Goal: Task Accomplishment & Management: Manage account settings

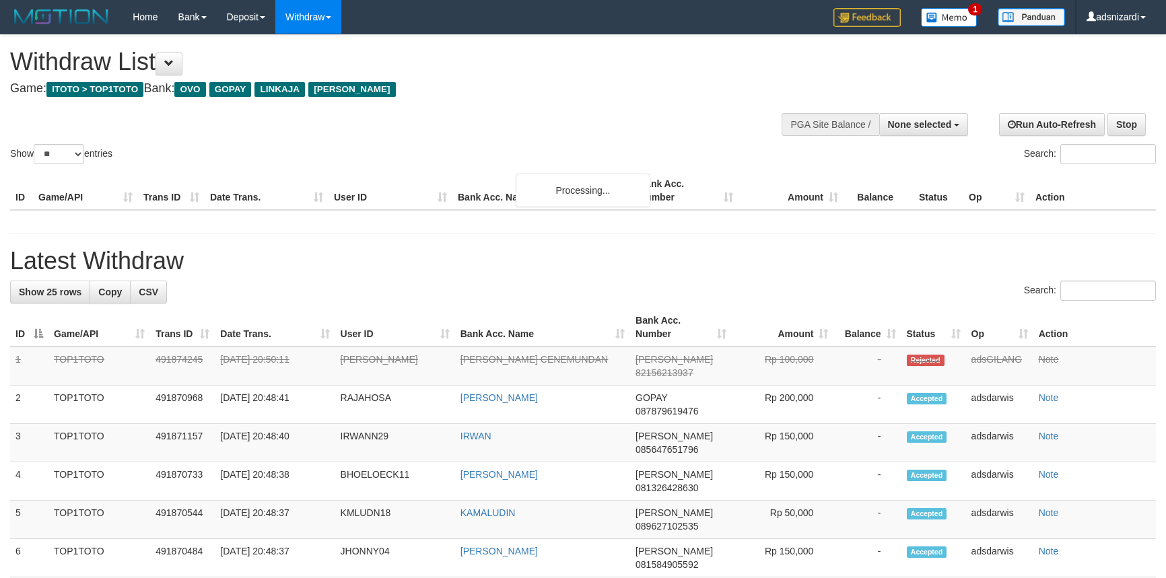
select select
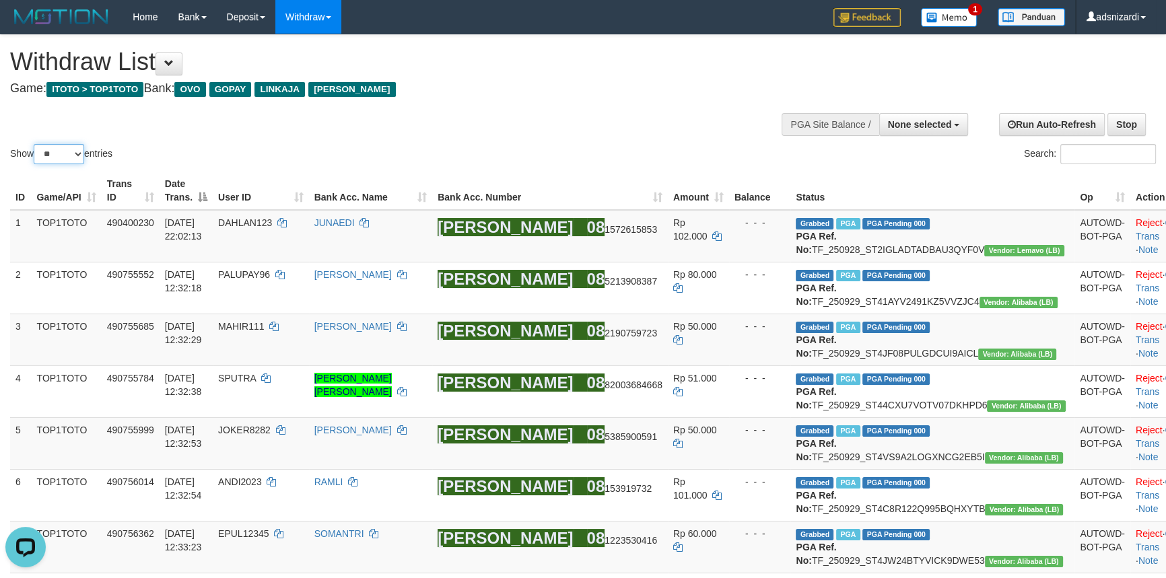
drag, startPoint x: 58, startPoint y: 155, endPoint x: 61, endPoint y: 162, distance: 8.1
click at [58, 155] on select "** ** ** ***" at bounding box center [59, 154] width 51 height 20
click at [36, 144] on select "** ** ** ***" at bounding box center [59, 154] width 51 height 20
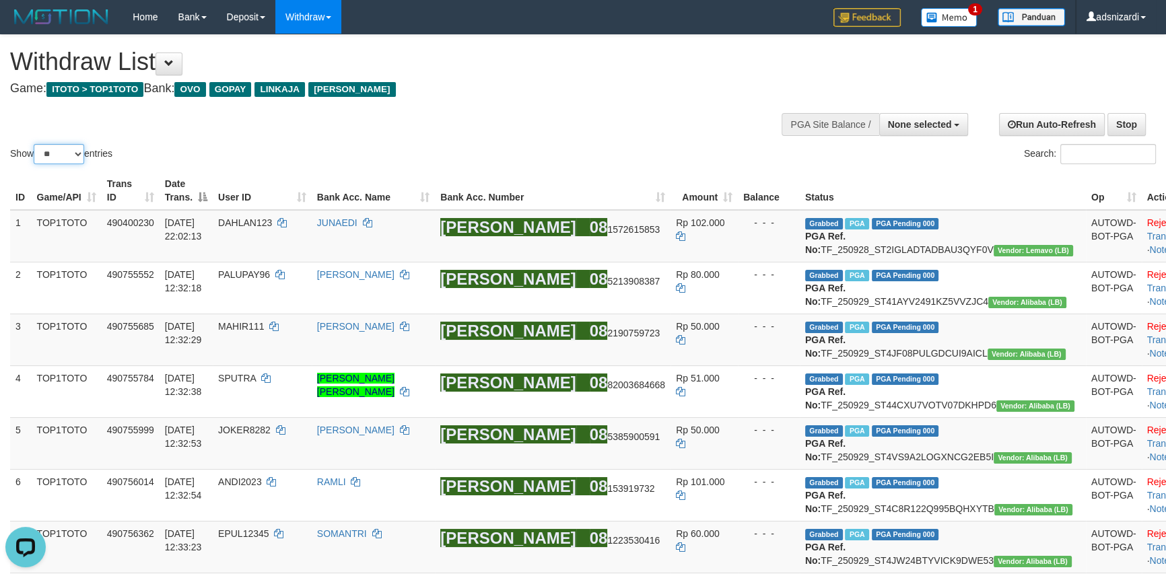
drag, startPoint x: 67, startPoint y: 147, endPoint x: 62, endPoint y: 163, distance: 17.0
click at [67, 147] on select "** ** ** ***" at bounding box center [59, 154] width 51 height 20
select select "***"
click at [36, 144] on select "** ** ** ***" at bounding box center [59, 154] width 51 height 20
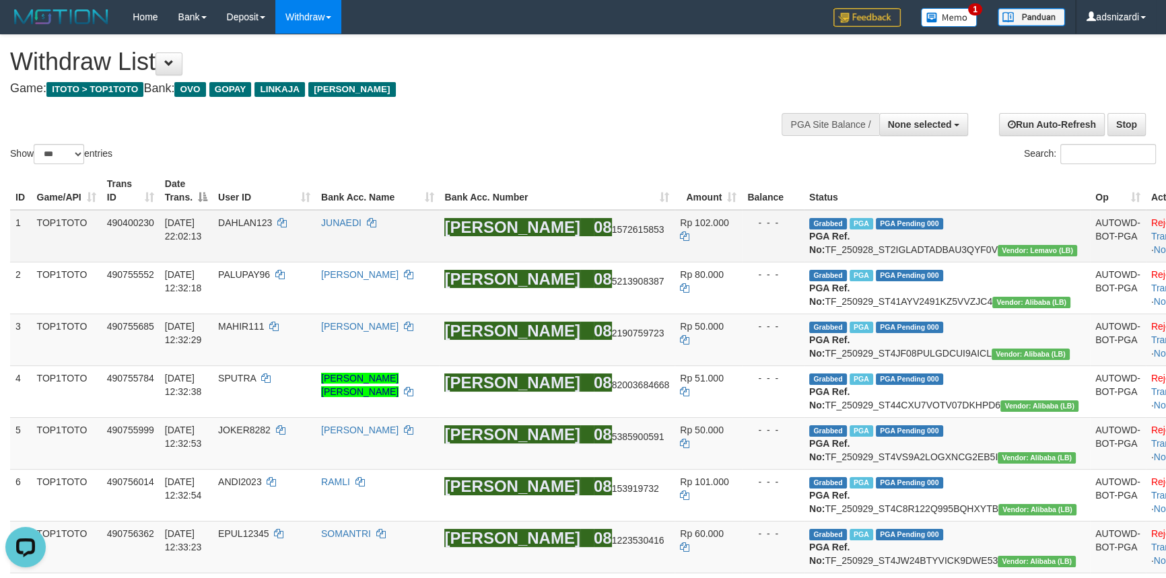
scroll to position [5156, 0]
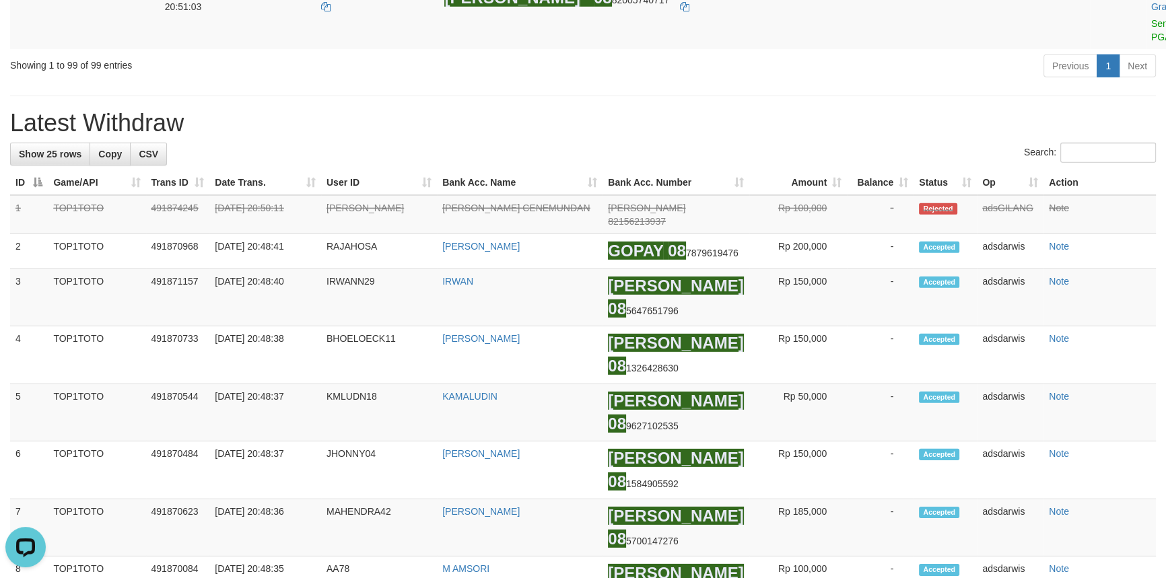
copy td "ZONKUN"
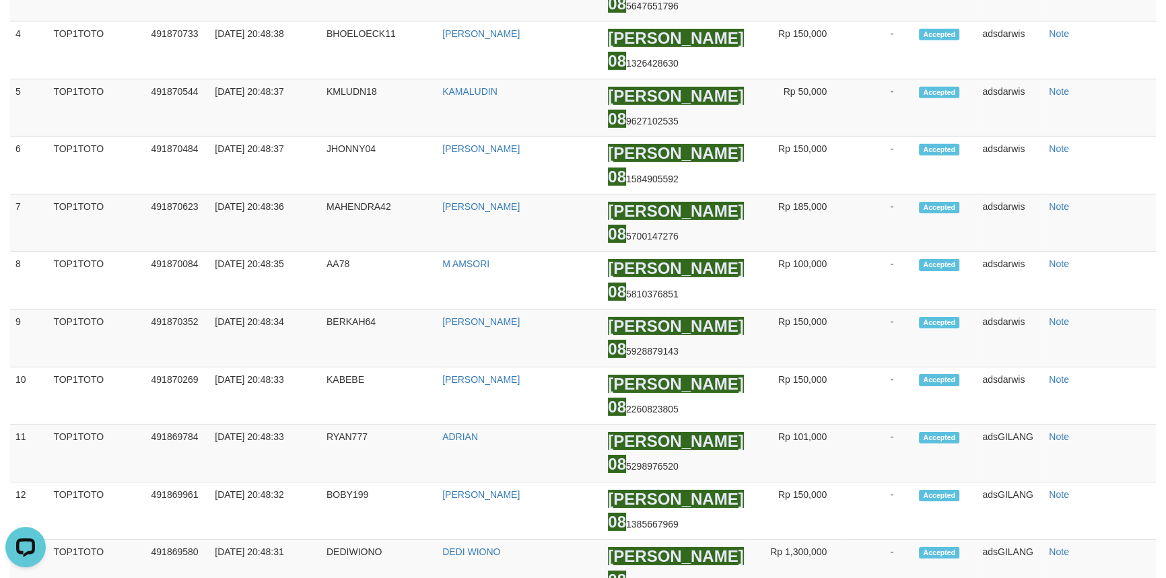
scroll to position [5585, 0]
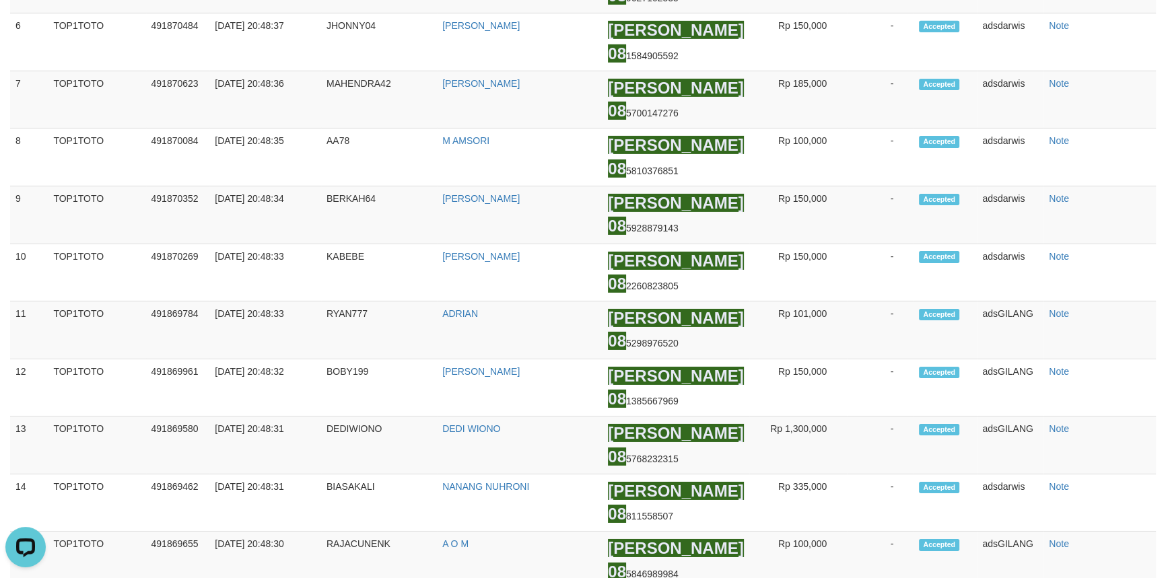
copy td "D4NZ84"
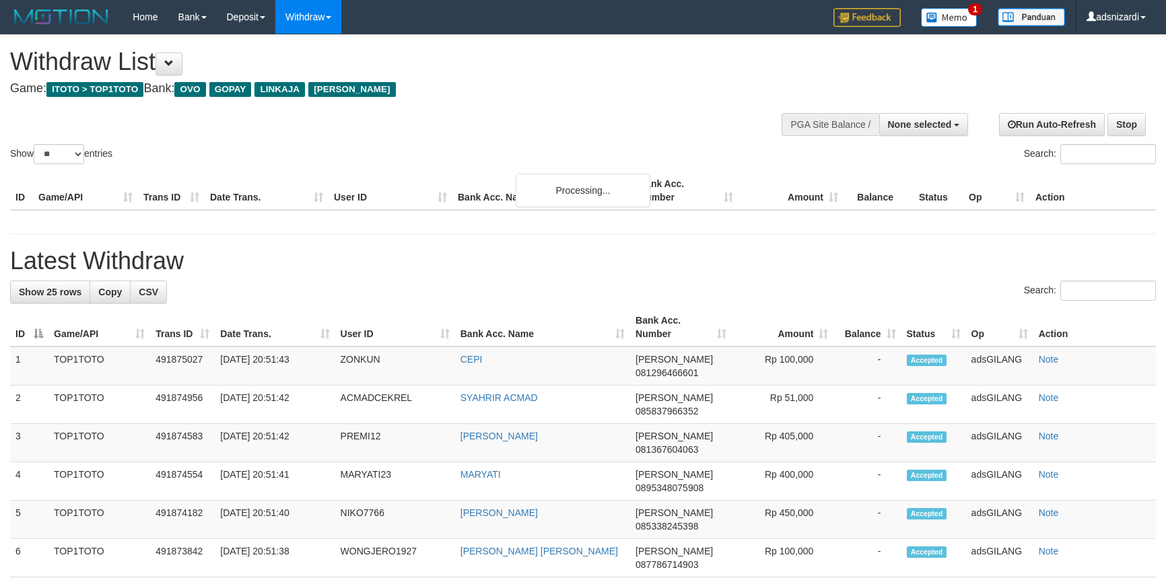
select select
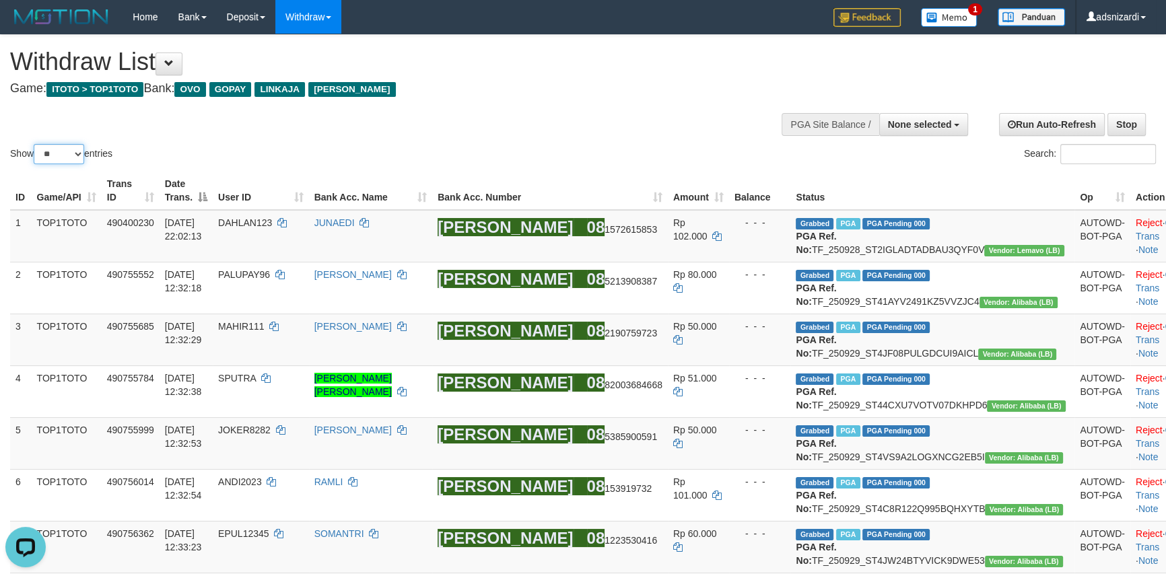
drag, startPoint x: 67, startPoint y: 147, endPoint x: 61, endPoint y: 161, distance: 14.5
click at [67, 147] on select "** ** ** ***" at bounding box center [59, 154] width 51 height 20
select select "***"
click at [36, 144] on select "** ** ** ***" at bounding box center [59, 154] width 51 height 20
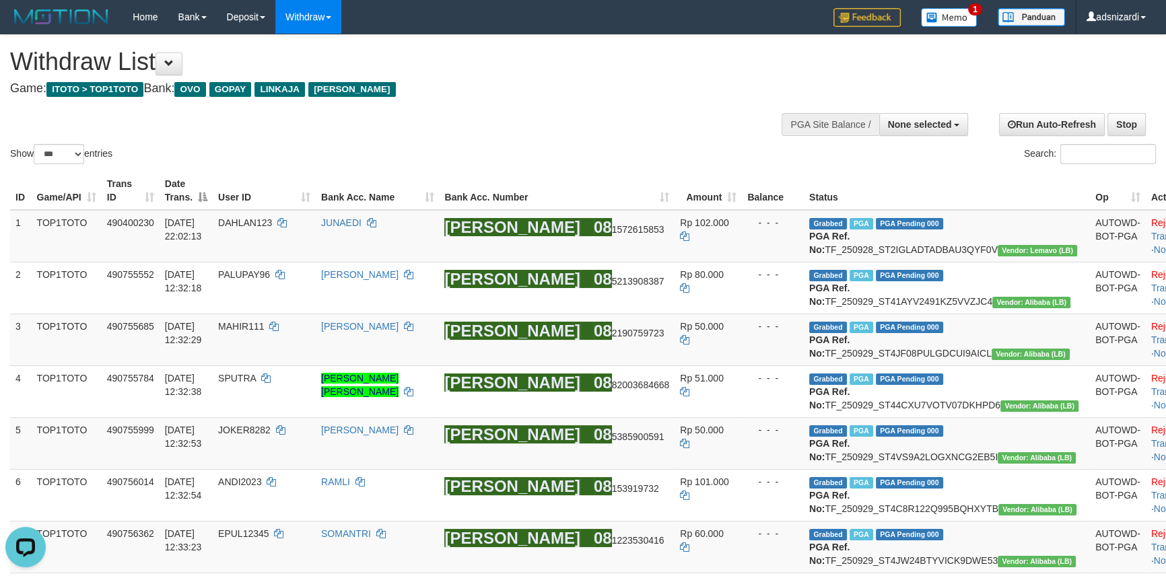
scroll to position [4827, 0]
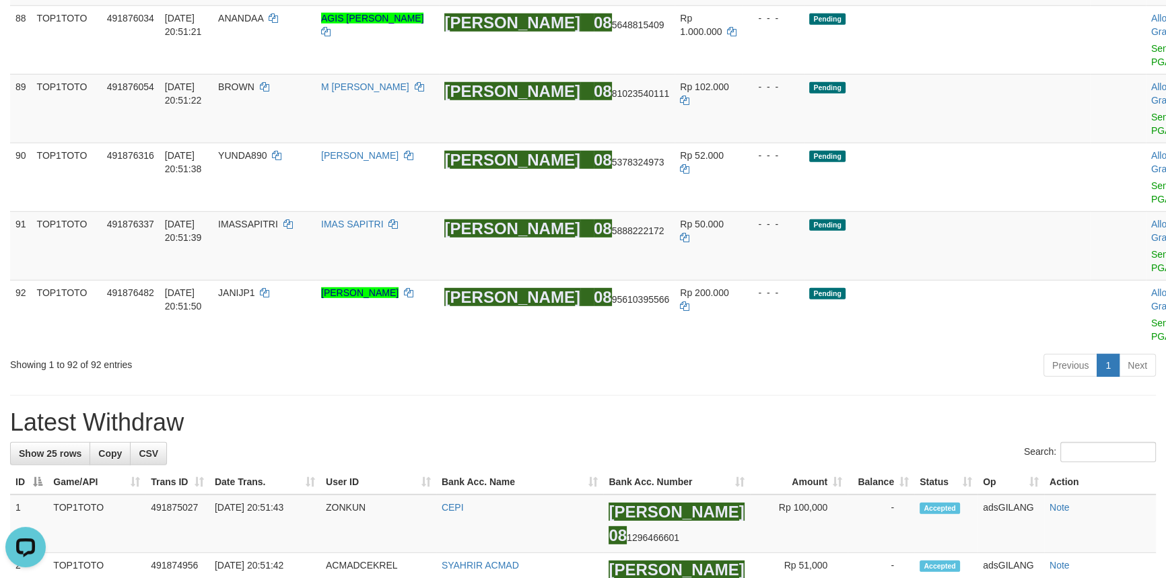
copy tbody "76 TOP1TOTO 491875082 30/09/2025 20:50:24 D4NZ84 DADAN ANDRIAN ISKANDAR DANA 08…"
drag, startPoint x: 13, startPoint y: 288, endPoint x: 1143, endPoint y: 428, distance: 1139.3
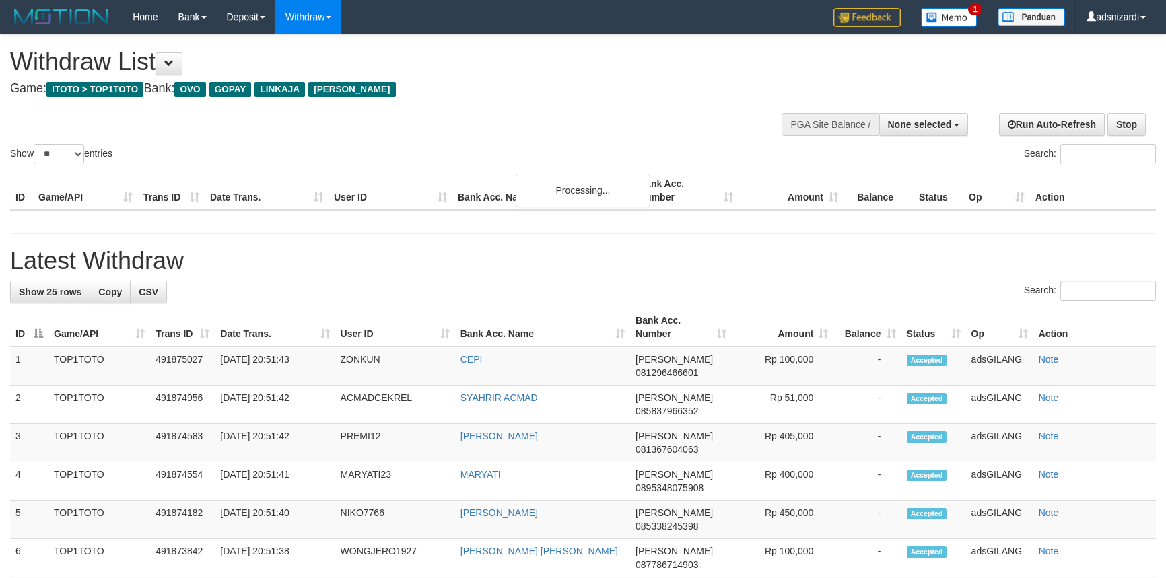
select select
select select "**"
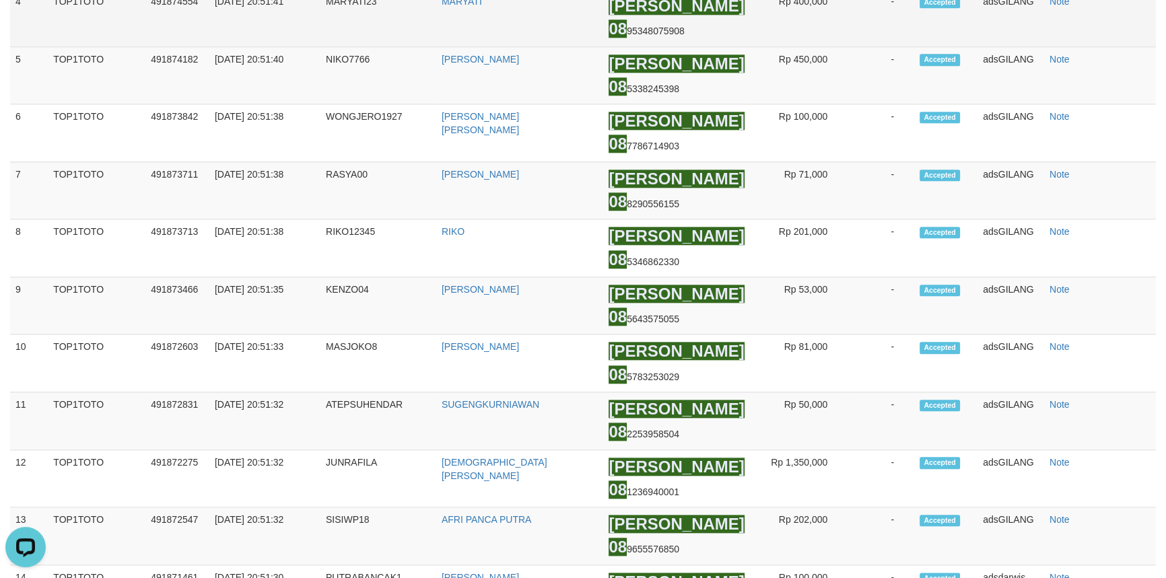
scroll to position [1592, 0]
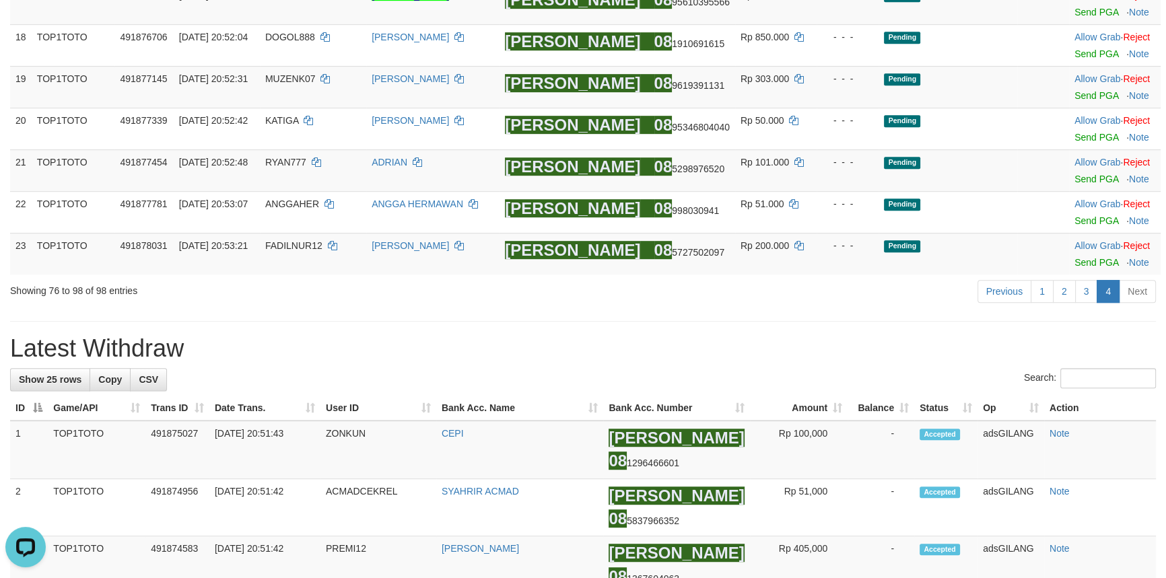
scroll to position [6, 0]
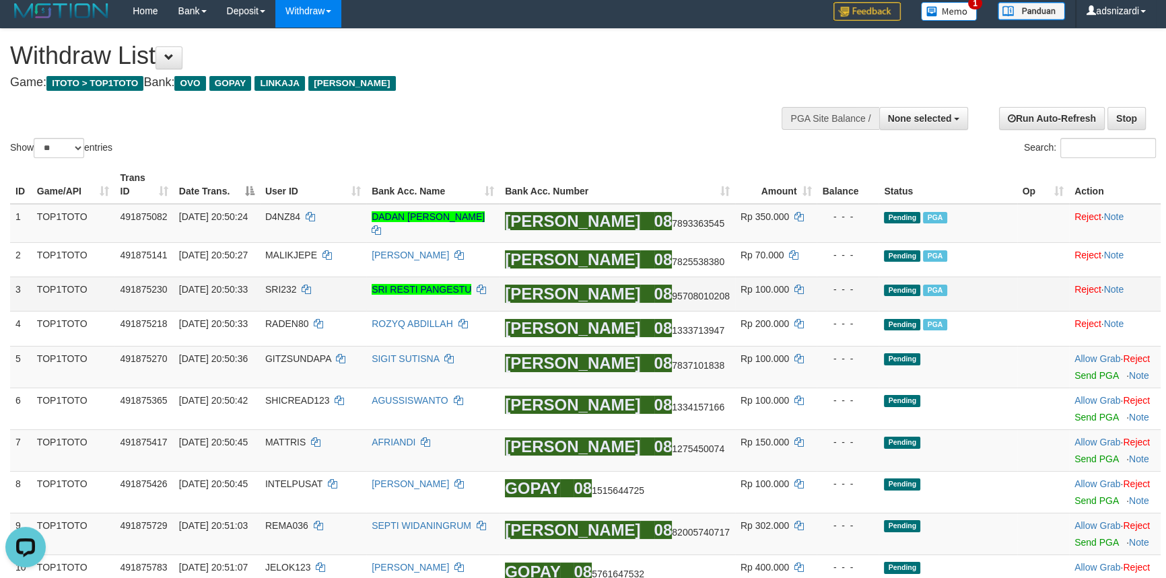
click at [659, 287] on td "DANA 08 95708010208" at bounding box center [618, 294] width 236 height 34
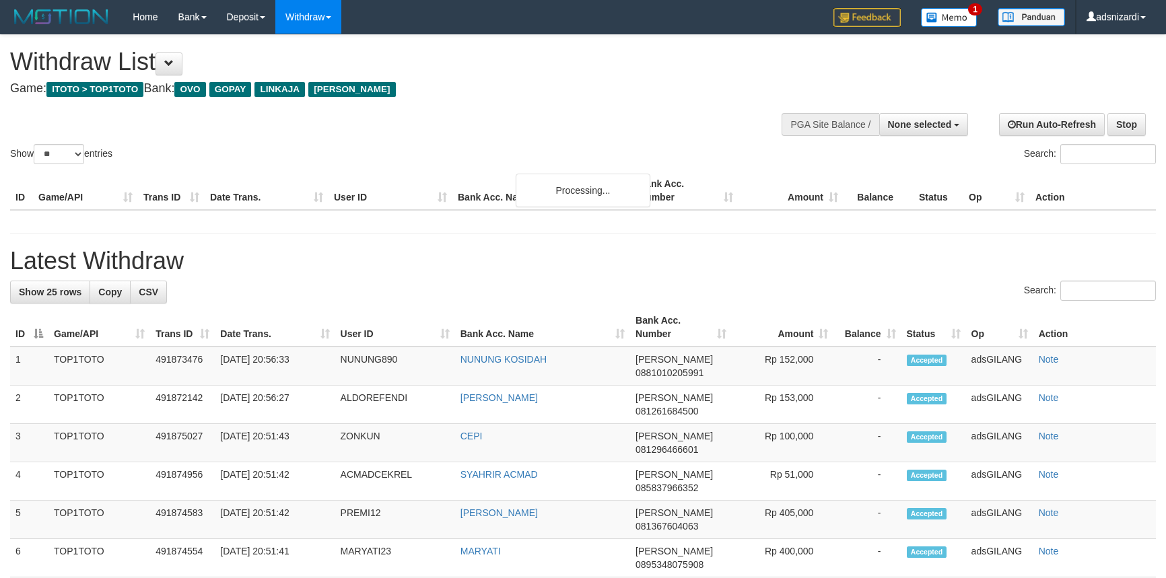
select select
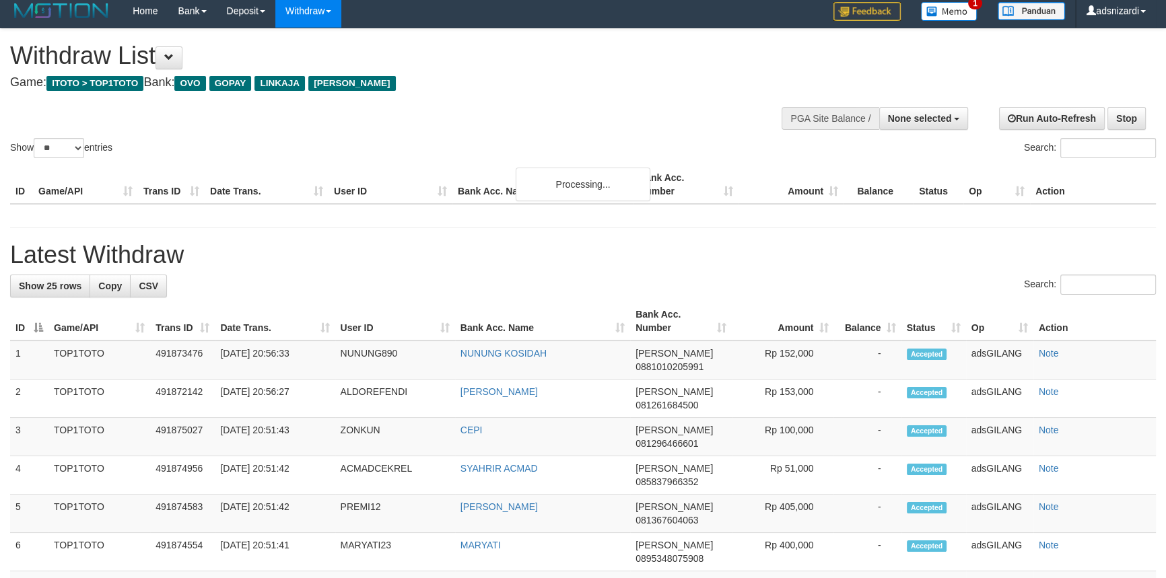
scroll to position [6, 0]
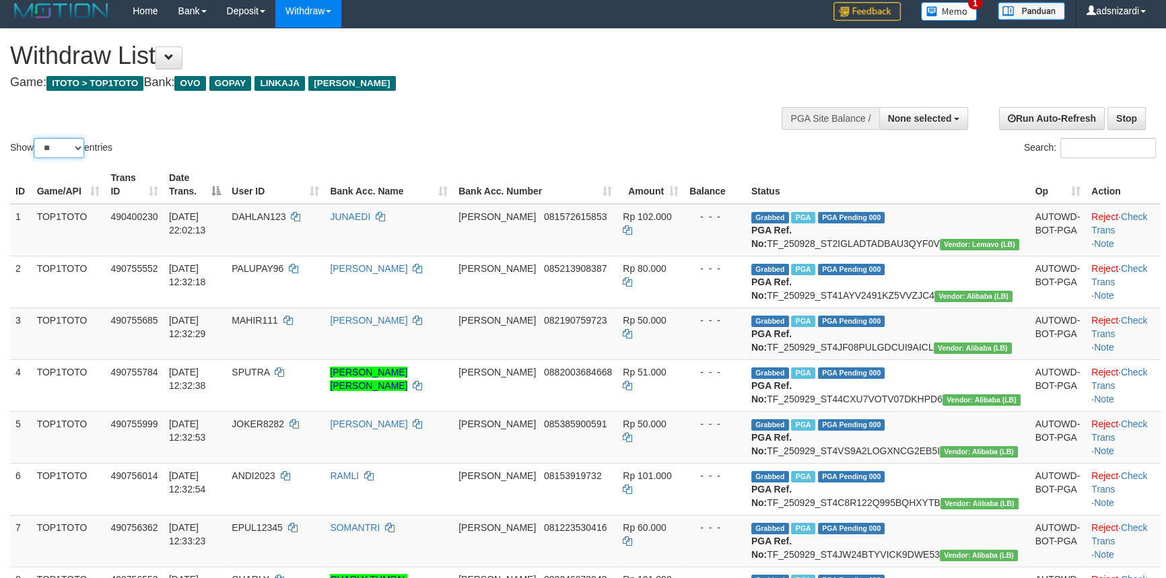
click at [56, 145] on select "** ** ** ***" at bounding box center [59, 148] width 51 height 20
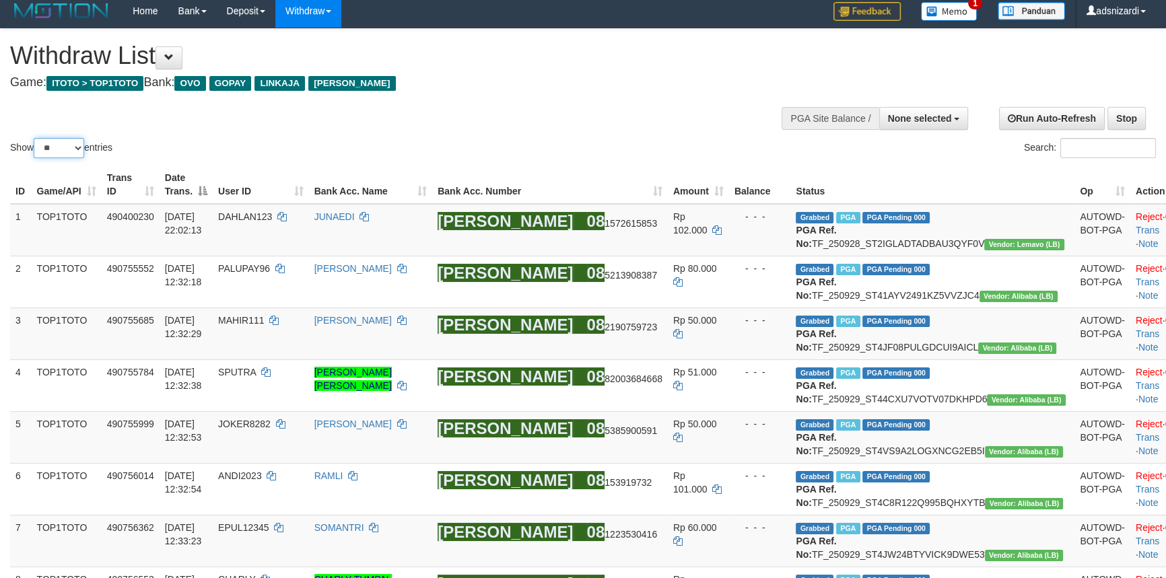
select select "***"
click at [36, 138] on select "** ** ** ***" at bounding box center [59, 148] width 51 height 20
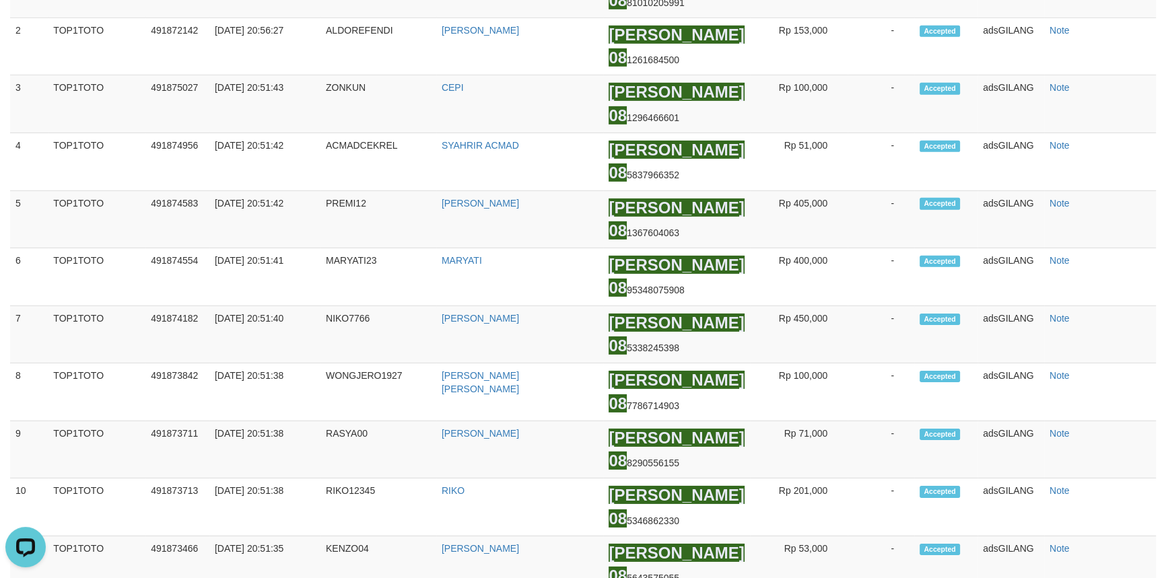
scroll to position [0, 0]
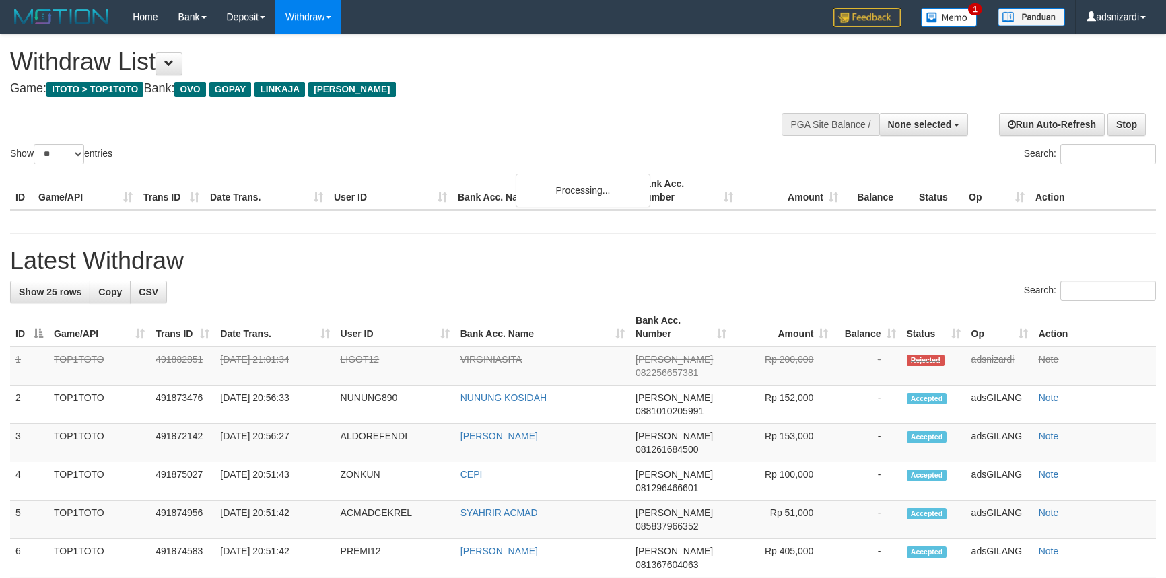
select select
select select "**"
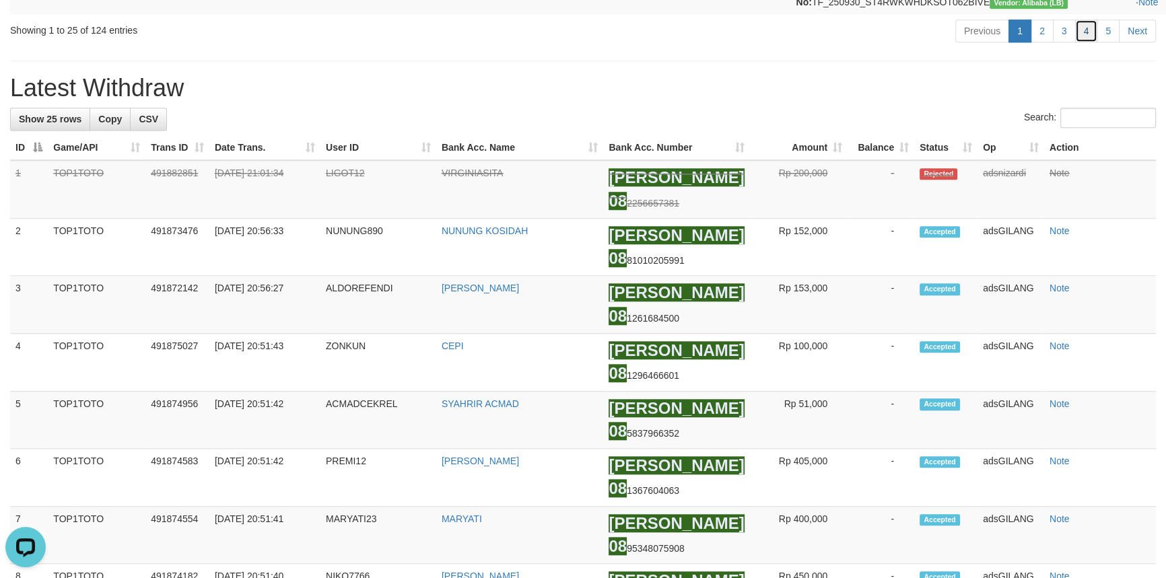
click at [1081, 42] on link "4" at bounding box center [1086, 31] width 23 height 23
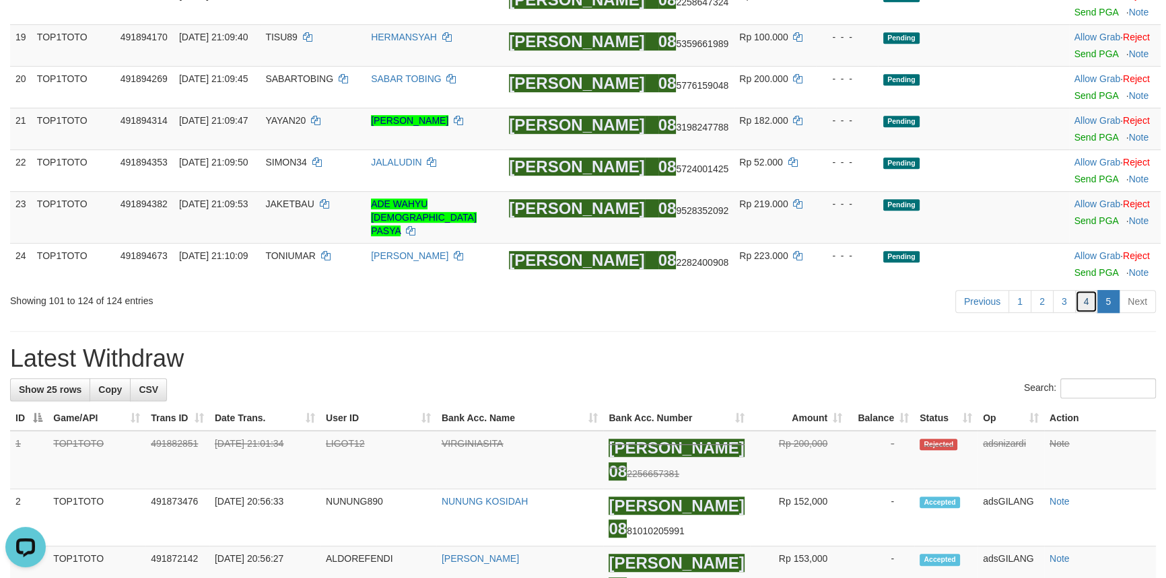
click at [1090, 290] on link "4" at bounding box center [1086, 301] width 23 height 23
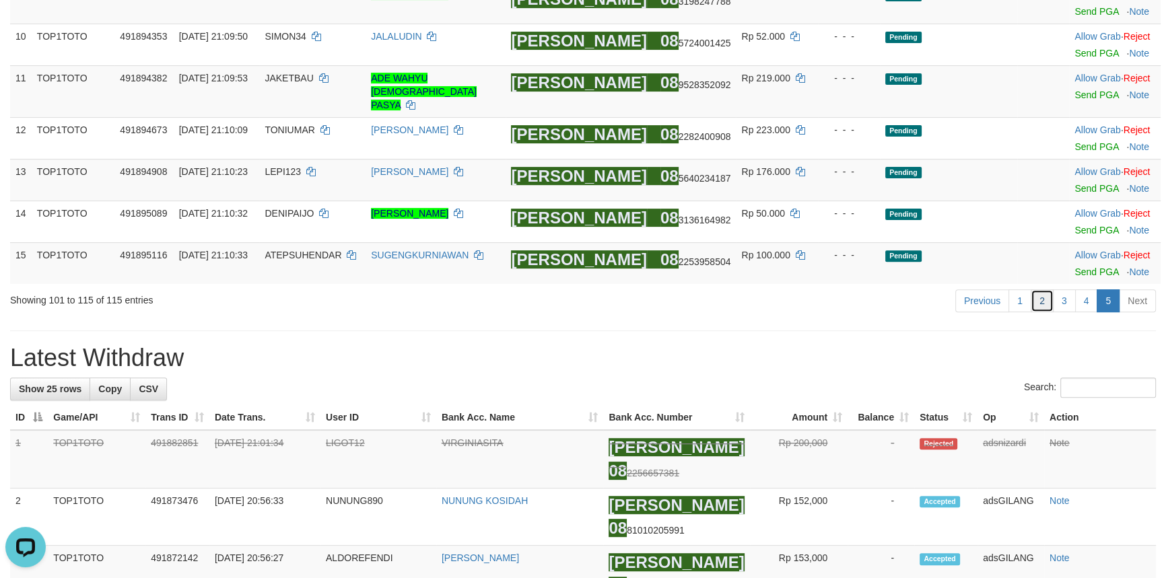
click at [1039, 290] on link "2" at bounding box center [1042, 301] width 23 height 23
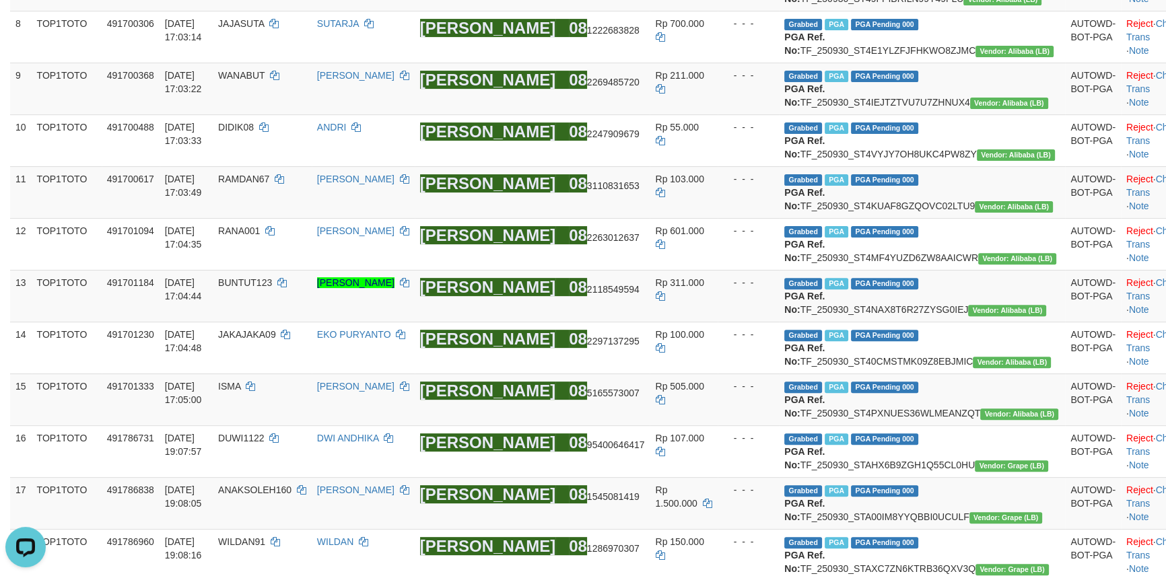
scroll to position [1568, 0]
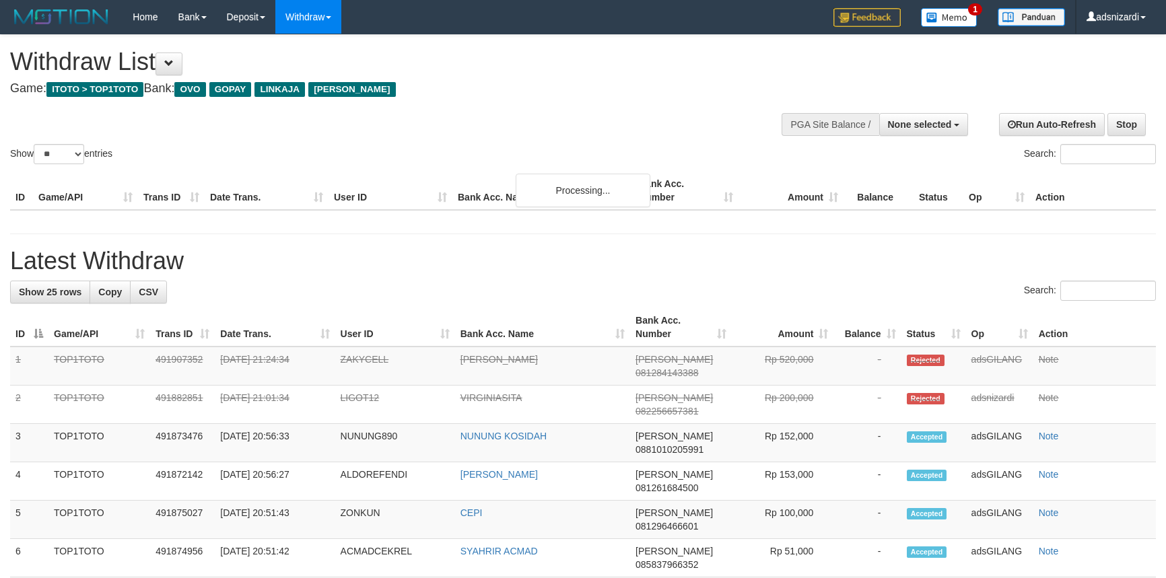
select select
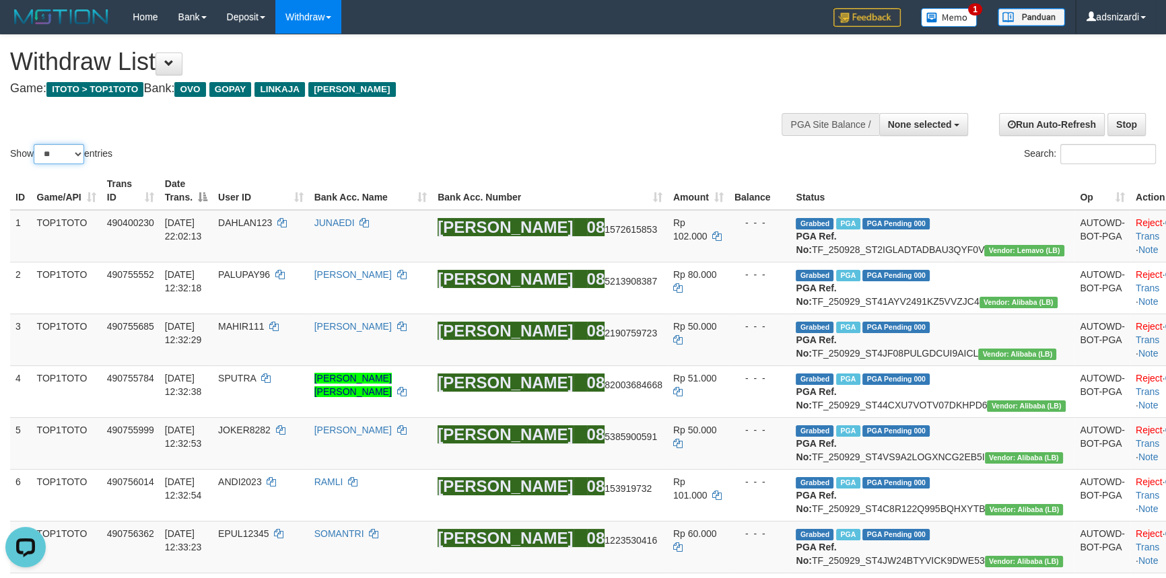
click at [46, 153] on select "** ** ** ***" at bounding box center [59, 154] width 51 height 20
click at [54, 226] on td "TOP1TOTO" at bounding box center [67, 236] width 70 height 53
click at [61, 145] on select "** ** ** ***" at bounding box center [59, 154] width 51 height 20
select select "***"
click at [36, 144] on select "** ** ** ***" at bounding box center [59, 154] width 51 height 20
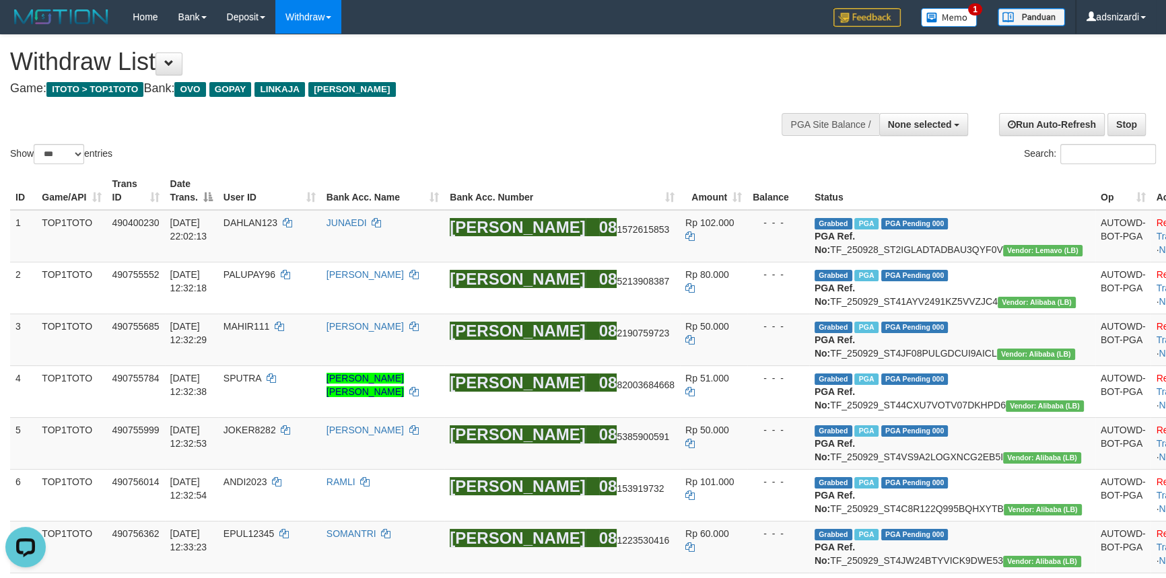
scroll to position [5795, 0]
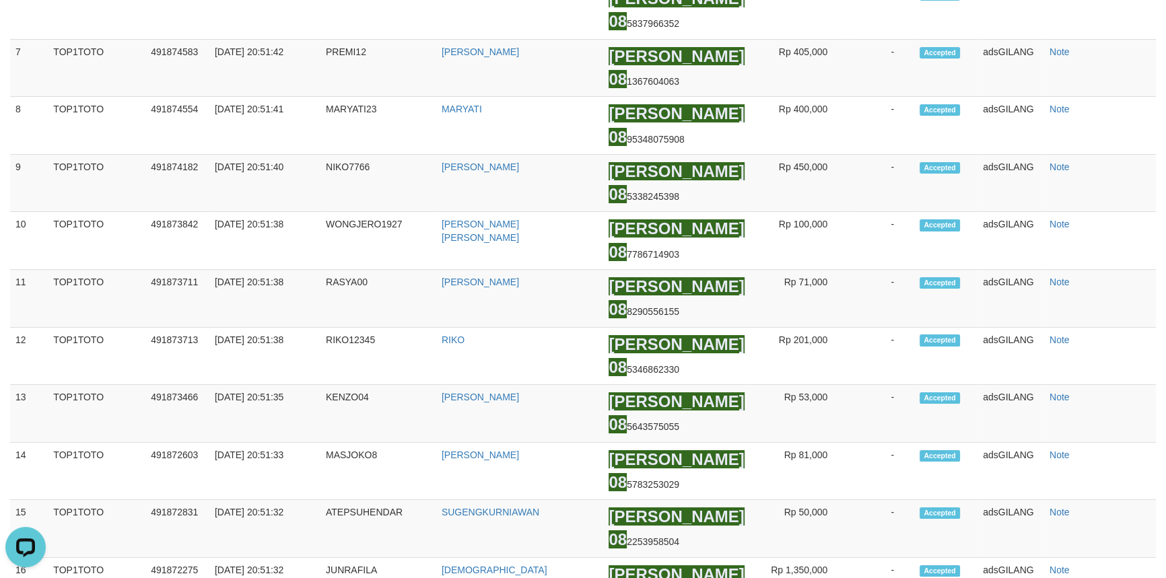
scroll to position [6285, 0]
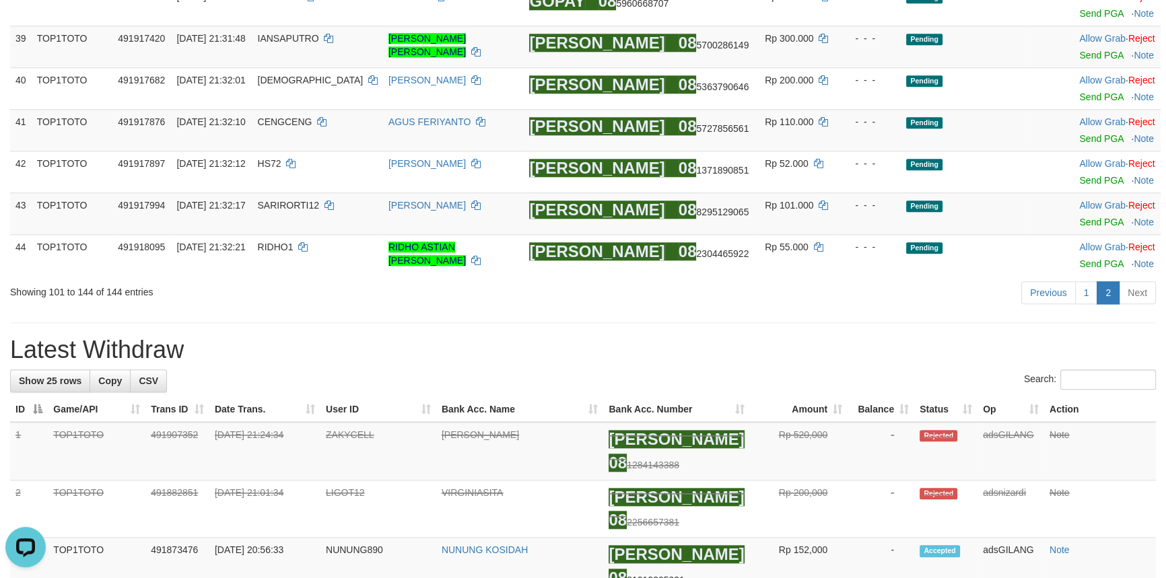
scroll to position [1267, 0]
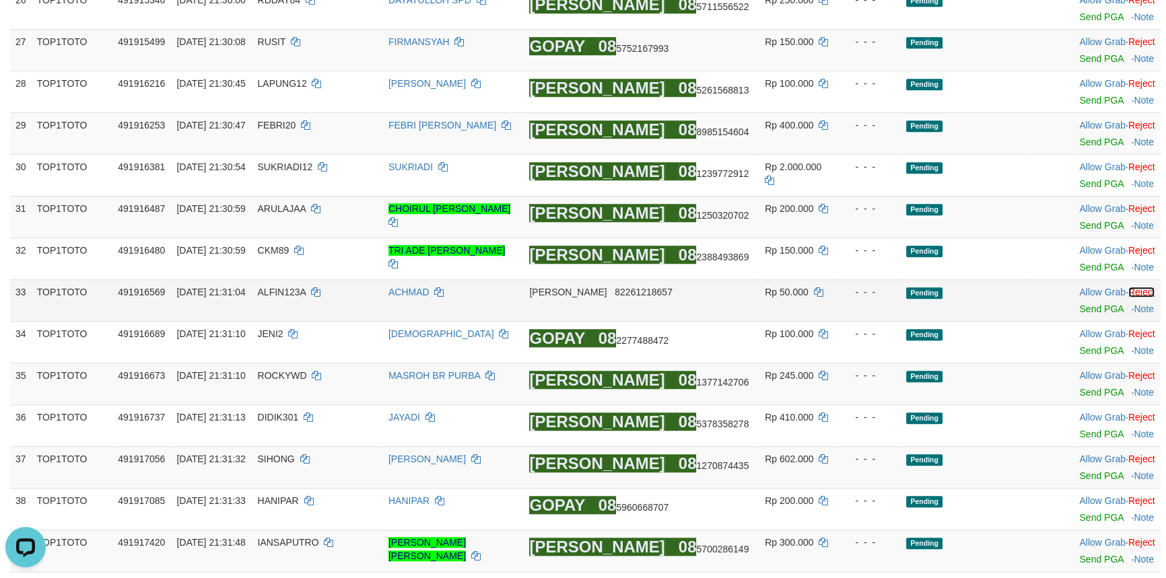
click at [1135, 288] on link "Reject" at bounding box center [1142, 292] width 27 height 11
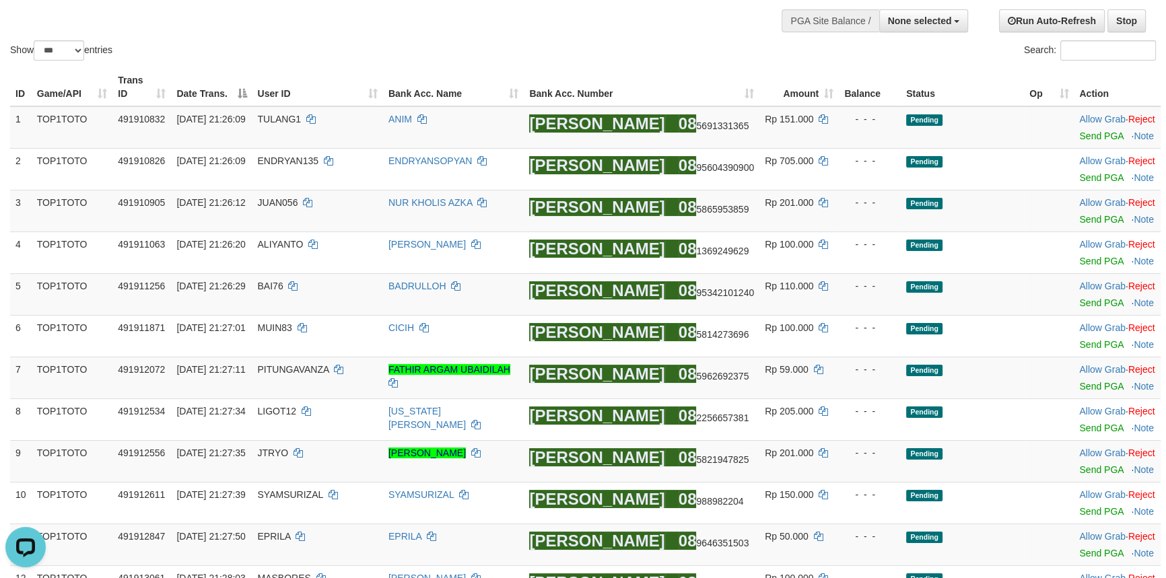
scroll to position [0, 0]
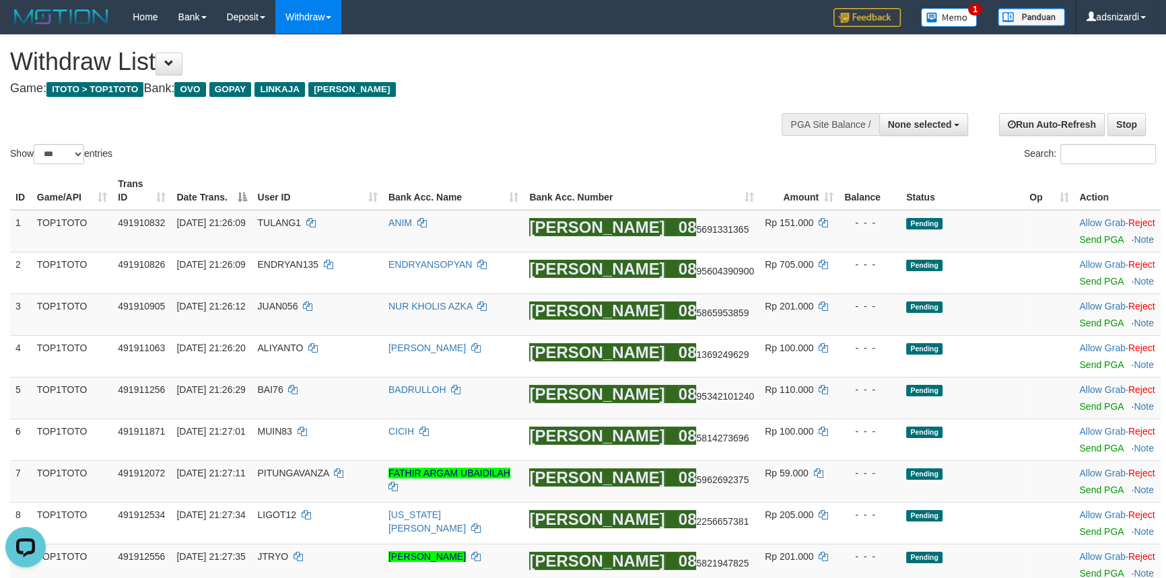
click at [642, 75] on div "Withdraw List Game: ITOTO > TOP1TOTO Bank: OVO GOPAY LINKAJA DANA" at bounding box center [387, 71] width 754 height 46
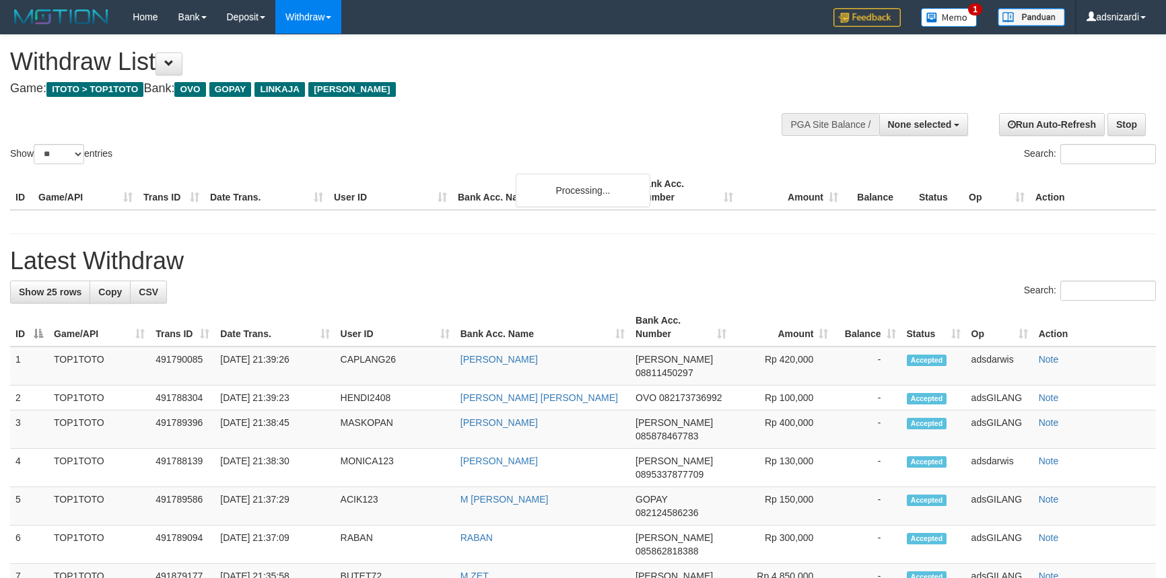
select select
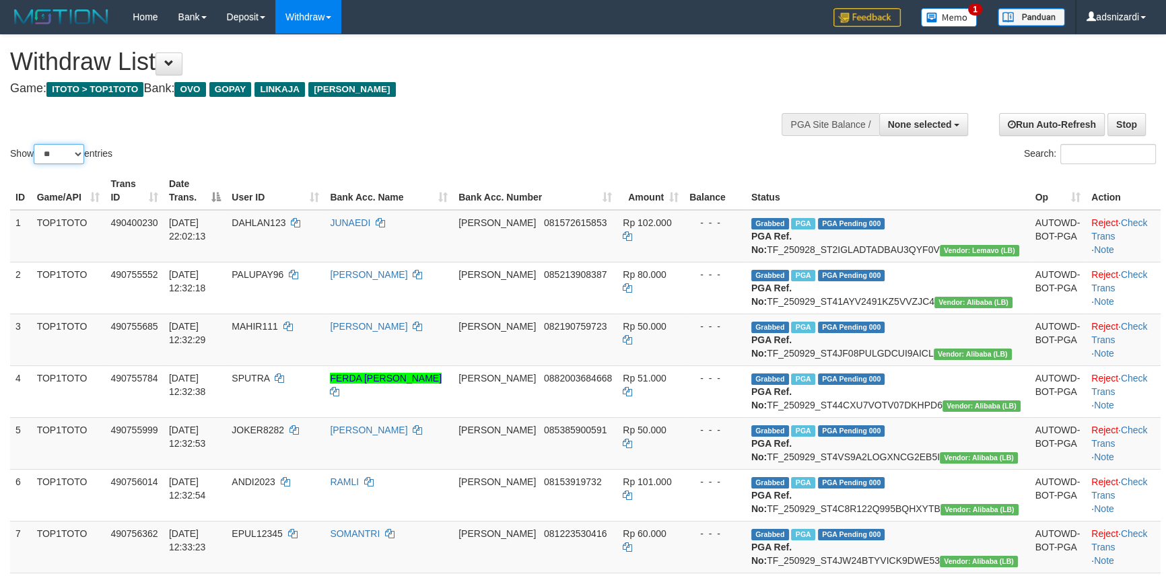
drag, startPoint x: 51, startPoint y: 149, endPoint x: 59, endPoint y: 163, distance: 16.3
click at [51, 149] on select "** ** ** ***" at bounding box center [59, 154] width 51 height 20
select select "***"
click at [36, 144] on select "** ** ** ***" at bounding box center [59, 154] width 51 height 20
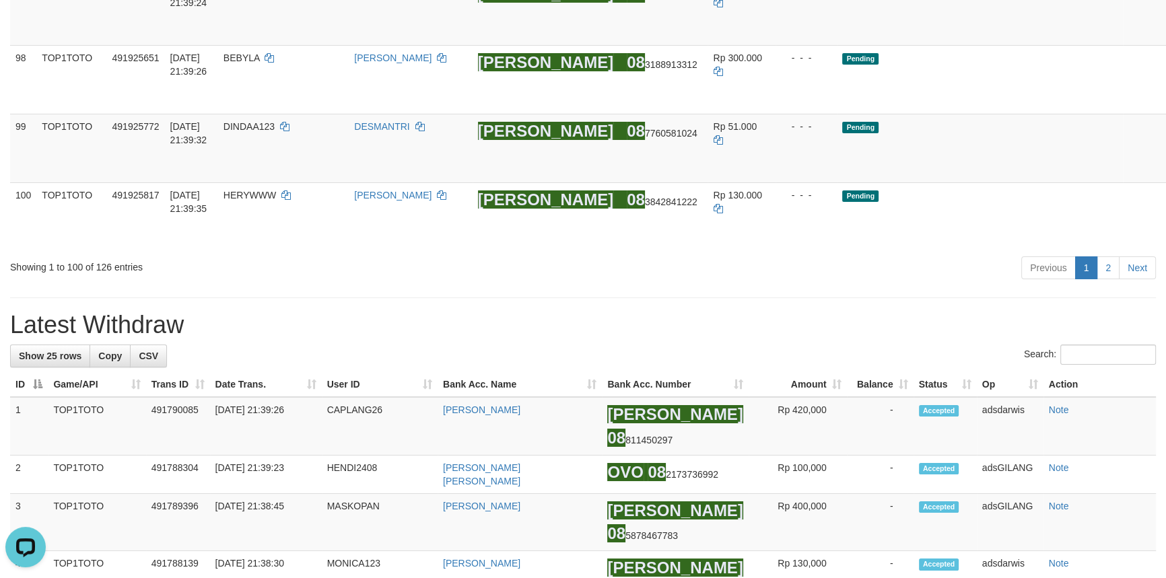
scroll to position [4870, 0]
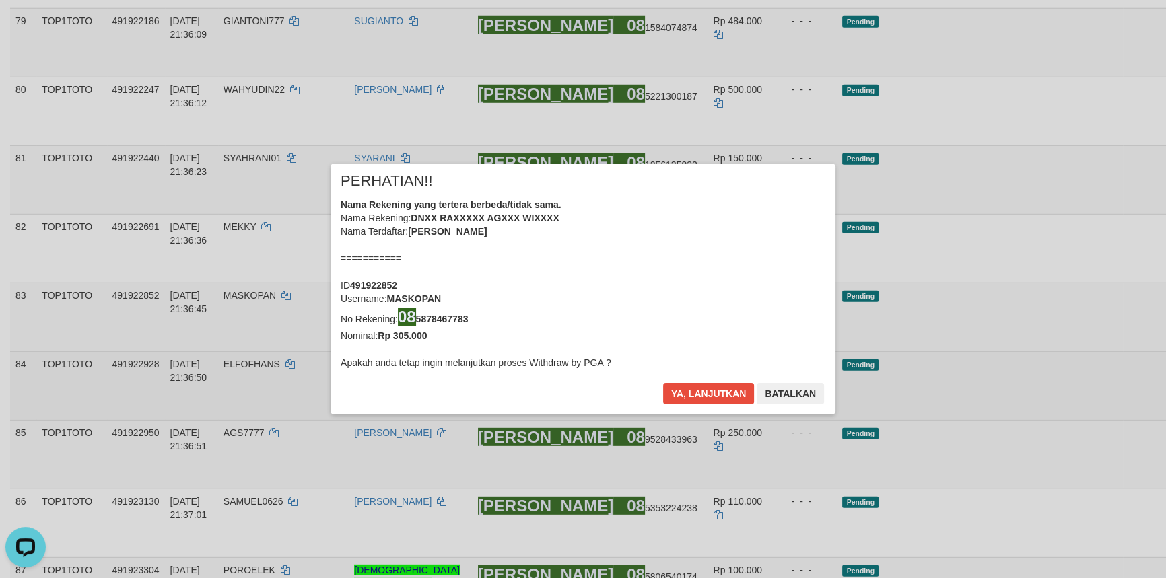
click at [1083, 377] on div "× PERHATIAN!! Nama Rekening yang tertera berbeda/tidak sama. Nama Rekening: DNX…" at bounding box center [583, 289] width 1166 height 304
click at [798, 397] on button "Batalkan" at bounding box center [790, 394] width 67 height 22
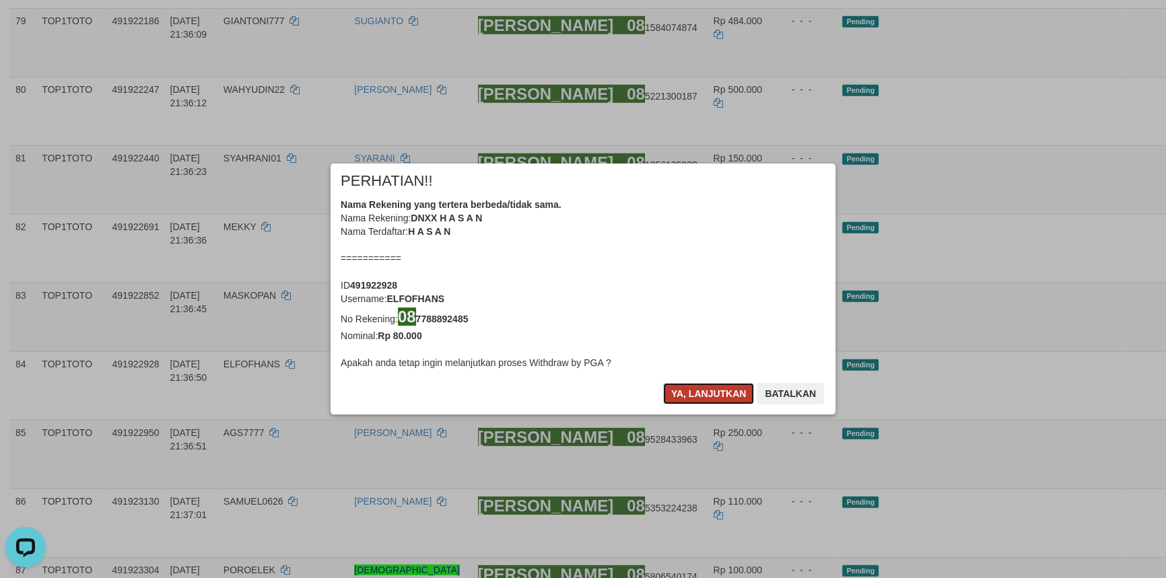
click at [712, 393] on button "Ya, lanjutkan" at bounding box center [709, 394] width 92 height 22
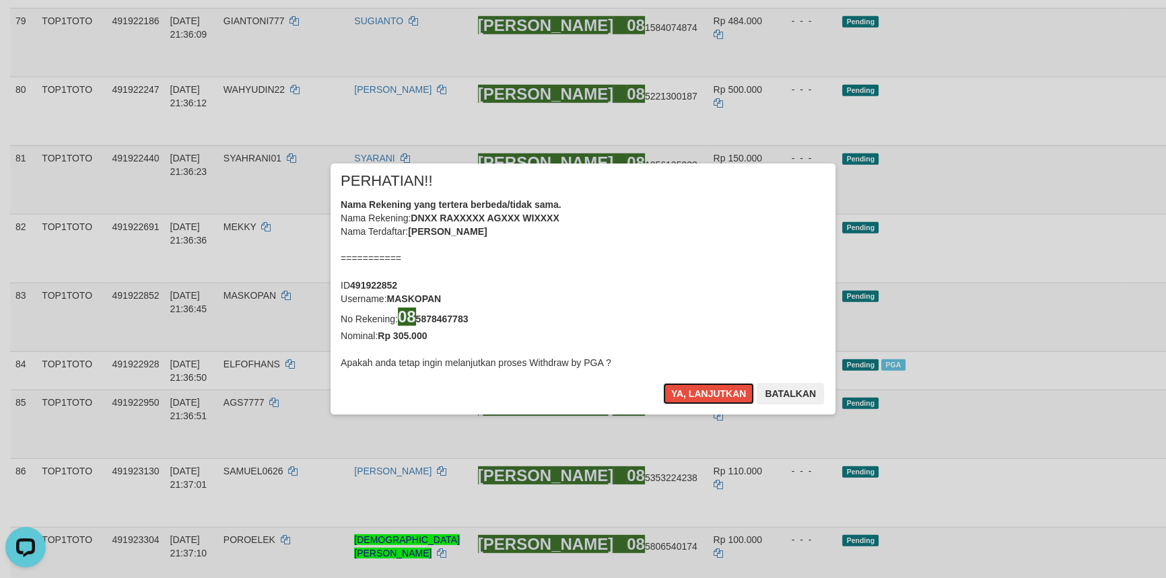
click at [712, 393] on button "Ya, lanjutkan" at bounding box center [709, 394] width 92 height 22
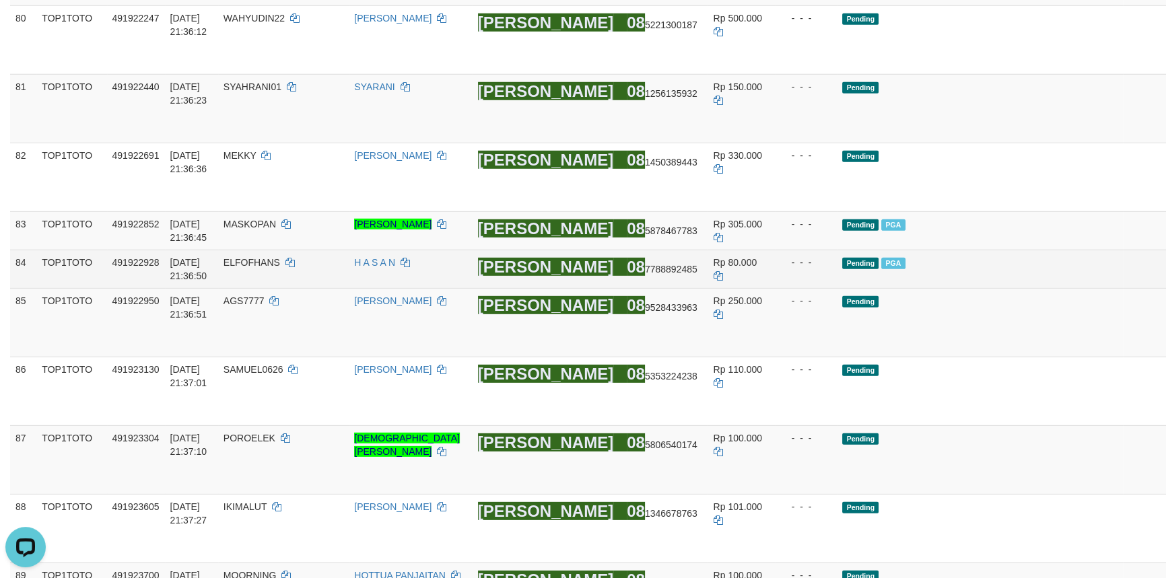
scroll to position [5053, 0]
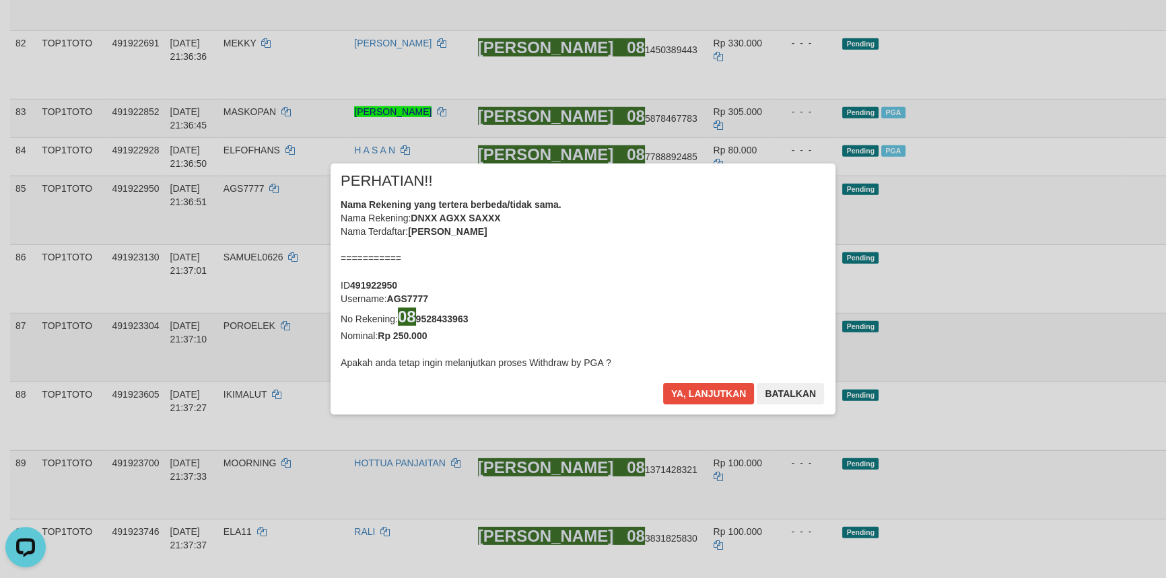
click at [1080, 323] on div "× PERHATIAN!! Nama Rekening yang tertera berbeda/tidak sama. Nama Rekening: DNX…" at bounding box center [583, 289] width 1166 height 304
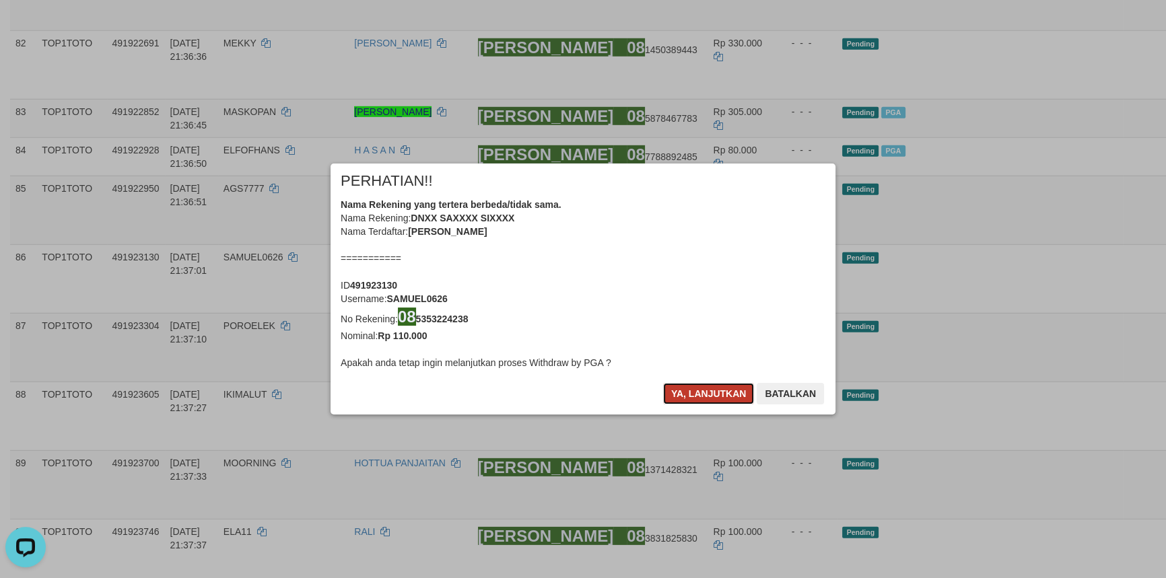
click at [697, 391] on button "Ya, lanjutkan" at bounding box center [709, 394] width 92 height 22
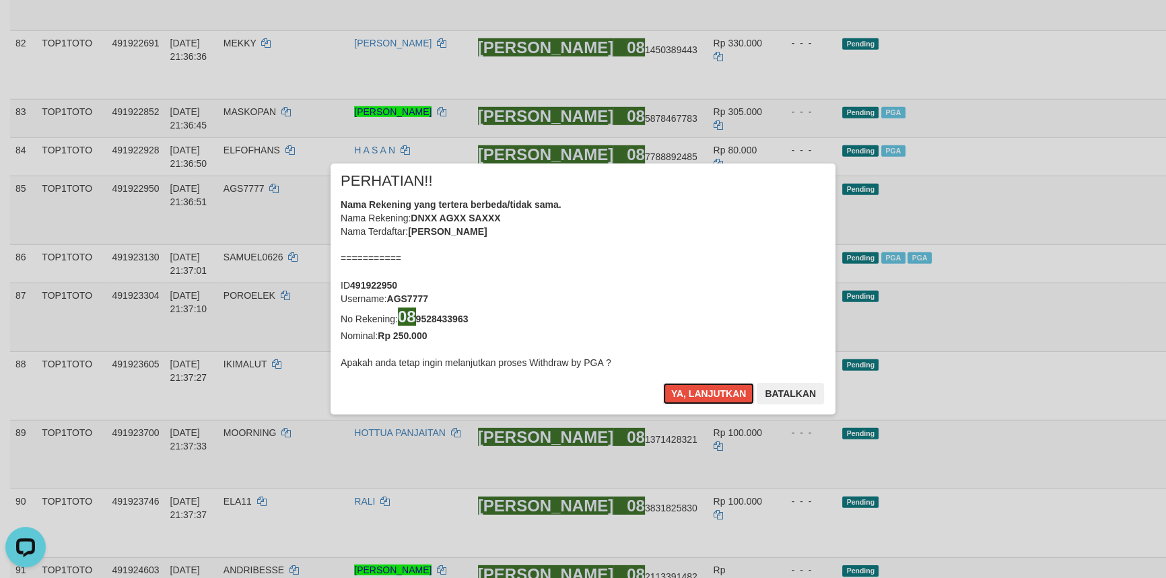
click at [697, 391] on button "Ya, lanjutkan" at bounding box center [709, 394] width 92 height 22
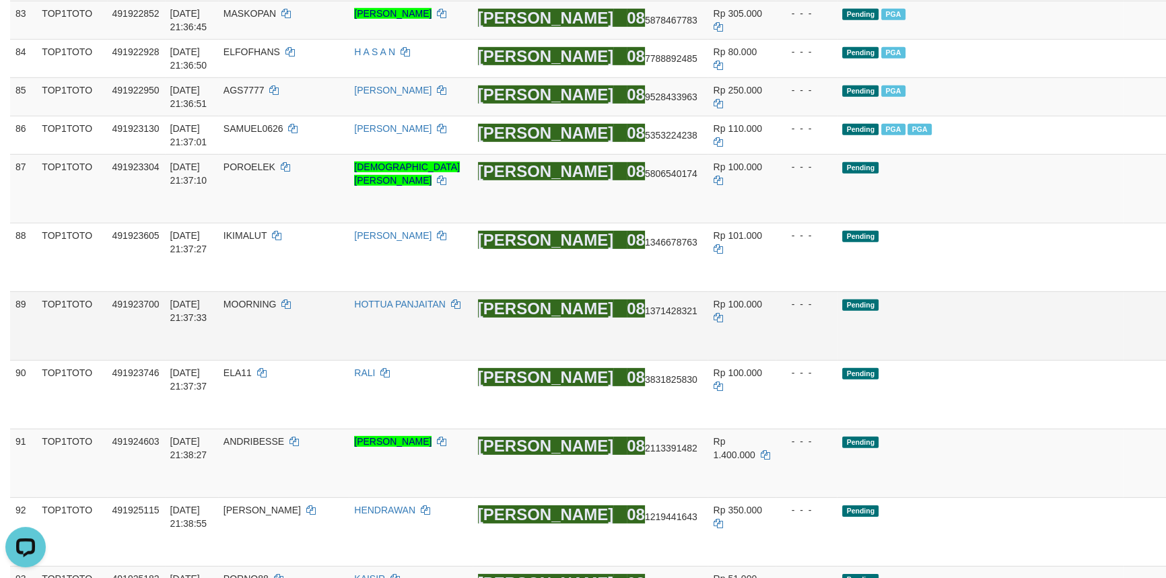
scroll to position [5176, 0]
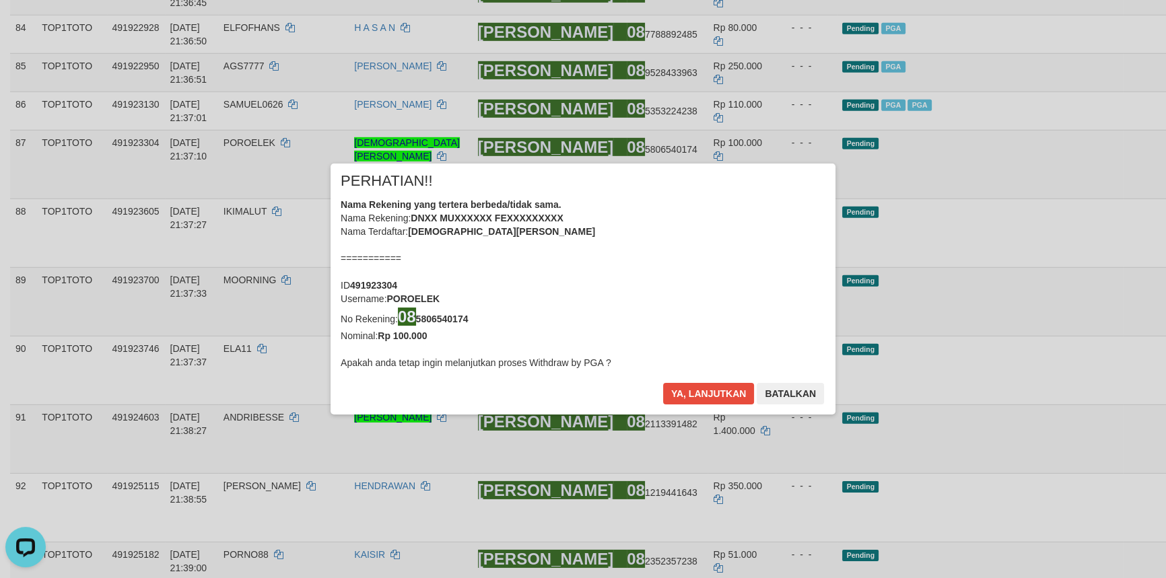
click at [1080, 274] on div "× PERHATIAN!! Nama Rekening yang tertera berbeda/tidak sama. Nama Rekening: DNX…" at bounding box center [583, 289] width 1166 height 304
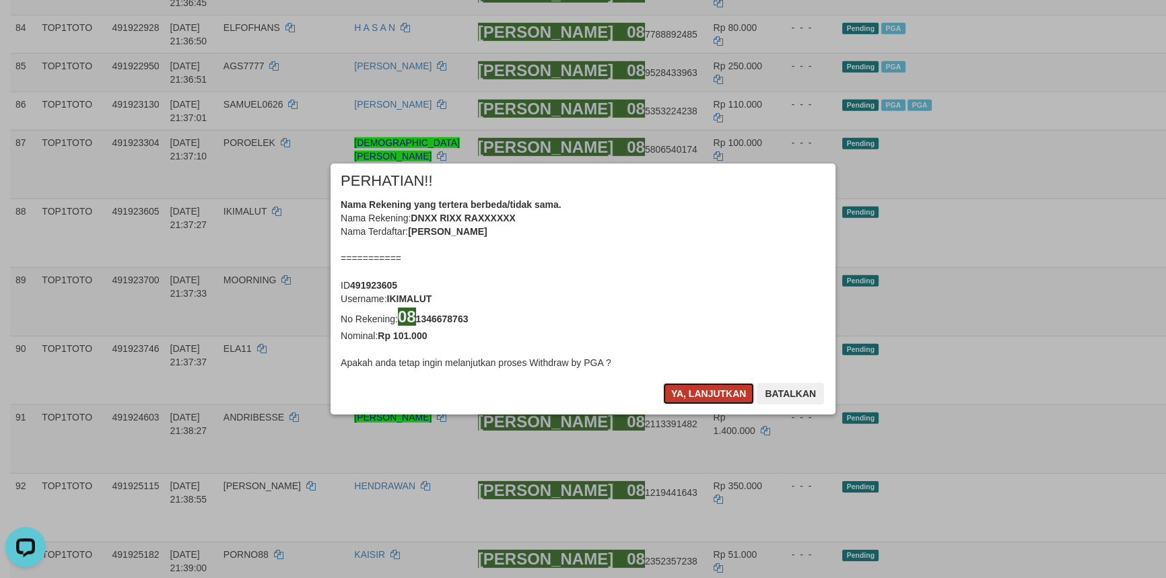
click at [690, 390] on button "Ya, lanjutkan" at bounding box center [709, 394] width 92 height 22
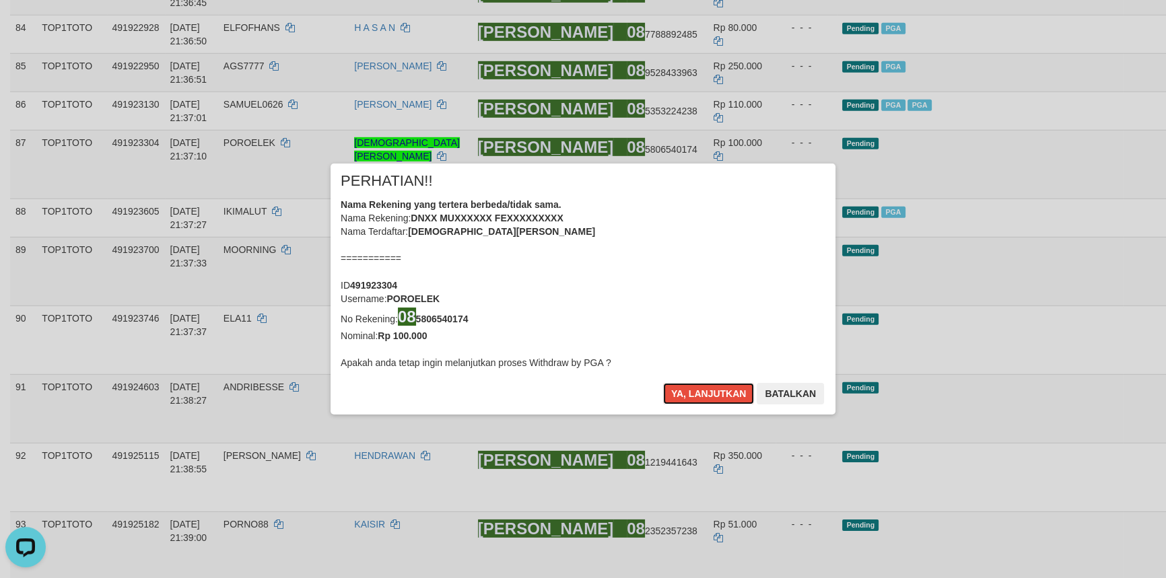
click at [690, 390] on button "Ya, lanjutkan" at bounding box center [709, 394] width 92 height 22
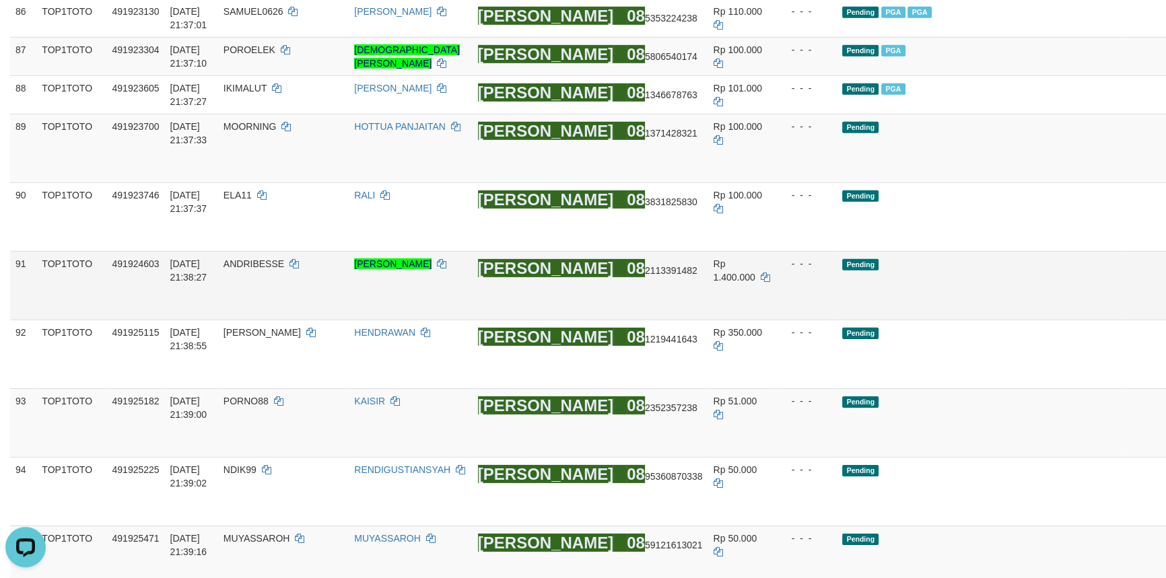
scroll to position [5299, 0]
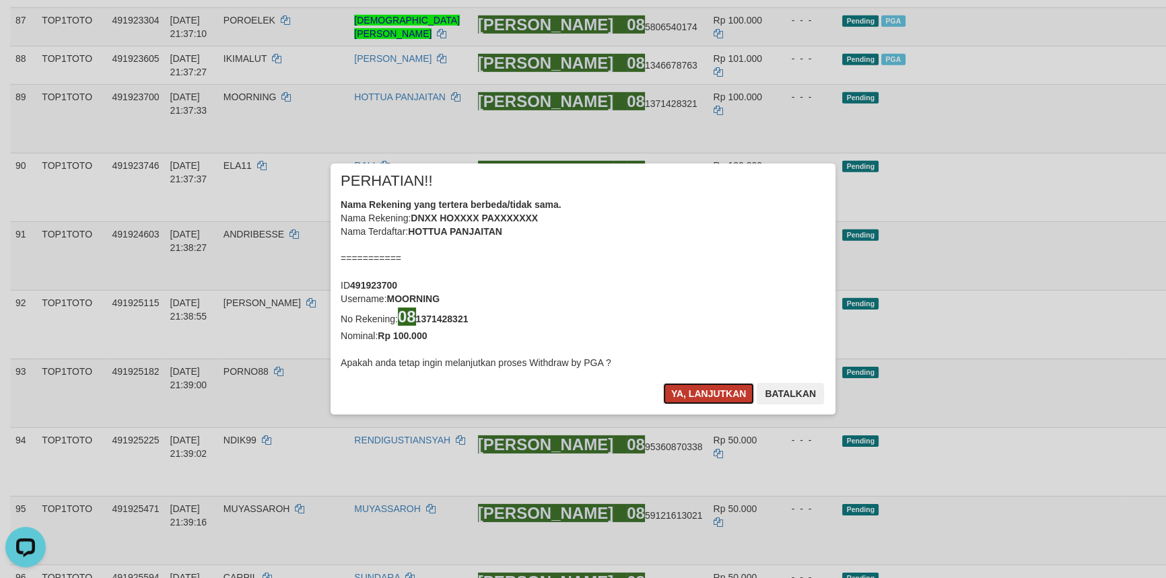
click at [700, 394] on button "Ya, lanjutkan" at bounding box center [709, 394] width 92 height 22
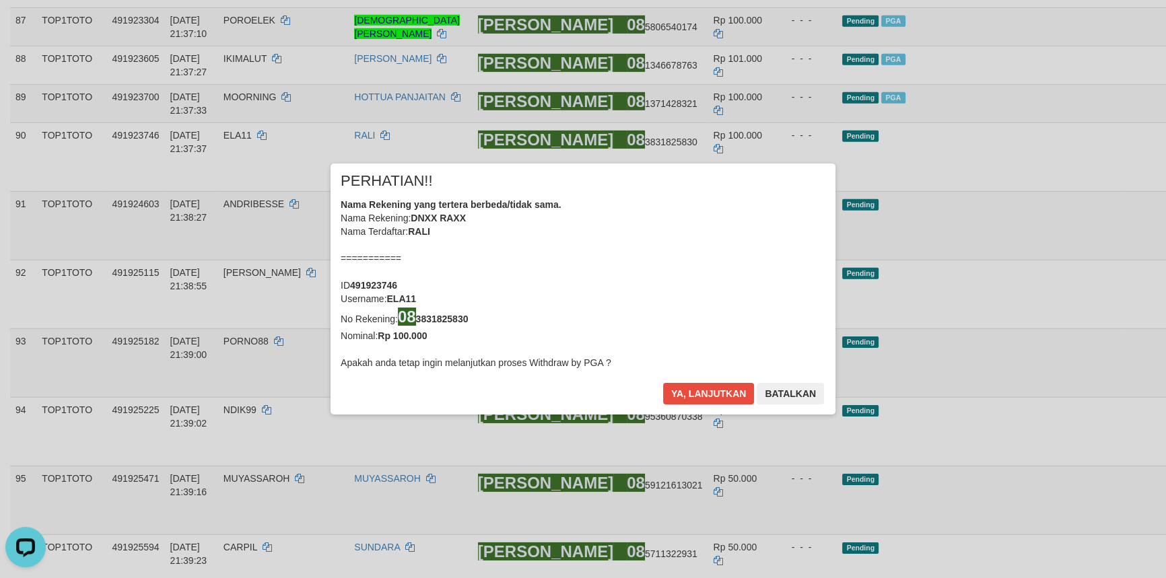
click at [1080, 268] on div "× PERHATIAN!! Nama Rekening yang tertera berbeda/tidak sama. Nama Rekening: DNX…" at bounding box center [583, 289] width 1166 height 304
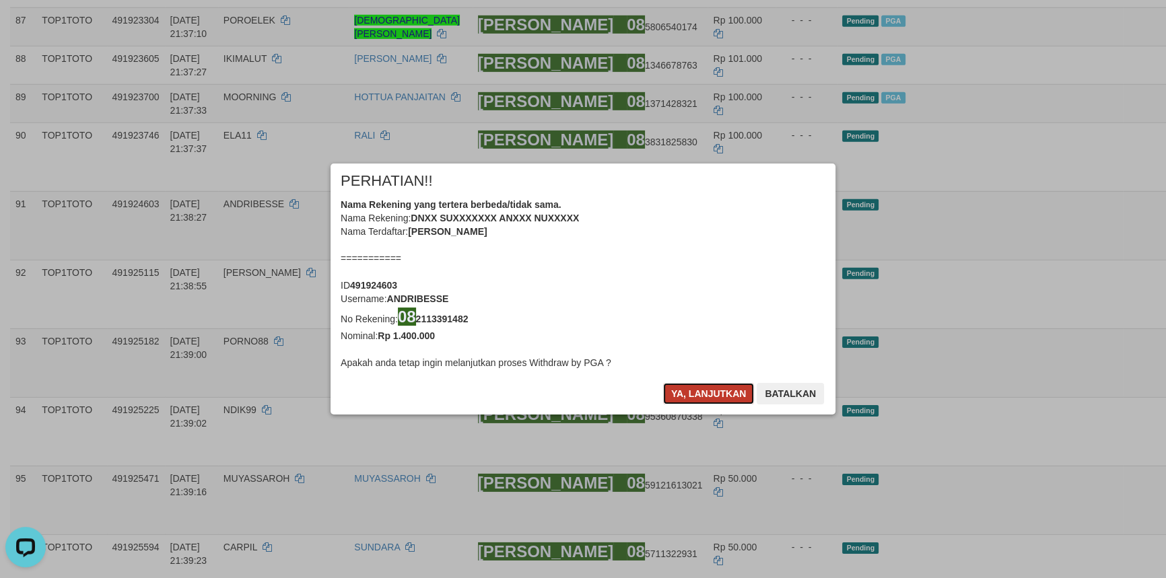
click at [697, 391] on button "Ya, lanjutkan" at bounding box center [709, 394] width 92 height 22
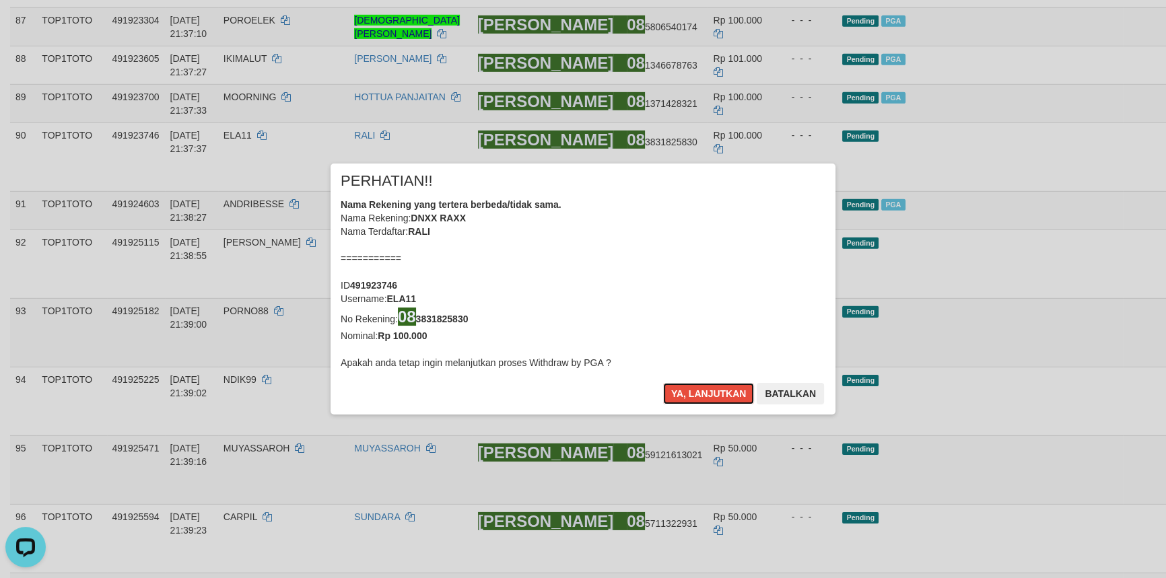
click at [697, 391] on button "Ya, lanjutkan" at bounding box center [709, 394] width 92 height 22
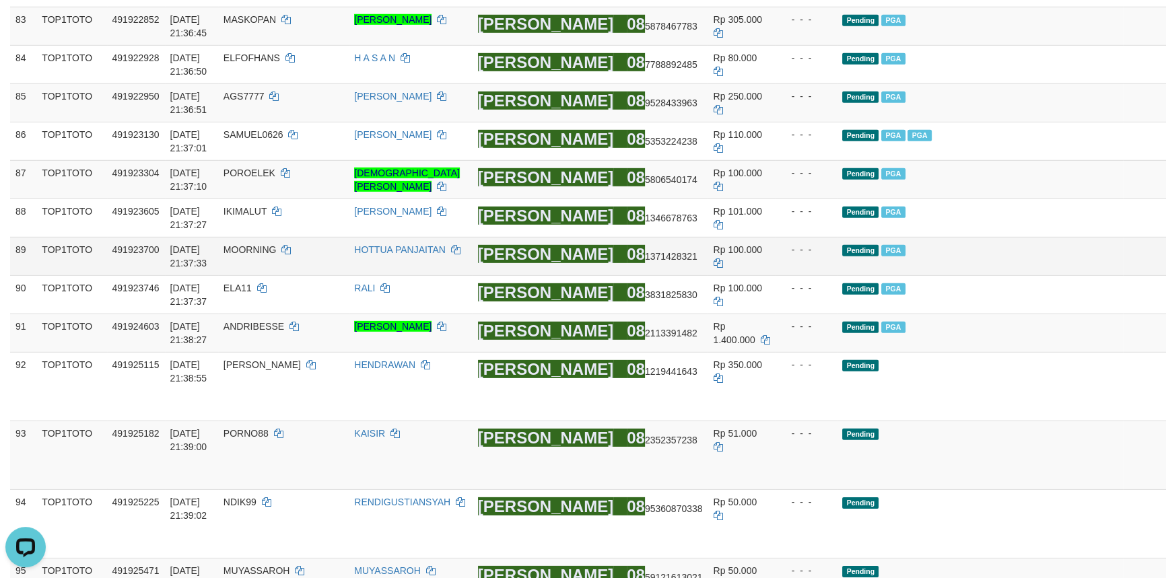
scroll to position [5228, 0]
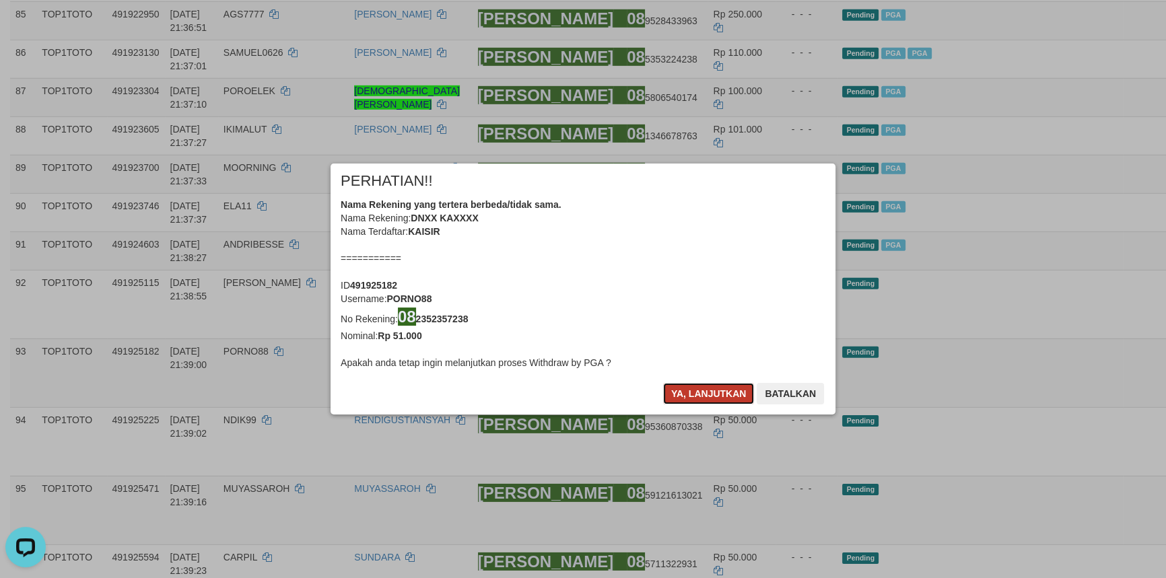
click at [710, 393] on button "Ya, lanjutkan" at bounding box center [709, 394] width 92 height 22
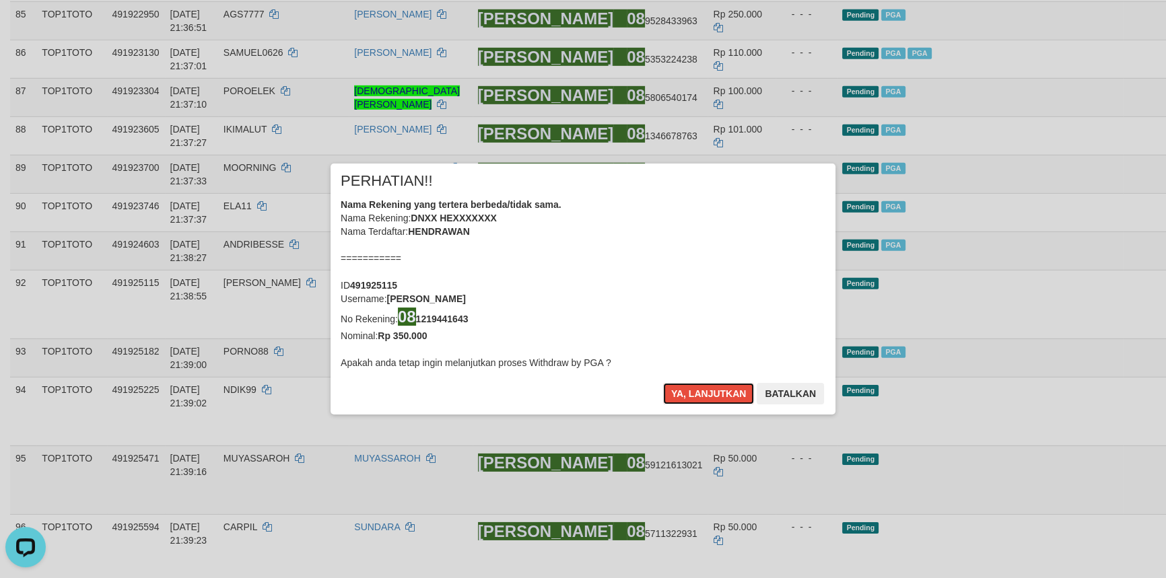
click at [710, 393] on button "Ya, lanjutkan" at bounding box center [709, 394] width 92 height 22
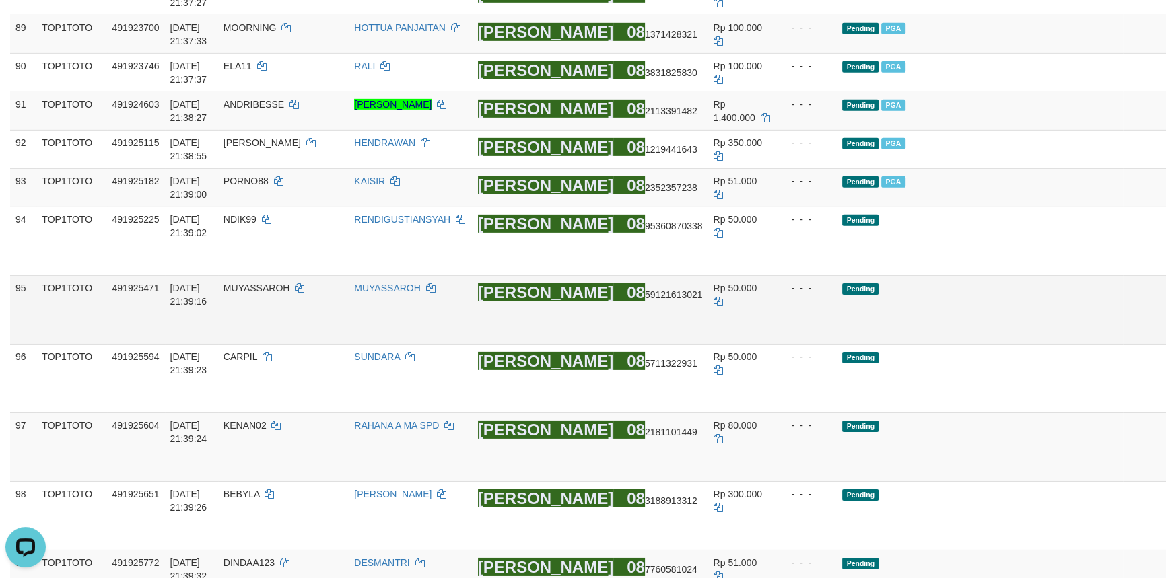
scroll to position [5412, 0]
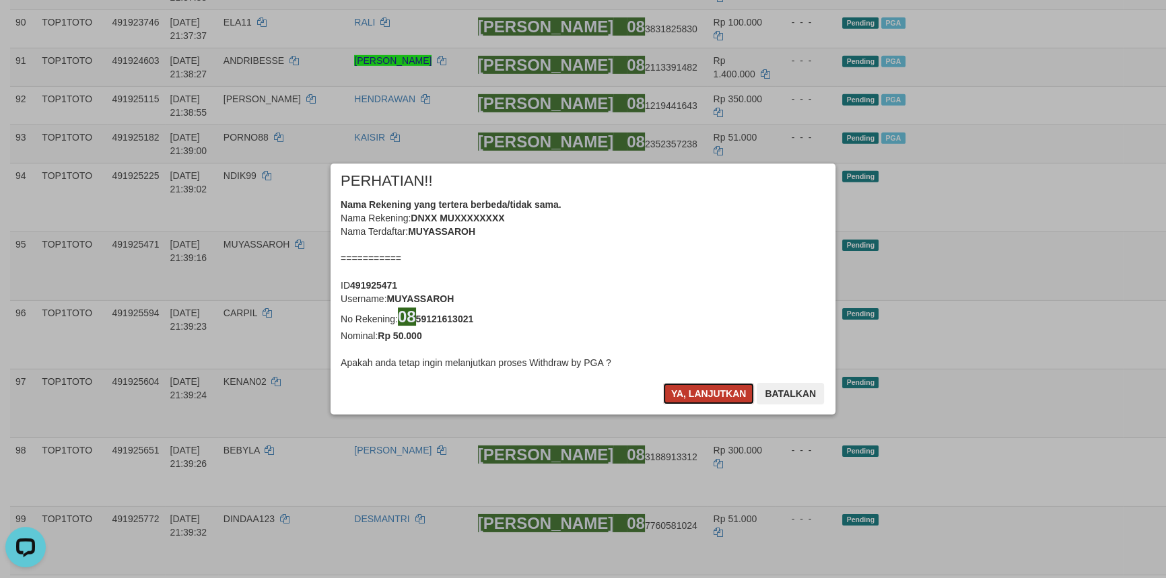
click at [687, 395] on button "Ya, lanjutkan" at bounding box center [709, 394] width 92 height 22
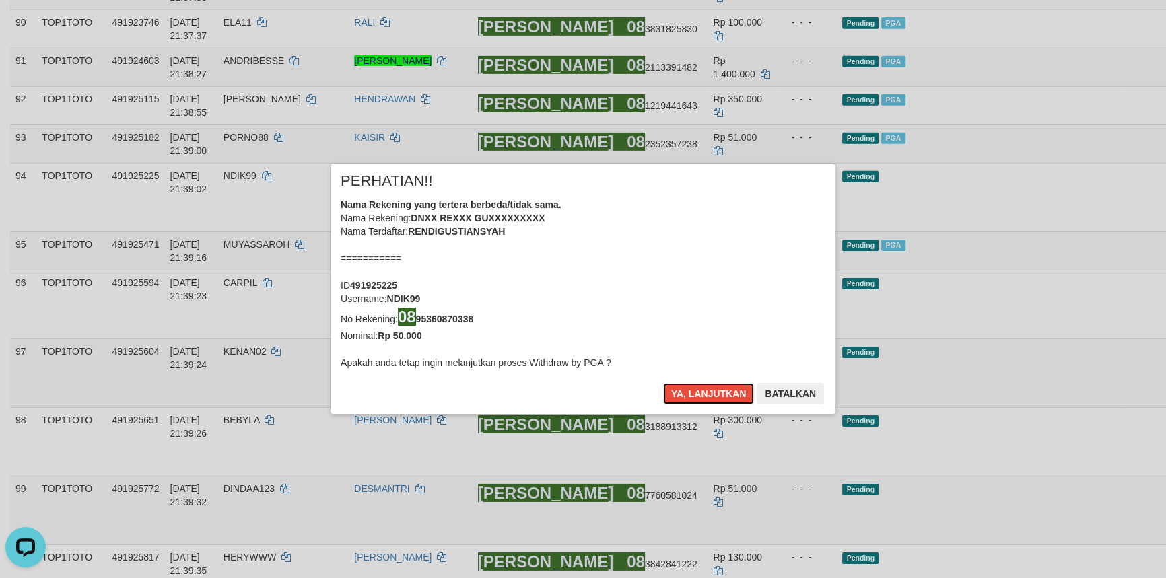
click at [687, 395] on button "Ya, lanjutkan" at bounding box center [709, 394] width 92 height 22
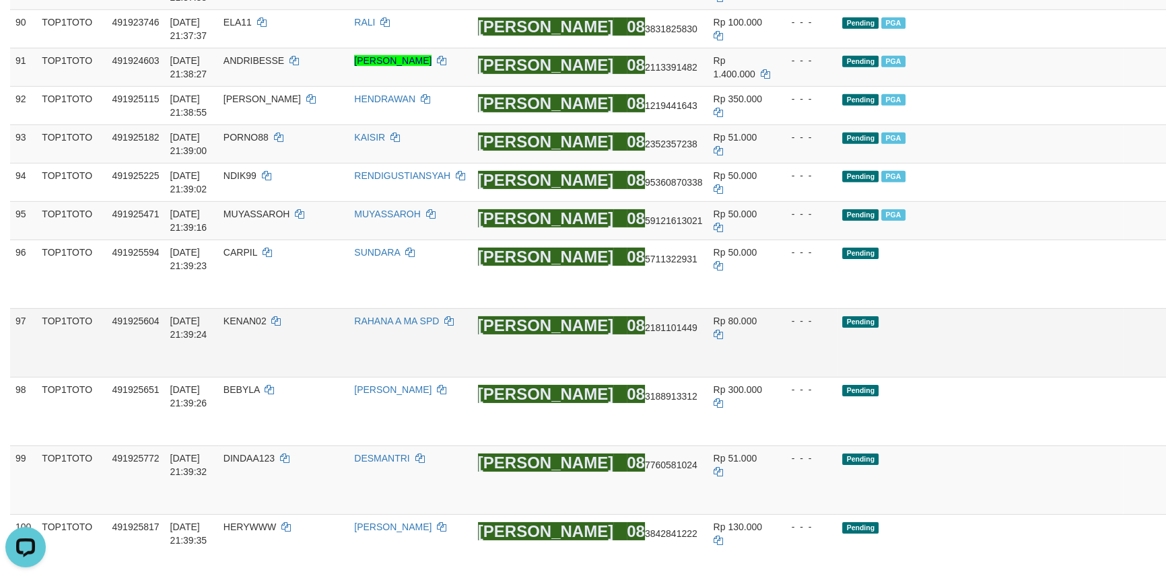
drag, startPoint x: 1084, startPoint y: 276, endPoint x: 1078, endPoint y: 323, distance: 46.9
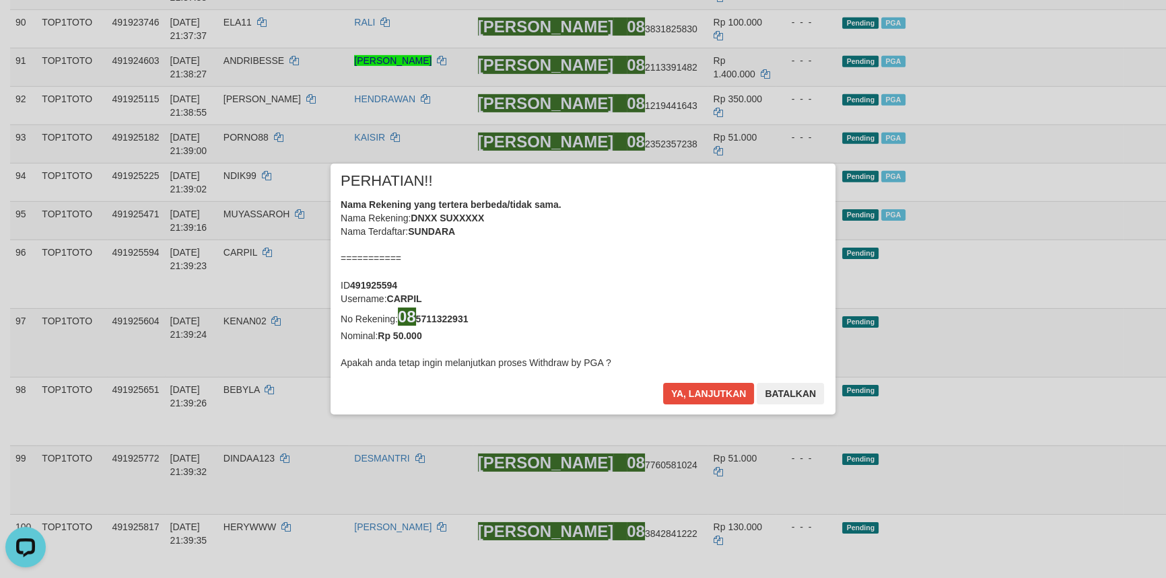
click at [1077, 334] on div "× PERHATIAN!! Nama Rekening yang tertera berbeda/tidak sama. Nama Rekening: DNX…" at bounding box center [583, 289] width 1166 height 304
click at [700, 389] on button "Ya, lanjutkan" at bounding box center [709, 394] width 92 height 22
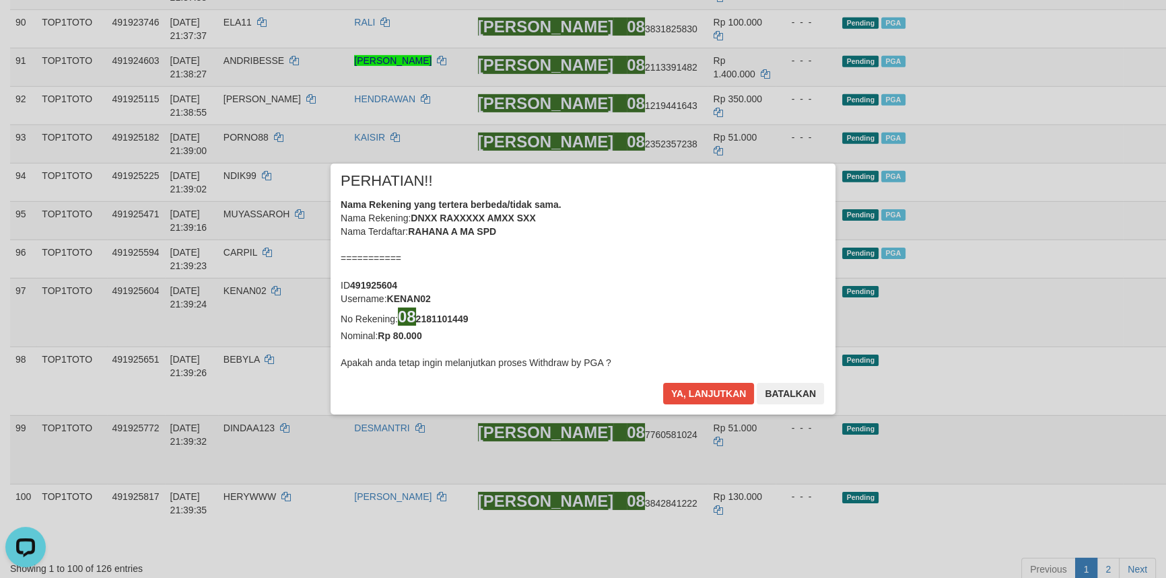
click at [1073, 415] on div "× PERHATIAN!! Nama Rekening yang tertera berbeda/tidak sama. Nama Rekening: DNX…" at bounding box center [583, 289] width 1166 height 304
click at [712, 393] on button "Ya, lanjutkan" at bounding box center [709, 394] width 92 height 22
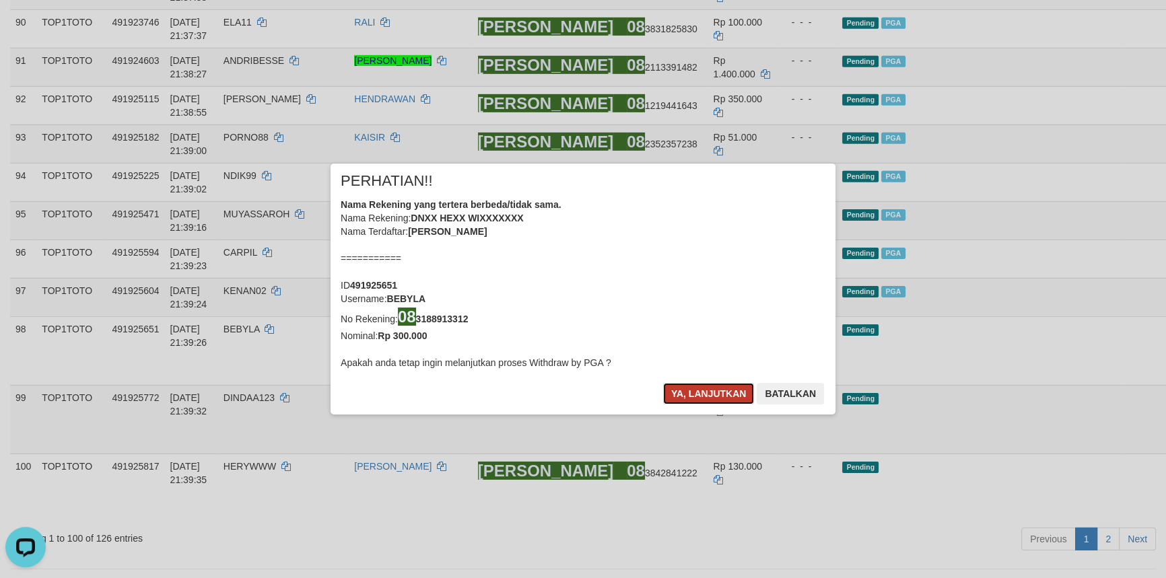
click at [700, 393] on button "Ya, lanjutkan" at bounding box center [709, 394] width 92 height 22
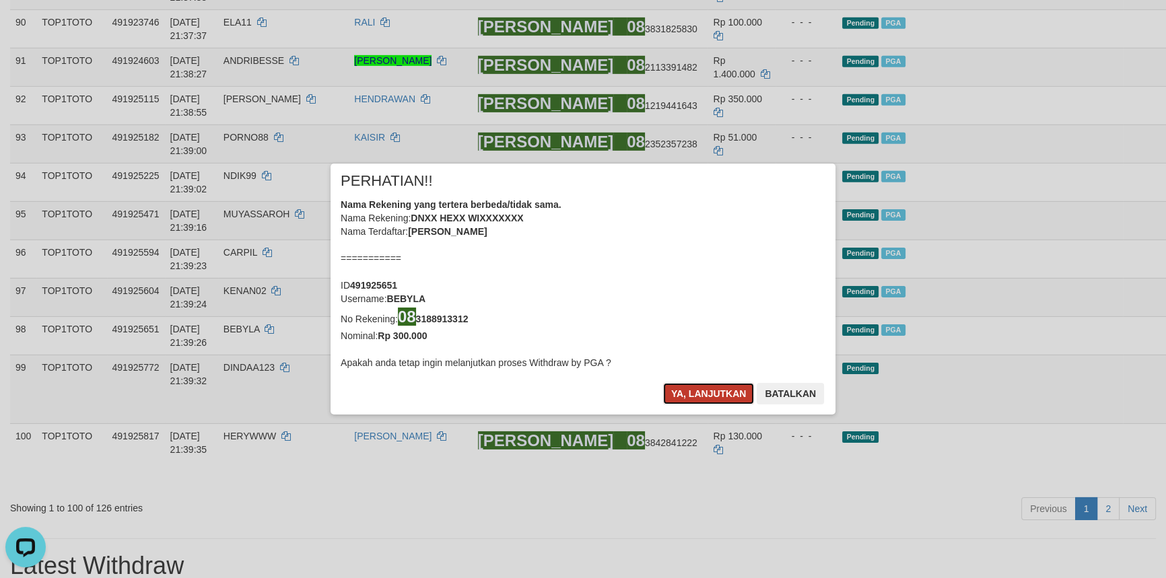
click at [715, 391] on button "Ya, lanjutkan" at bounding box center [709, 394] width 92 height 22
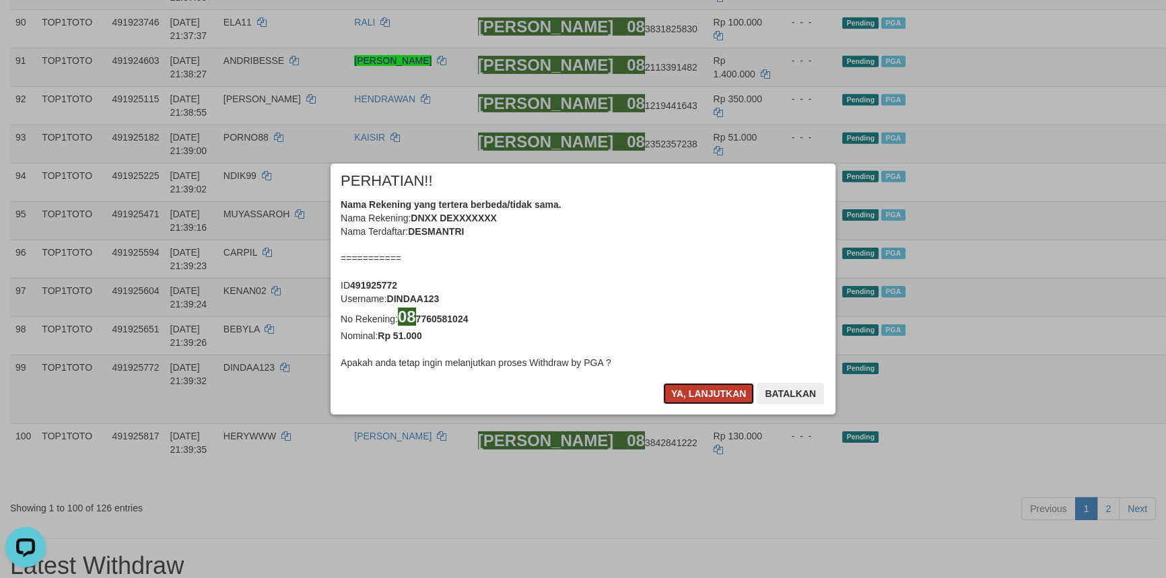
click at [703, 395] on button "Ya, lanjutkan" at bounding box center [709, 394] width 92 height 22
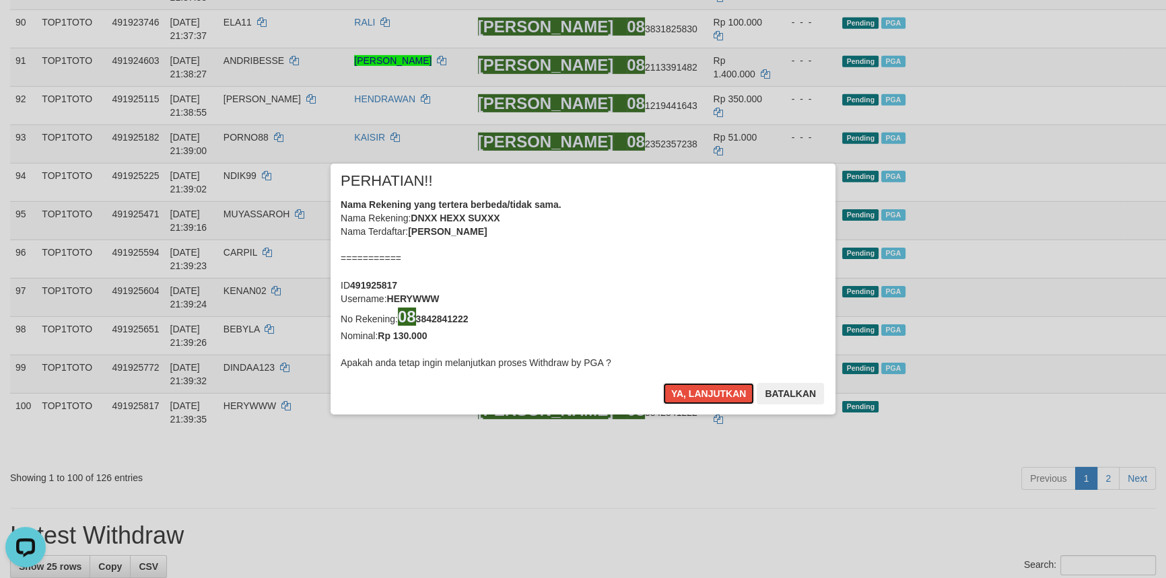
click at [703, 395] on button "Ya, lanjutkan" at bounding box center [709, 394] width 92 height 22
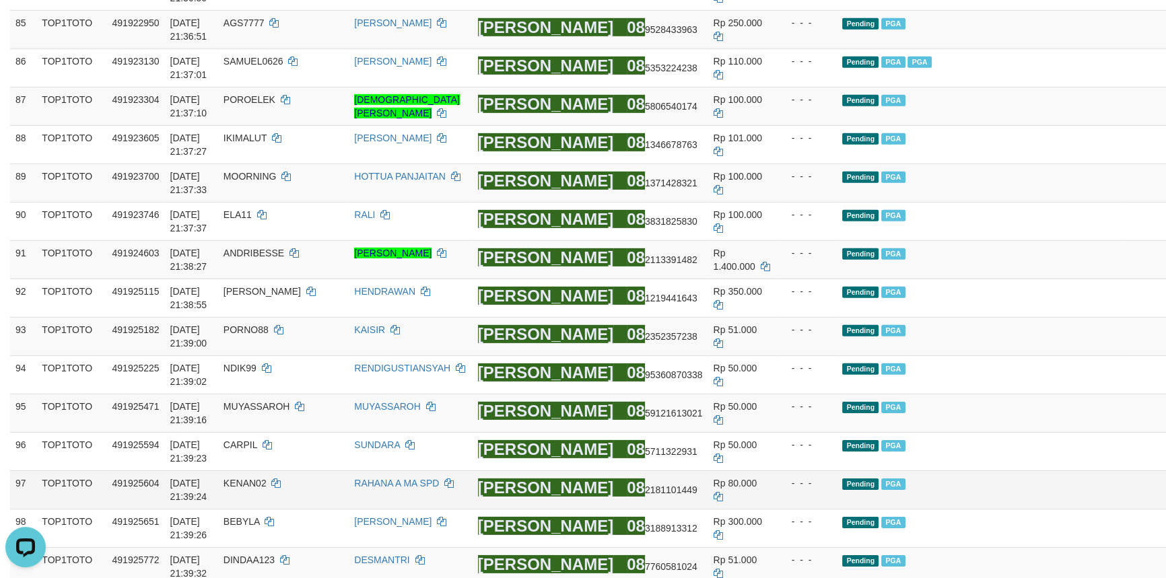
scroll to position [5525, 0]
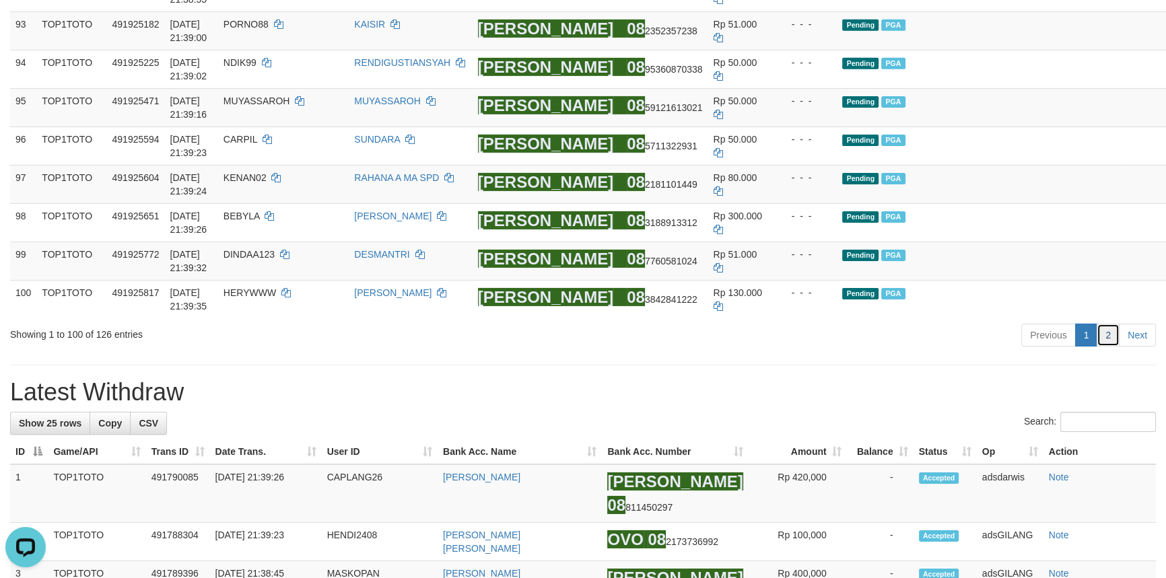
click at [1110, 333] on link "2" at bounding box center [1108, 335] width 23 height 23
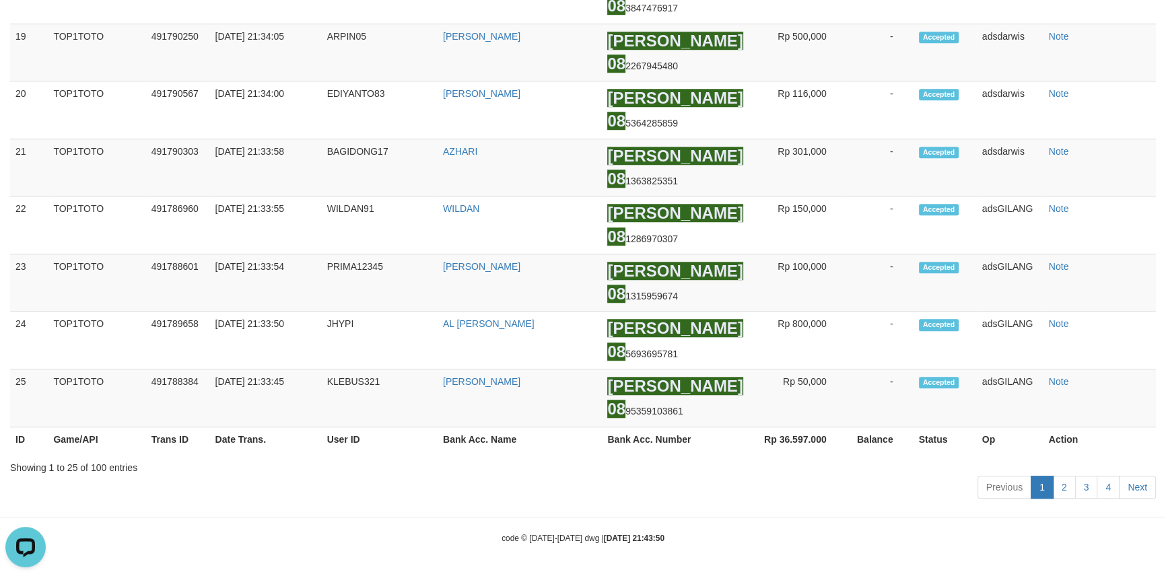
scroll to position [0, 0]
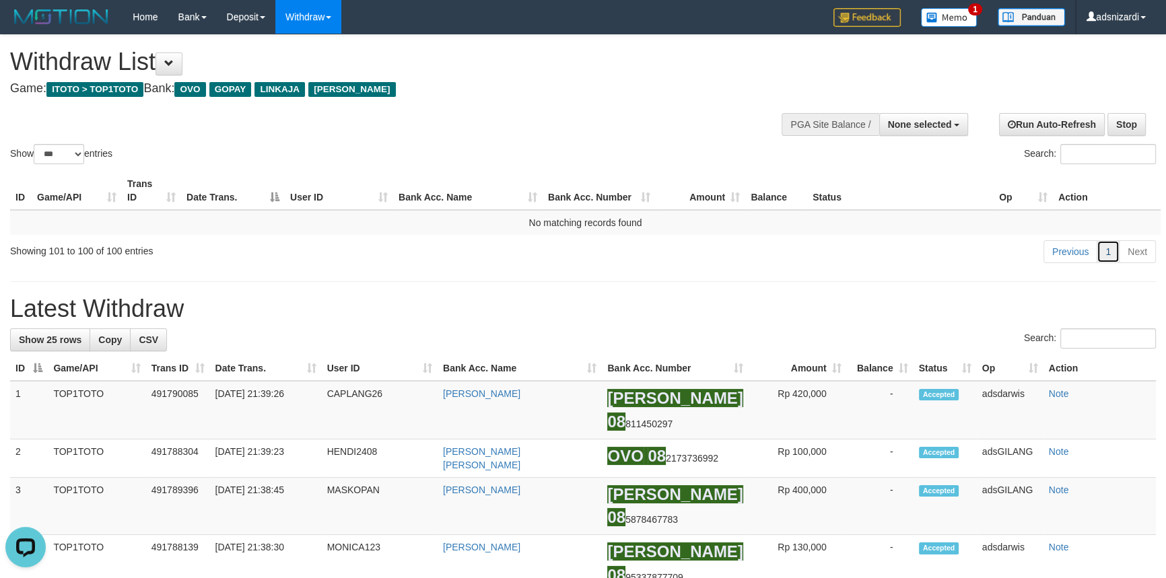
click at [1112, 260] on link "1" at bounding box center [1108, 251] width 23 height 23
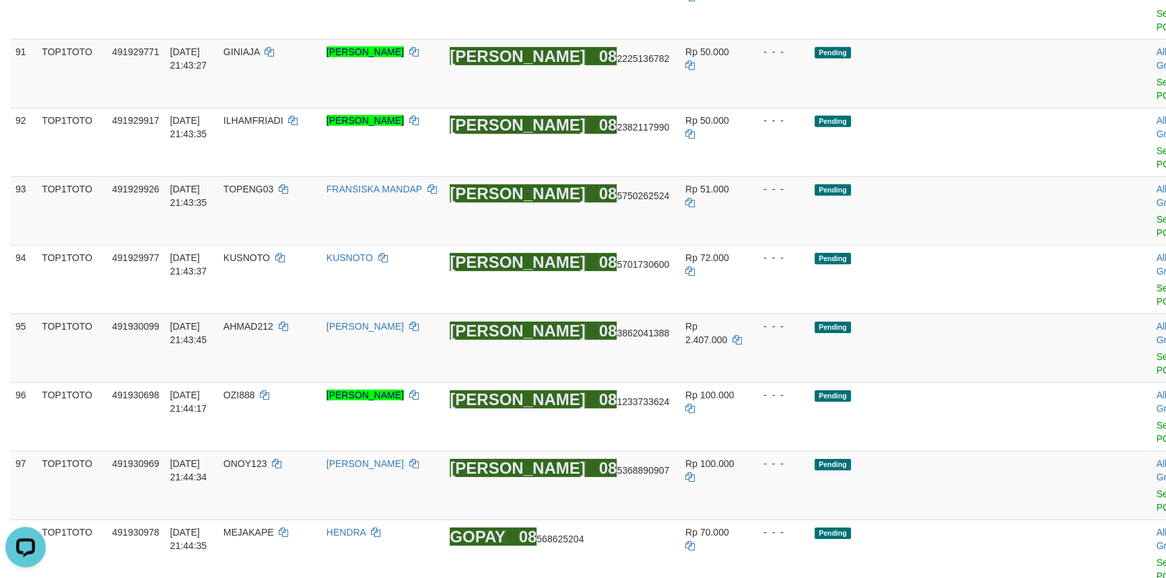
scroll to position [5329, 0]
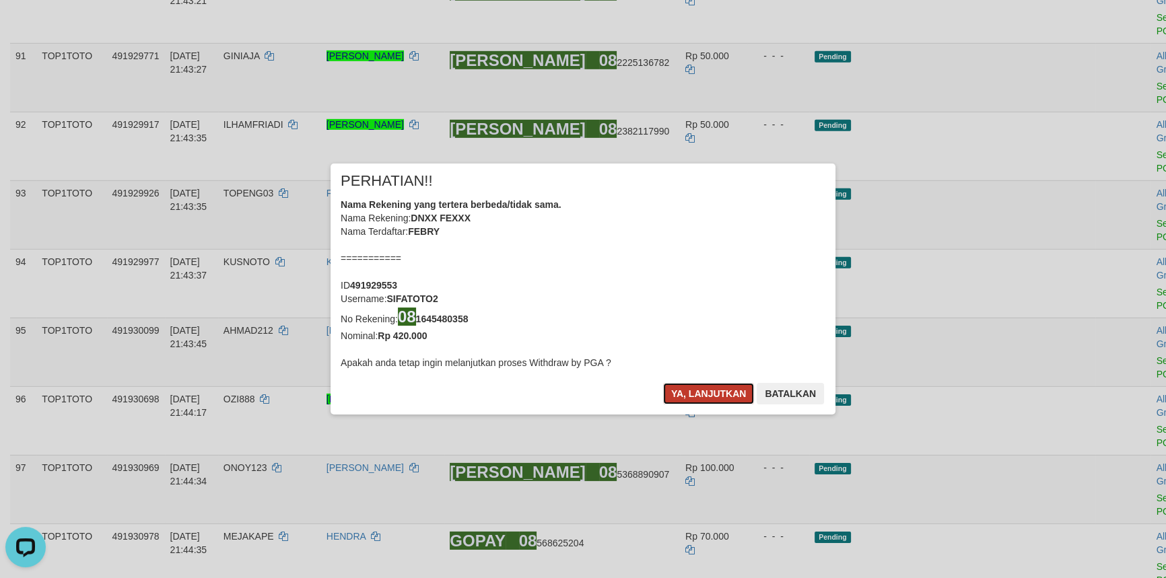
click at [690, 391] on button "Ya, lanjutkan" at bounding box center [709, 394] width 92 height 22
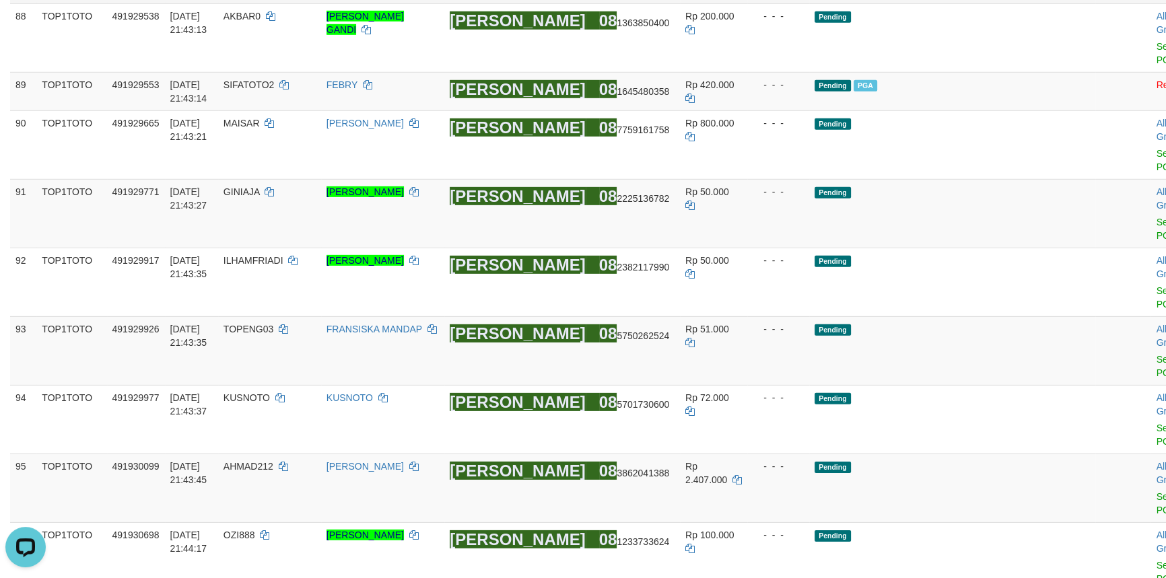
scroll to position [5145, 0]
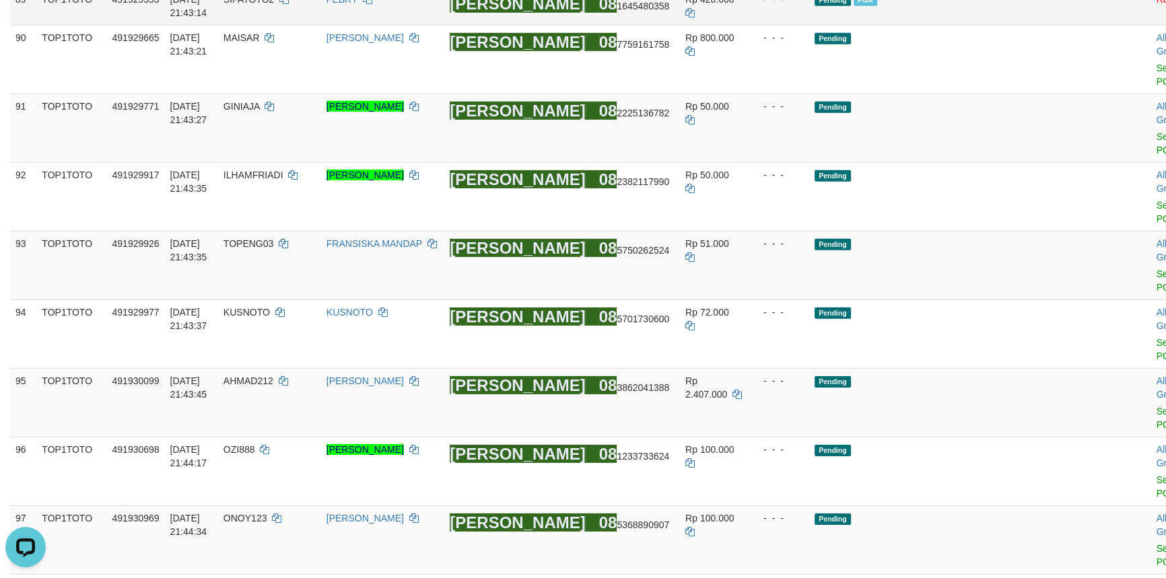
scroll to position [5247, 0]
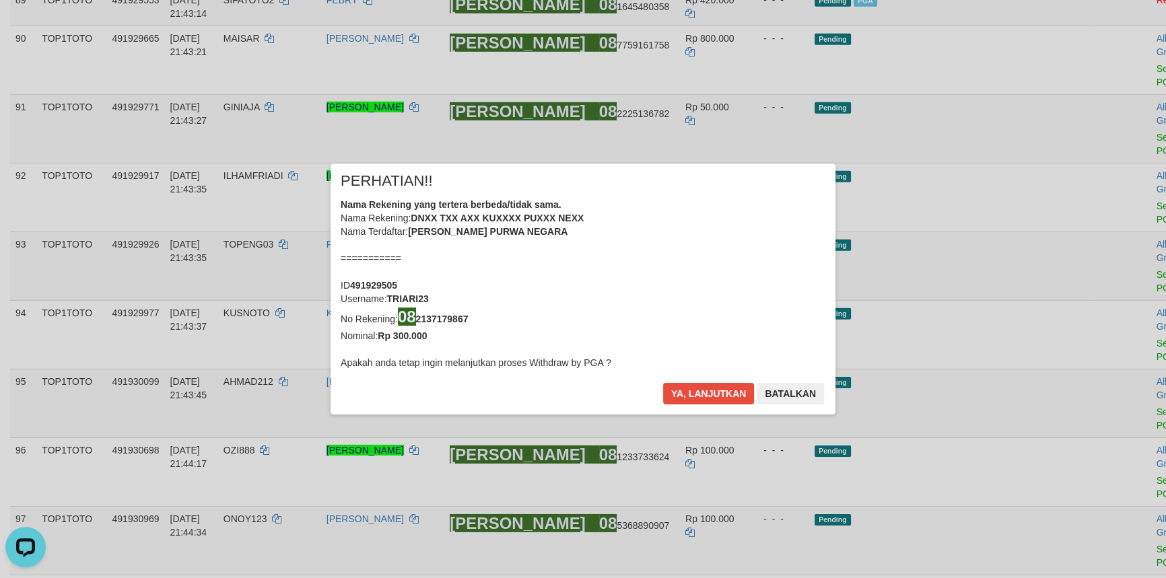
click at [1092, 183] on div "× PERHATIAN!! Nama Rekening yang tertera berbeda/tidak sama. Nama Rekening: DNX…" at bounding box center [583, 289] width 1166 height 304
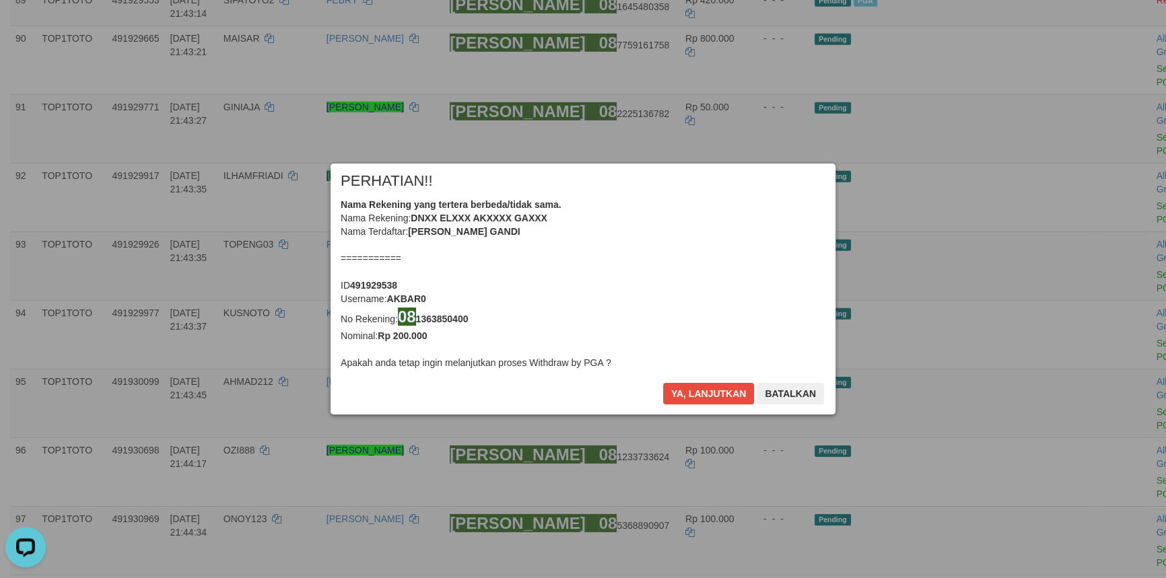
click at [694, 397] on button "Ya, lanjutkan" at bounding box center [709, 394] width 92 height 22
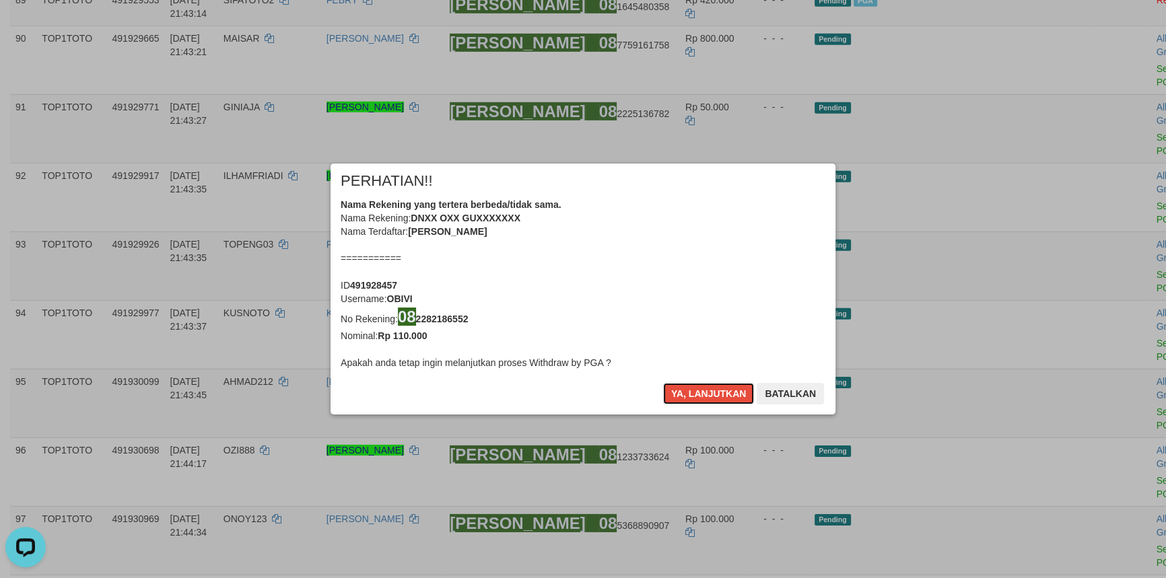
click at [694, 397] on button "Ya, lanjutkan" at bounding box center [709, 394] width 92 height 22
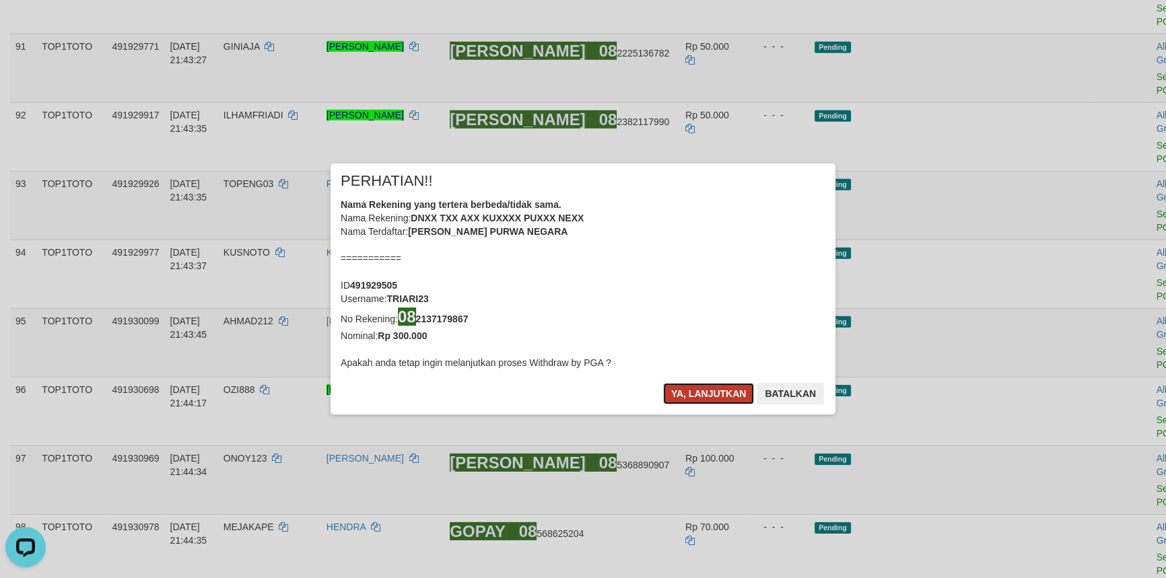
click at [700, 391] on button "Ya, lanjutkan" at bounding box center [709, 394] width 92 height 22
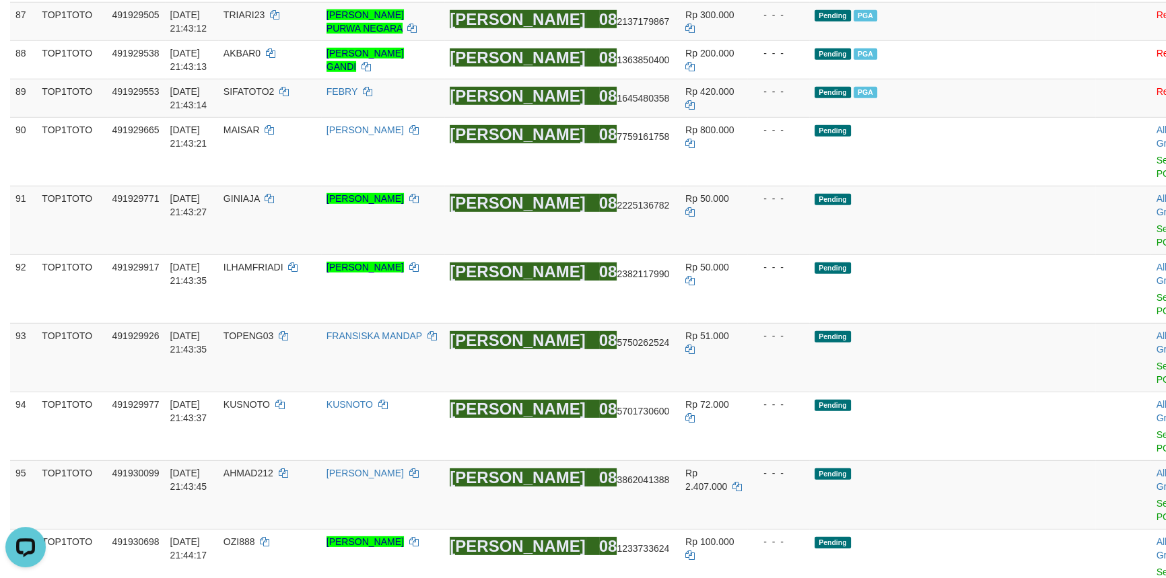
scroll to position [5064, 0]
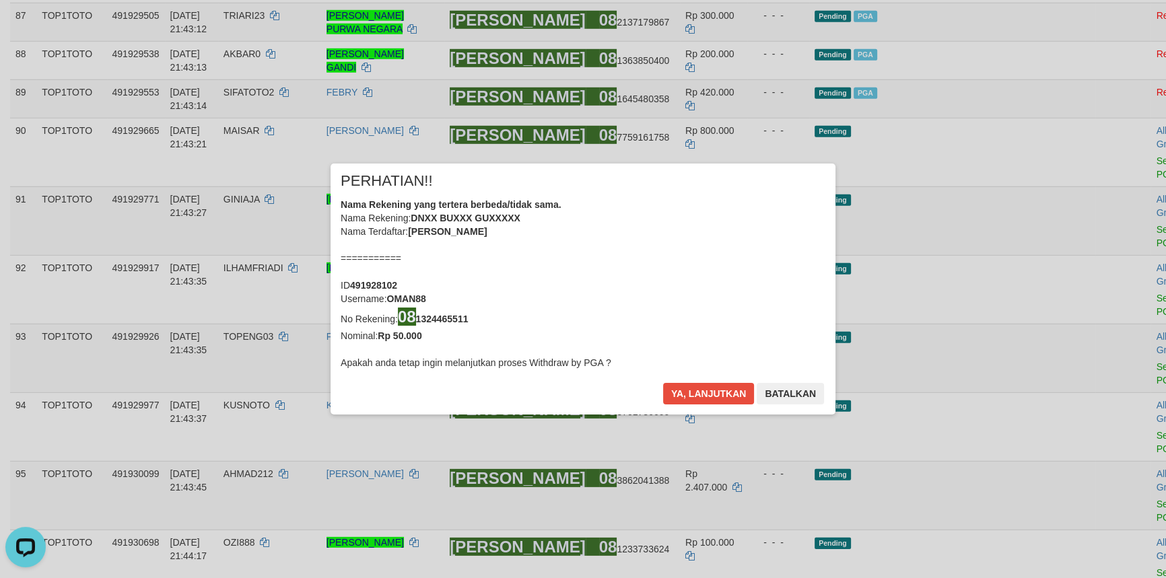
click at [1086, 193] on div "× PERHATIAN!! Nama Rekening yang tertera berbeda/tidak sama. Nama Rekening: DNX…" at bounding box center [583, 289] width 1166 height 304
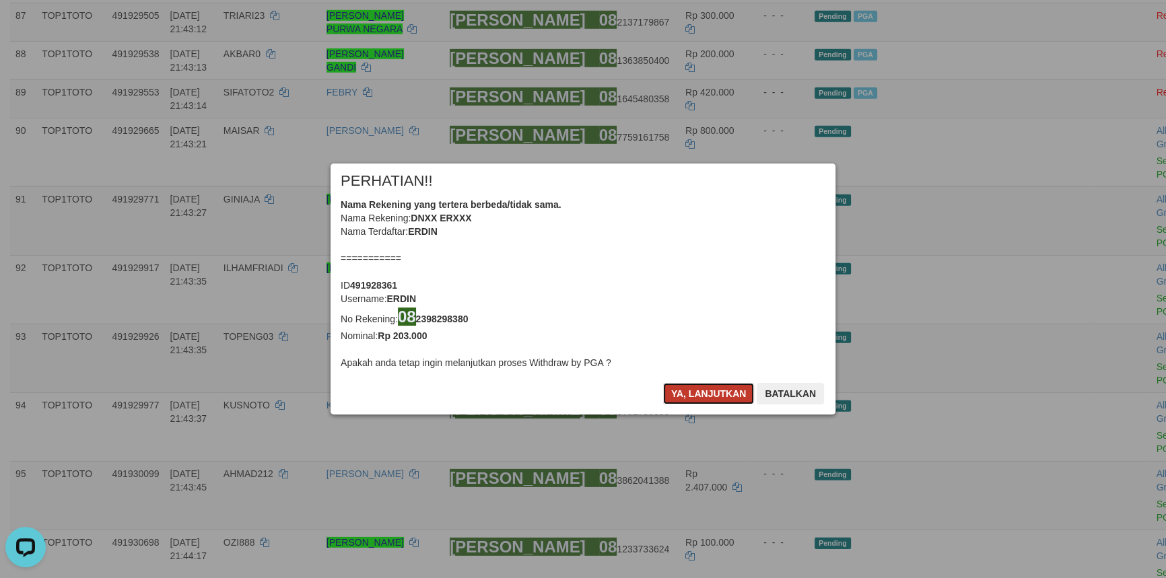
click at [715, 391] on button "Ya, lanjutkan" at bounding box center [709, 394] width 92 height 22
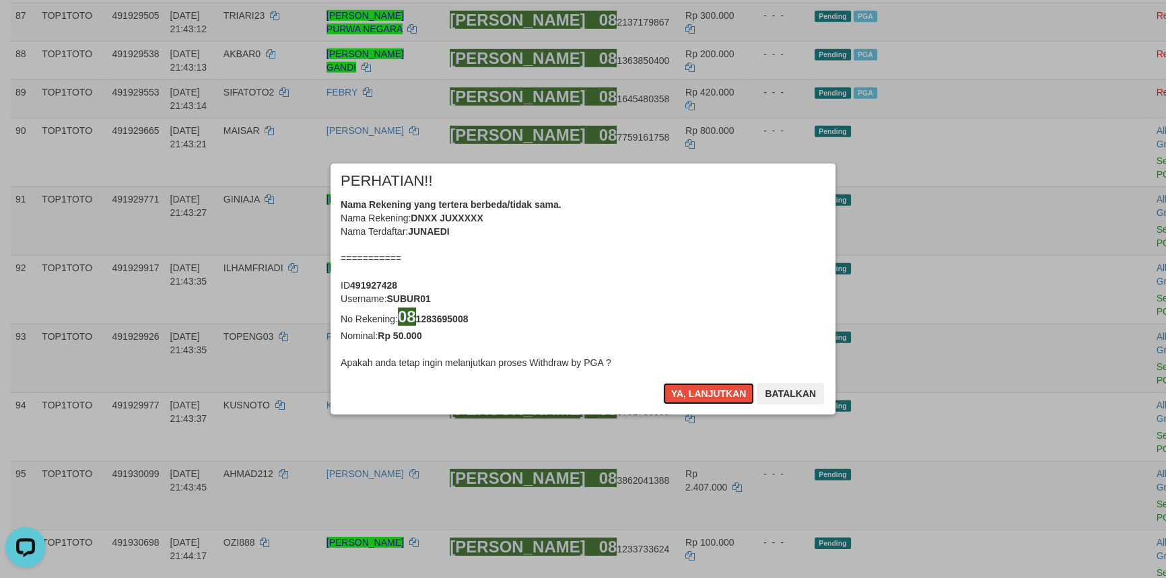
click at [715, 391] on button "Ya, lanjutkan" at bounding box center [709, 394] width 92 height 22
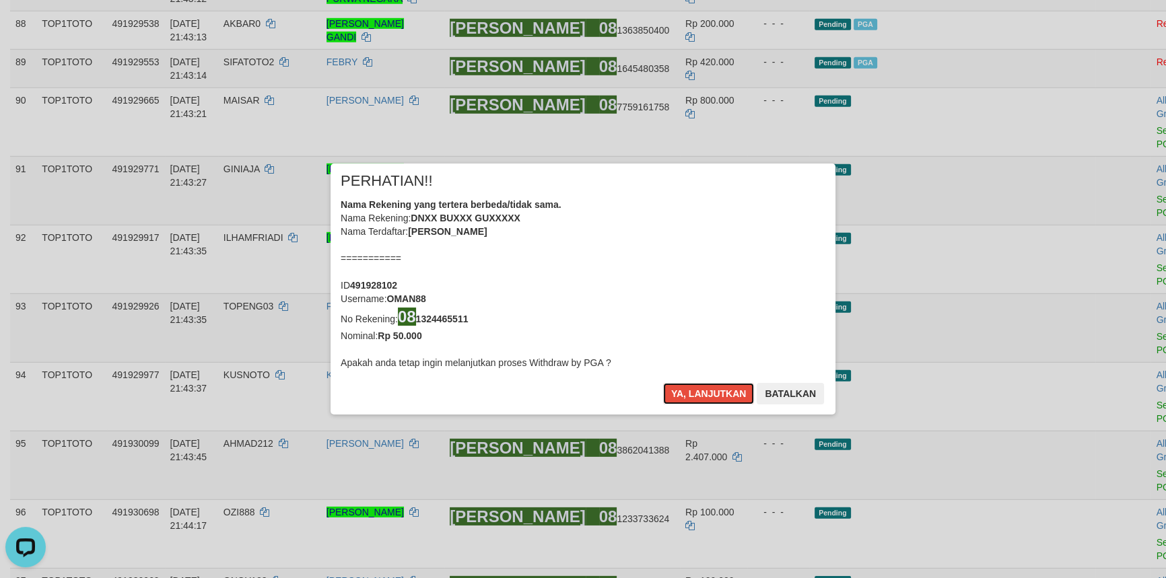
click at [715, 391] on button "Ya, lanjutkan" at bounding box center [709, 394] width 92 height 22
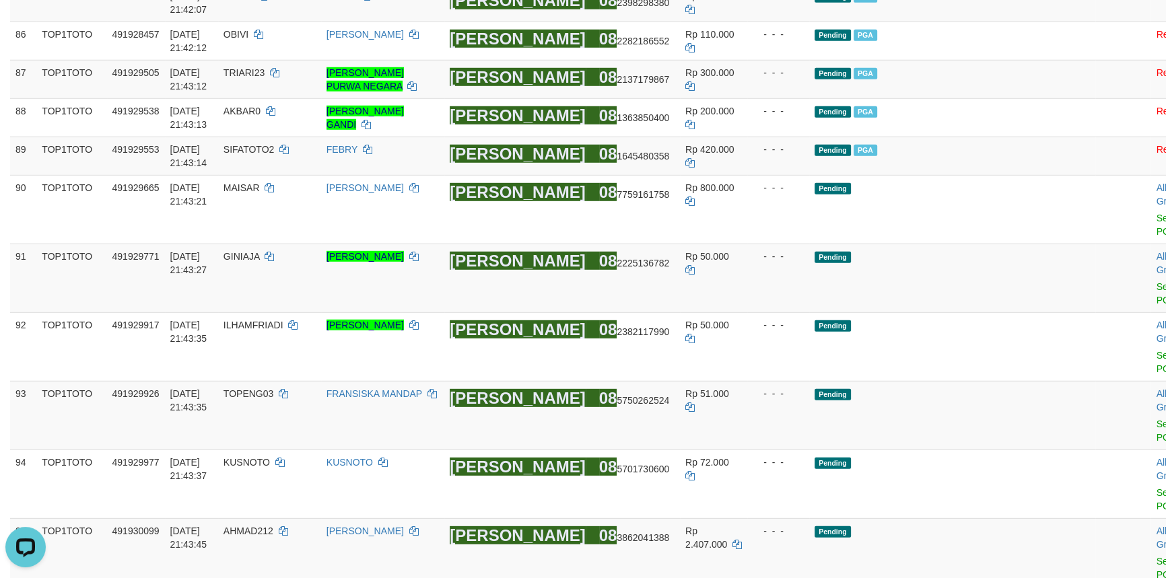
scroll to position [4880, 0]
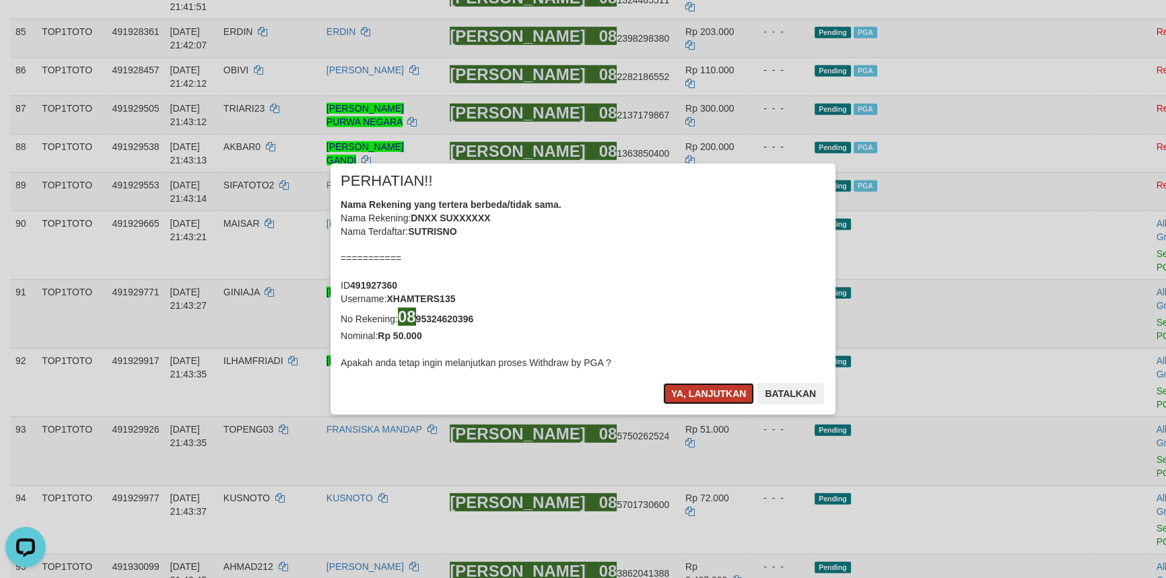
click at [708, 399] on button "Ya, lanjutkan" at bounding box center [709, 394] width 92 height 22
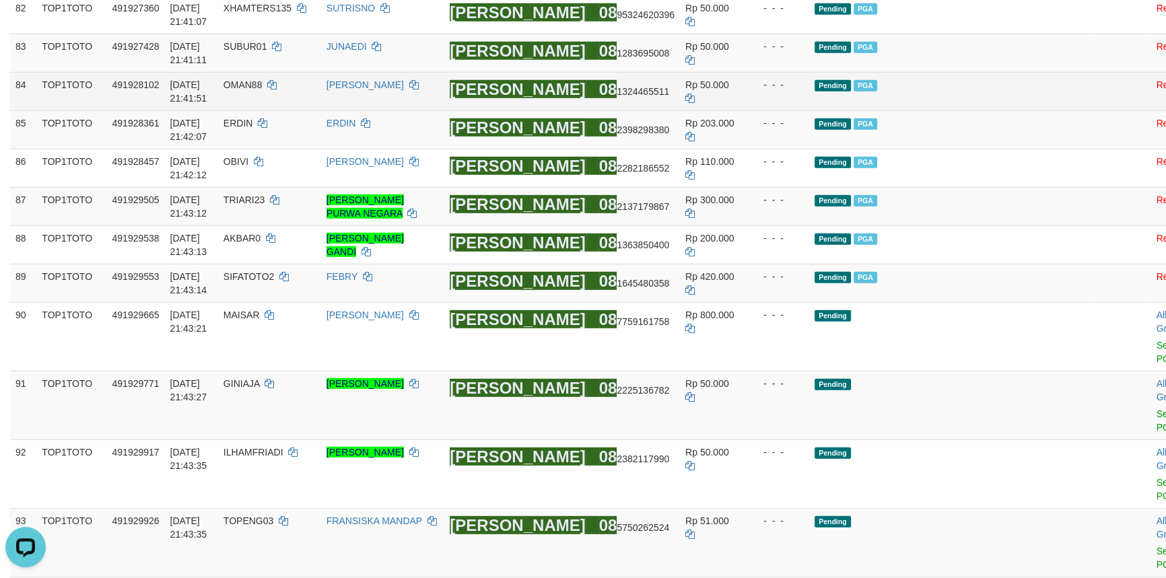
scroll to position [4758, 0]
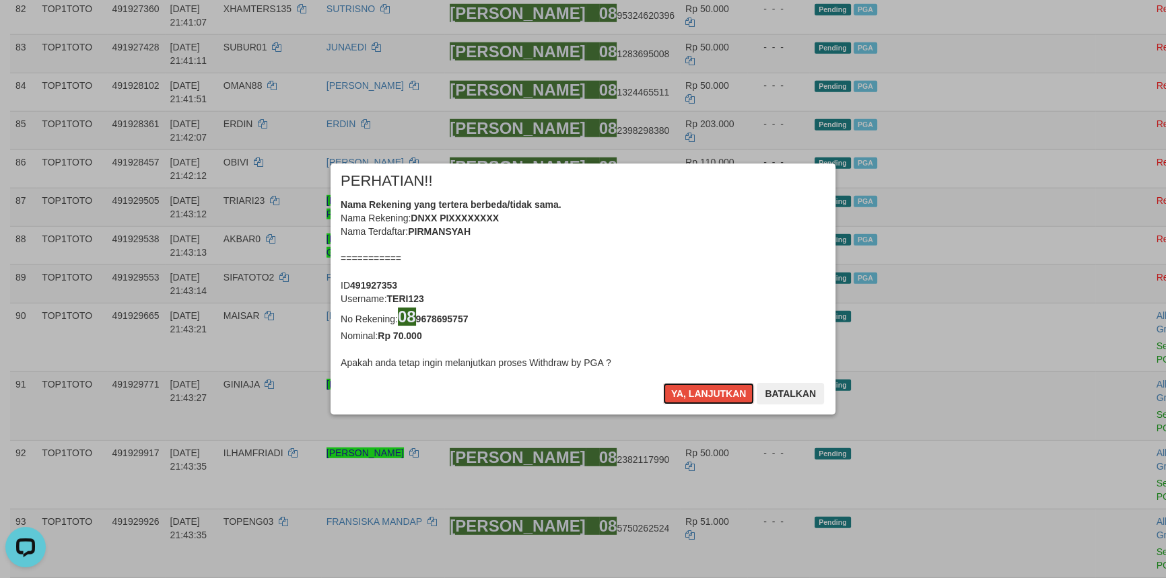
click at [705, 397] on button "Ya, lanjutkan" at bounding box center [709, 394] width 92 height 22
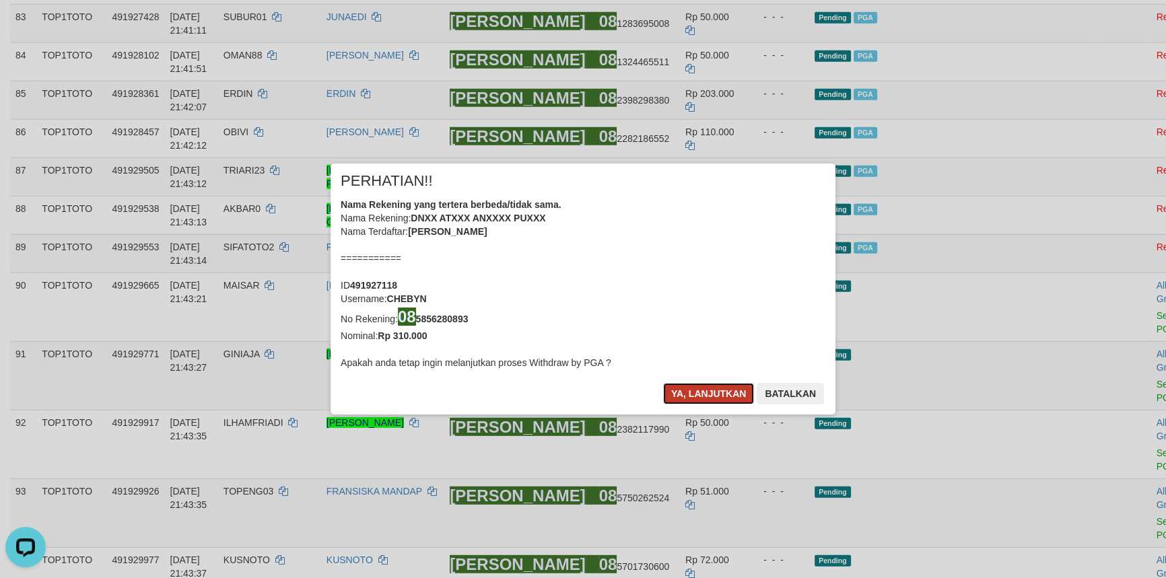
click at [705, 395] on button "Ya, lanjutkan" at bounding box center [709, 394] width 92 height 22
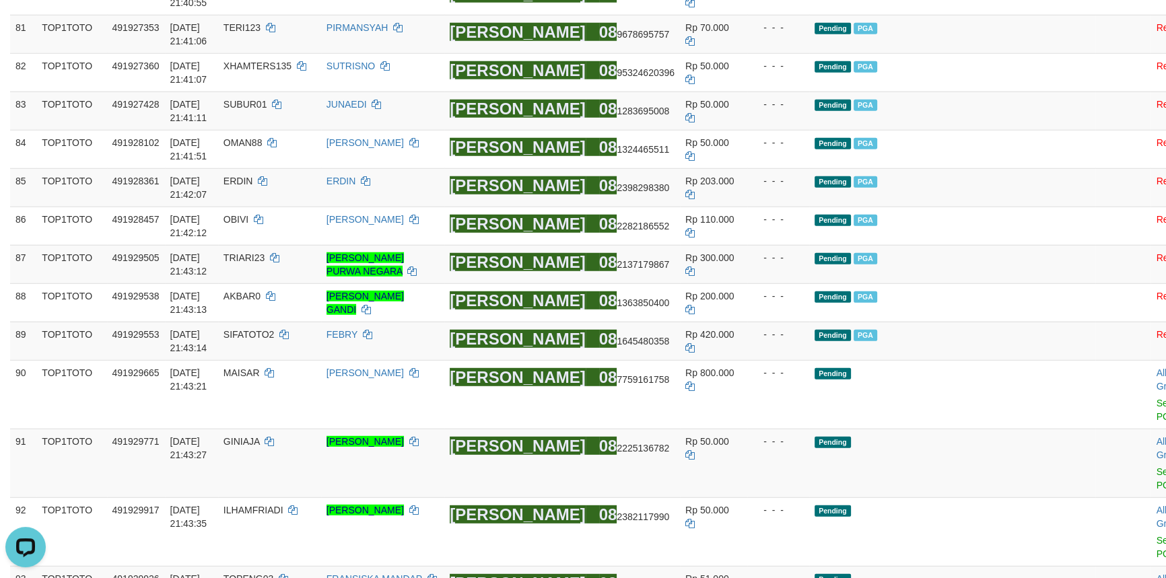
scroll to position [4635, 0]
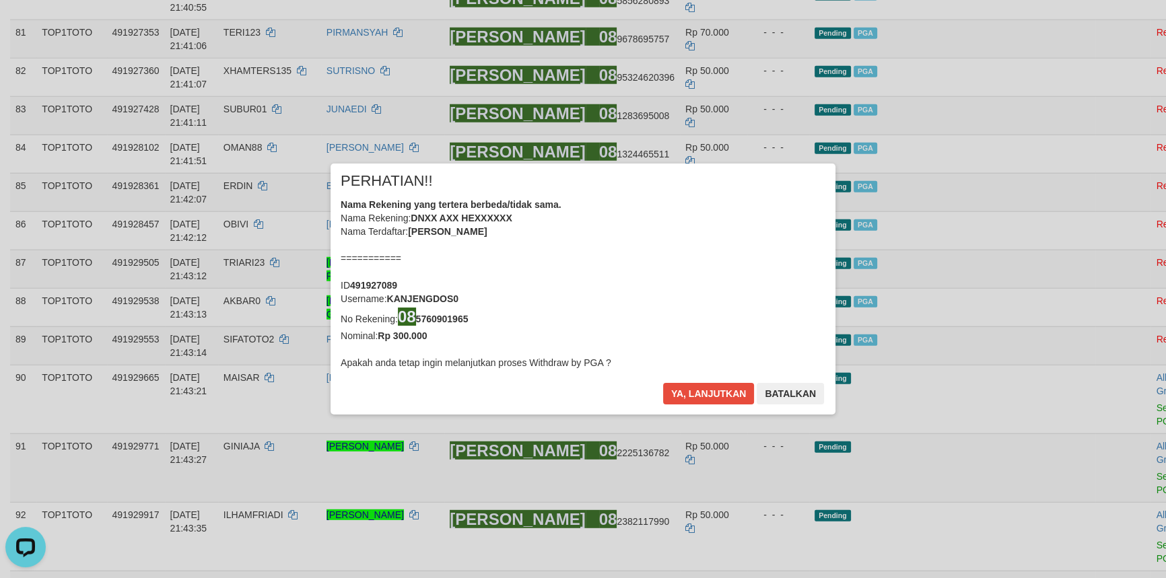
click at [1094, 347] on div "× PERHATIAN!! Nama Rekening yang tertera berbeda/tidak sama. Nama Rekening: DNX…" at bounding box center [583, 289] width 1166 height 304
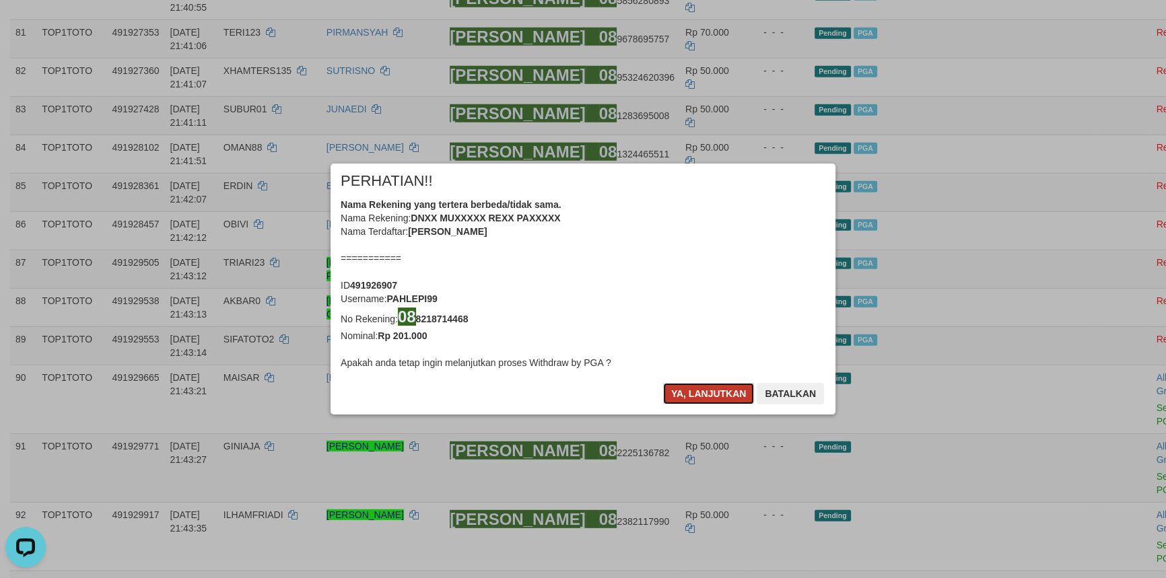
click at [707, 396] on button "Ya, lanjutkan" at bounding box center [709, 394] width 92 height 22
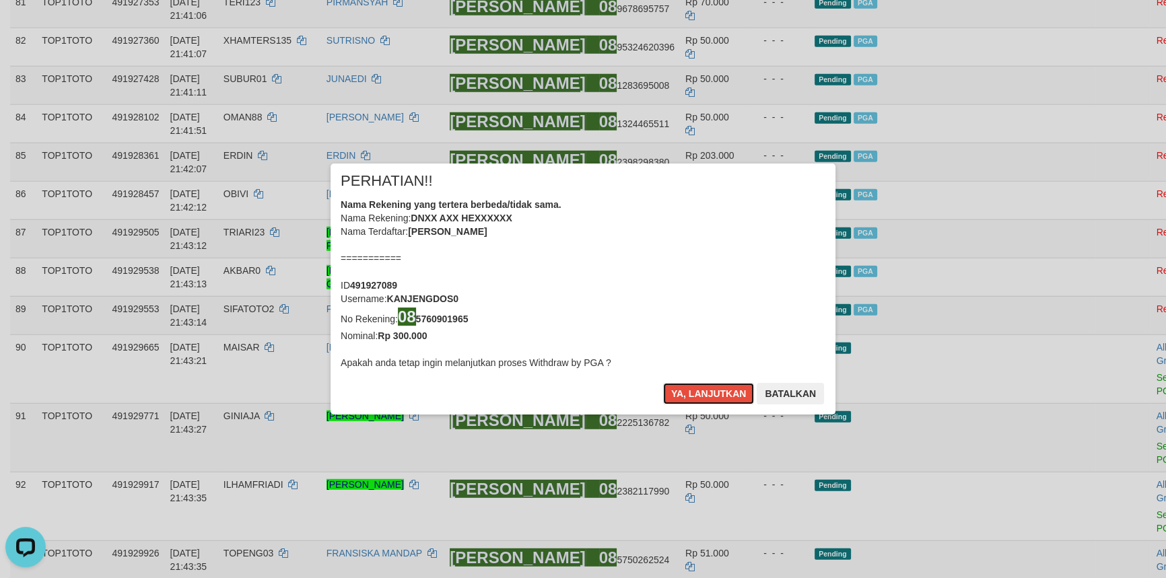
click at [707, 391] on button "Ya, lanjutkan" at bounding box center [709, 394] width 92 height 22
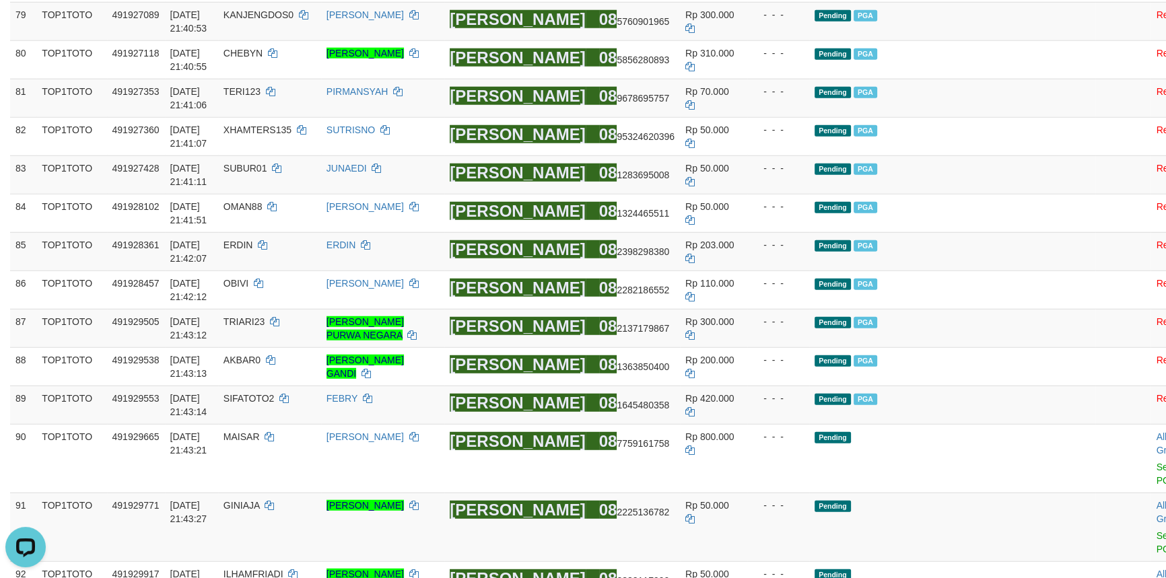
scroll to position [4513, 0]
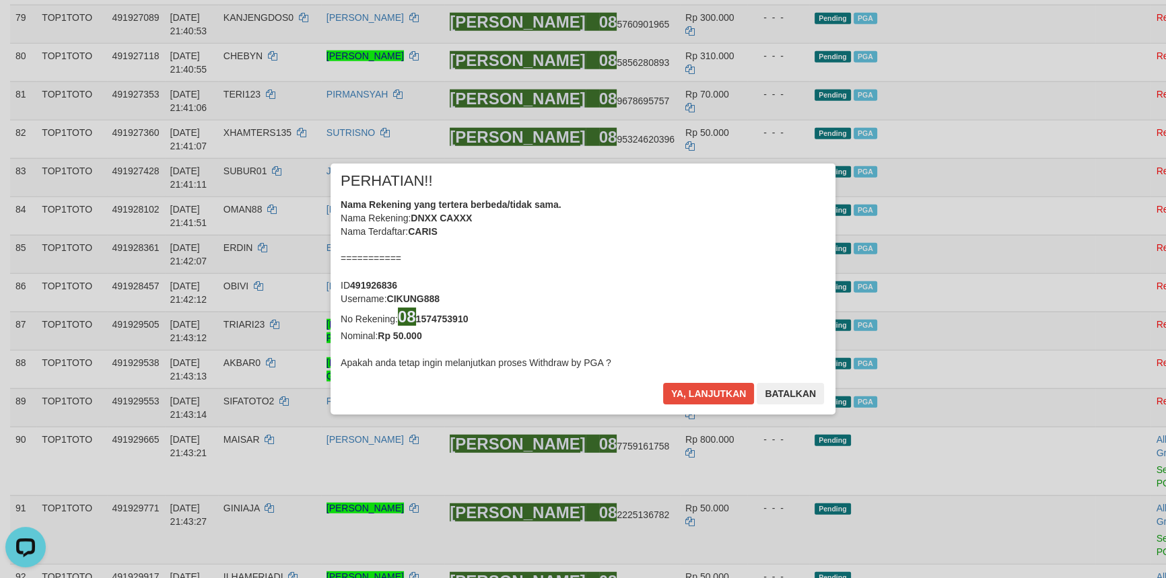
click at [1090, 360] on div "× PERHATIAN!! Nama Rekening yang tertera berbeda/tidak sama. Nama Rekening: DNX…" at bounding box center [583, 289] width 1166 height 304
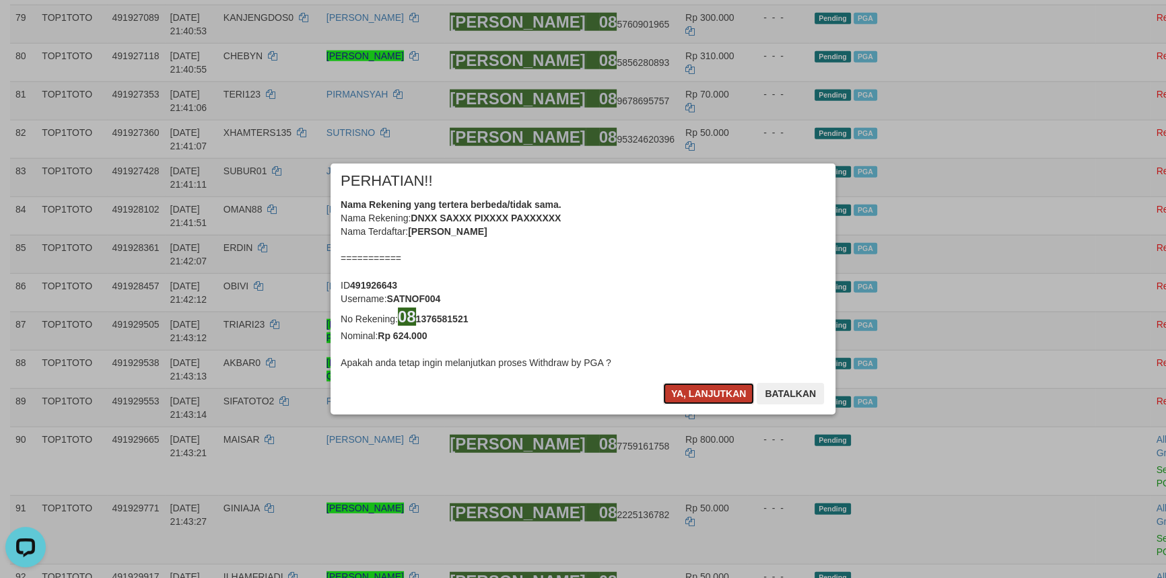
click at [700, 392] on button "Ya, lanjutkan" at bounding box center [709, 394] width 92 height 22
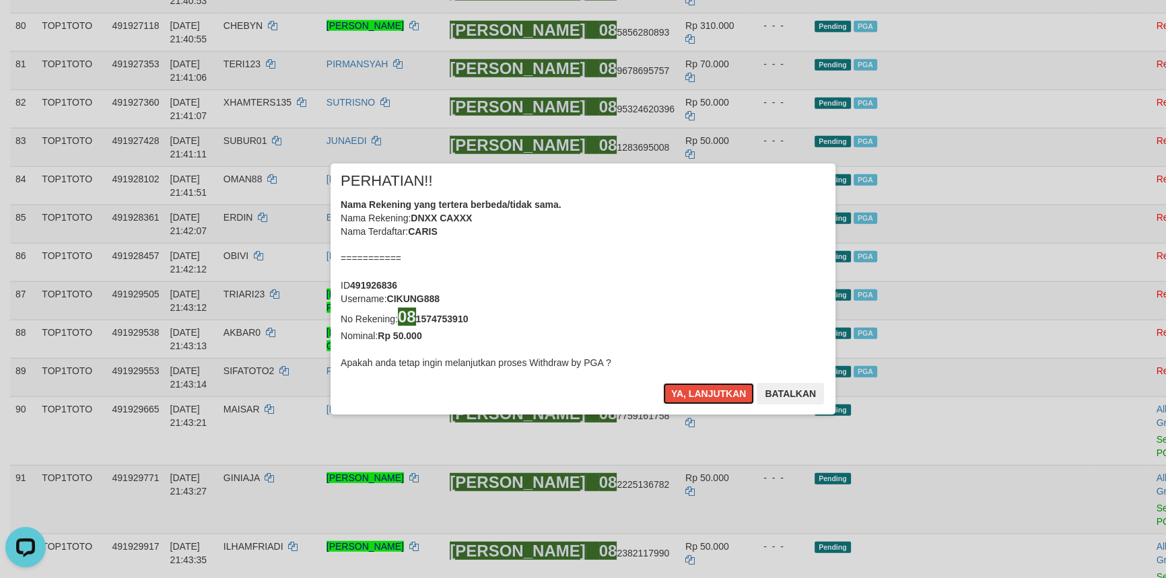
click at [700, 392] on button "Ya, lanjutkan" at bounding box center [709, 394] width 92 height 22
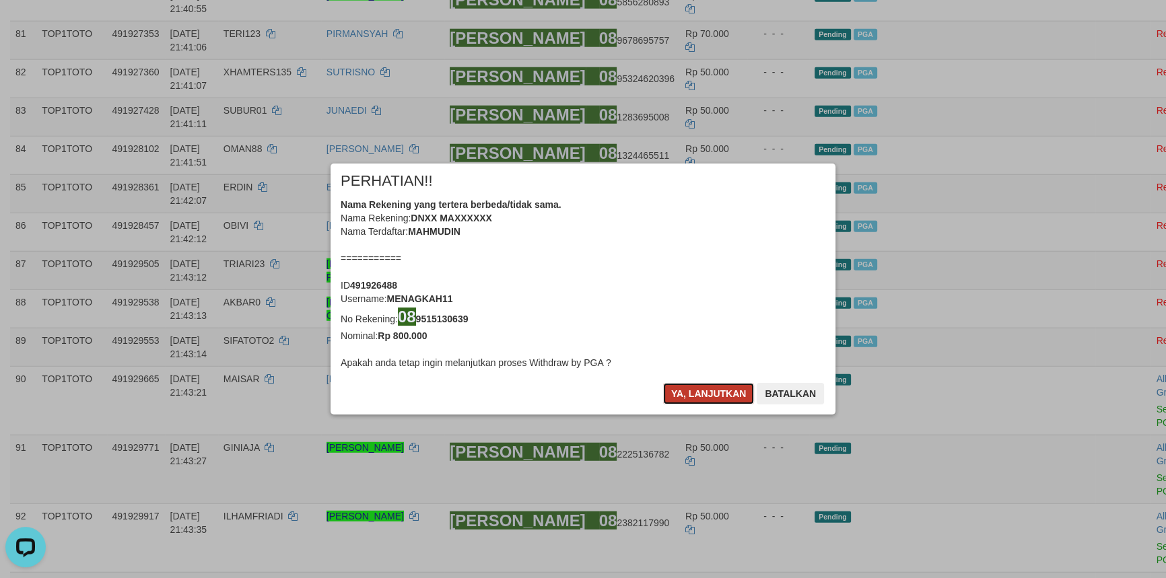
click at [682, 391] on button "Ya, lanjutkan" at bounding box center [709, 394] width 92 height 22
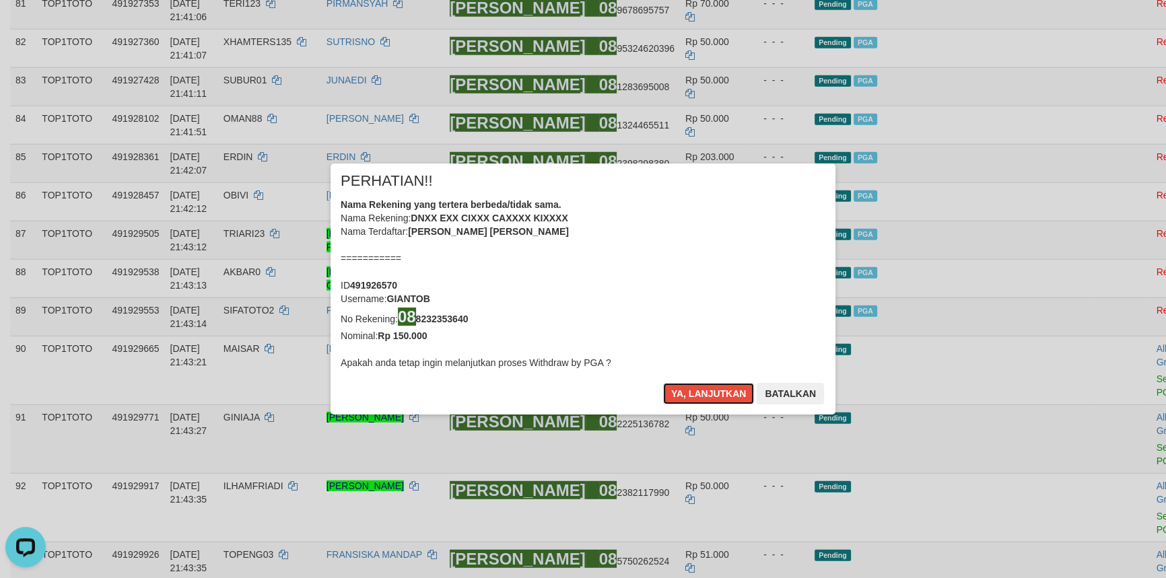
click at [682, 391] on button "Ya, lanjutkan" at bounding box center [709, 394] width 92 height 22
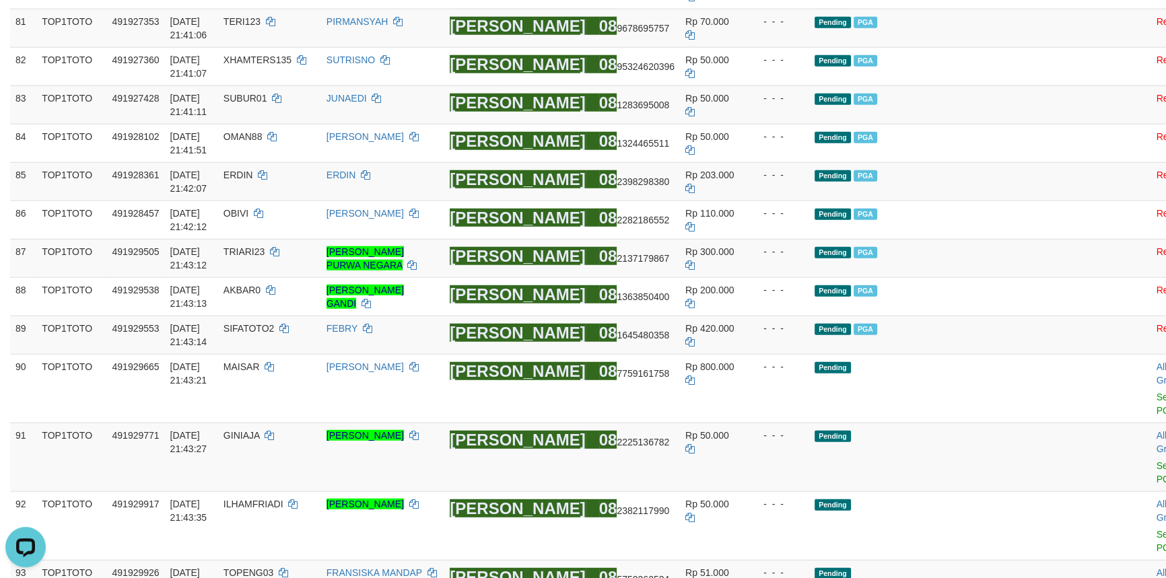
scroll to position [4391, 0]
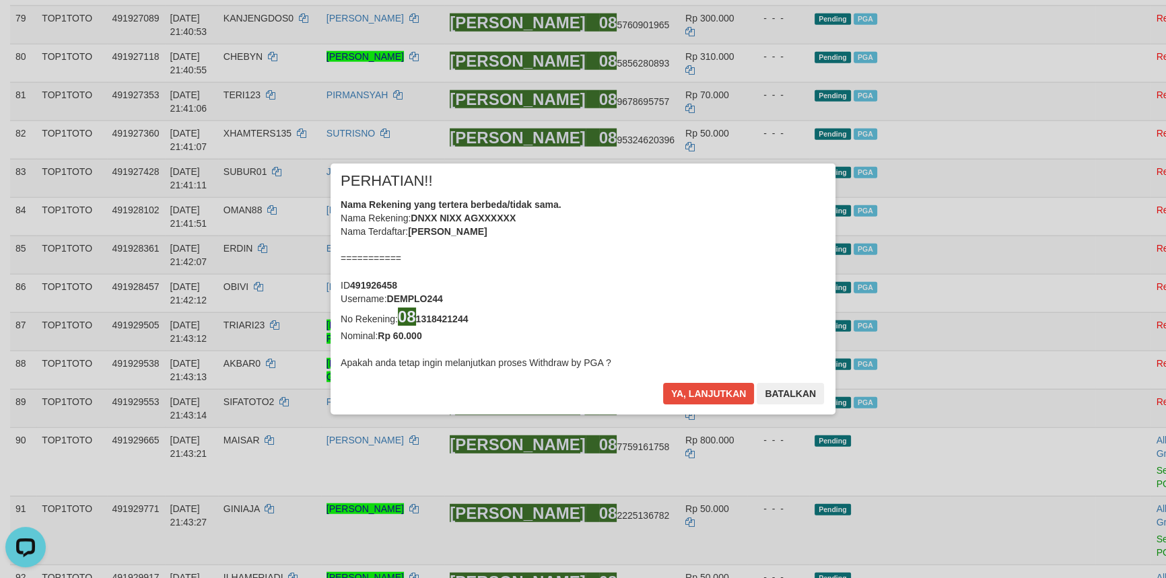
click at [1096, 264] on div "× PERHATIAN!! Nama Rekening yang tertera berbeda/tidak sama. Nama Rekening: DNX…" at bounding box center [583, 289] width 1166 height 304
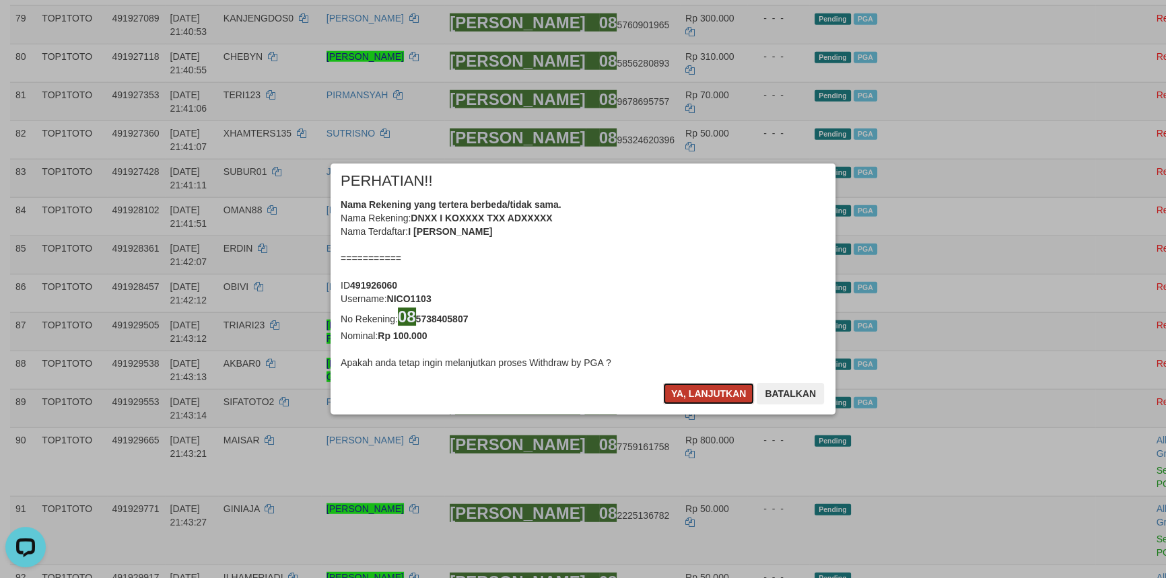
click at [704, 400] on button "Ya, lanjutkan" at bounding box center [709, 394] width 92 height 22
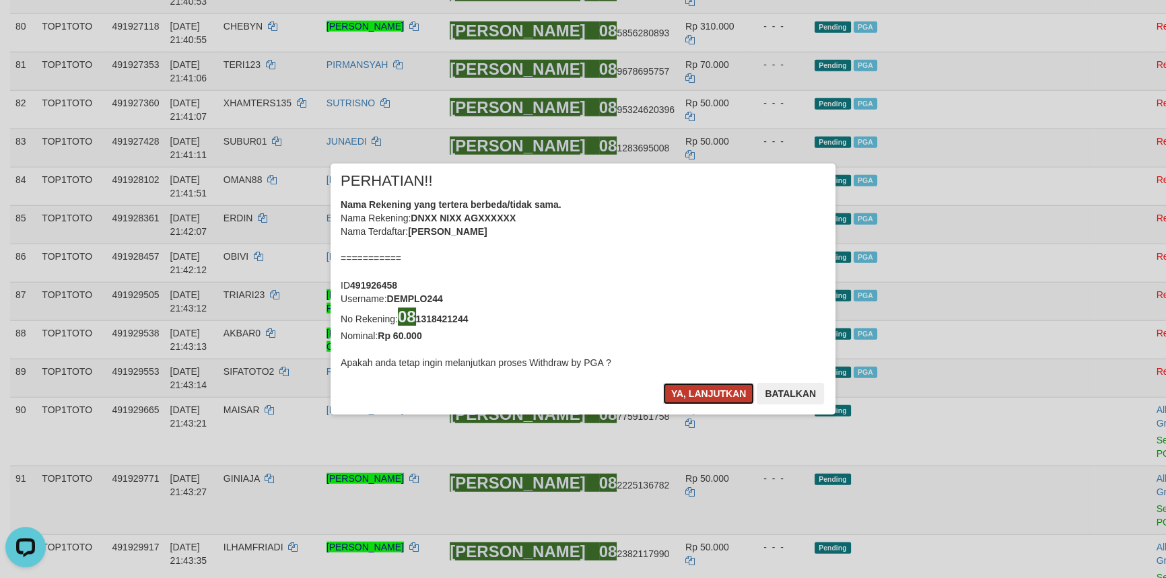
click at [704, 396] on button "Ya, lanjutkan" at bounding box center [709, 394] width 92 height 22
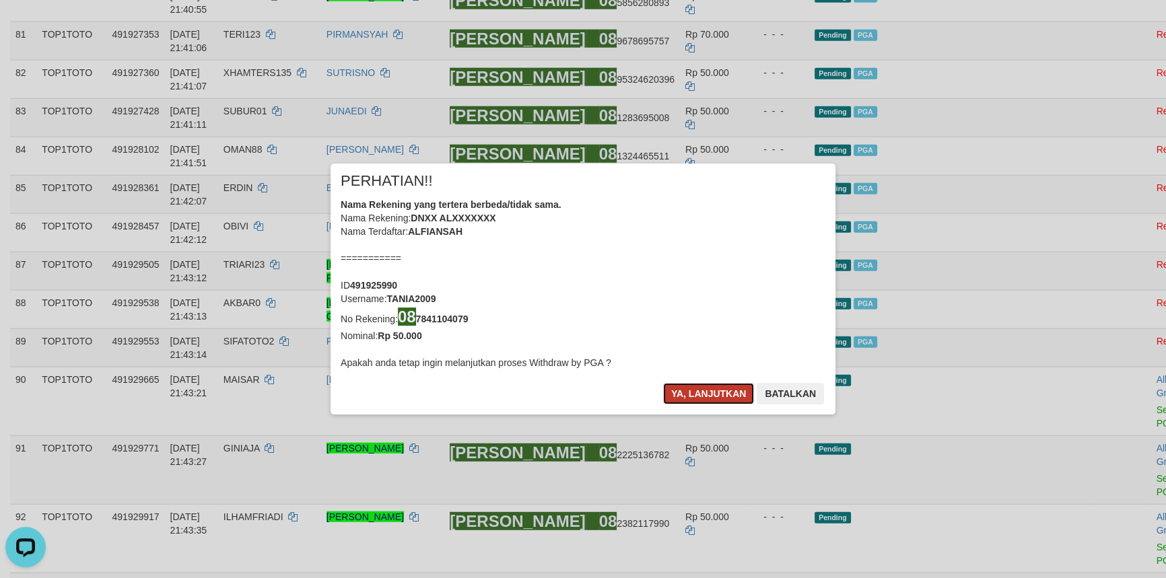
click at [693, 397] on button "Ya, lanjutkan" at bounding box center [709, 394] width 92 height 22
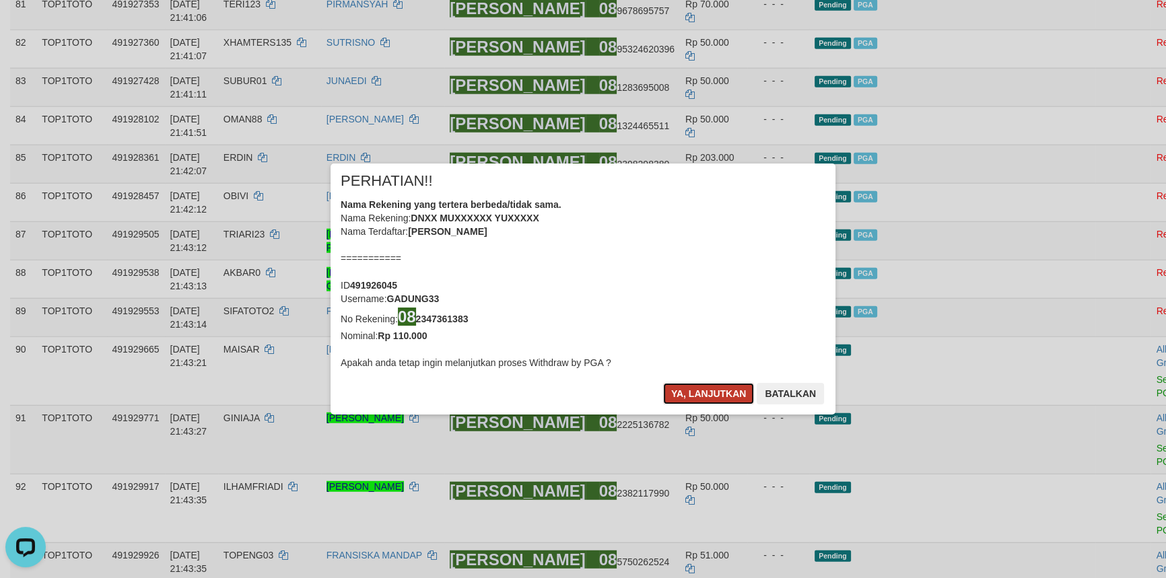
click at [702, 394] on button "Ya, lanjutkan" at bounding box center [709, 394] width 92 height 22
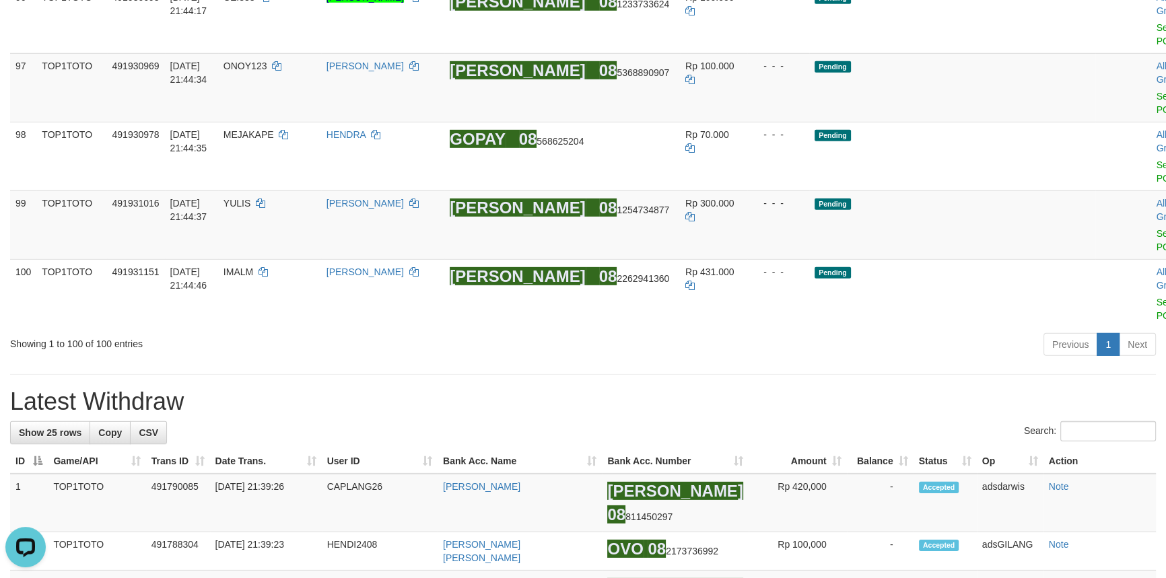
scroll to position [5109, 0]
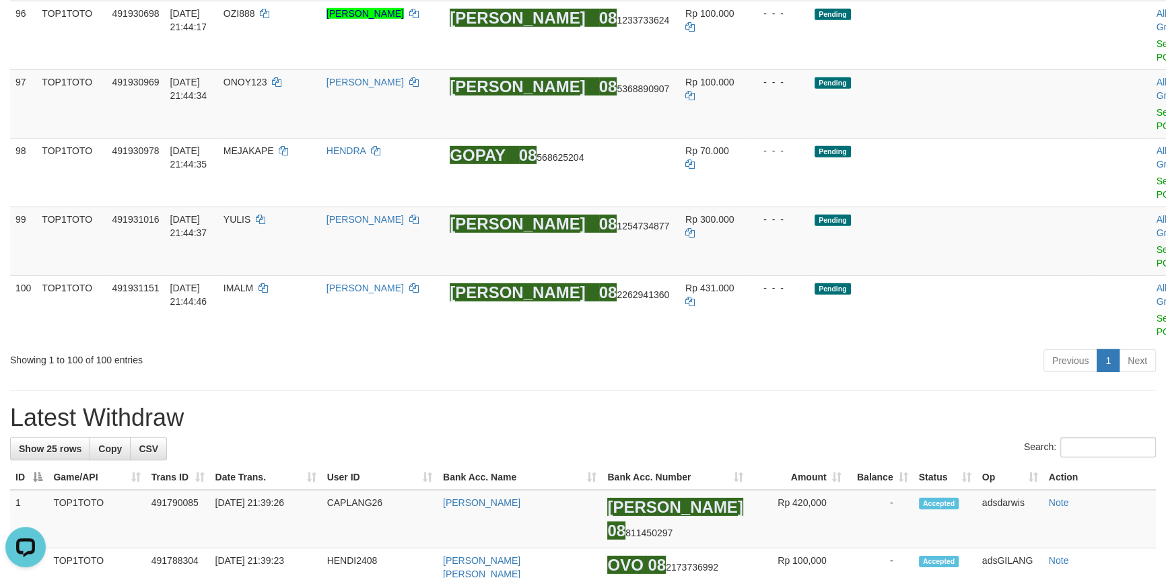
copy td "MAISAR"
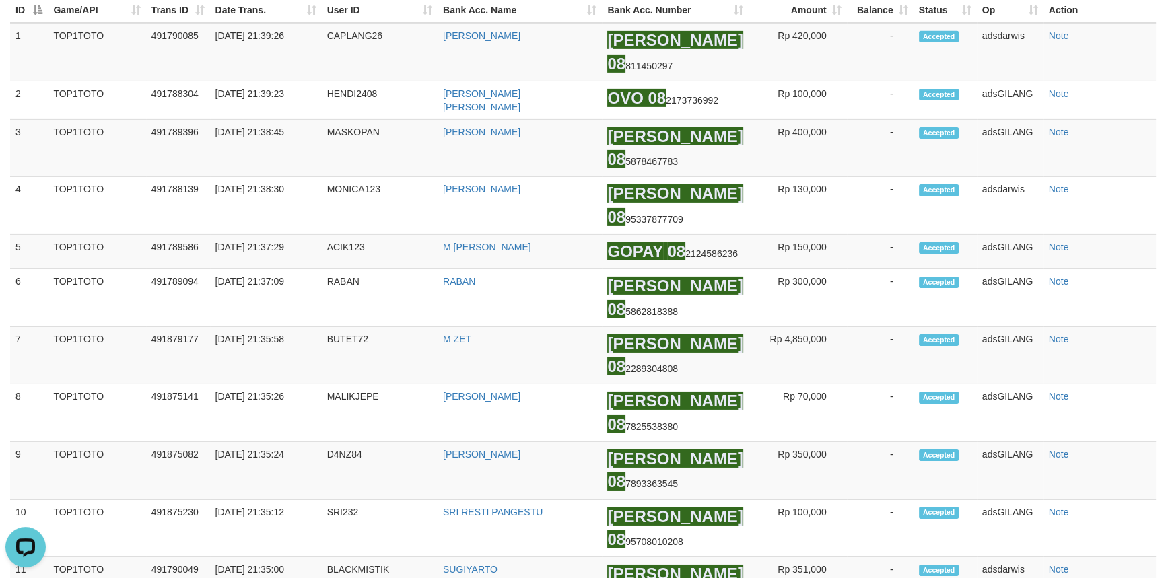
scroll to position [5598, 0]
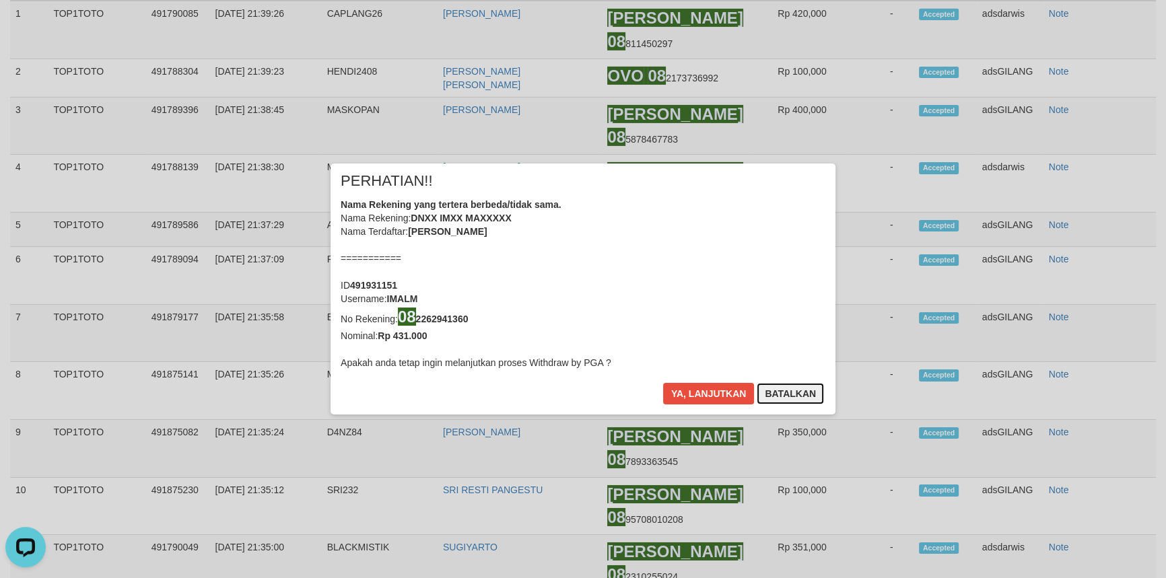
click at [795, 383] on button "Batalkan" at bounding box center [790, 394] width 67 height 22
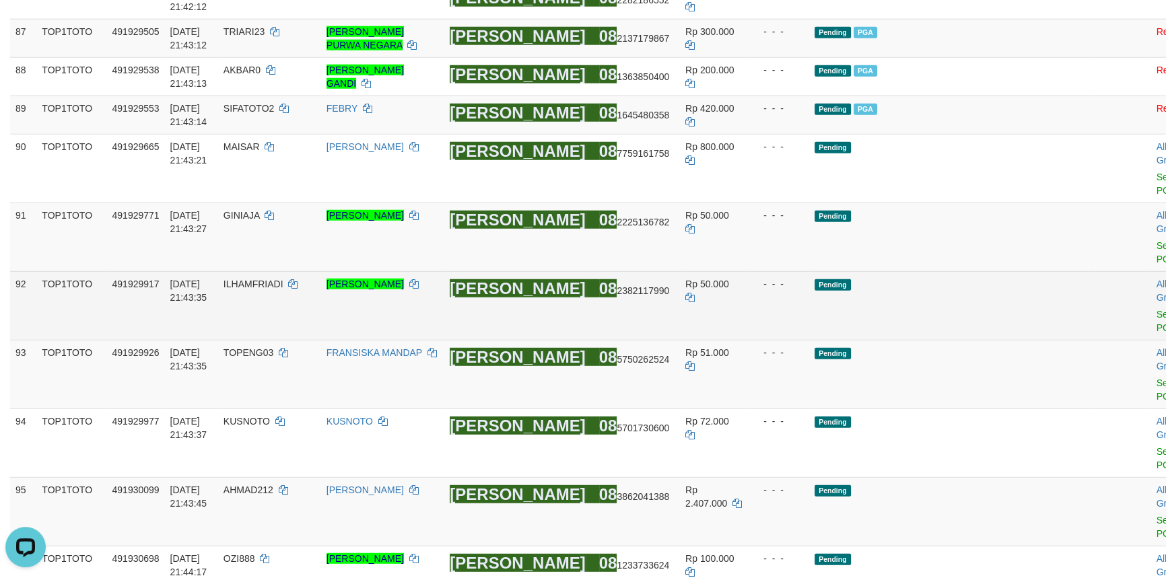
scroll to position [4374, 0]
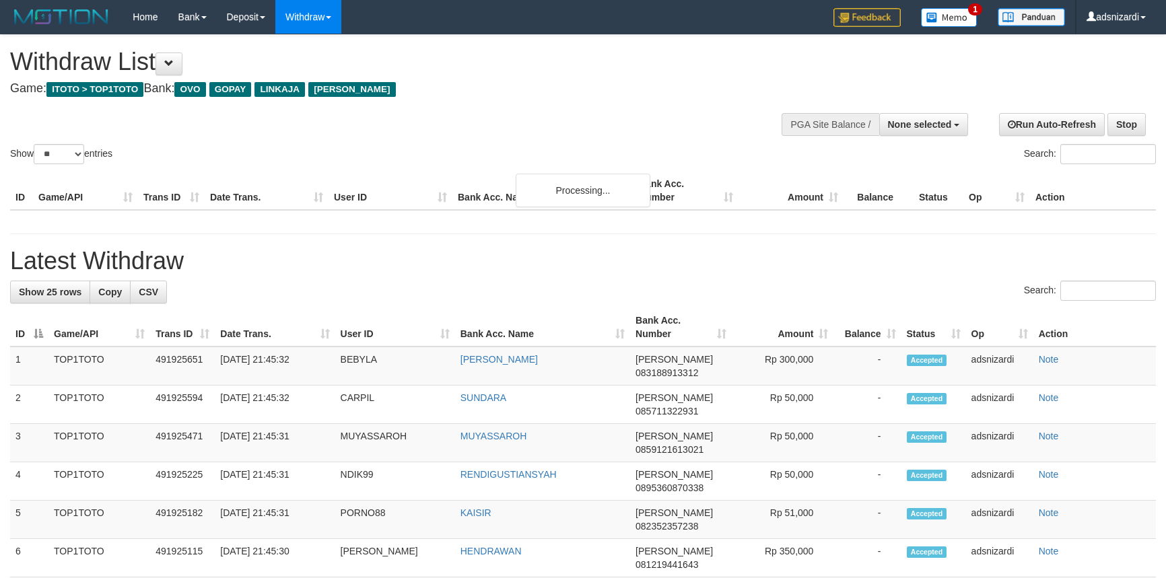
select select
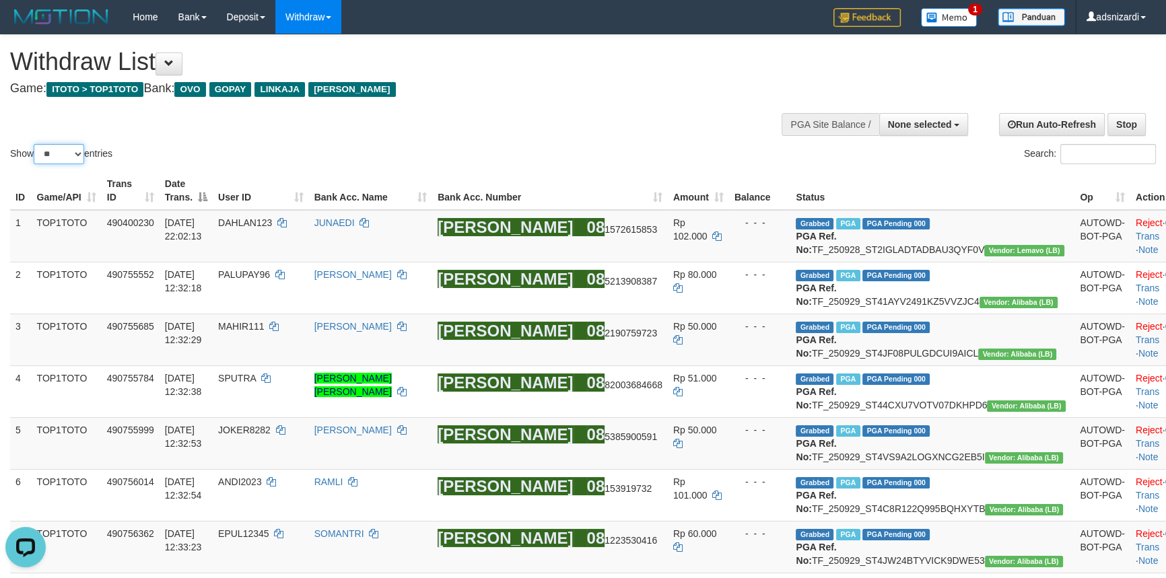
drag, startPoint x: 53, startPoint y: 152, endPoint x: 52, endPoint y: 162, distance: 10.9
click at [53, 152] on select "** ** ** ***" at bounding box center [59, 154] width 51 height 20
select select "***"
click at [36, 144] on select "** ** ** ***" at bounding box center [59, 154] width 51 height 20
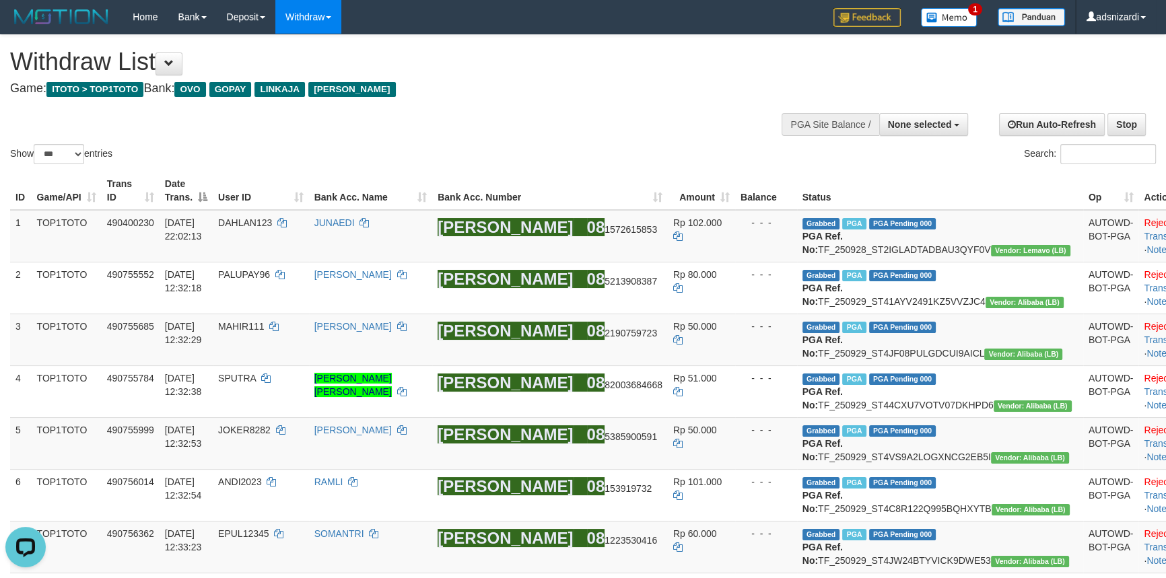
scroll to position [4470, 0]
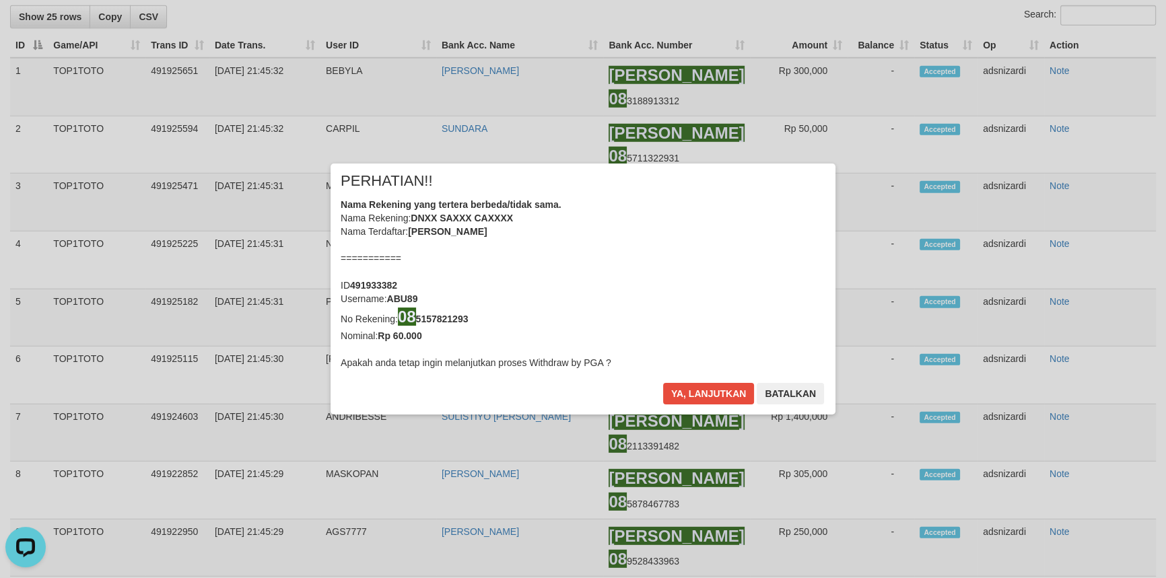
scroll to position [4730, 0]
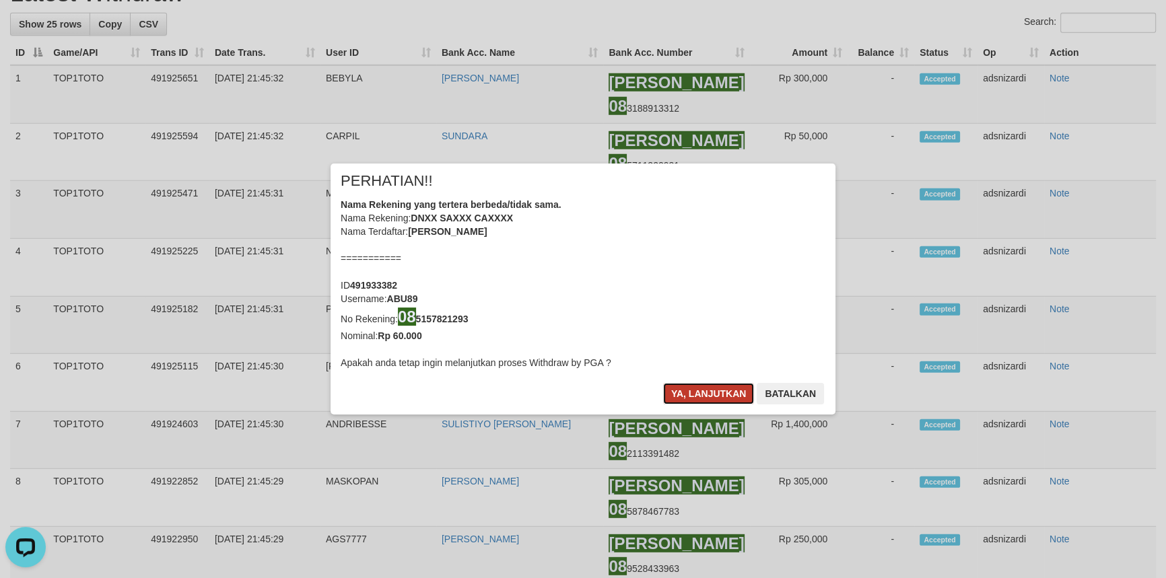
click at [713, 393] on button "Ya, lanjutkan" at bounding box center [709, 394] width 92 height 22
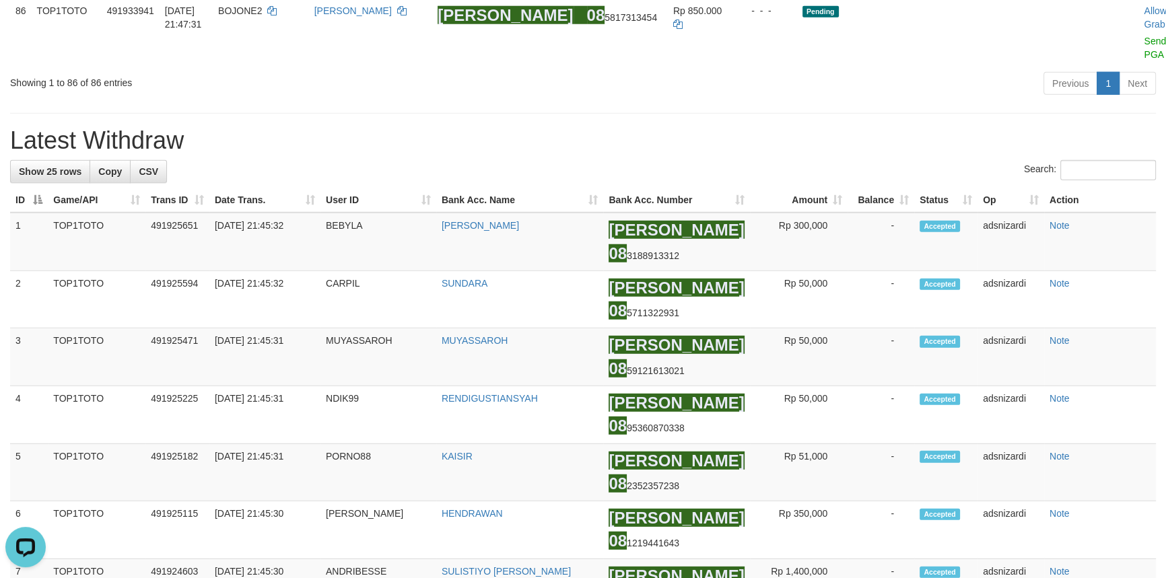
scroll to position [4485, 0]
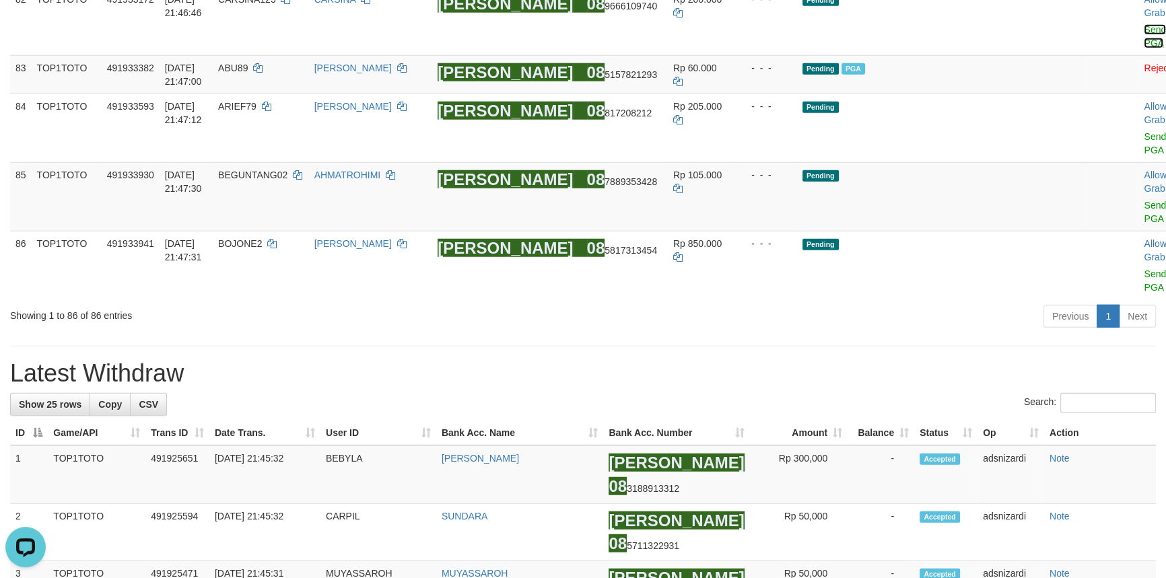
scroll to position [4317, 0]
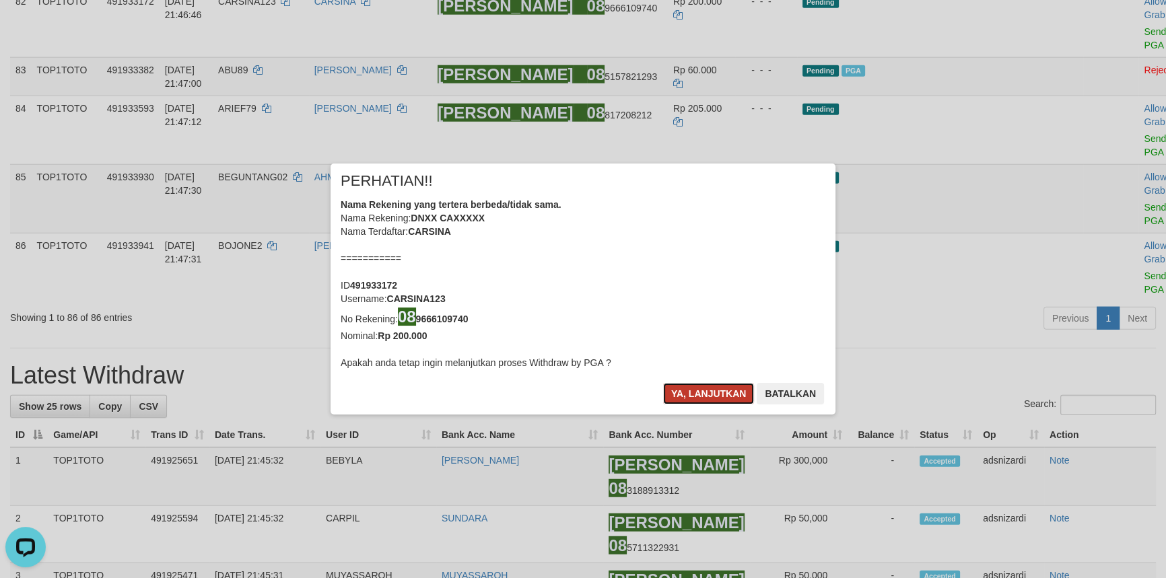
click at [685, 385] on button "Ya, lanjutkan" at bounding box center [709, 394] width 92 height 22
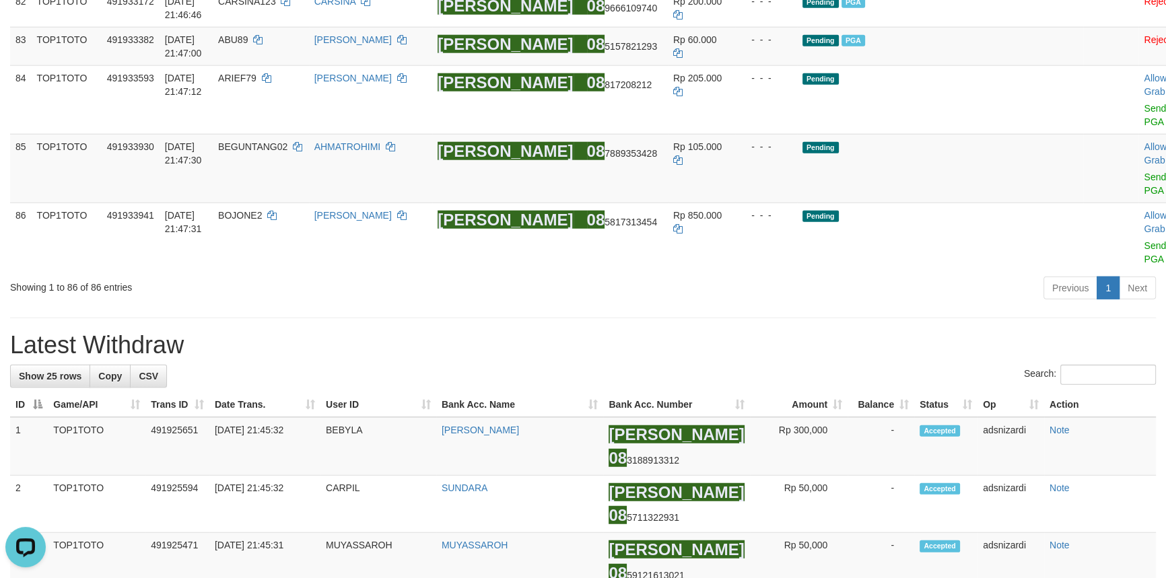
scroll to position [4300, 0]
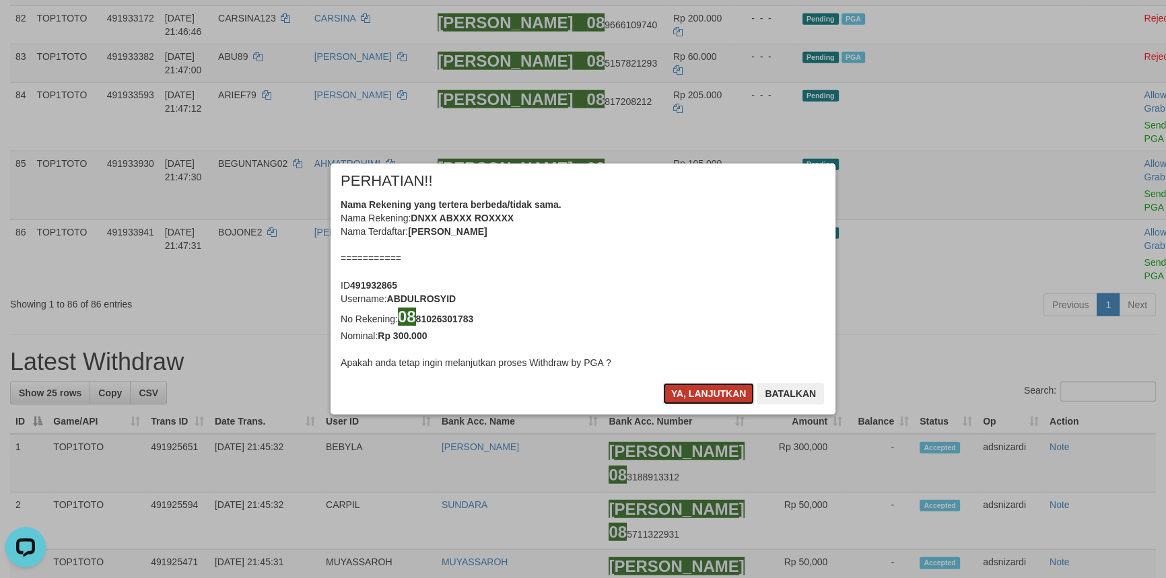
click at [694, 393] on button "Ya, lanjutkan" at bounding box center [709, 394] width 92 height 22
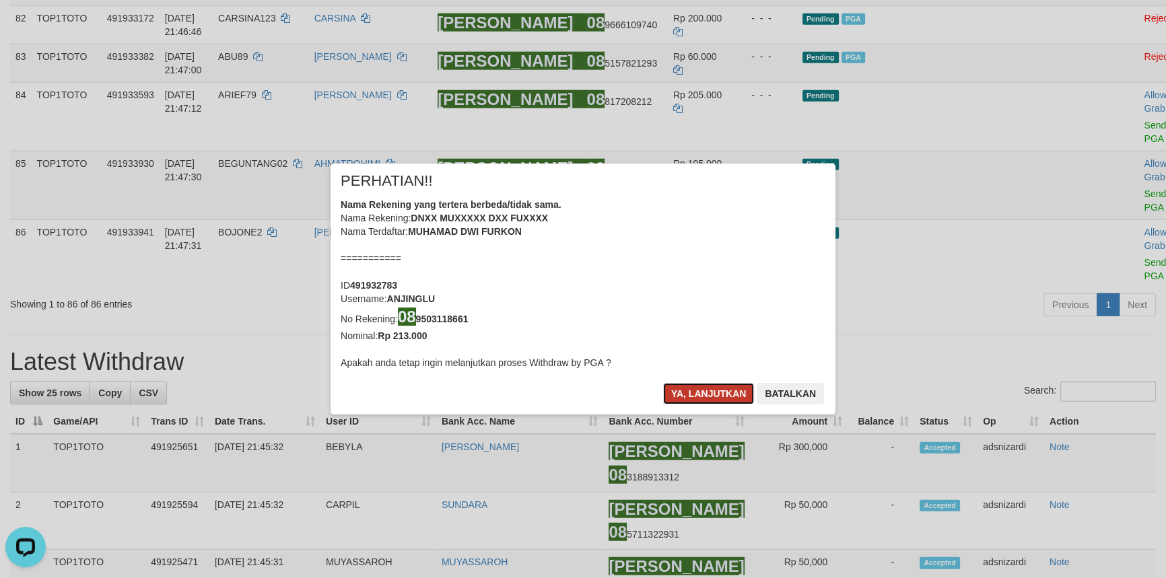
click at [695, 392] on button "Ya, lanjutkan" at bounding box center [709, 394] width 92 height 22
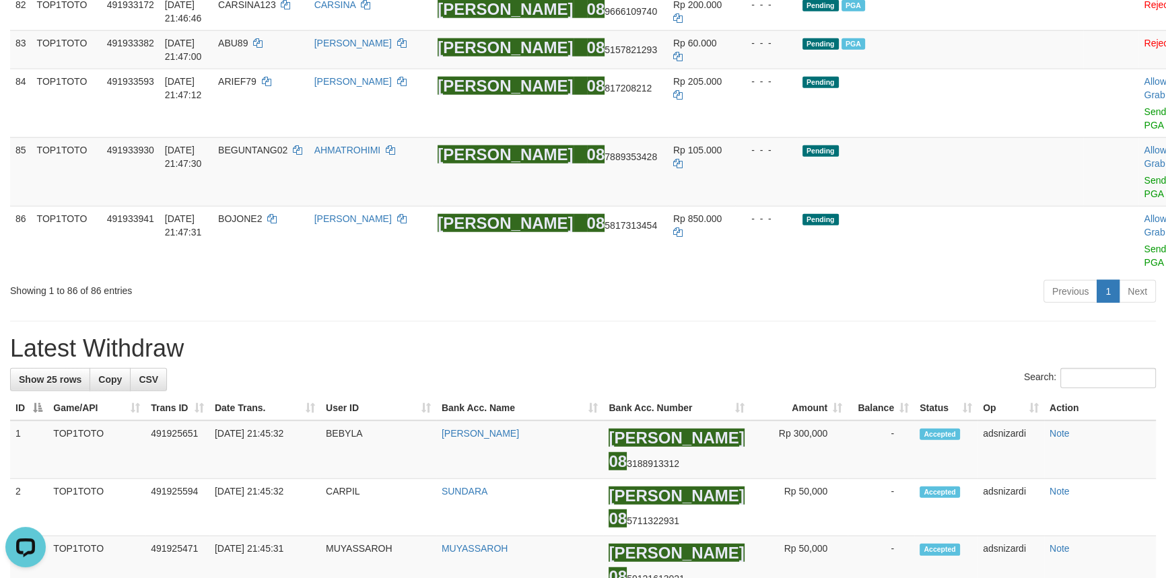
scroll to position [4267, 0]
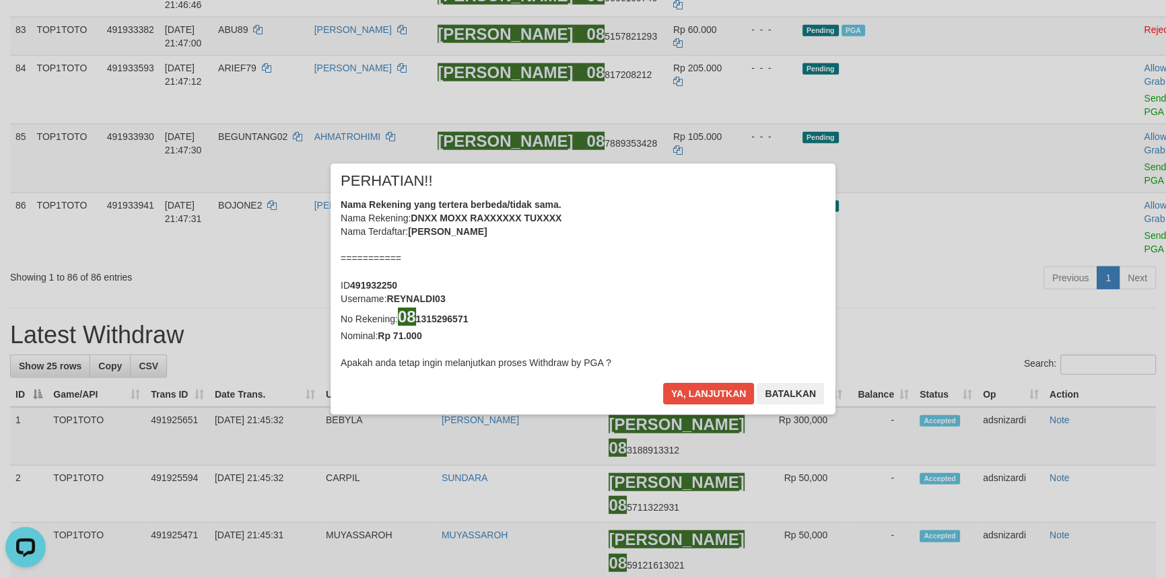
click at [1106, 189] on div "× PERHATIAN!! Nama Rekening yang tertera berbeda/tidak sama. Nama Rekening: DNX…" at bounding box center [583, 289] width 1166 height 304
click at [706, 391] on button "Ya, lanjutkan" at bounding box center [709, 394] width 92 height 22
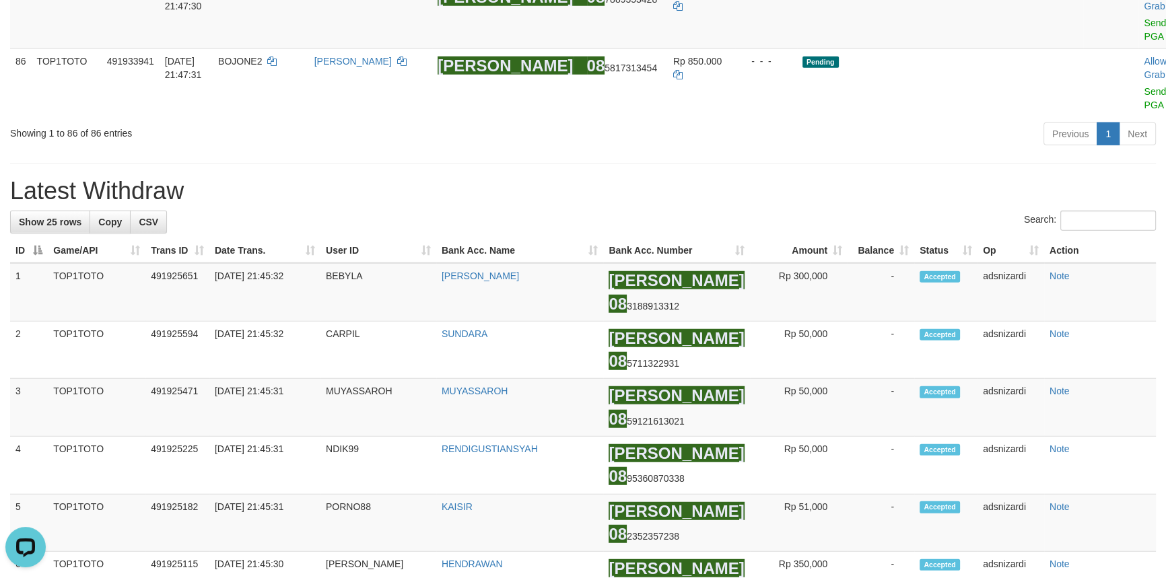
scroll to position [4451, 0]
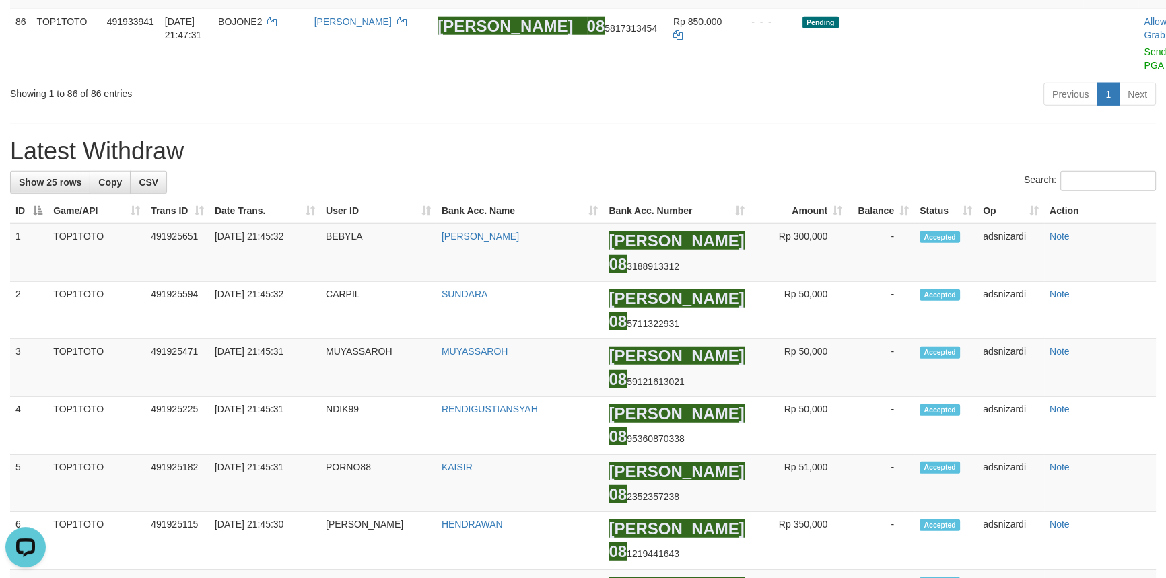
copy td "ABU89"
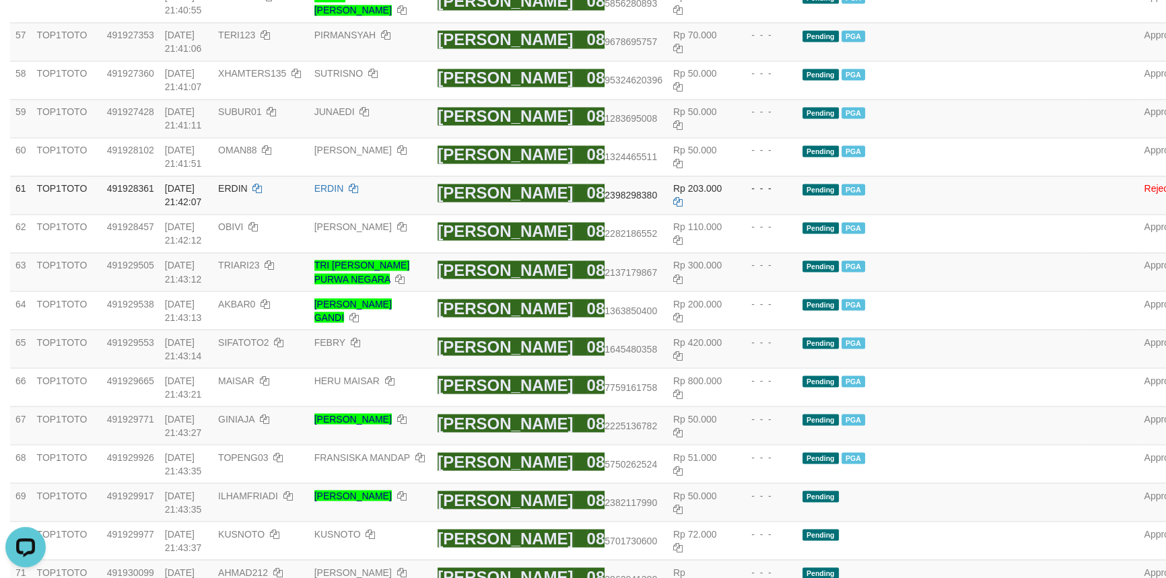
scroll to position [4394, 0]
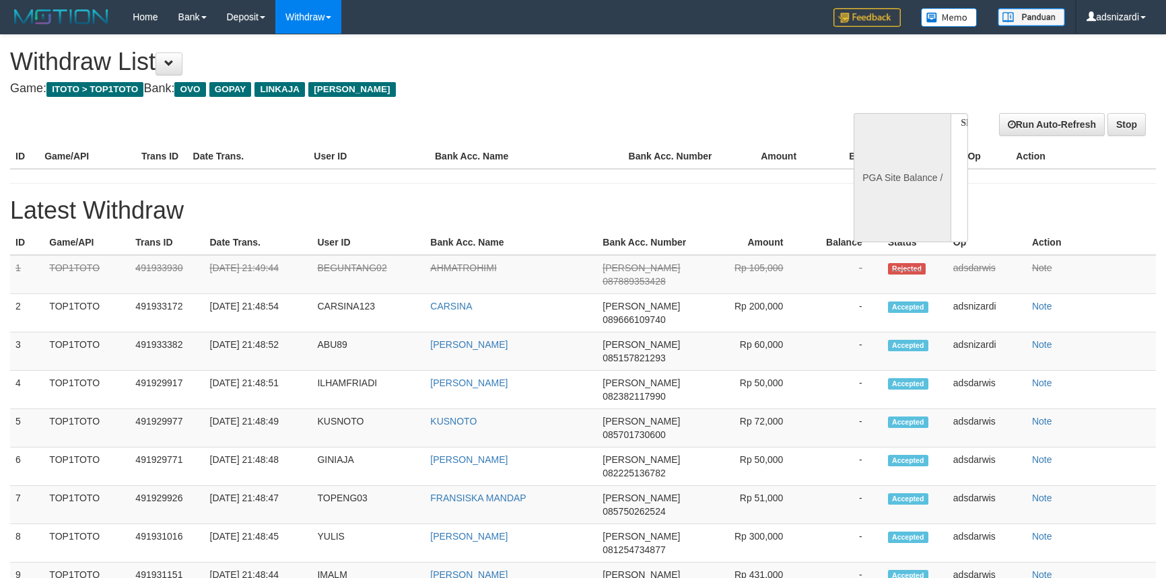
select select
select select "**"
select select
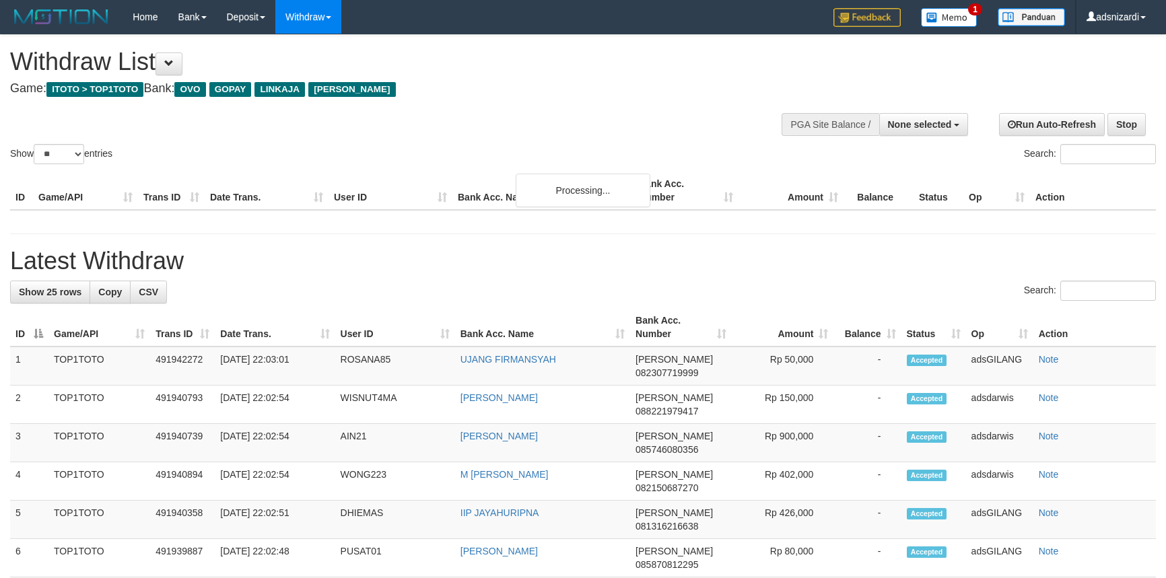
select select
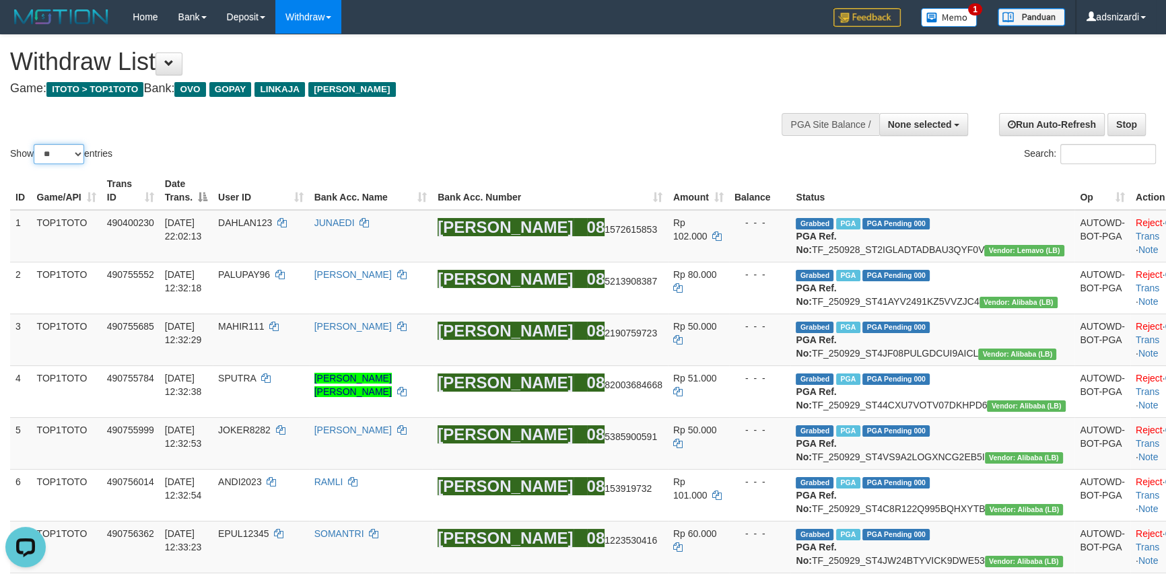
drag, startPoint x: 72, startPoint y: 150, endPoint x: 67, endPoint y: 163, distance: 14.3
click at [72, 150] on select "** ** ** ***" at bounding box center [59, 154] width 51 height 20
select select "***"
click at [36, 144] on select "** ** ** ***" at bounding box center [59, 154] width 51 height 20
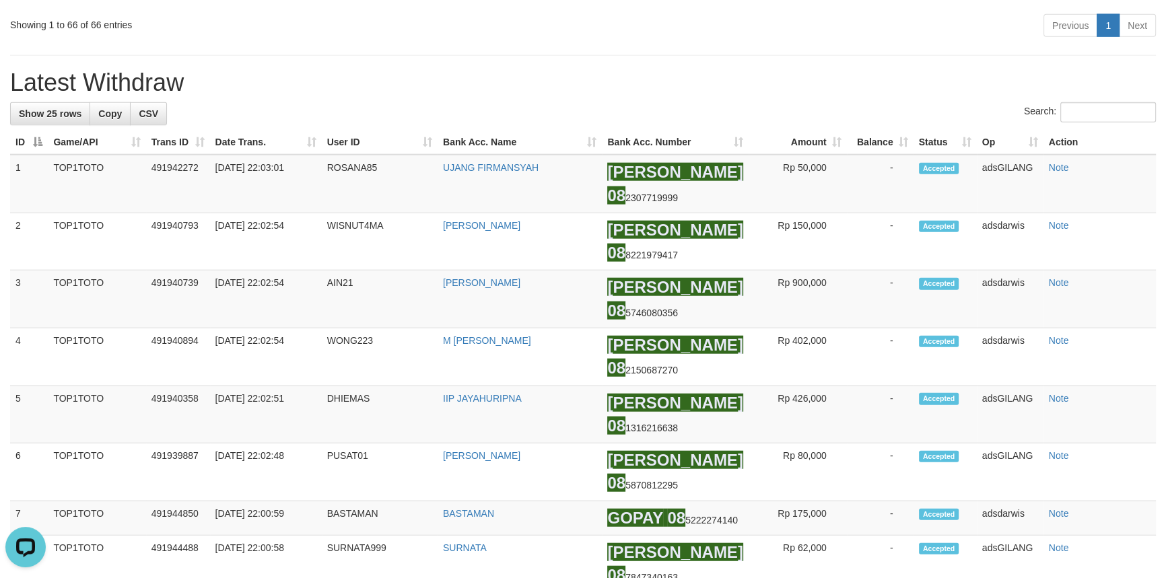
scroll to position [3894, 0]
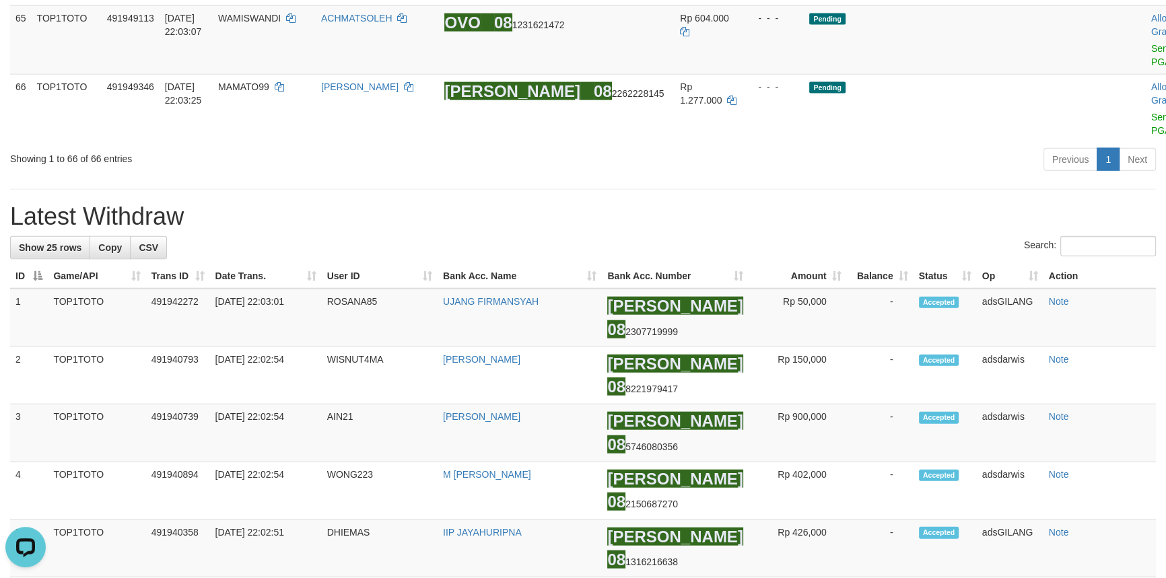
click at [978, 176] on div "Previous 1 Next" at bounding box center [826, 161] width 660 height 29
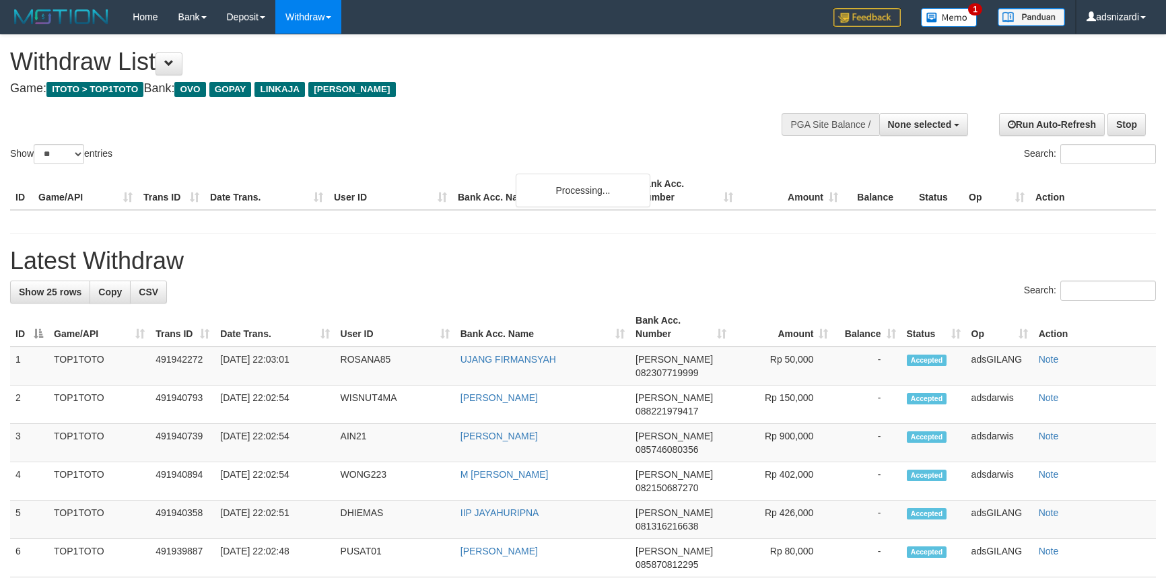
select select
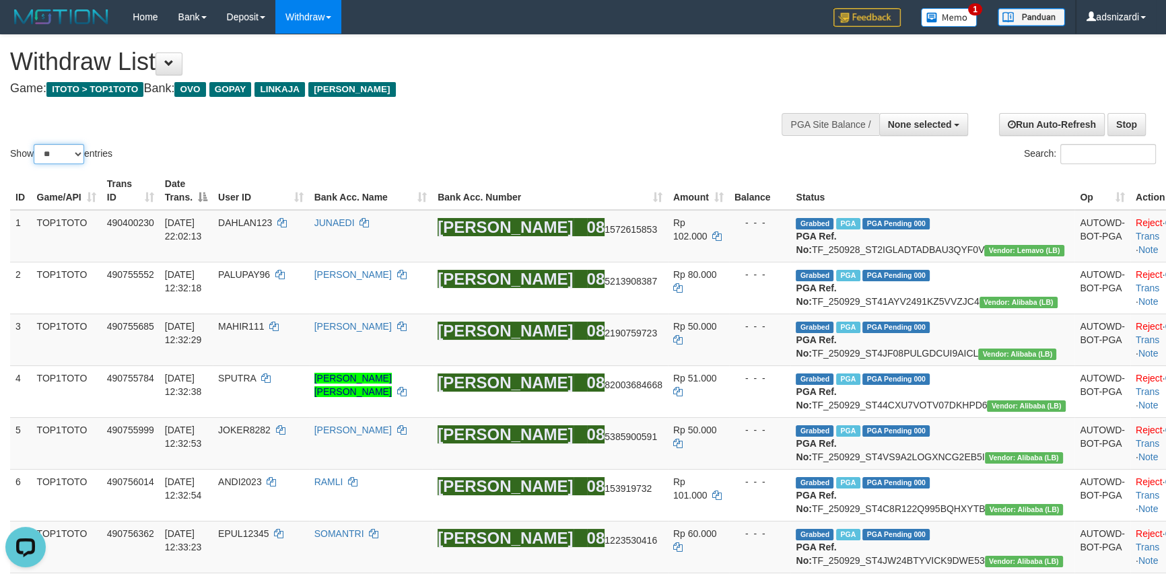
drag, startPoint x: 67, startPoint y: 150, endPoint x: 63, endPoint y: 159, distance: 9.4
click at [67, 150] on select "** ** ** ***" at bounding box center [59, 154] width 51 height 20
select select "***"
click at [36, 144] on select "** ** ** ***" at bounding box center [59, 154] width 51 height 20
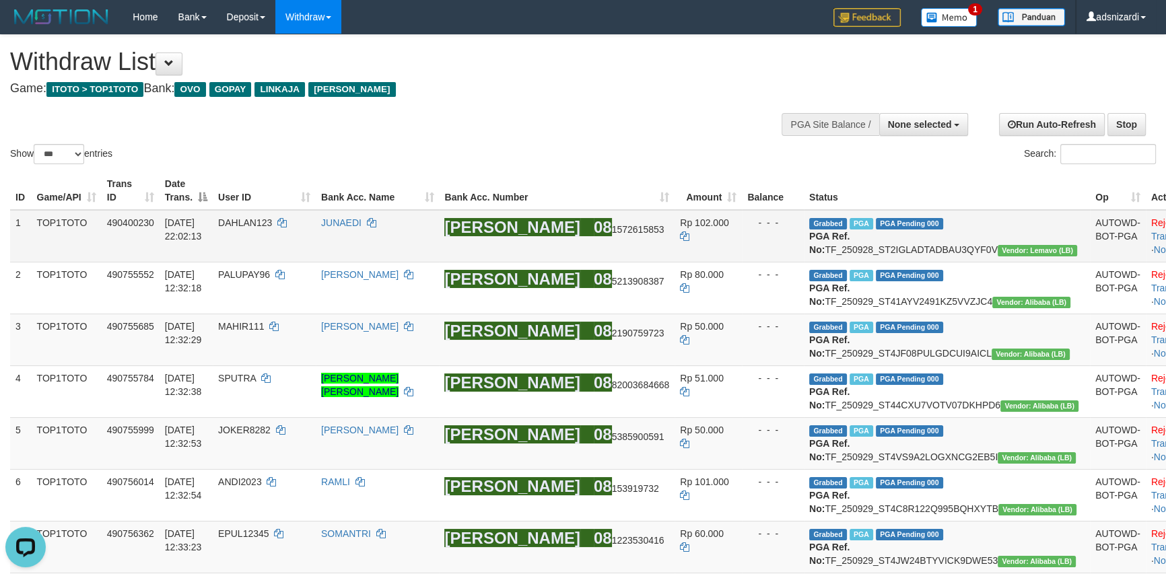
scroll to position [2608, 0]
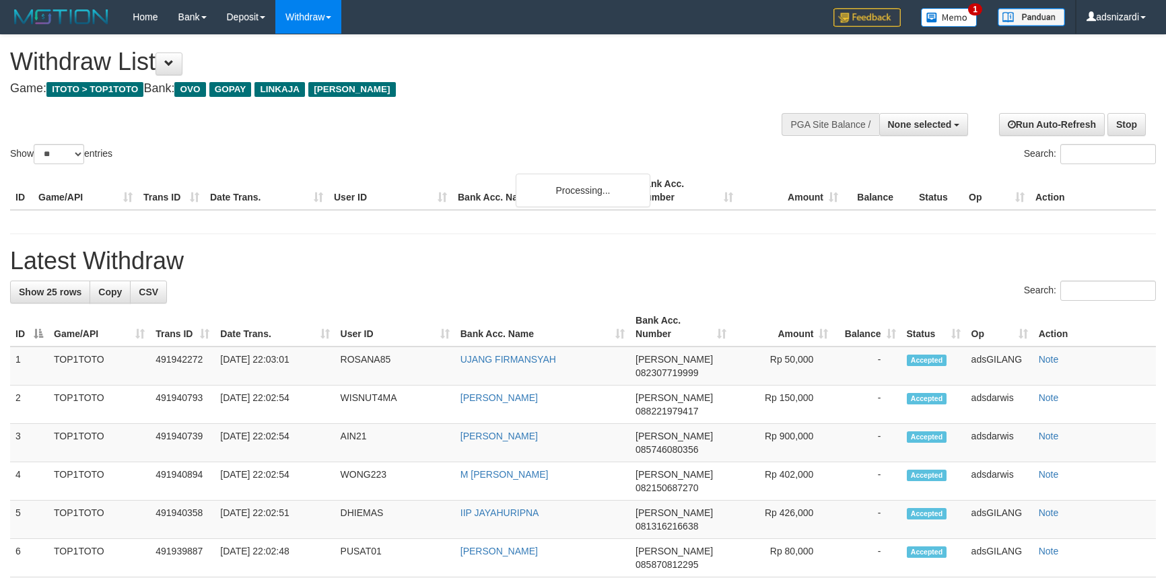
select select
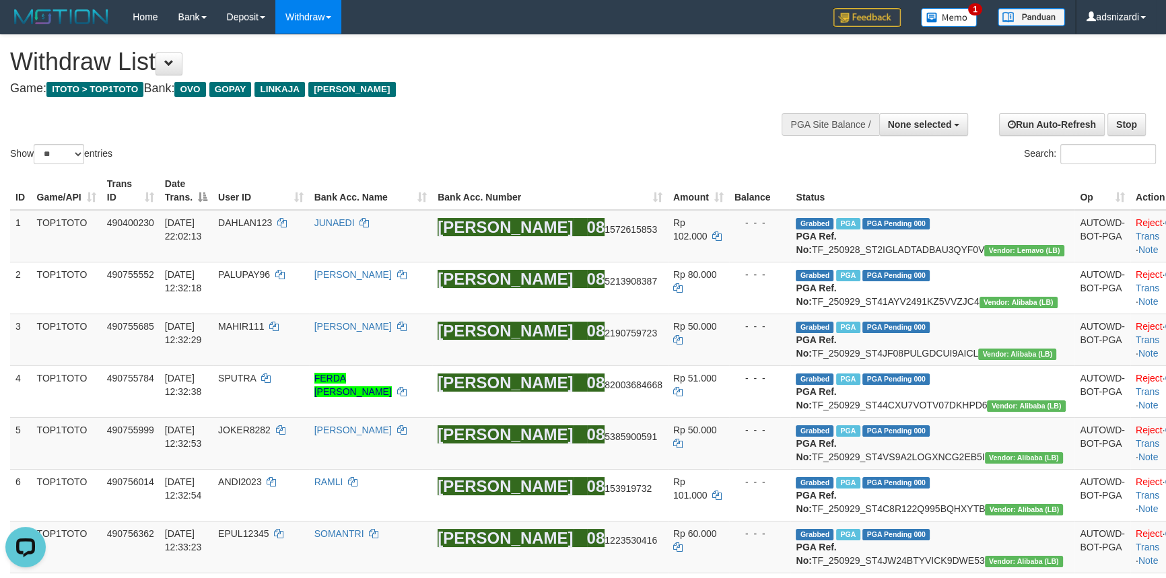
click at [71, 141] on div "Show ** ** ** *** entries Search:" at bounding box center [583, 101] width 1166 height 132
click at [60, 161] on select "** ** ** ***" at bounding box center [59, 154] width 51 height 20
select select "***"
click at [36, 144] on select "** ** ** ***" at bounding box center [59, 154] width 51 height 20
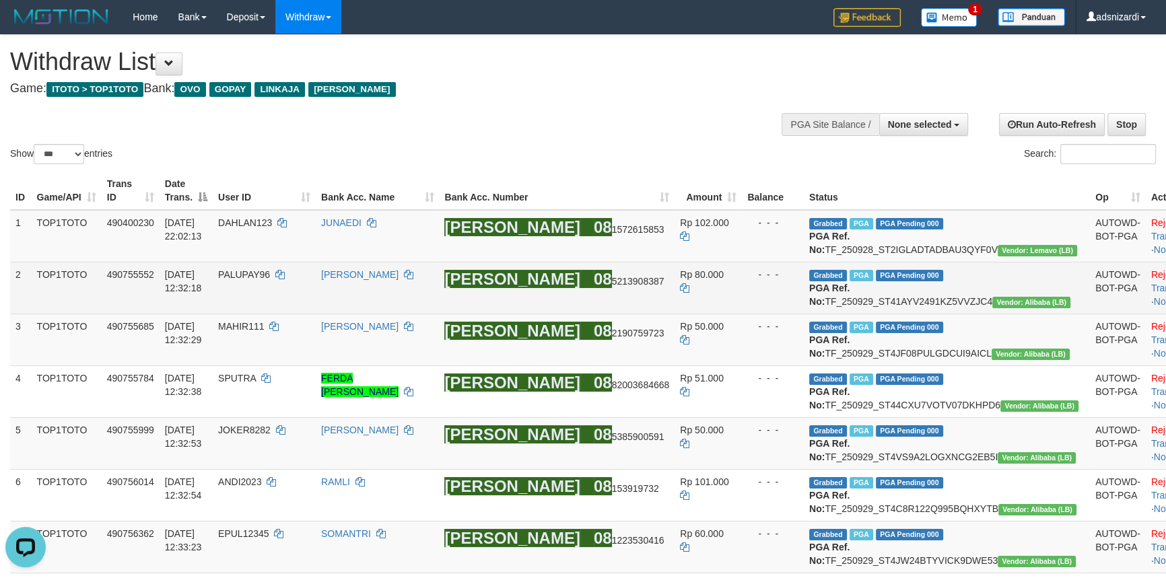
scroll to position [4053, 0]
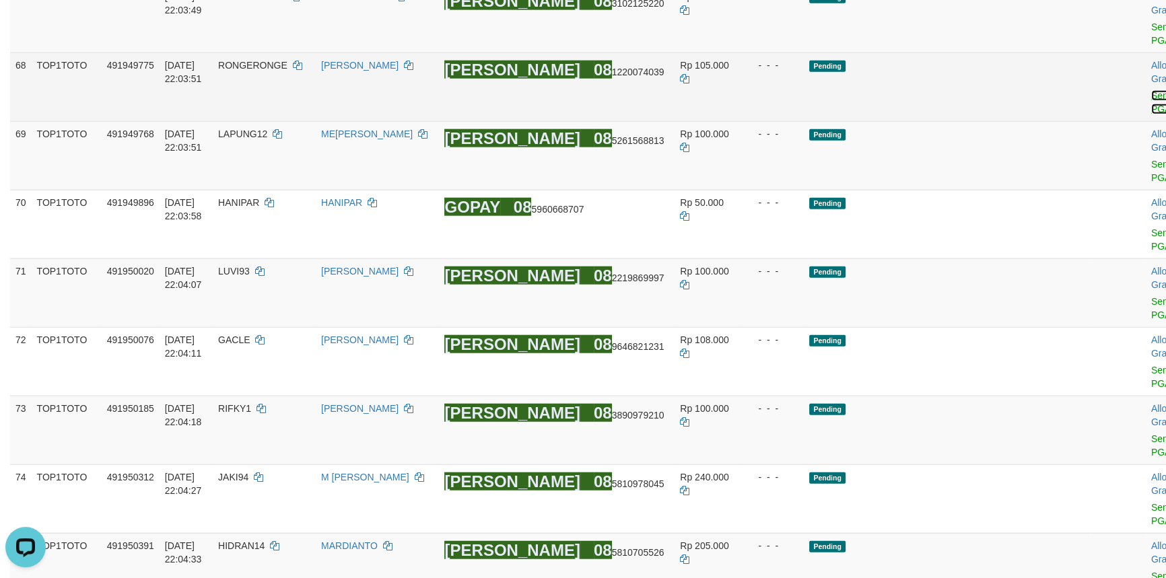
click at [1152, 114] on link "Send PGA" at bounding box center [1163, 102] width 22 height 24
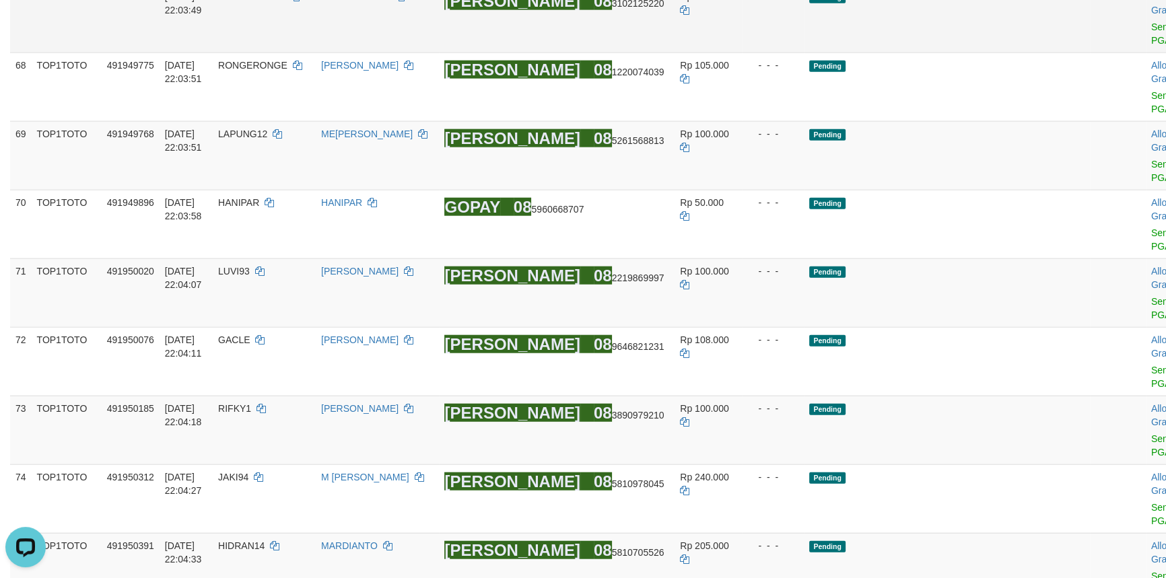
click at [1146, 53] on td "Allow Grab · Reject Send PGA · Note" at bounding box center [1179, 18] width 67 height 69
click at [1152, 46] on link "Send PGA" at bounding box center [1163, 34] width 22 height 24
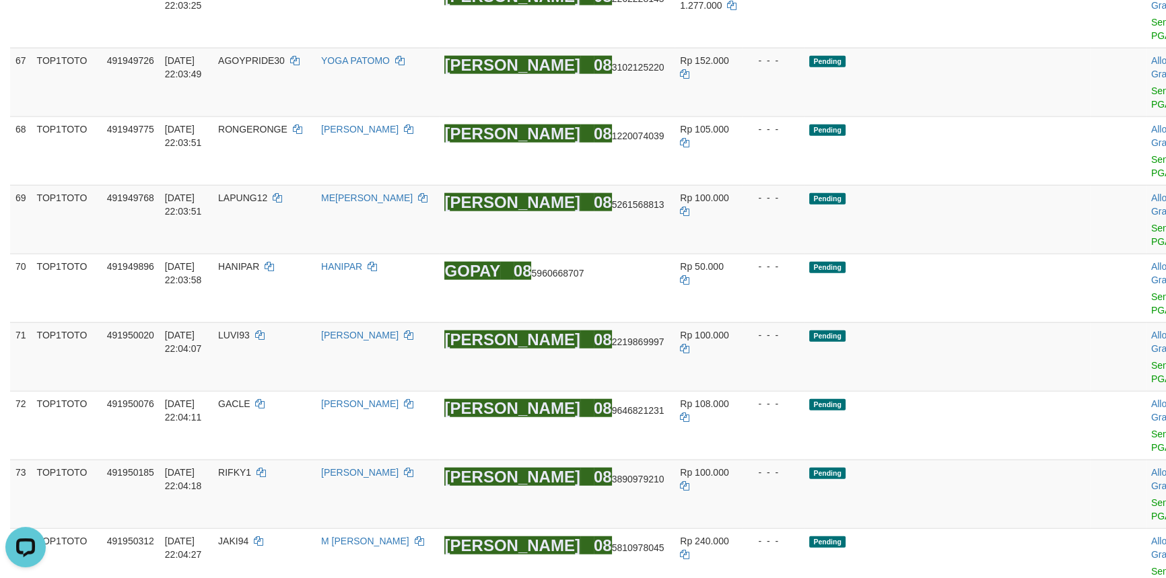
scroll to position [3869, 0]
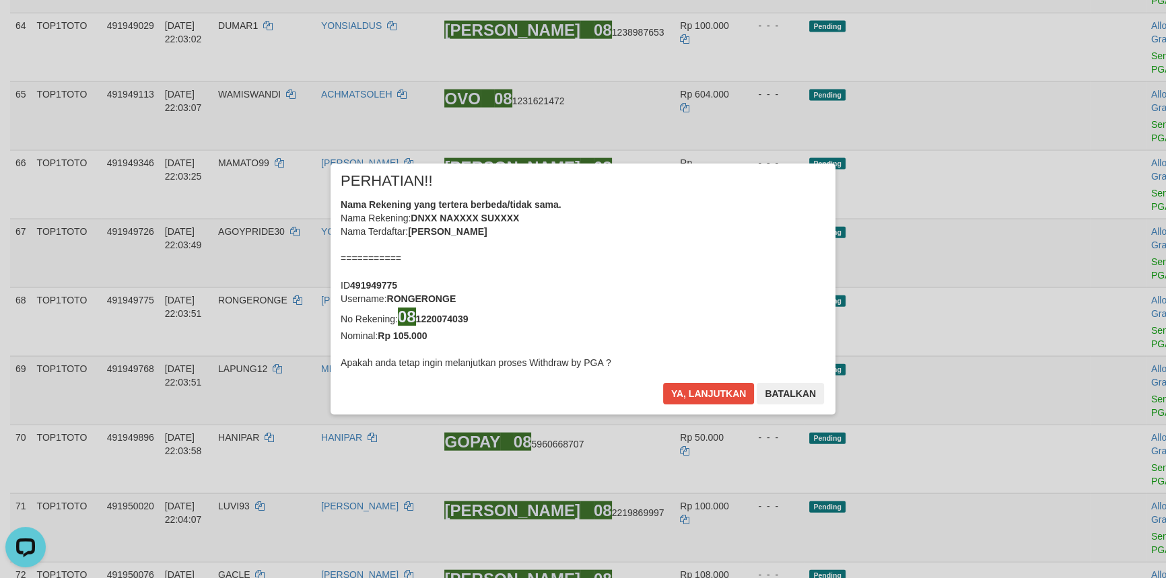
scroll to position [3746, 0]
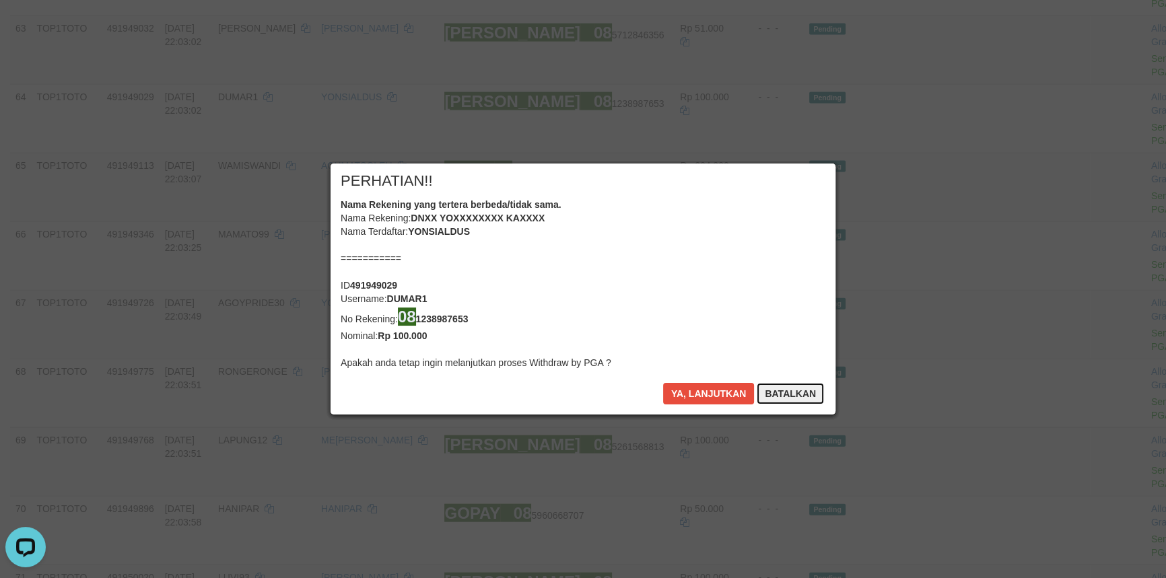
click at [780, 397] on button "Batalkan" at bounding box center [790, 394] width 67 height 22
click at [700, 395] on button "Ya, lanjutkan" at bounding box center [709, 394] width 92 height 22
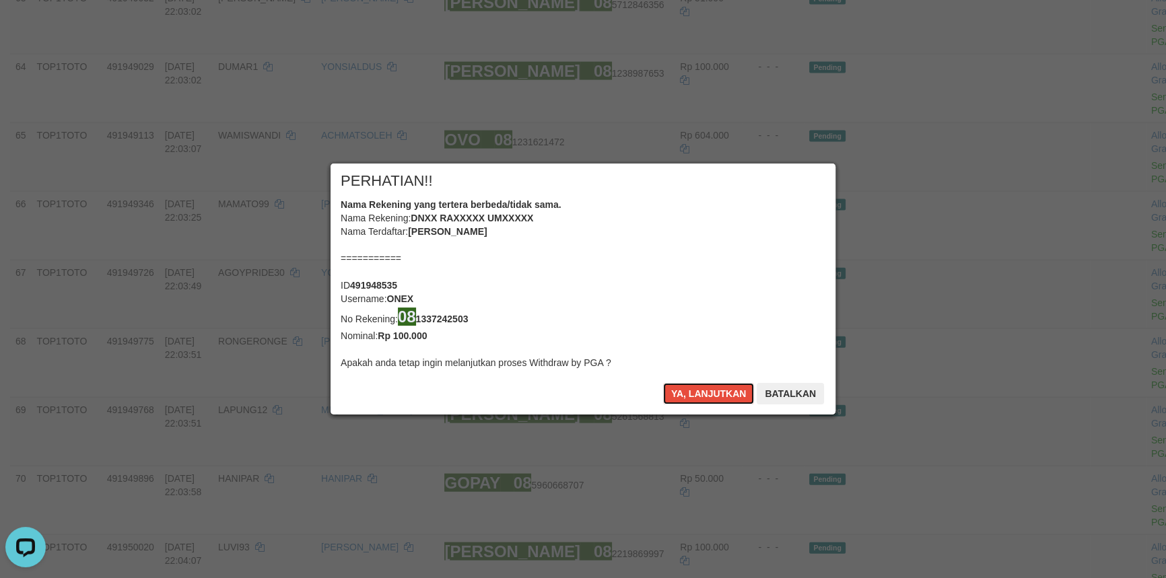
click at [700, 395] on button "Ya, lanjutkan" at bounding box center [709, 394] width 92 height 22
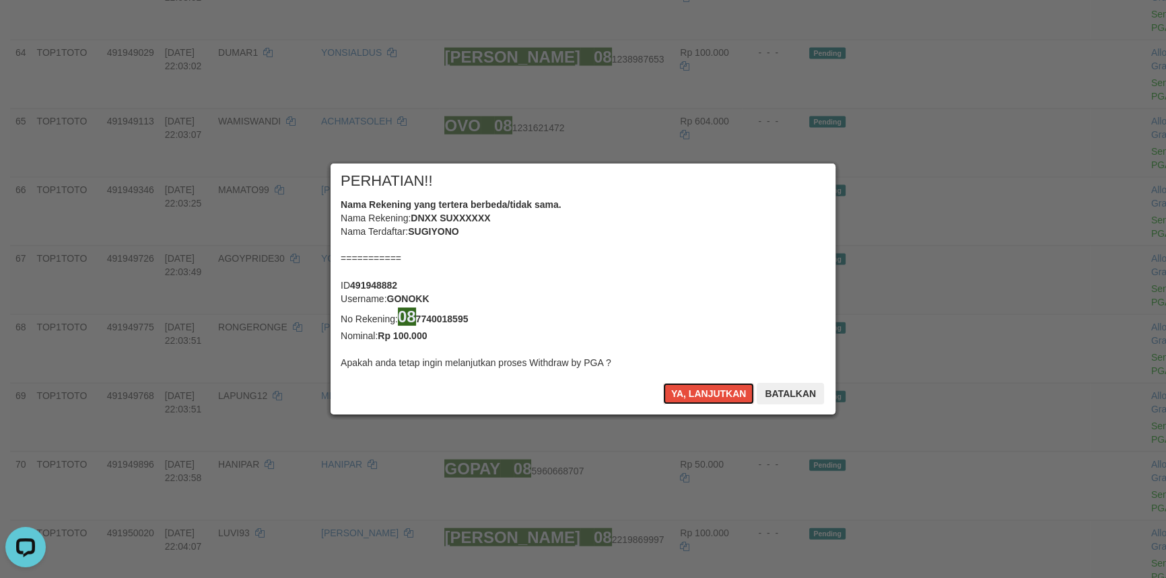
click at [700, 395] on button "Ya, lanjutkan" at bounding box center [709, 394] width 92 height 22
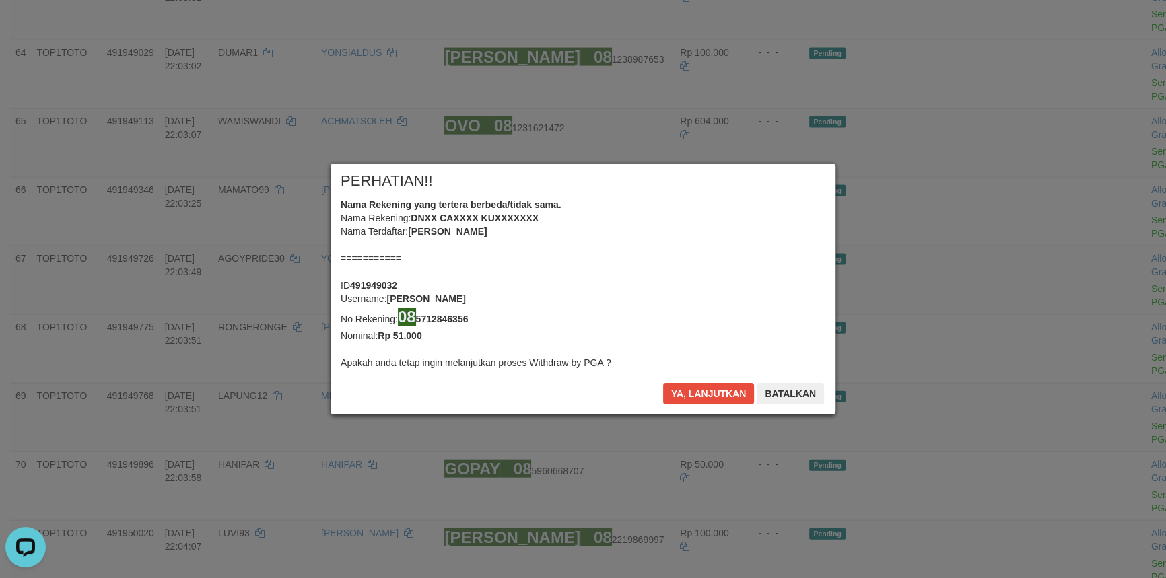
scroll to position [3713, 0]
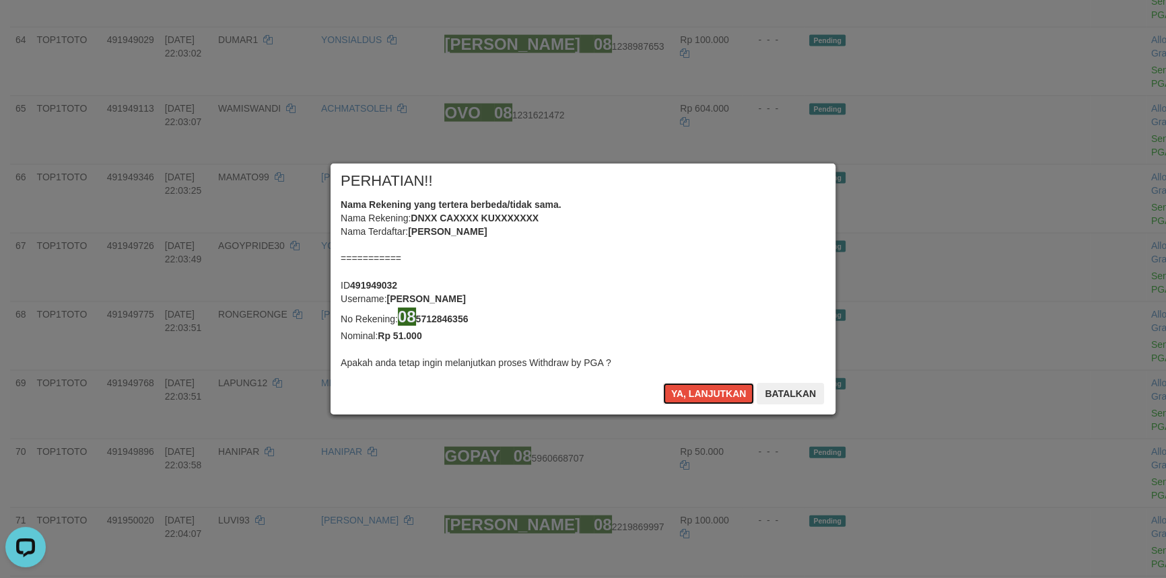
click at [700, 395] on button "Ya, lanjutkan" at bounding box center [709, 394] width 92 height 22
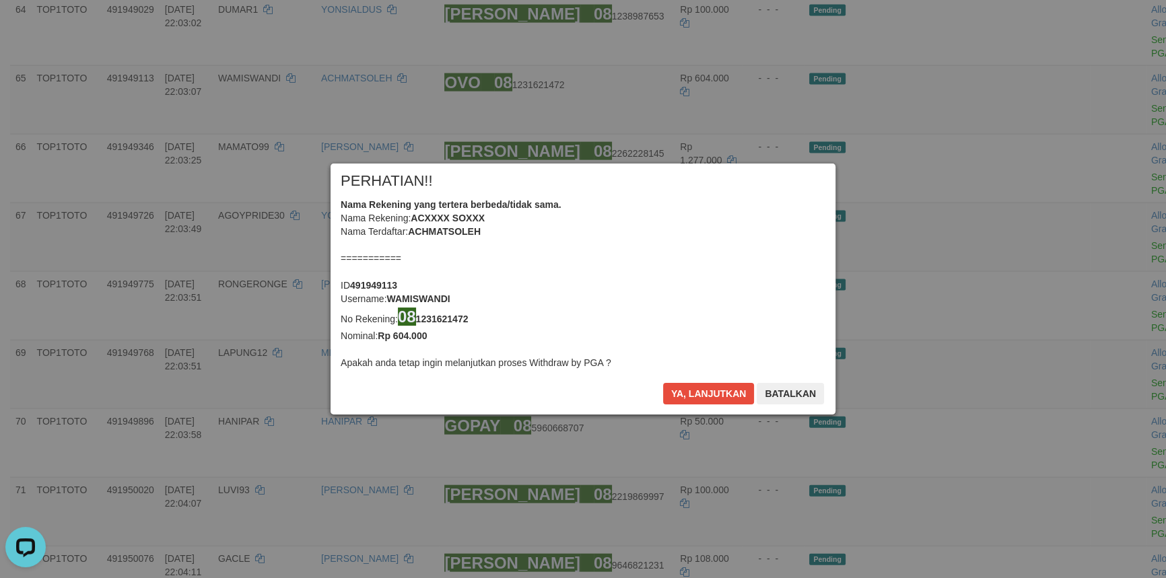
scroll to position [3696, 0]
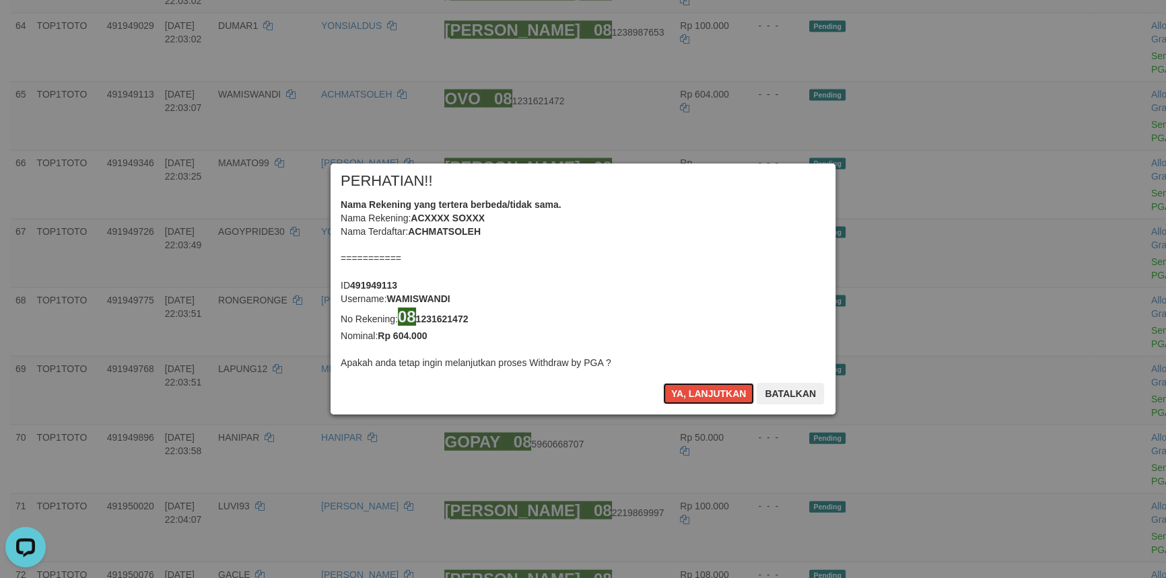
click at [700, 395] on button "Ya, lanjutkan" at bounding box center [709, 394] width 92 height 22
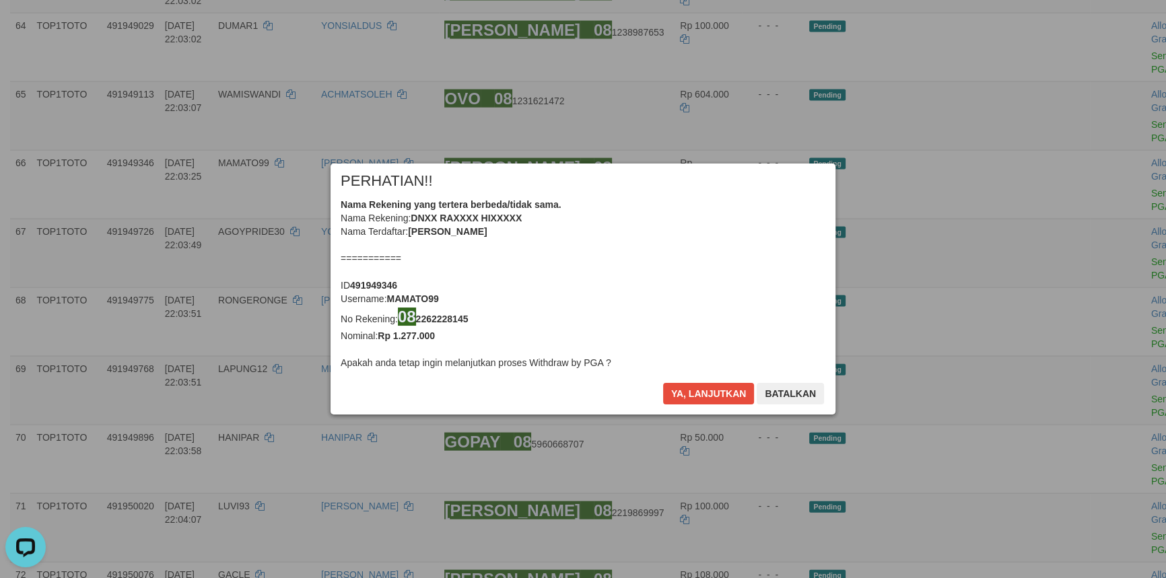
scroll to position [3679, 0]
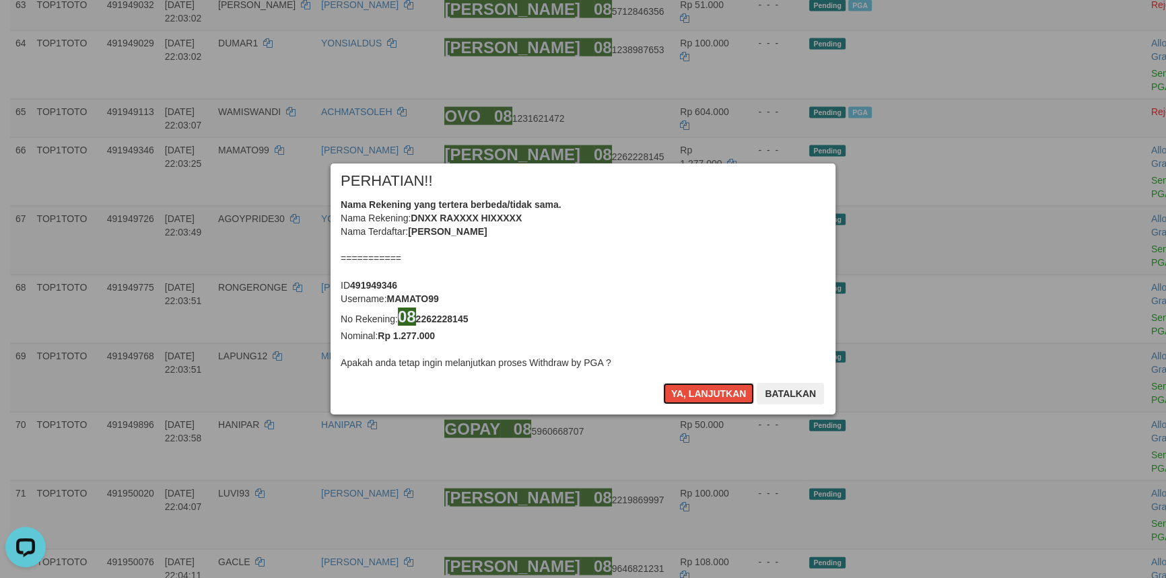
click at [700, 395] on button "Ya, lanjutkan" at bounding box center [709, 394] width 92 height 22
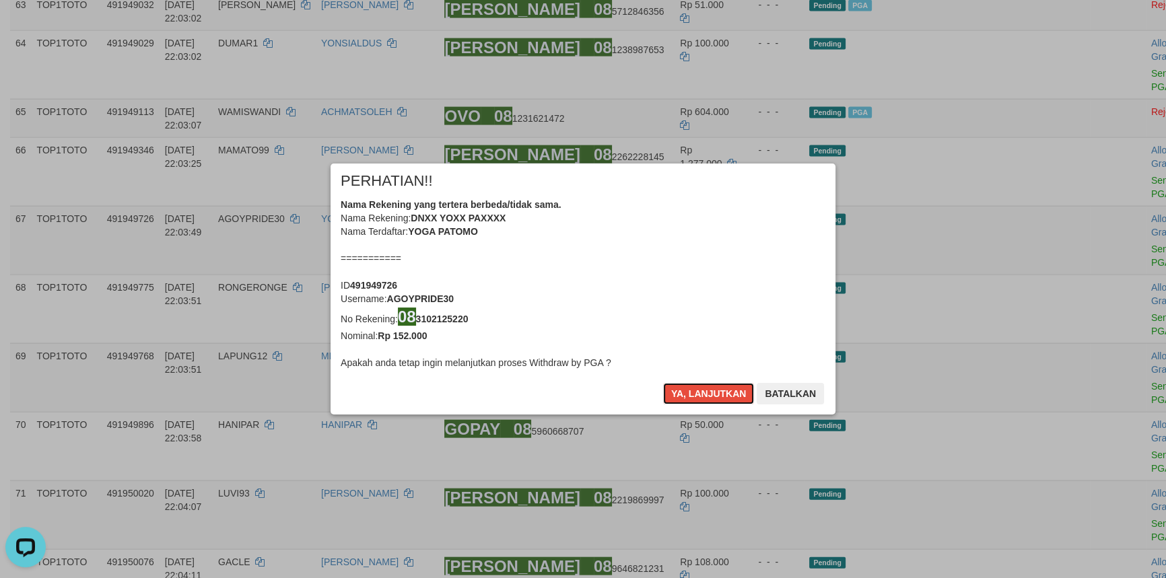
click at [700, 395] on button "Ya, lanjutkan" at bounding box center [709, 394] width 92 height 22
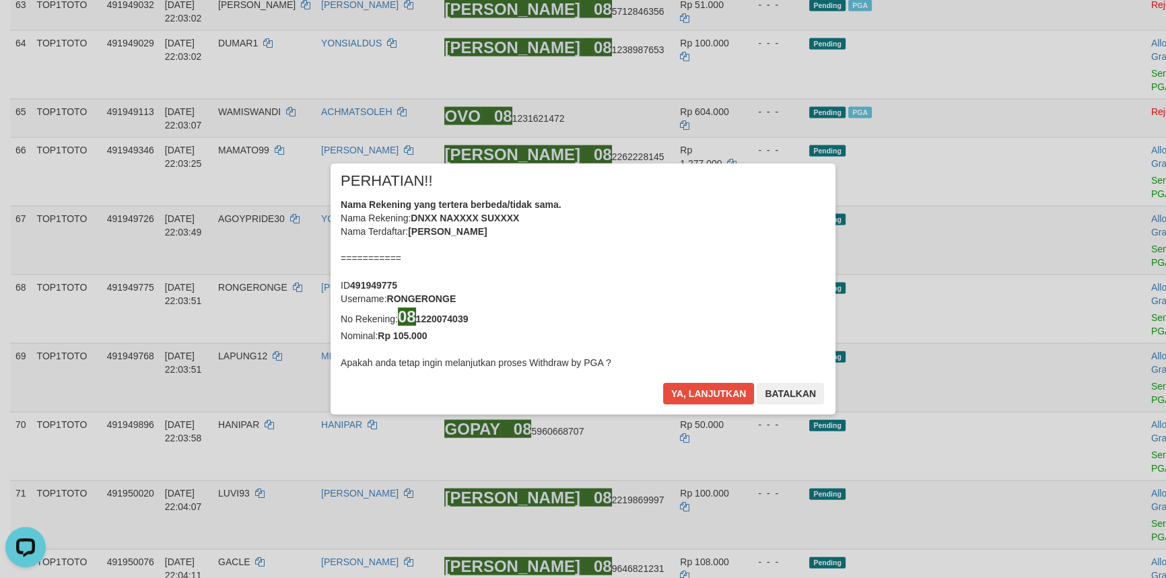
scroll to position [3663, 0]
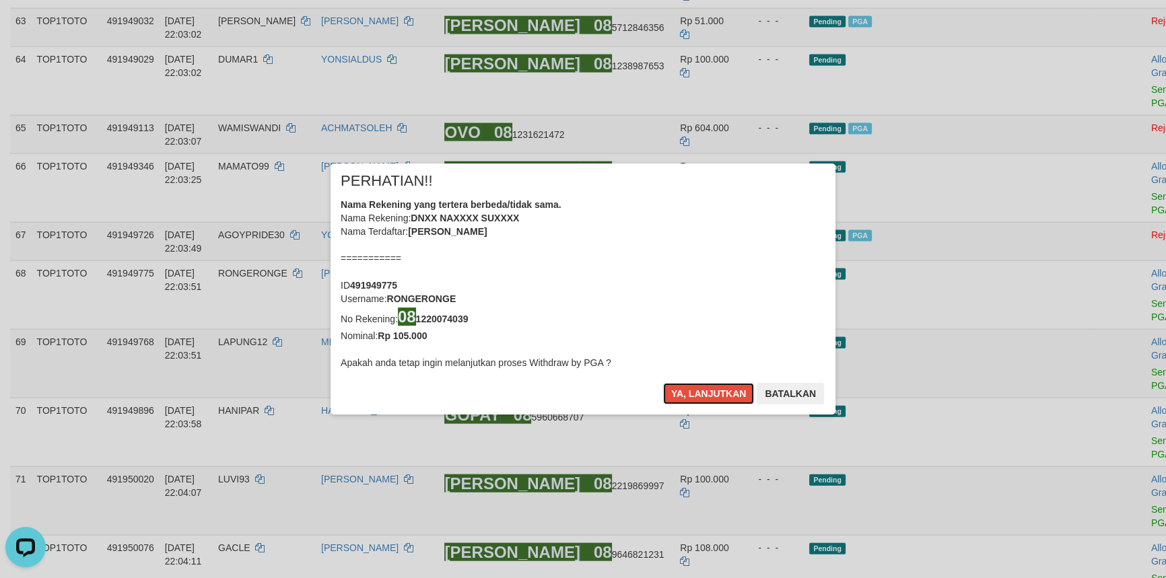
click at [700, 395] on button "Ya, lanjutkan" at bounding box center [709, 394] width 92 height 22
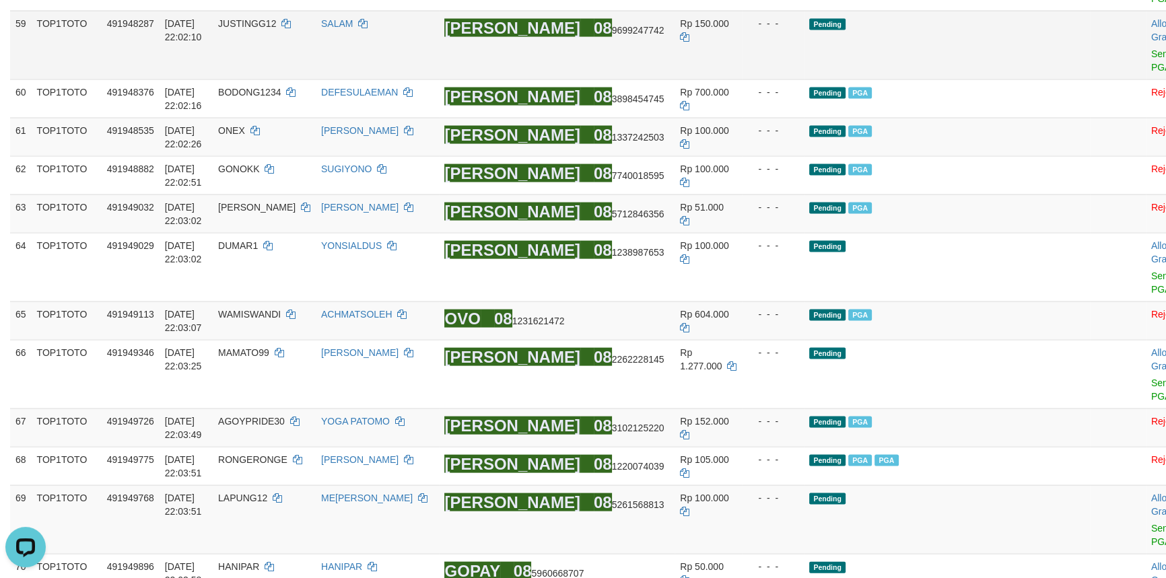
scroll to position [3469, 0]
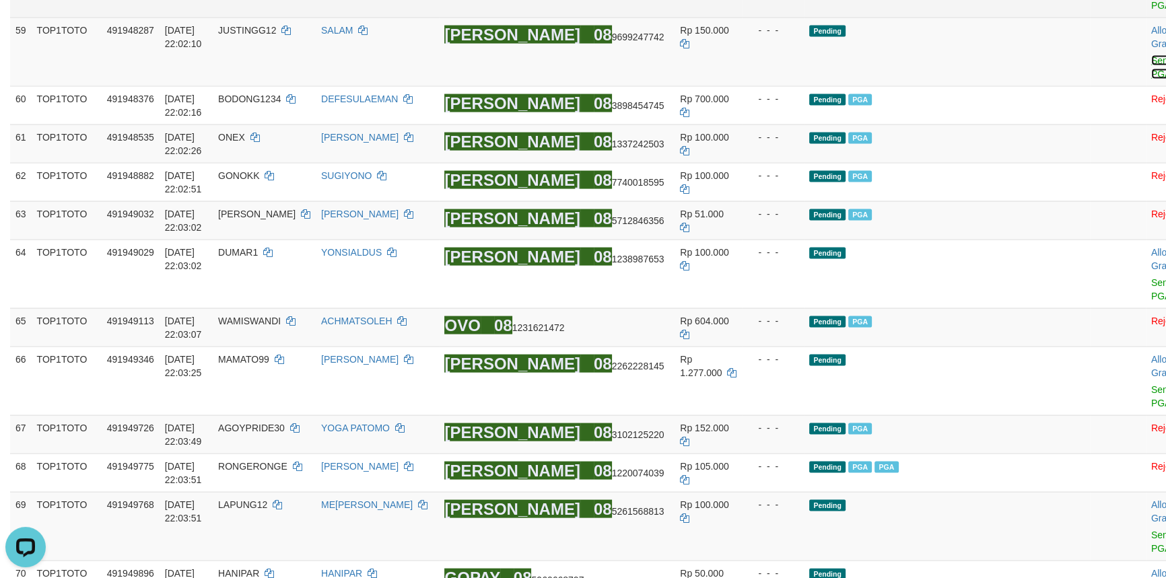
click at [1152, 79] on link "Send PGA" at bounding box center [1163, 67] width 22 height 24
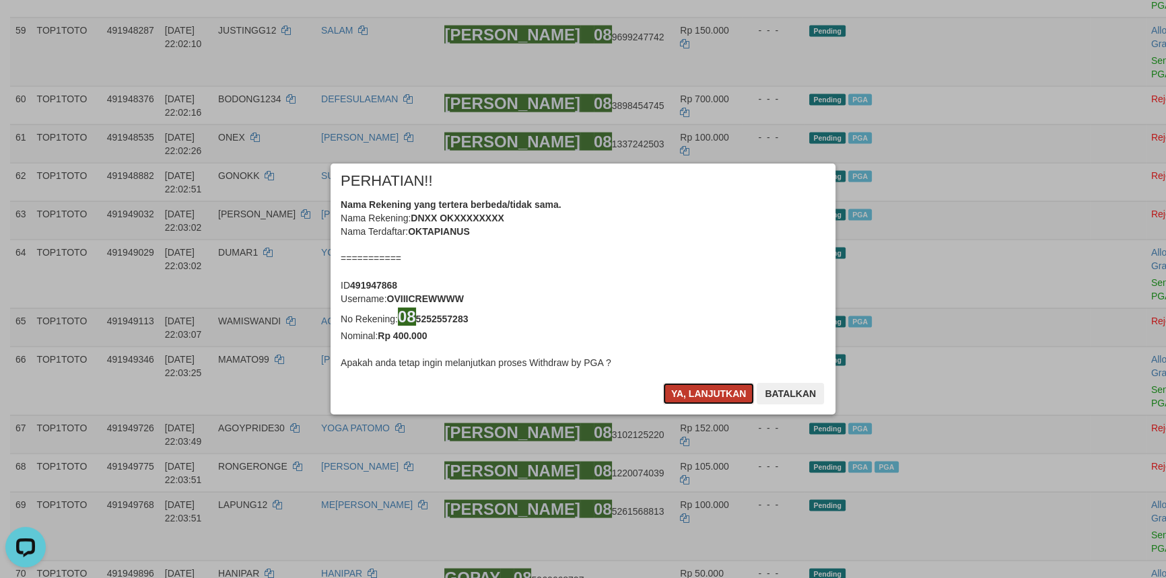
click at [720, 392] on button "Ya, lanjutkan" at bounding box center [709, 394] width 92 height 22
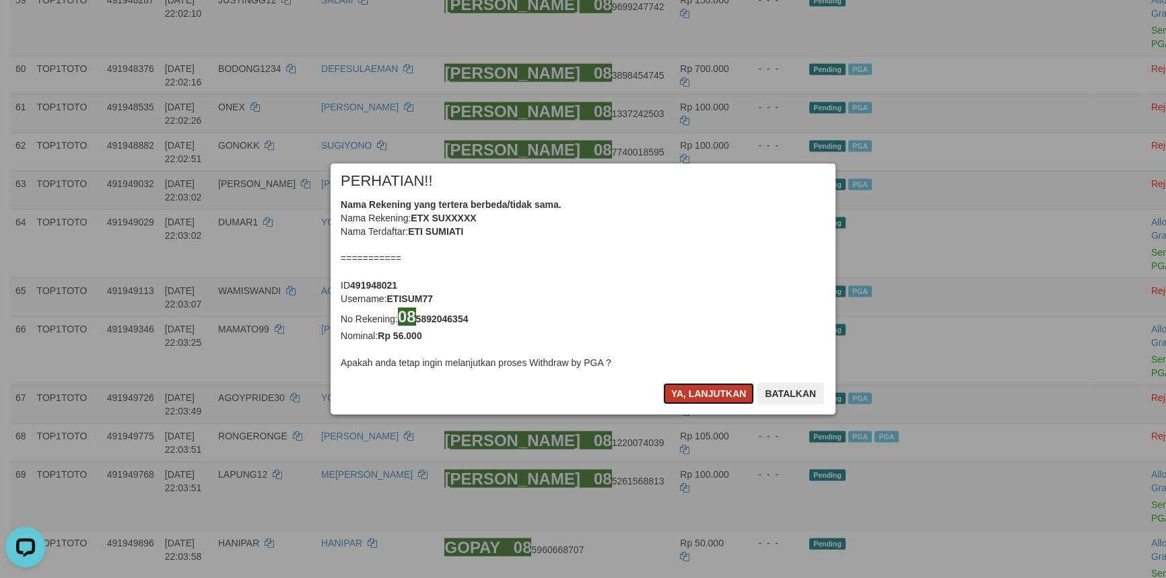
click at [715, 393] on button "Ya, lanjutkan" at bounding box center [709, 394] width 92 height 22
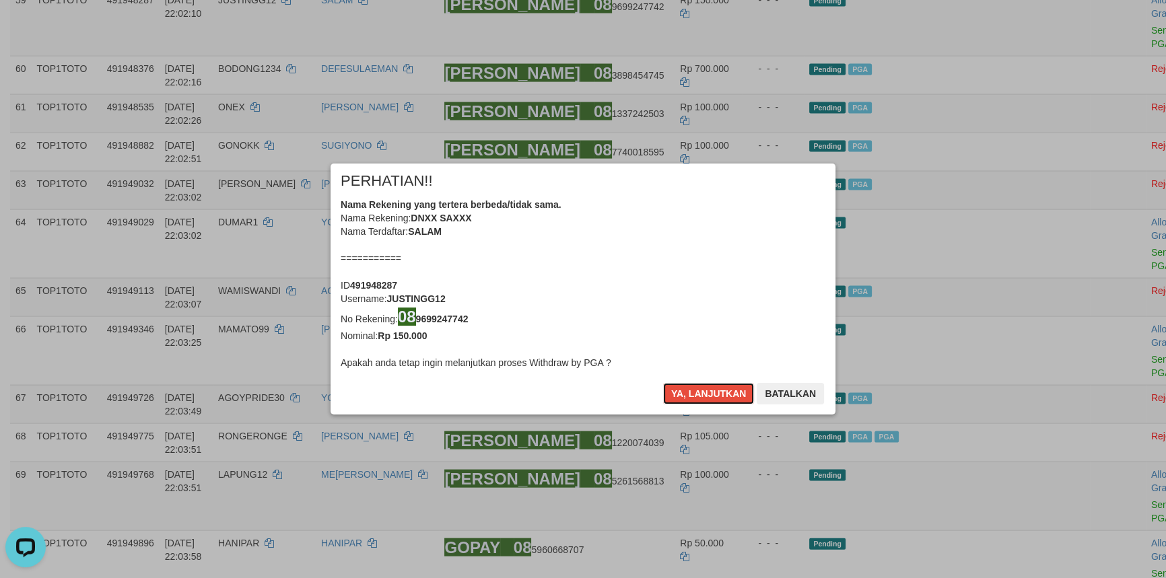
click at [715, 393] on button "Ya, lanjutkan" at bounding box center [709, 394] width 92 height 22
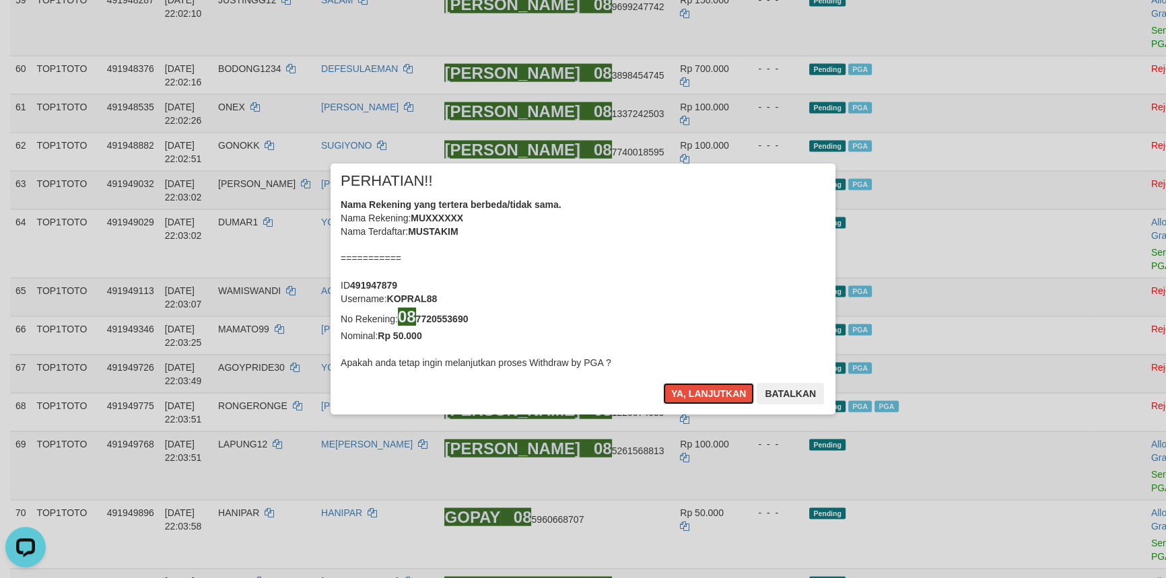
click at [715, 393] on button "Ya, lanjutkan" at bounding box center [709, 394] width 92 height 22
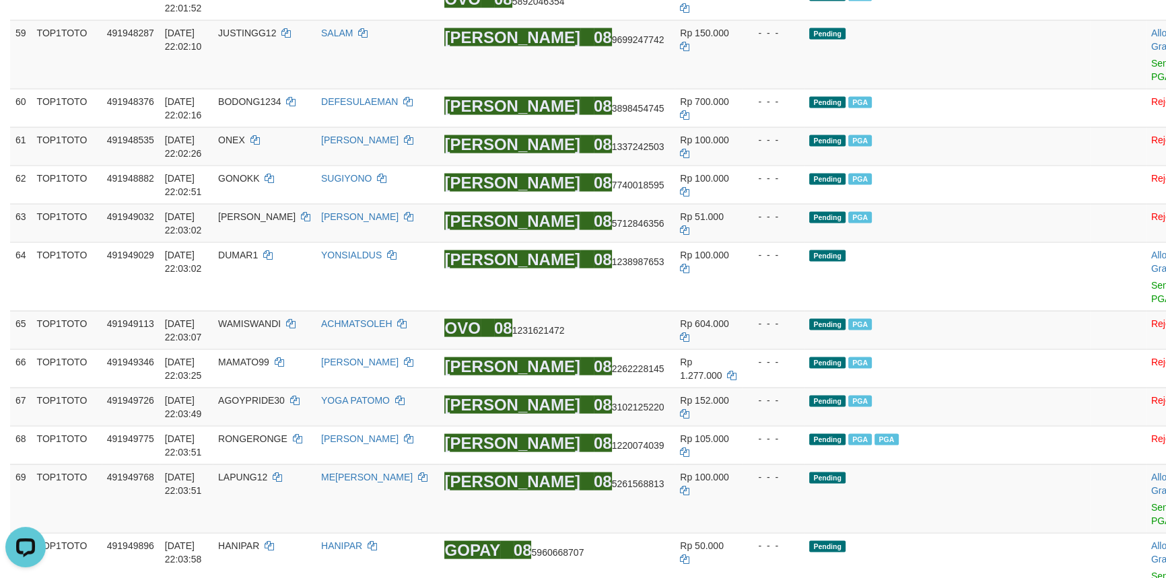
scroll to position [3347, 0]
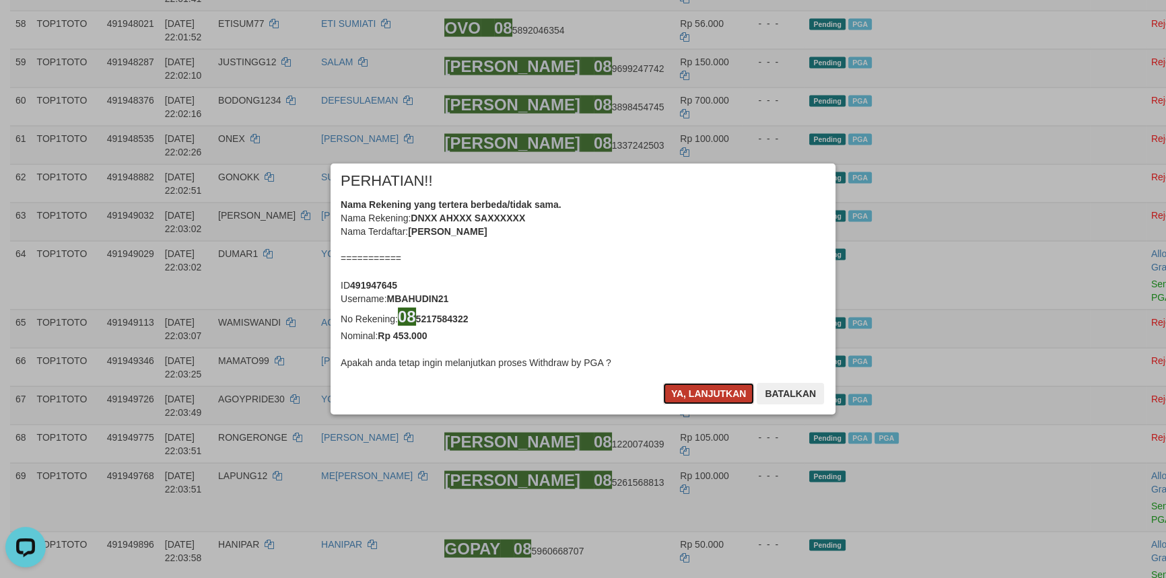
click at [700, 391] on button "Ya, lanjutkan" at bounding box center [709, 394] width 92 height 22
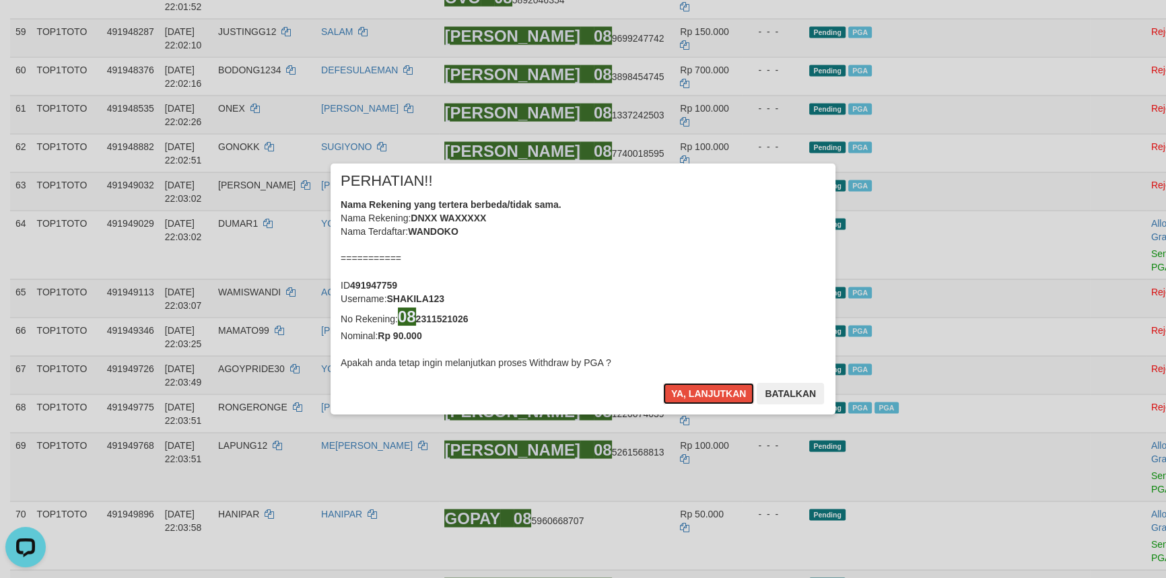
click at [700, 391] on button "Ya, lanjutkan" at bounding box center [709, 394] width 92 height 22
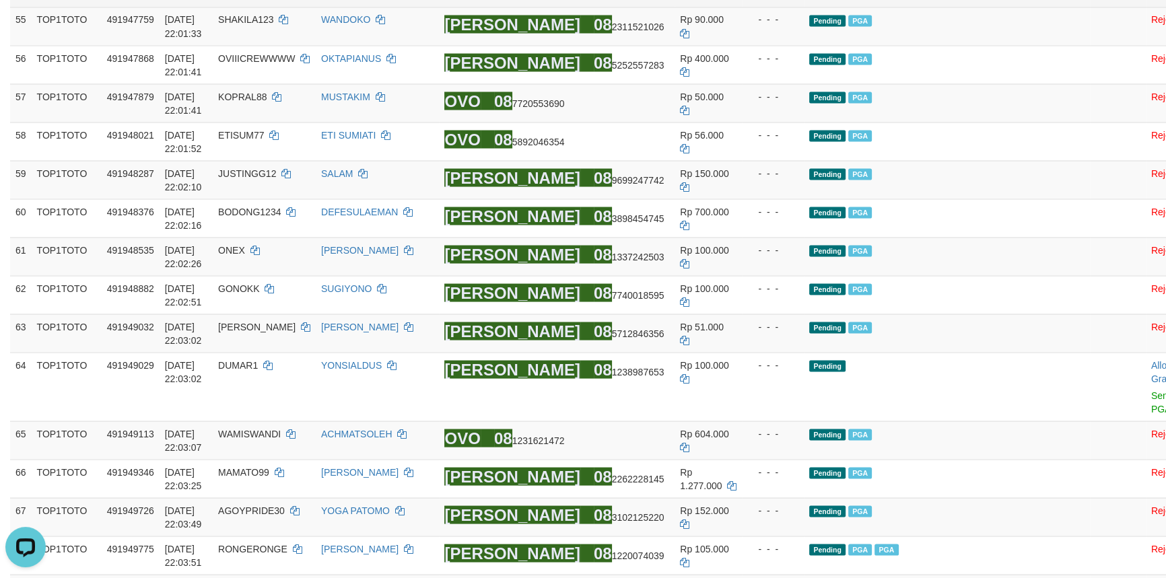
scroll to position [3164, 0]
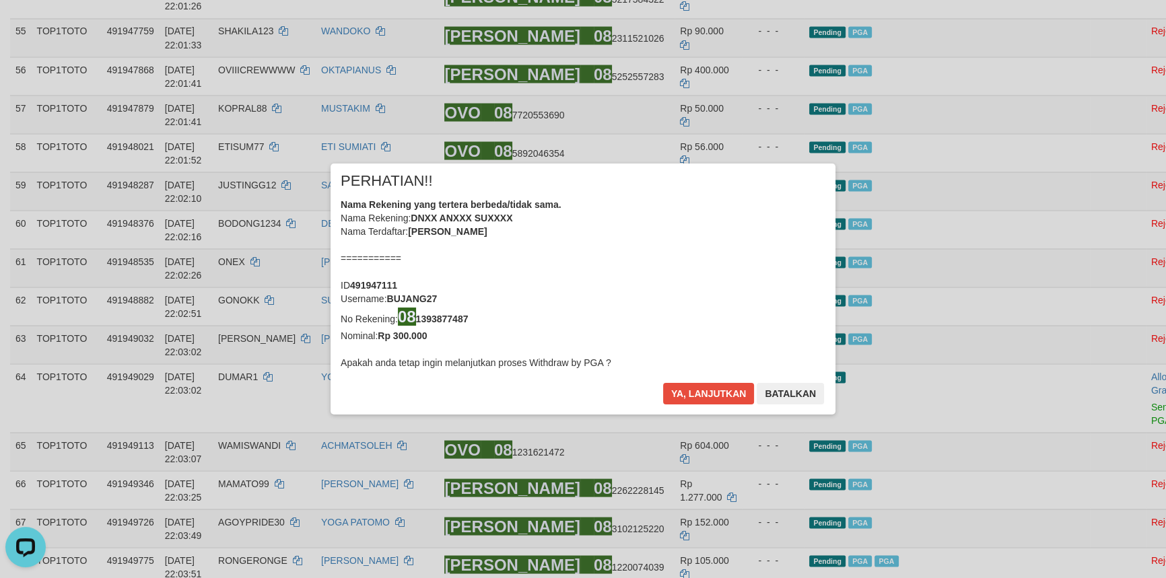
click at [1089, 213] on div "× PERHATIAN!! Nama Rekening yang tertera berbeda/tidak sama. Nama Rekening: DNX…" at bounding box center [583, 289] width 1166 height 304
click at [692, 397] on button "Ya, lanjutkan" at bounding box center [709, 394] width 92 height 22
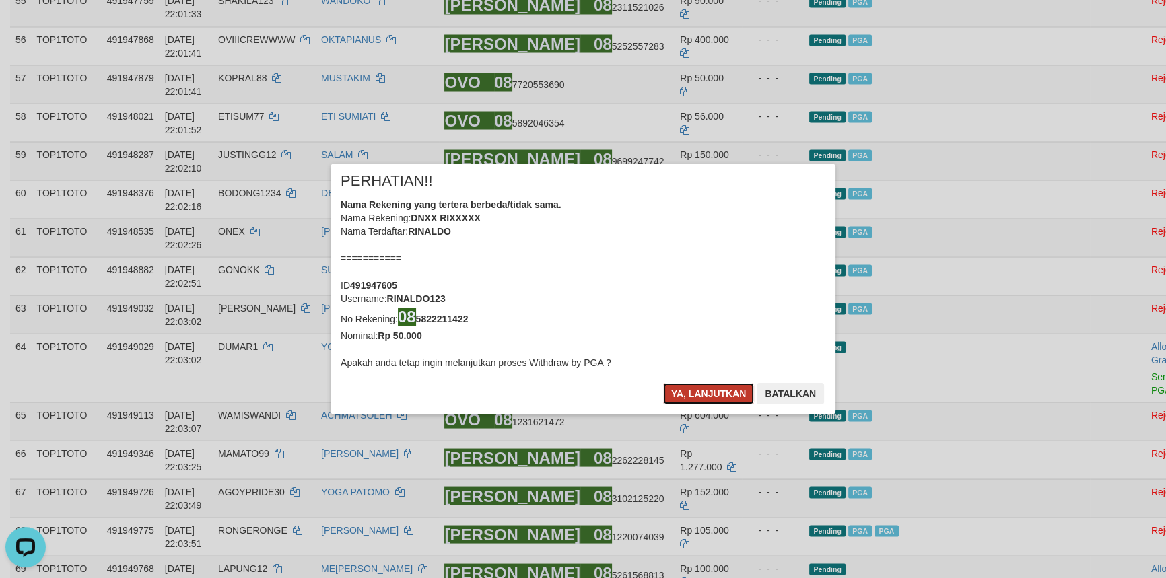
click at [706, 389] on button "Ya, lanjutkan" at bounding box center [709, 394] width 92 height 22
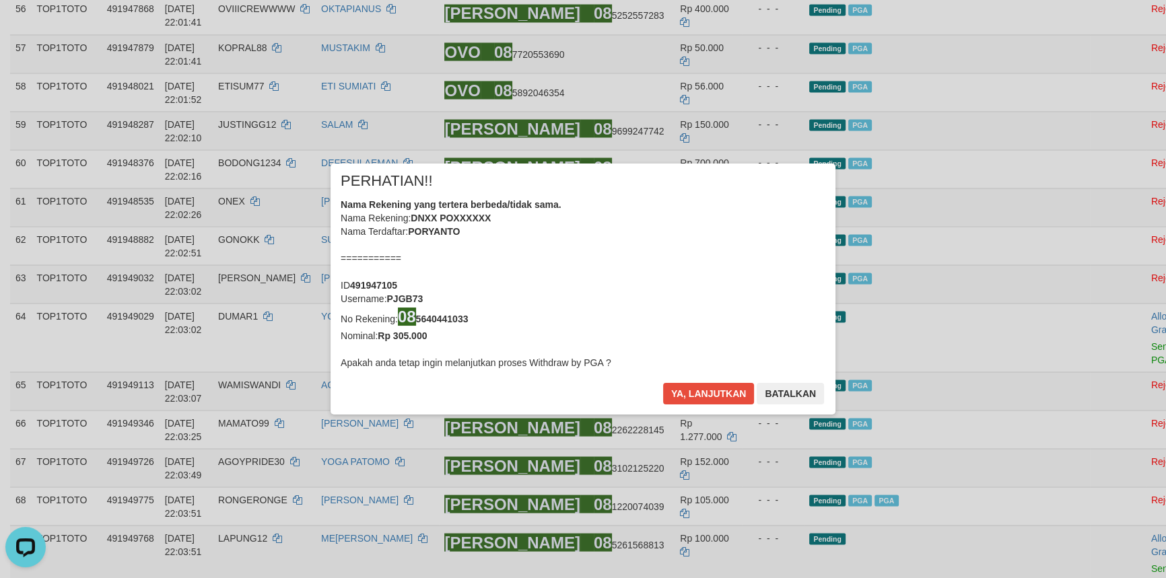
click at [1079, 168] on div "× PERHATIAN!! Nama Rekening yang tertera berbeda/tidak sama. Nama Rekening: DNX…" at bounding box center [583, 289] width 1166 height 304
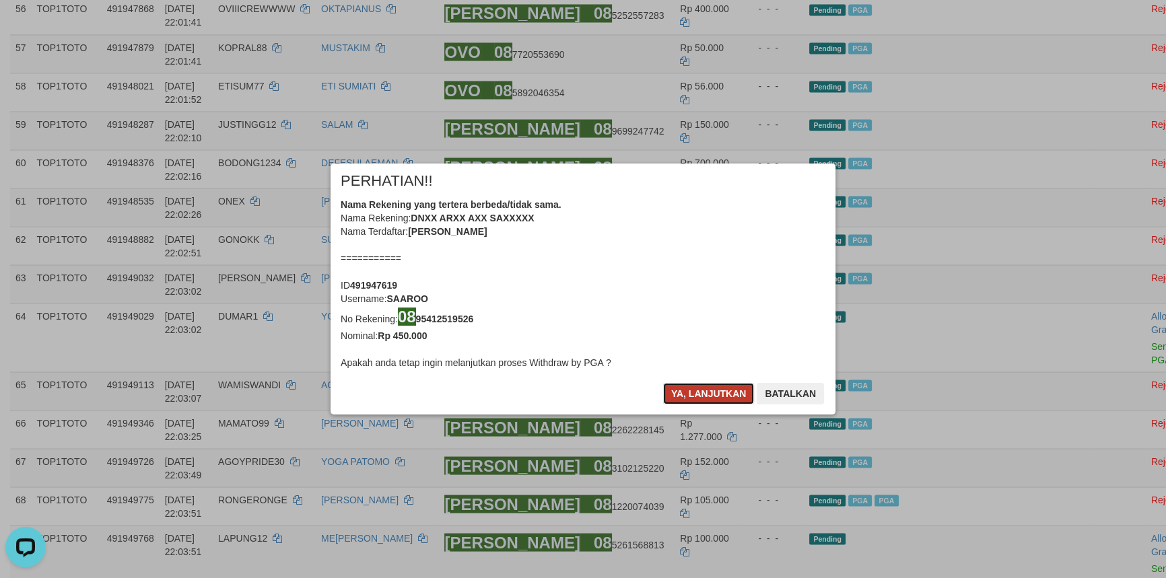
click at [702, 393] on button "Ya, lanjutkan" at bounding box center [709, 394] width 92 height 22
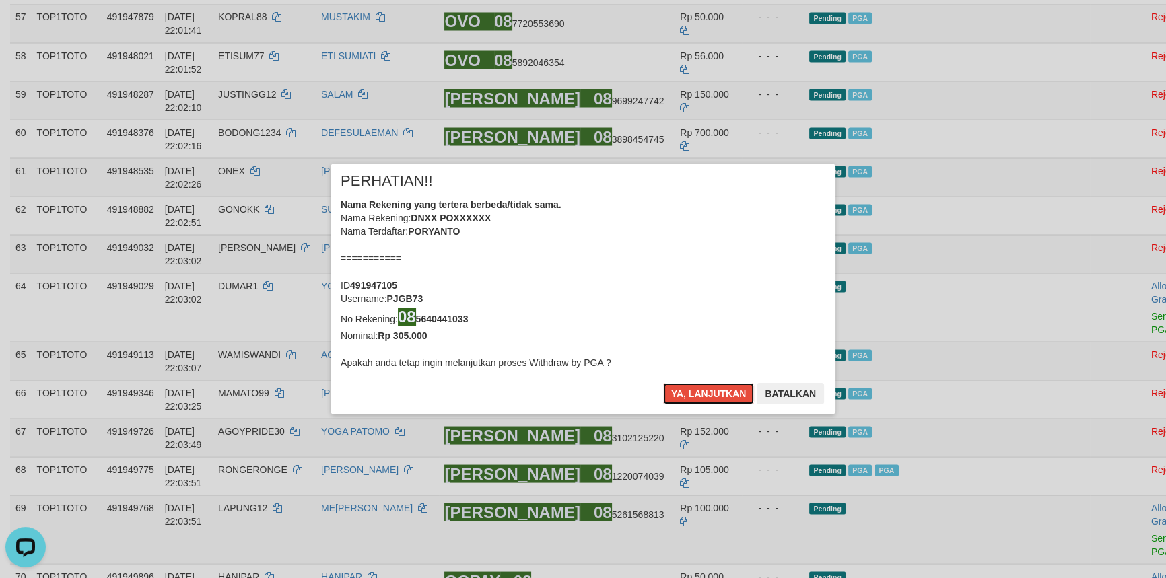
click at [702, 393] on button "Ya, lanjutkan" at bounding box center [709, 394] width 92 height 22
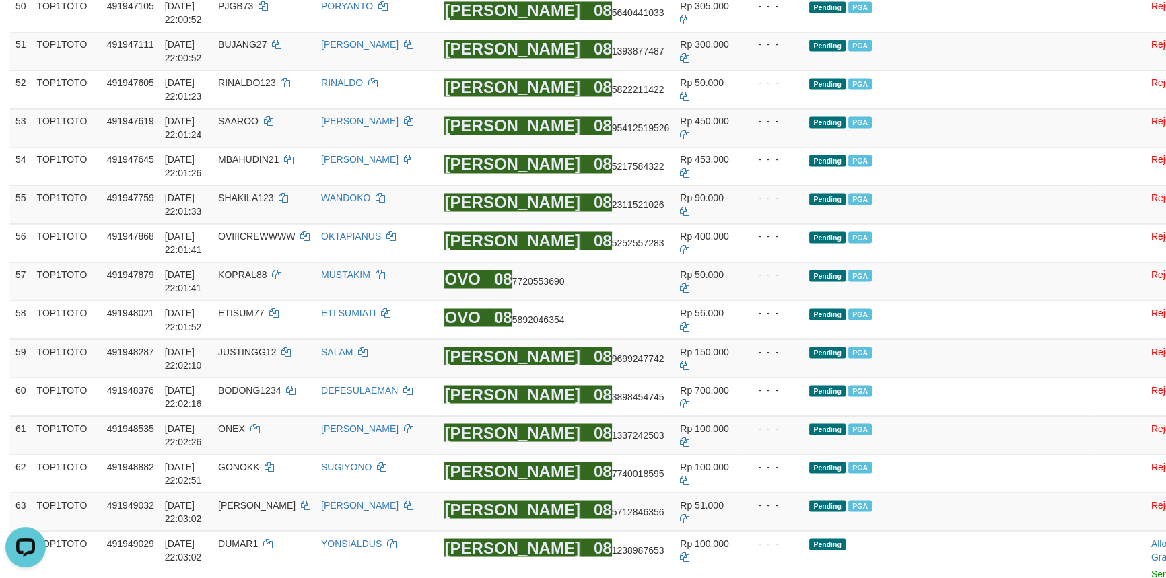
scroll to position [2857, 0]
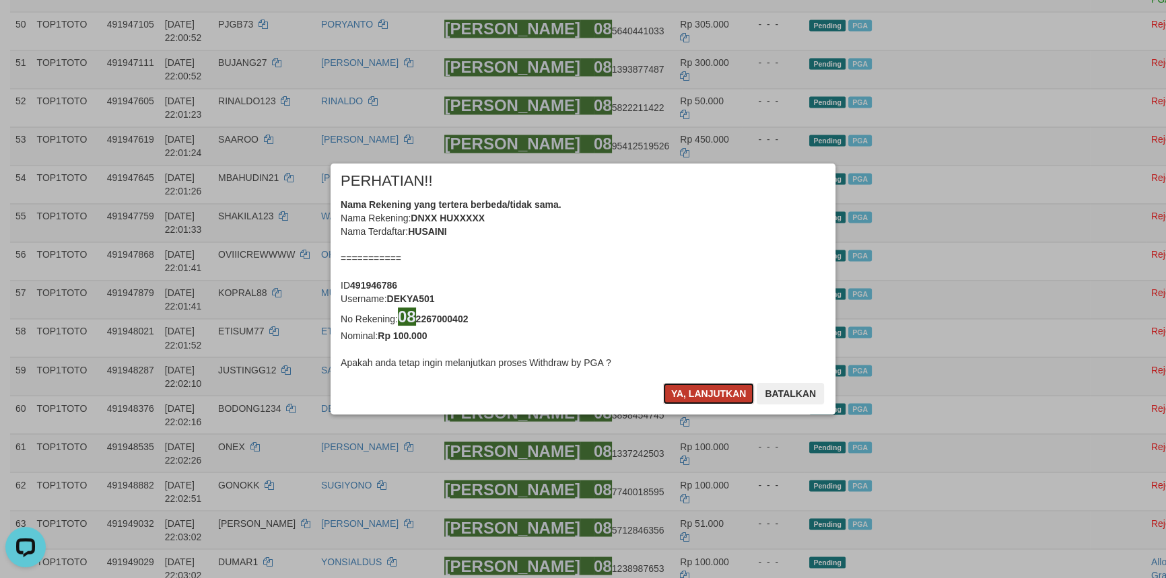
click at [705, 390] on button "Ya, lanjutkan" at bounding box center [709, 394] width 92 height 22
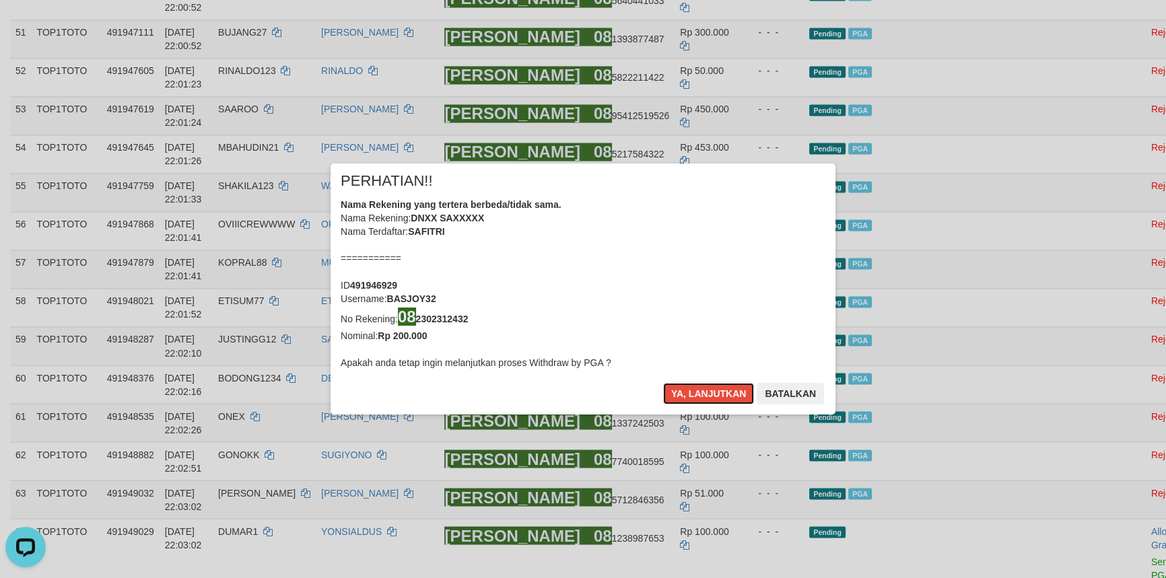
click at [705, 390] on button "Ya, lanjutkan" at bounding box center [709, 394] width 92 height 22
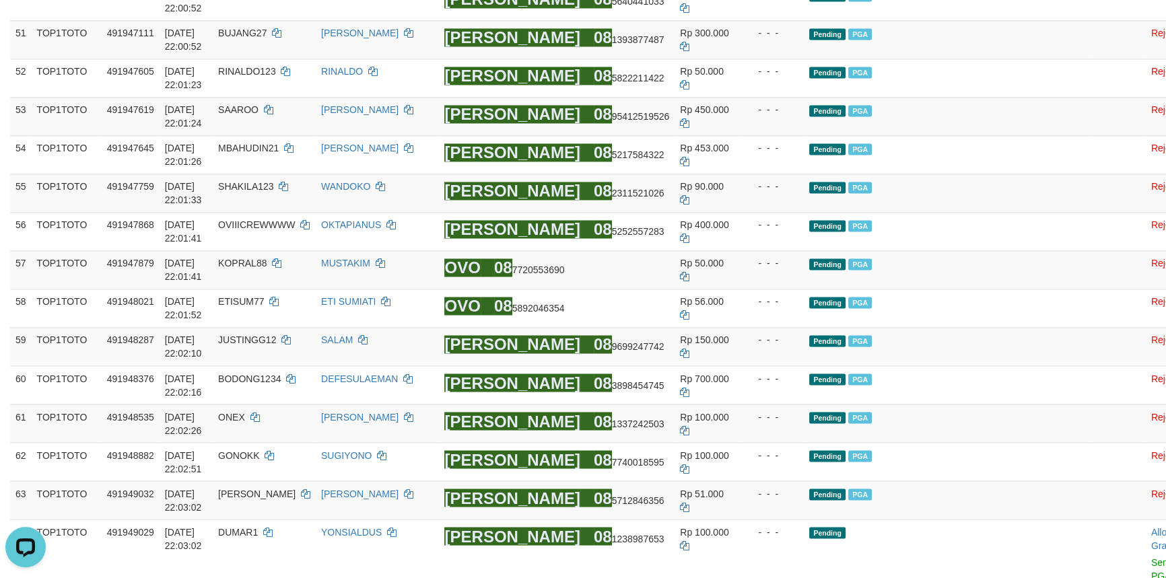
scroll to position [2796, 0]
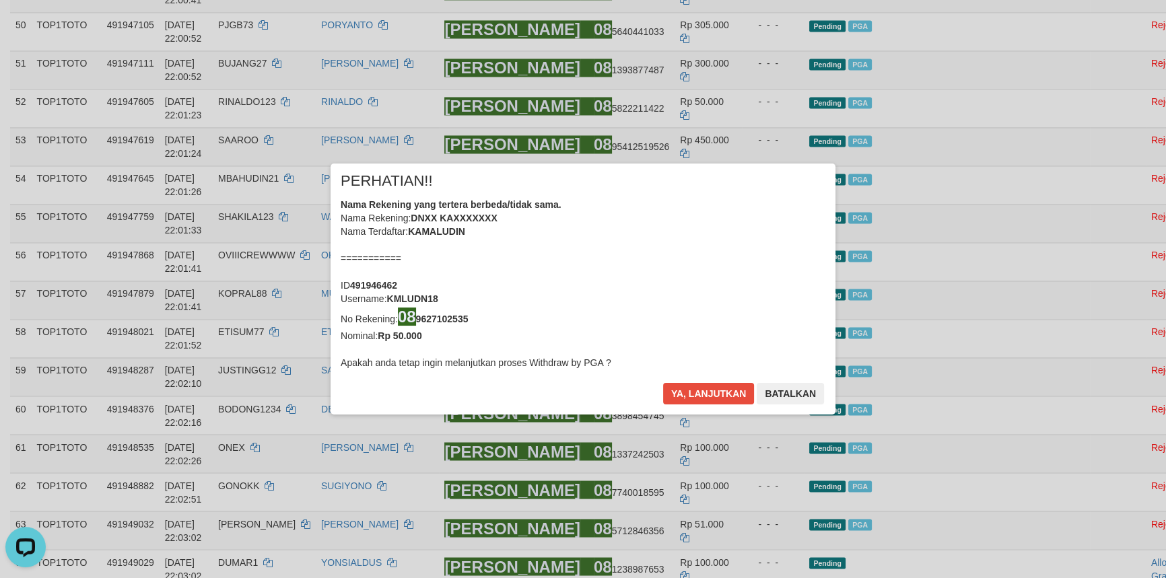
click at [1091, 256] on div "× PERHATIAN!! Nama Rekening yang tertera berbeda/tidak sama. Nama Rekening: DNX…" at bounding box center [583, 289] width 1166 height 304
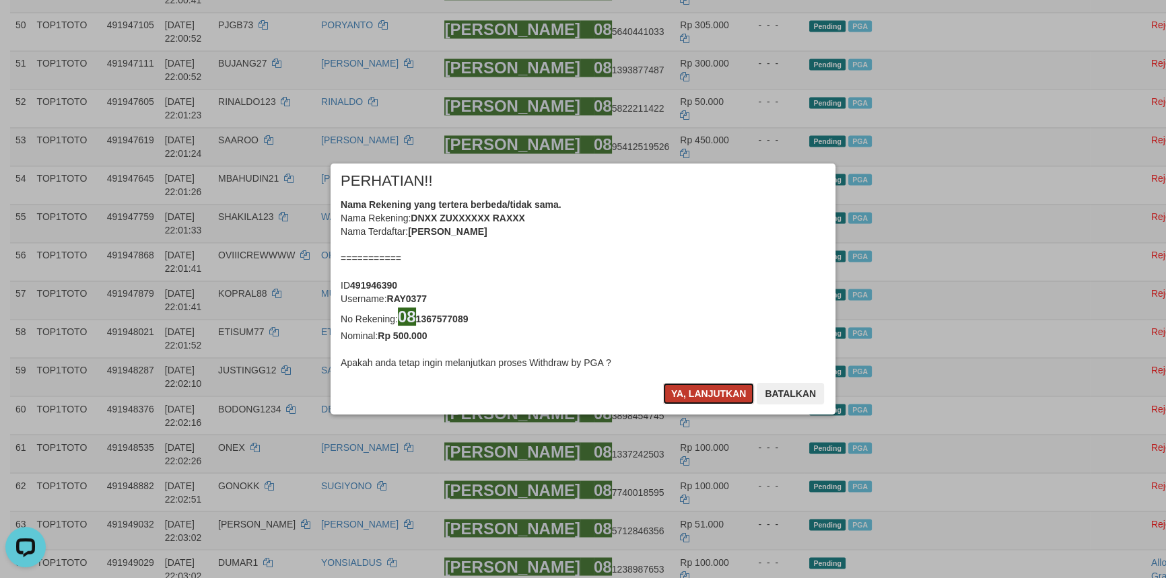
click at [690, 391] on button "Ya, lanjutkan" at bounding box center [709, 394] width 92 height 22
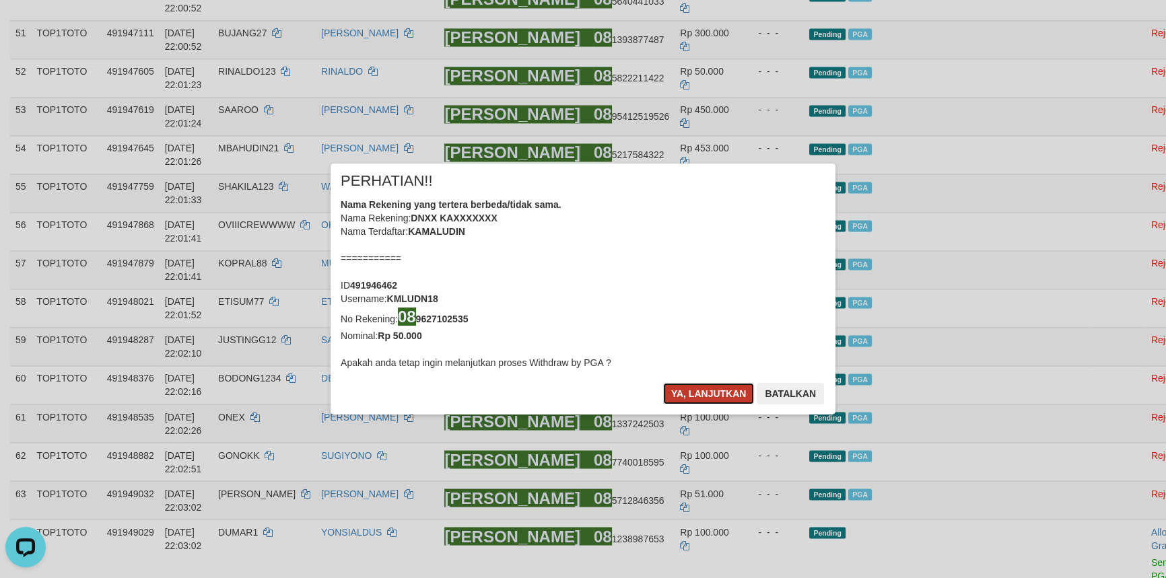
click at [691, 391] on button "Ya, lanjutkan" at bounding box center [709, 394] width 92 height 22
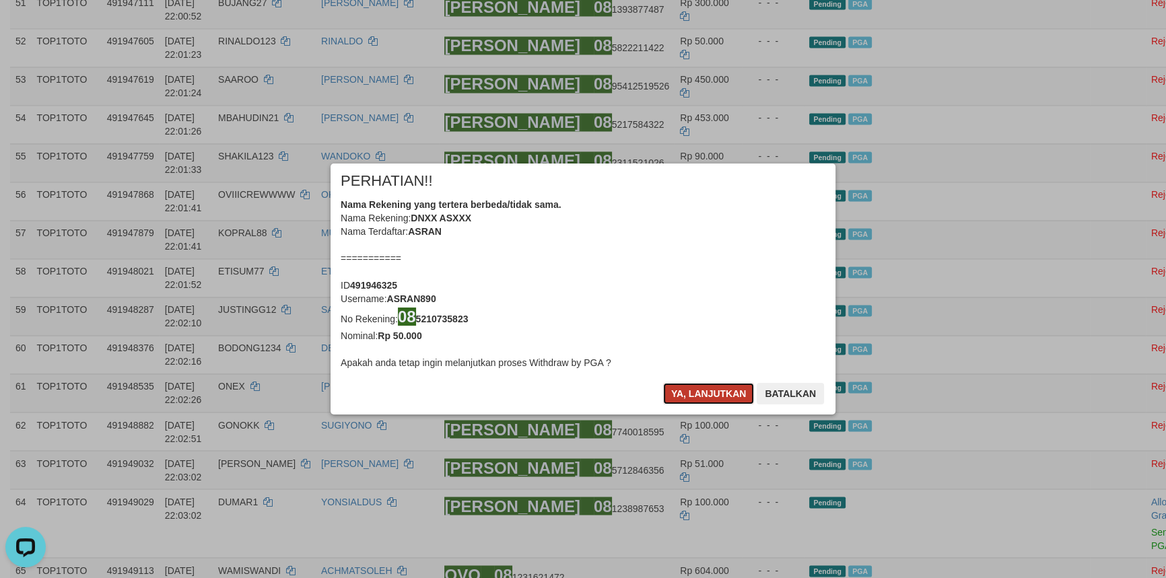
click at [720, 395] on button "Ya, lanjutkan" at bounding box center [709, 394] width 92 height 22
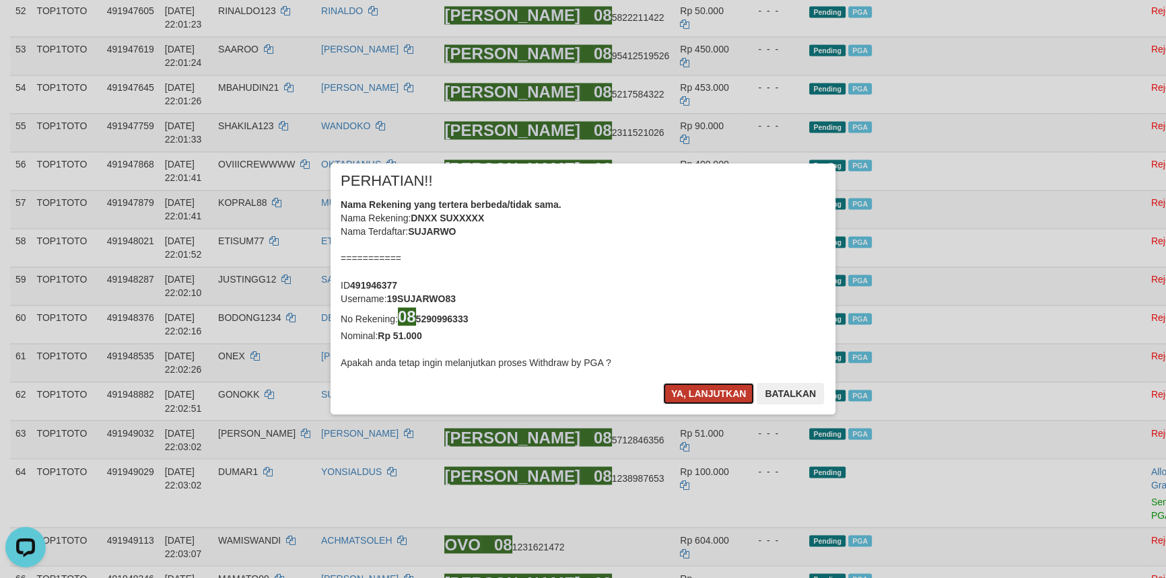
click at [716, 394] on button "Ya, lanjutkan" at bounding box center [709, 394] width 92 height 22
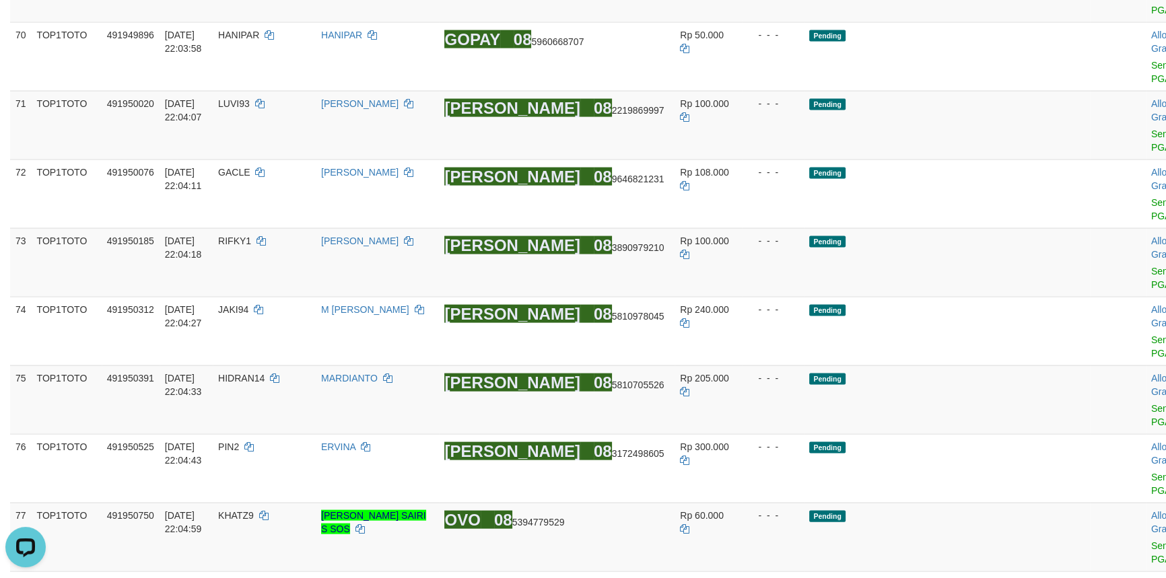
scroll to position [3592, 0]
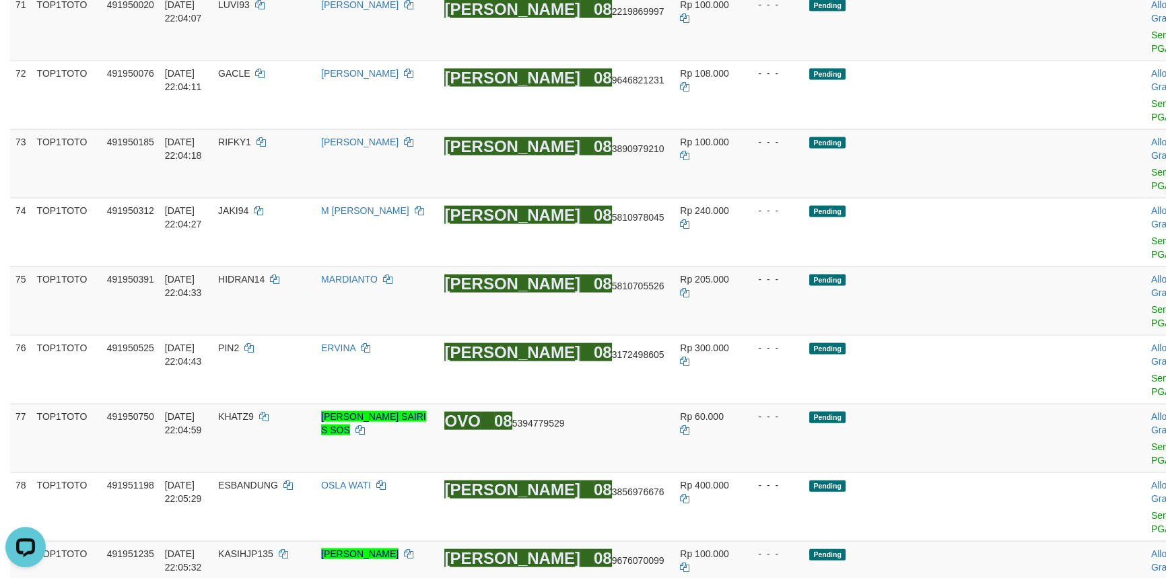
drag, startPoint x: 638, startPoint y: 202, endPoint x: 572, endPoint y: 198, distance: 65.4
copy span "08 1238987653"
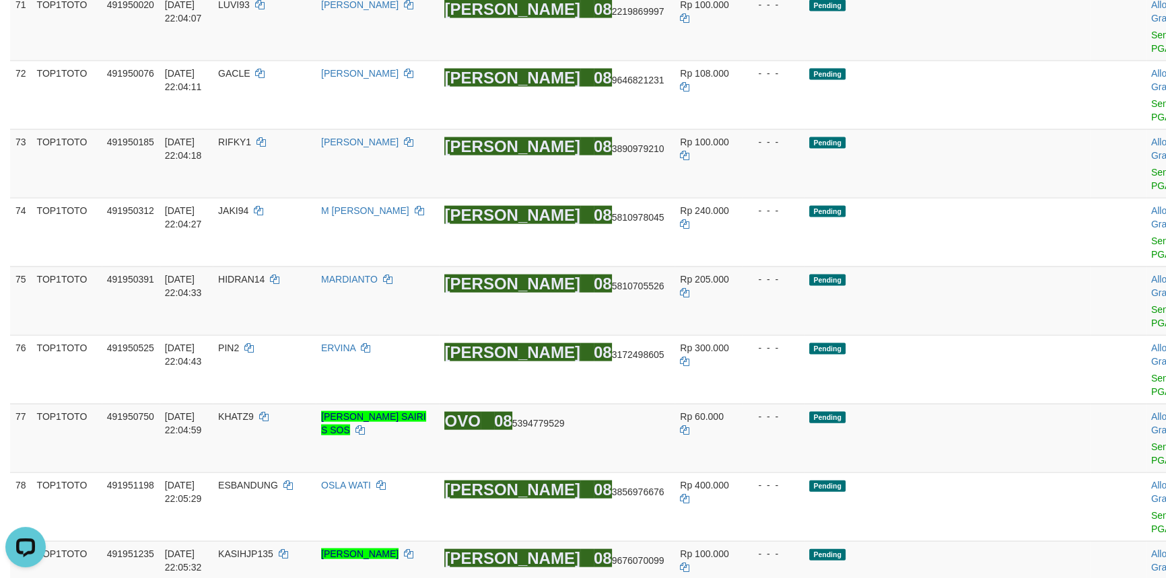
copy span "DUMAR1"
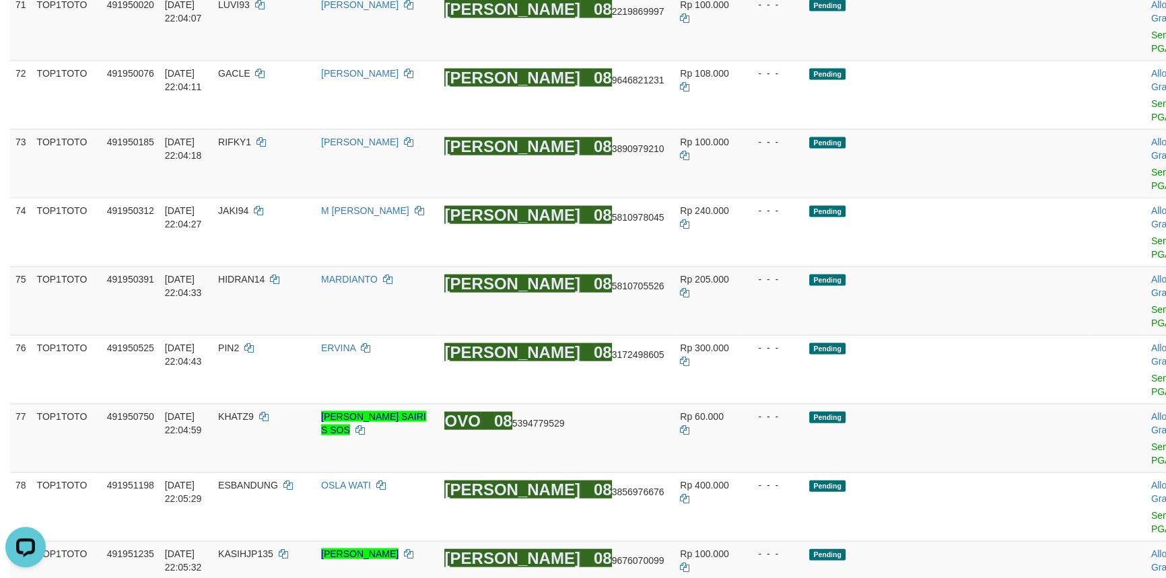
copy td "DUMAR1"
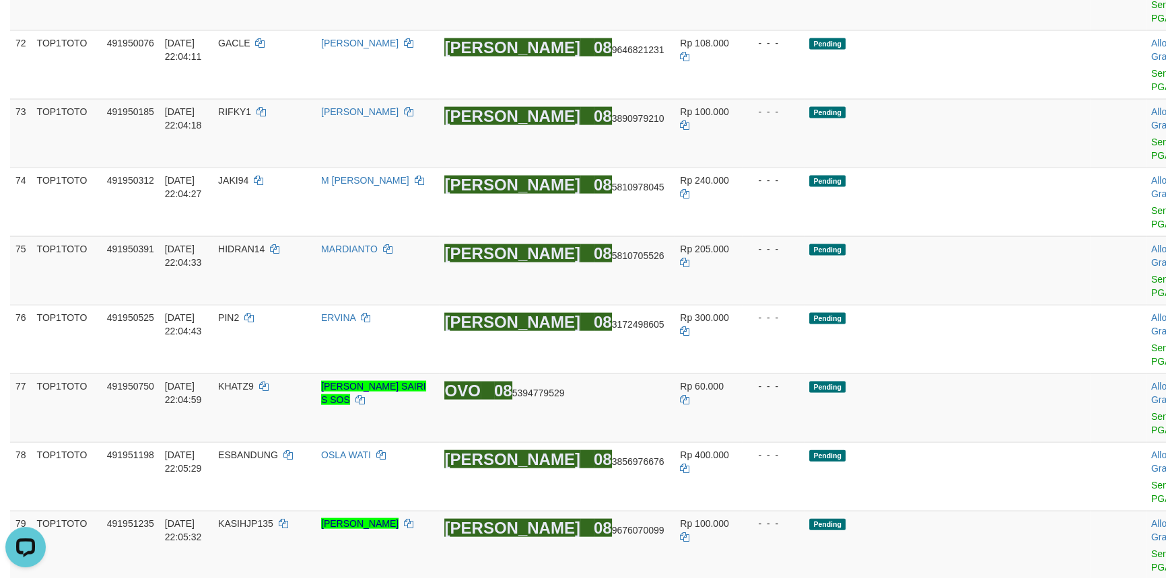
scroll to position [3575, 0]
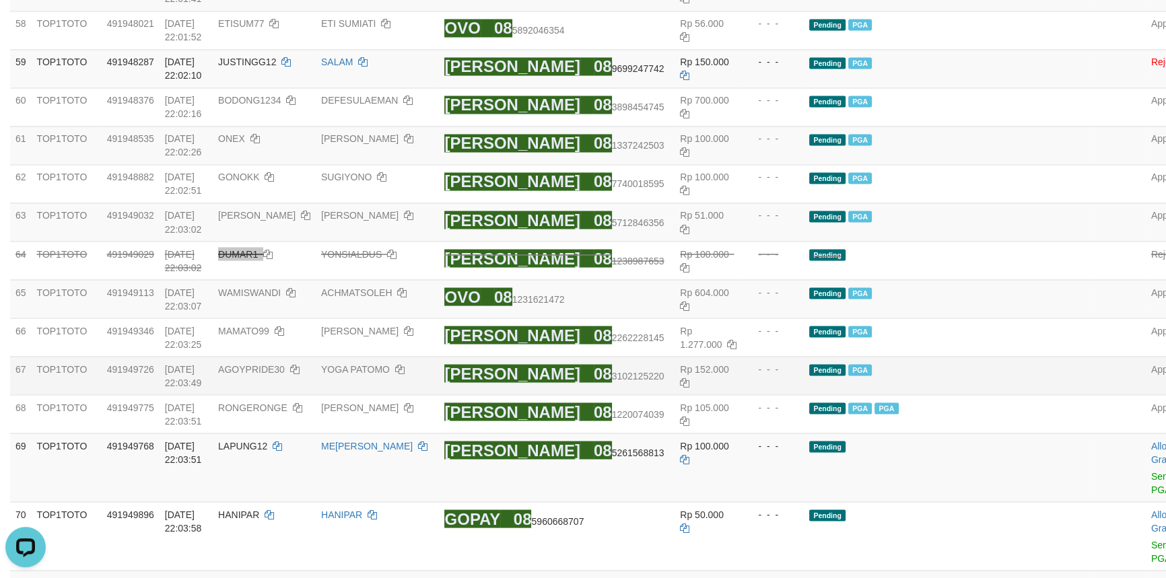
scroll to position [2902, 0]
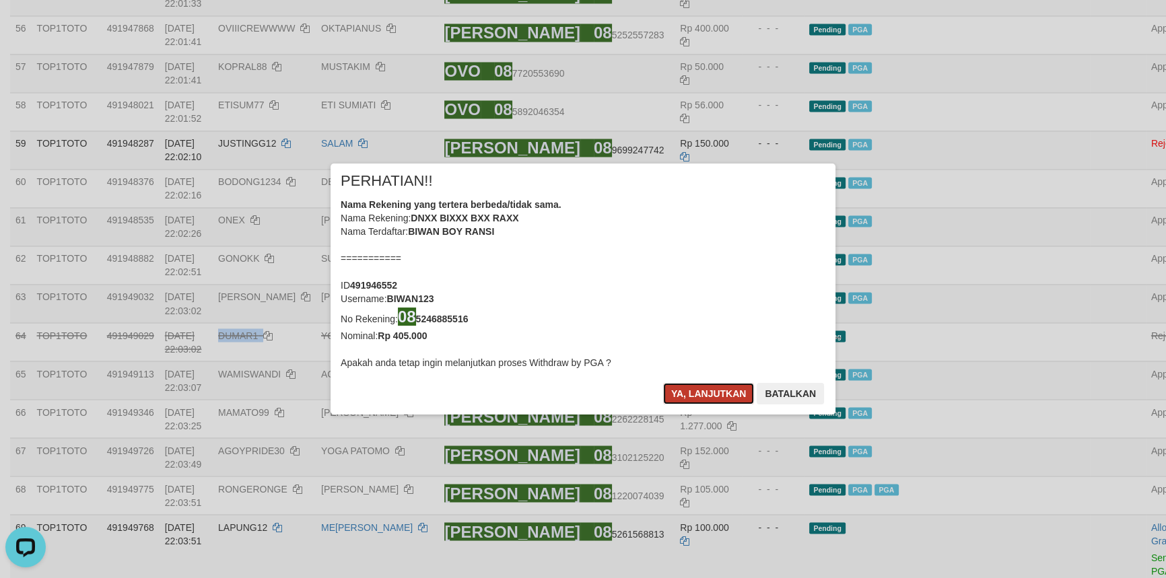
click at [708, 396] on button "Ya, lanjutkan" at bounding box center [709, 394] width 92 height 22
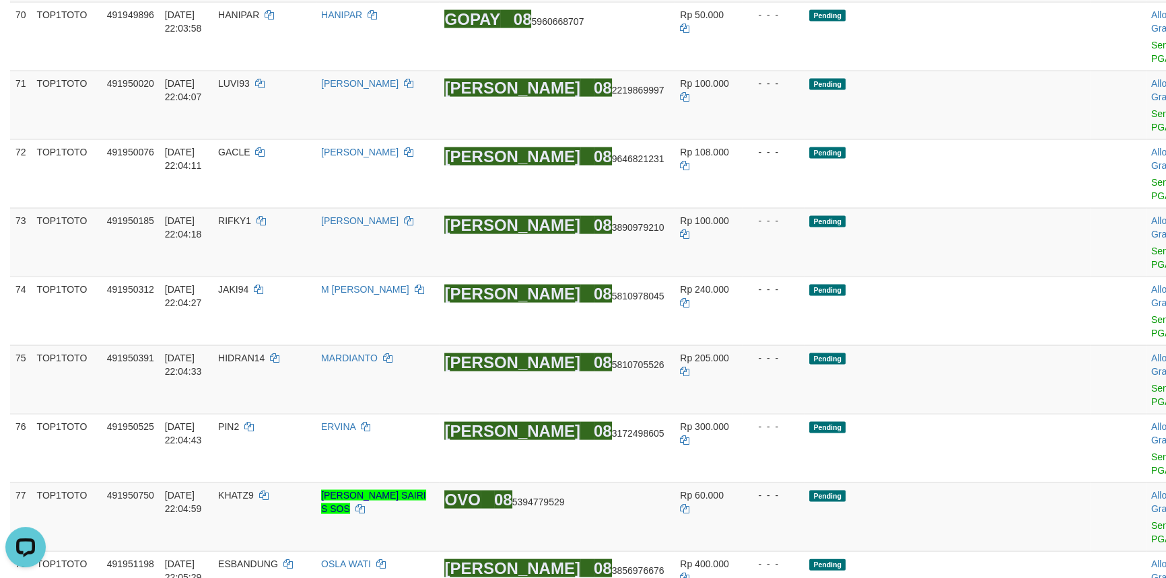
scroll to position [3697, 0]
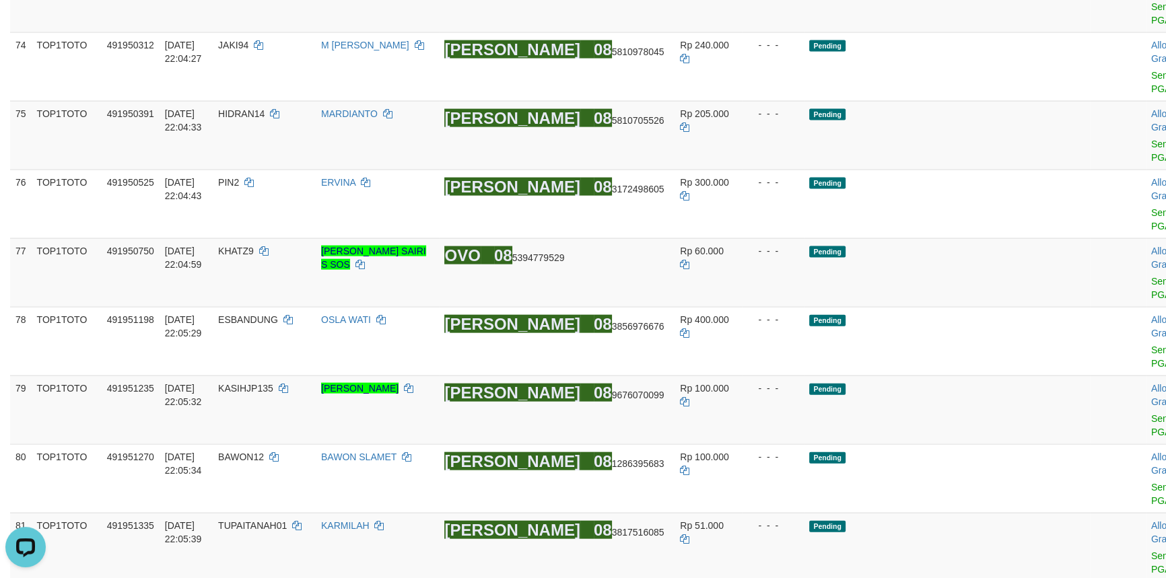
copy td "LAPUNG12"
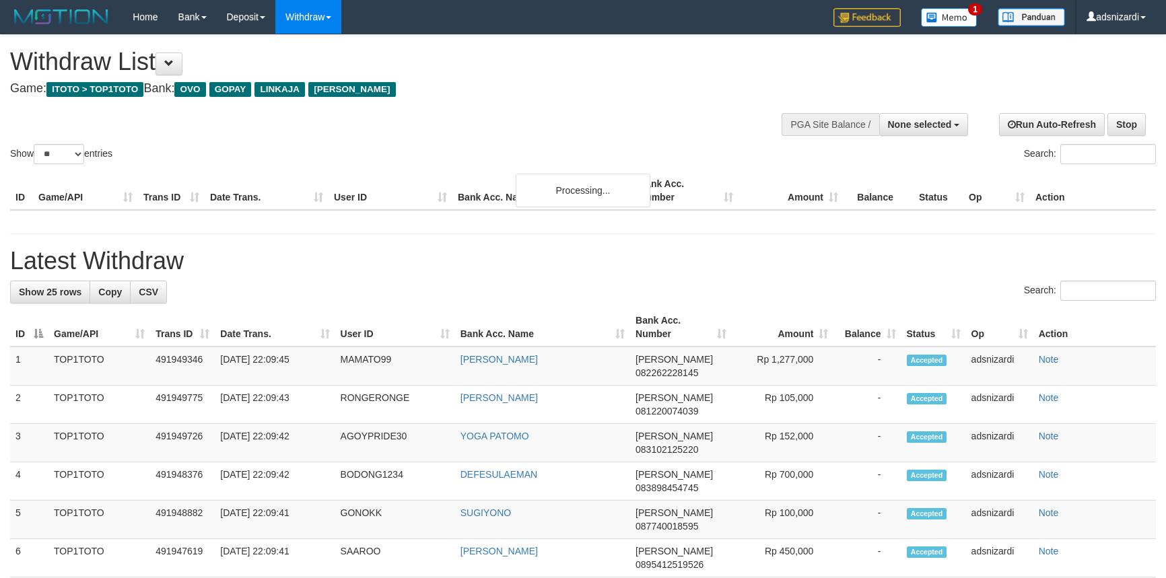
select select
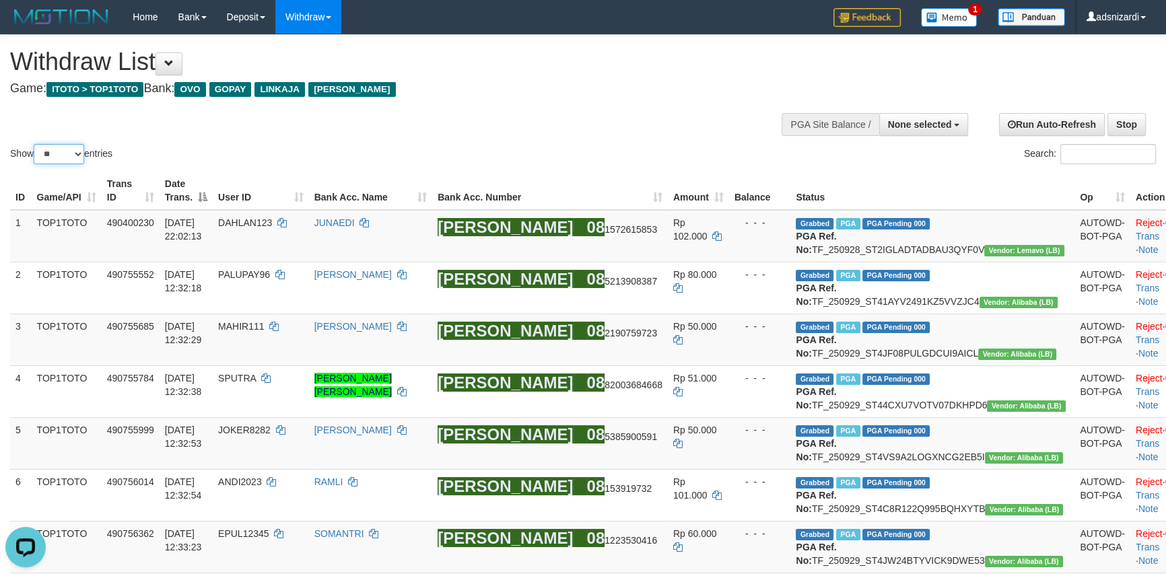
drag, startPoint x: 54, startPoint y: 155, endPoint x: 56, endPoint y: 162, distance: 7.0
click at [56, 155] on select "** ** ** ***" at bounding box center [59, 154] width 51 height 20
select select "***"
click at [36, 144] on select "** ** ** ***" at bounding box center [59, 154] width 51 height 20
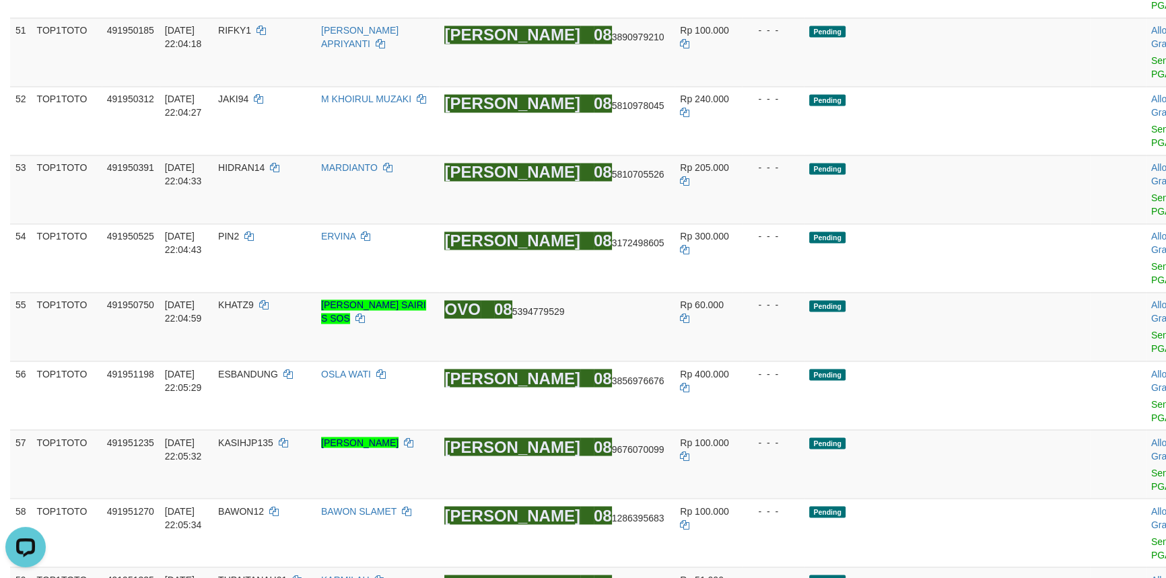
scroll to position [2908, 0]
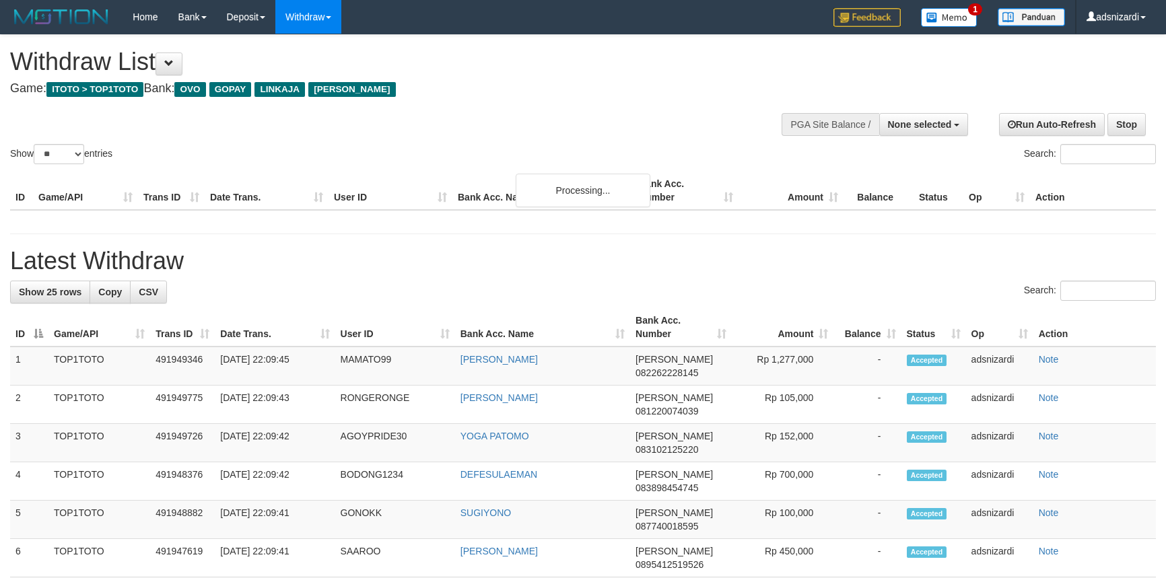
select select
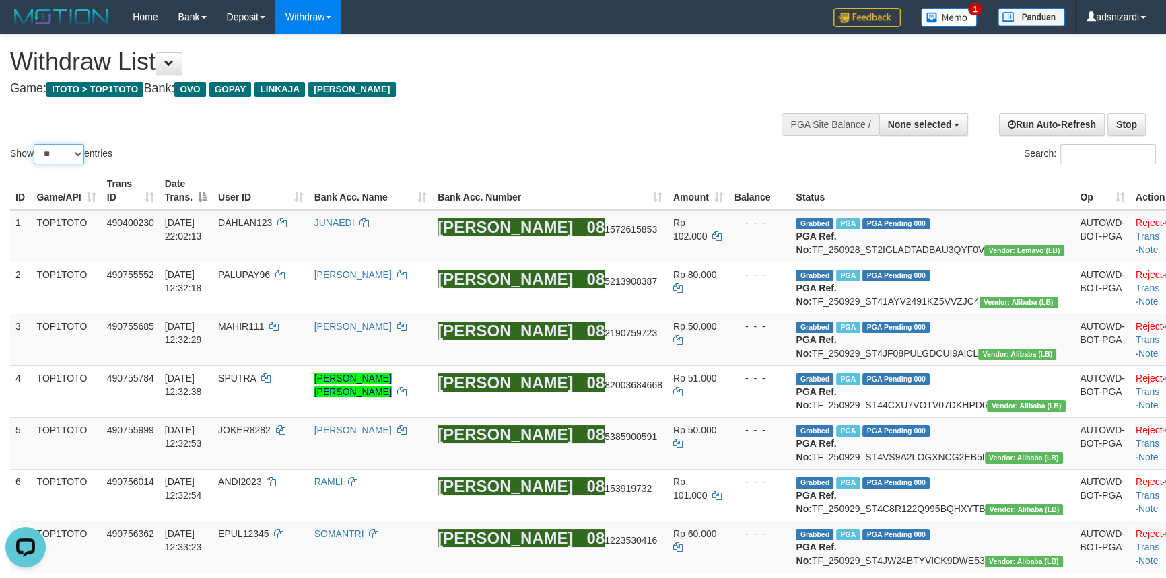
drag, startPoint x: 57, startPoint y: 149, endPoint x: 59, endPoint y: 163, distance: 14.2
click at [57, 149] on select "** ** ** ***" at bounding box center [59, 154] width 51 height 20
select select "***"
click at [36, 144] on select "** ** ** ***" at bounding box center [59, 154] width 51 height 20
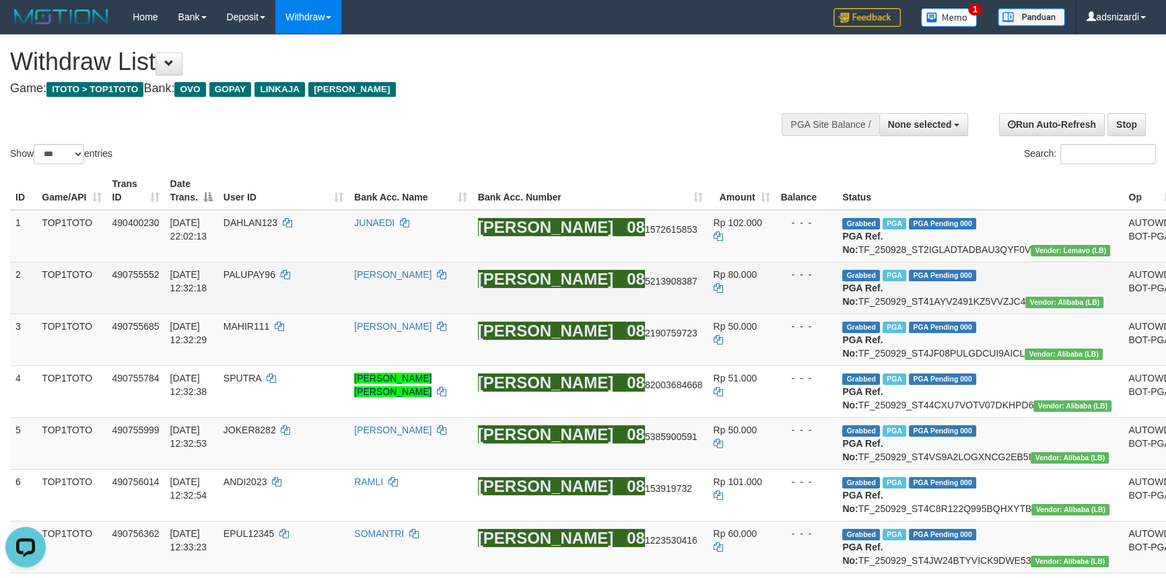
scroll to position [5452, 0]
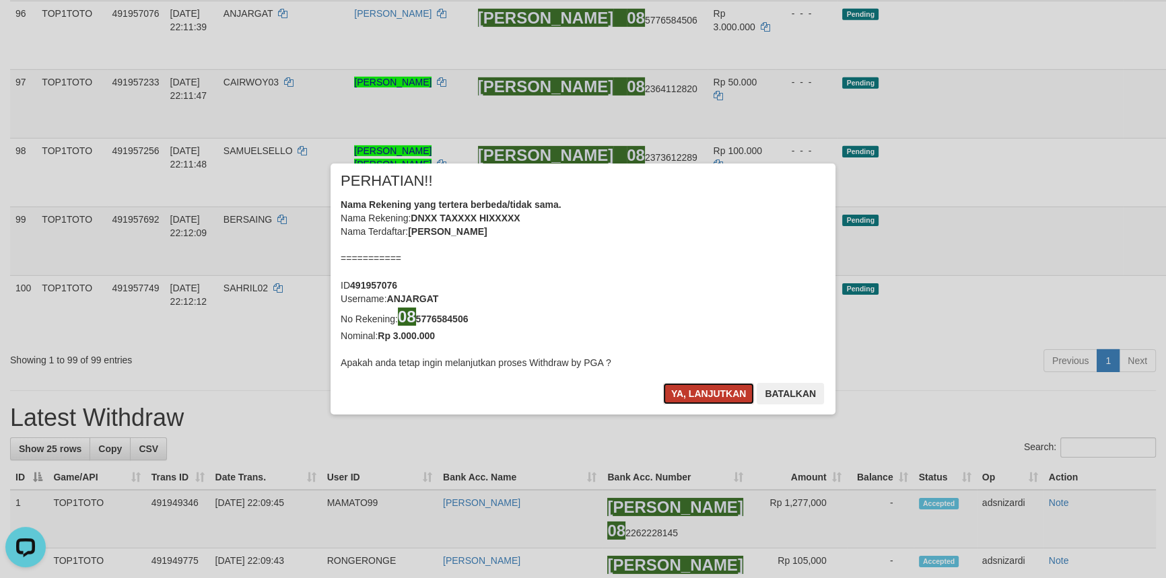
click at [694, 387] on button "Ya, lanjutkan" at bounding box center [709, 394] width 92 height 22
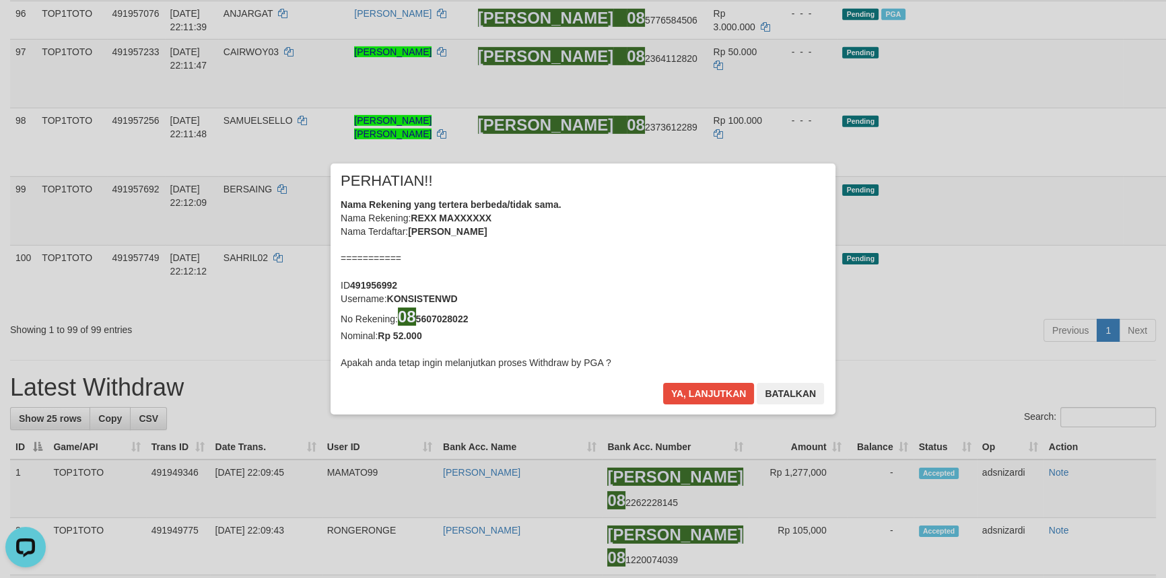
click at [1104, 155] on div "× PERHATIAN!! Nama Rekening yang tertera berbeda/tidak sama. Nama Rekening: REX…" at bounding box center [583, 289] width 1166 height 304
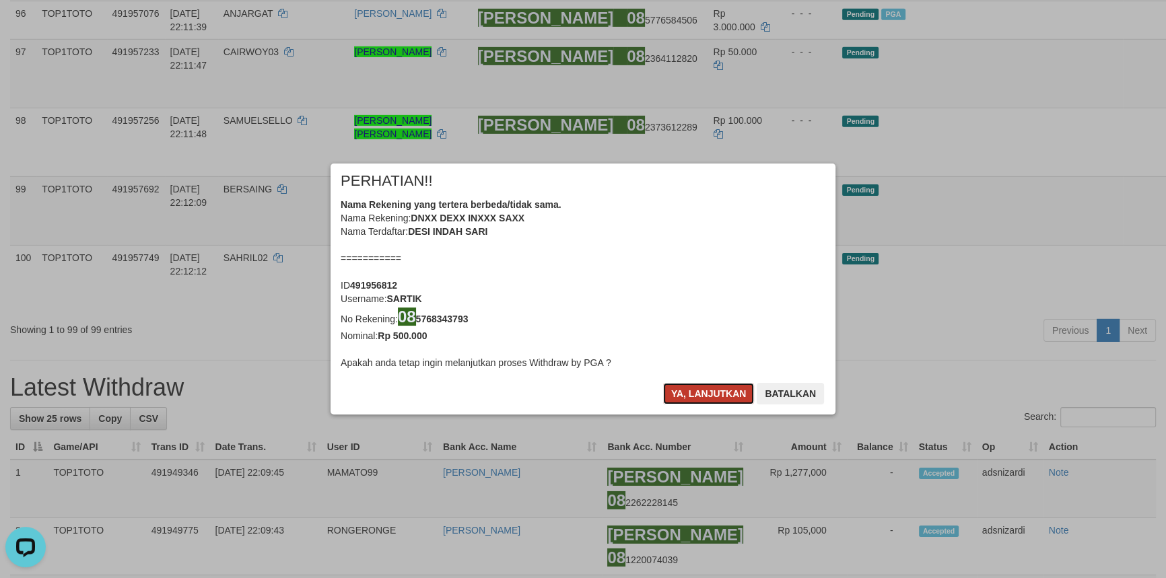
click at [689, 394] on button "Ya, lanjutkan" at bounding box center [709, 394] width 92 height 22
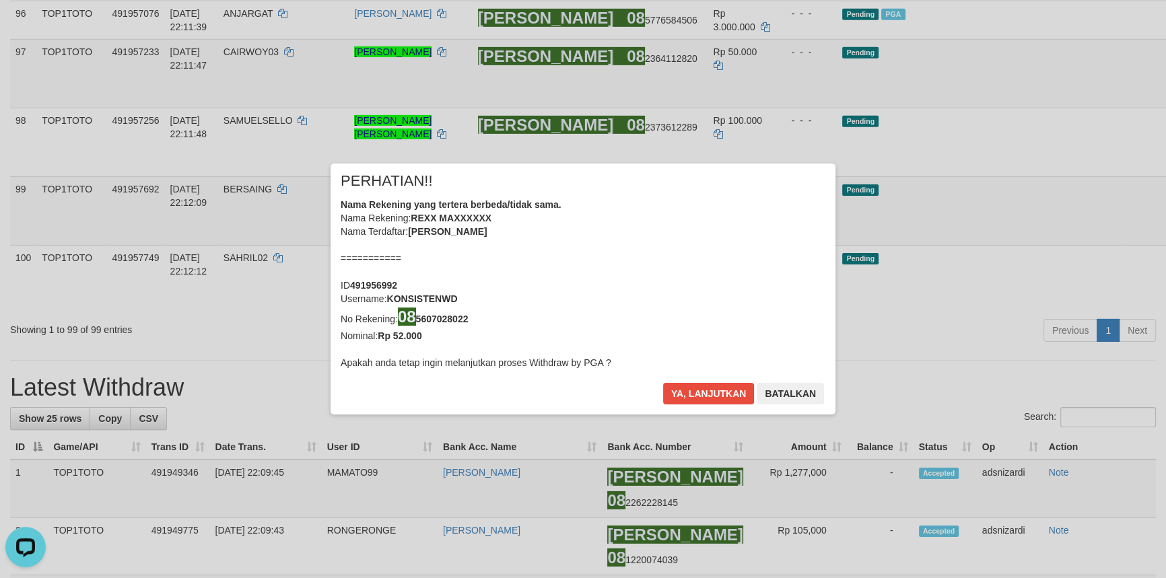
scroll to position [5435, 0]
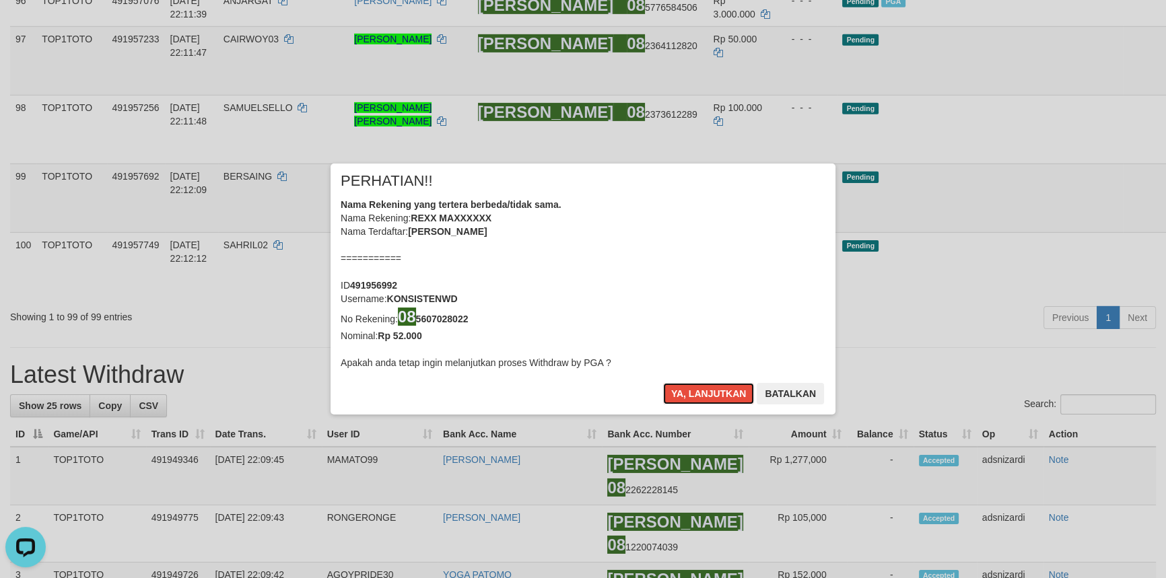
click at [692, 394] on button "Ya, lanjutkan" at bounding box center [709, 394] width 92 height 22
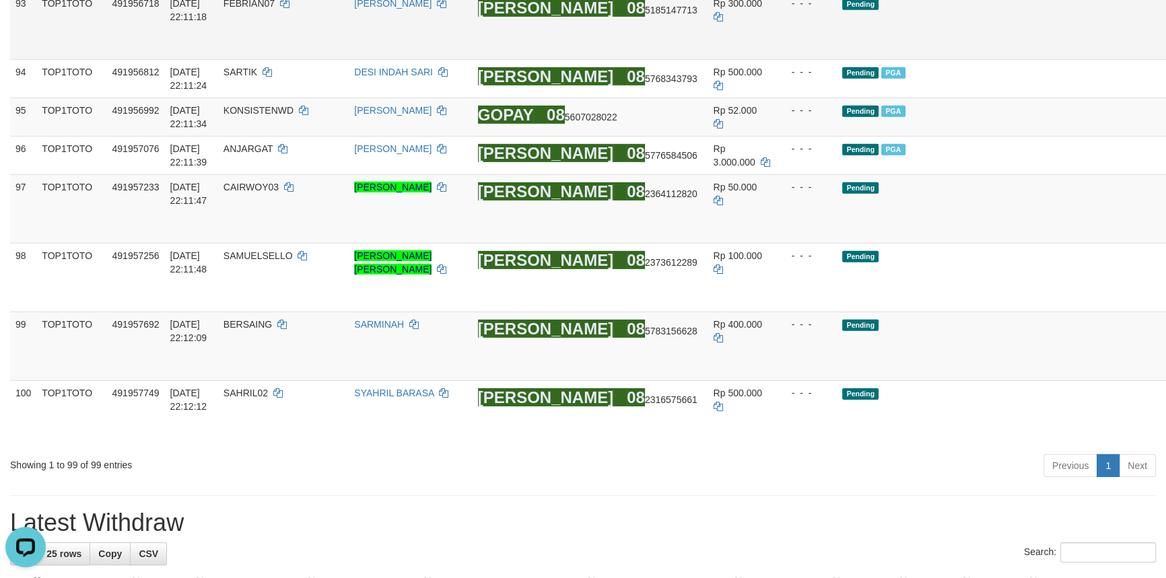
scroll to position [5235, 0]
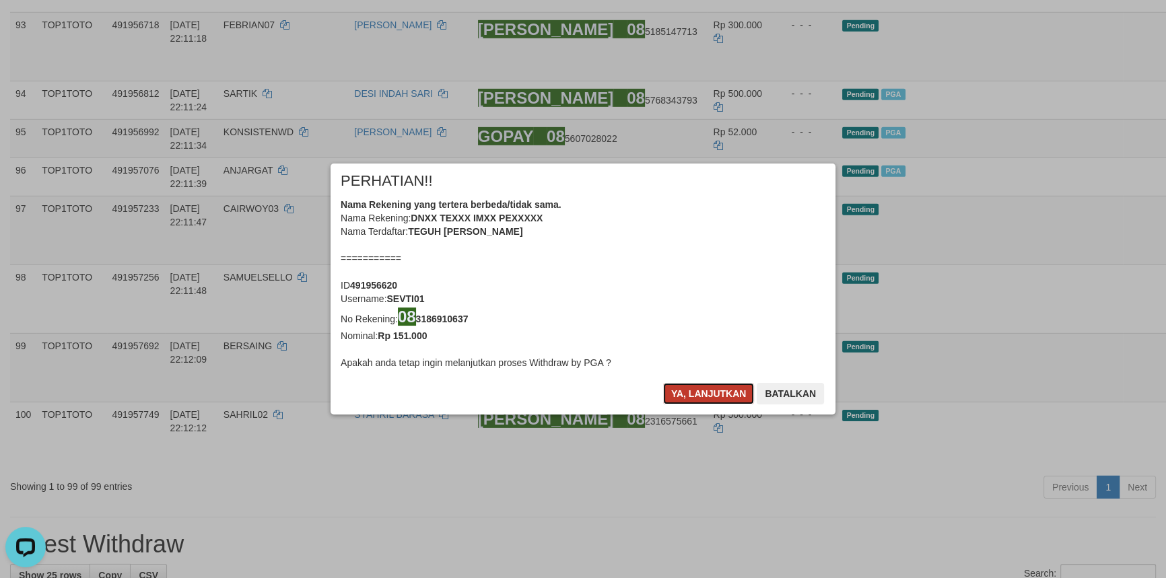
click at [721, 401] on button "Ya, lanjutkan" at bounding box center [709, 394] width 92 height 22
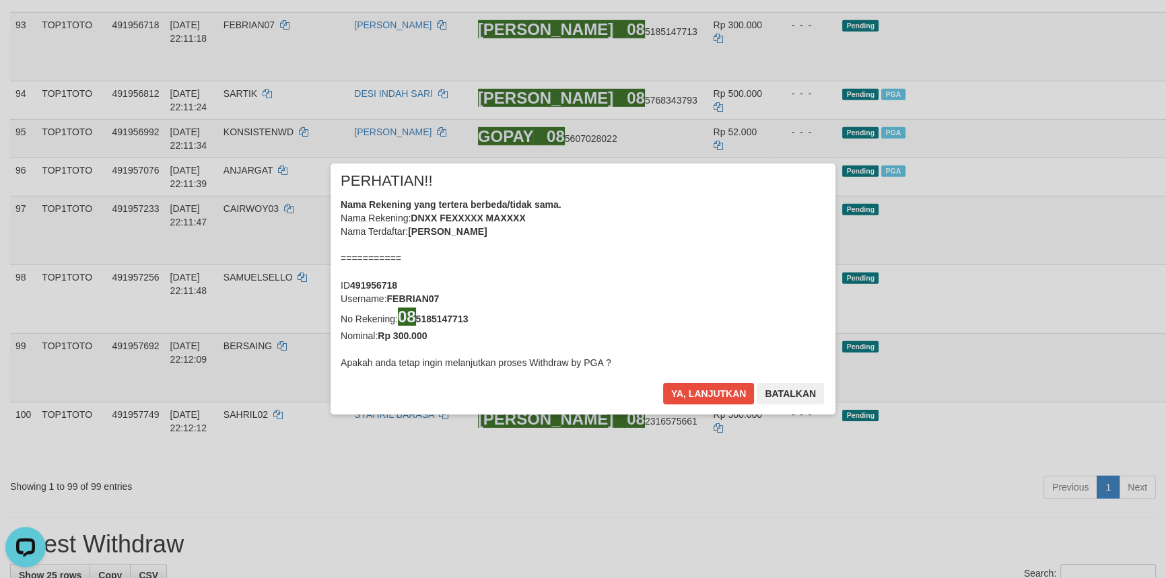
scroll to position [5218, 0]
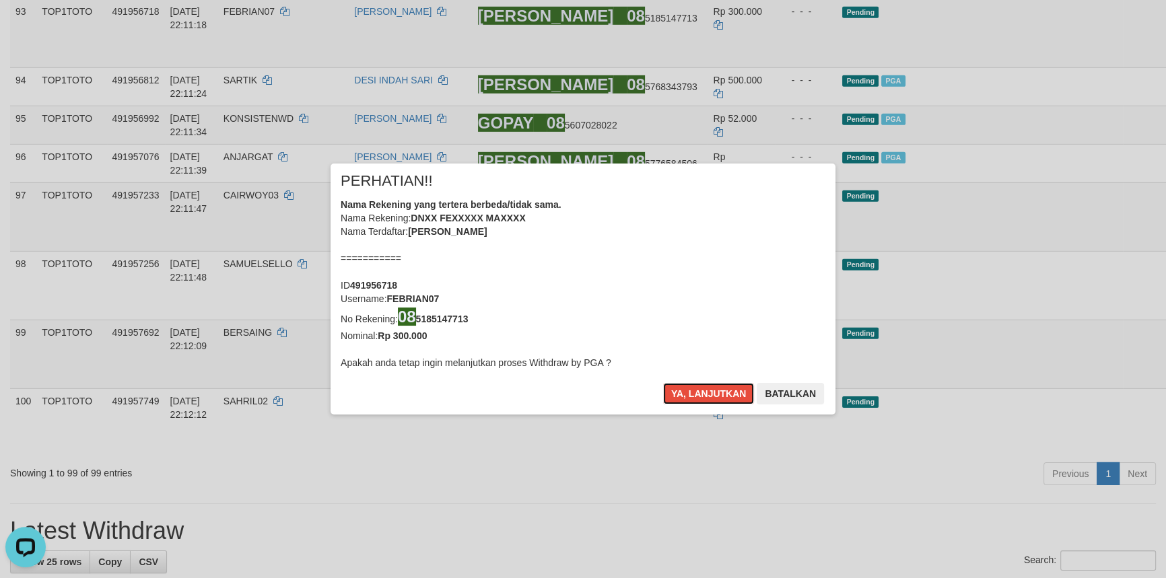
click at [721, 401] on button "Ya, lanjutkan" at bounding box center [709, 394] width 92 height 22
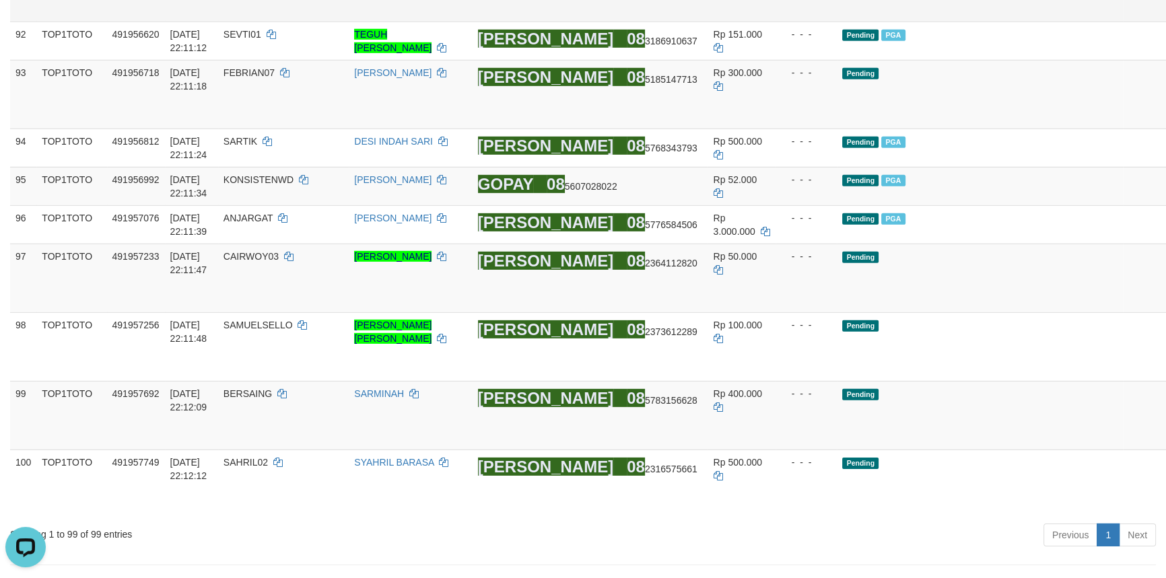
scroll to position [5140, 0]
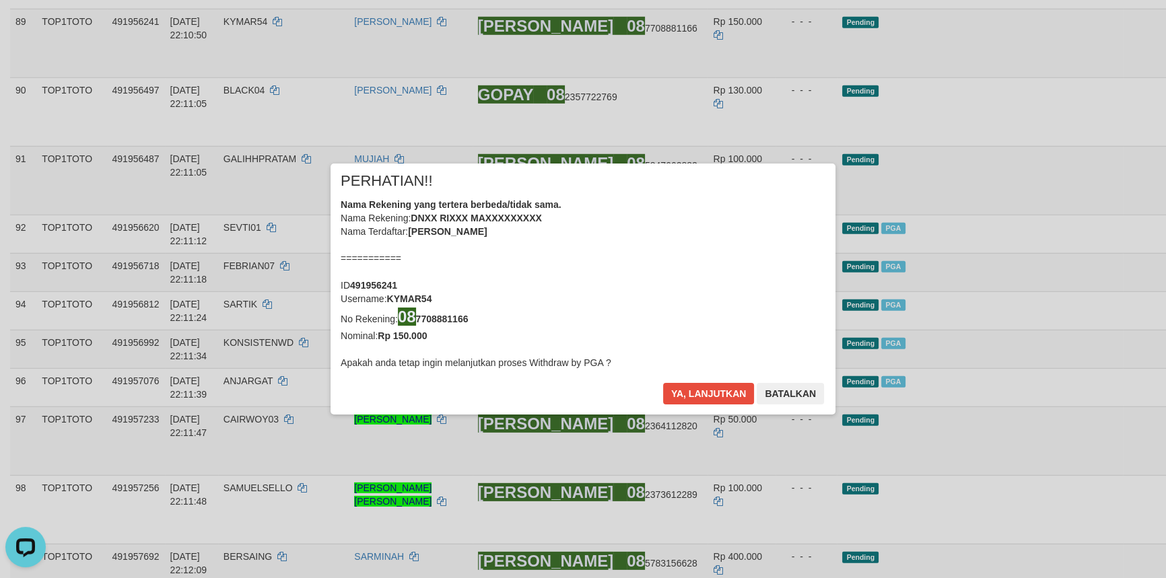
scroll to position [4956, 0]
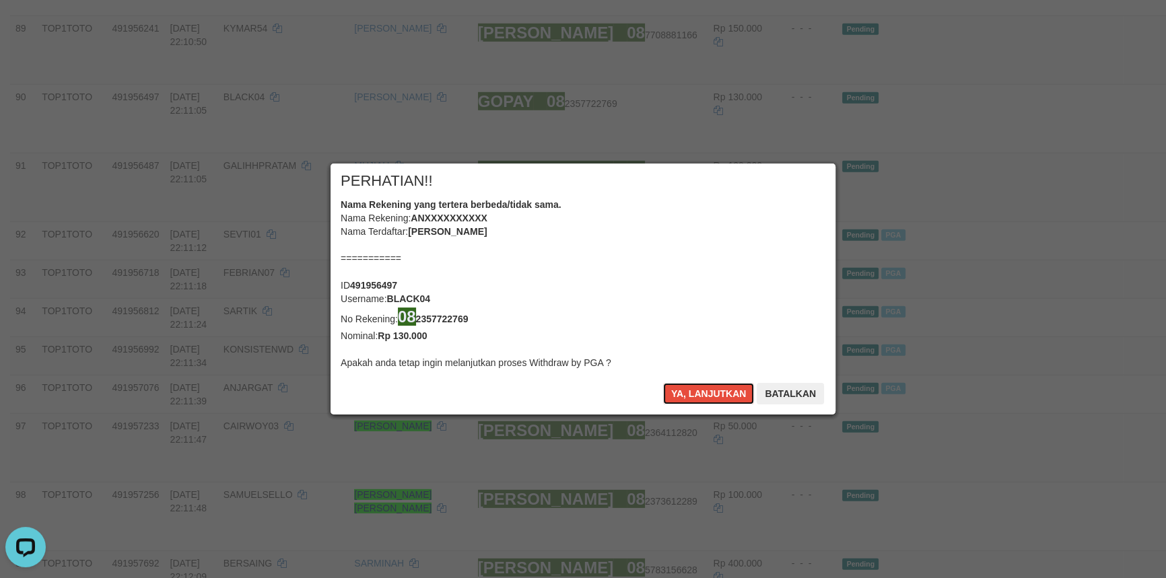
click at [712, 393] on button "Ya, lanjutkan" at bounding box center [709, 394] width 92 height 22
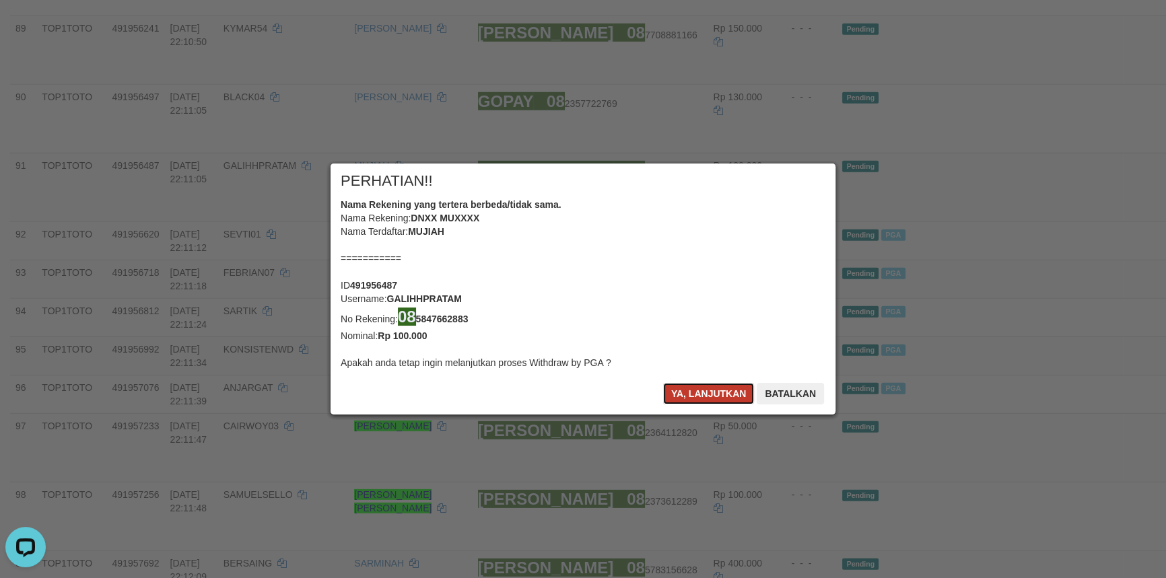
click at [712, 393] on button "Ya, lanjutkan" at bounding box center [709, 394] width 92 height 22
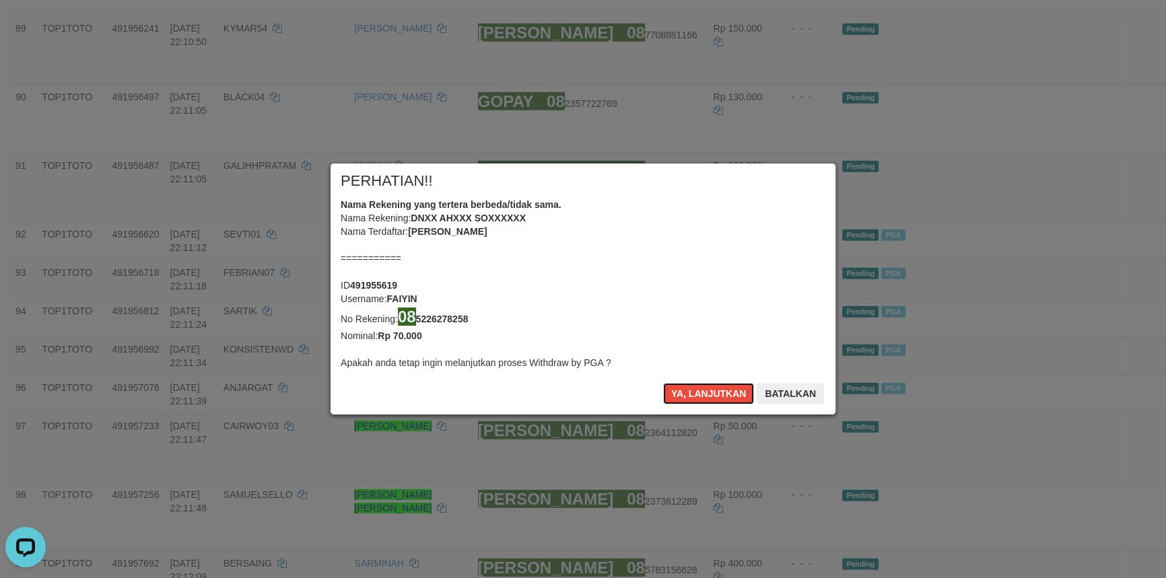
click at [712, 393] on button "Ya, lanjutkan" at bounding box center [709, 394] width 92 height 22
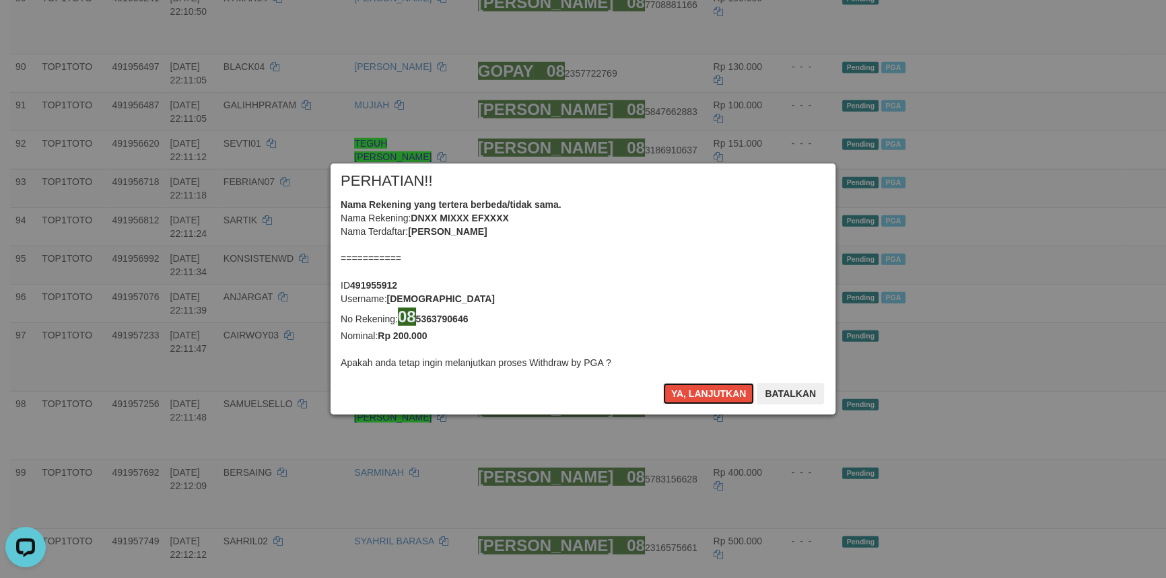
click at [712, 393] on button "Ya, lanjutkan" at bounding box center [709, 394] width 92 height 22
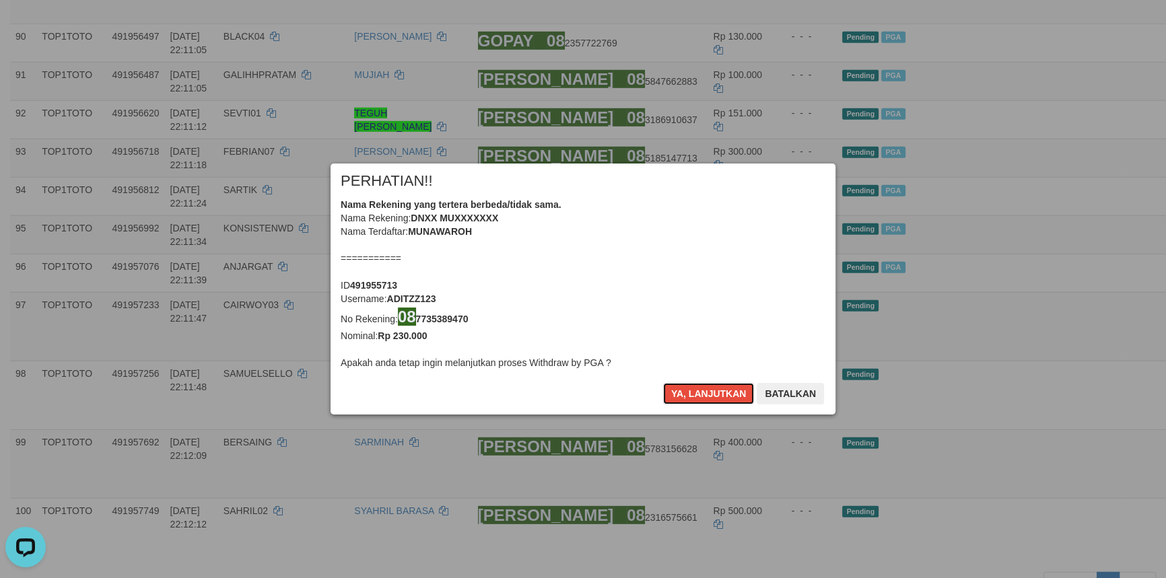
click at [712, 393] on button "Ya, lanjutkan" at bounding box center [709, 394] width 92 height 22
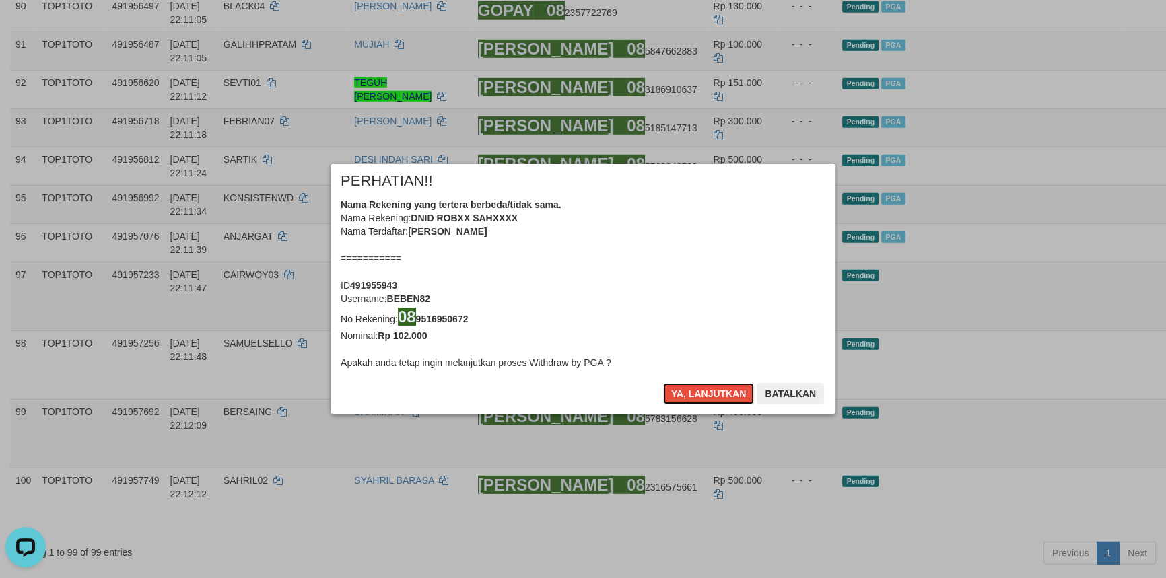
click at [712, 393] on button "Ya, lanjutkan" at bounding box center [709, 394] width 92 height 22
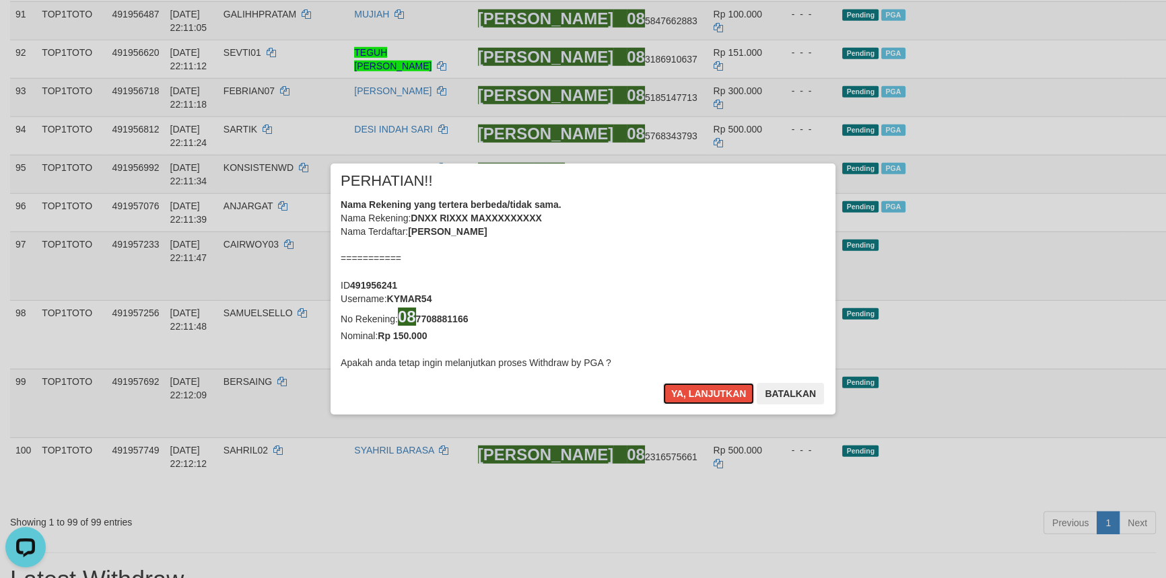
click at [712, 393] on button "Ya, lanjutkan" at bounding box center [709, 394] width 92 height 22
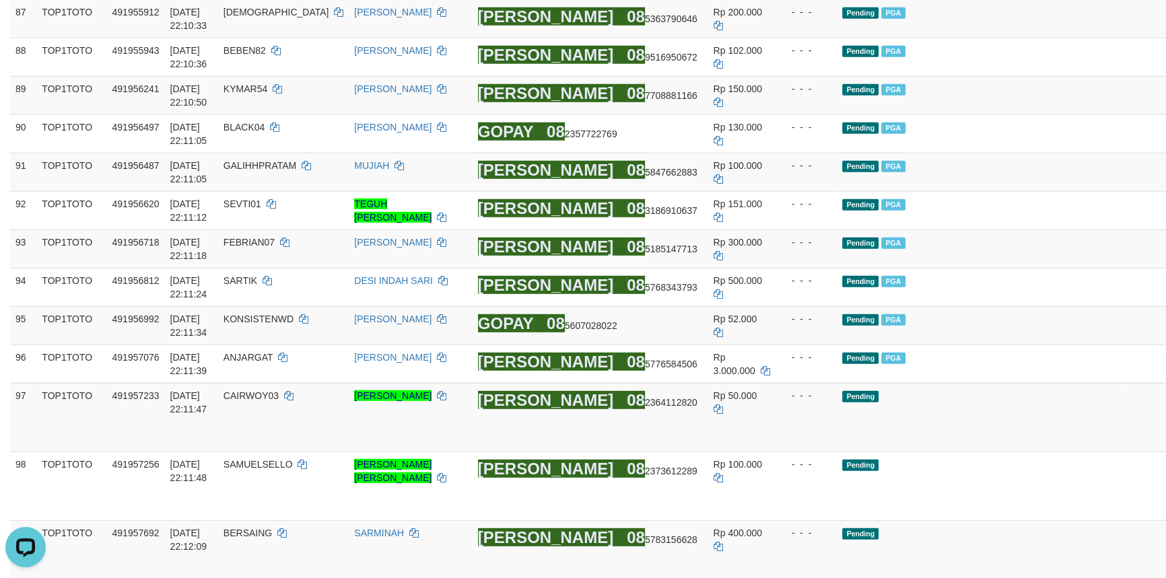
scroll to position [4763, 0]
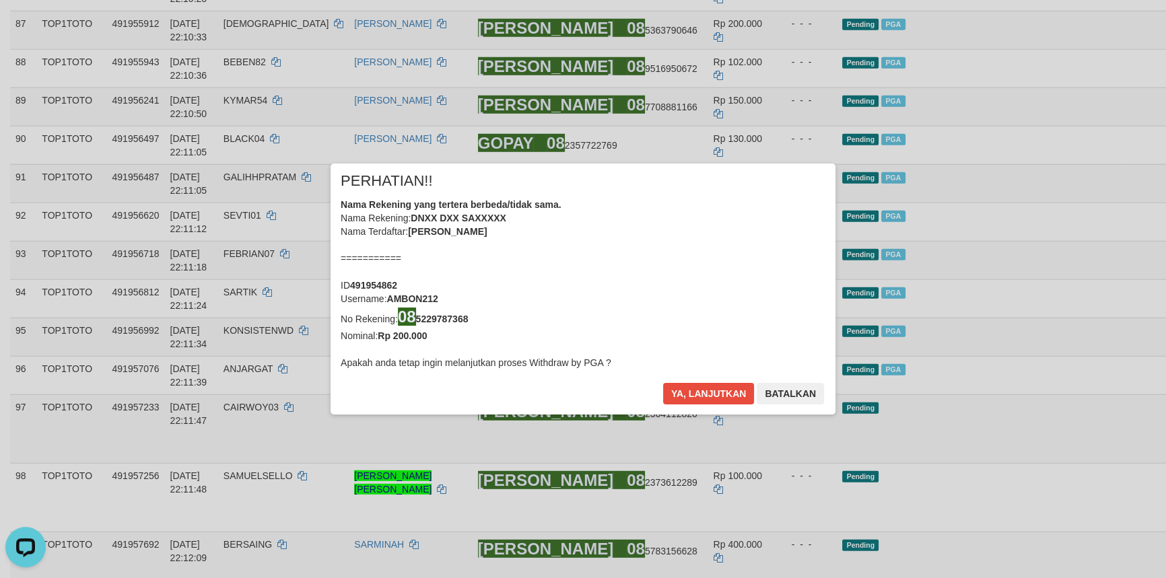
click at [1092, 229] on div "× PERHATIAN!! Nama Rekening yang tertera berbeda/tidak sama. Nama Rekening: DNX…" at bounding box center [583, 289] width 1166 height 304
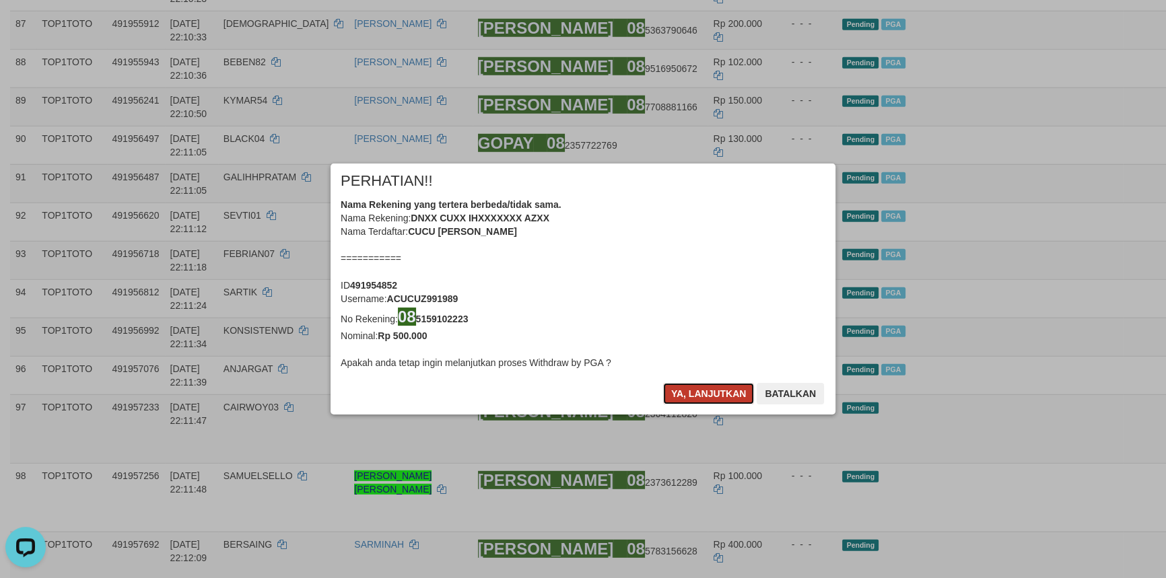
click at [713, 395] on button "Ya, lanjutkan" at bounding box center [709, 394] width 92 height 22
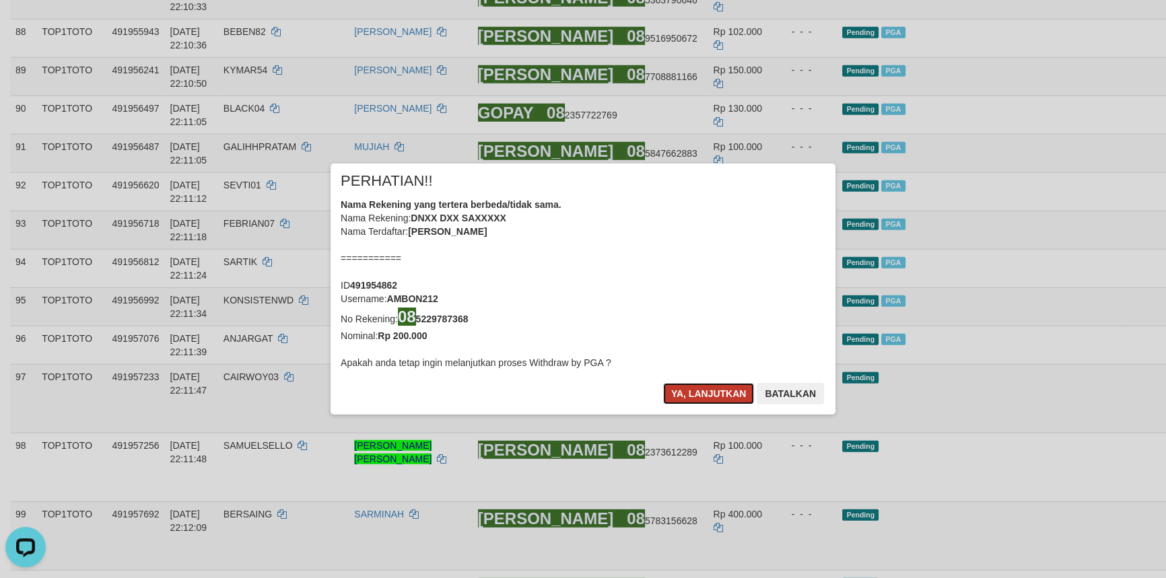
click at [708, 391] on button "Ya, lanjutkan" at bounding box center [709, 394] width 92 height 22
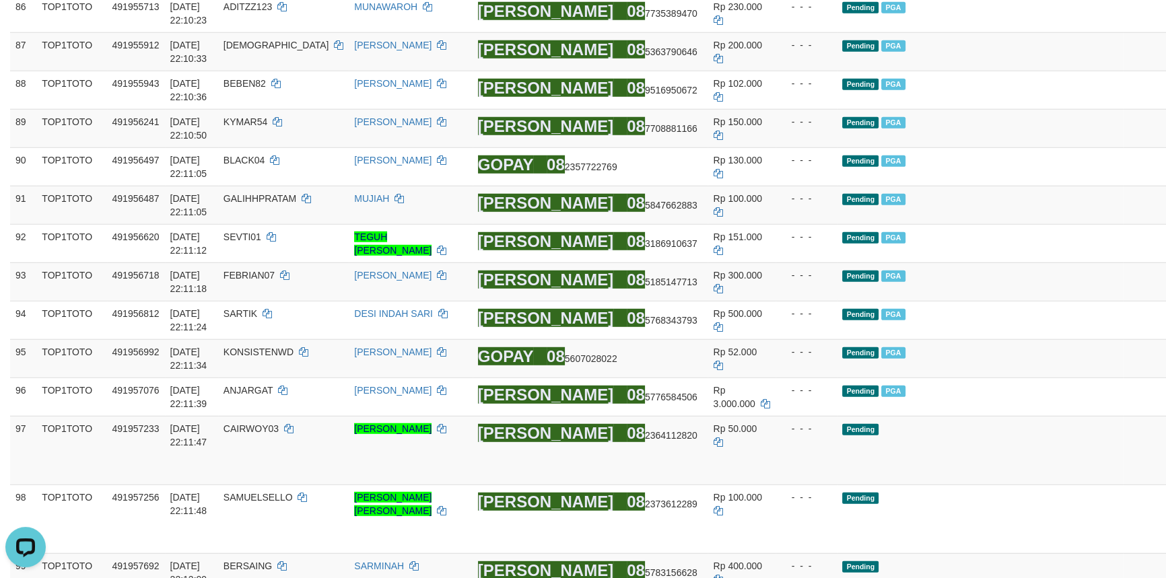
scroll to position [4641, 0]
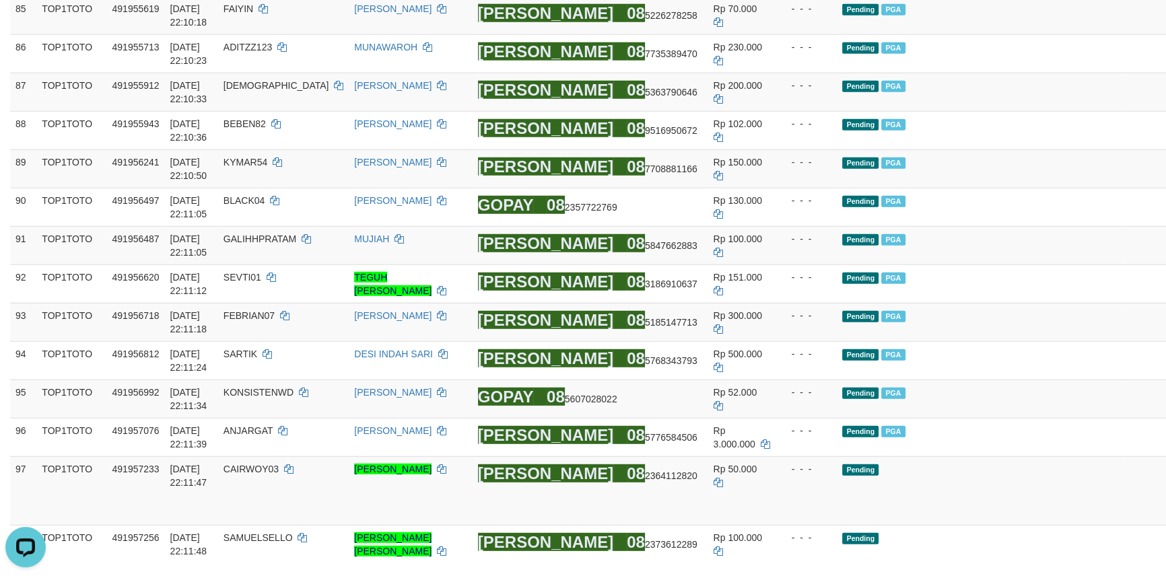
drag, startPoint x: 1093, startPoint y: 355, endPoint x: 1090, endPoint y: 296, distance: 59.4
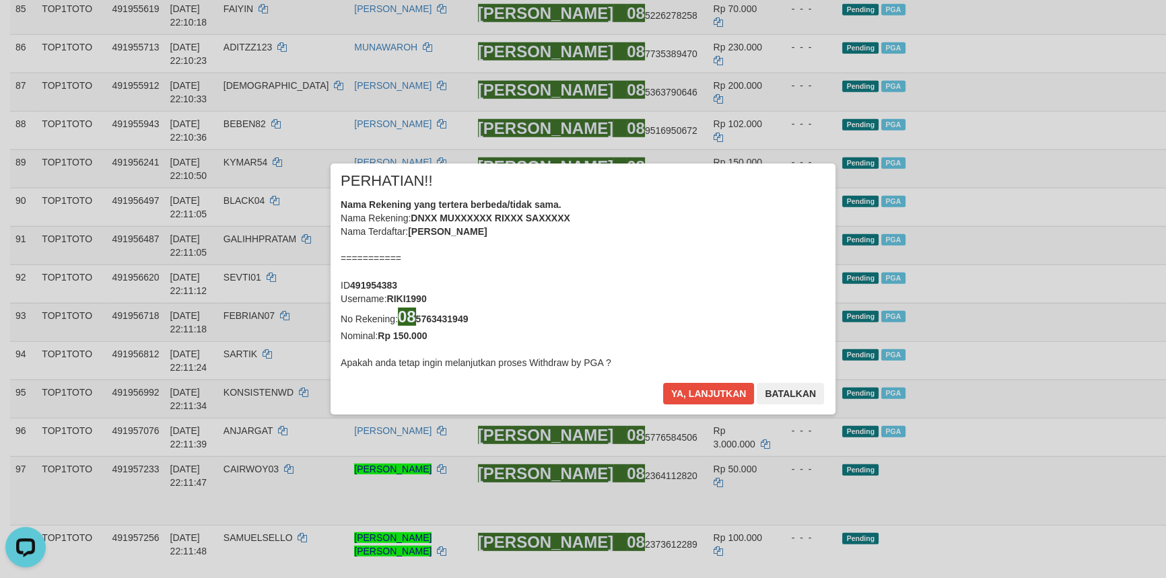
drag, startPoint x: 1090, startPoint y: 296, endPoint x: 1087, endPoint y: 308, distance: 13.1
click at [1087, 308] on div "× PERHATIAN!! Nama Rekening yang tertera berbeda/tidak sama. Nama Rekening: DNX…" at bounding box center [583, 289] width 1166 height 304
click at [714, 393] on button "Ya, lanjutkan" at bounding box center [709, 394] width 92 height 22
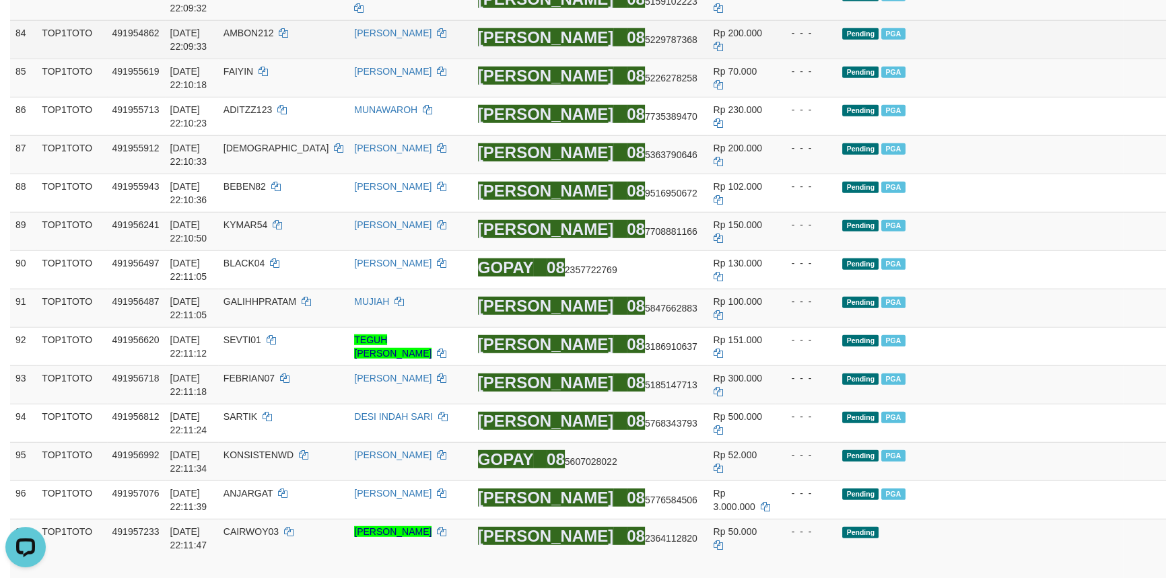
scroll to position [4519, 0]
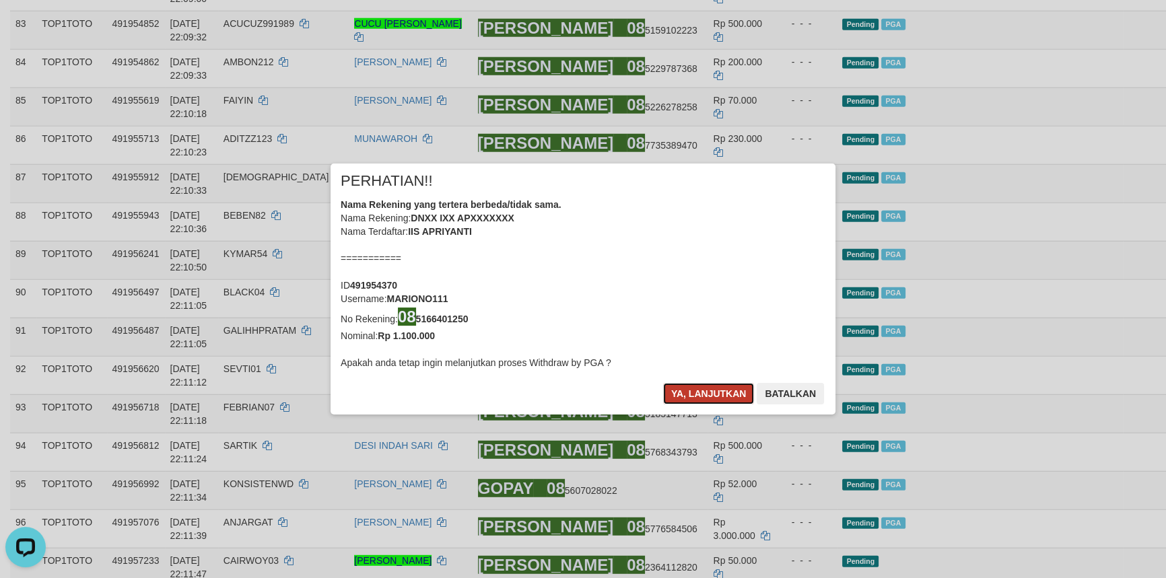
click at [730, 394] on button "Ya, lanjutkan" at bounding box center [709, 394] width 92 height 22
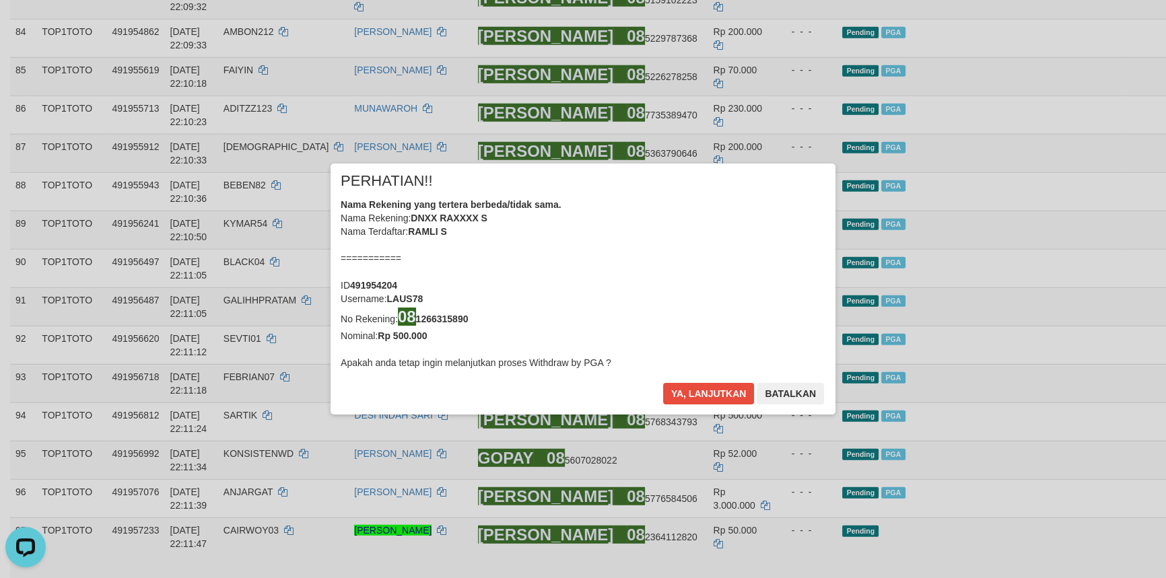
click at [1091, 313] on div "× PERHATIAN!! Nama Rekening yang tertera berbeda/tidak sama. Nama Rekening: DNX…" at bounding box center [583, 289] width 1166 height 304
click at [698, 390] on button "Ya, lanjutkan" at bounding box center [709, 394] width 92 height 22
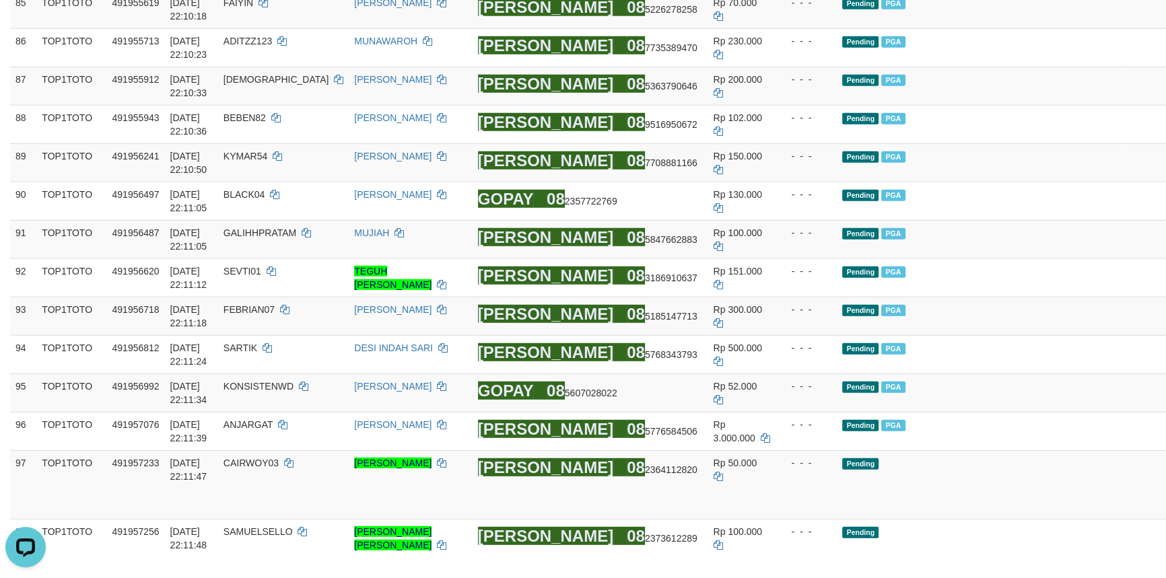
scroll to position [4550, 0]
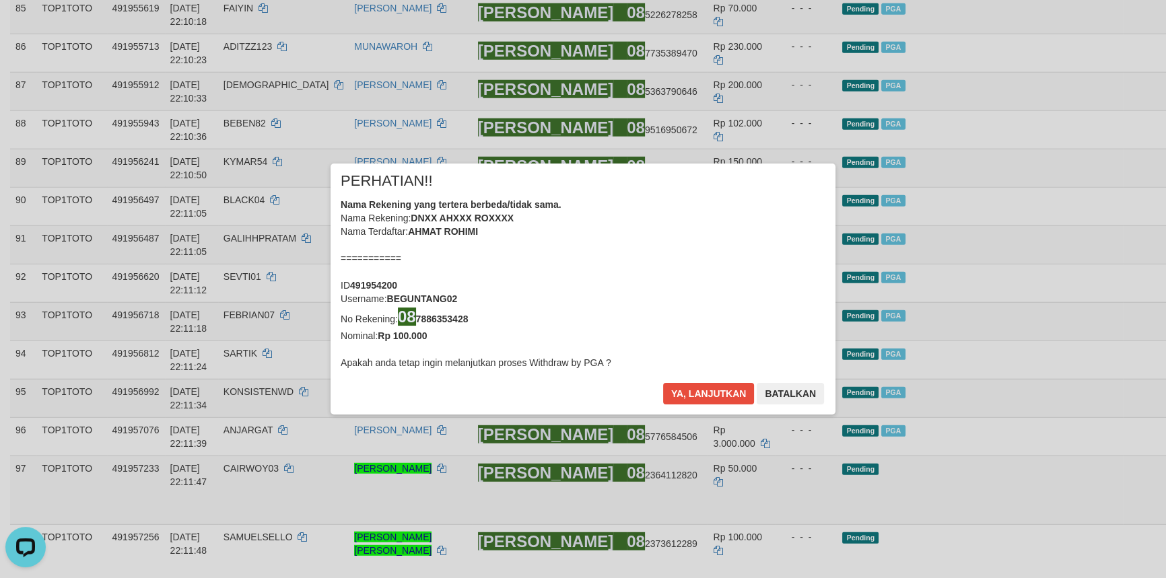
click at [1097, 172] on div "× PERHATIAN!! Nama Rekening yang tertera berbeda/tidak sama. Nama Rekening: DNX…" at bounding box center [583, 289] width 1166 height 304
click at [707, 390] on button "Ya, lanjutkan" at bounding box center [709, 394] width 92 height 22
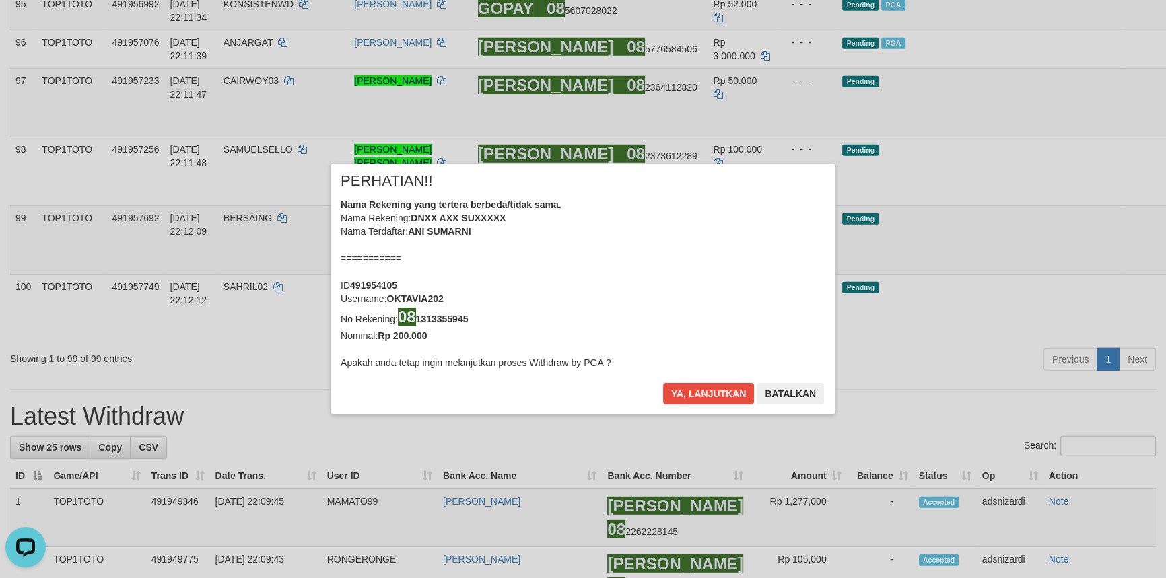
scroll to position [4934, 0]
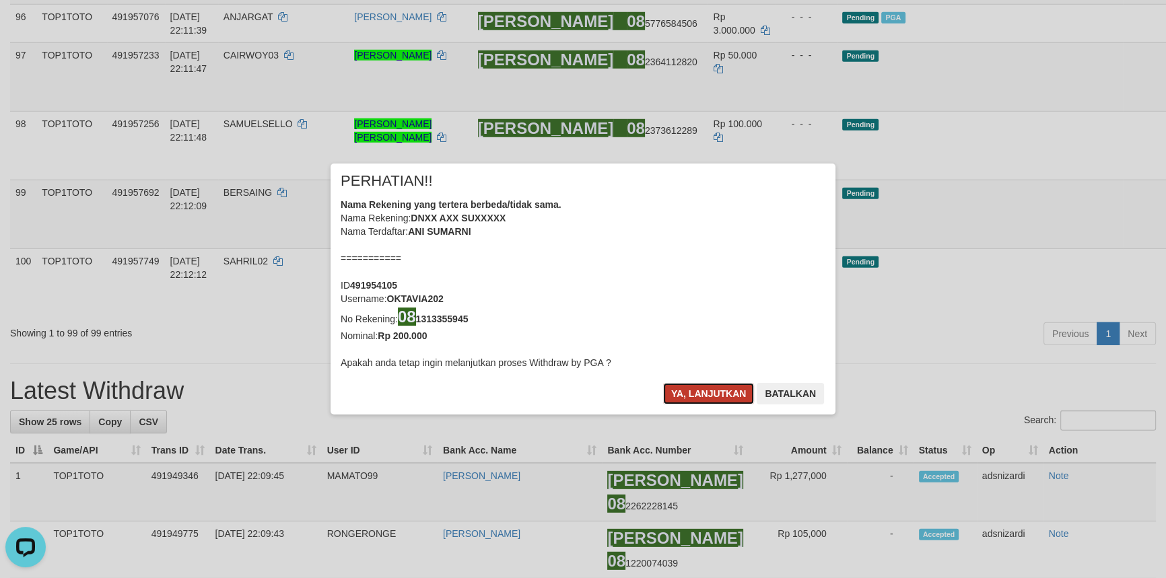
click at [717, 390] on button "Ya, lanjutkan" at bounding box center [709, 394] width 92 height 22
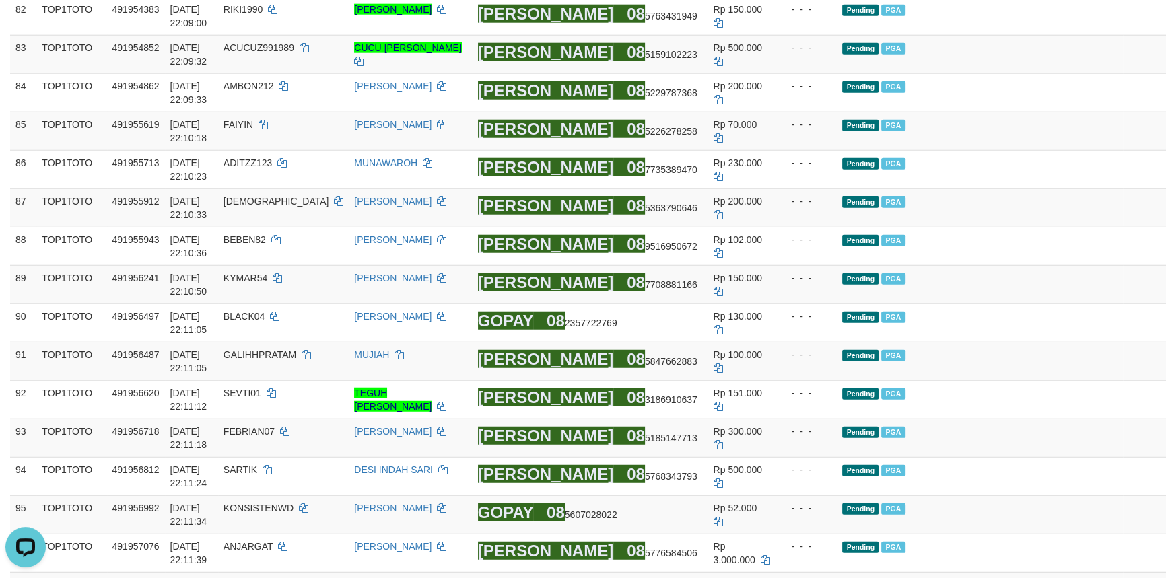
scroll to position [4397, 0]
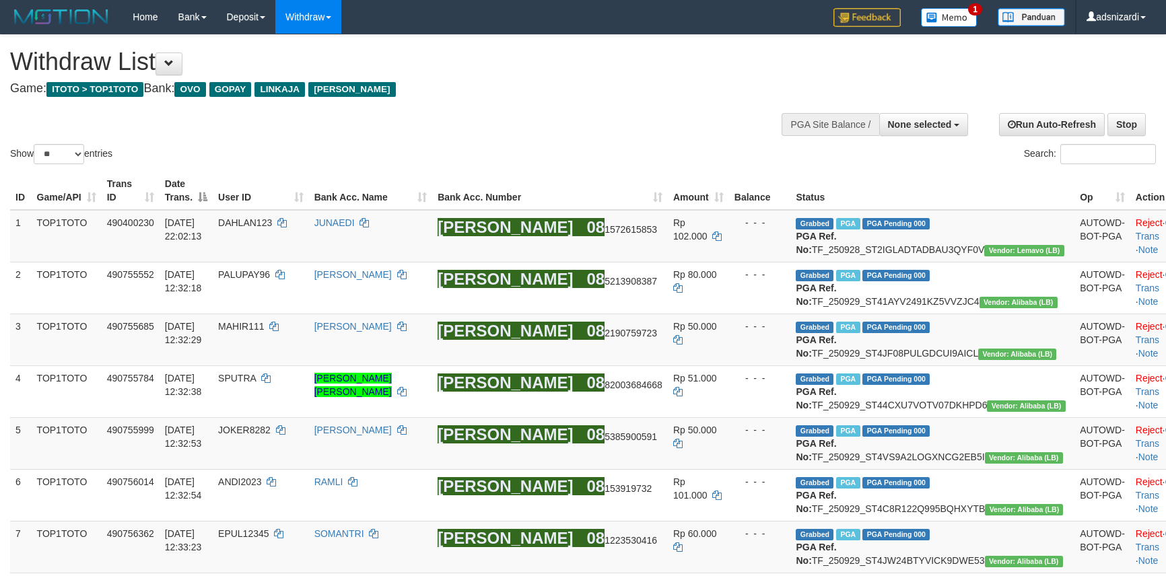
select select
select select "**"
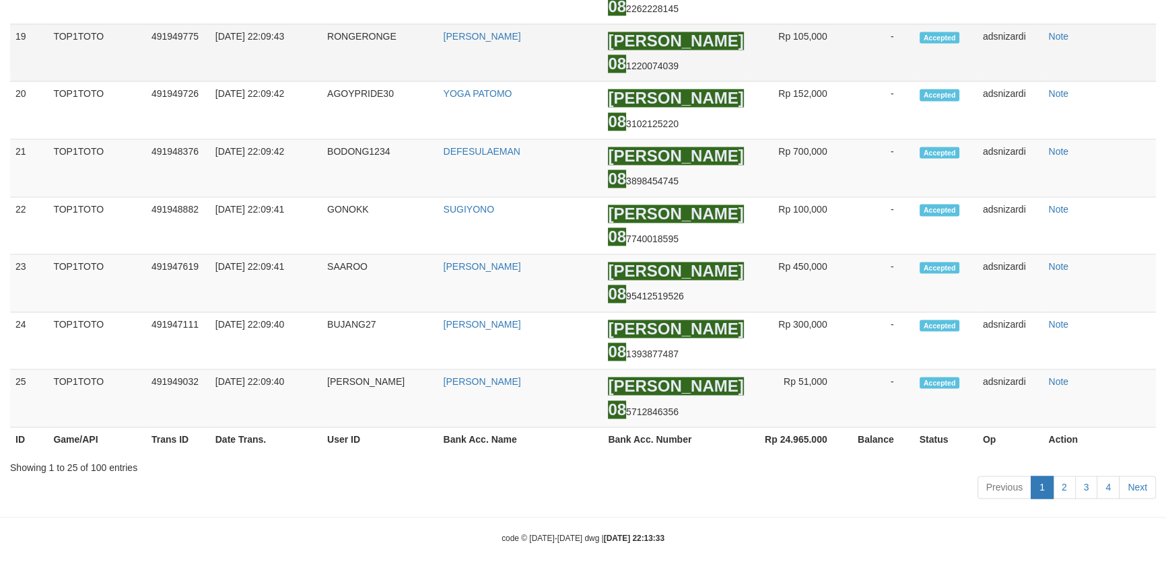
click at [700, 81] on td "[PERSON_NAME] 08 1220074039" at bounding box center [676, 53] width 146 height 58
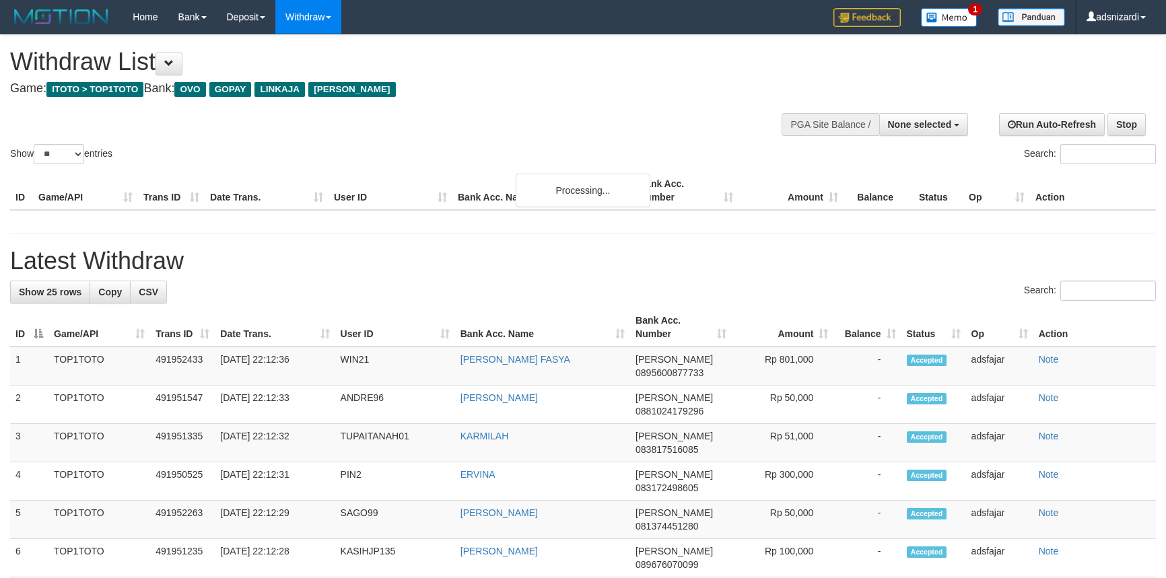
select select
select select "**"
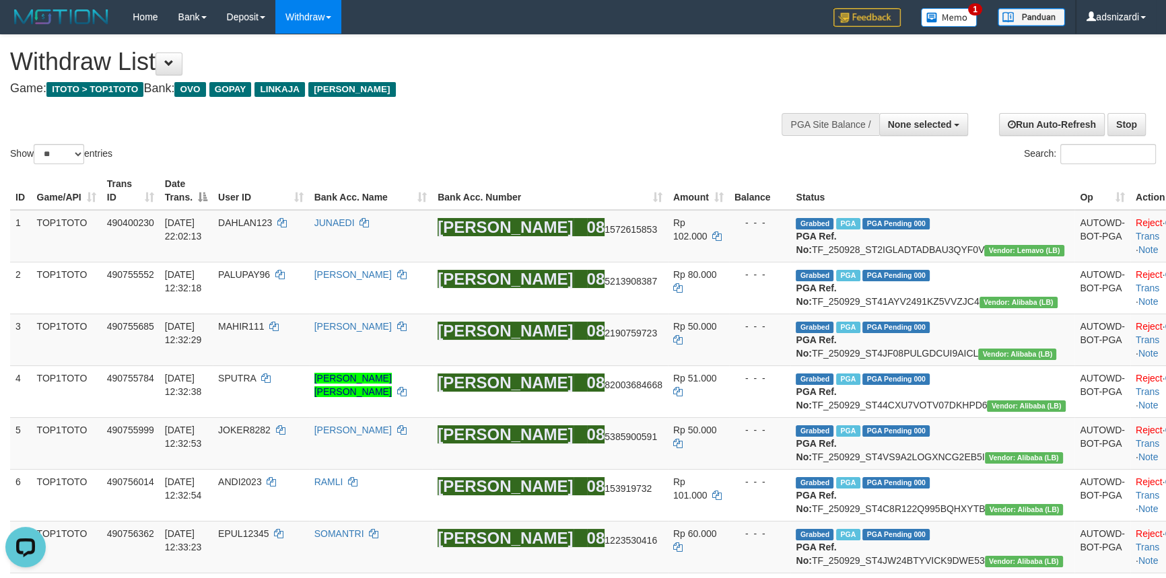
click at [477, 75] on div "Withdraw List Game: ITOTO > TOP1TOTO Bank: OVO GOPAY LINKAJA [PERSON_NAME]" at bounding box center [387, 71] width 754 height 46
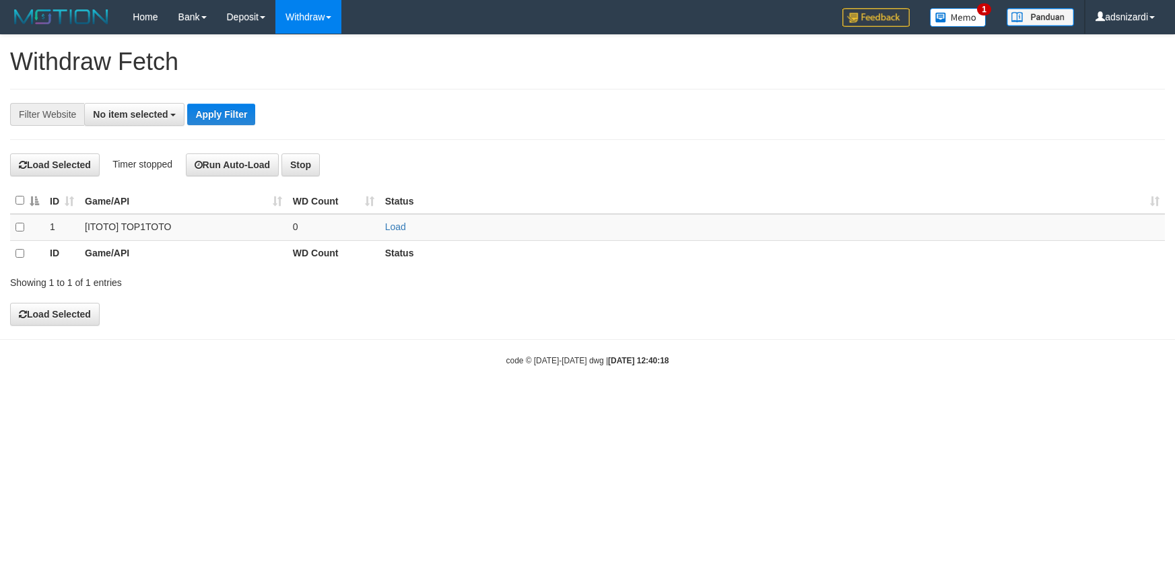
select select
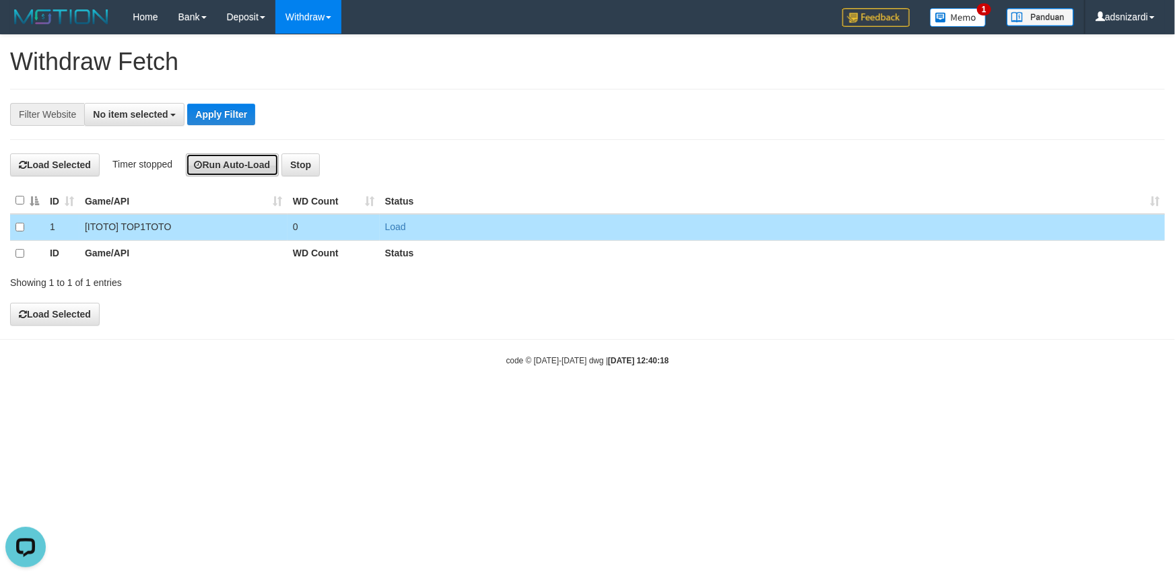
click at [215, 161] on button "Run Auto-Load" at bounding box center [233, 165] width 94 height 23
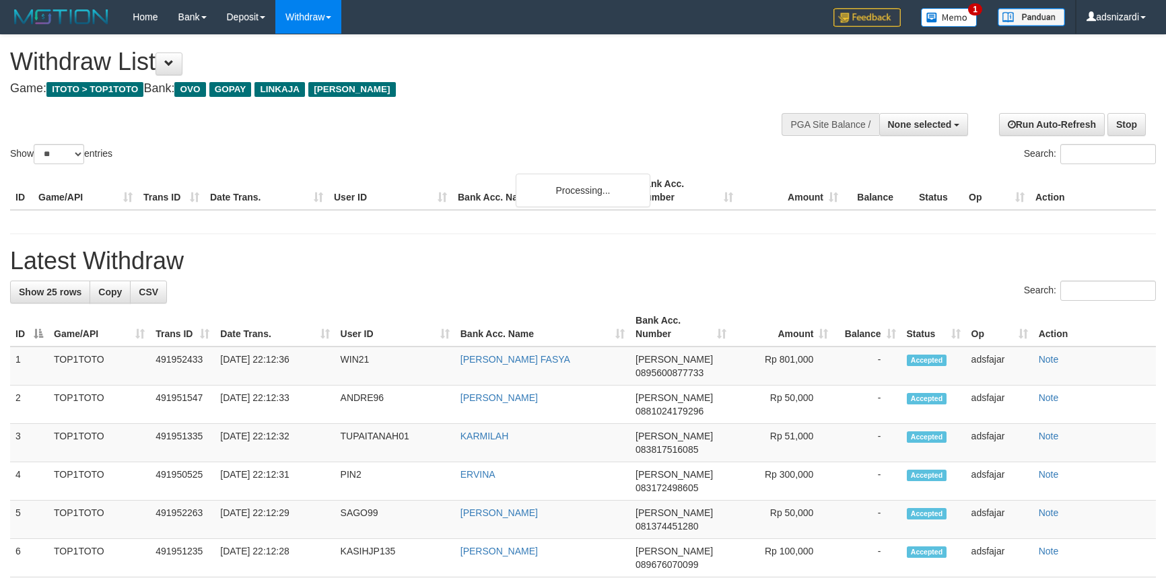
select select
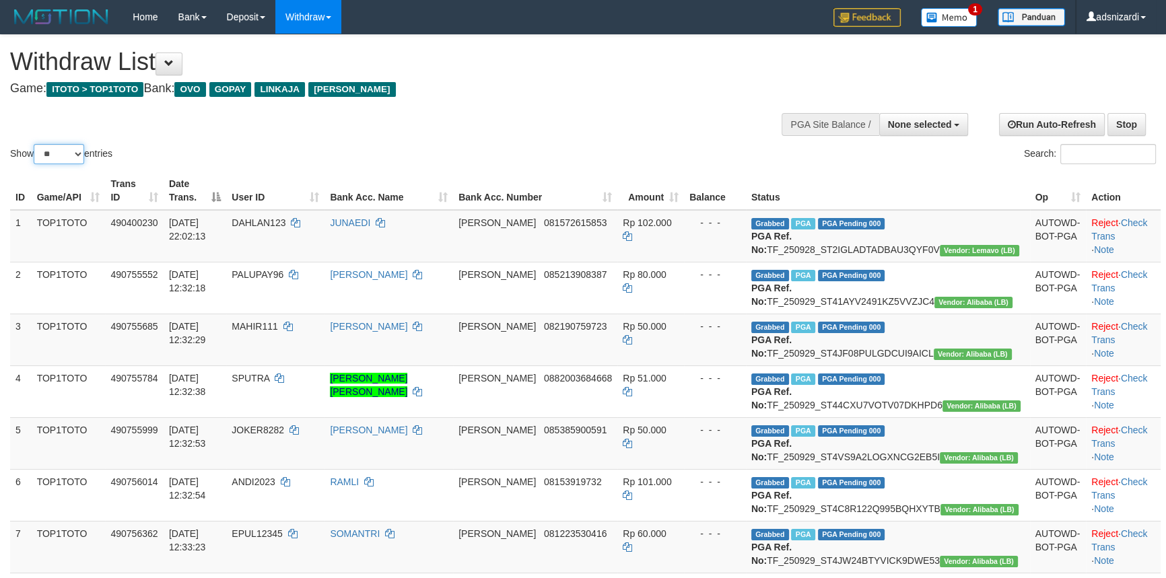
click at [67, 150] on select "** ** ** ***" at bounding box center [59, 154] width 51 height 20
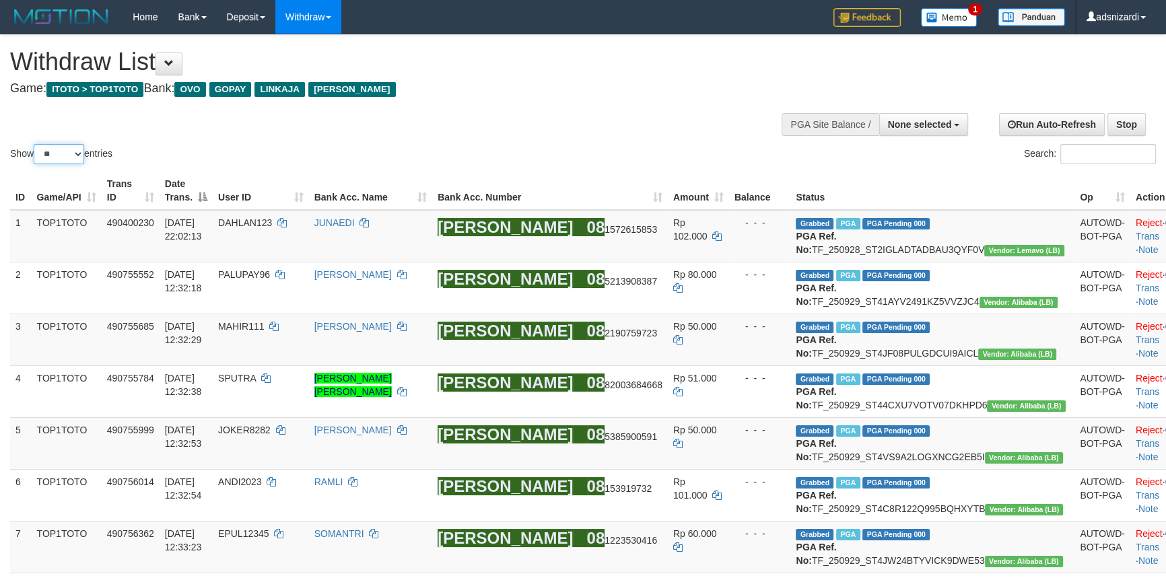
select select "***"
click at [36, 144] on select "** ** ** ***" at bounding box center [59, 154] width 51 height 20
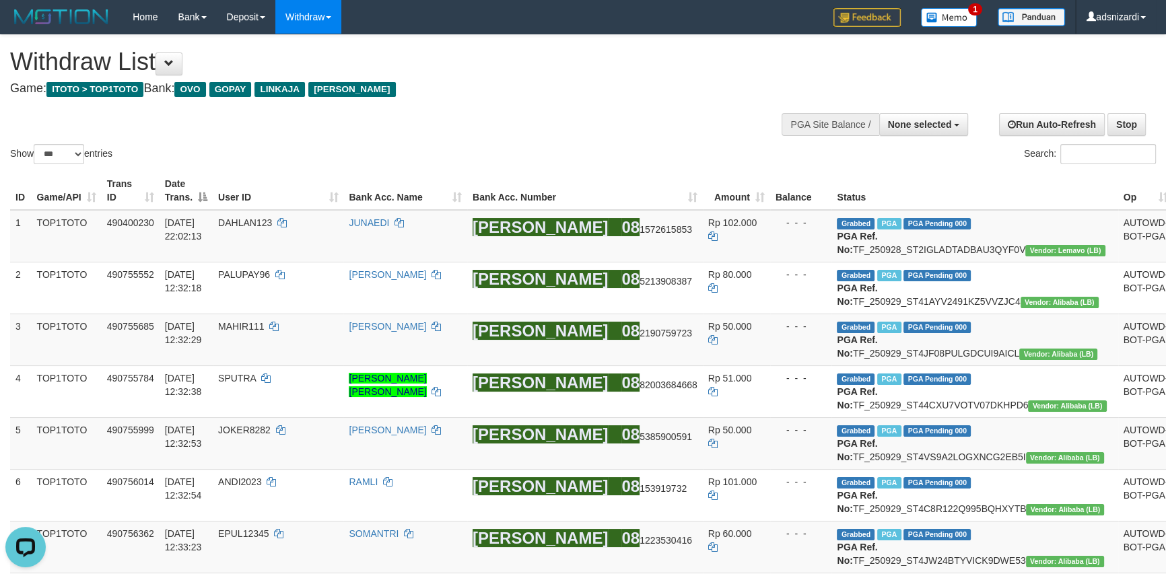
scroll to position [4602, 0]
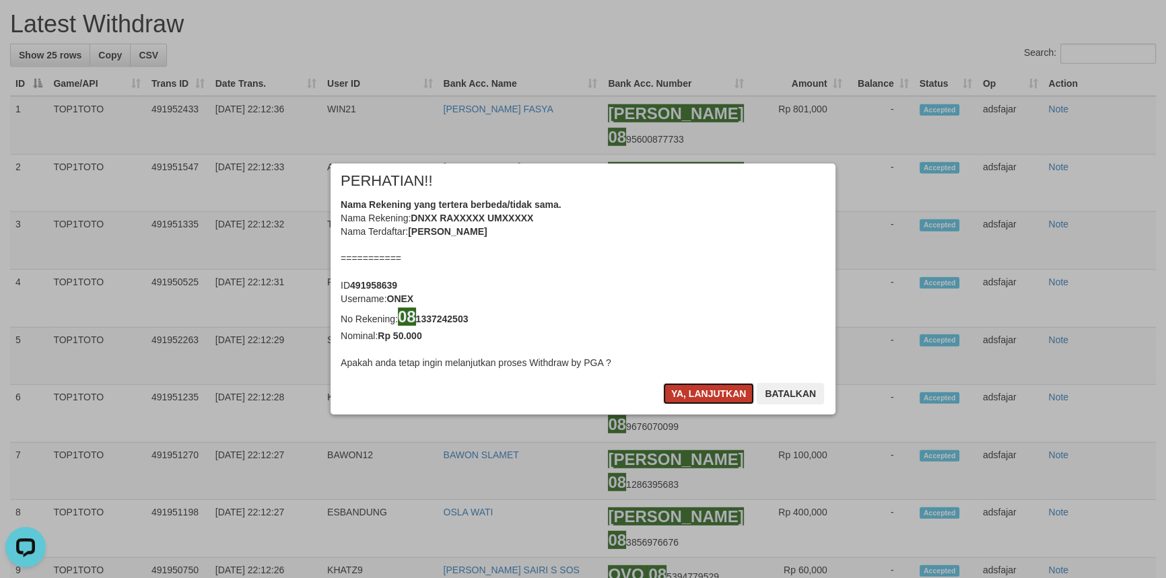
click at [706, 391] on button "Ya, lanjutkan" at bounding box center [709, 394] width 92 height 22
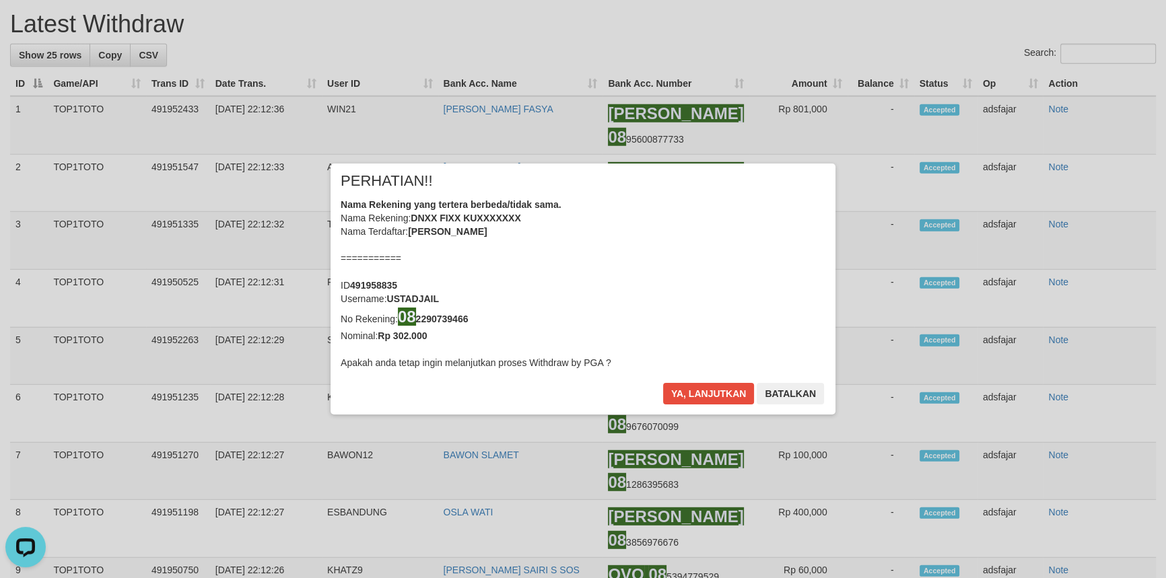
scroll to position [4585, 0]
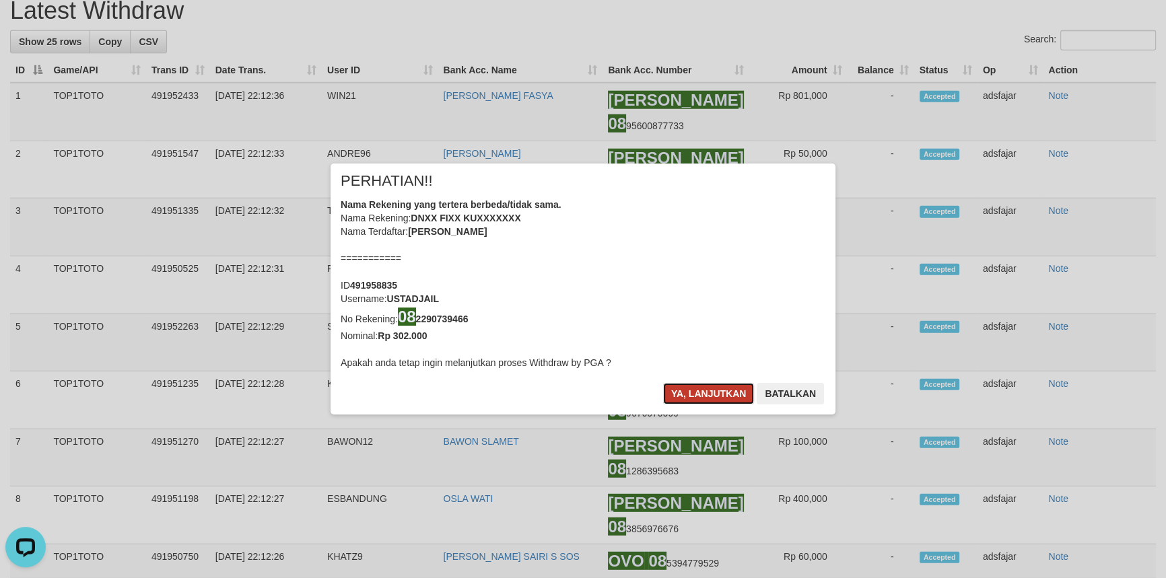
click at [706, 391] on button "Ya, lanjutkan" at bounding box center [709, 394] width 92 height 22
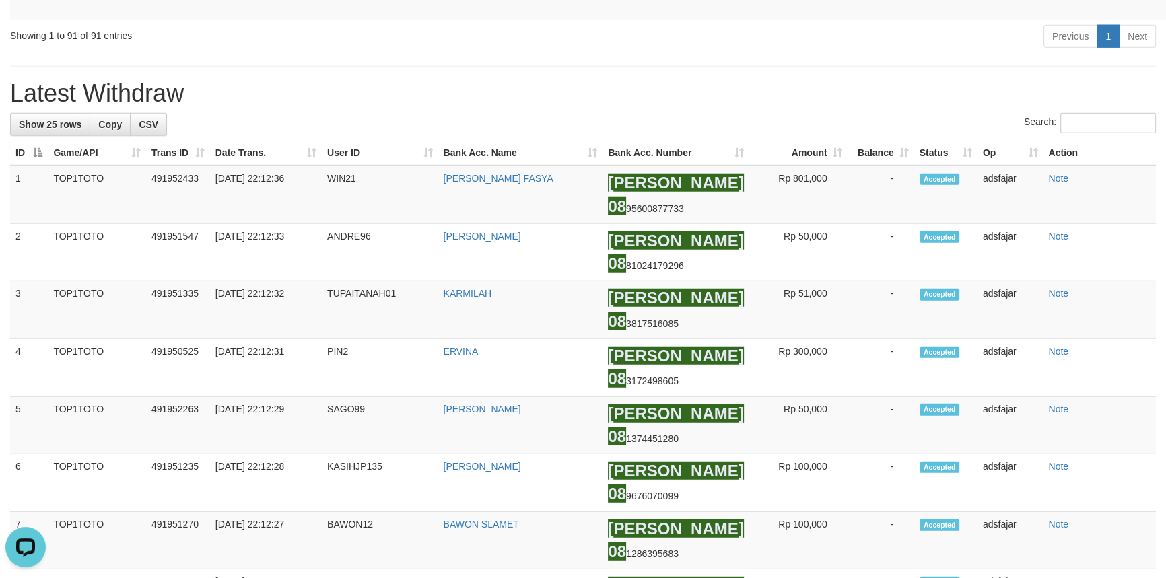
scroll to position [4462, 0]
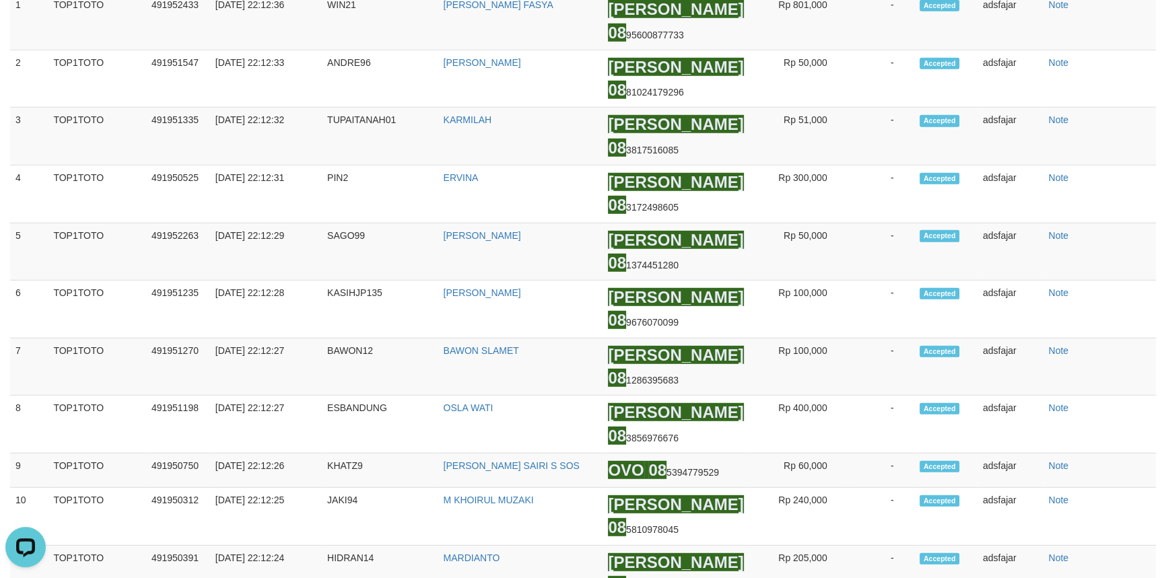
scroll to position [4646, 0]
copy td "USTADJAIL"
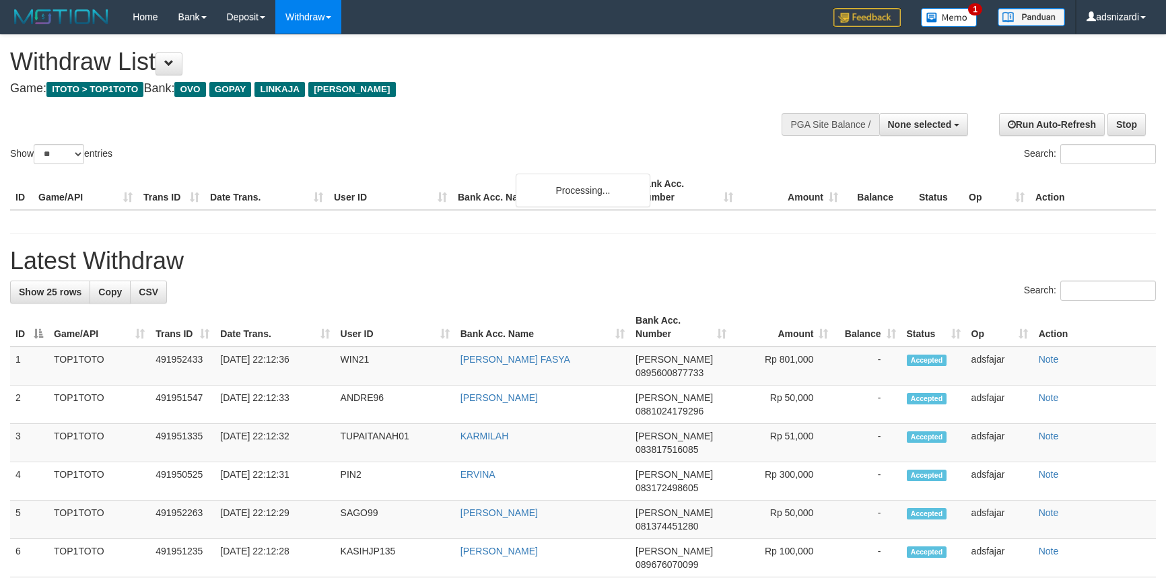
select select
select select "**"
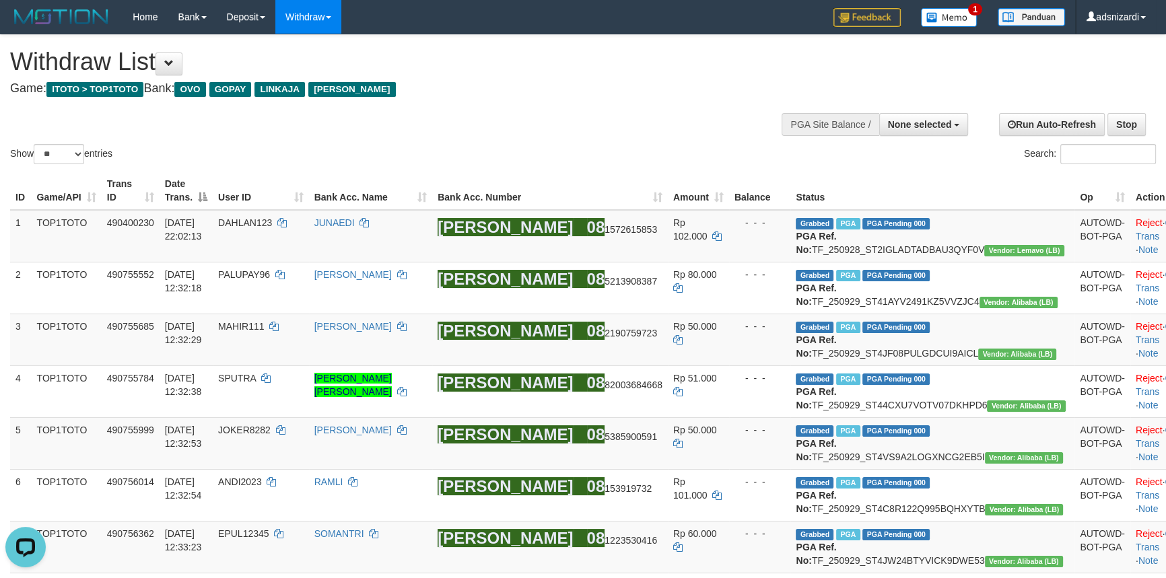
click at [281, 173] on th "User ID" at bounding box center [261, 191] width 96 height 38
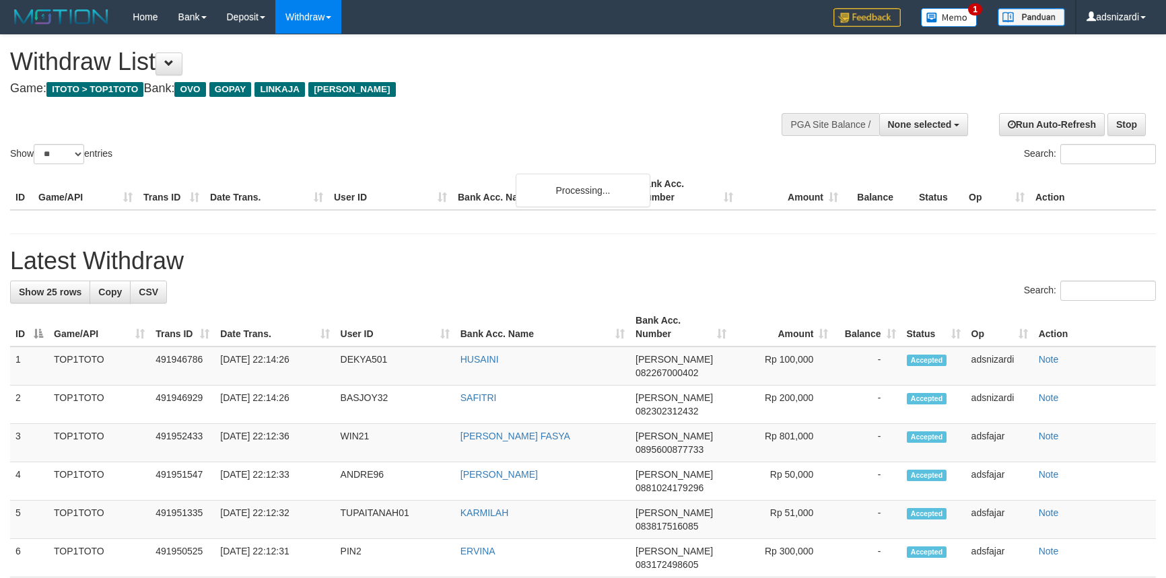
select select
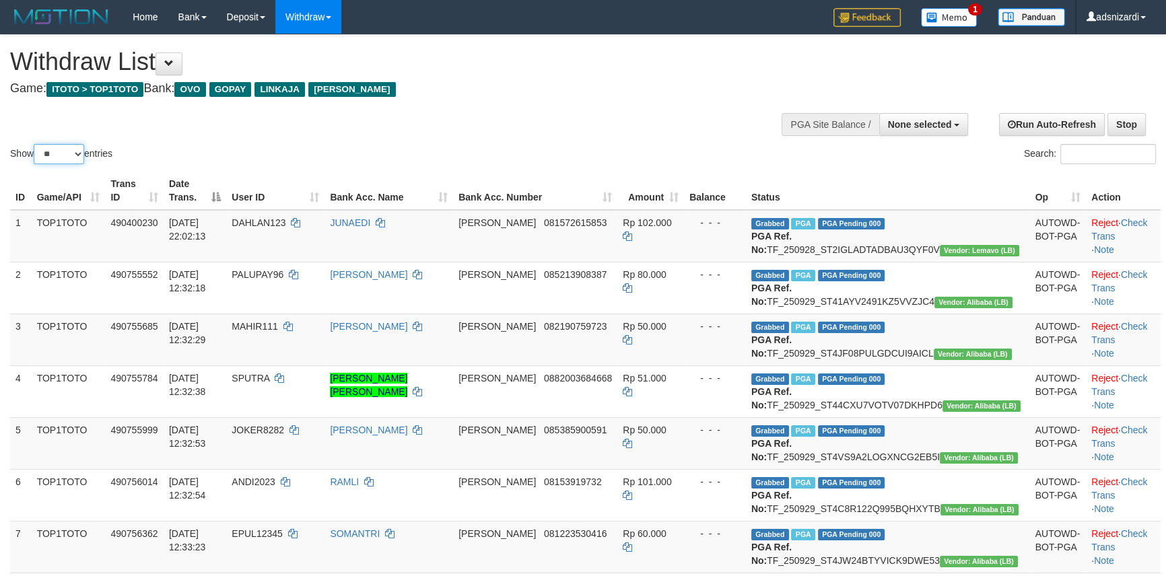
click at [71, 150] on select "** ** ** ***" at bounding box center [59, 154] width 51 height 20
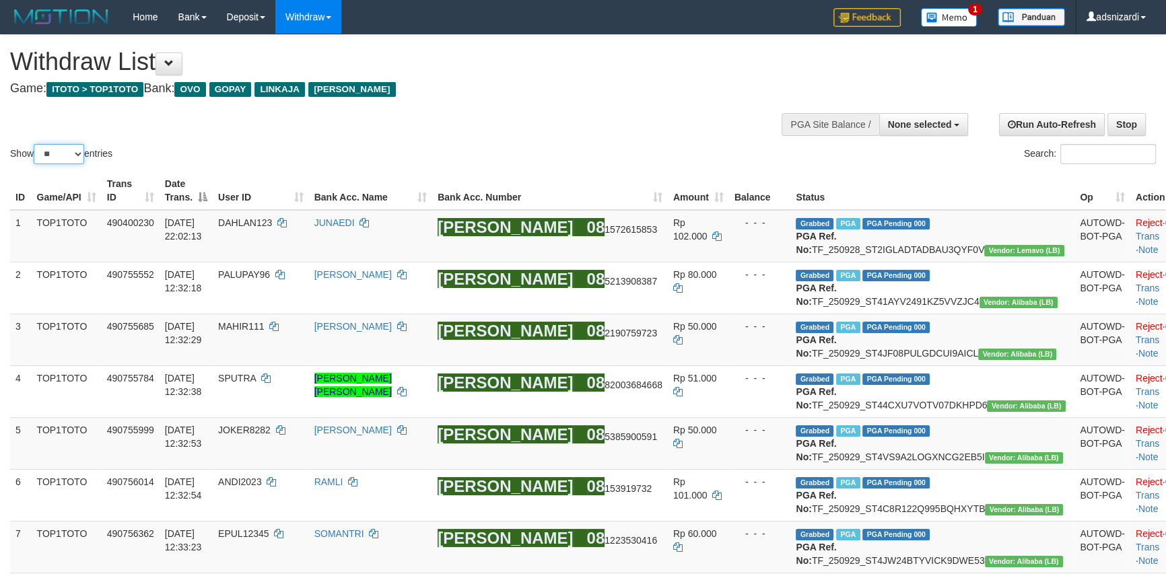
select select "***"
click at [36, 144] on select "** ** ** ***" at bounding box center [59, 154] width 51 height 20
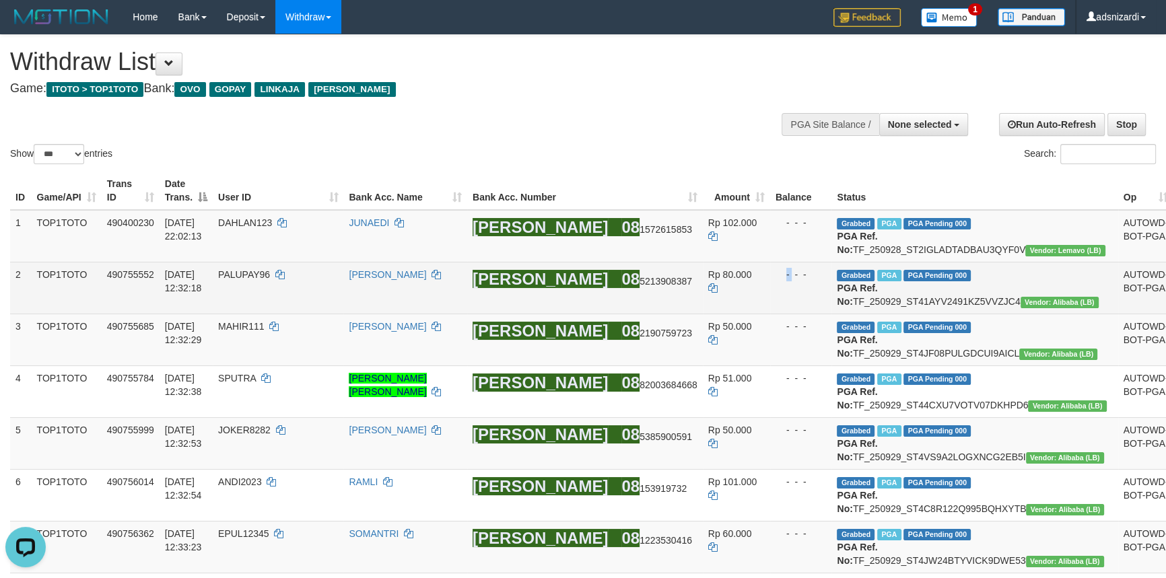
drag, startPoint x: 778, startPoint y: 327, endPoint x: 786, endPoint y: 334, distance: 11.0
click at [786, 314] on td "- - -" at bounding box center [801, 288] width 62 height 52
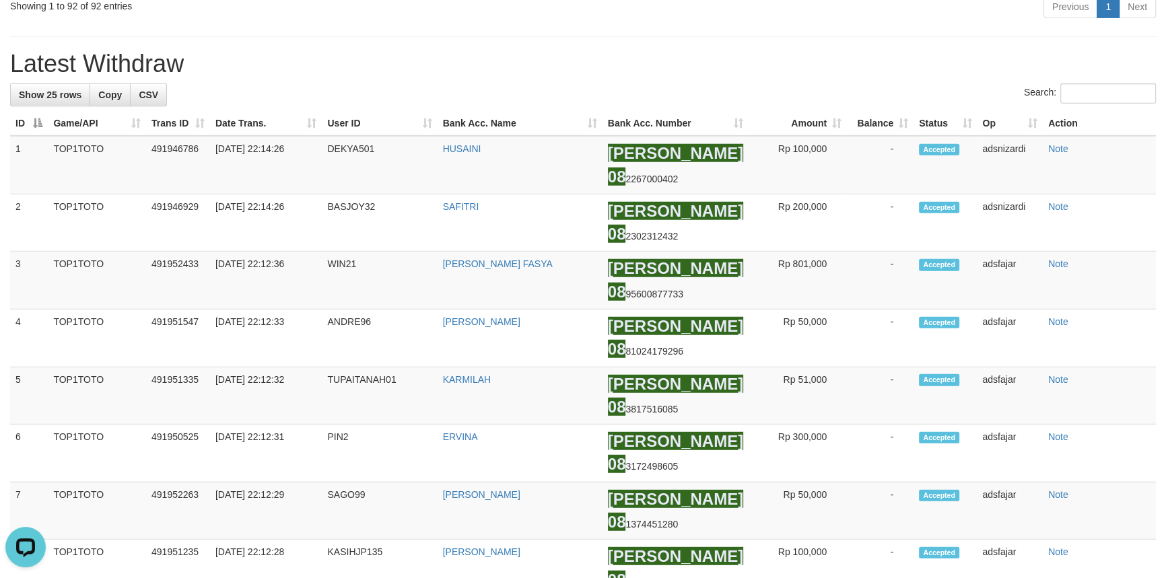
scroll to position [4462, 0]
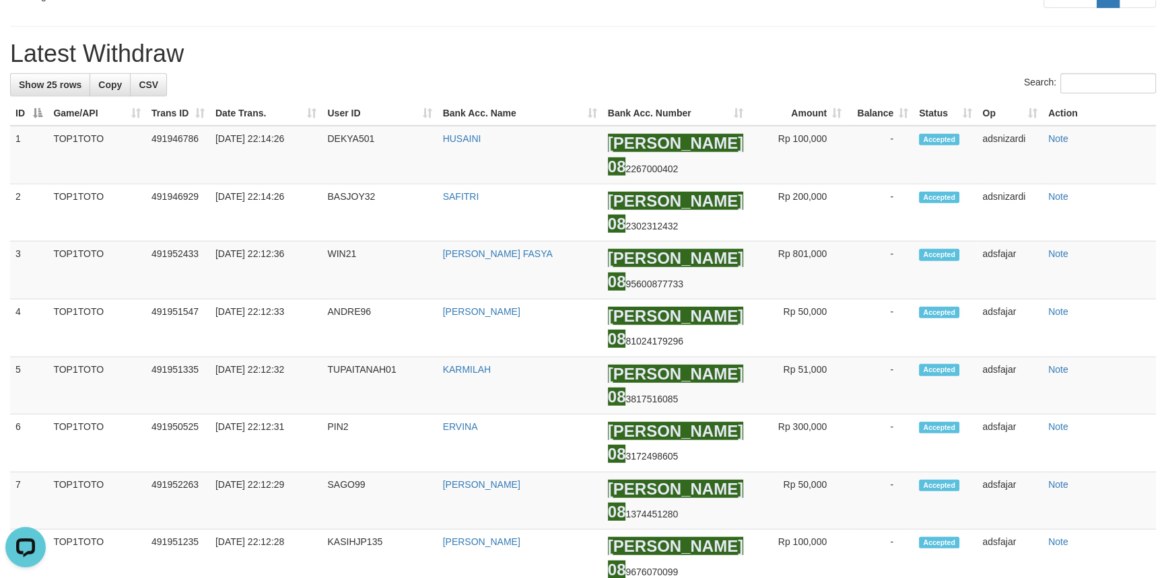
drag, startPoint x: 952, startPoint y: 494, endPoint x: 944, endPoint y: 491, distance: 8.5
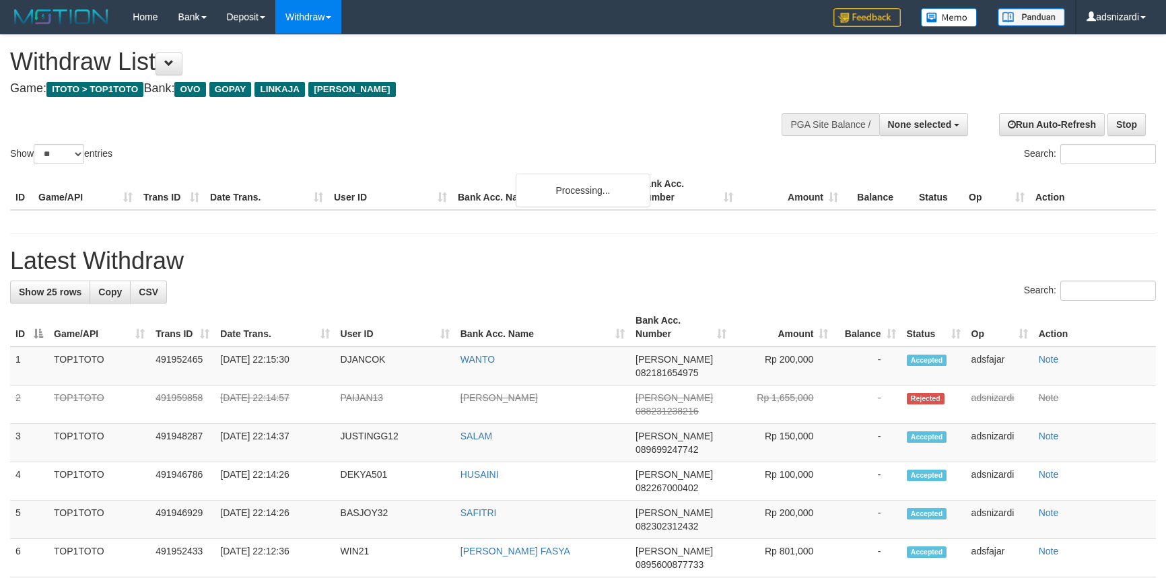
select select
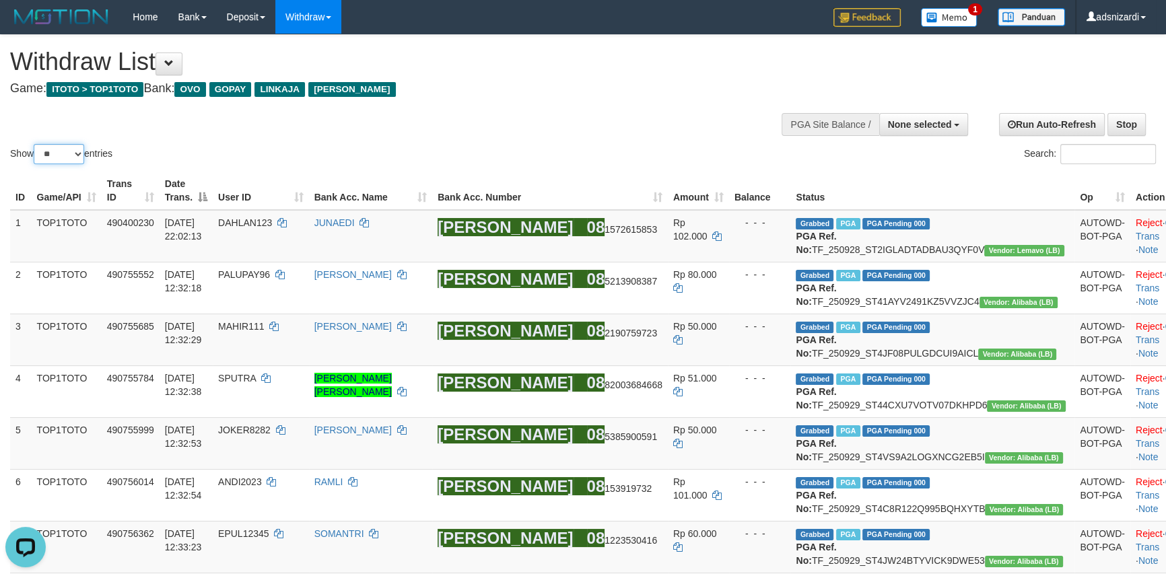
drag, startPoint x: 52, startPoint y: 149, endPoint x: 54, endPoint y: 163, distance: 14.3
click at [52, 149] on select "** ** ** ***" at bounding box center [59, 154] width 51 height 20
select select "***"
click at [36, 144] on select "** ** ** ***" at bounding box center [59, 154] width 51 height 20
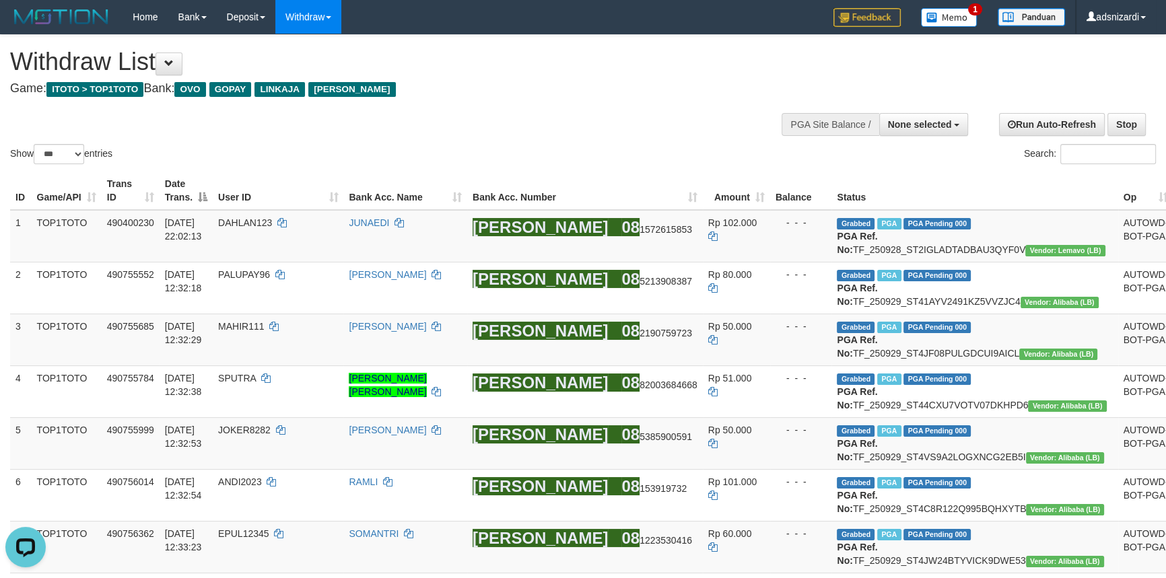
scroll to position [5078, 0]
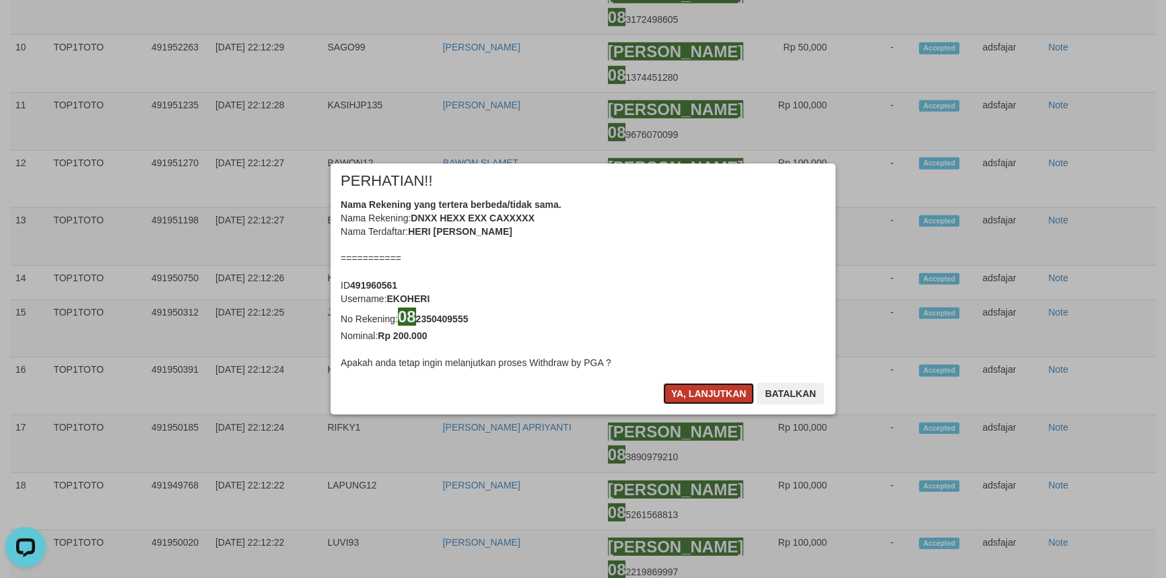
click at [689, 393] on button "Ya, lanjutkan" at bounding box center [709, 394] width 92 height 22
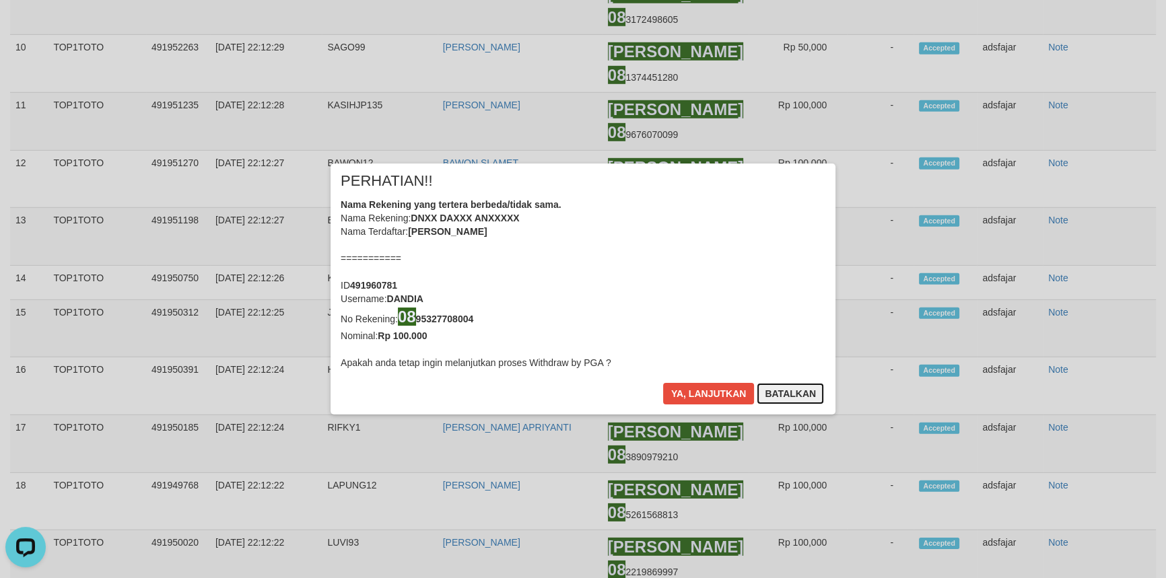
click at [779, 402] on button "Batalkan" at bounding box center [790, 394] width 67 height 22
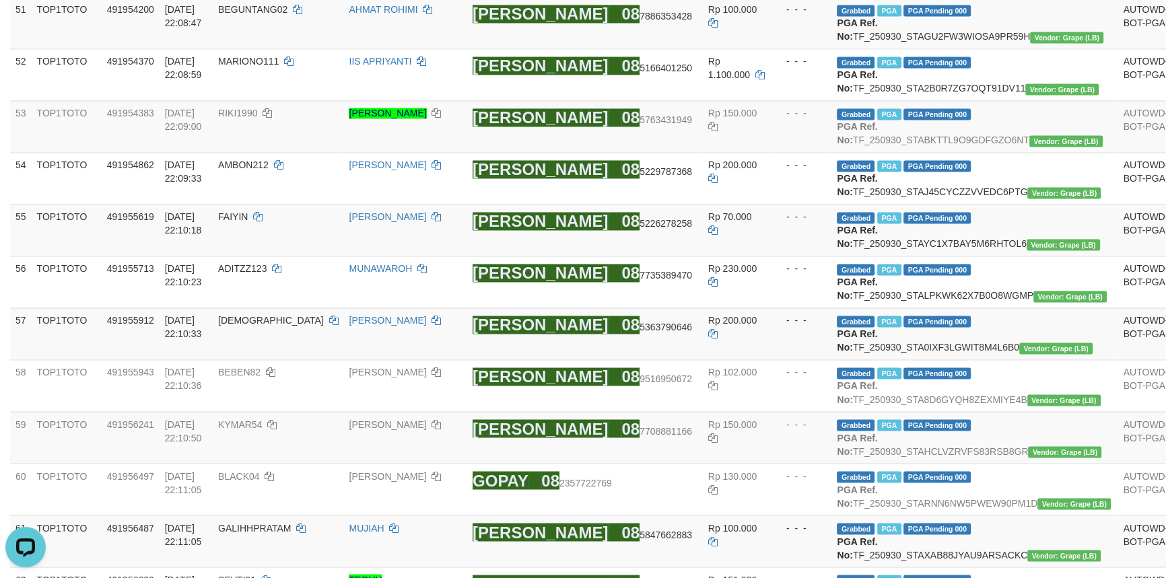
scroll to position [2630, 0]
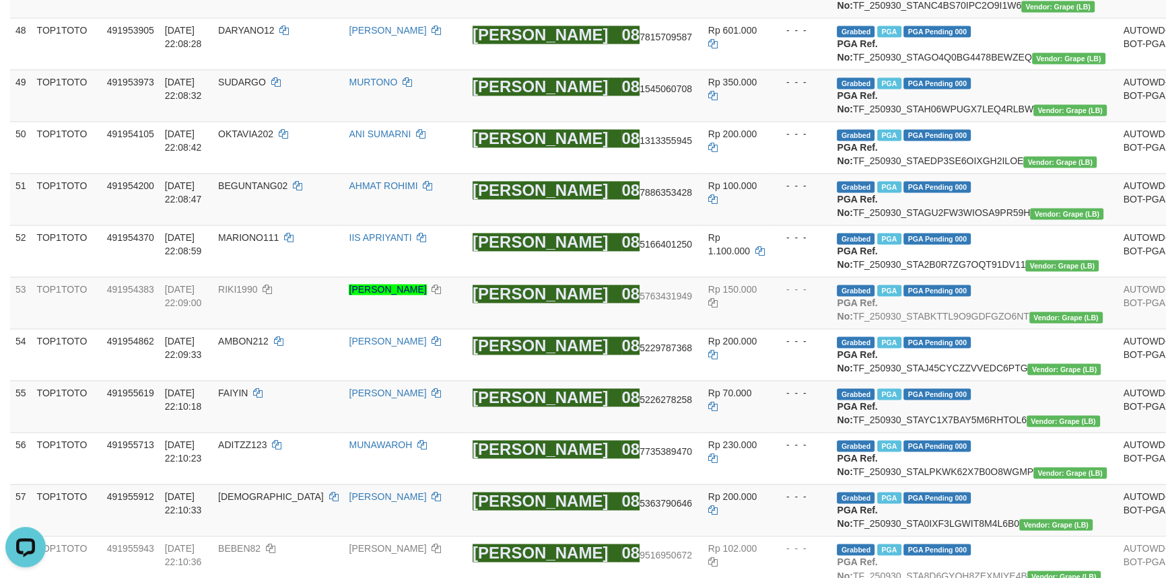
copy td "LELE33"
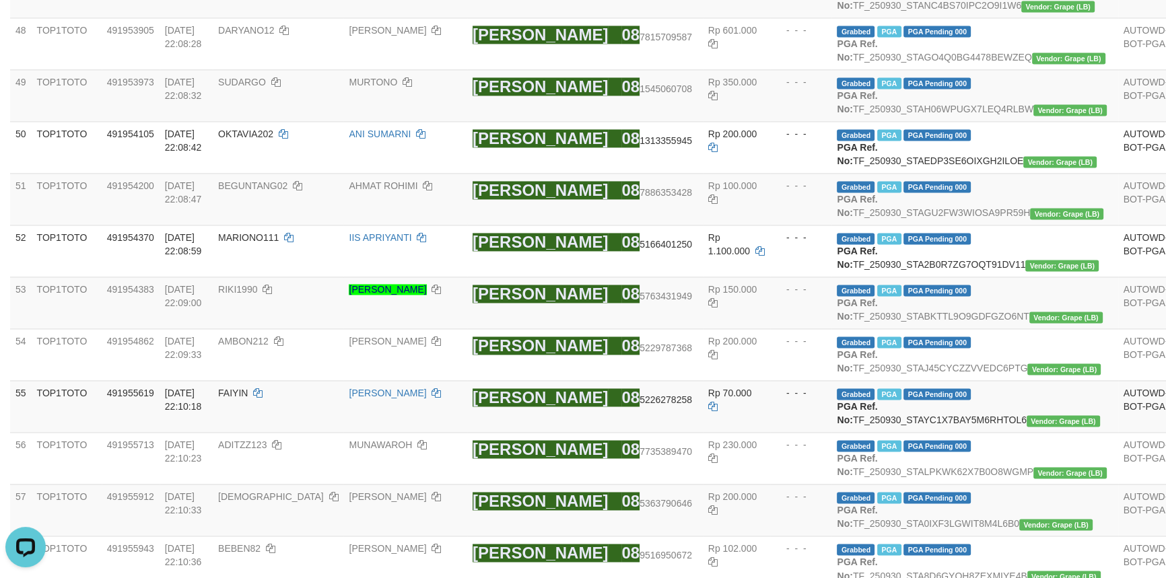
copy td "LELE33"
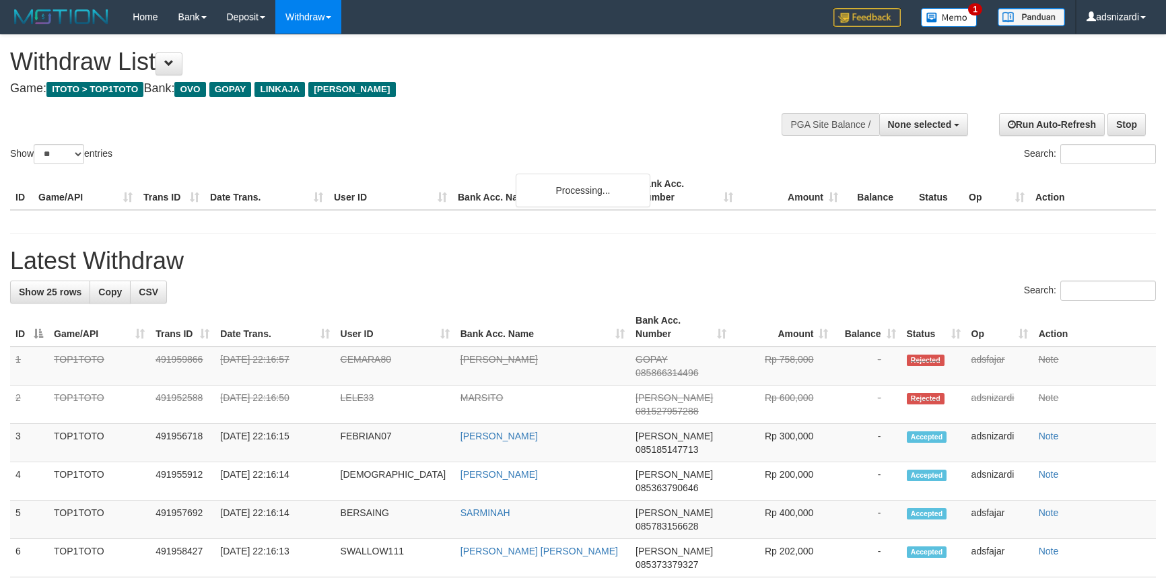
select select
select select "**"
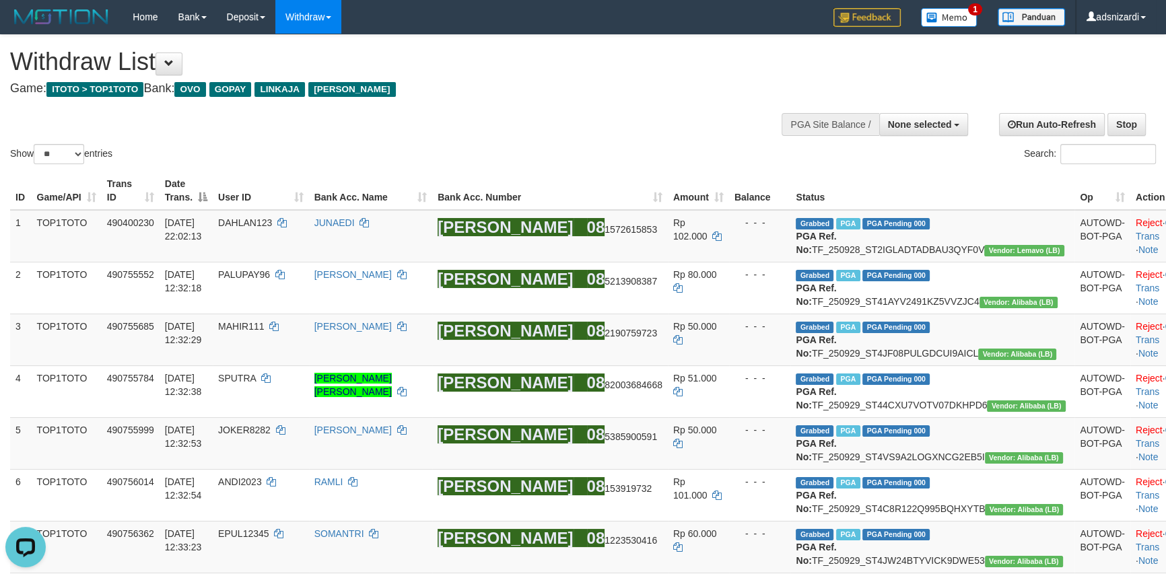
click at [487, 98] on div "**********" at bounding box center [392, 68] width 764 height 67
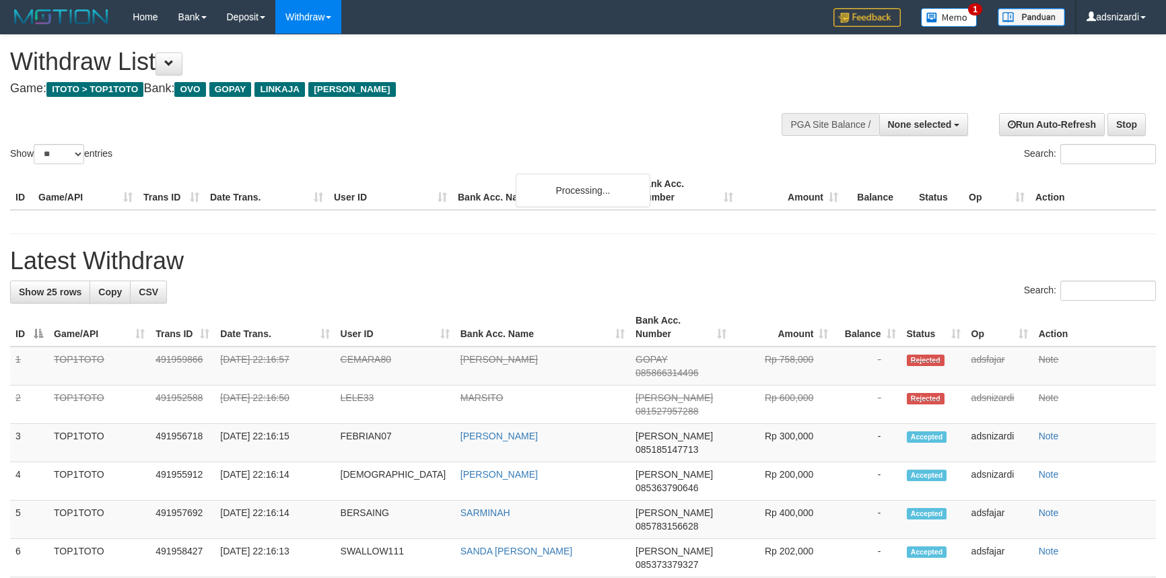
select select
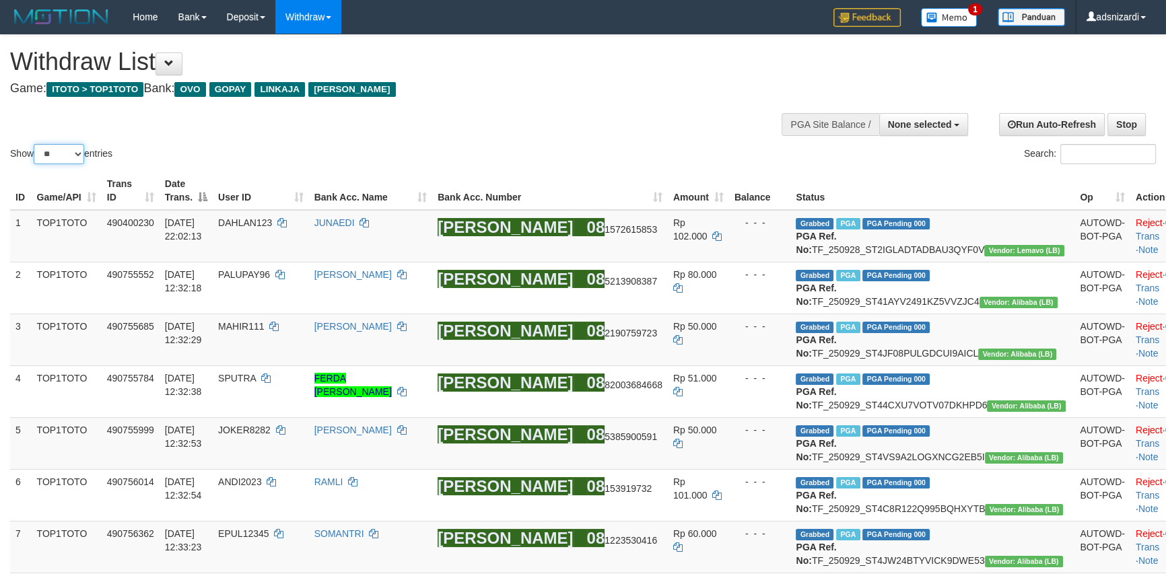
click at [60, 154] on select "** ** ** ***" at bounding box center [59, 154] width 51 height 20
select select "***"
click at [36, 144] on select "** ** ** ***" at bounding box center [59, 154] width 51 height 20
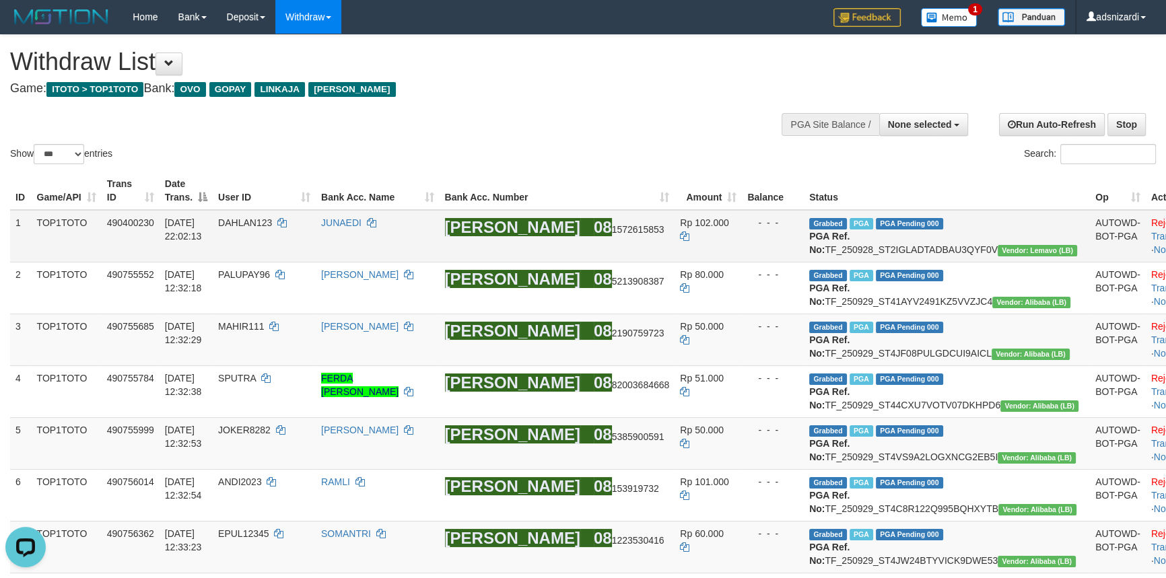
scroll to position [3507, 0]
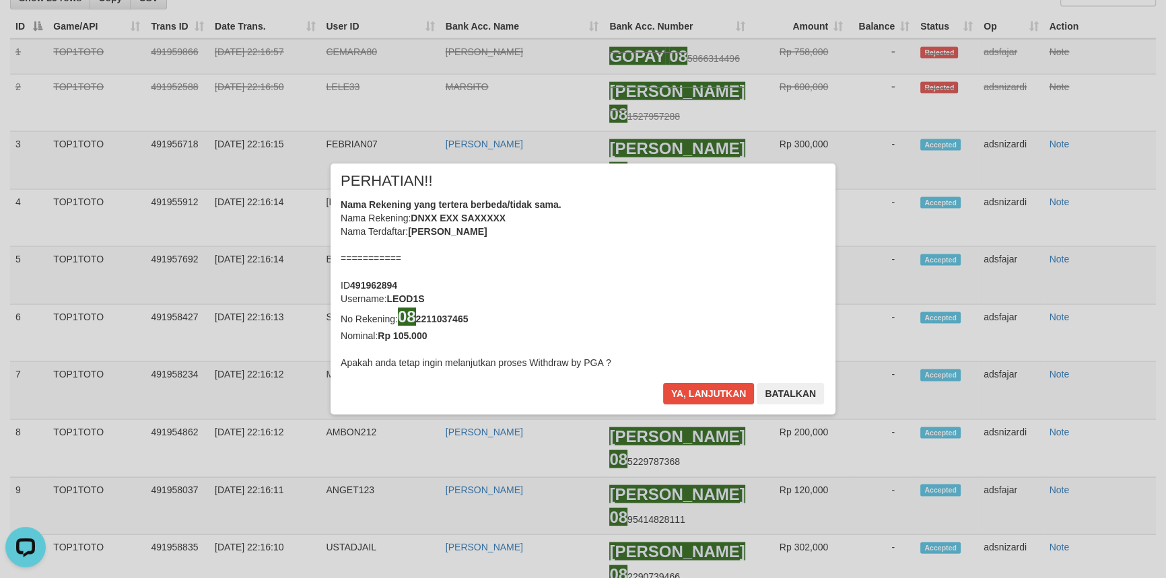
click at [1087, 264] on div "× PERHATIAN!! Nama Rekening yang tertera berbeda/tidak sama. Nama Rekening: DNX…" at bounding box center [583, 289] width 1166 height 304
click at [719, 394] on button "Ya, lanjutkan" at bounding box center [709, 394] width 92 height 22
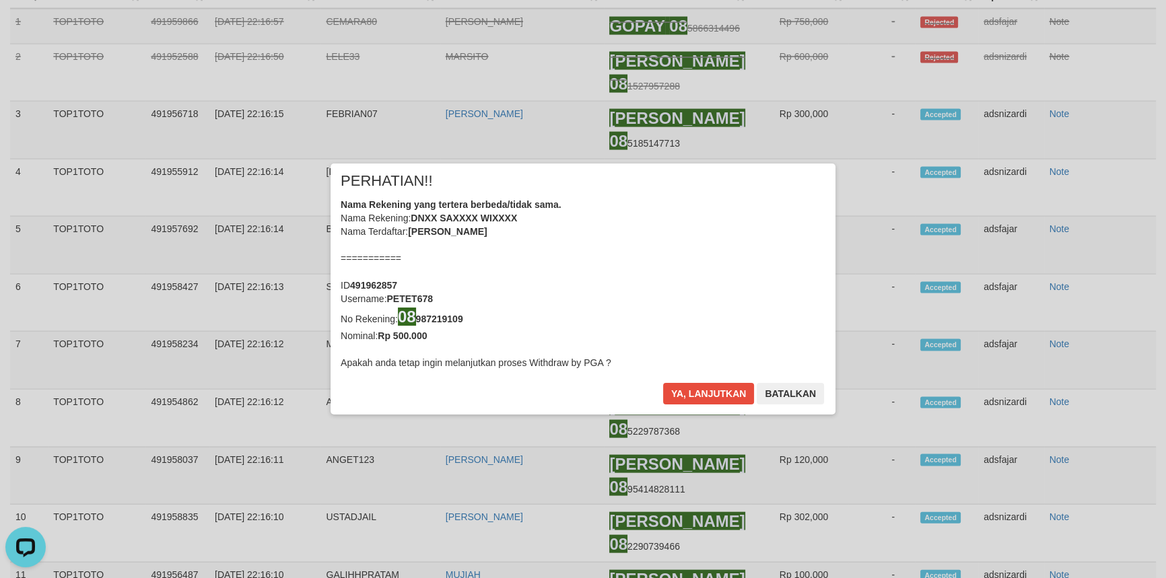
click at [1092, 213] on div "× PERHATIAN!! Nama Rekening yang tertera berbeda/tidak sama. Nama Rekening: DNX…" at bounding box center [583, 289] width 1166 height 304
click at [691, 393] on button "Ya, lanjutkan" at bounding box center [709, 394] width 92 height 22
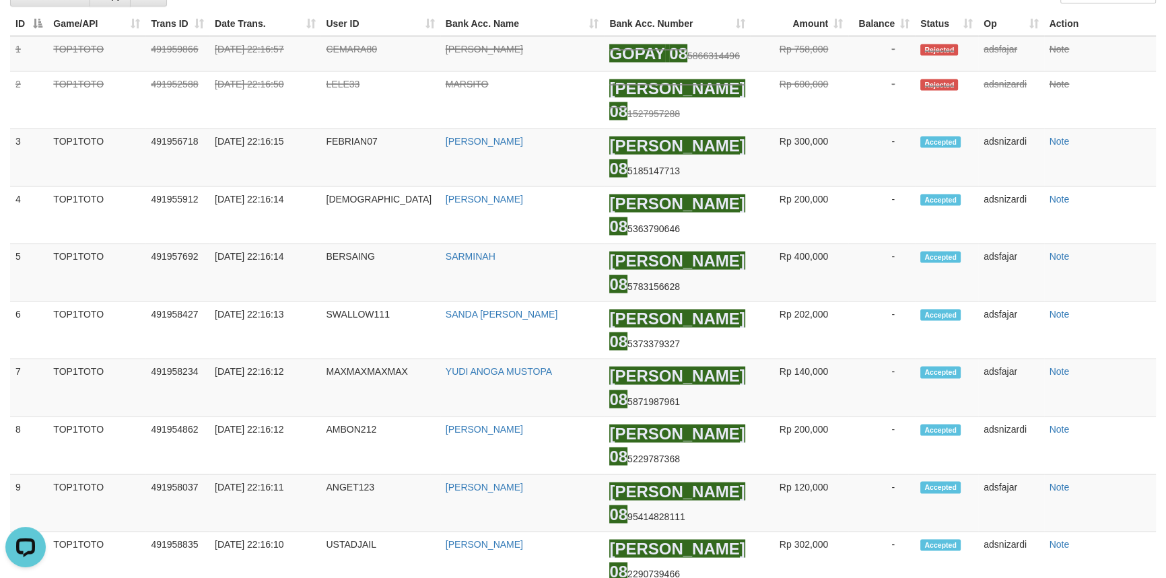
scroll to position [3429, 0]
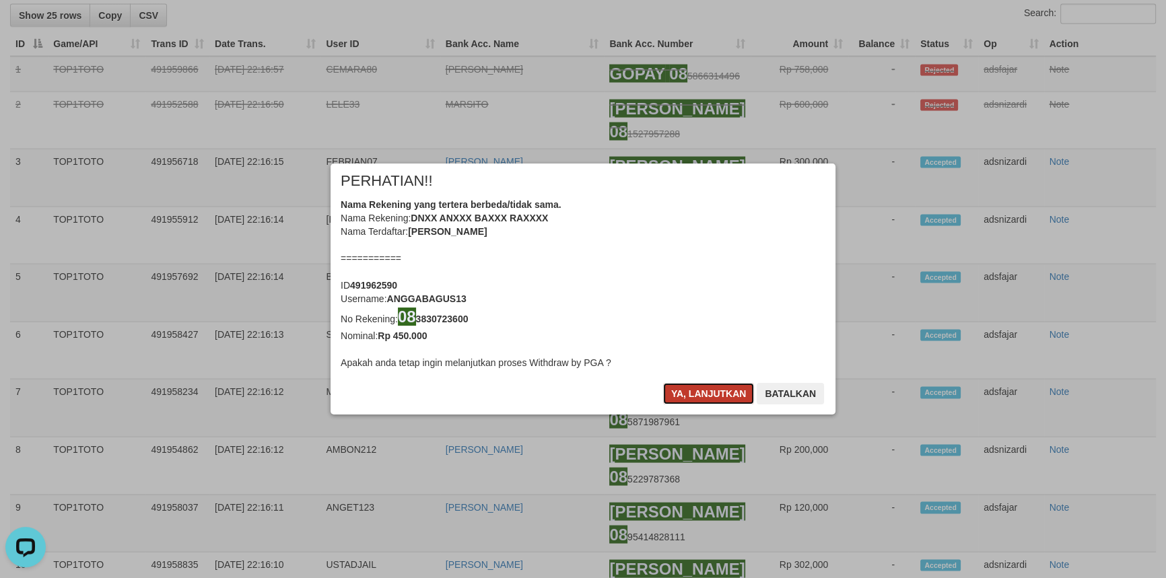
click at [700, 394] on button "Ya, lanjutkan" at bounding box center [709, 394] width 92 height 22
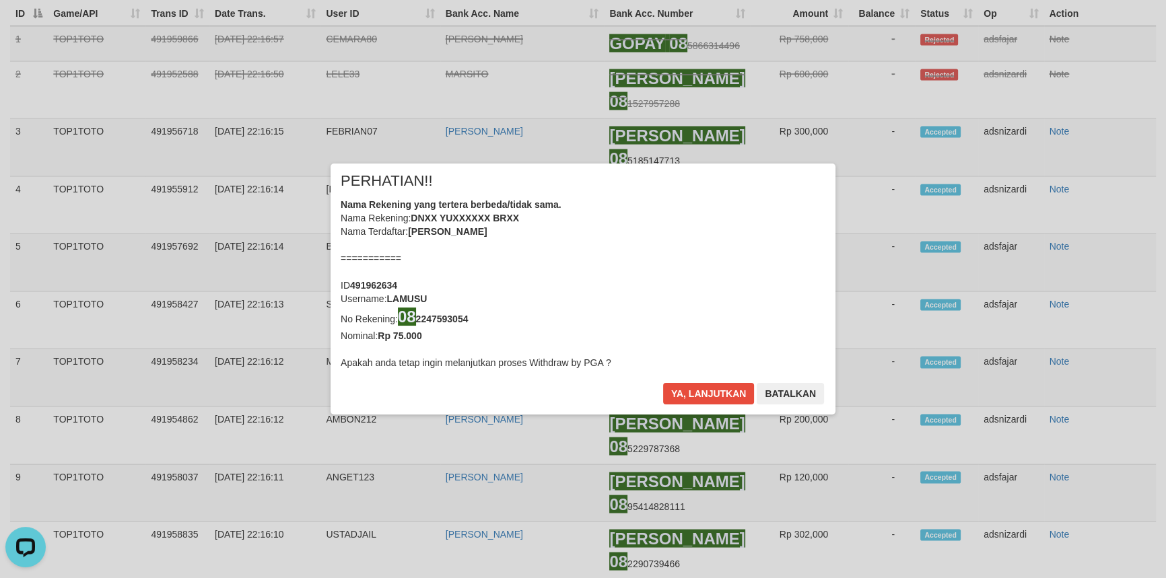
scroll to position [3412, 0]
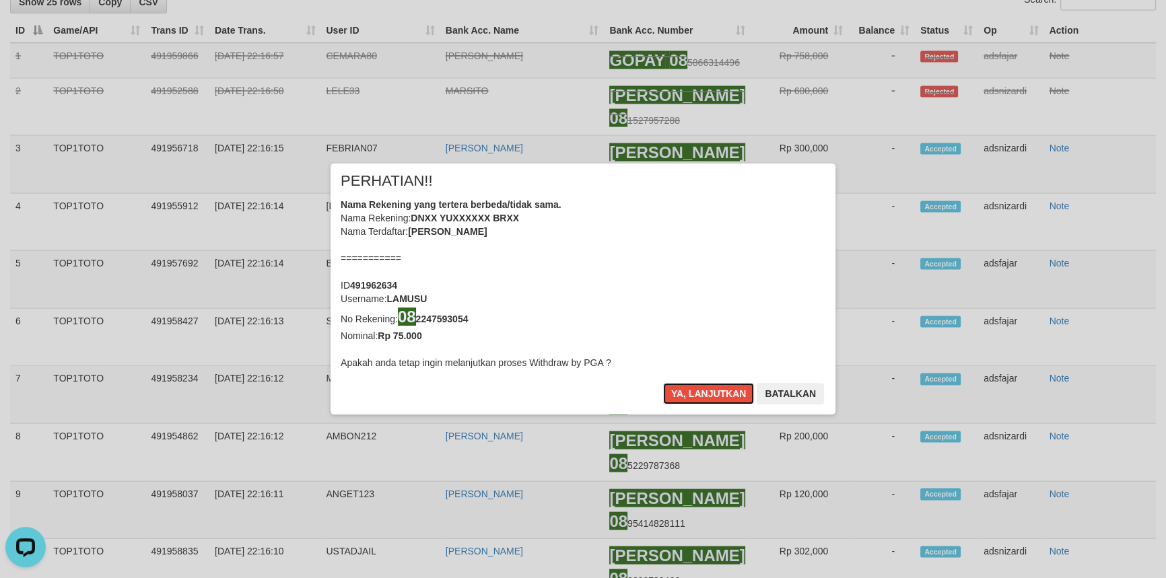
click at [700, 394] on button "Ya, lanjutkan" at bounding box center [709, 394] width 92 height 22
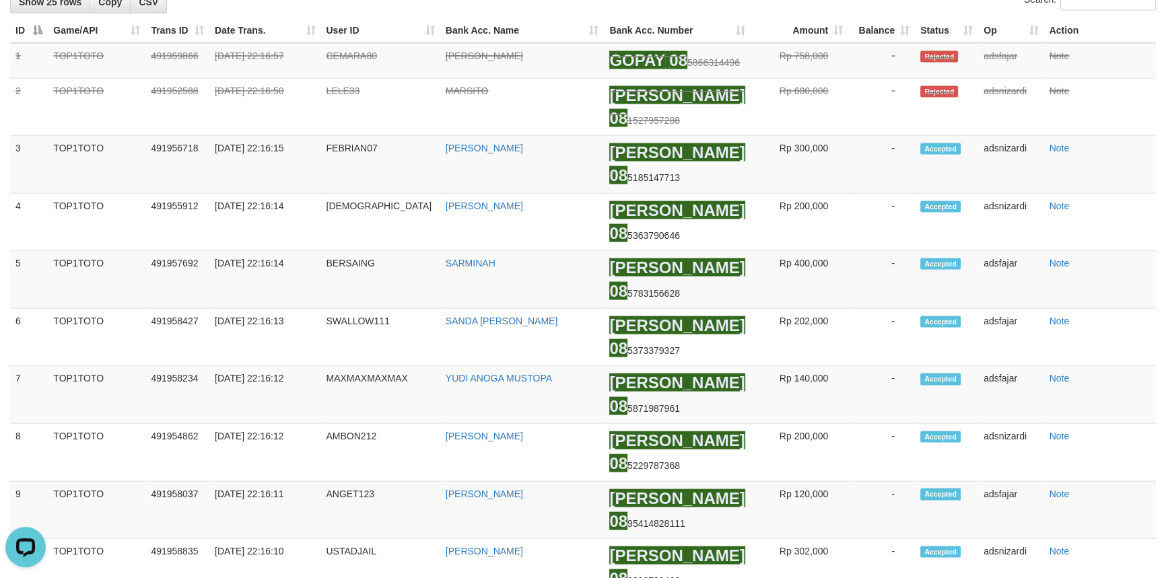
scroll to position [3395, 0]
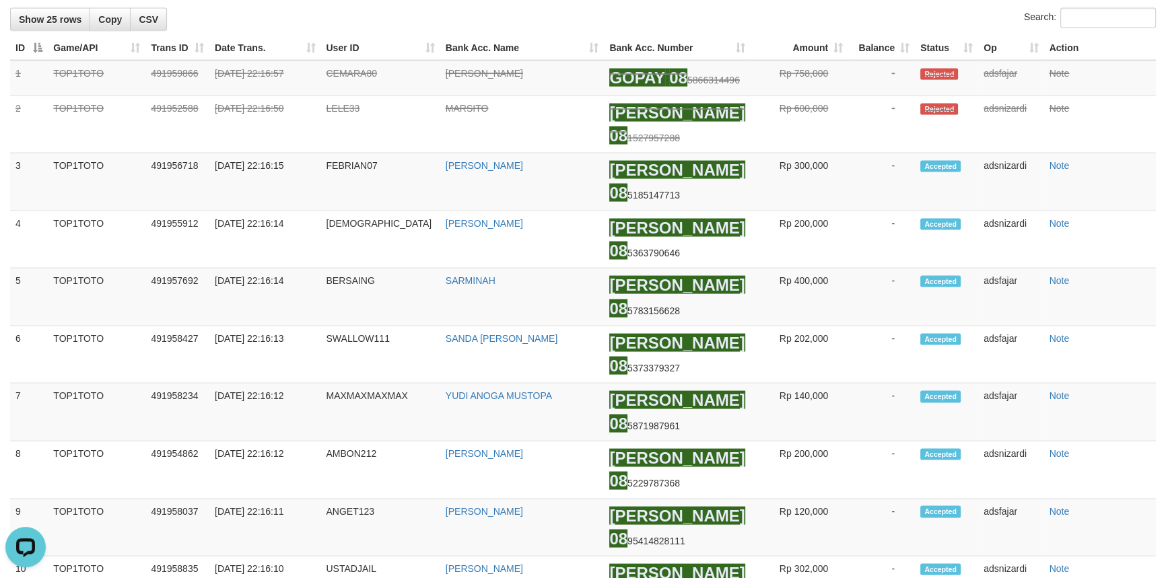
scroll to position [3457, 0]
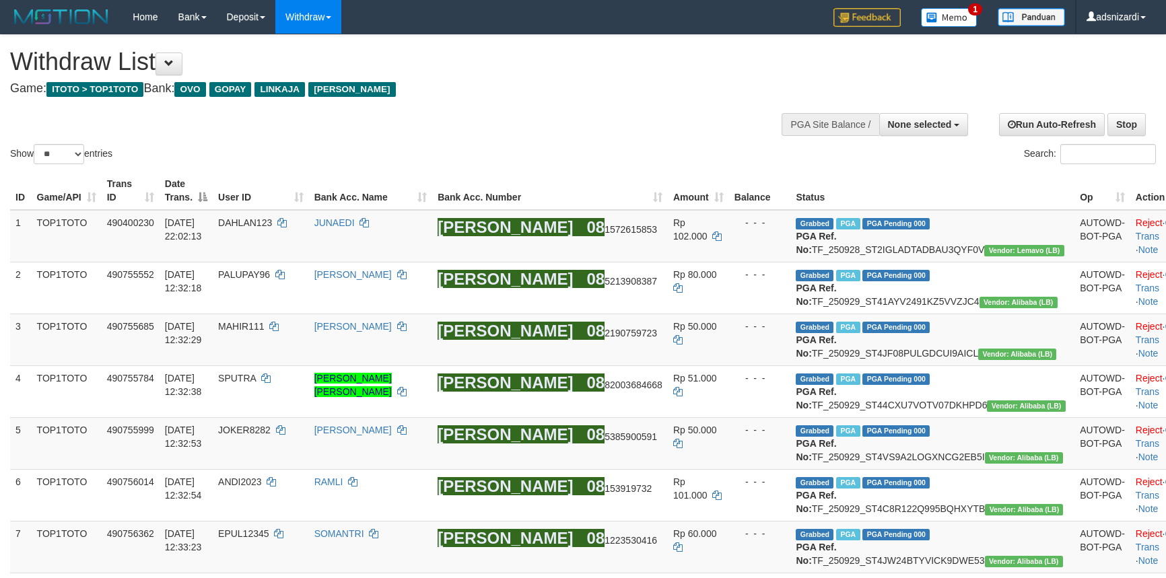
select select
click at [64, 154] on select "** ** ** ***" at bounding box center [59, 154] width 51 height 20
select select "***"
click at [36, 144] on select "** ** ** ***" at bounding box center [59, 154] width 51 height 20
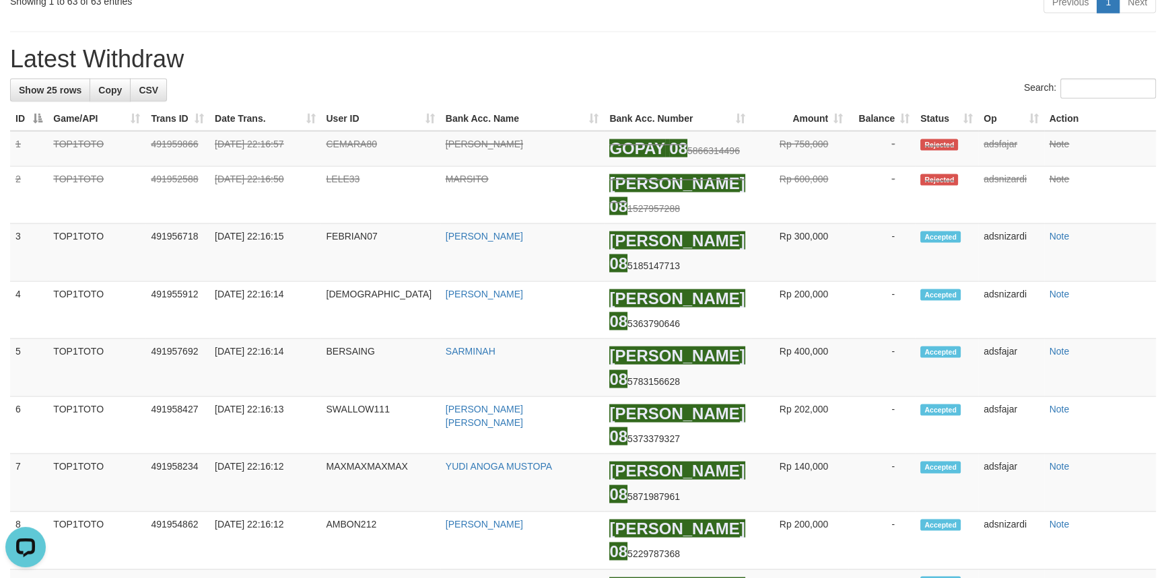
scroll to position [3527, 0]
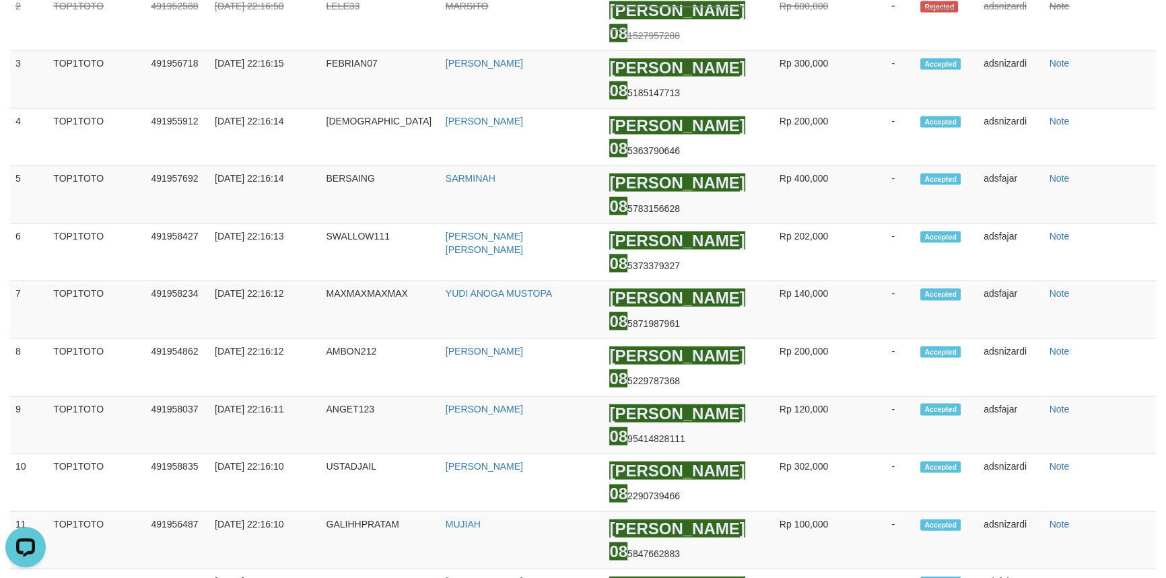
drag, startPoint x: 1088, startPoint y: 320, endPoint x: 1069, endPoint y: 323, distance: 18.5
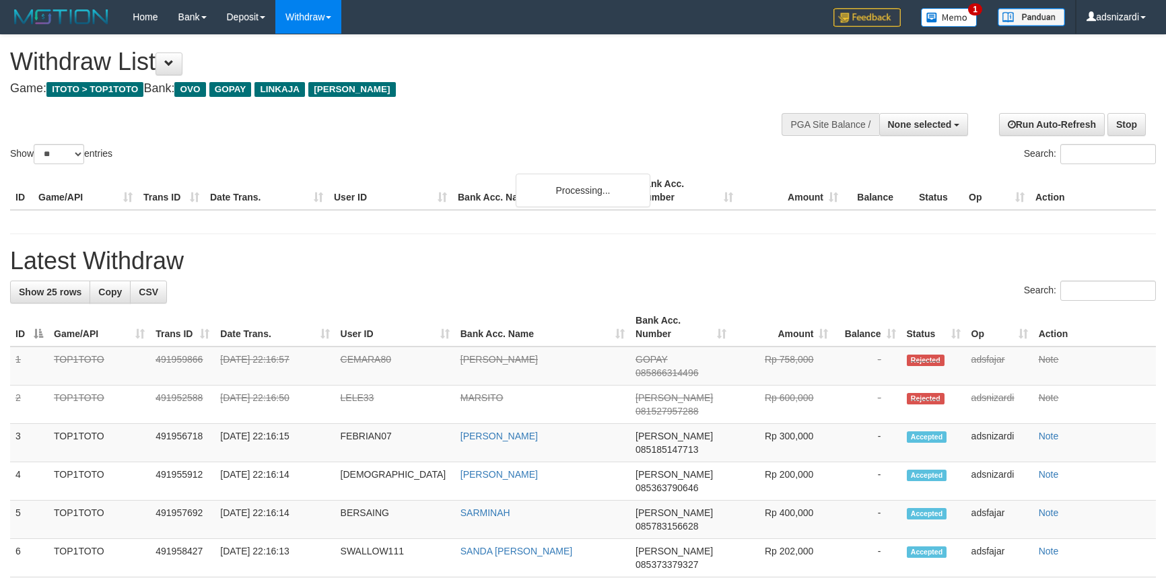
select select
select select "**"
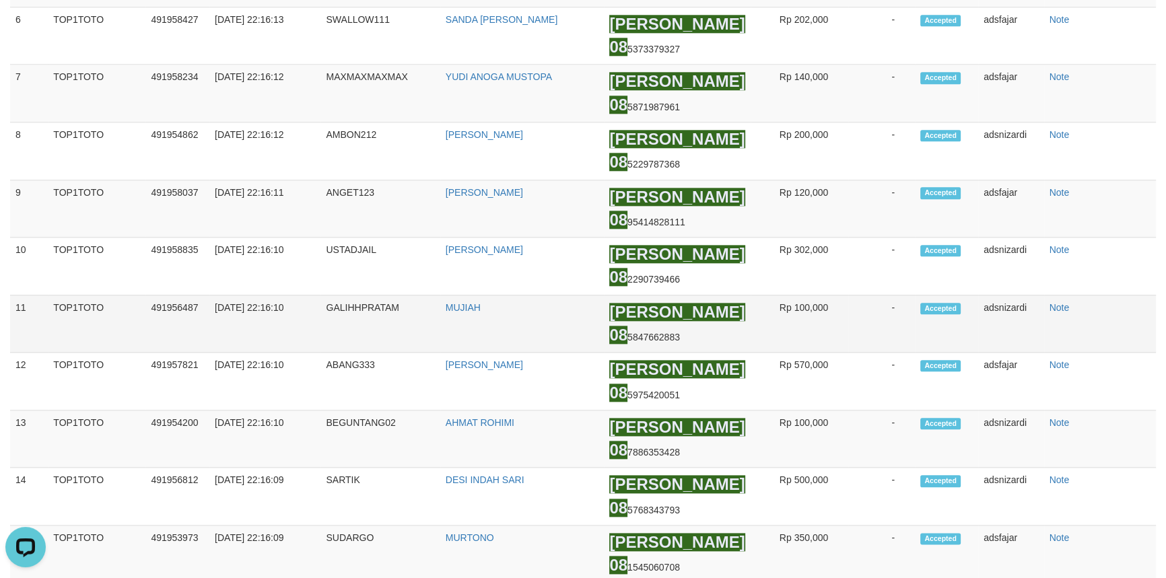
scroll to position [1605, 0]
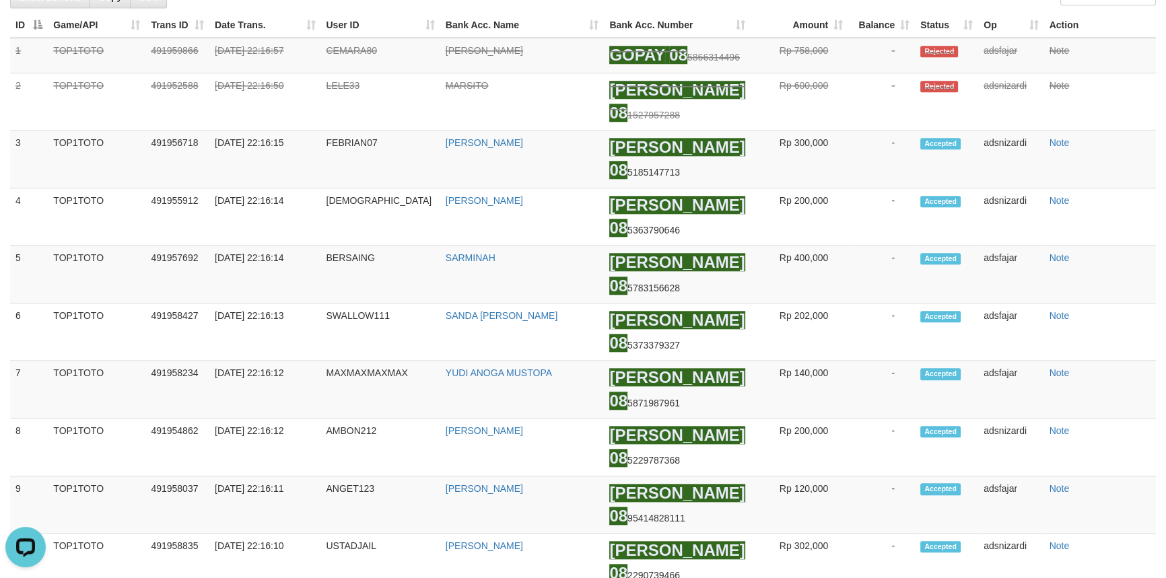
scroll to position [1482, 0]
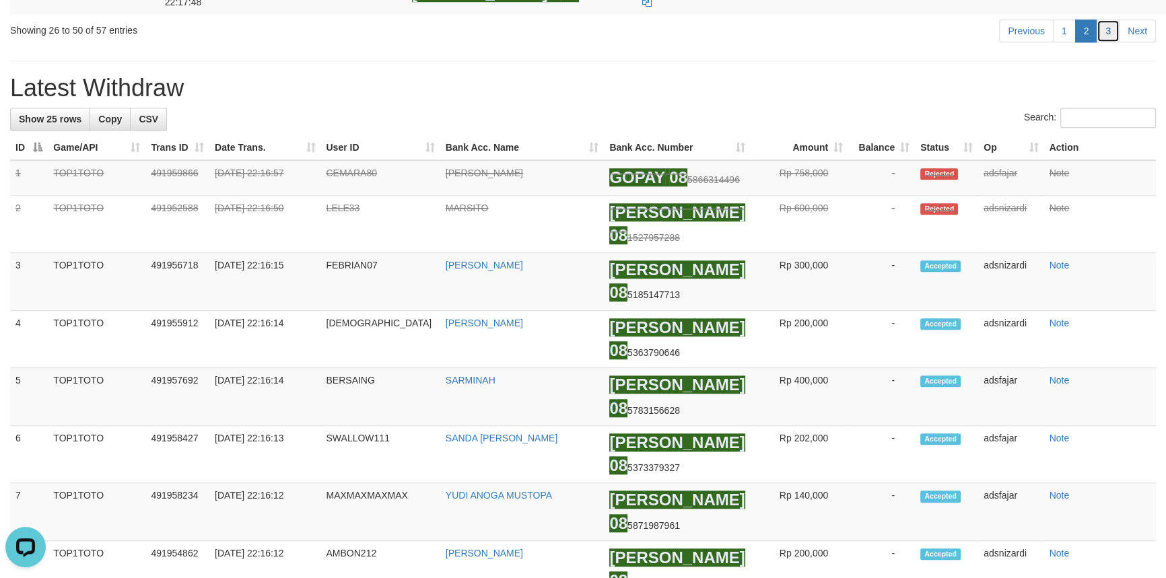
click at [1112, 42] on link "3" at bounding box center [1108, 31] width 23 height 23
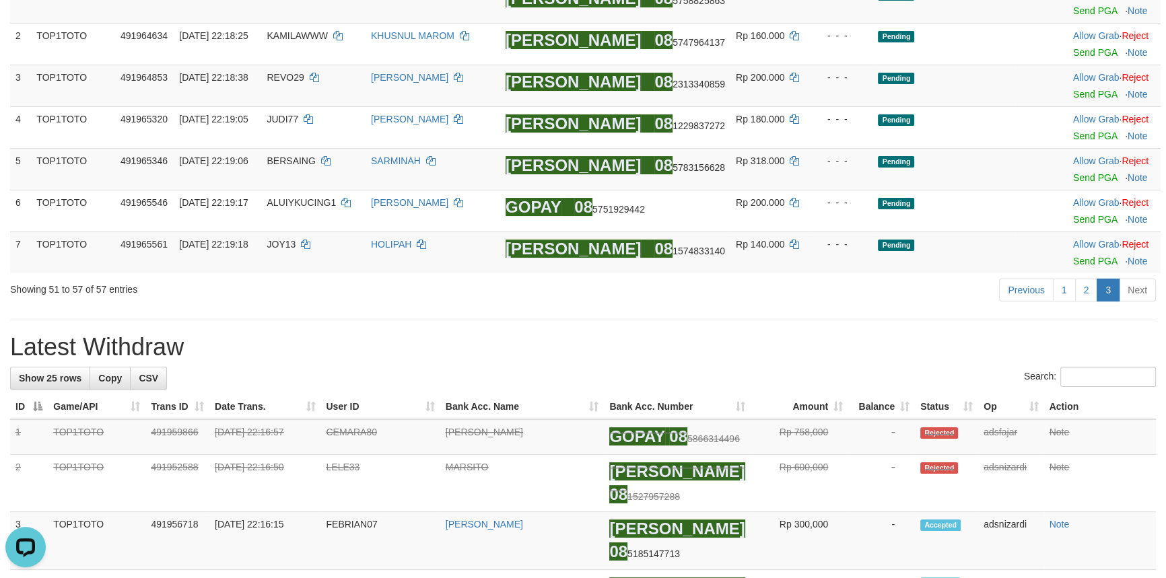
drag, startPoint x: 814, startPoint y: 339, endPoint x: 803, endPoint y: 336, distance: 11.3
click at [812, 339] on h1 "Latest Withdraw" at bounding box center [583, 347] width 1146 height 27
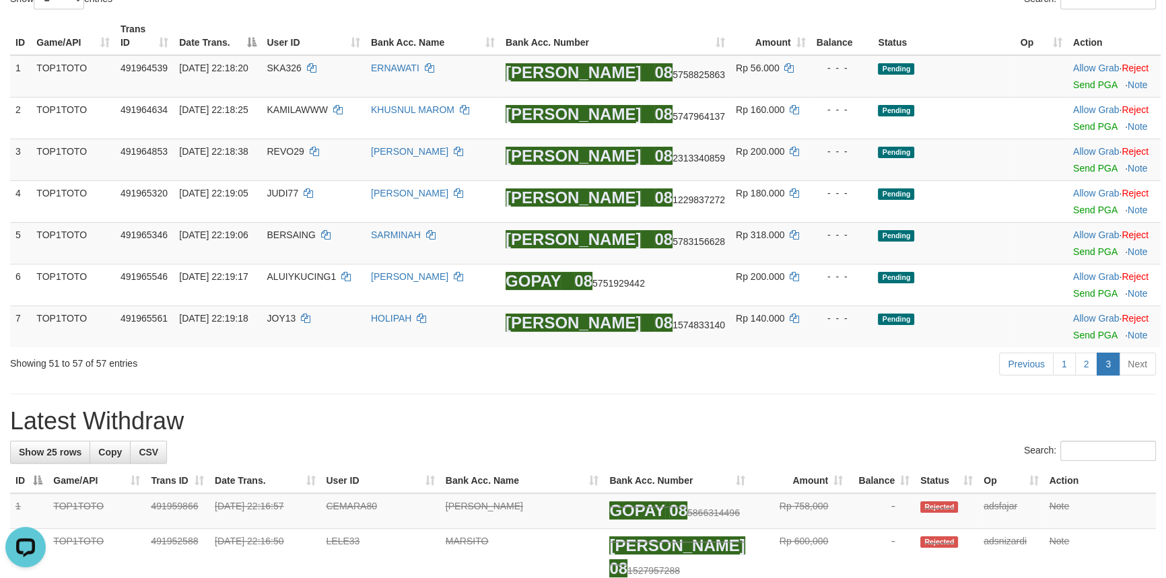
scroll to position [45, 0]
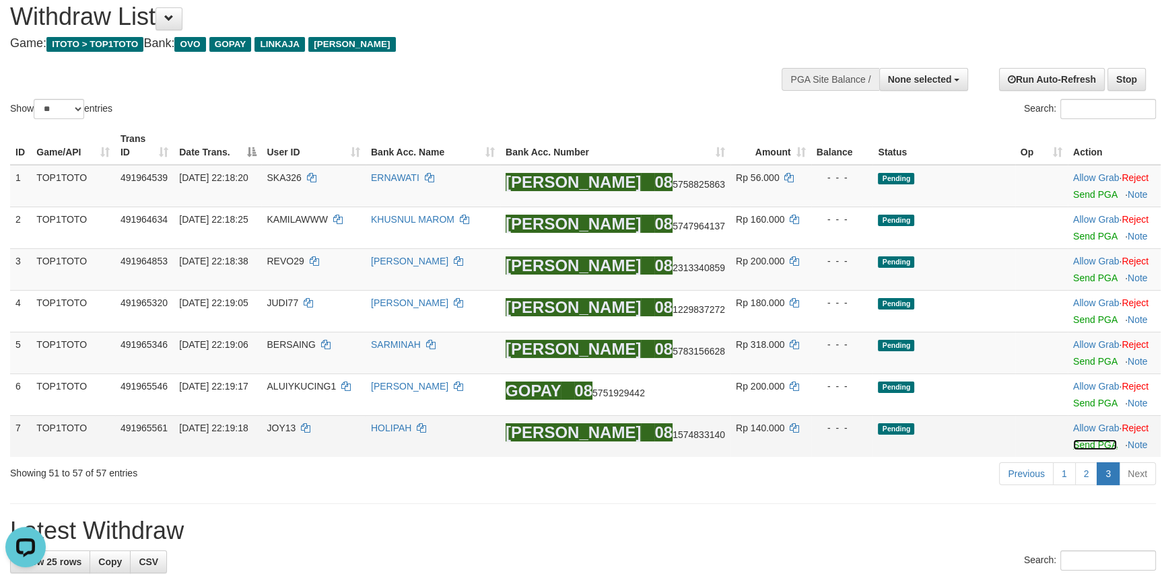
click at [1073, 449] on link "Send PGA" at bounding box center [1095, 445] width 44 height 11
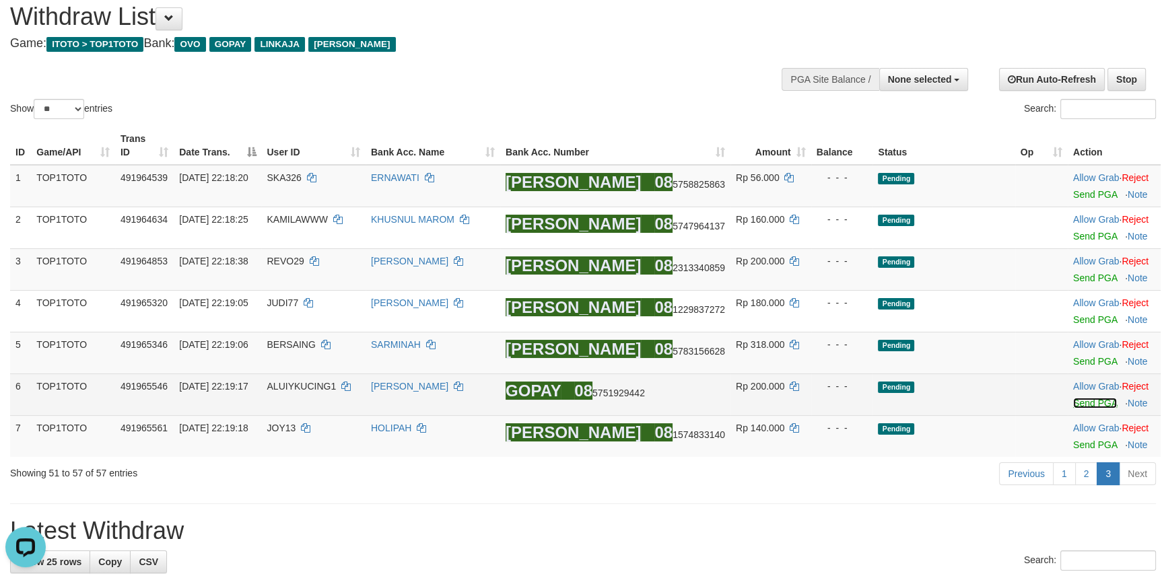
click at [1073, 401] on link "Send PGA" at bounding box center [1095, 403] width 44 height 11
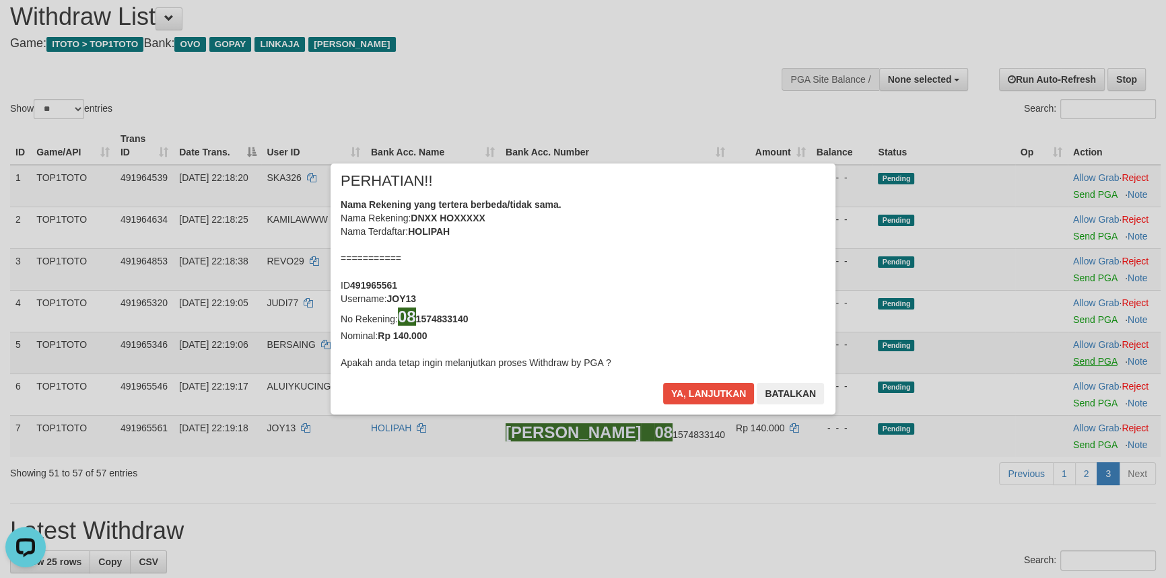
click at [1073, 360] on div "× PERHATIAN!! Nama Rekening yang tertera berbeda/tidak sama. Nama Rekening: DNX…" at bounding box center [583, 289] width 1166 height 304
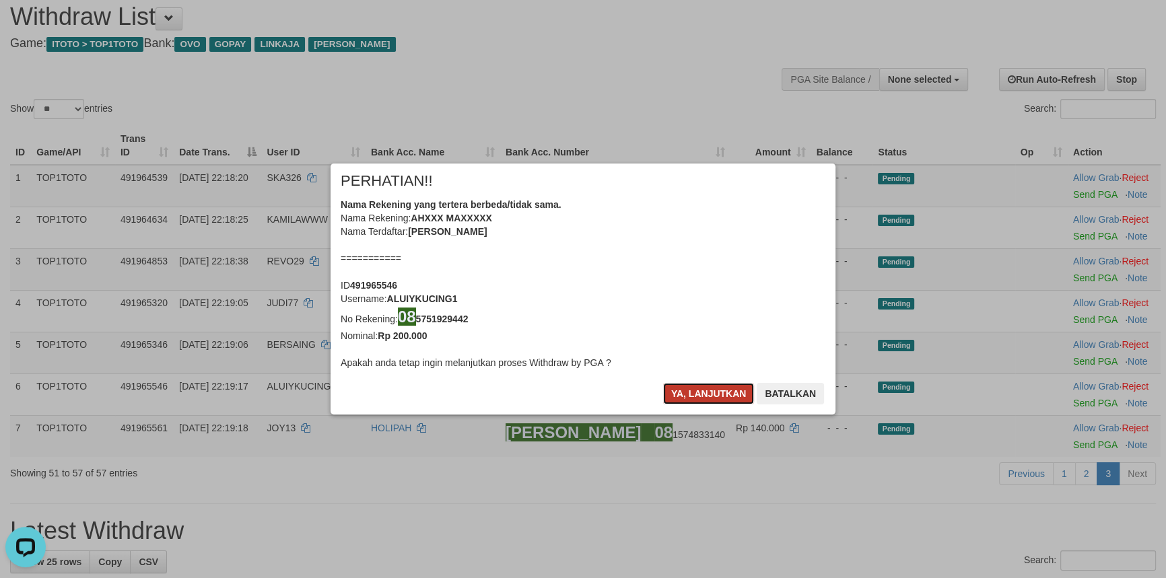
click at [711, 393] on button "Ya, lanjutkan" at bounding box center [709, 394] width 92 height 22
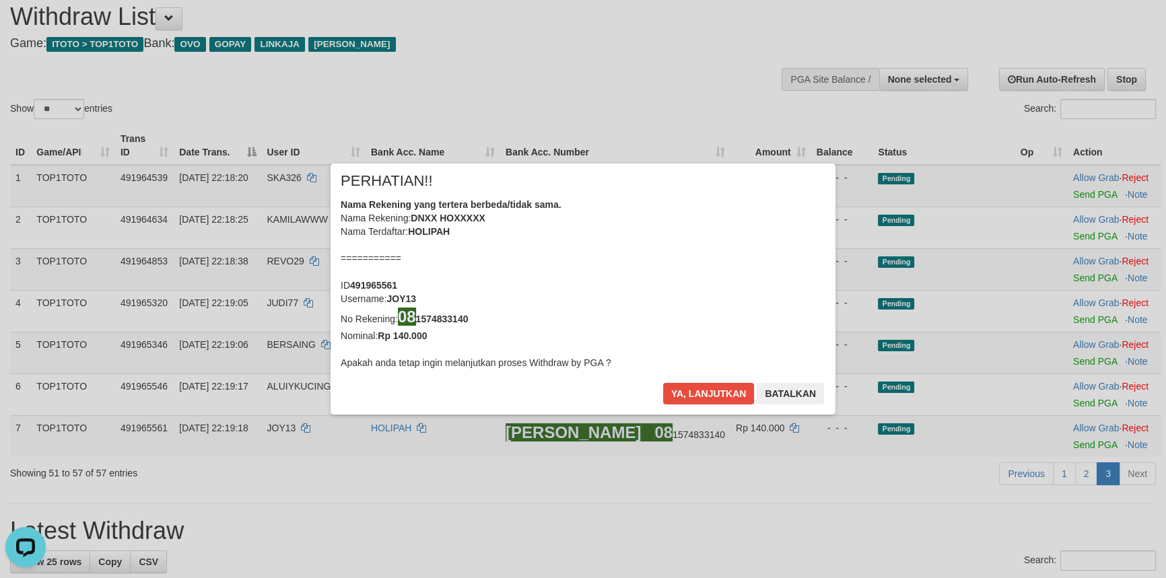
scroll to position [38, 0]
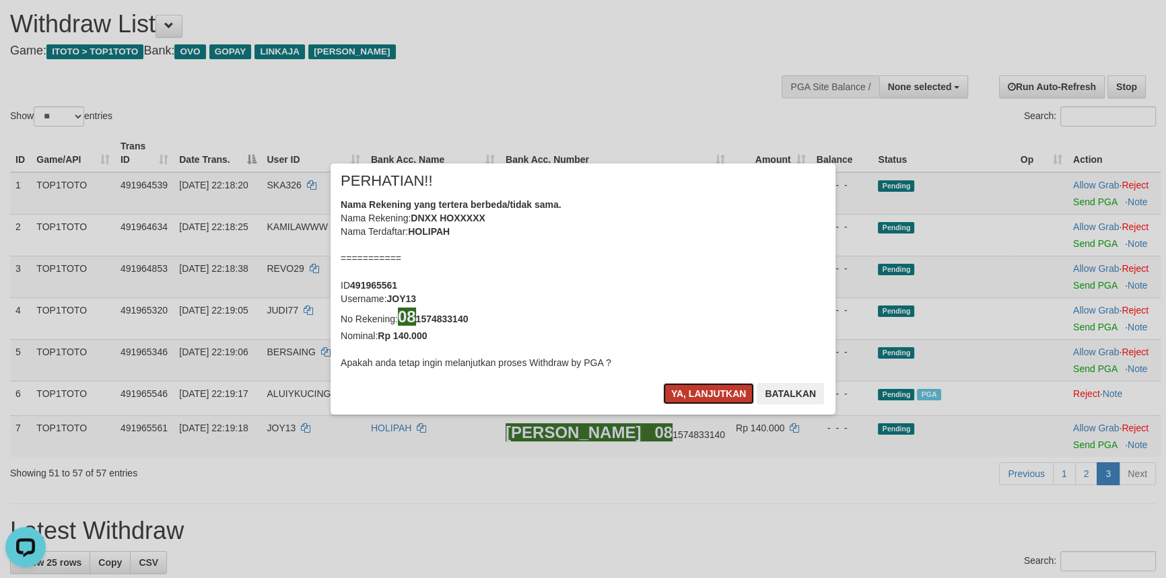
click at [711, 394] on button "Ya, lanjutkan" at bounding box center [709, 394] width 92 height 22
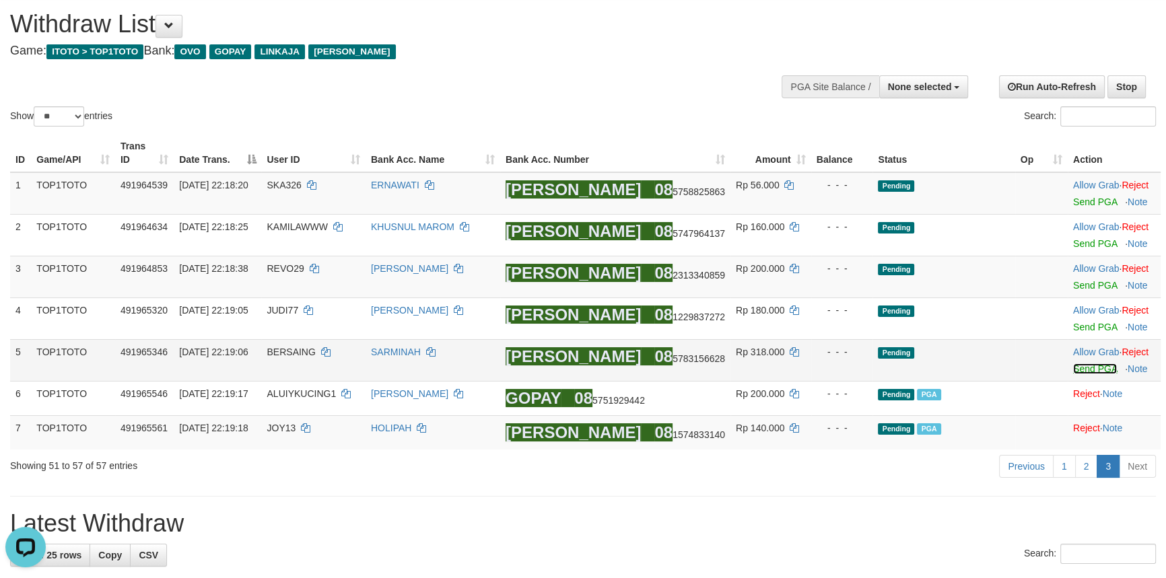
click at [1083, 371] on link "Send PGA" at bounding box center [1095, 369] width 44 height 11
click at [1081, 319] on div at bounding box center [1114, 318] width 82 height 3
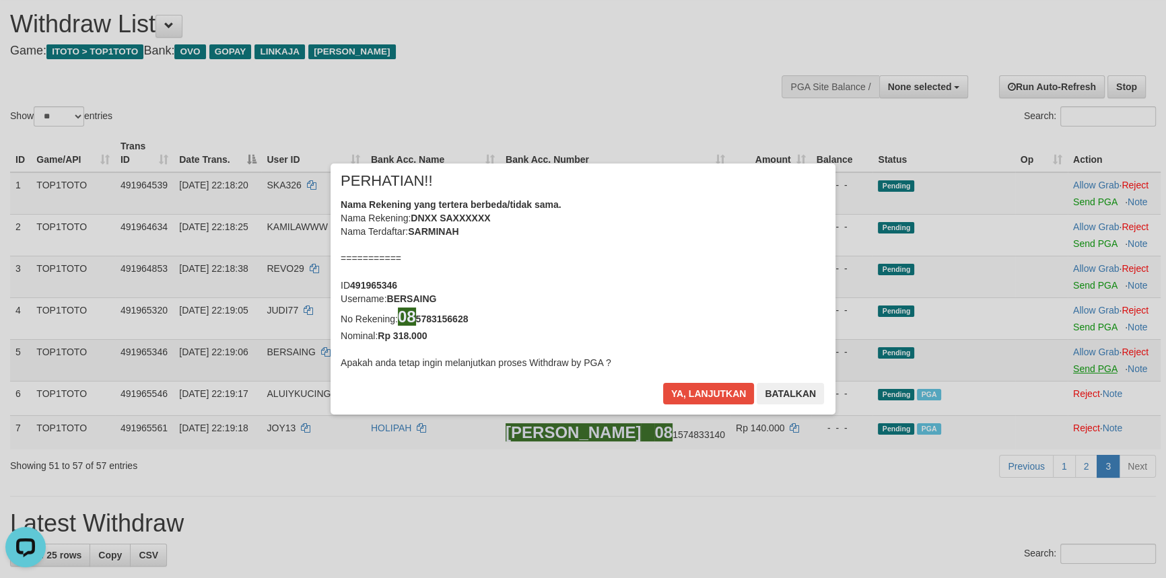
click at [1081, 327] on div "× PERHATIAN!! Nama Rekening yang tertera berbeda/tidak sama. Nama Rekening: DNX…" at bounding box center [583, 289] width 1166 height 304
click at [707, 391] on button "Ya, lanjutkan" at bounding box center [709, 394] width 92 height 22
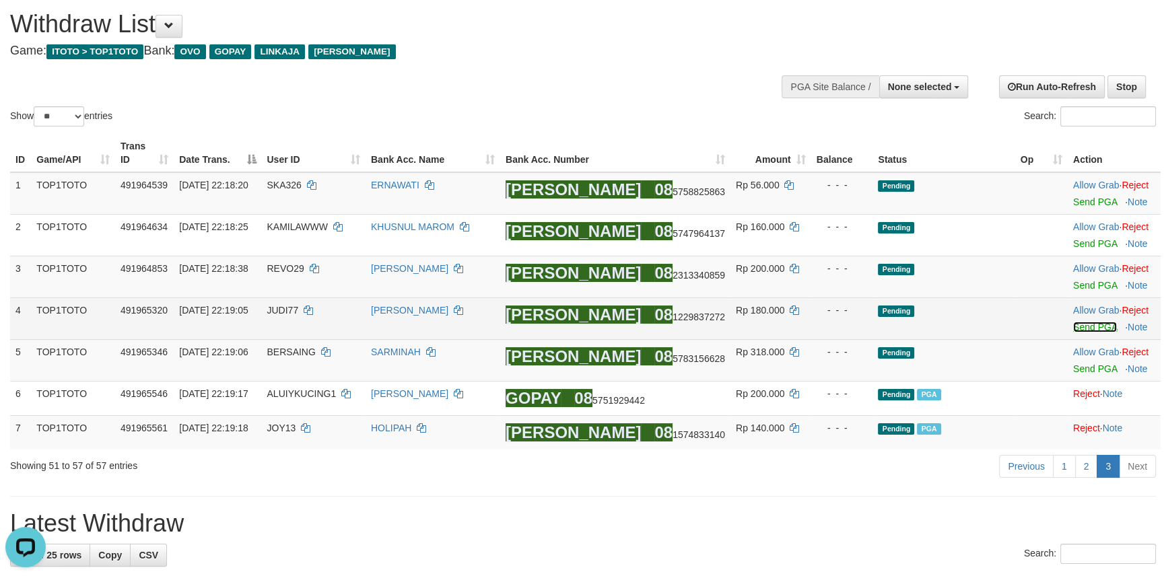
click at [1084, 327] on link "Send PGA" at bounding box center [1095, 327] width 44 height 11
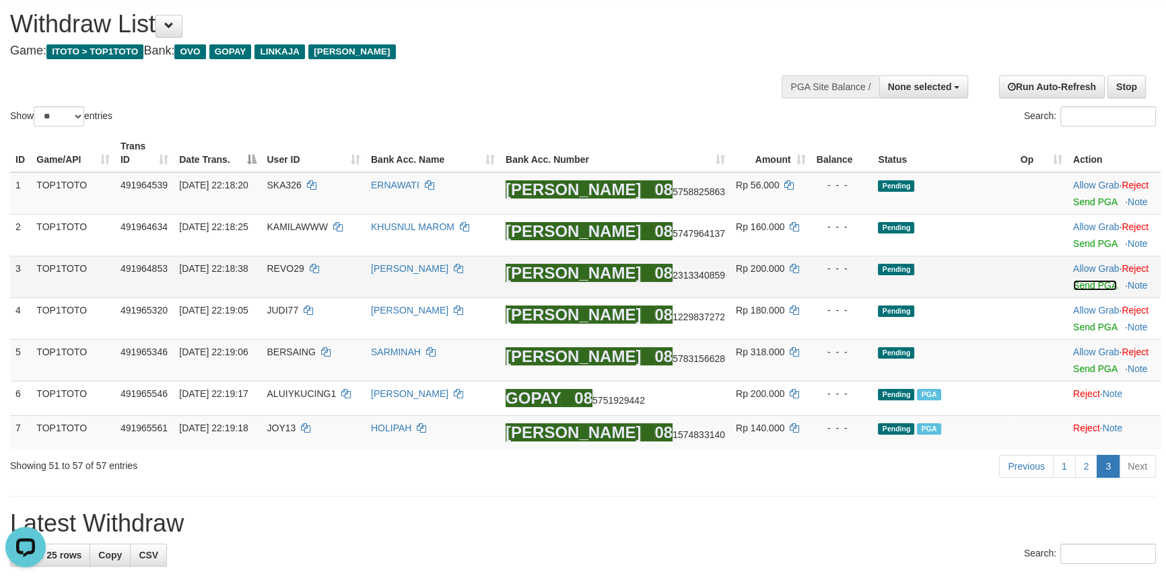
click at [1081, 284] on link "Send PGA" at bounding box center [1095, 285] width 44 height 11
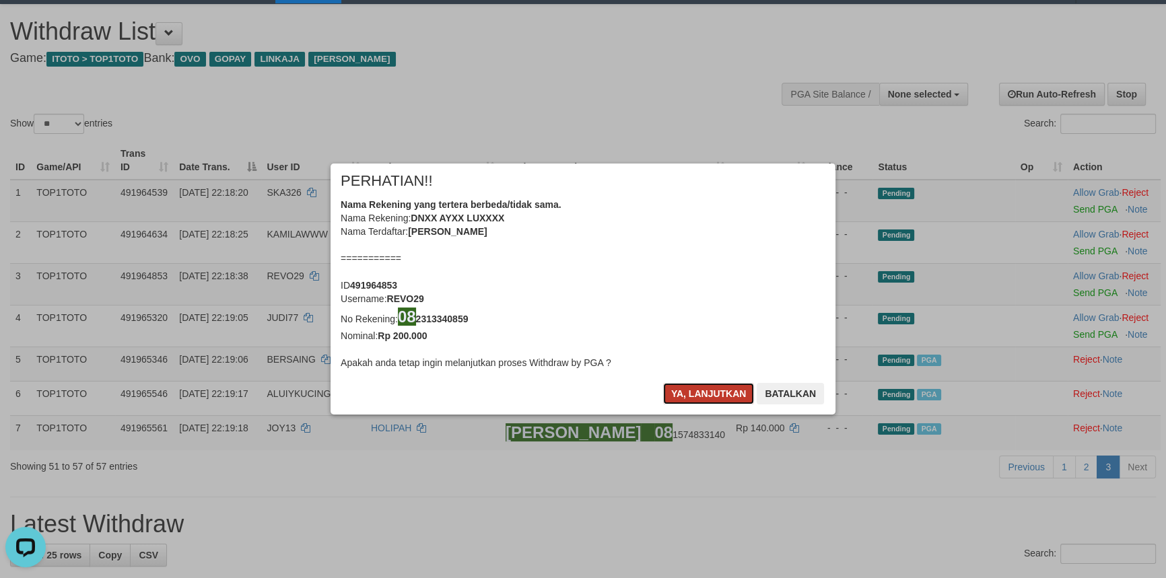
click at [696, 393] on button "Ya, lanjutkan" at bounding box center [709, 394] width 92 height 22
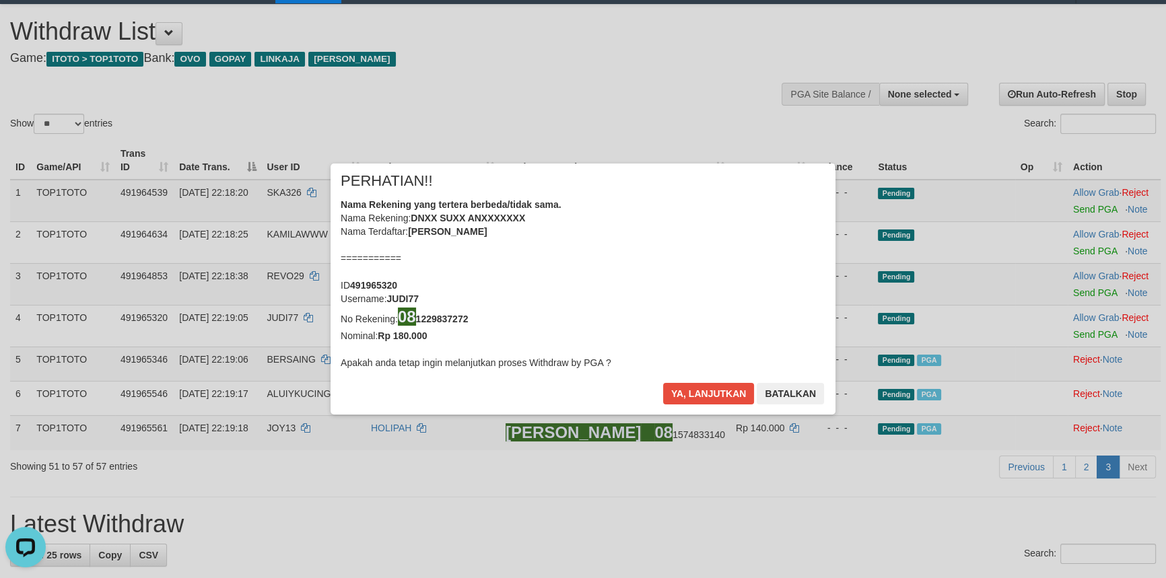
scroll to position [23, 0]
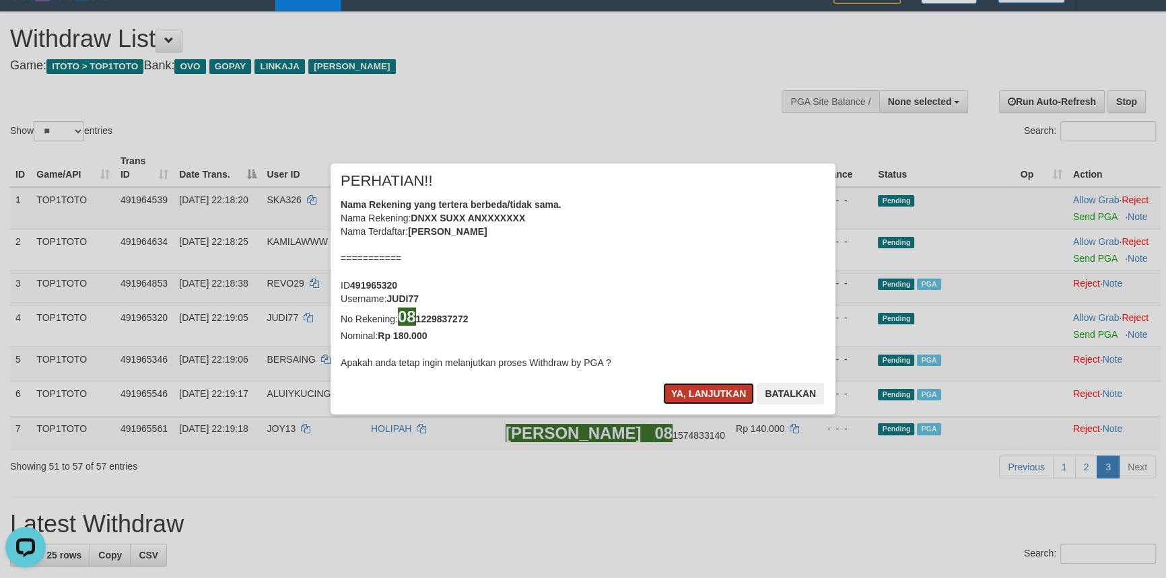
click at [698, 392] on button "Ya, lanjutkan" at bounding box center [709, 394] width 92 height 22
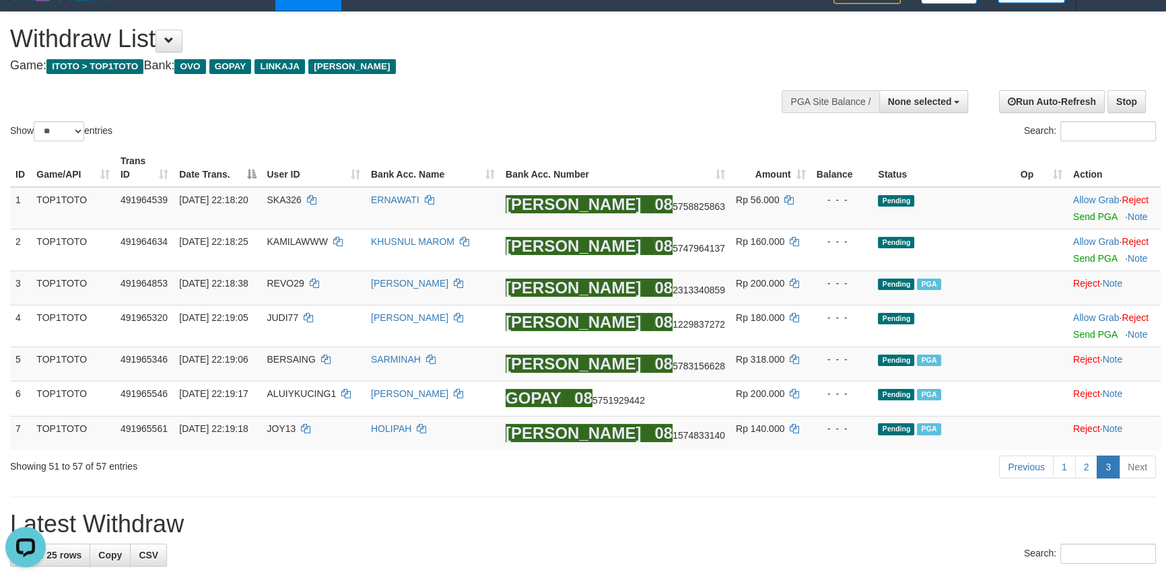
scroll to position [16, 0]
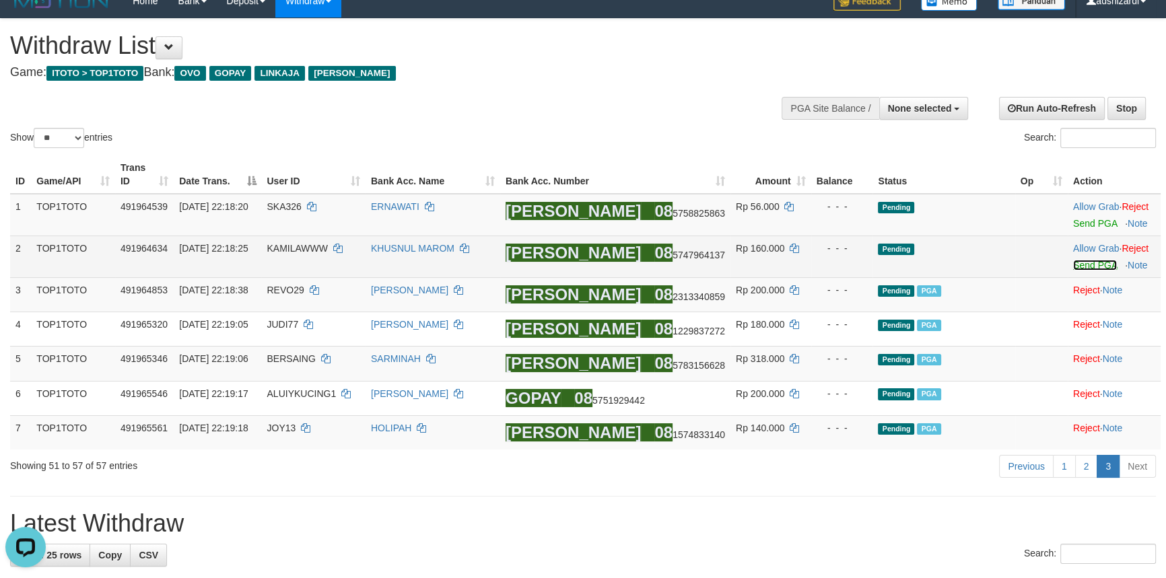
click at [1084, 265] on link "Send PGA" at bounding box center [1095, 265] width 44 height 11
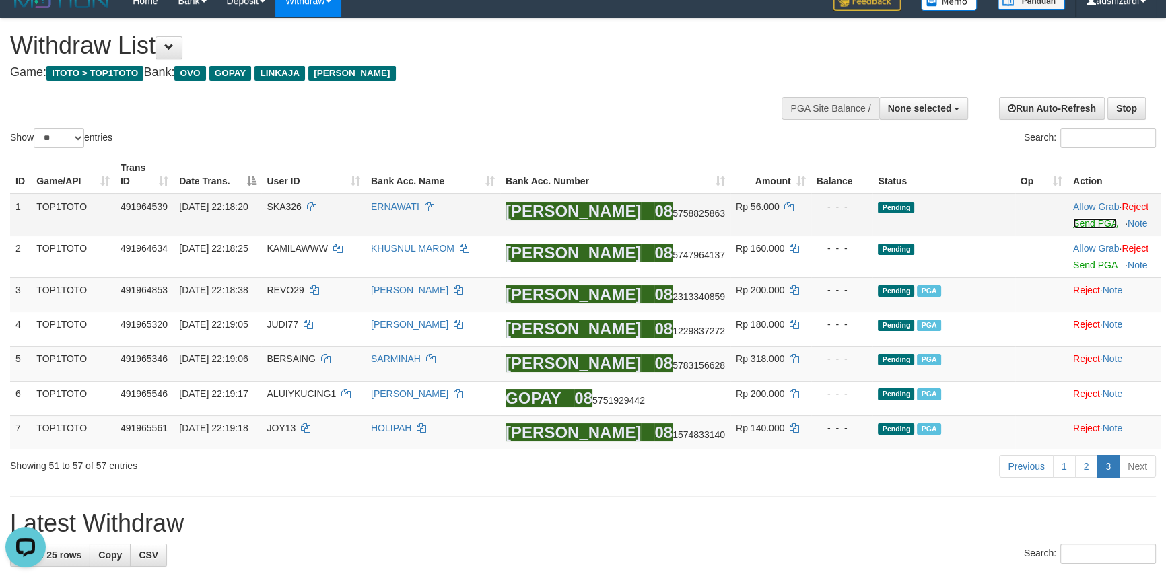
click at [1087, 219] on link "Send PGA" at bounding box center [1095, 223] width 44 height 11
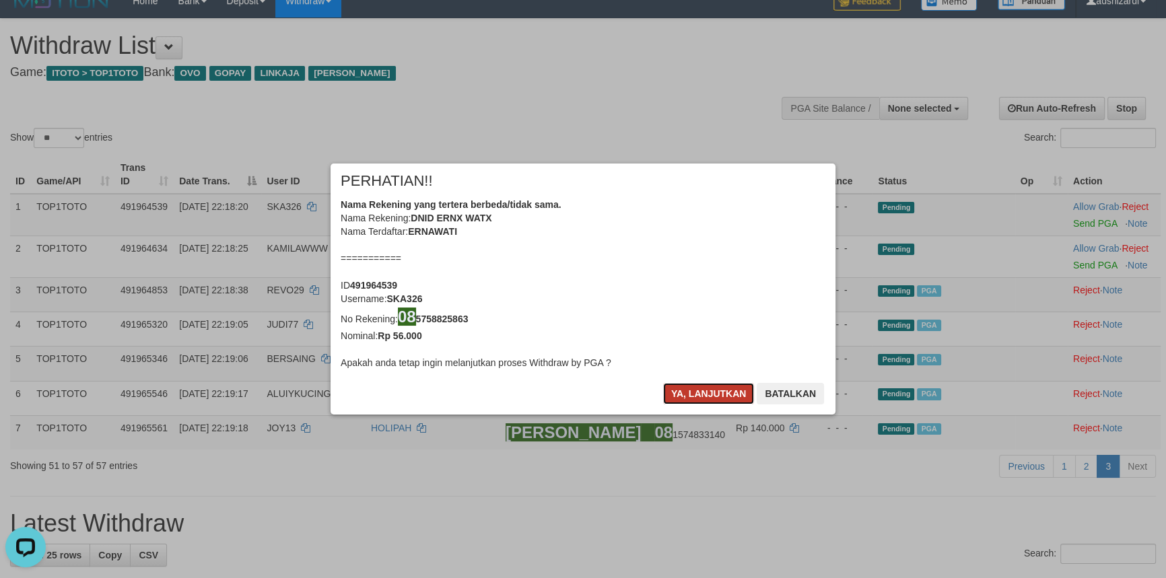
click at [710, 392] on button "Ya, lanjutkan" at bounding box center [709, 394] width 92 height 22
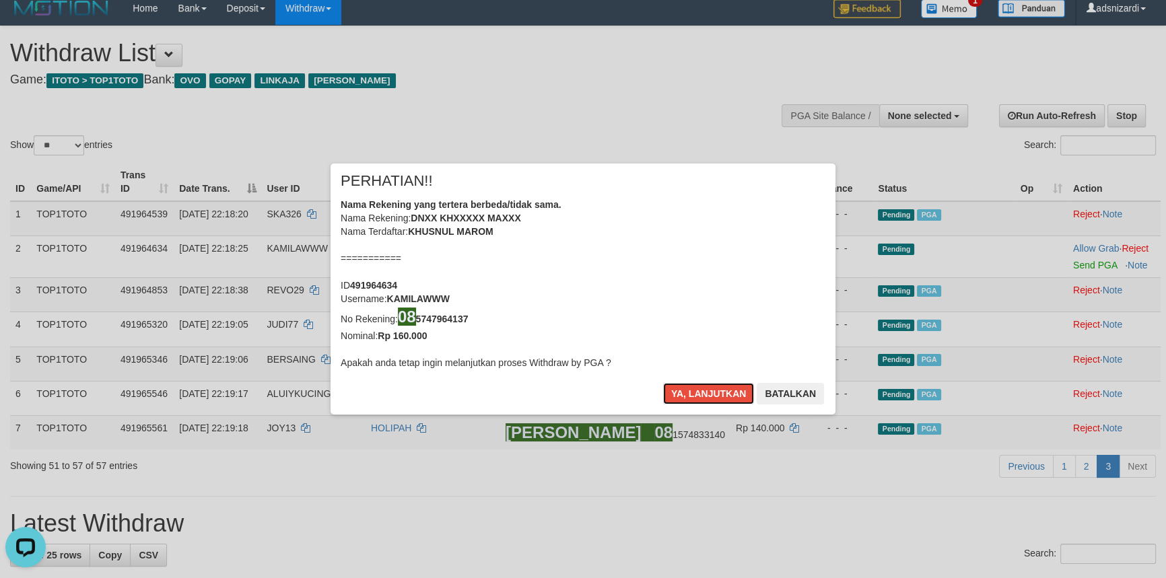
click at [710, 392] on button "Ya, lanjutkan" at bounding box center [709, 394] width 92 height 22
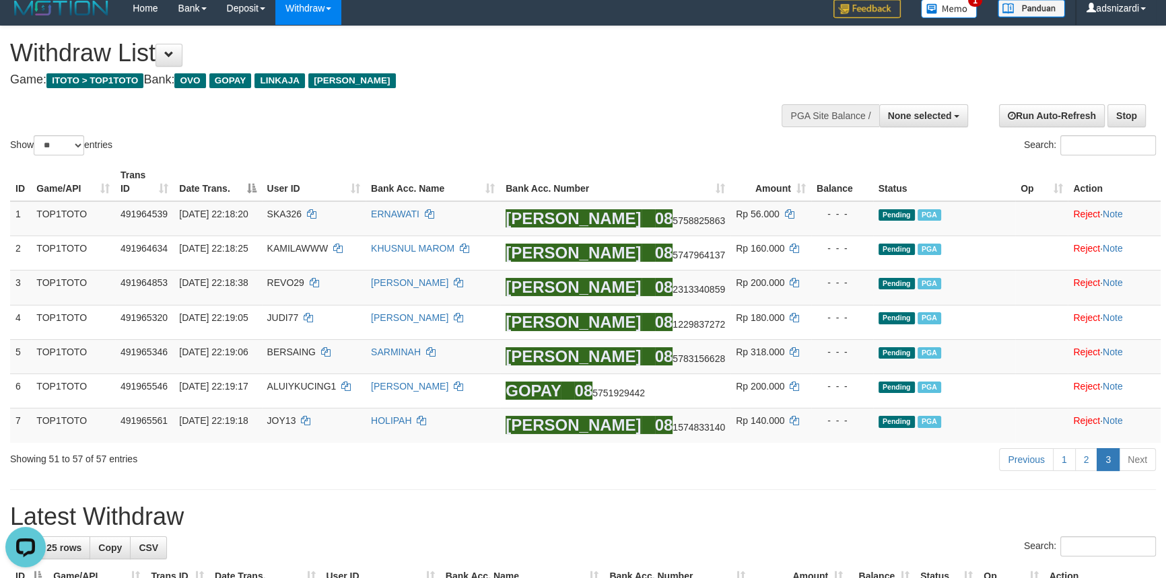
scroll to position [1, 0]
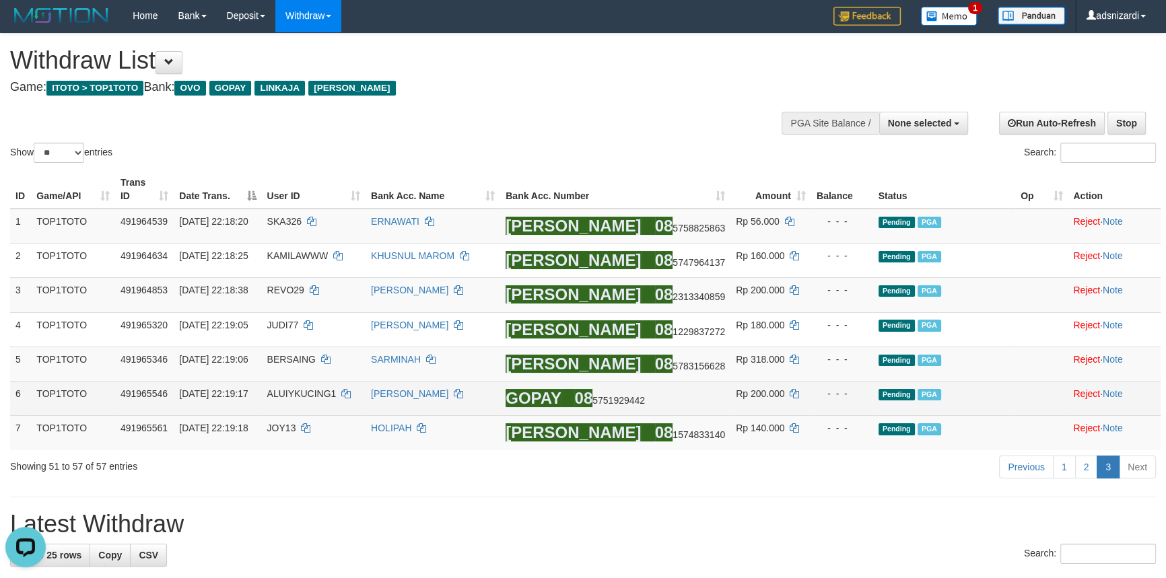
click at [561, 391] on ah_el_jm_1757876493794 "GOPAY" at bounding box center [533, 398] width 55 height 18
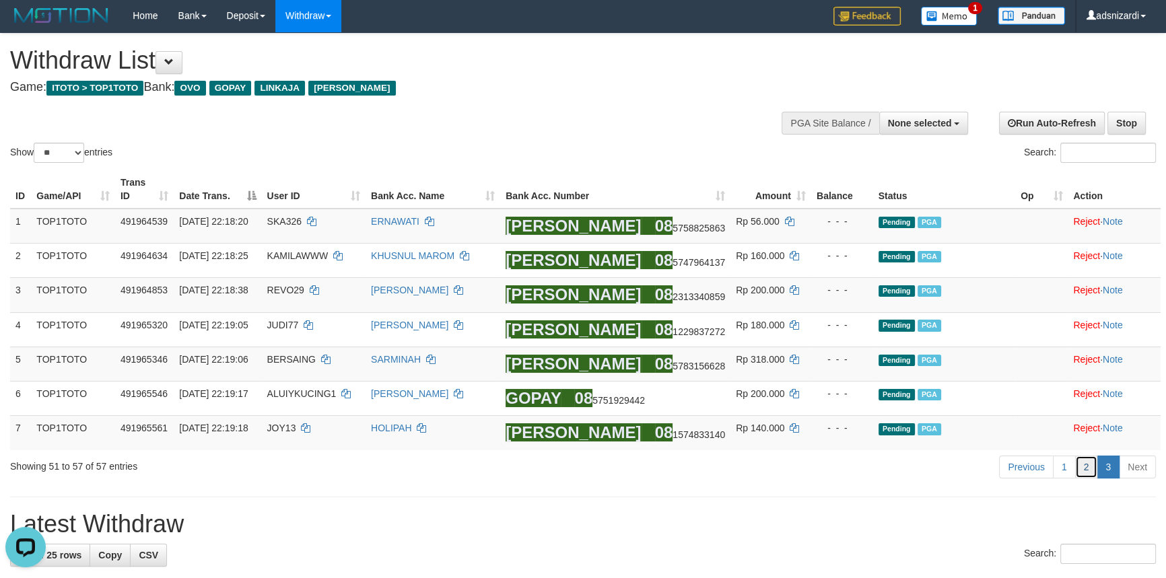
click at [1089, 469] on link "2" at bounding box center [1086, 467] width 23 height 23
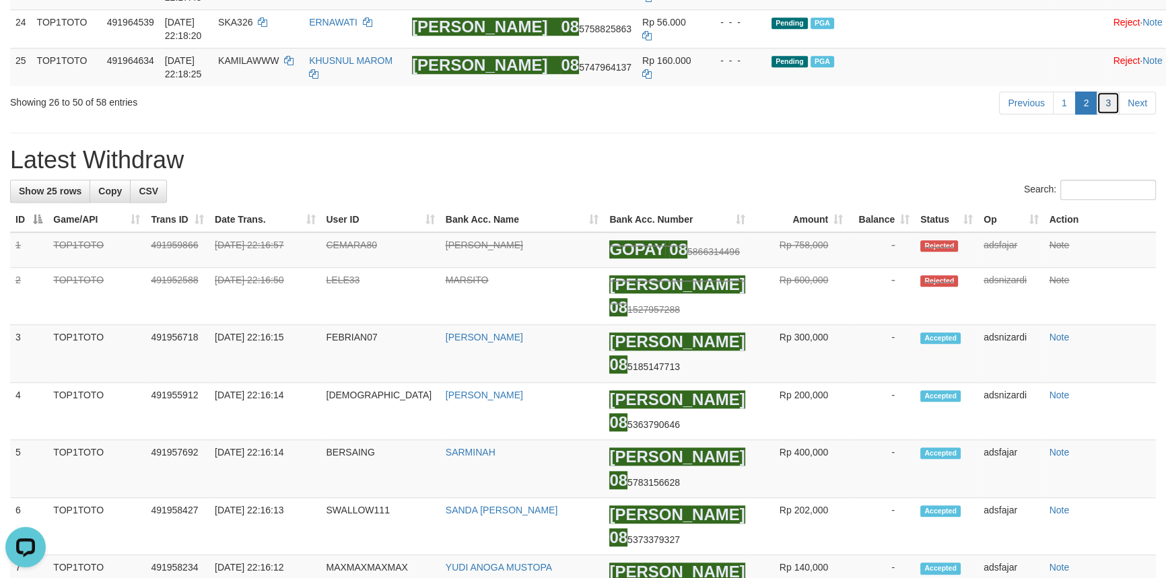
click at [1108, 114] on link "3" at bounding box center [1108, 103] width 23 height 23
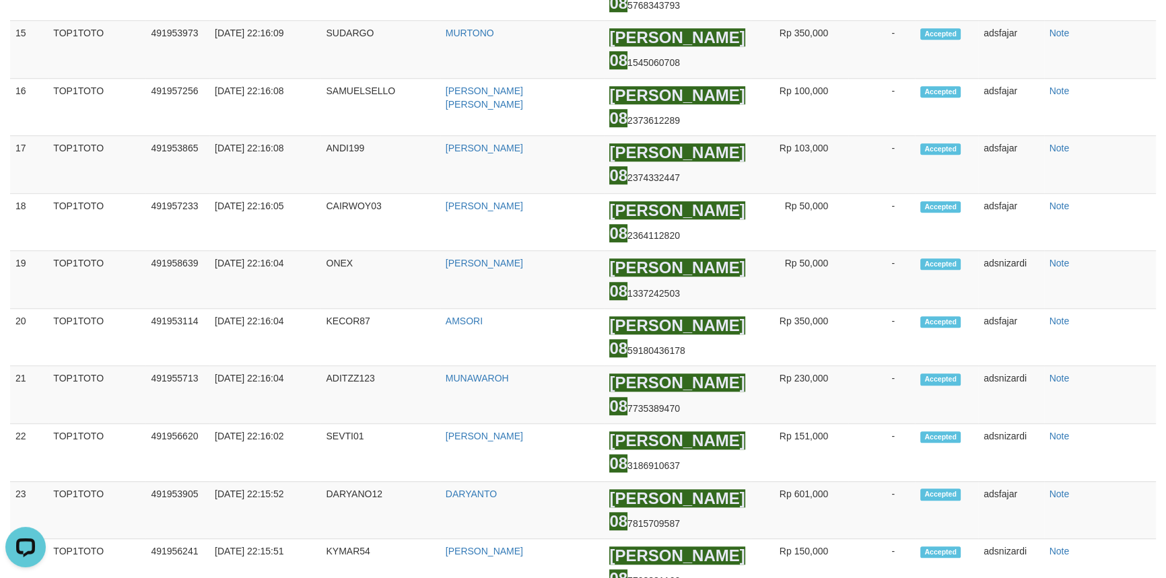
scroll to position [162, 0]
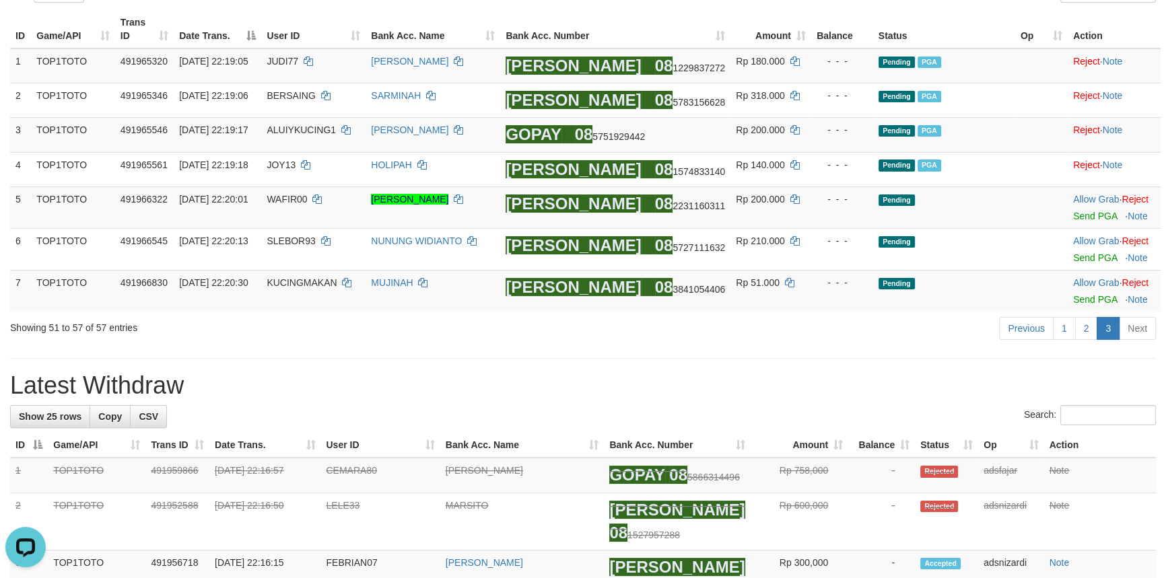
click at [705, 382] on h1 "Latest Withdraw" at bounding box center [583, 385] width 1146 height 27
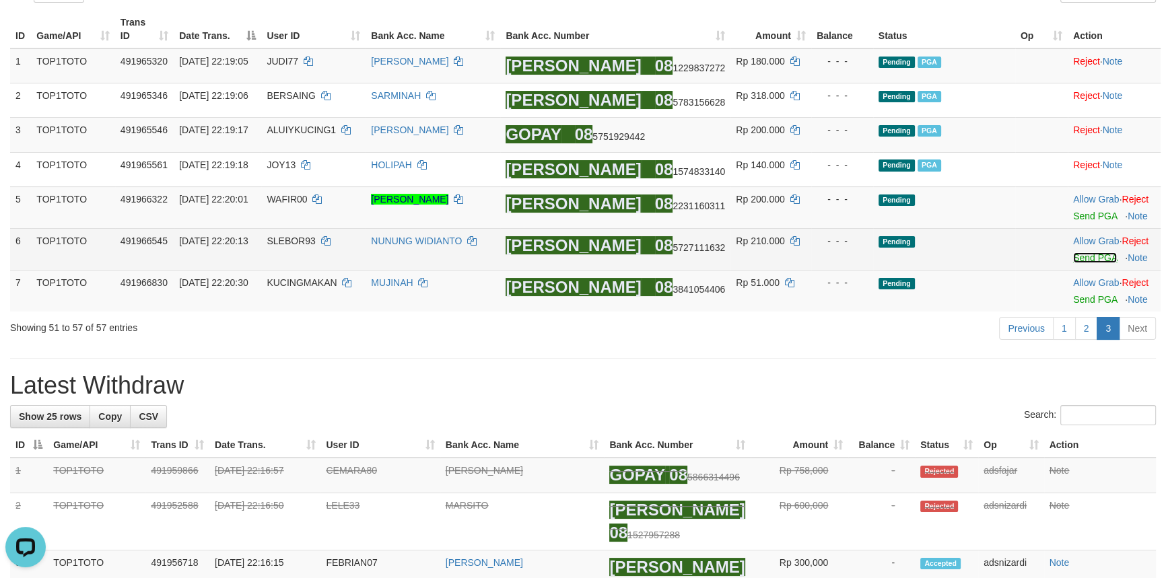
click at [1080, 259] on link "Send PGA" at bounding box center [1095, 258] width 44 height 11
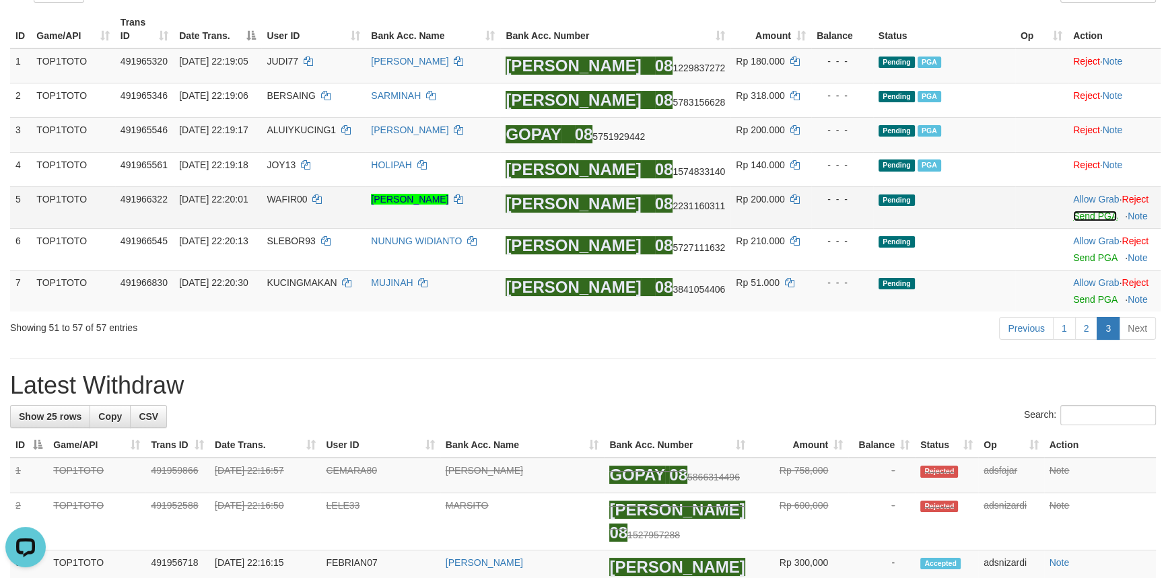
click at [1078, 220] on link "Send PGA" at bounding box center [1095, 216] width 44 height 11
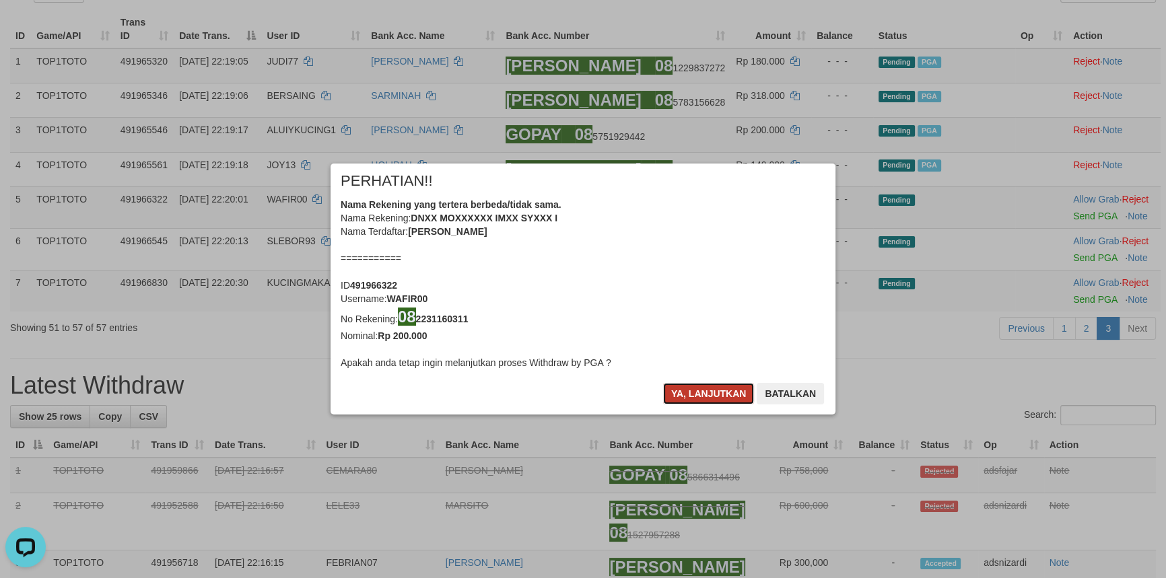
click at [712, 387] on button "Ya, lanjutkan" at bounding box center [709, 394] width 92 height 22
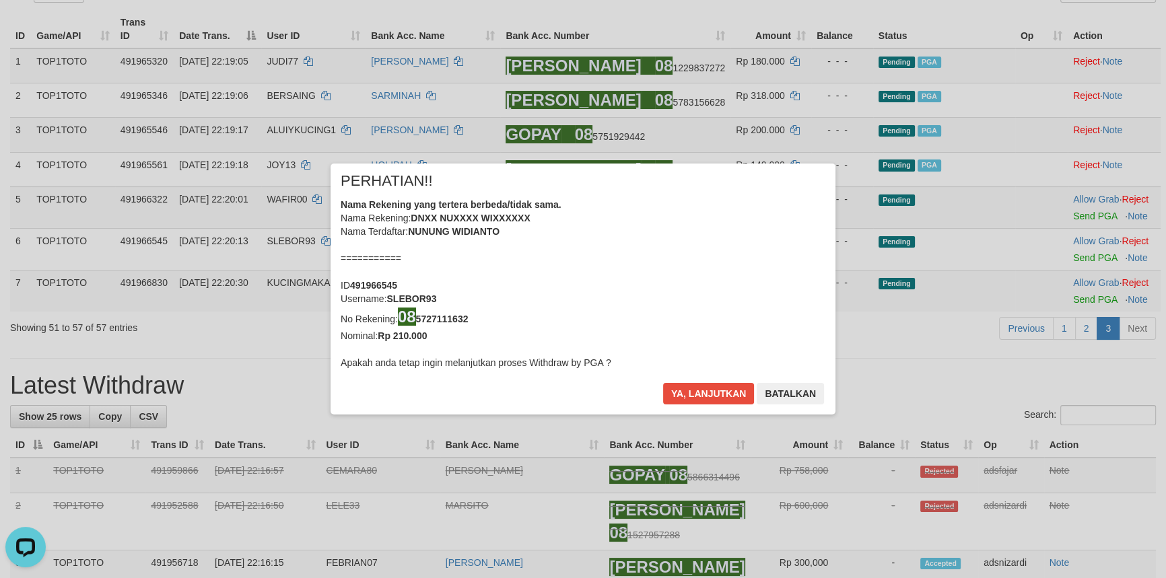
scroll to position [155, 0]
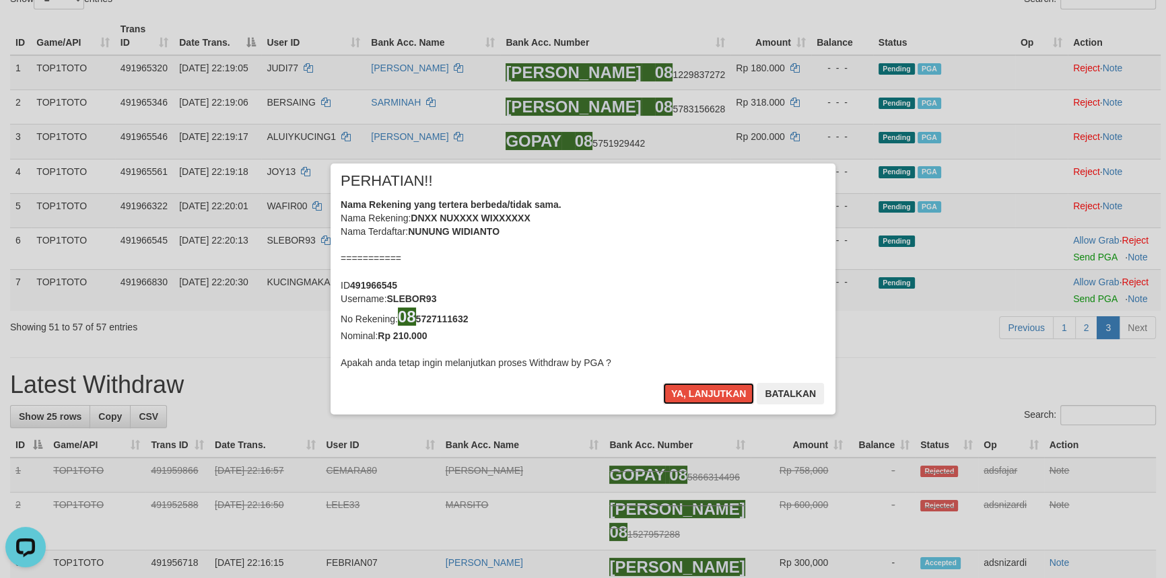
click at [712, 387] on button "Ya, lanjutkan" at bounding box center [709, 394] width 92 height 22
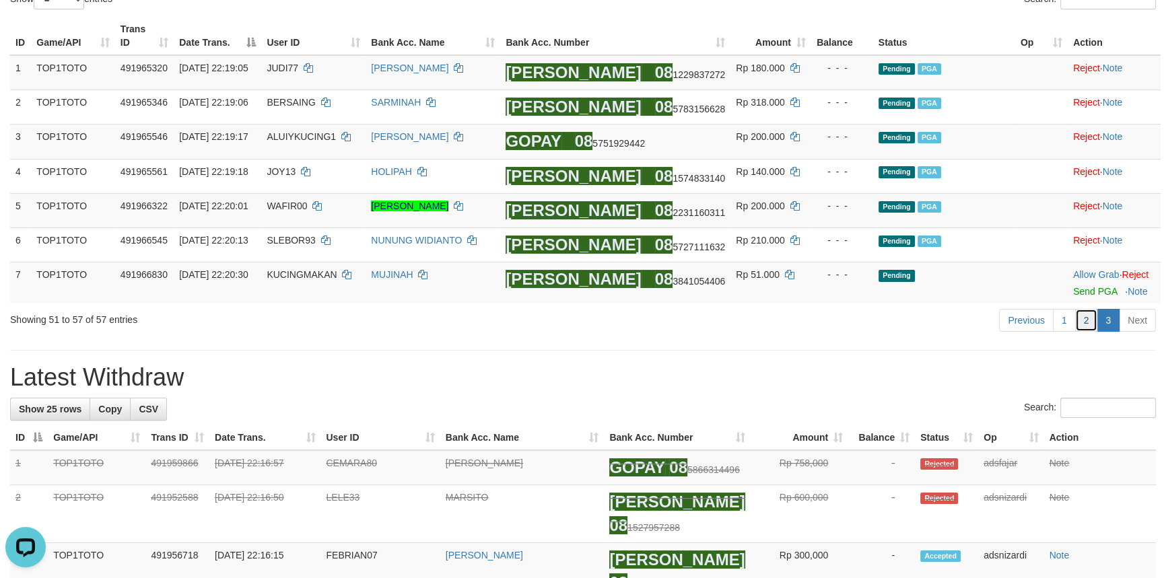
click at [1083, 321] on link "2" at bounding box center [1086, 320] width 23 height 23
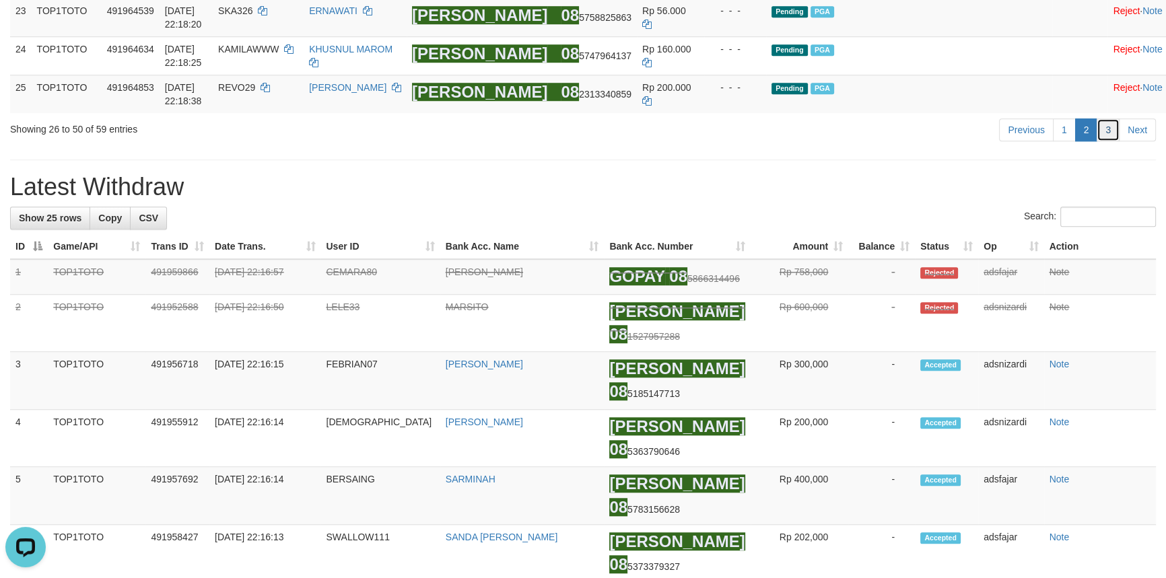
click at [1106, 141] on link "3" at bounding box center [1108, 130] width 23 height 23
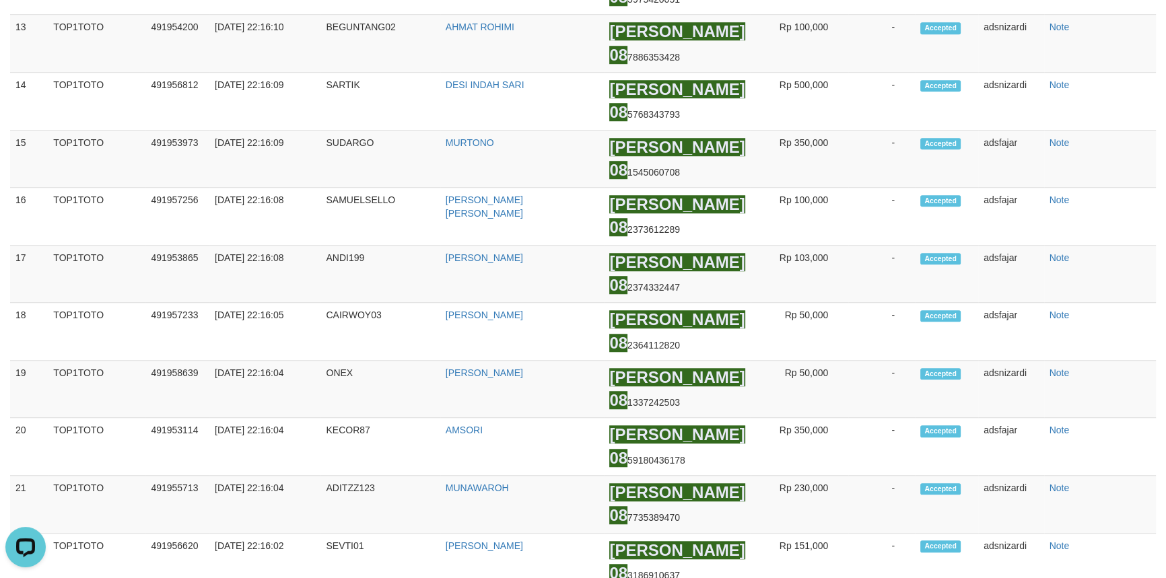
scroll to position [211, 0]
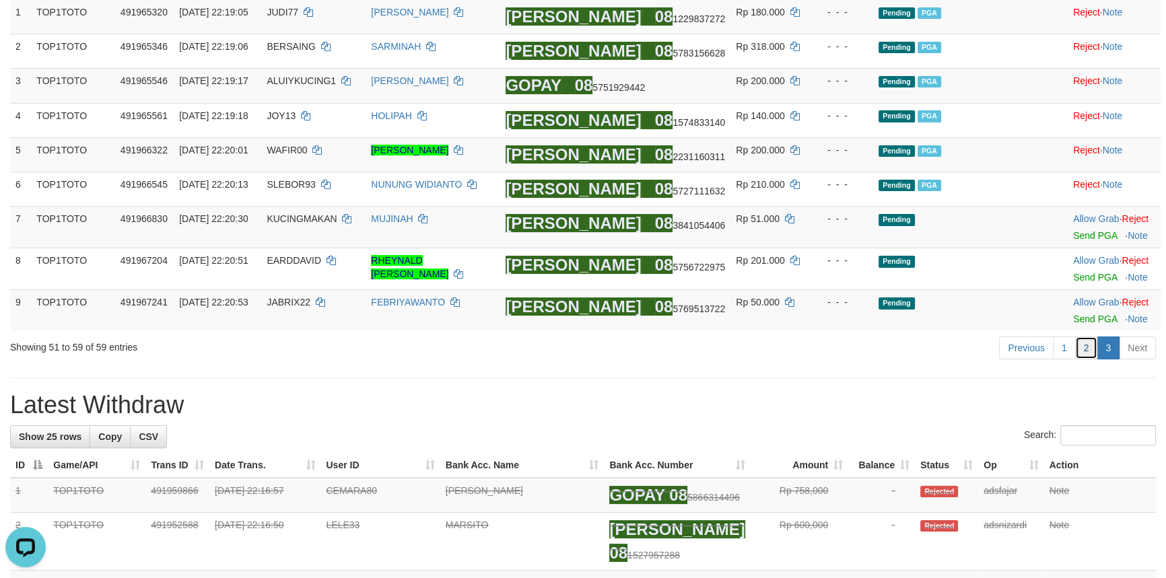
click at [1089, 340] on link "2" at bounding box center [1086, 348] width 23 height 23
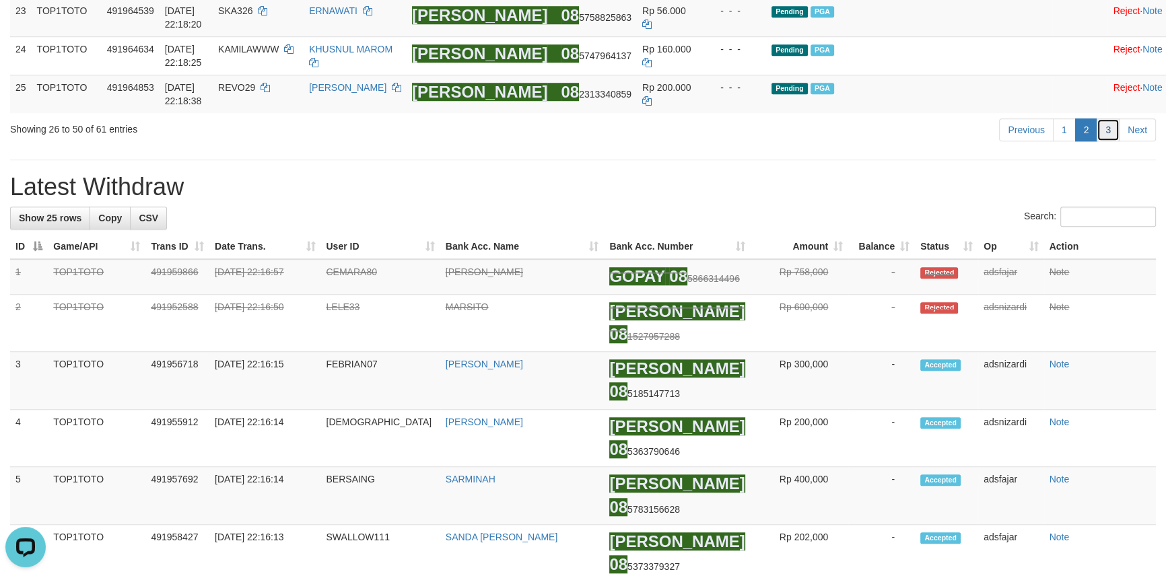
click at [1106, 141] on link "3" at bounding box center [1108, 130] width 23 height 23
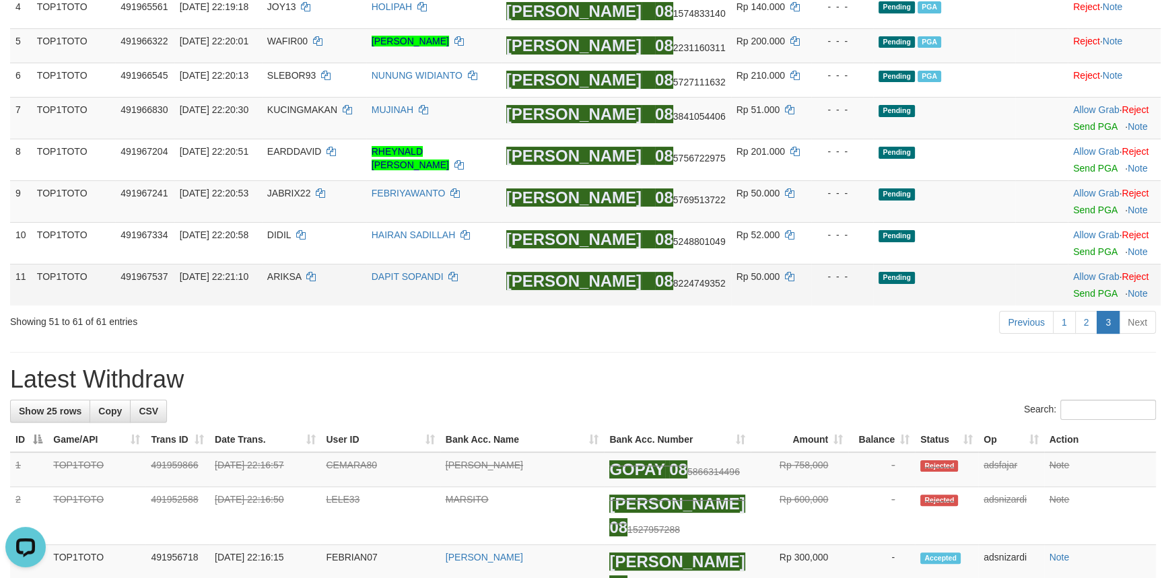
scroll to position [263, 0]
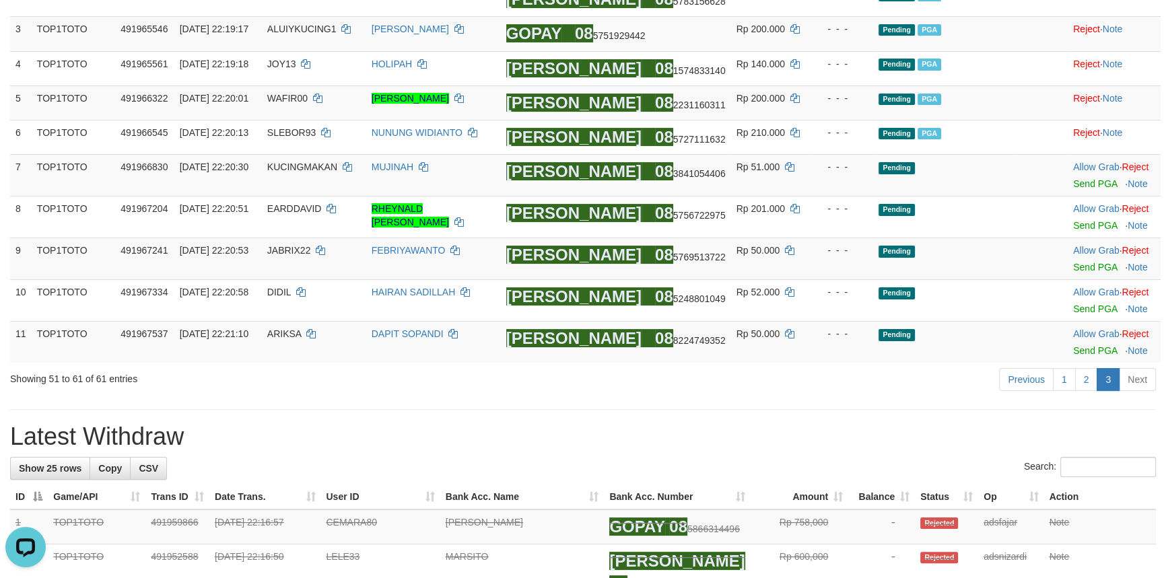
click at [1088, 266] on link "Send PGA" at bounding box center [1095, 267] width 44 height 11
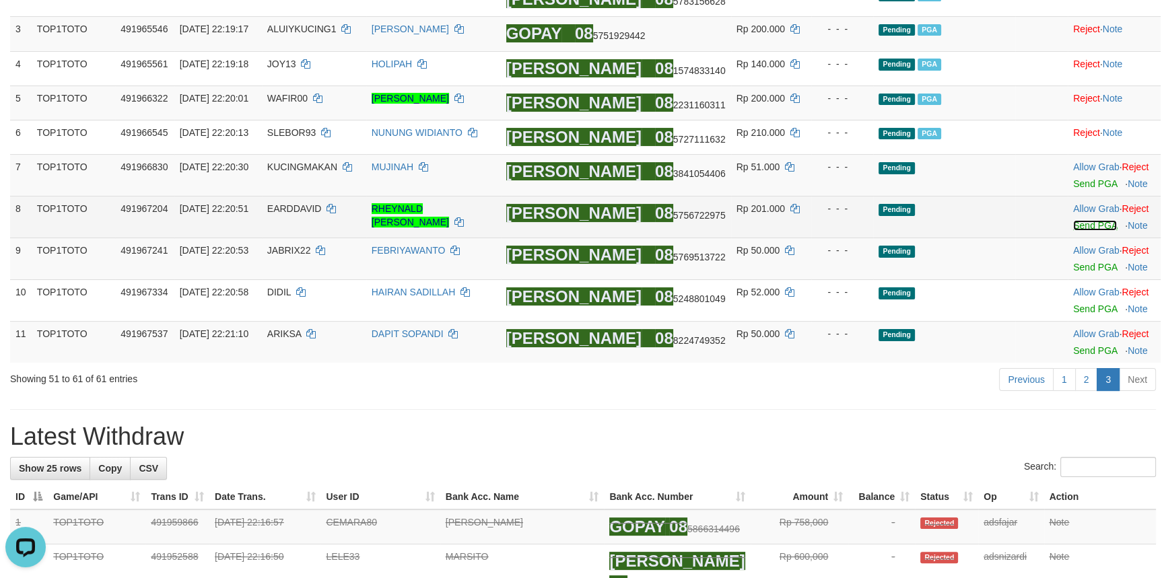
click at [1087, 222] on link "Send PGA" at bounding box center [1095, 225] width 44 height 11
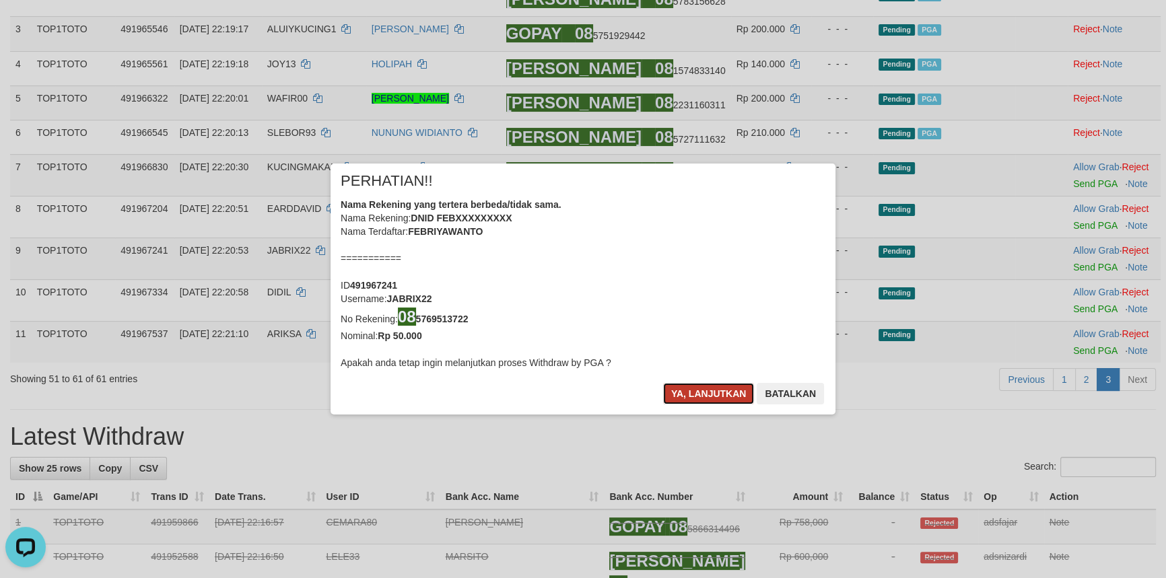
click at [696, 389] on button "Ya, lanjutkan" at bounding box center [709, 394] width 92 height 22
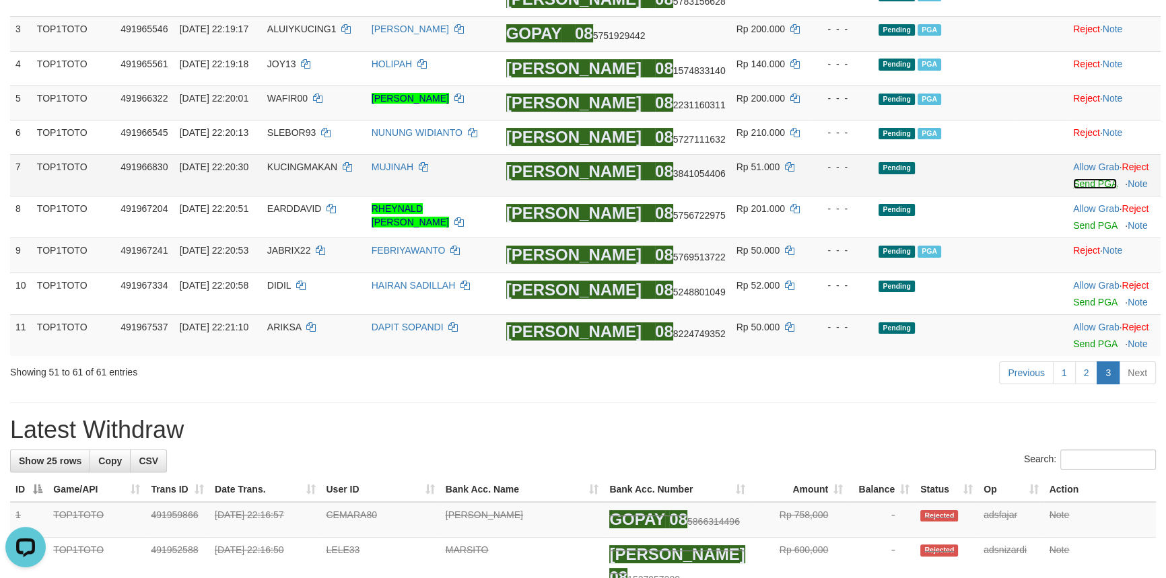
click at [1086, 186] on link "Send PGA" at bounding box center [1095, 183] width 44 height 11
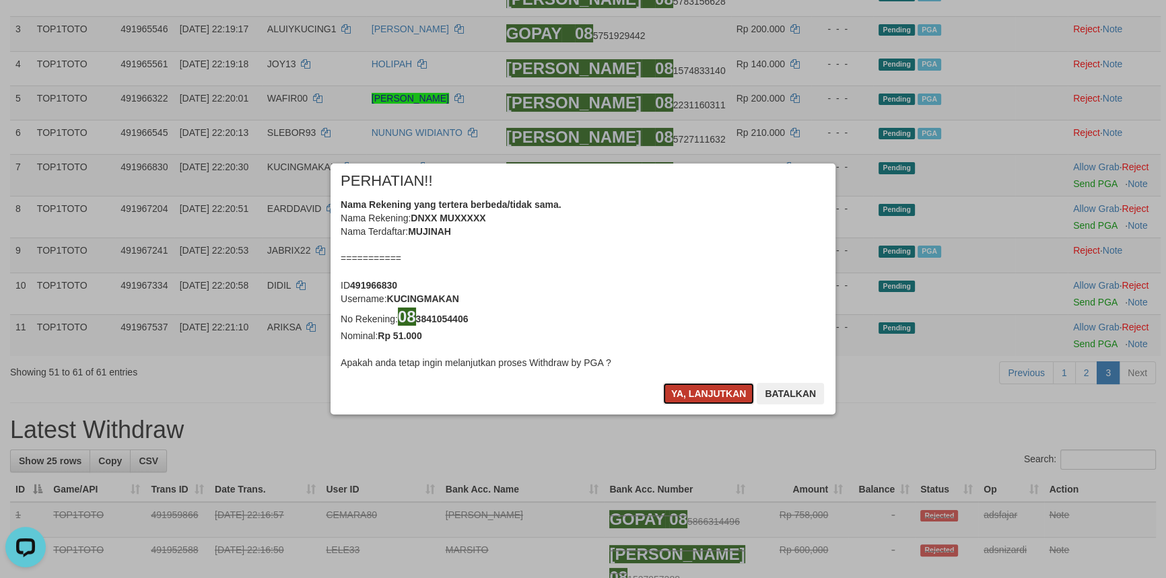
click at [683, 387] on button "Ya, lanjutkan" at bounding box center [709, 394] width 92 height 22
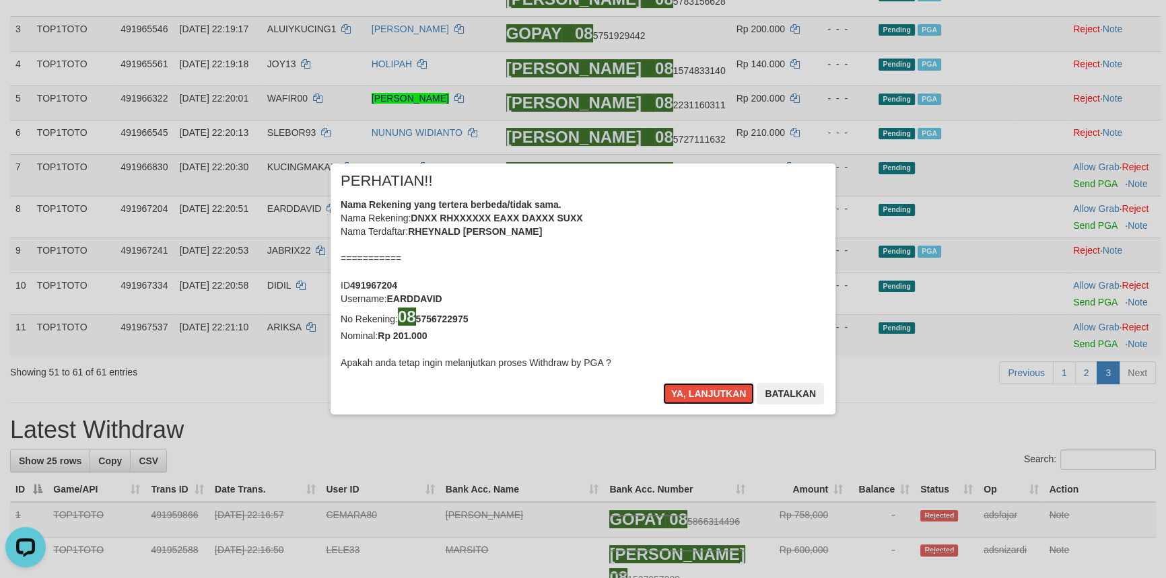
click at [683, 387] on button "Ya, lanjutkan" at bounding box center [709, 394] width 92 height 22
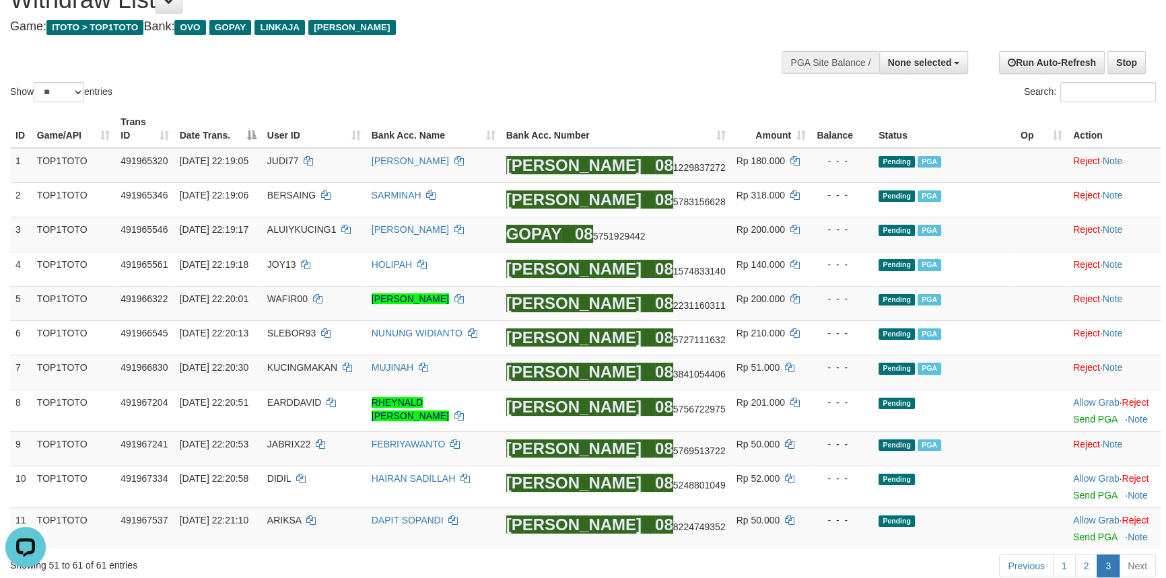
scroll to position [59, 0]
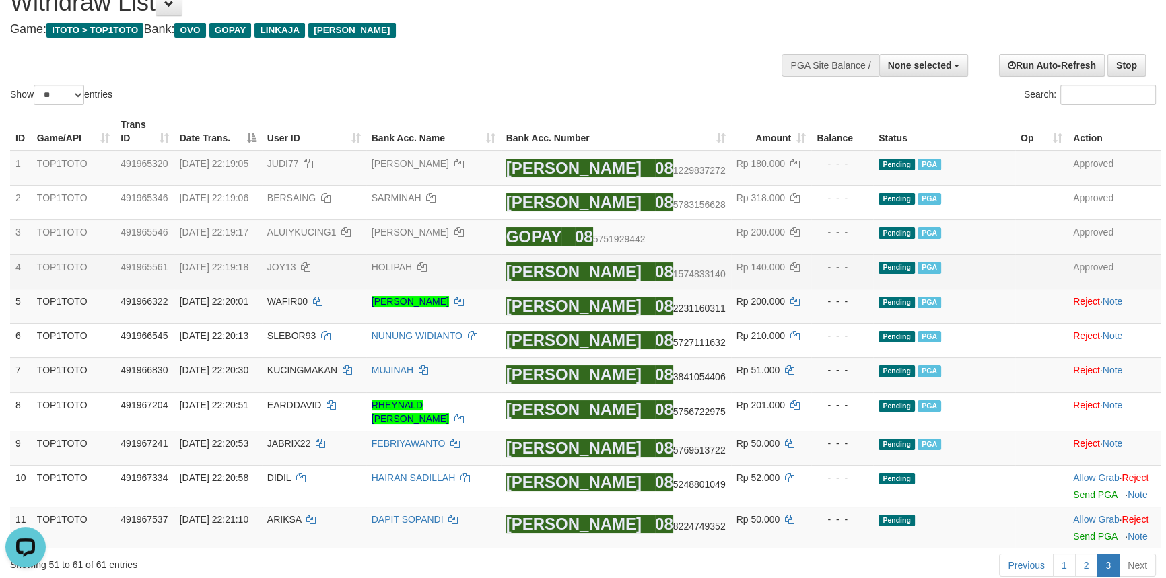
click at [1016, 276] on td at bounding box center [1042, 272] width 53 height 34
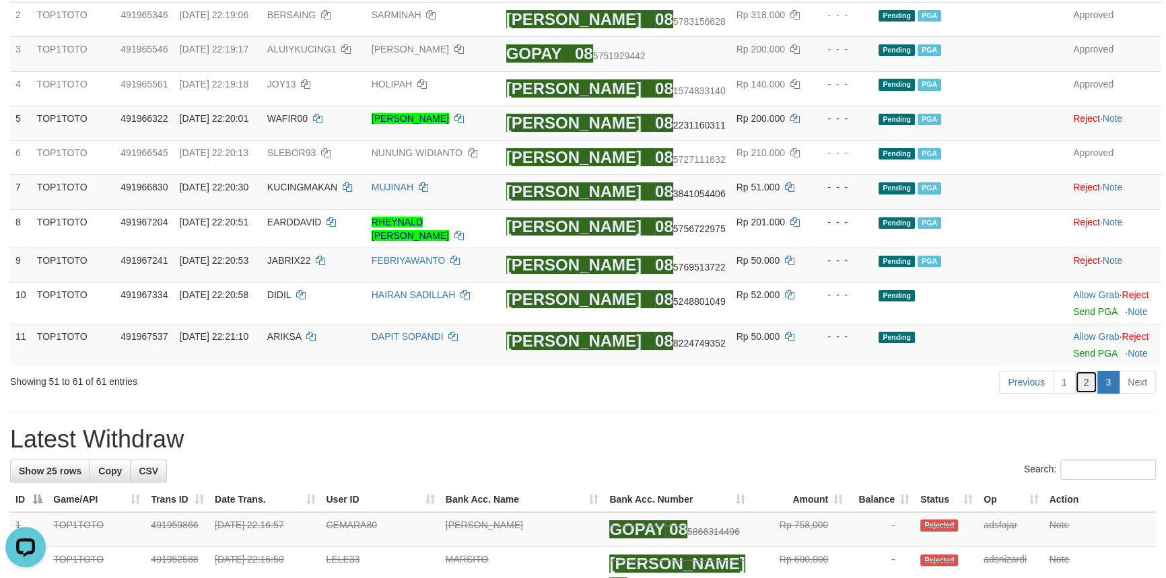
click at [1089, 381] on link "2" at bounding box center [1086, 382] width 23 height 23
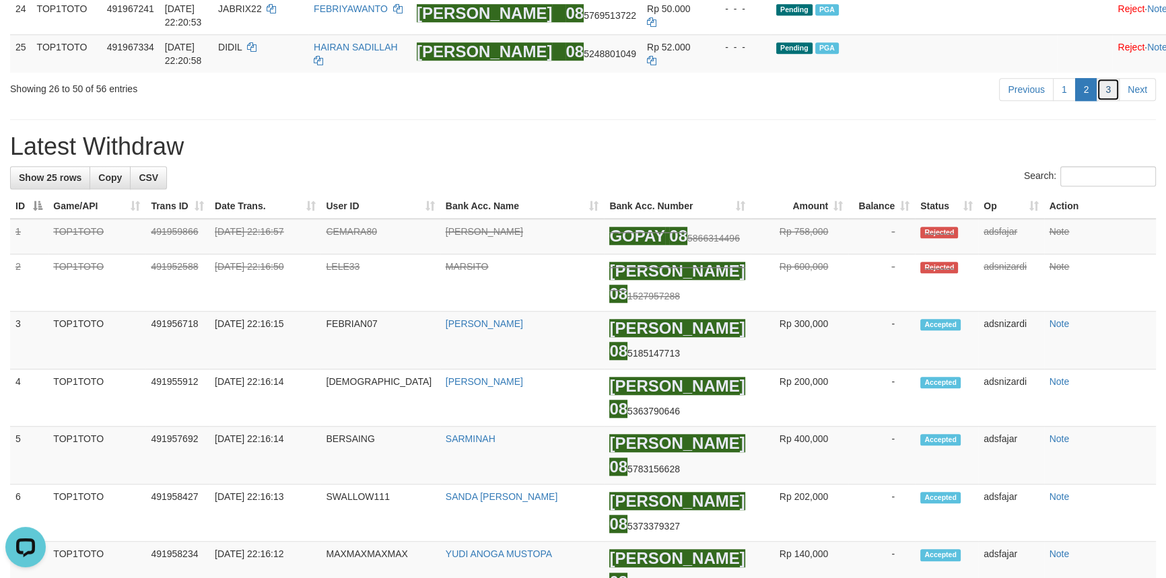
click at [1111, 101] on link "3" at bounding box center [1108, 89] width 23 height 23
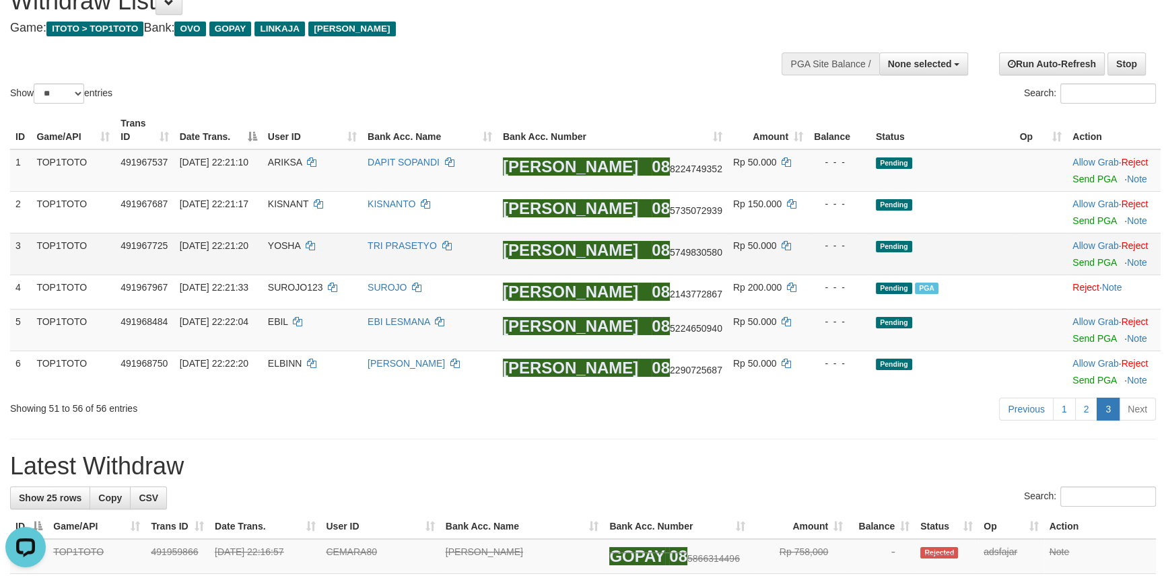
scroll to position [48, 0]
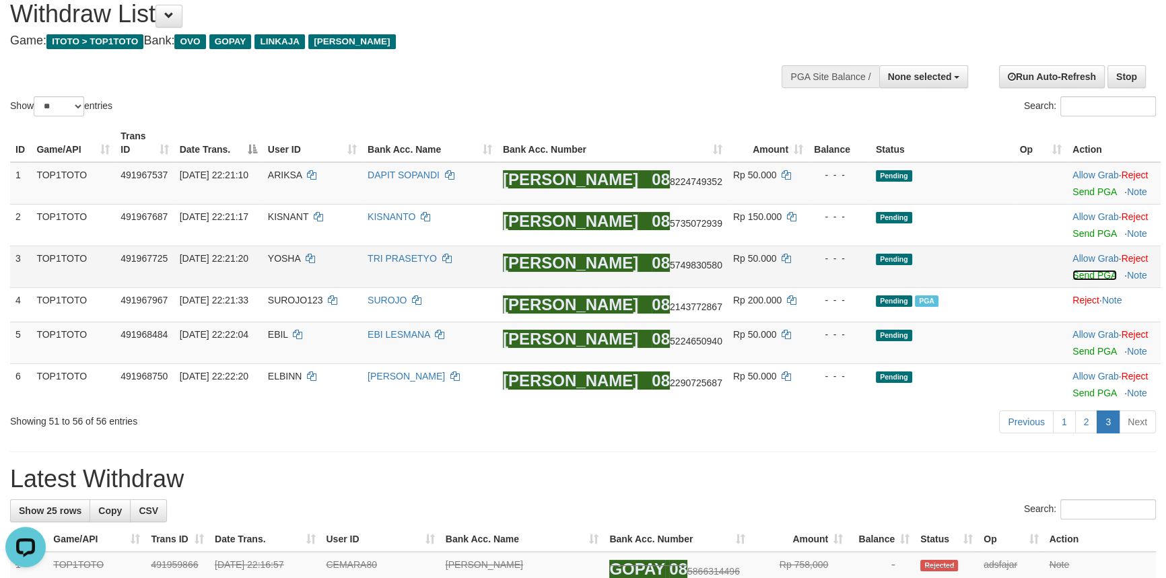
click at [1079, 275] on link "Send PGA" at bounding box center [1095, 275] width 44 height 11
click at [1073, 270] on link "Send PGA" at bounding box center [1095, 275] width 44 height 11
click at [1084, 415] on link "2" at bounding box center [1086, 422] width 23 height 23
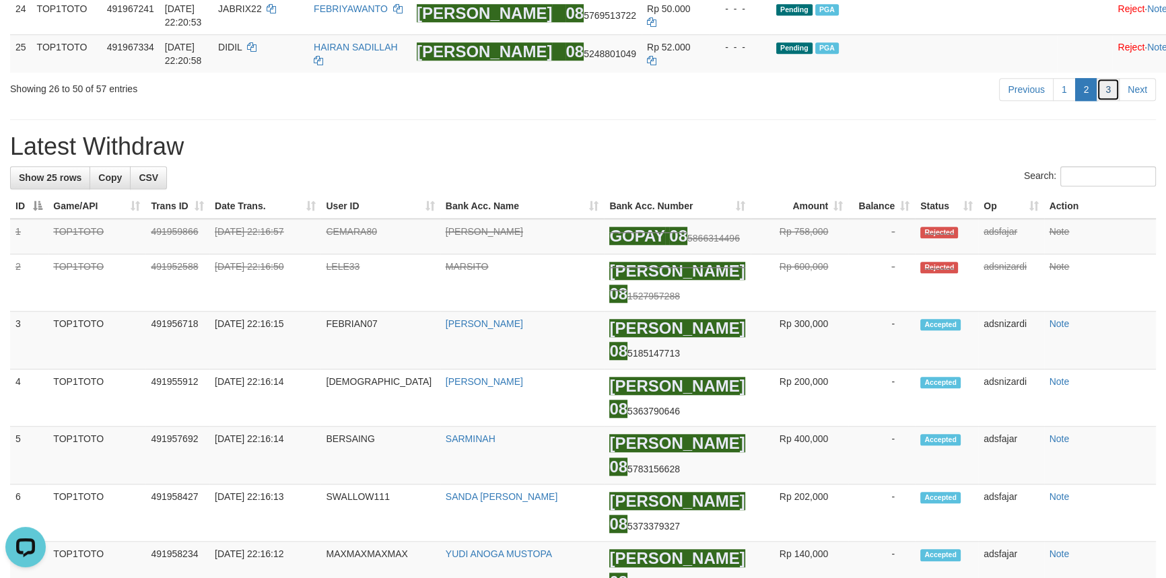
click at [1110, 101] on link "3" at bounding box center [1108, 89] width 23 height 23
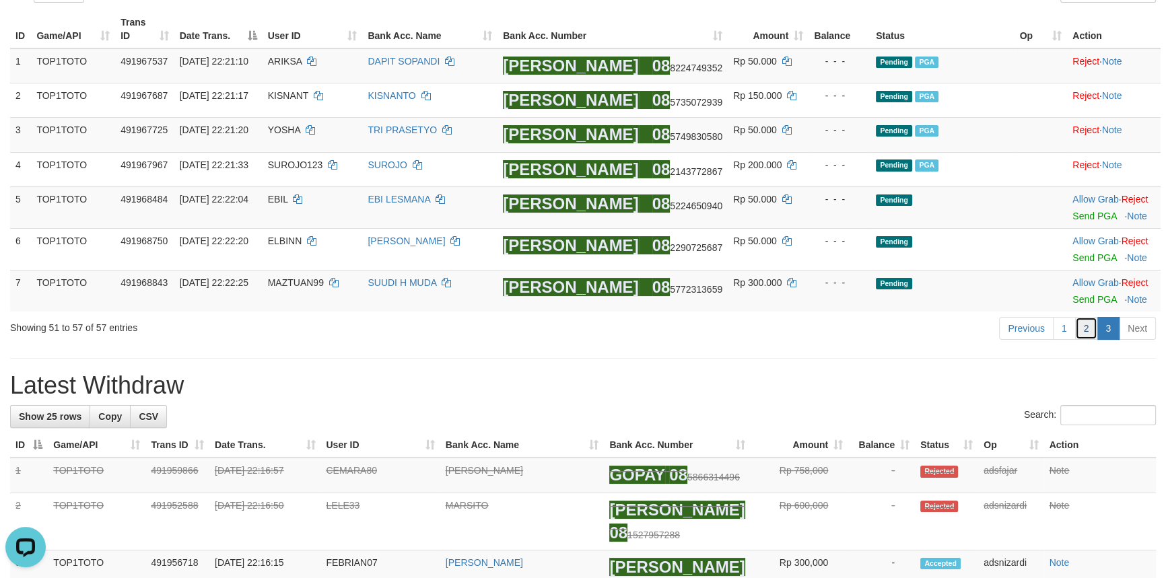
click at [1090, 327] on link "2" at bounding box center [1086, 328] width 23 height 23
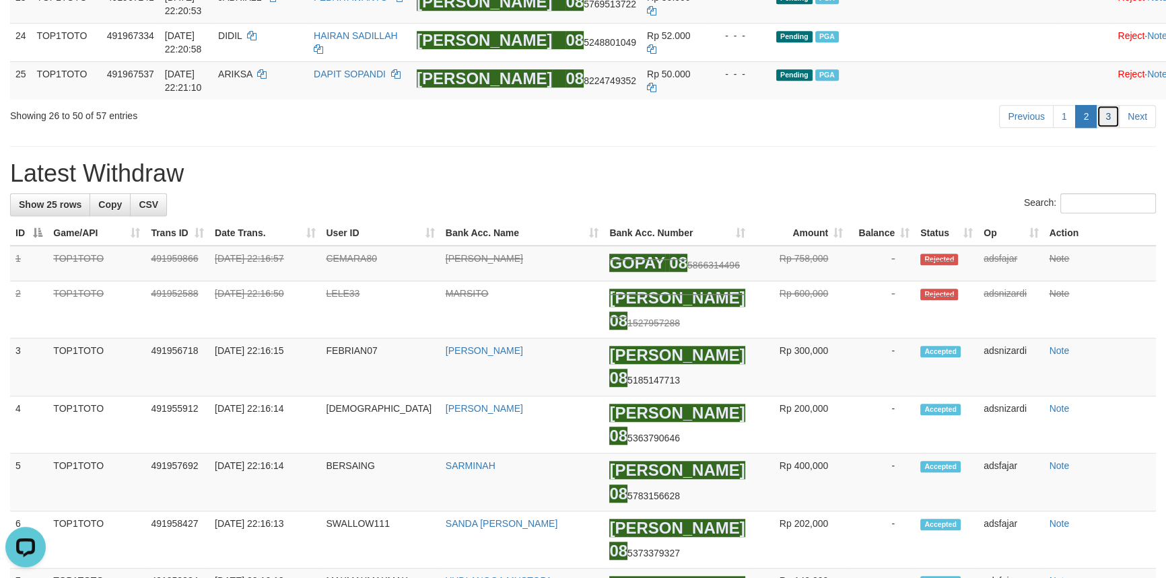
click at [1110, 128] on link "3" at bounding box center [1108, 116] width 23 height 23
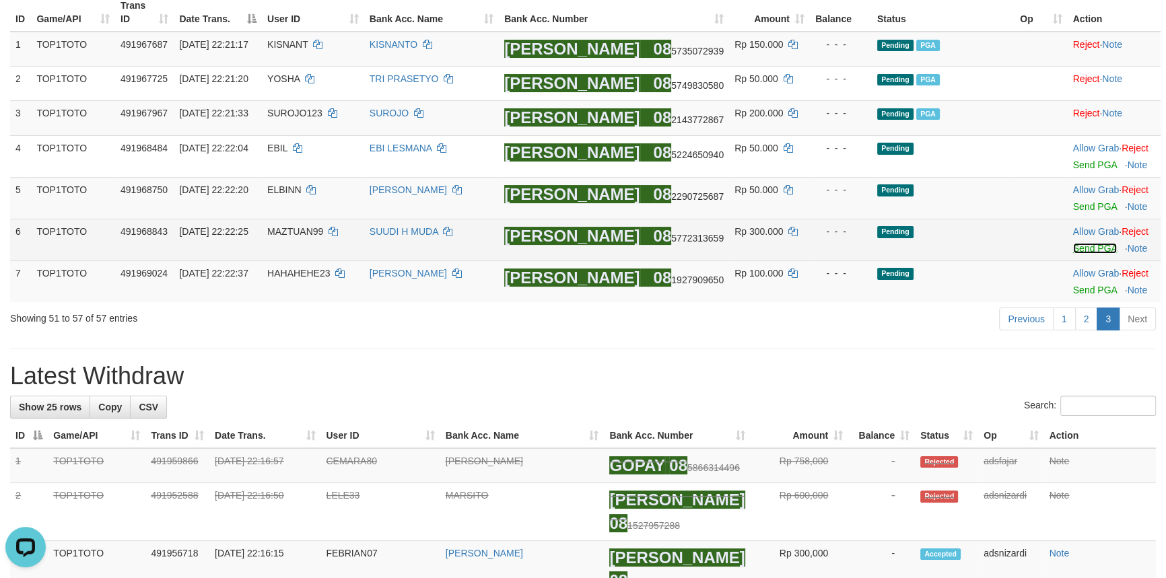
click at [1077, 246] on link "Send PGA" at bounding box center [1095, 248] width 44 height 11
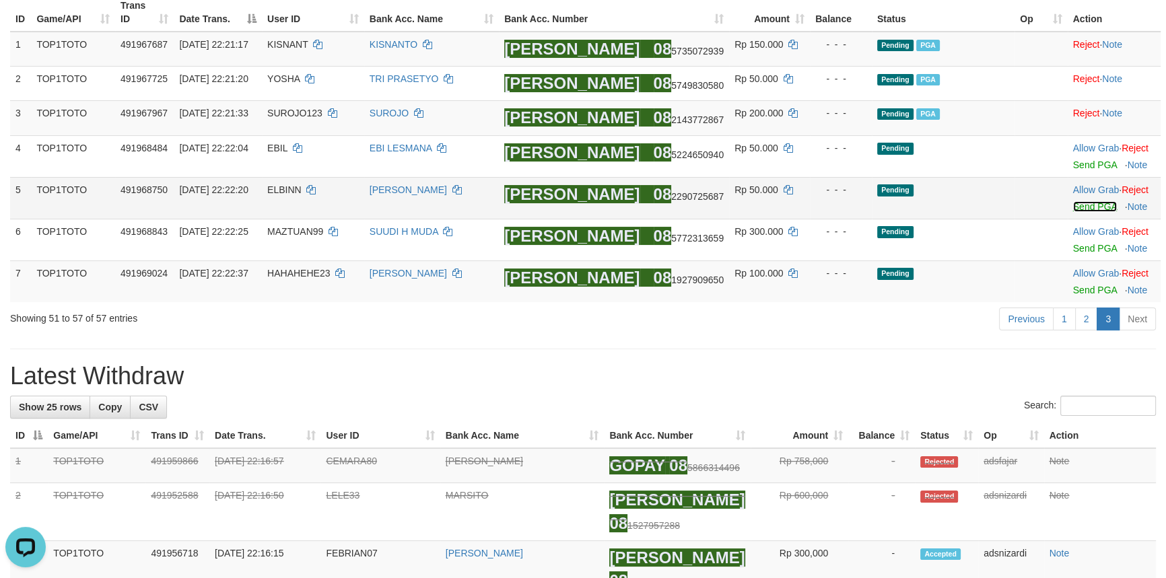
click at [1075, 209] on link "Send PGA" at bounding box center [1095, 206] width 44 height 11
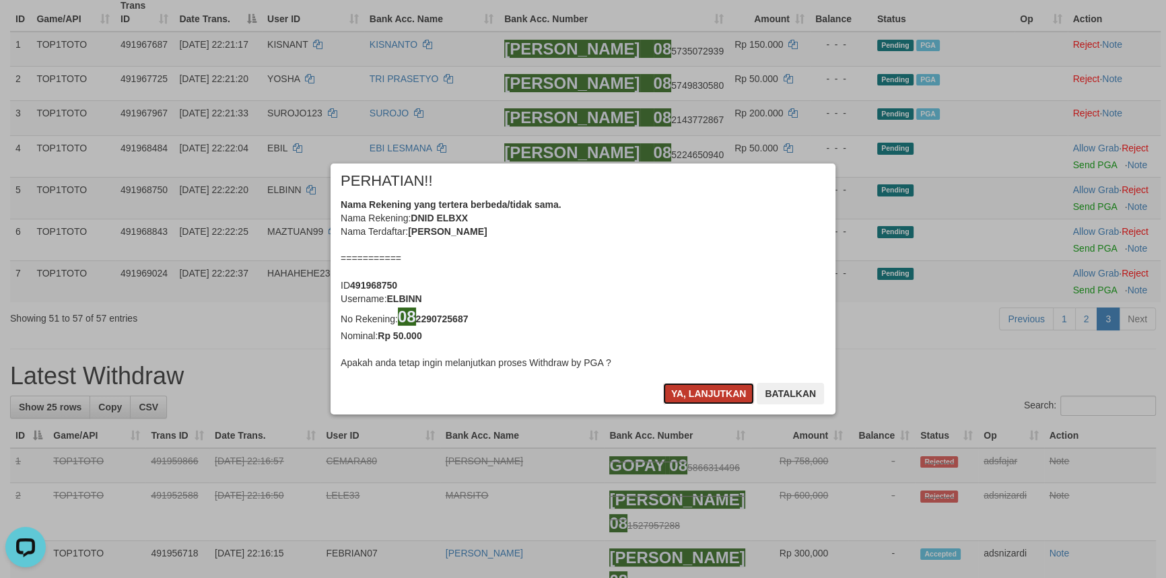
click at [694, 391] on button "Ya, lanjutkan" at bounding box center [709, 394] width 92 height 22
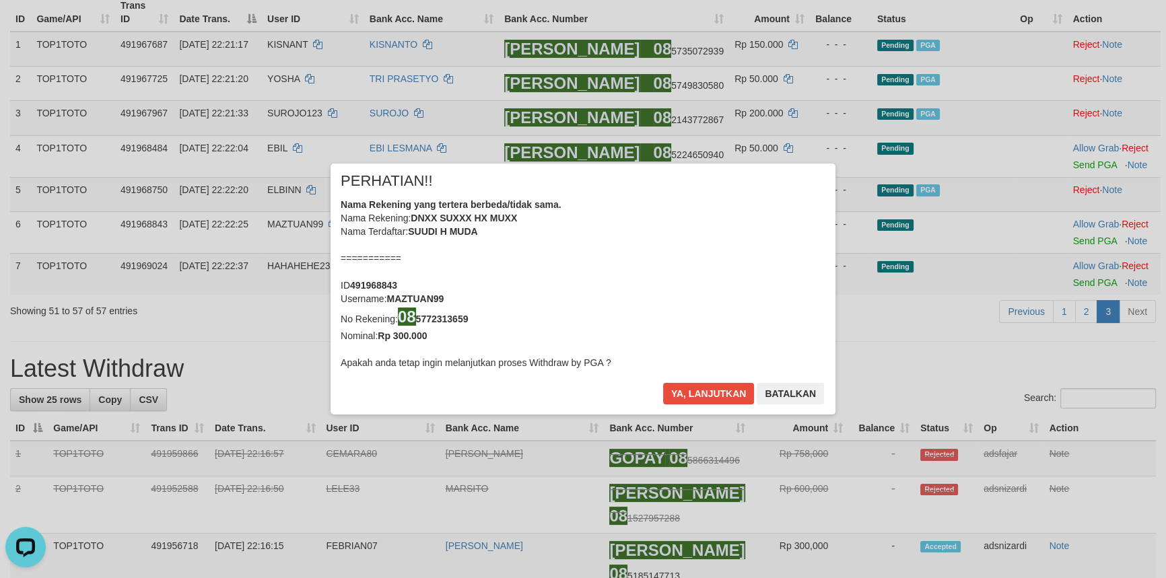
scroll to position [171, 0]
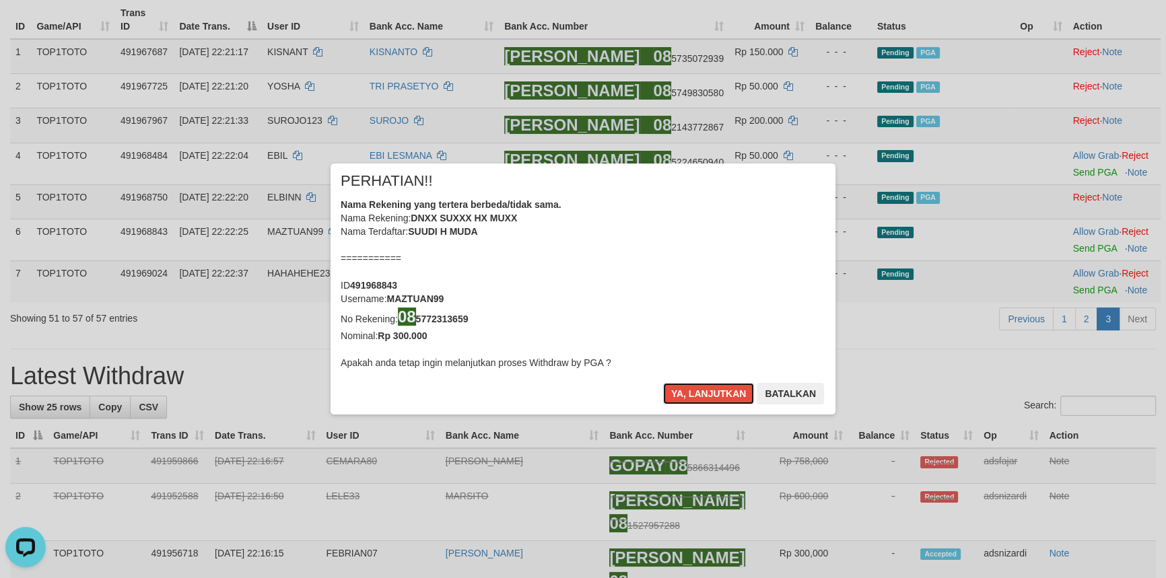
click at [694, 391] on button "Ya, lanjutkan" at bounding box center [709, 394] width 92 height 22
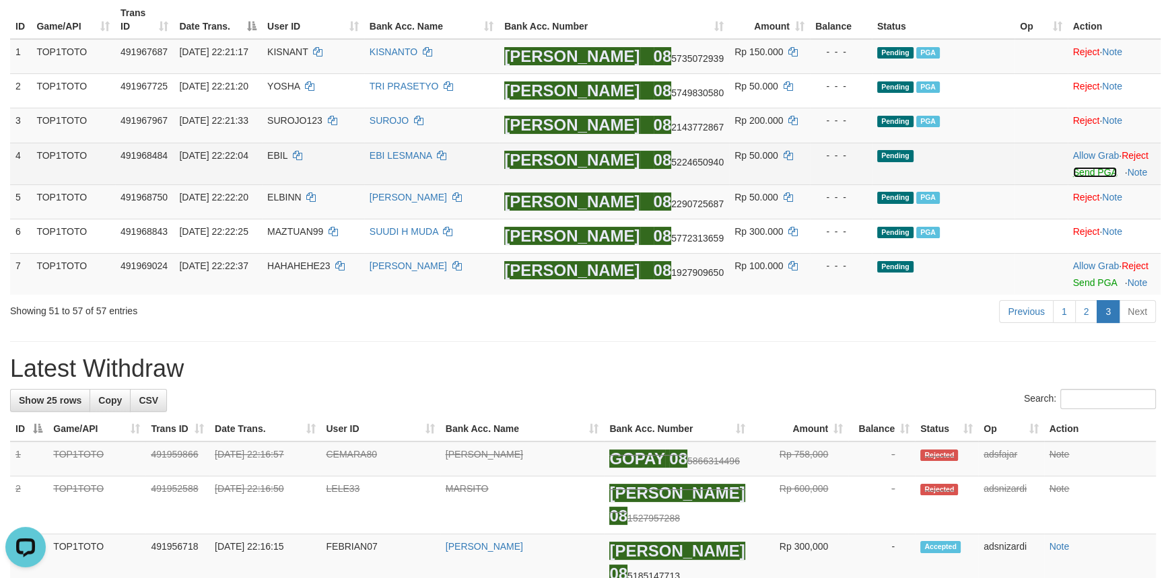
click at [1075, 170] on link "Send PGA" at bounding box center [1095, 172] width 44 height 11
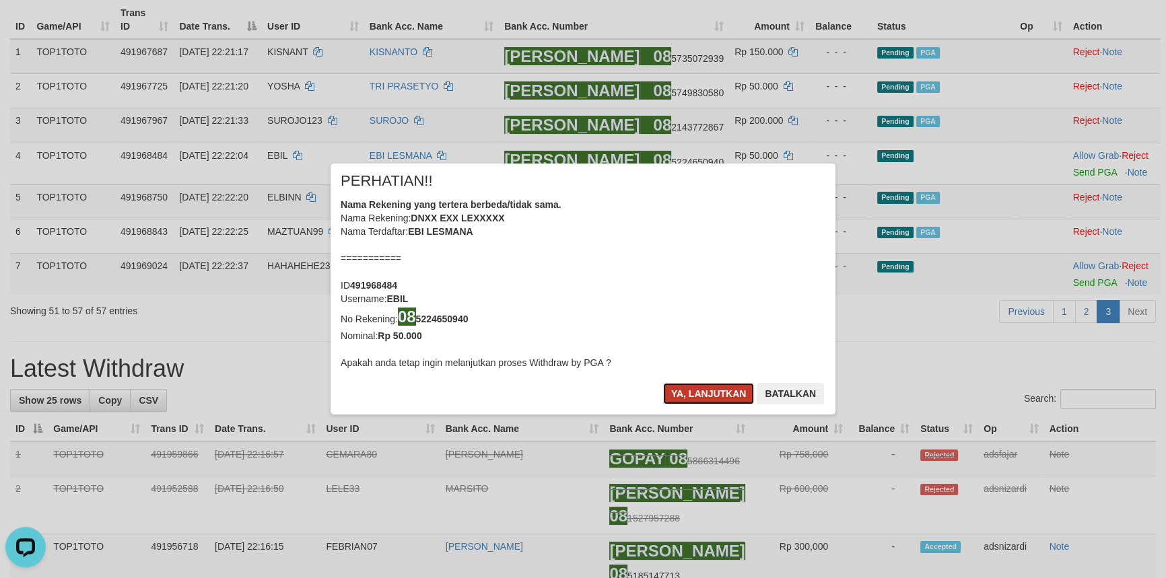
click at [709, 397] on button "Ya, lanjutkan" at bounding box center [709, 394] width 92 height 22
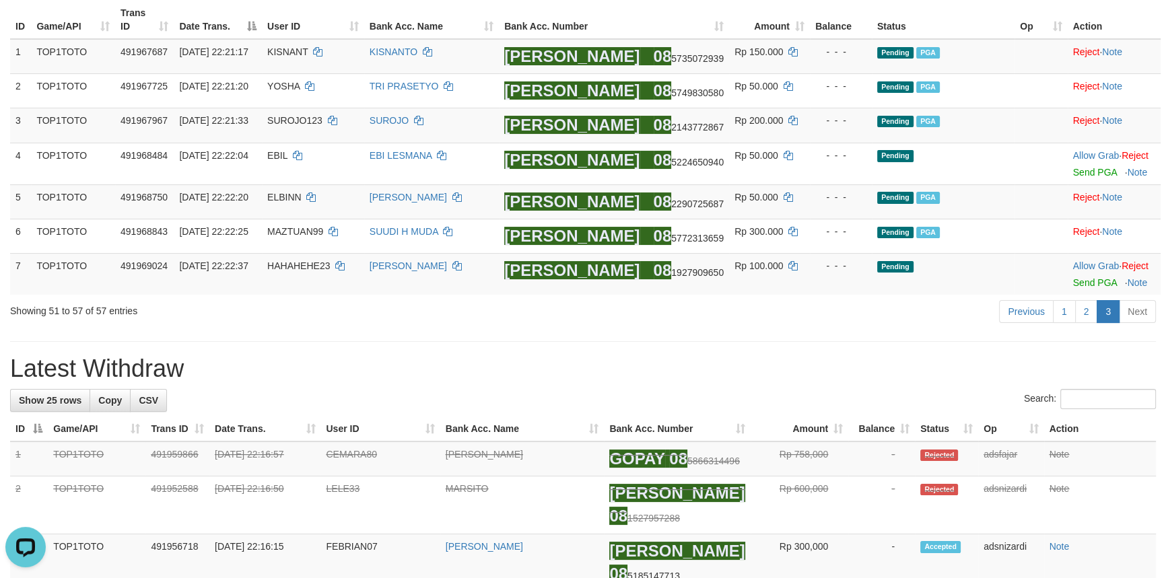
scroll to position [164, 0]
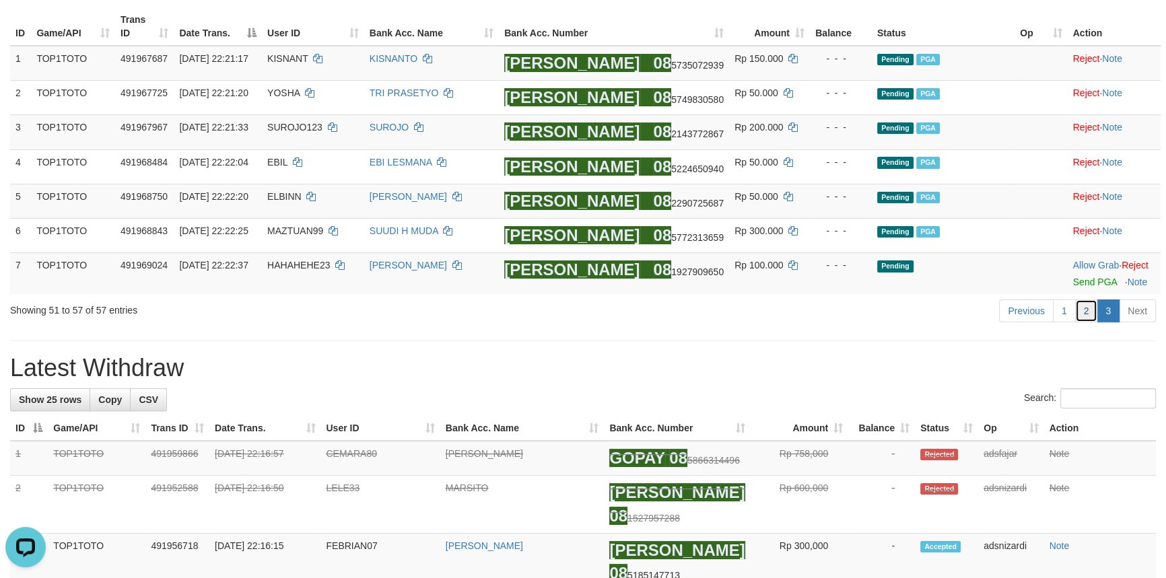
click at [1083, 310] on link "2" at bounding box center [1086, 311] width 23 height 23
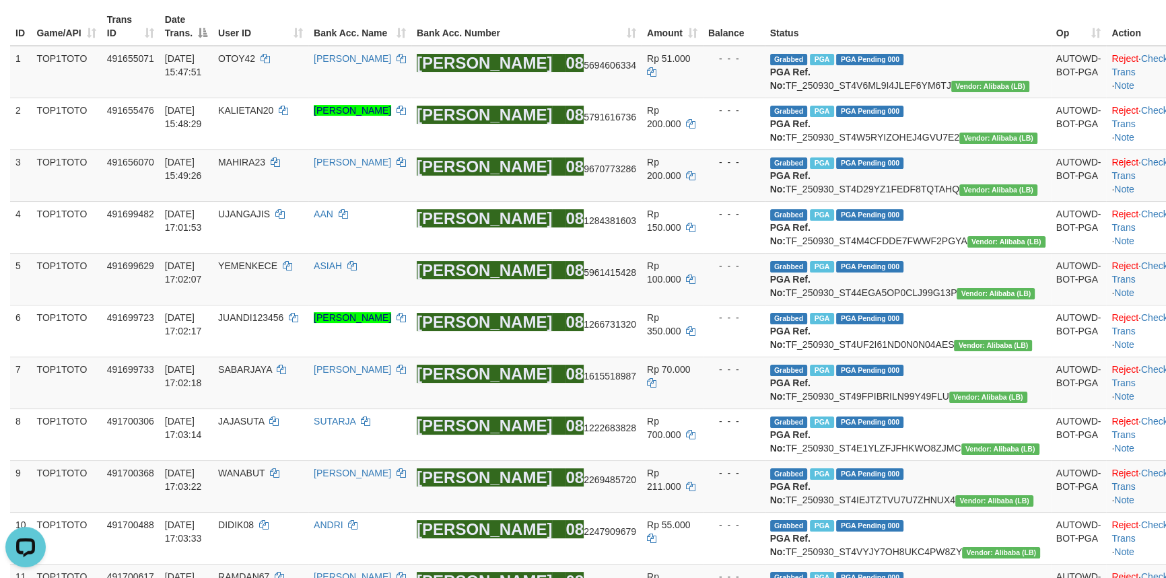
scroll to position [1259, 0]
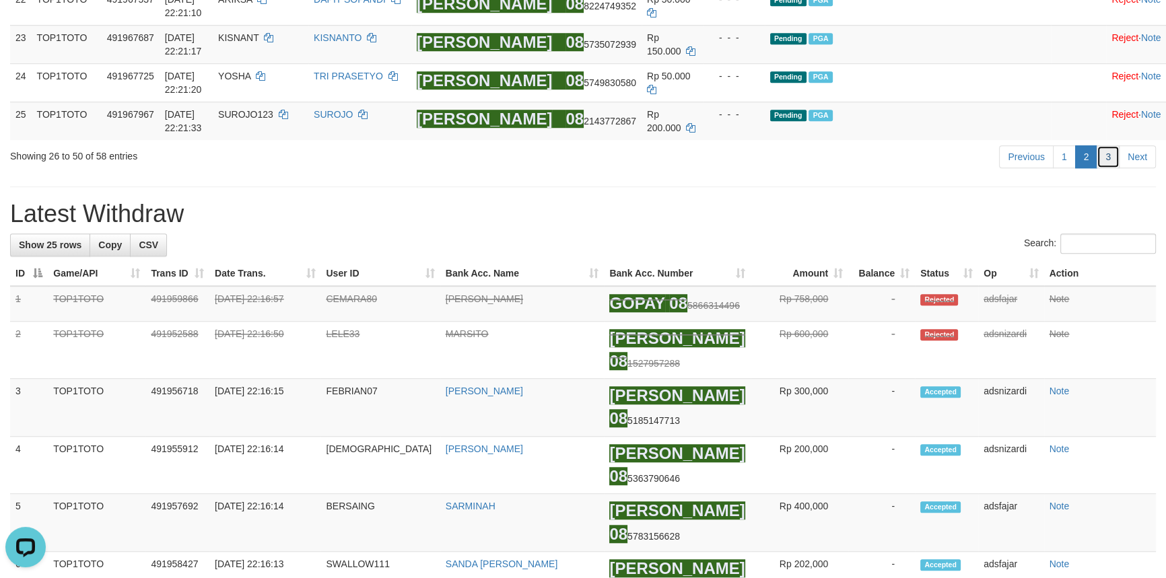
click at [1102, 168] on link "3" at bounding box center [1108, 156] width 23 height 23
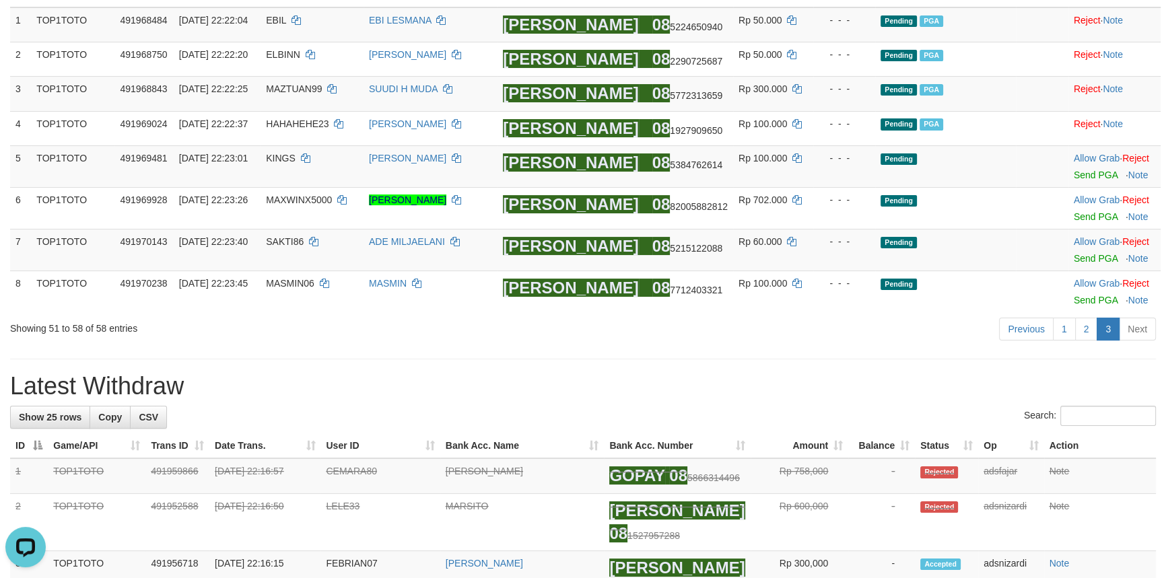
drag, startPoint x: 830, startPoint y: 365, endPoint x: 778, endPoint y: 362, distance: 52.0
click at [743, 383] on h1 "Latest Withdraw" at bounding box center [583, 386] width 1146 height 27
click at [1084, 334] on link "2" at bounding box center [1086, 329] width 23 height 23
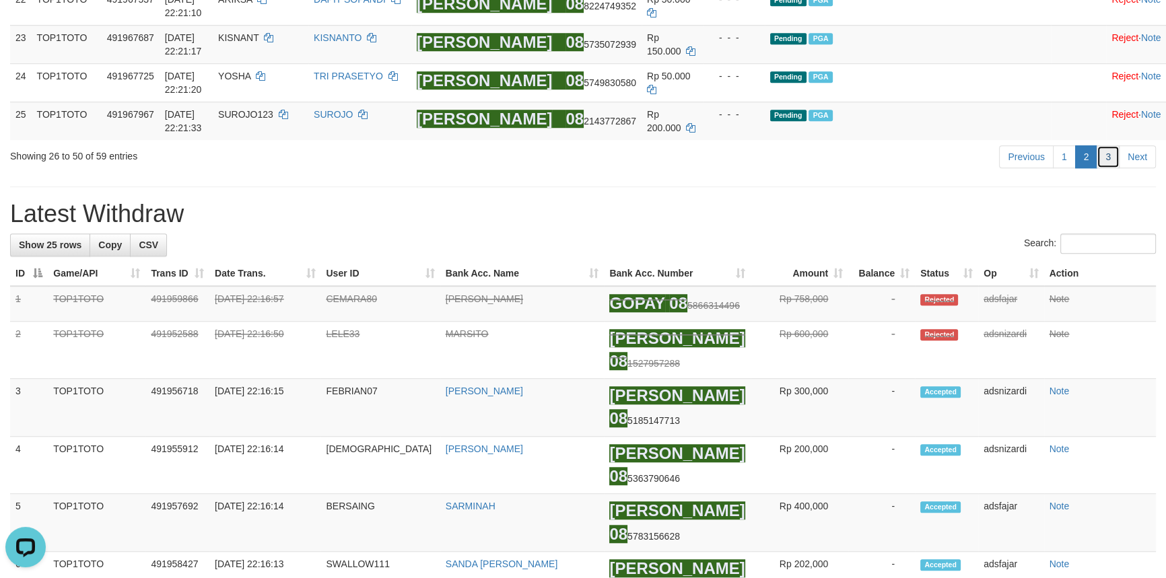
click at [1107, 168] on link "3" at bounding box center [1108, 156] width 23 height 23
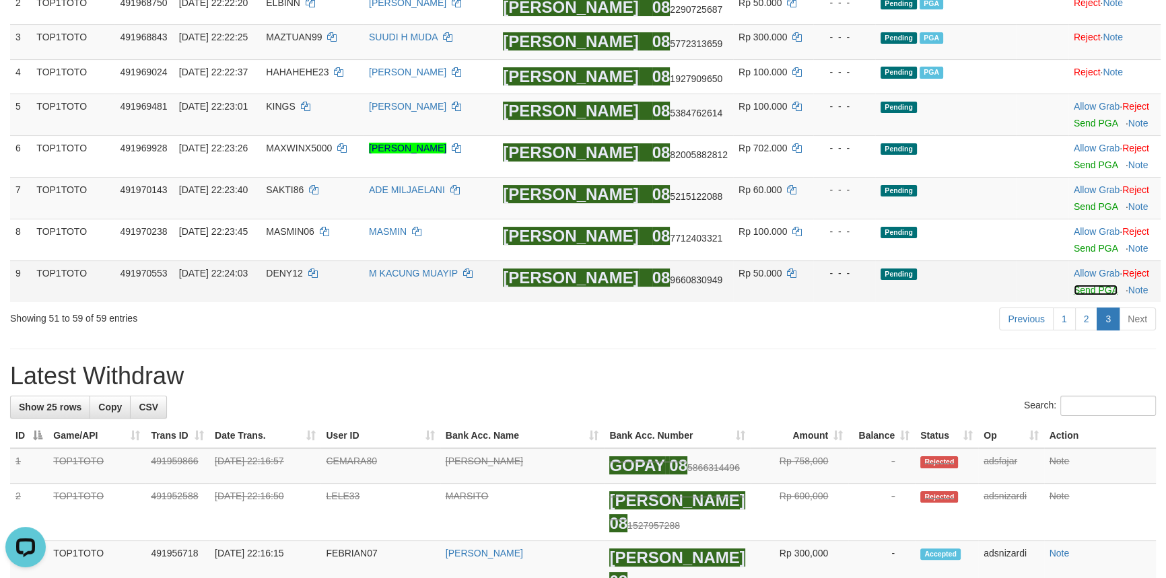
click at [1079, 288] on link "Send PGA" at bounding box center [1096, 290] width 44 height 11
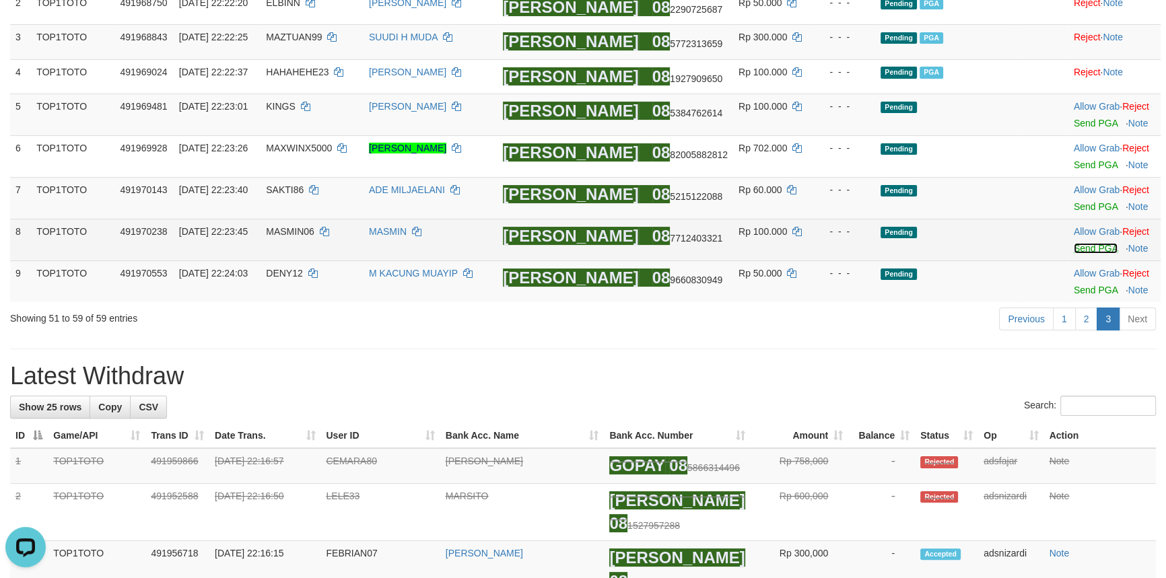
click at [1084, 243] on link "Send PGA" at bounding box center [1096, 248] width 44 height 11
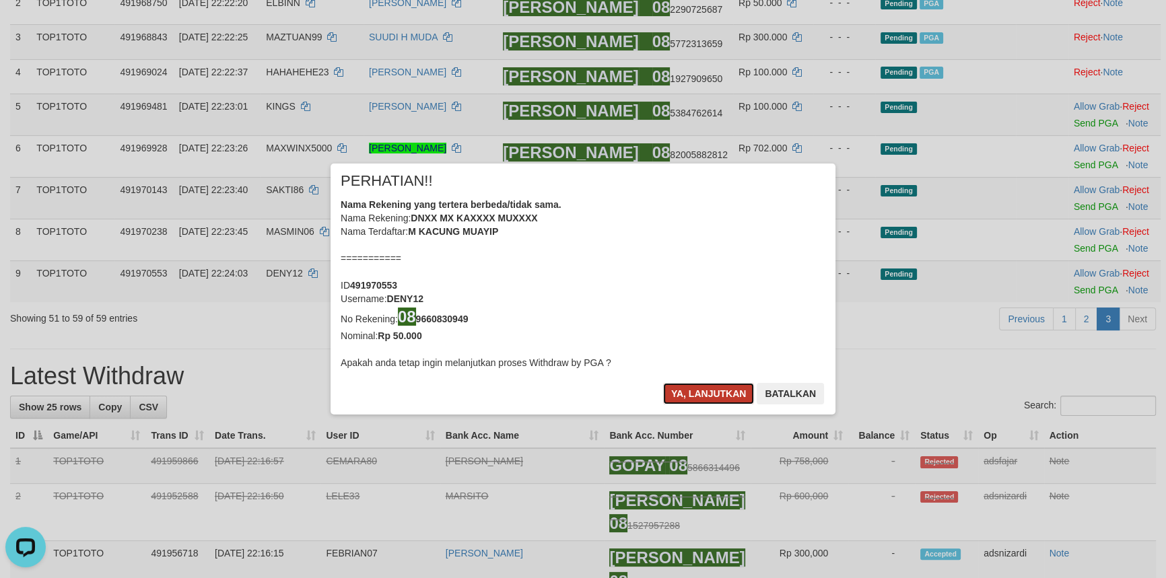
click at [690, 395] on button "Ya, lanjutkan" at bounding box center [709, 394] width 92 height 22
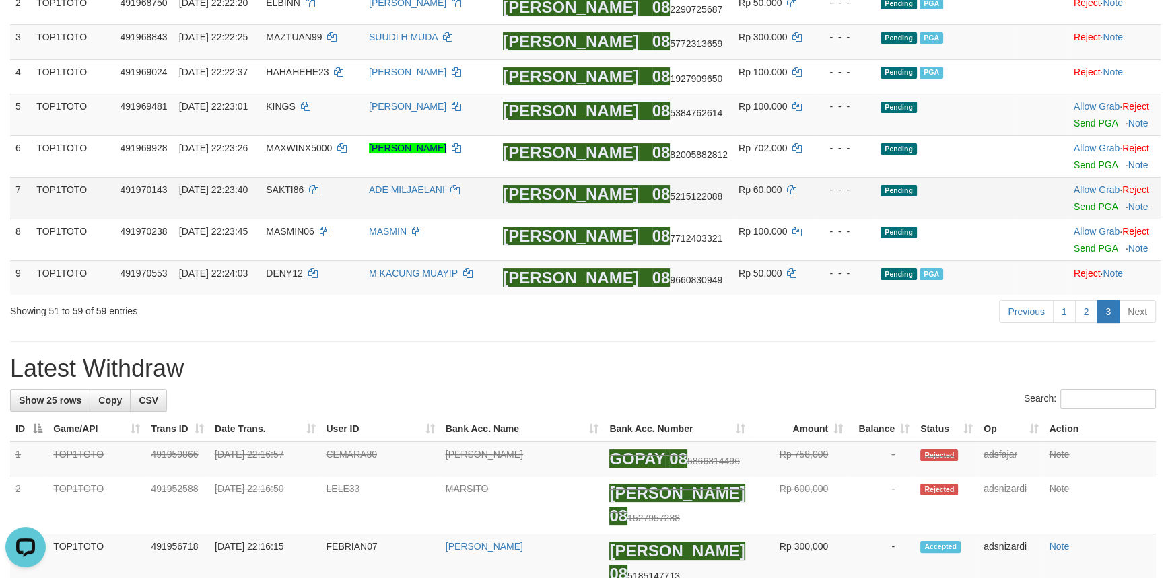
click at [1080, 213] on td "Allow Grab · Reject Send PGA · Note" at bounding box center [1115, 198] width 92 height 42
click at [1080, 208] on link "Send PGA" at bounding box center [1096, 206] width 44 height 11
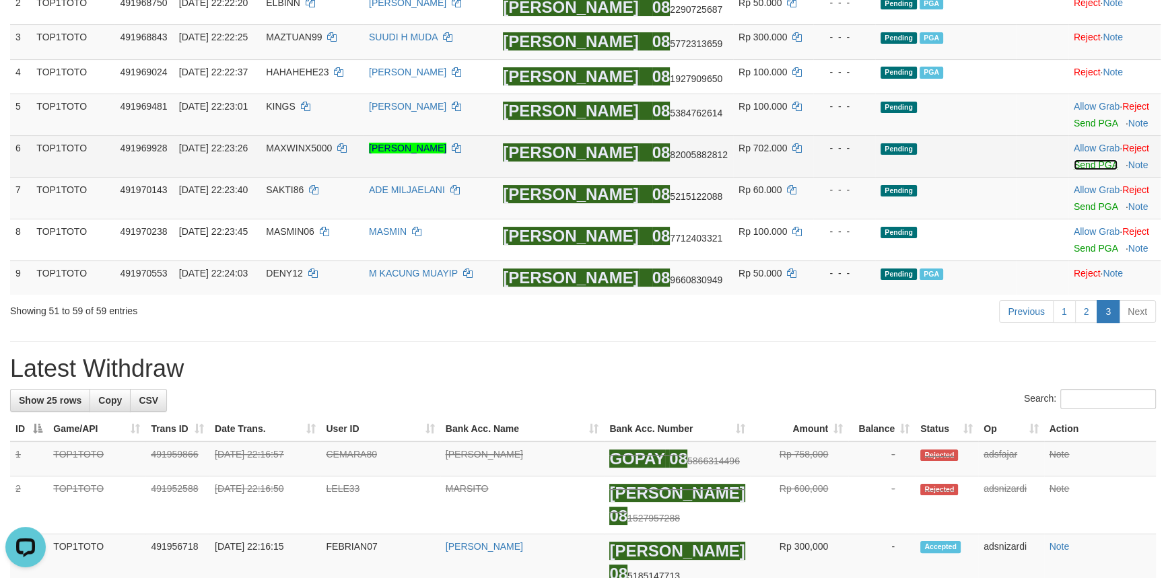
click at [1083, 161] on link "Send PGA" at bounding box center [1096, 165] width 44 height 11
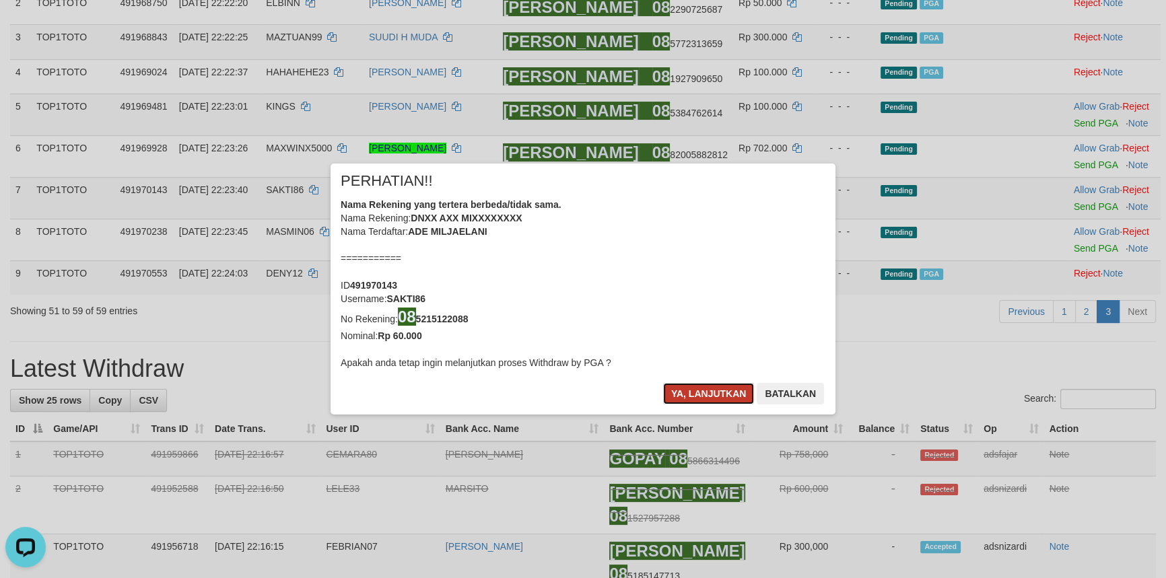
click at [714, 391] on button "Ya, lanjutkan" at bounding box center [709, 394] width 92 height 22
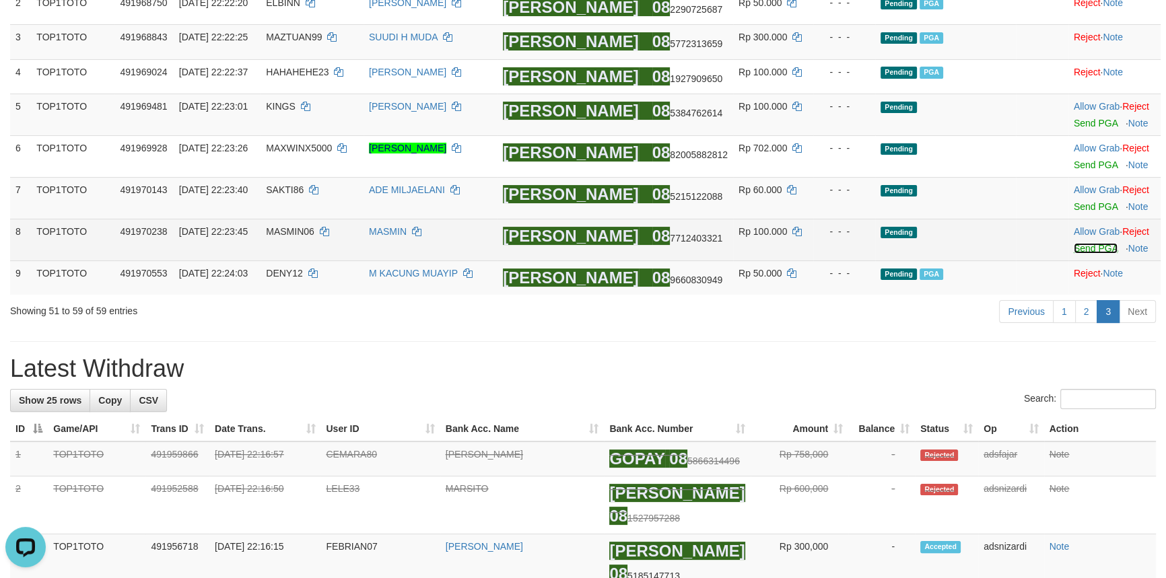
click at [1074, 247] on link "Send PGA" at bounding box center [1096, 248] width 44 height 11
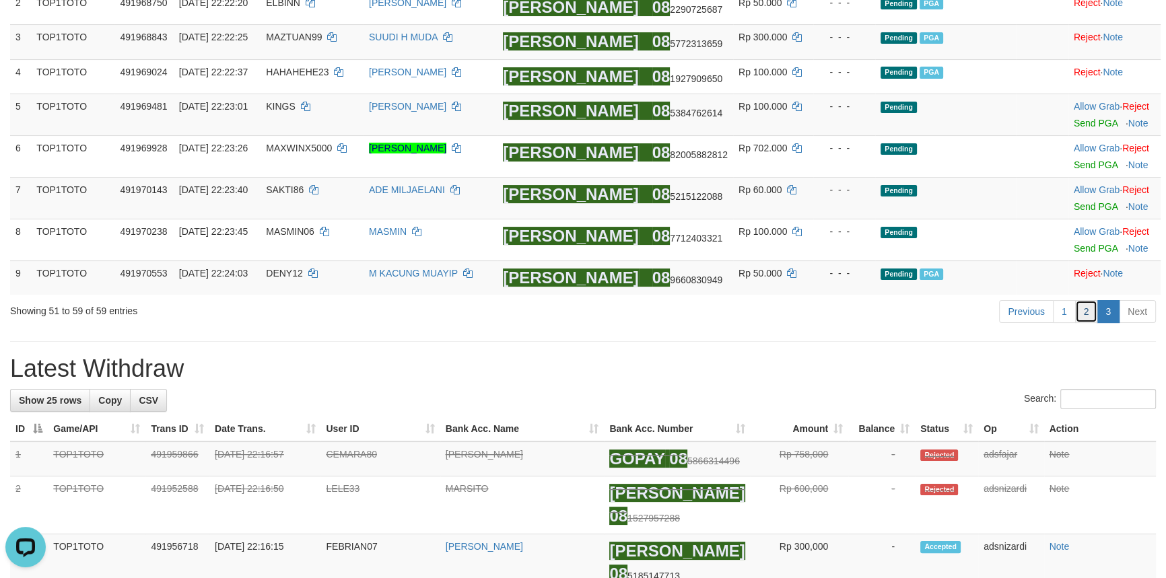
click at [1086, 312] on link "2" at bounding box center [1086, 311] width 23 height 23
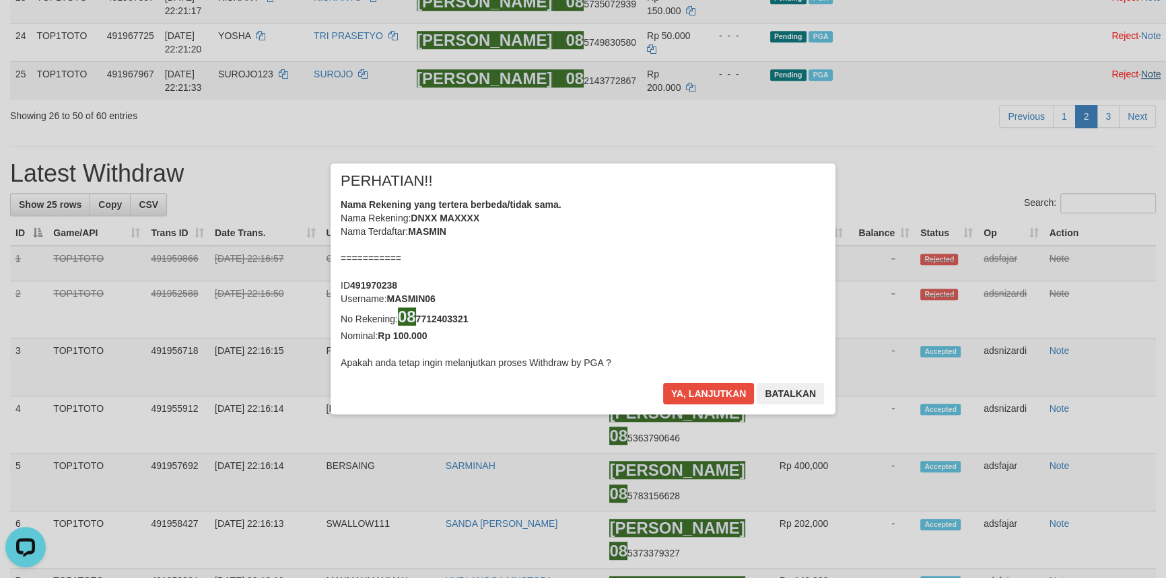
click at [1107, 369] on div "× PERHATIAN!! Nama Rekening yang tertera berbeda/tidak sama. Nama Rekening: DNX…" at bounding box center [583, 289] width 1166 height 304
click at [682, 394] on button "Ya, lanjutkan" at bounding box center [709, 394] width 92 height 22
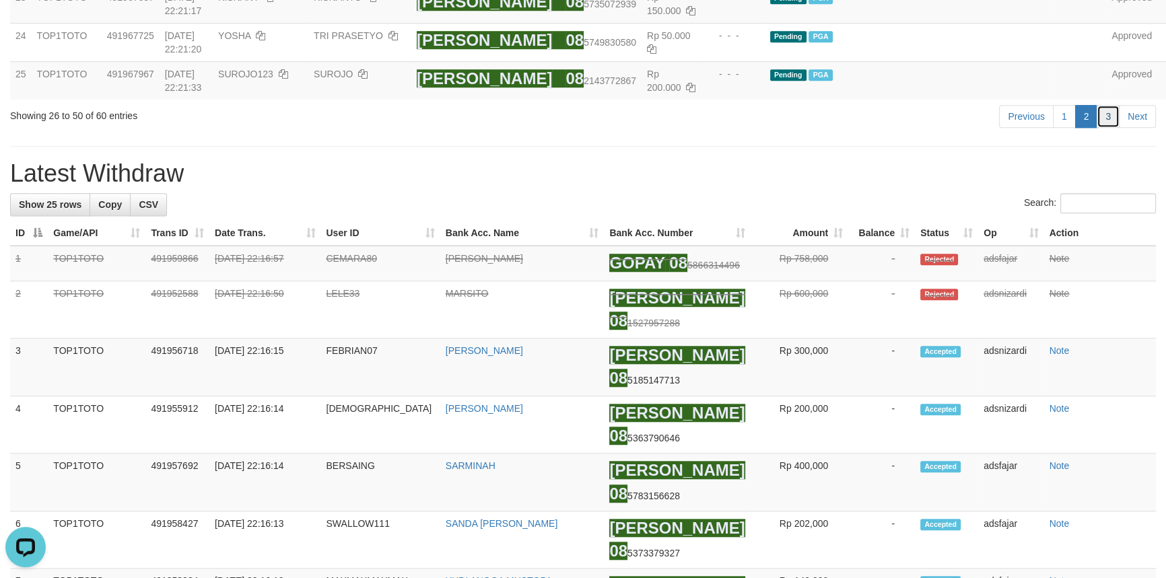
click at [1106, 128] on link "3" at bounding box center [1108, 116] width 23 height 23
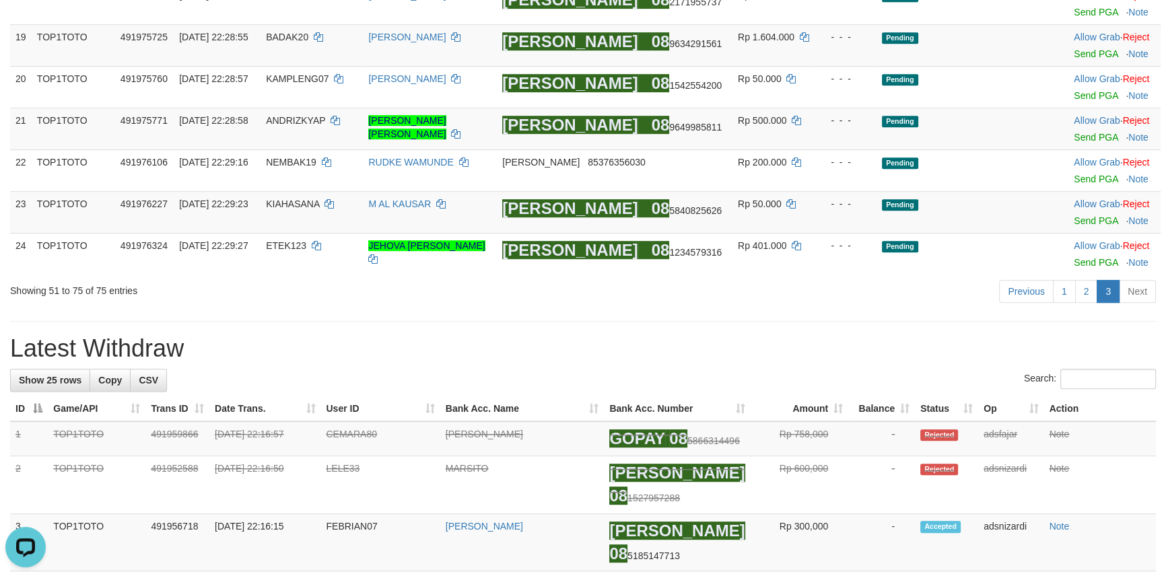
click at [889, 375] on div "Search:" at bounding box center [583, 381] width 1146 height 24
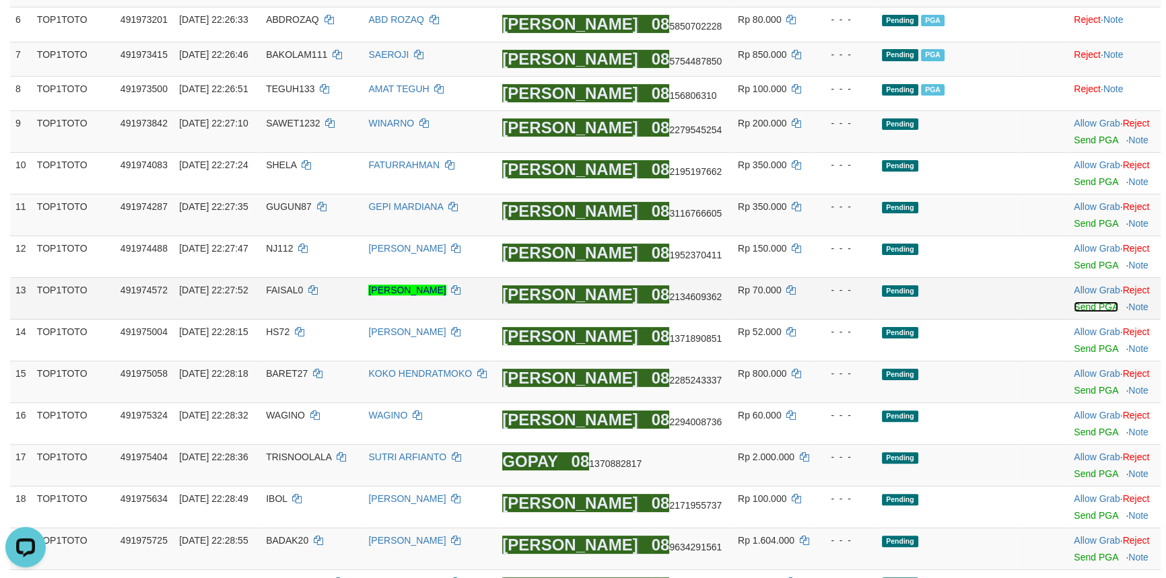
click at [1094, 305] on link "Send PGA" at bounding box center [1096, 307] width 44 height 11
drag, startPoint x: 1094, startPoint y: 305, endPoint x: 1090, endPoint y: 261, distance: 44.0
click at [1089, 256] on div at bounding box center [1114, 256] width 81 height 3
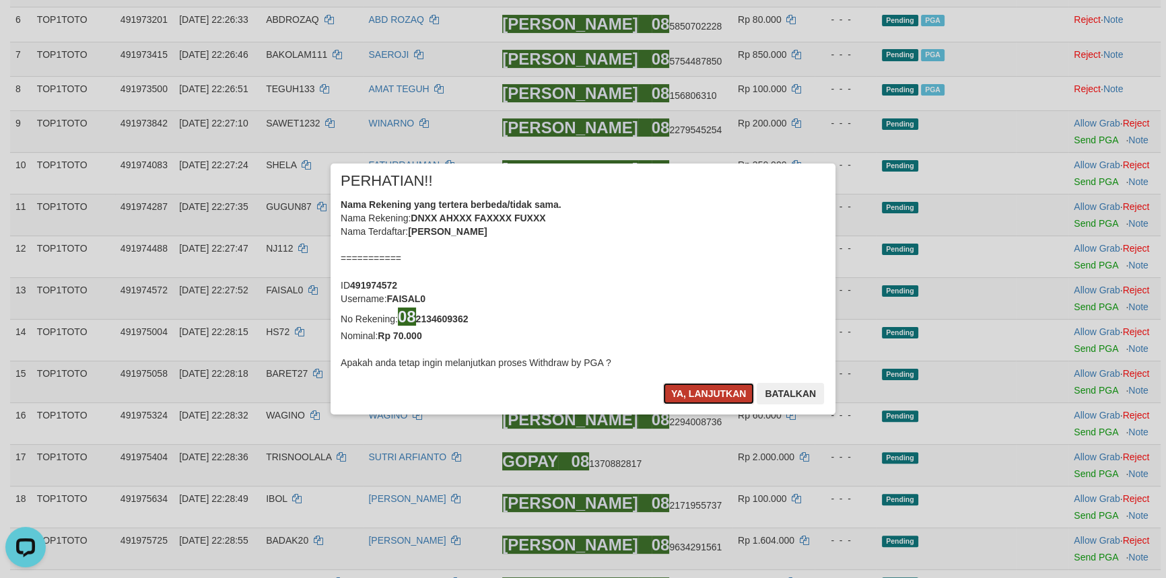
click at [719, 384] on button "Ya, lanjutkan" at bounding box center [709, 394] width 92 height 22
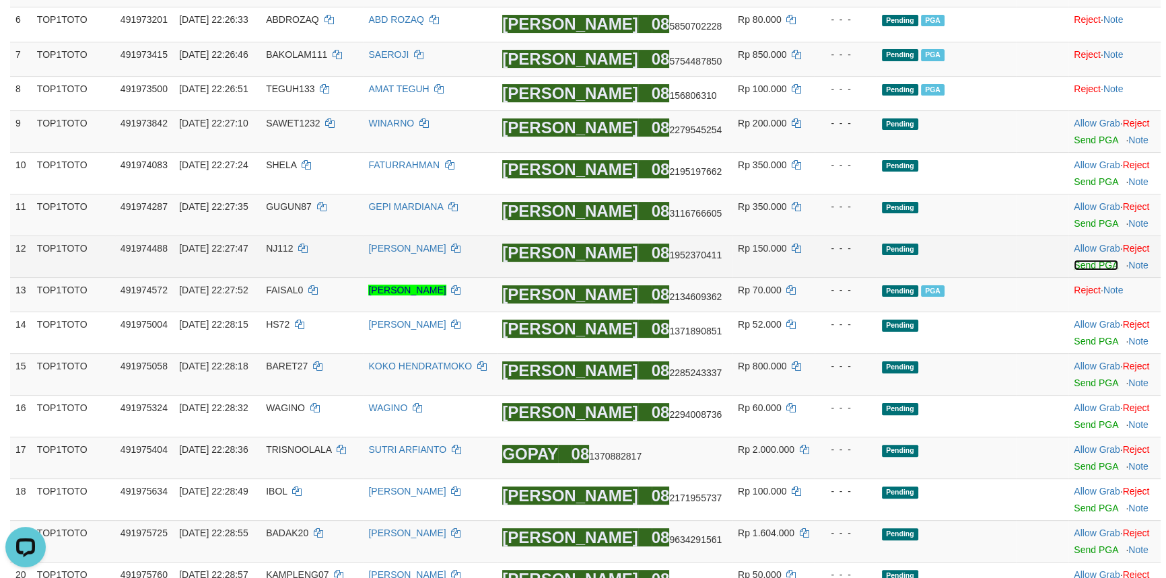
click at [1095, 265] on link "Send PGA" at bounding box center [1096, 265] width 44 height 11
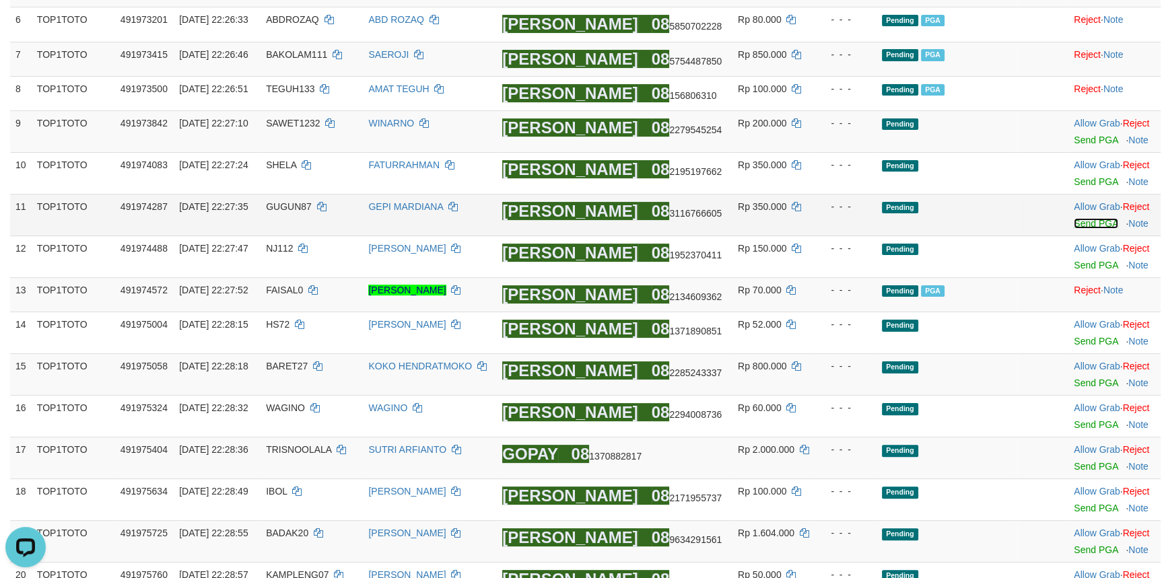
click at [1088, 218] on link "Send PGA" at bounding box center [1096, 223] width 44 height 11
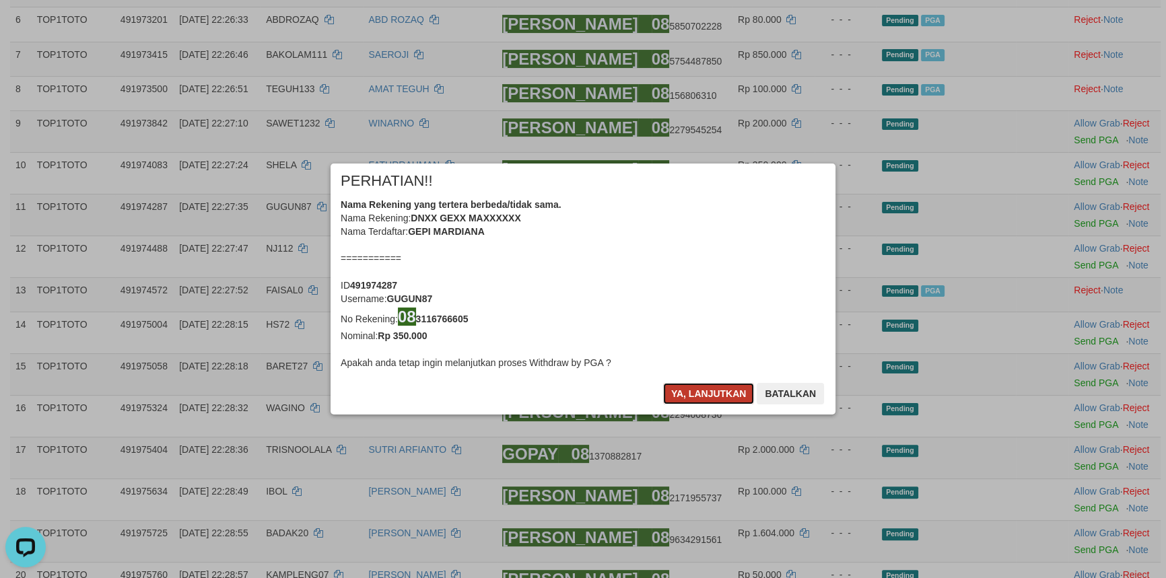
click at [706, 395] on button "Ya, lanjutkan" at bounding box center [709, 394] width 92 height 22
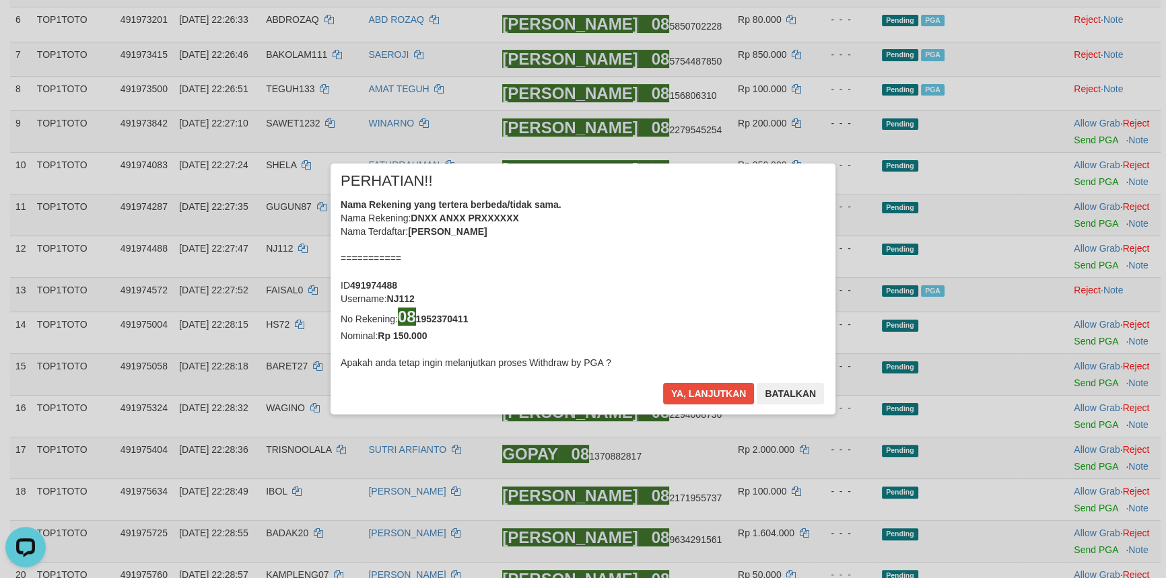
scroll to position [387, 0]
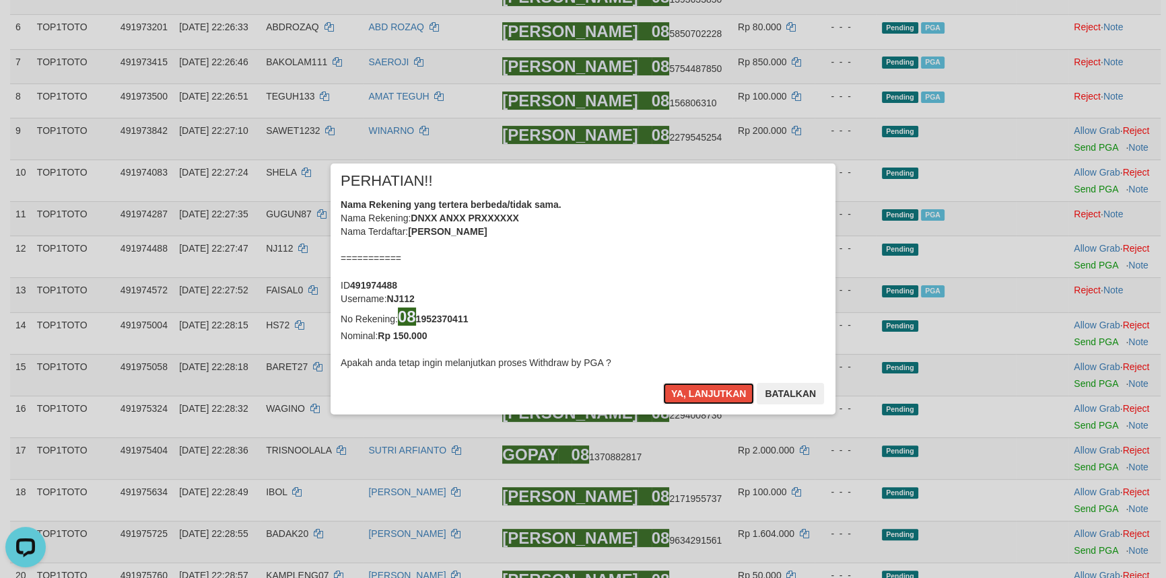
click at [706, 395] on button "Ya, lanjutkan" at bounding box center [709, 394] width 92 height 22
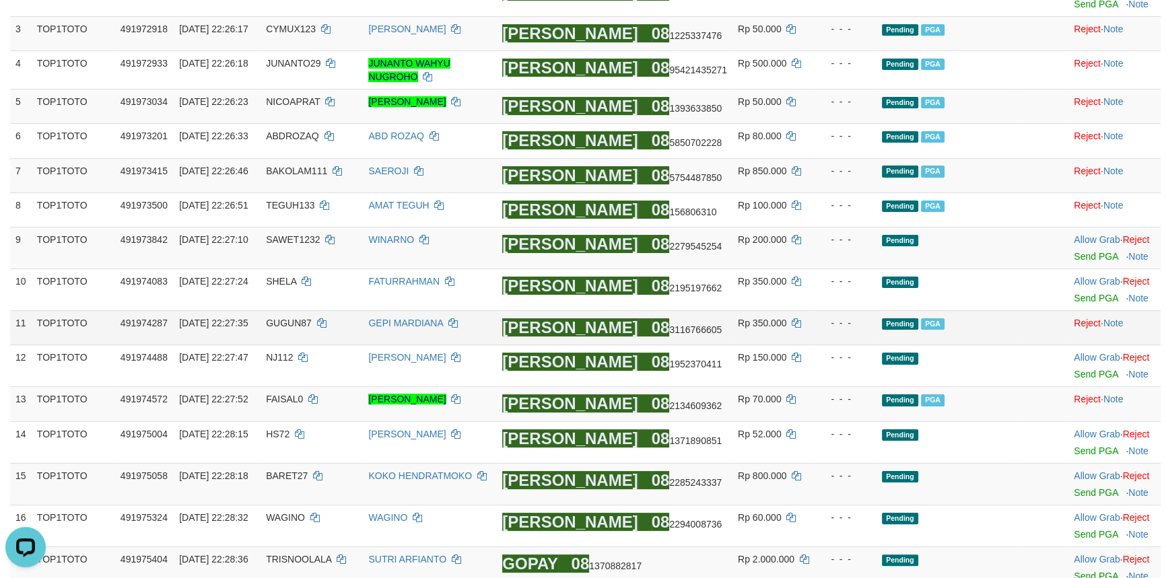
scroll to position [264, 0]
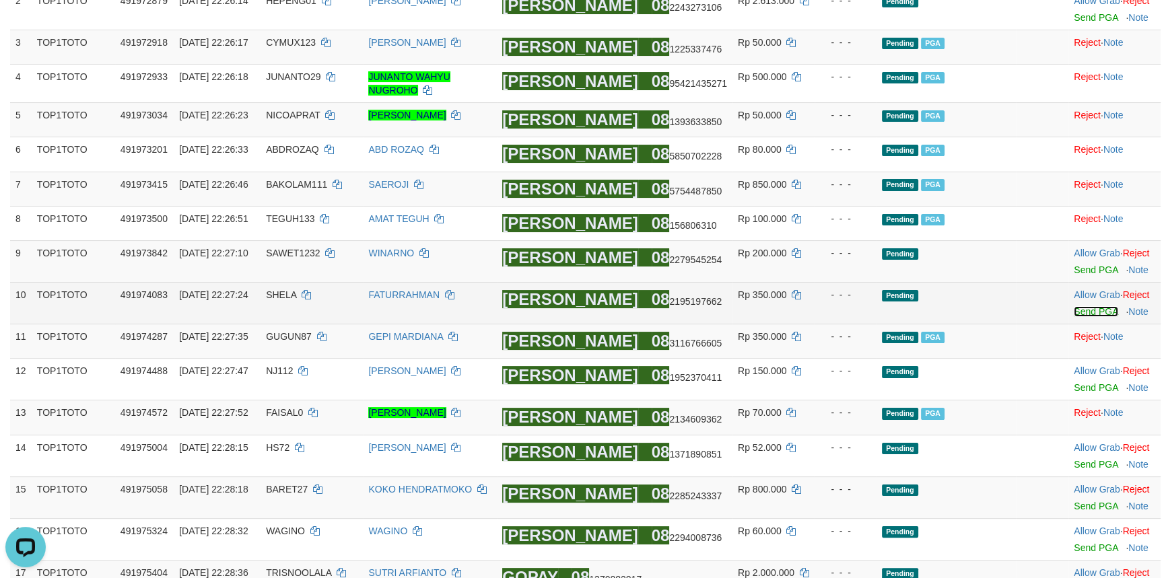
click at [1079, 308] on link "Send PGA" at bounding box center [1096, 311] width 44 height 11
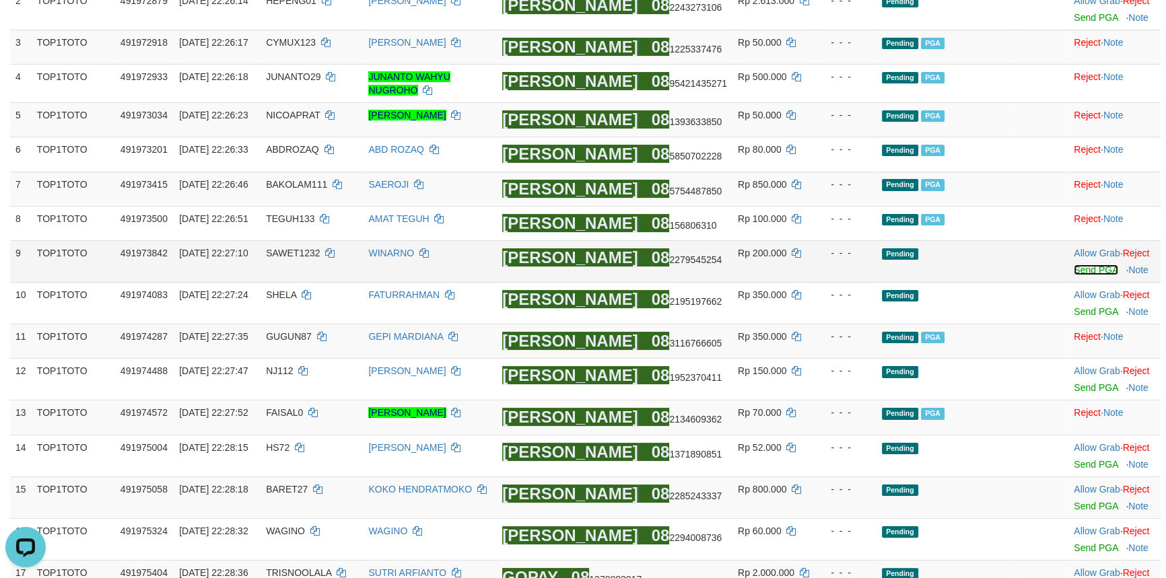
click at [1074, 271] on link "Send PGA" at bounding box center [1096, 270] width 44 height 11
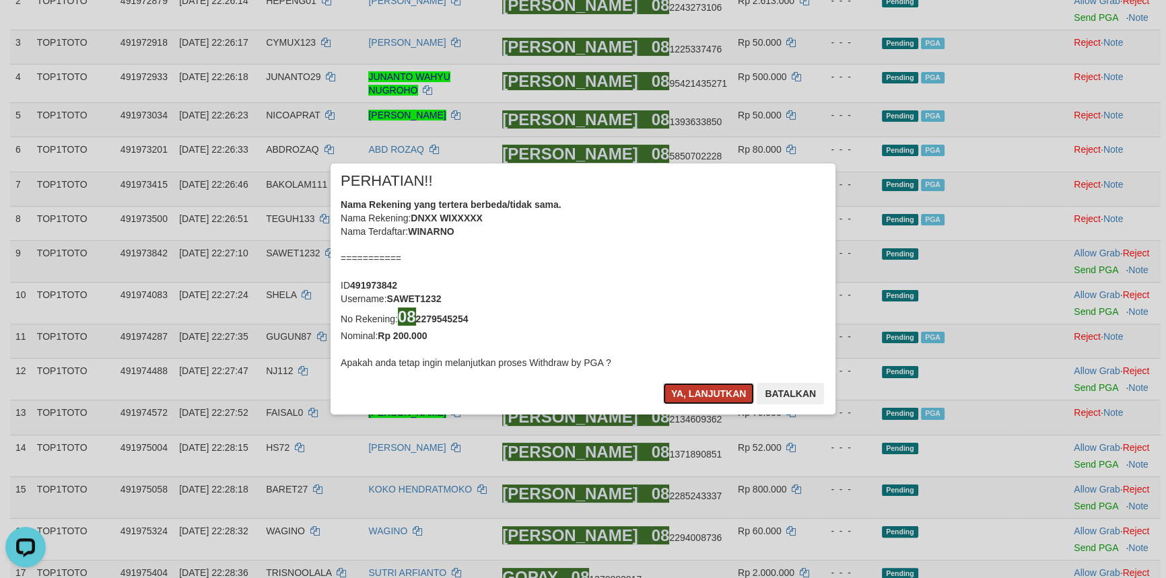
click at [688, 390] on button "Ya, lanjutkan" at bounding box center [709, 394] width 92 height 22
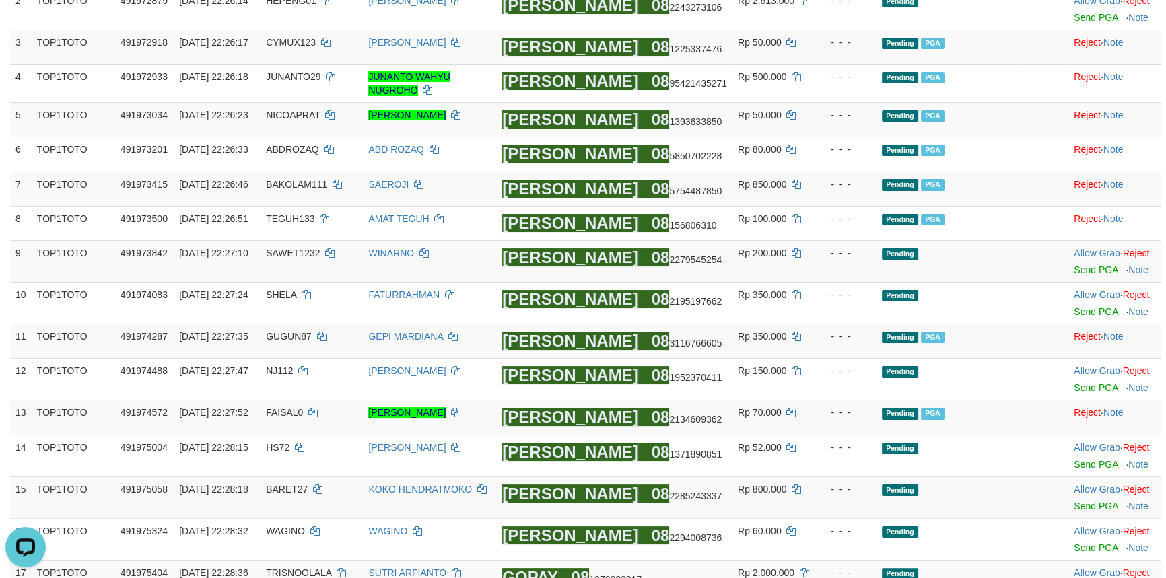
scroll to position [257, 0]
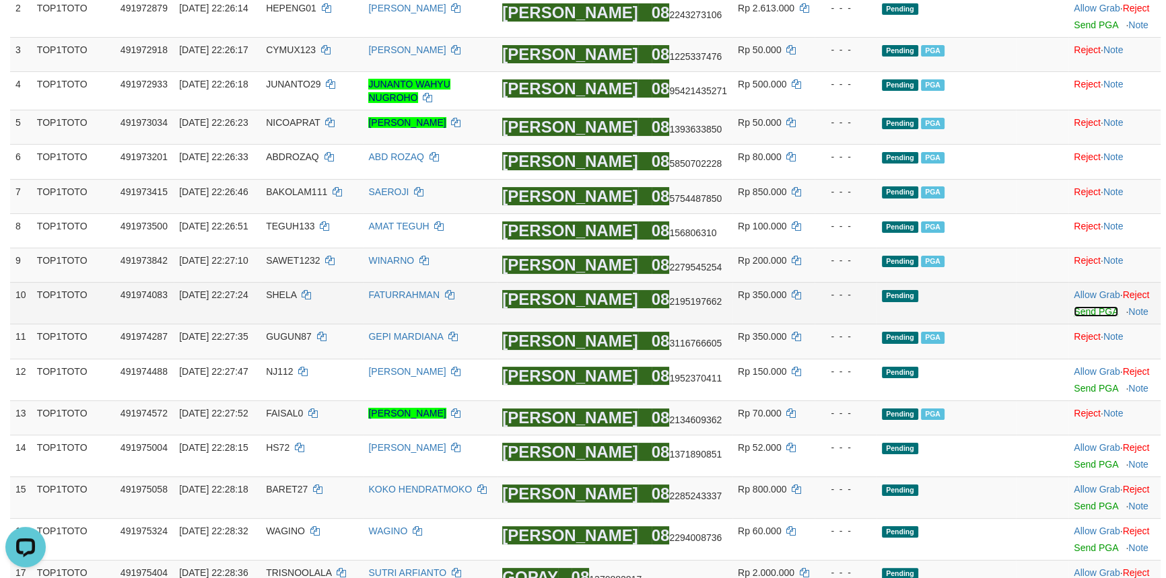
click at [1074, 310] on link "Send PGA" at bounding box center [1096, 311] width 44 height 11
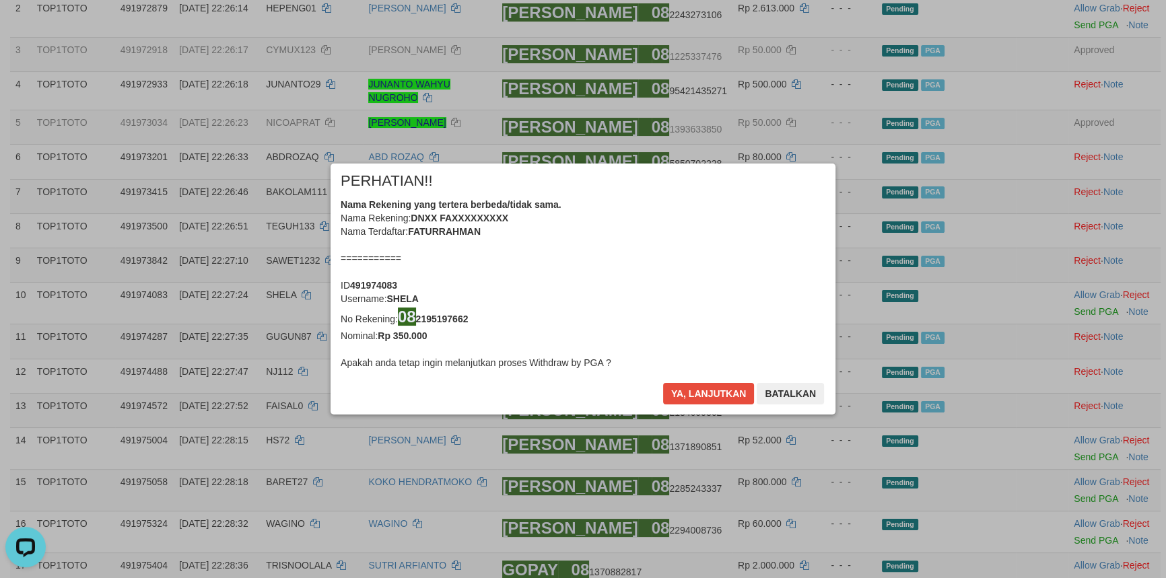
scroll to position [250, 0]
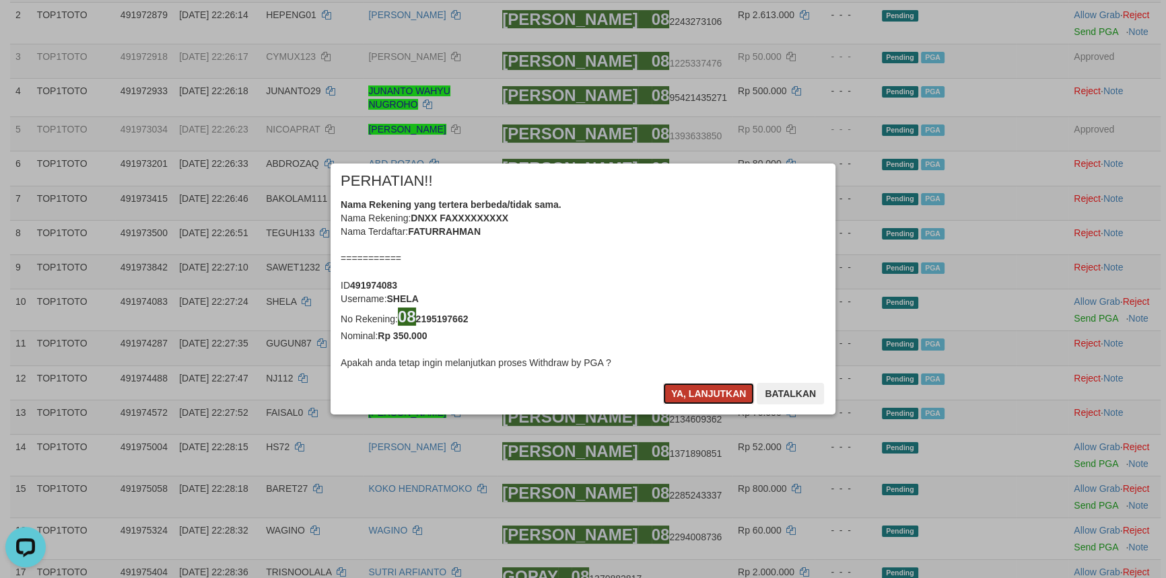
click at [706, 391] on button "Ya, lanjutkan" at bounding box center [709, 394] width 92 height 22
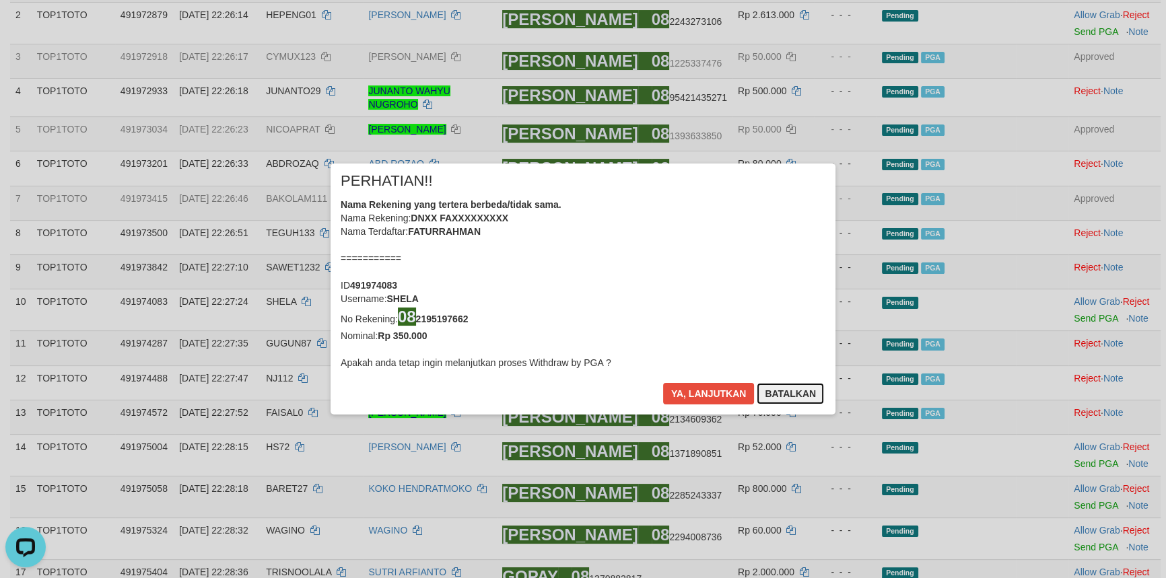
click at [796, 395] on button "Batalkan" at bounding box center [790, 394] width 67 height 22
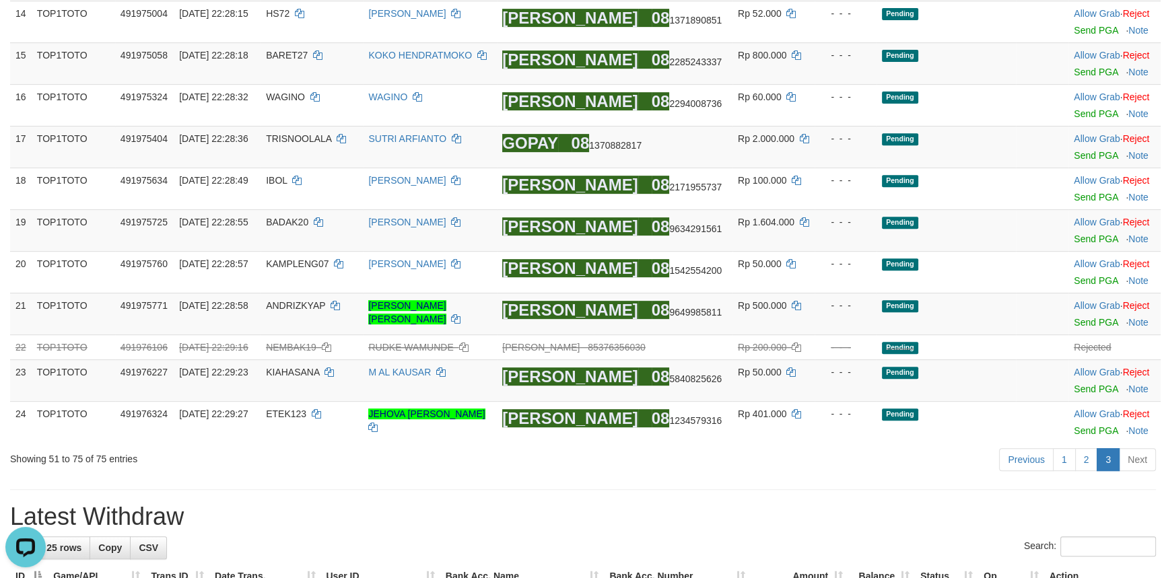
scroll to position [794, 0]
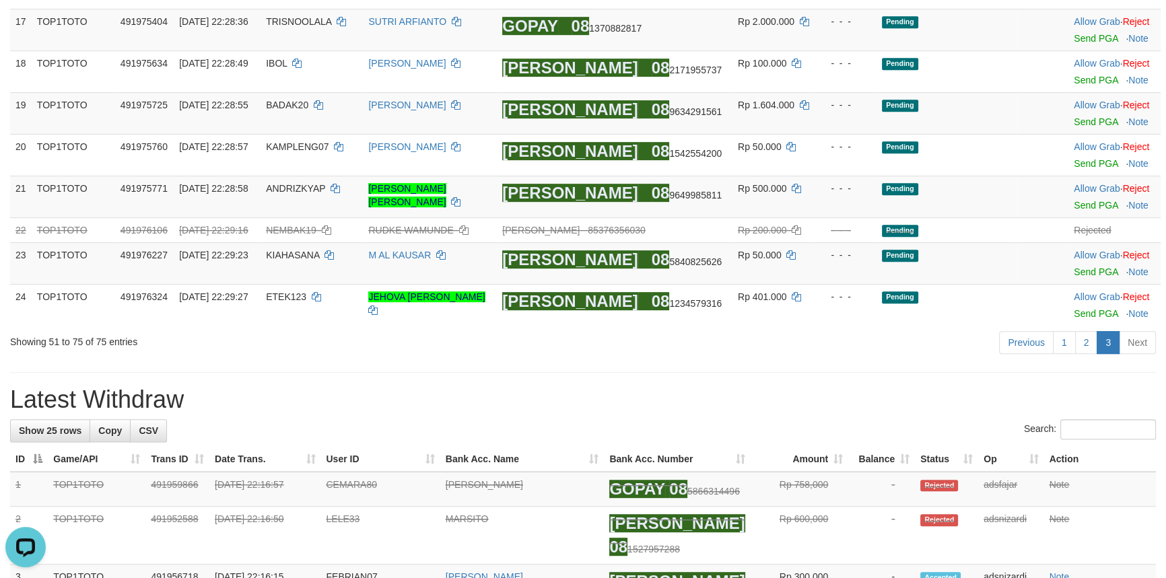
drag, startPoint x: 855, startPoint y: 383, endPoint x: 980, endPoint y: 358, distance: 127.1
click at [1091, 341] on link "2" at bounding box center [1086, 342] width 23 height 23
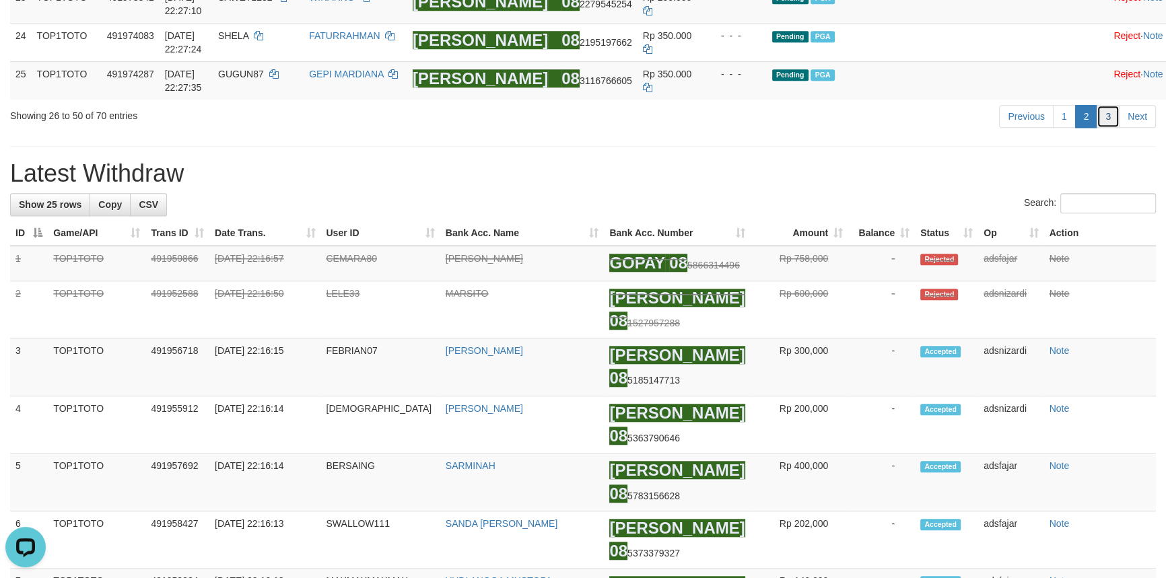
click at [1108, 128] on link "3" at bounding box center [1108, 116] width 23 height 23
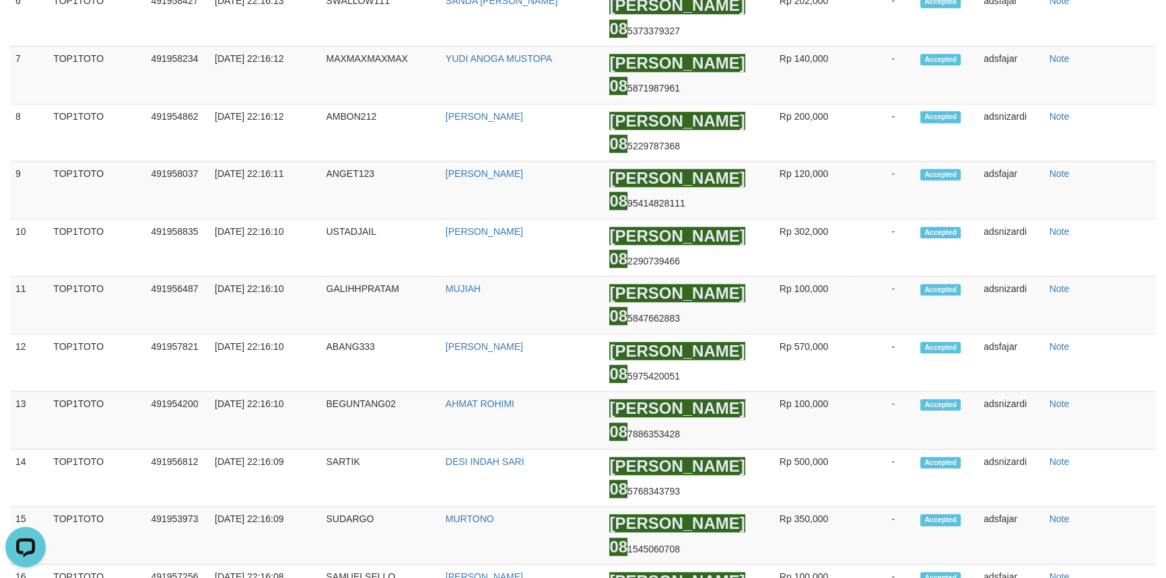
scroll to position [702, 0]
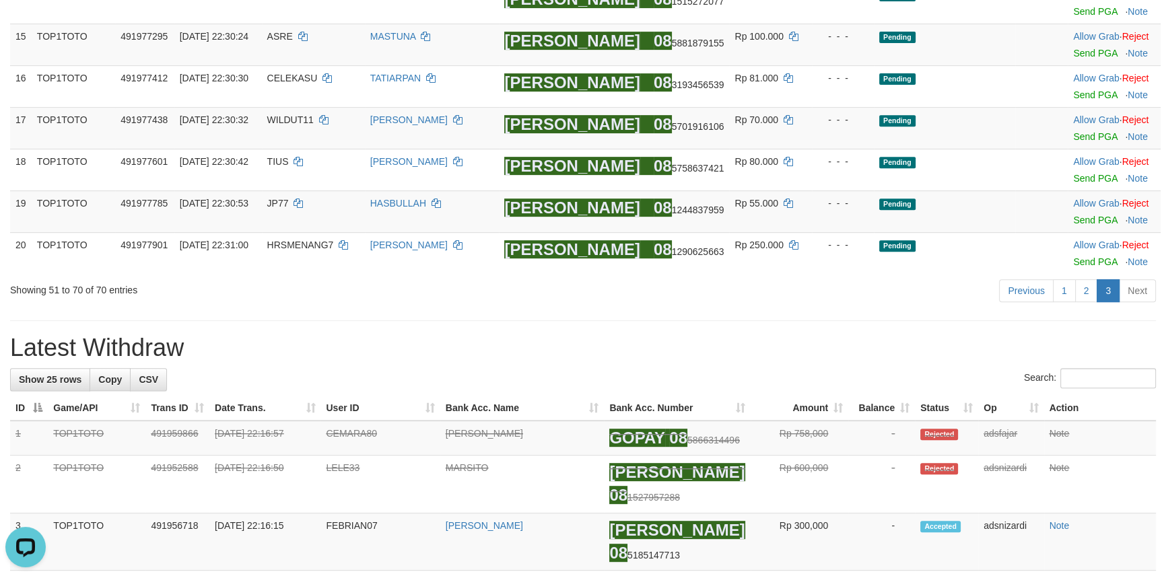
click at [494, 337] on h1 "Latest Withdraw" at bounding box center [583, 348] width 1146 height 27
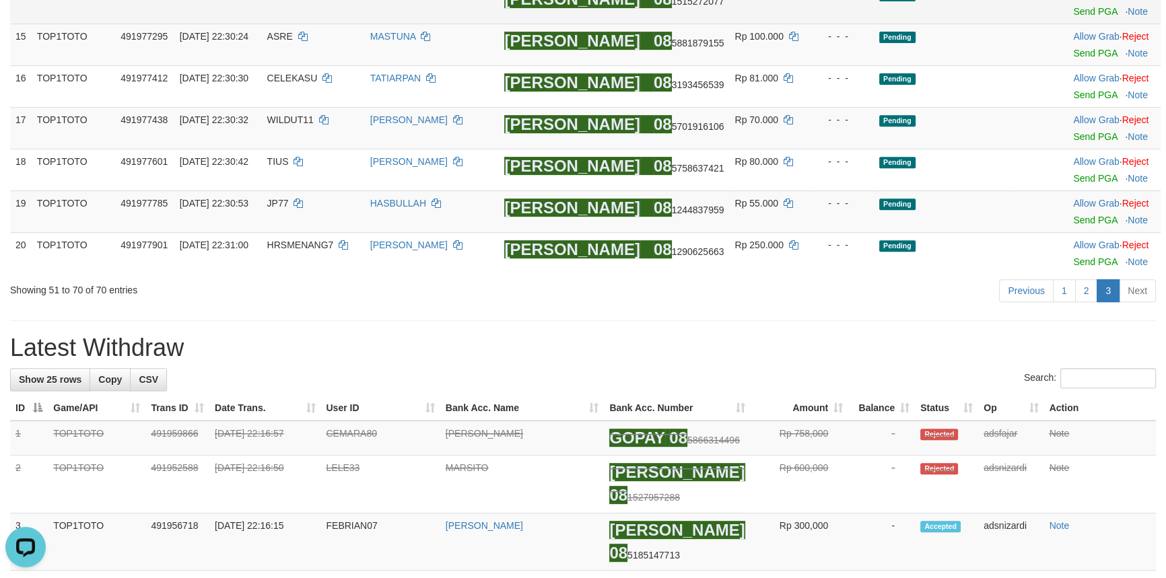
scroll to position [365, 0]
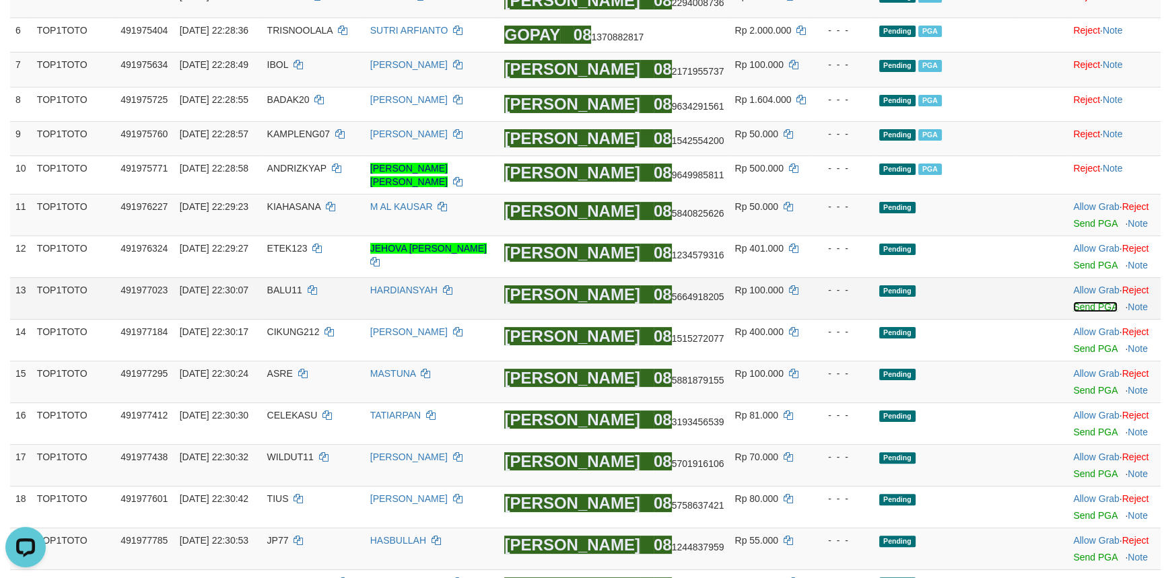
click at [1080, 303] on link "Send PGA" at bounding box center [1095, 307] width 44 height 11
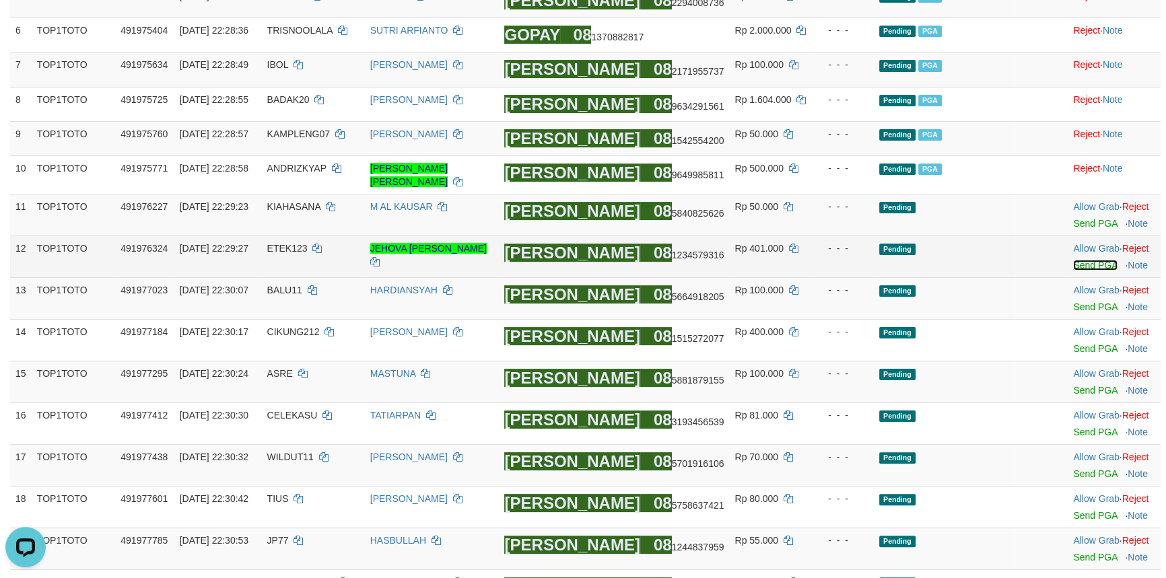
click at [1088, 269] on link "Send PGA" at bounding box center [1095, 265] width 44 height 11
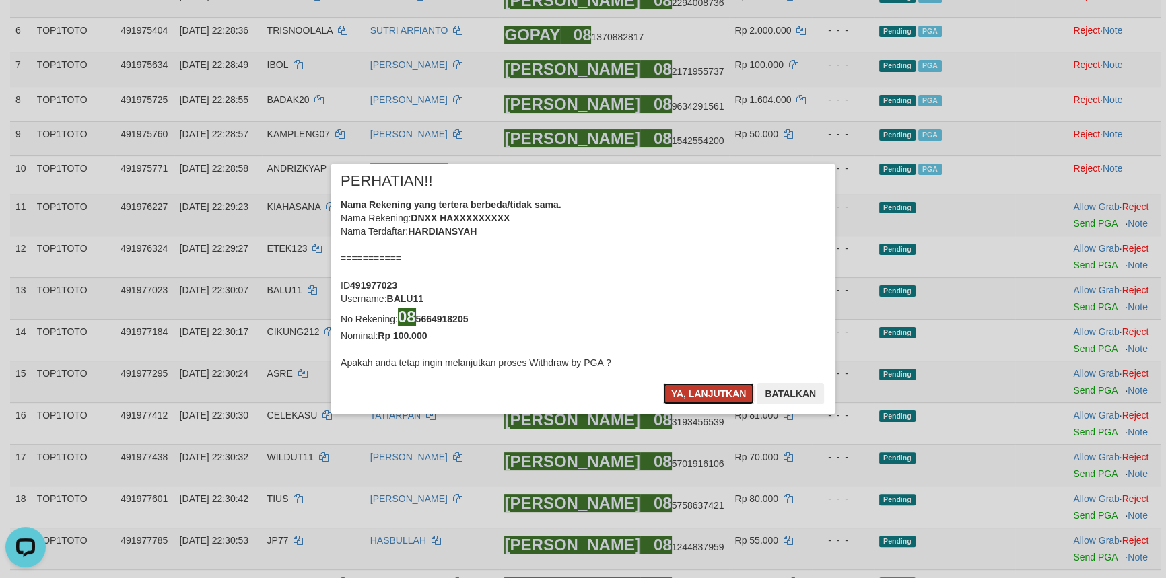
click at [719, 398] on button "Ya, lanjutkan" at bounding box center [709, 394] width 92 height 22
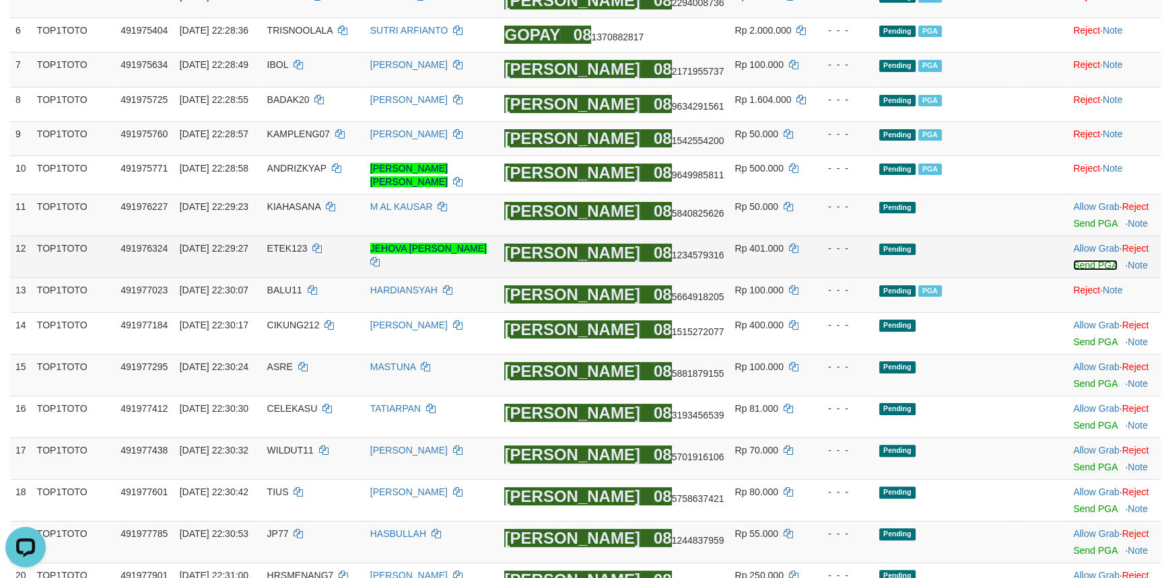
click at [1082, 266] on link "Send PGA" at bounding box center [1095, 265] width 44 height 11
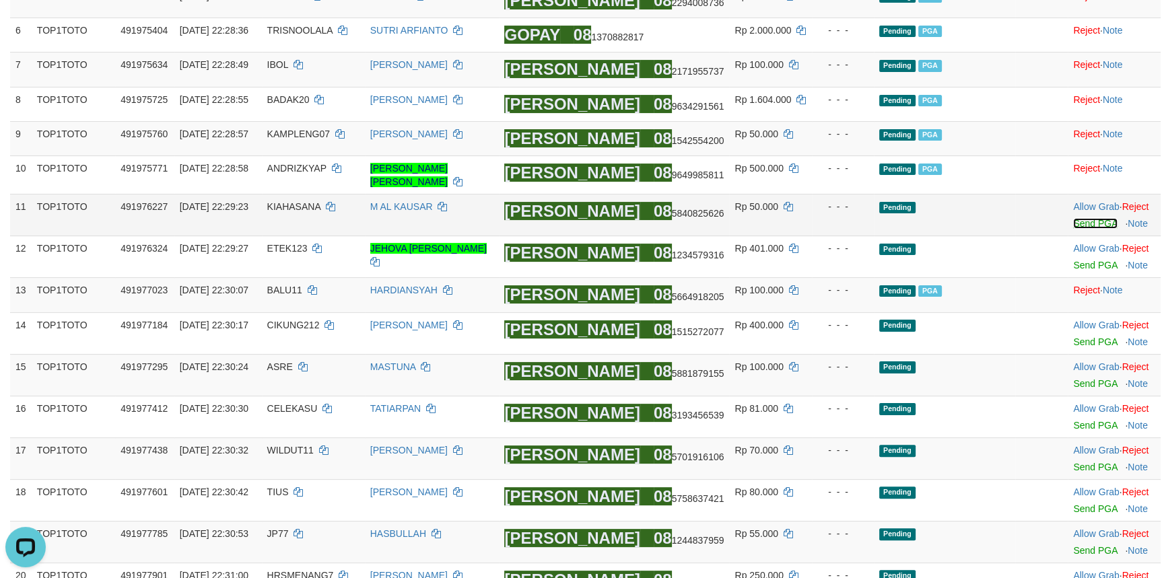
click at [1086, 223] on link "Send PGA" at bounding box center [1095, 223] width 44 height 11
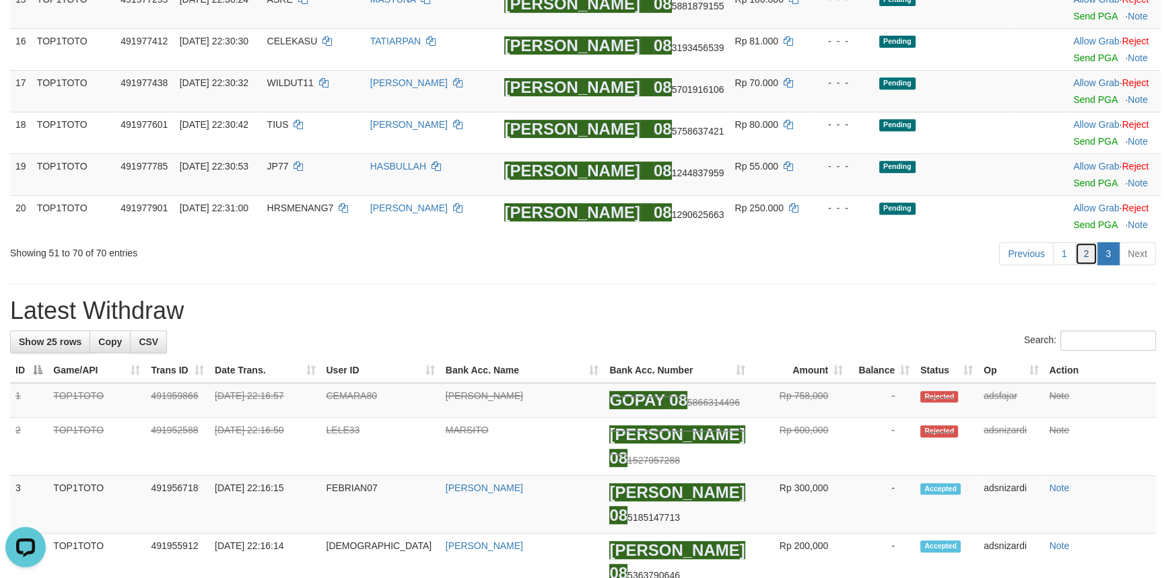
click at [1086, 261] on link "2" at bounding box center [1086, 253] width 23 height 23
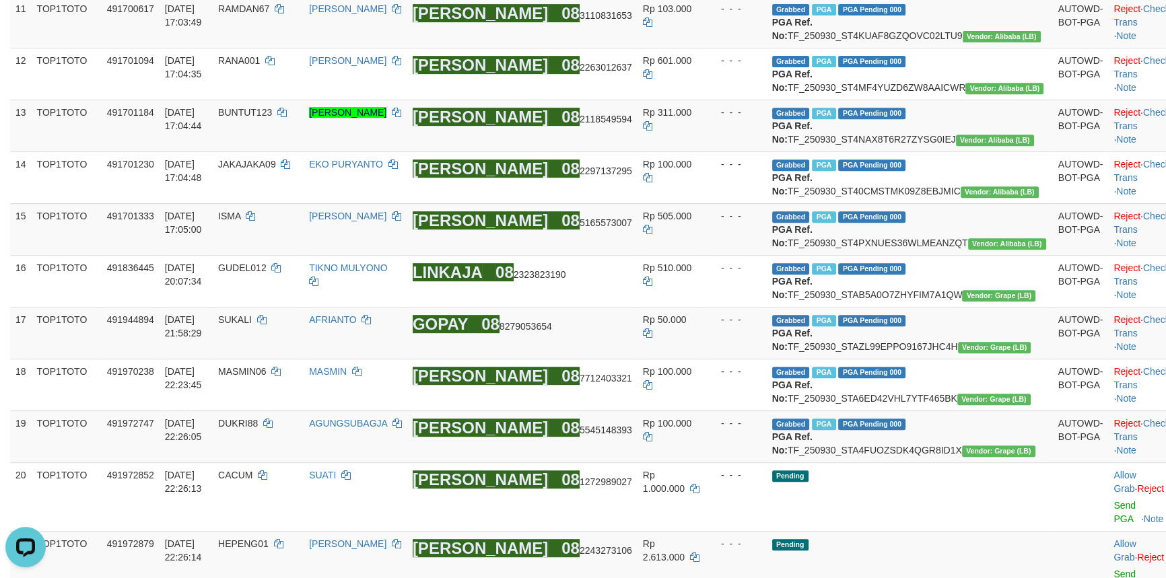
scroll to position [1400, 0]
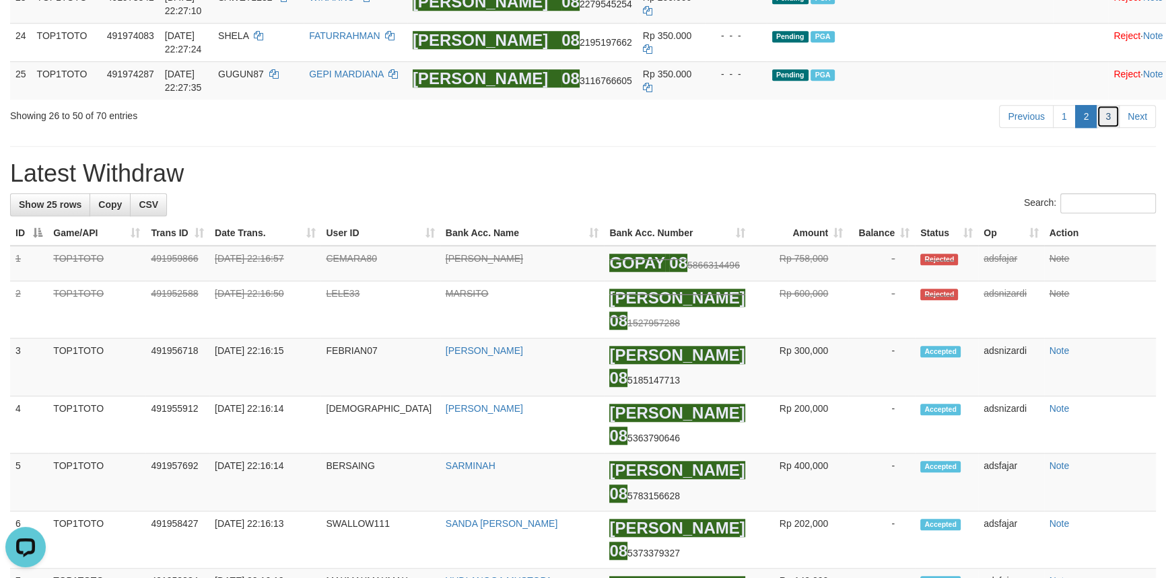
click at [1111, 128] on link "3" at bounding box center [1108, 116] width 23 height 23
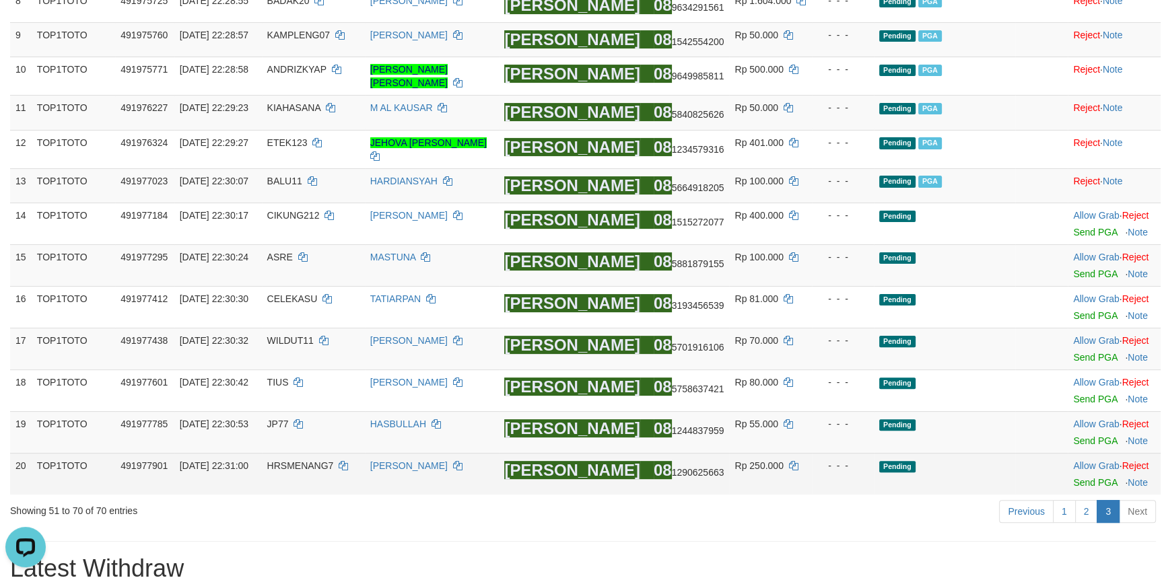
scroll to position [562, 0]
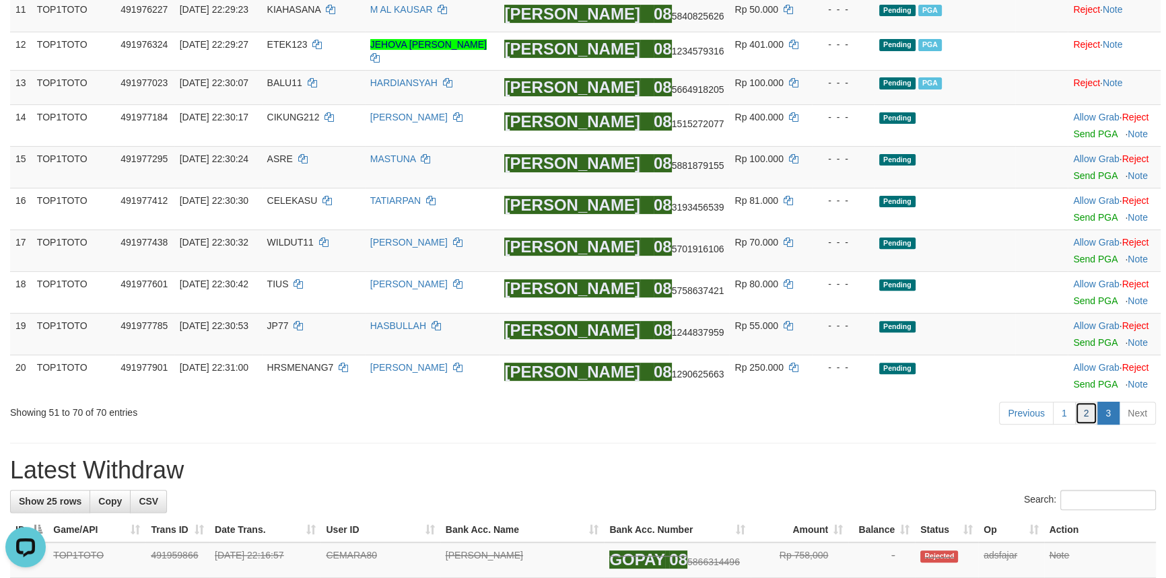
click at [1088, 411] on link "2" at bounding box center [1086, 413] width 23 height 23
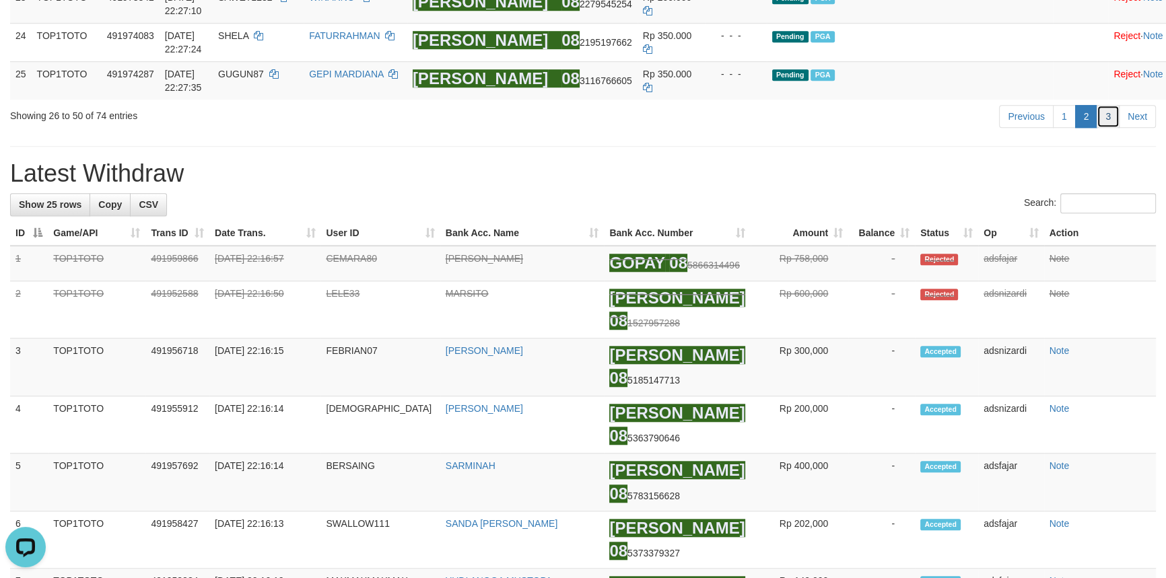
click at [1103, 128] on link "3" at bounding box center [1108, 116] width 23 height 23
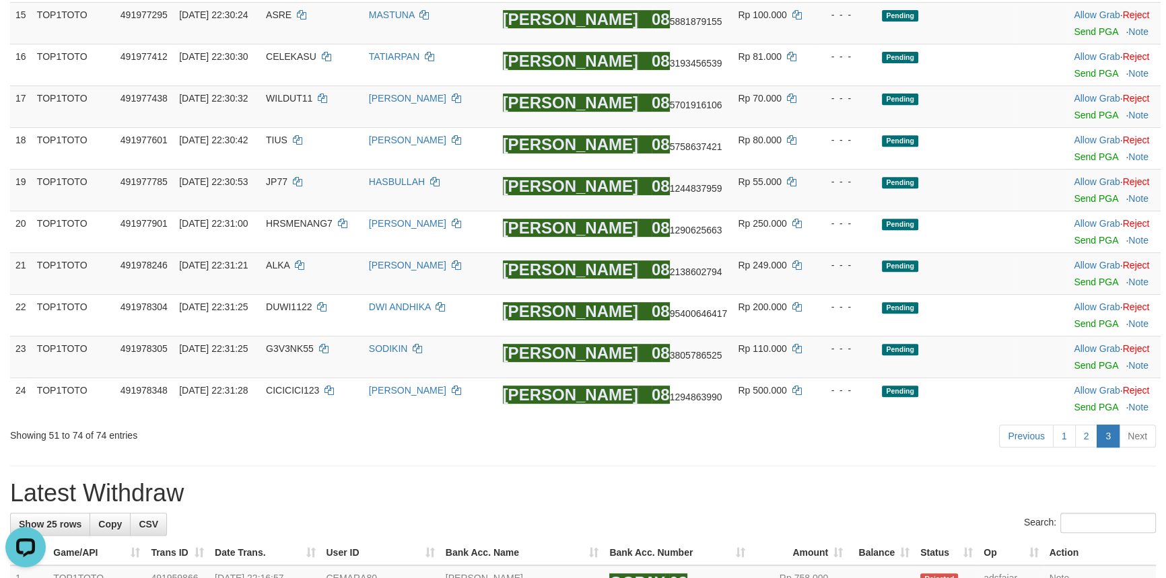
scroll to position [667, 0]
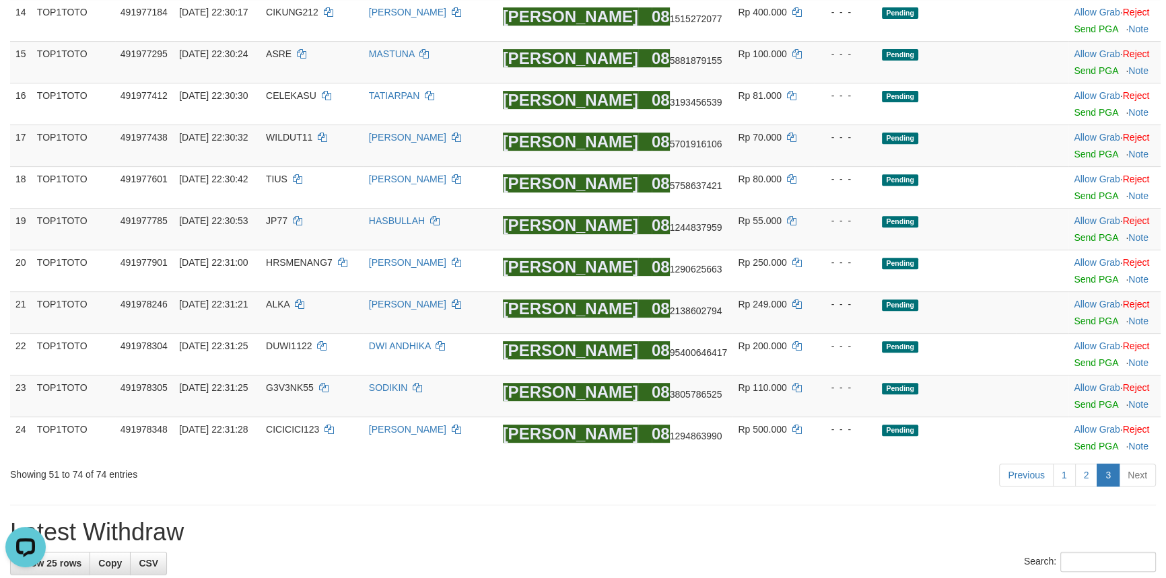
click at [748, 468] on div "Previous 1 2 3 Next" at bounding box center [826, 477] width 660 height 29
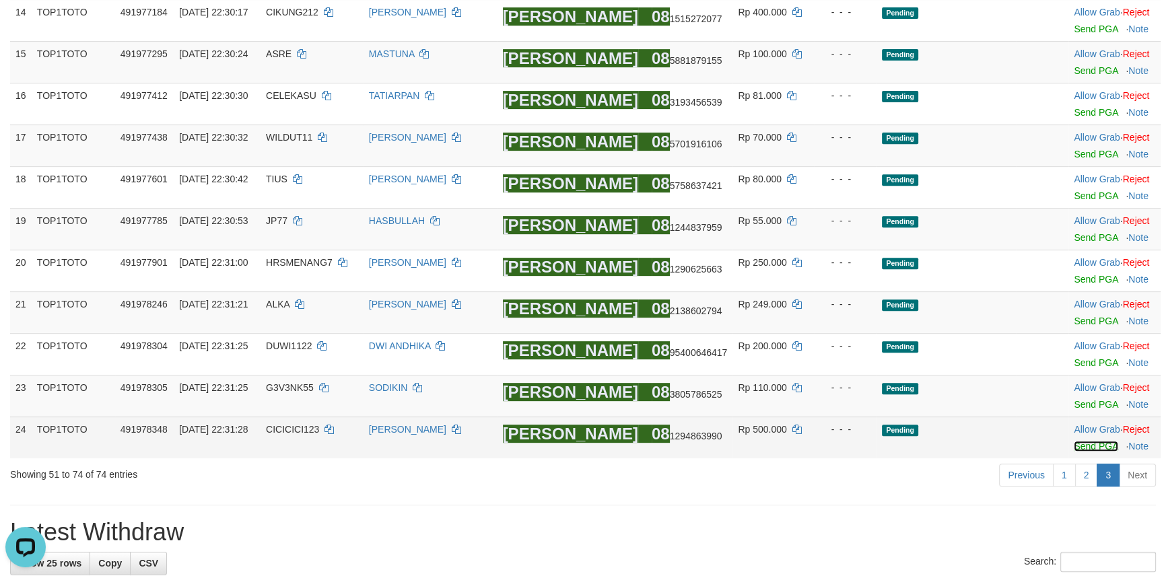
click at [1087, 443] on link "Send PGA" at bounding box center [1096, 446] width 44 height 11
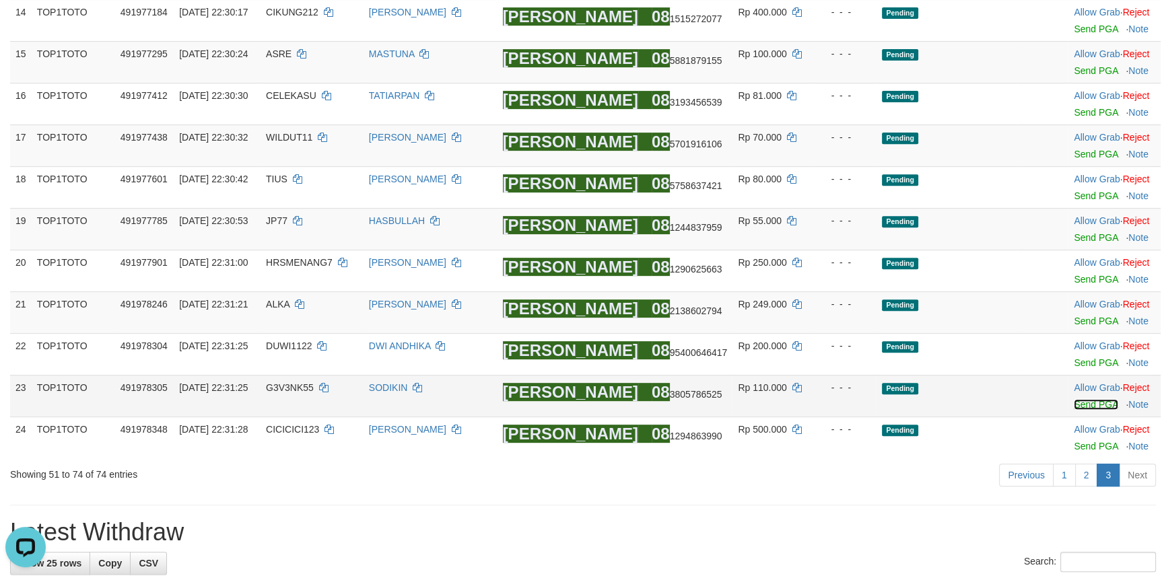
click at [1081, 405] on link "Send PGA" at bounding box center [1096, 404] width 44 height 11
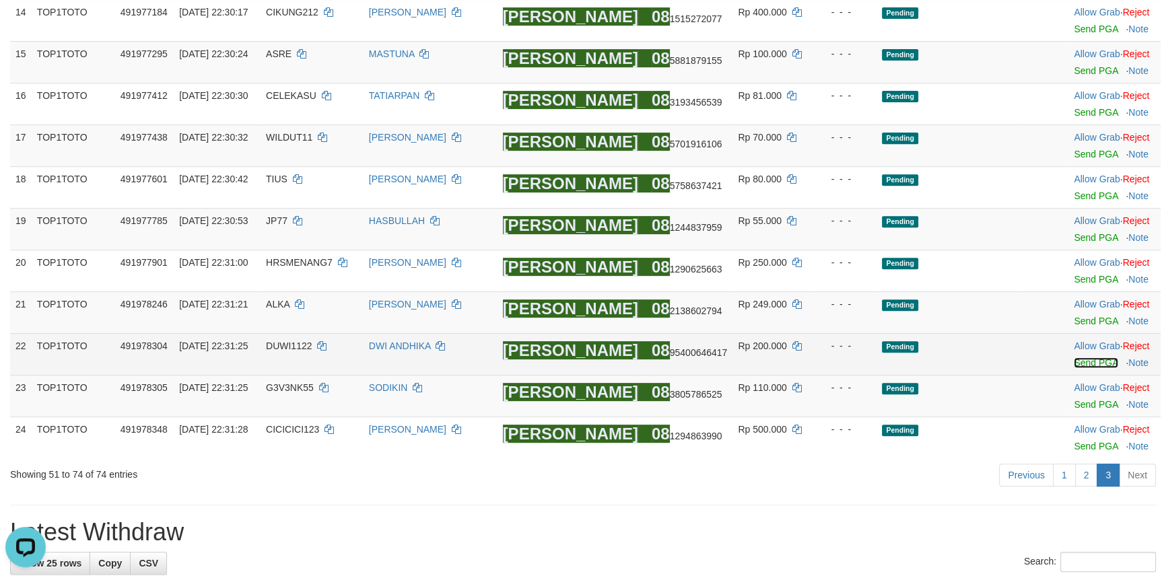
click at [1077, 364] on link "Send PGA" at bounding box center [1096, 363] width 44 height 11
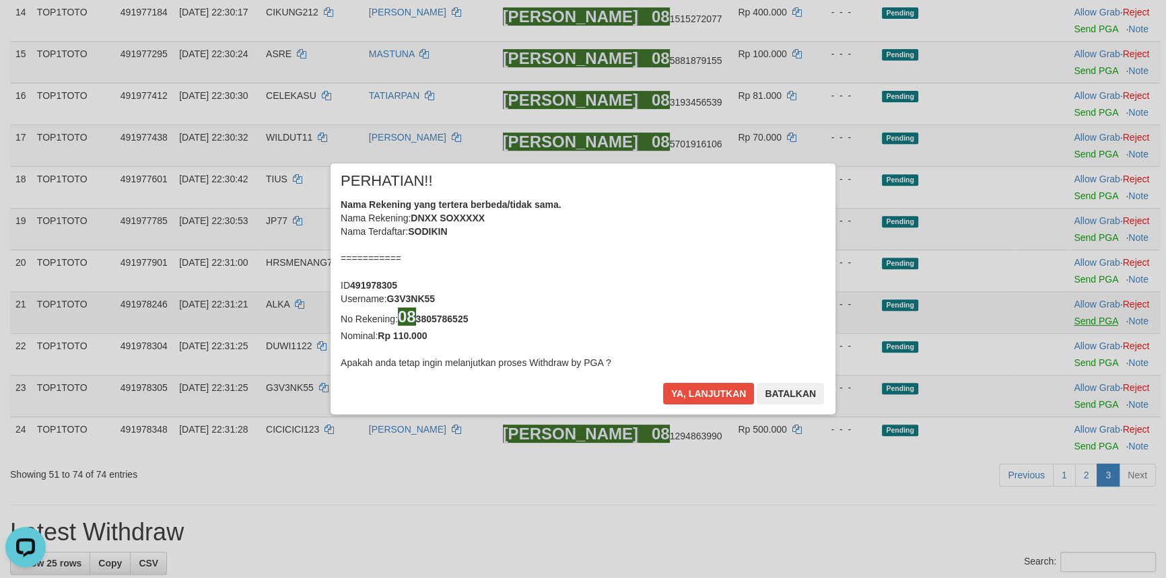
click at [1076, 317] on div "× PERHATIAN!! Nama Rekening yang tertera berbeda/tidak sama. Nama Rekening: DNX…" at bounding box center [583, 289] width 1166 height 304
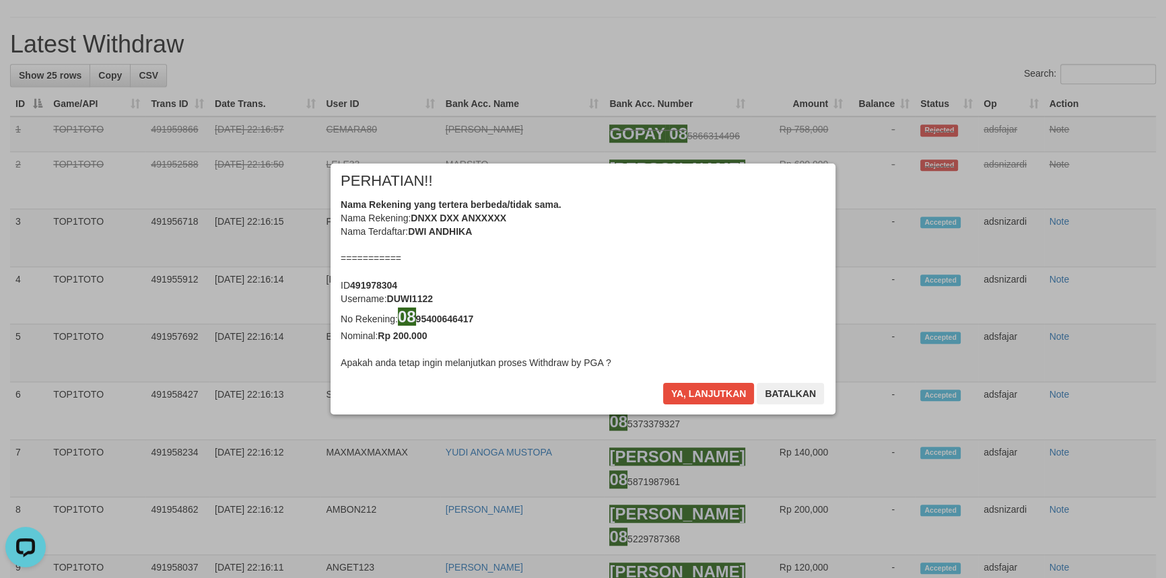
scroll to position [1173, 0]
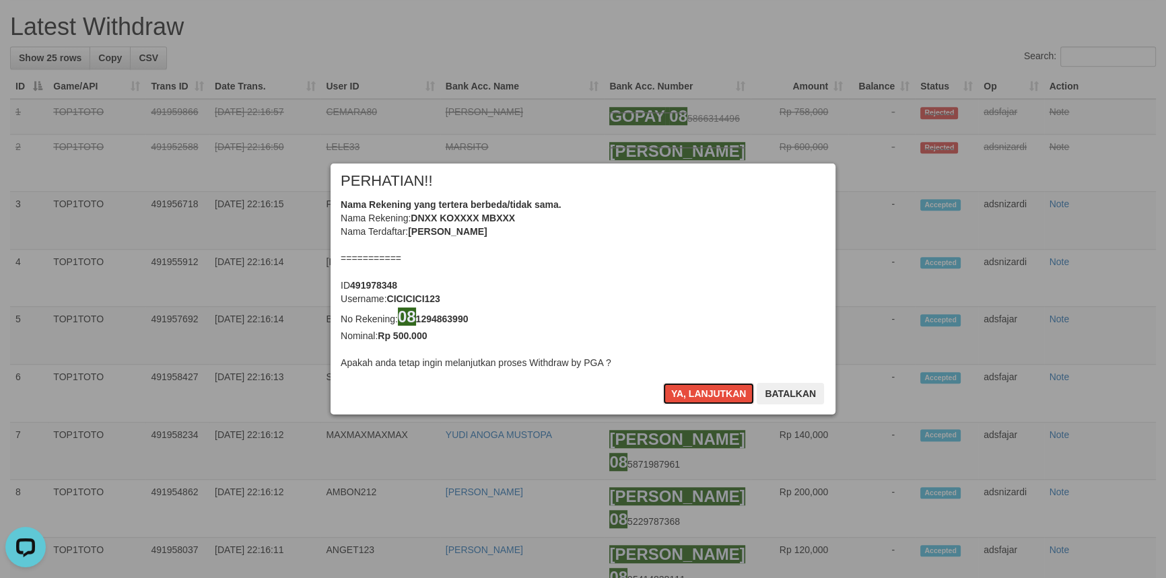
click at [691, 384] on button "Ya, lanjutkan" at bounding box center [709, 394] width 92 height 22
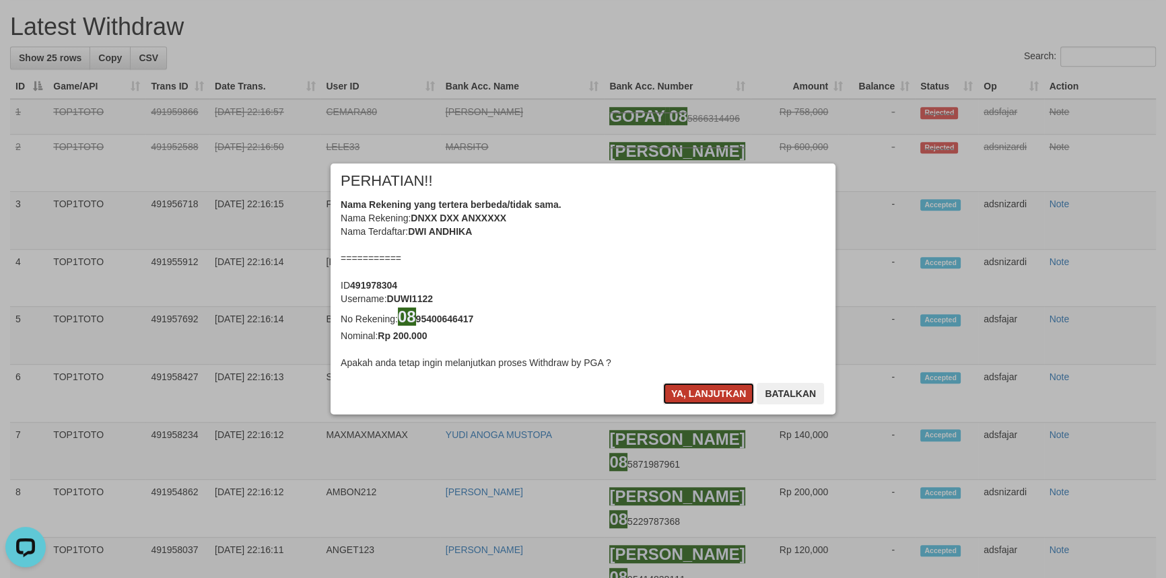
click at [690, 384] on button "Ya, lanjutkan" at bounding box center [709, 394] width 92 height 22
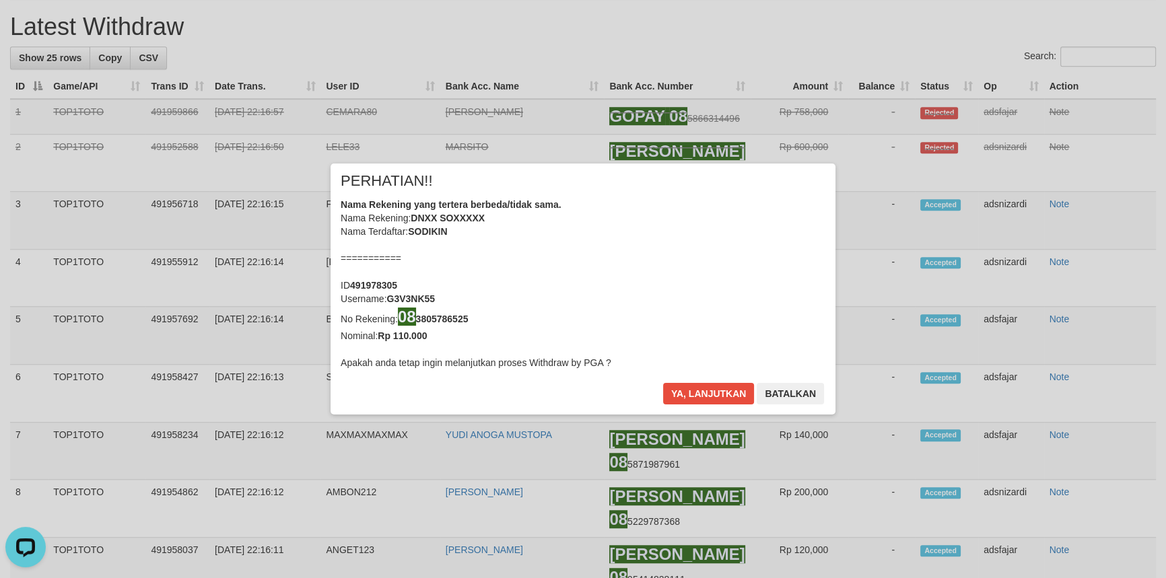
scroll to position [1159, 0]
click at [690, 384] on button "Ya, lanjutkan" at bounding box center [709, 394] width 92 height 22
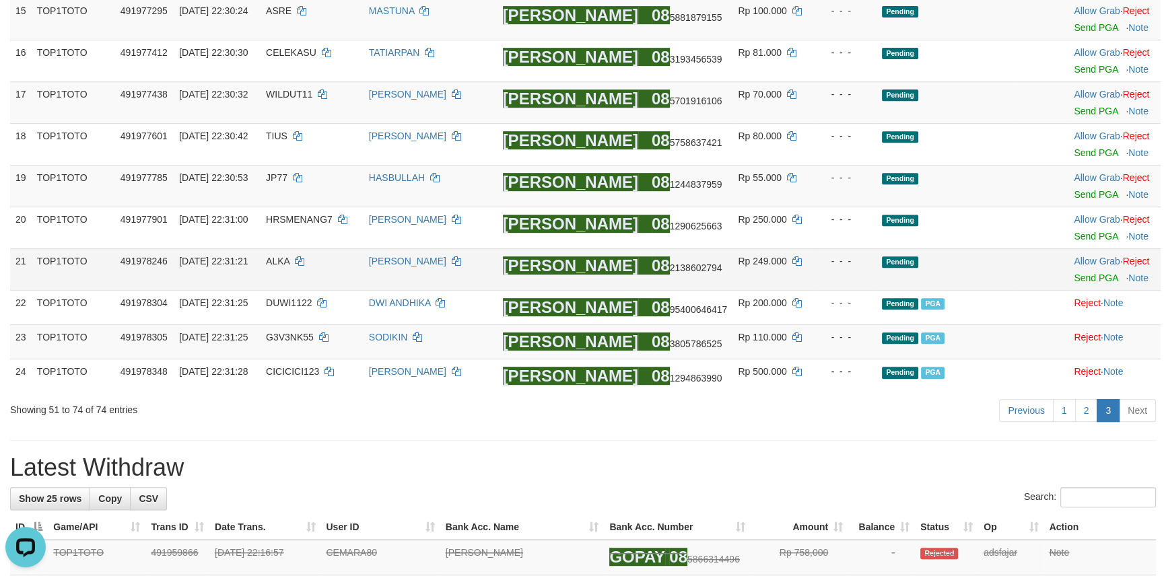
scroll to position [601, 0]
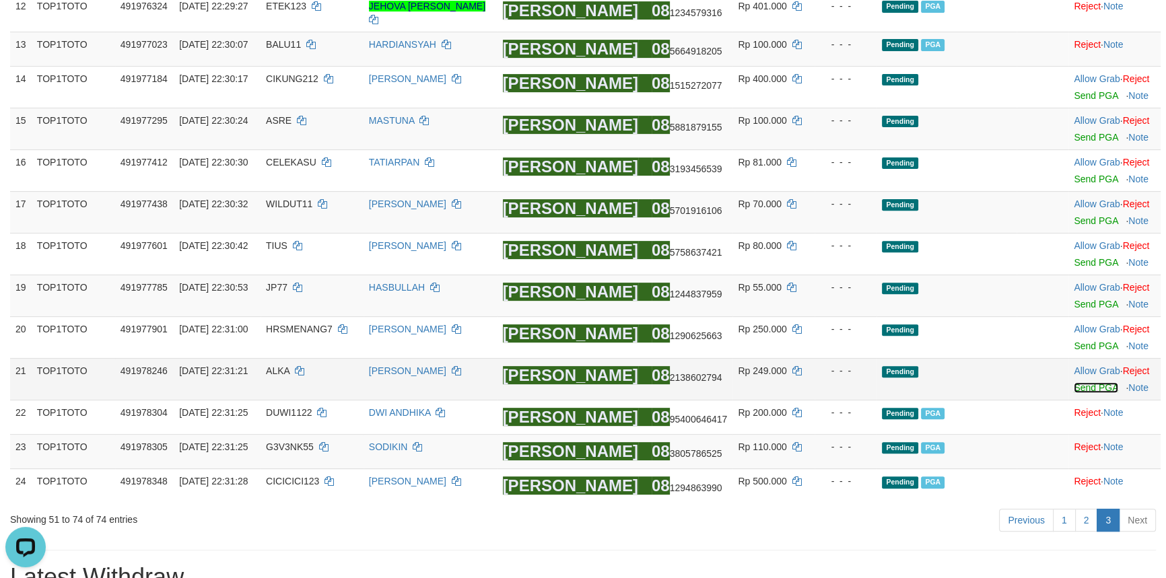
click at [1081, 385] on link "Send PGA" at bounding box center [1096, 388] width 44 height 11
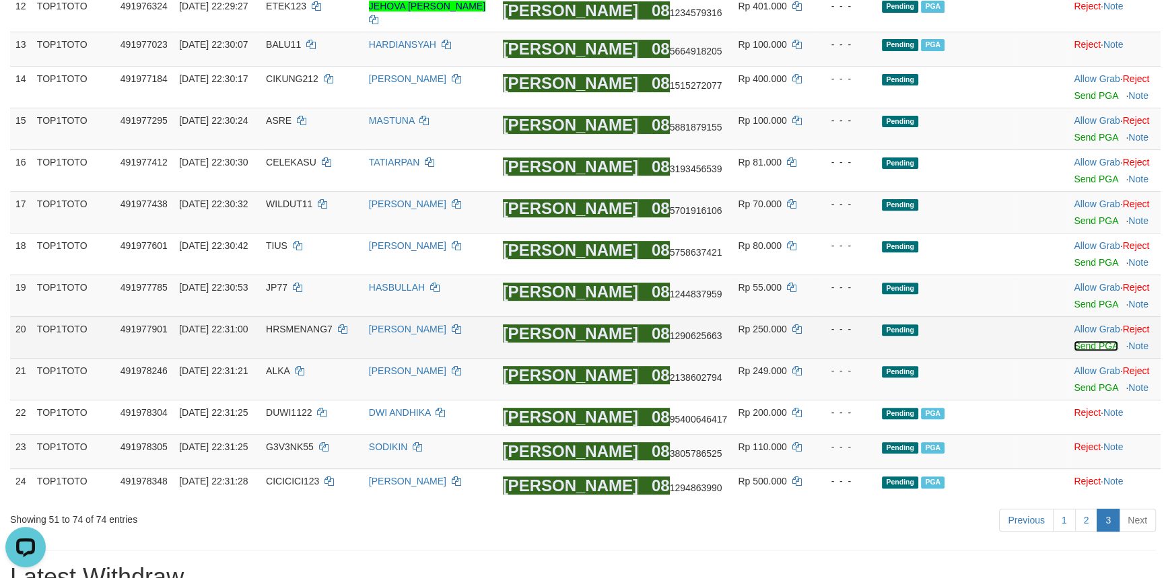
click at [1078, 347] on link "Send PGA" at bounding box center [1096, 346] width 44 height 11
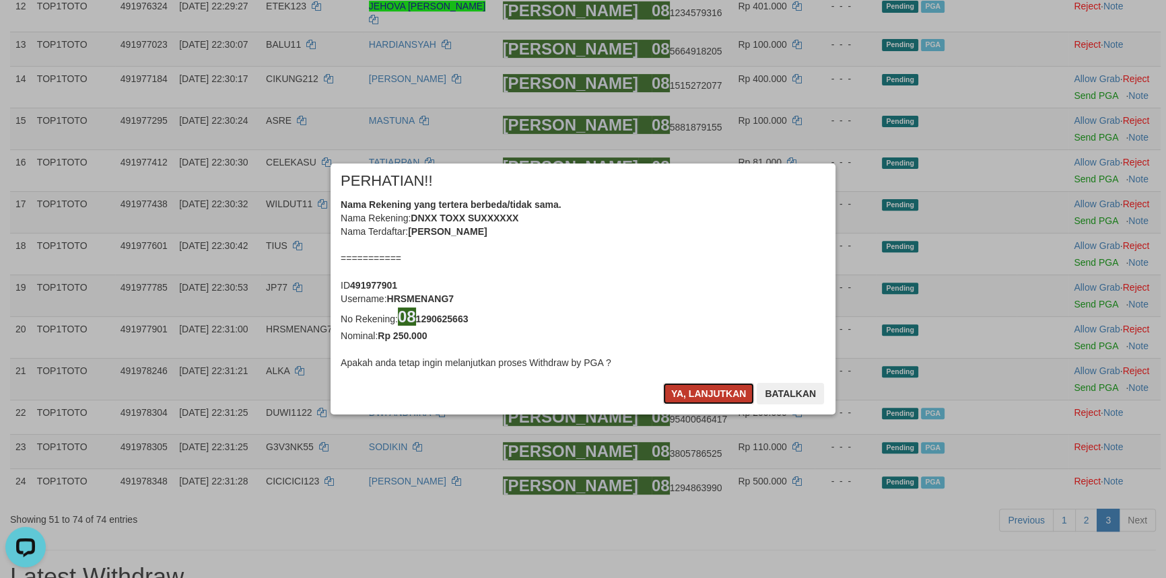
click at [686, 391] on button "Ya, lanjutkan" at bounding box center [709, 394] width 92 height 22
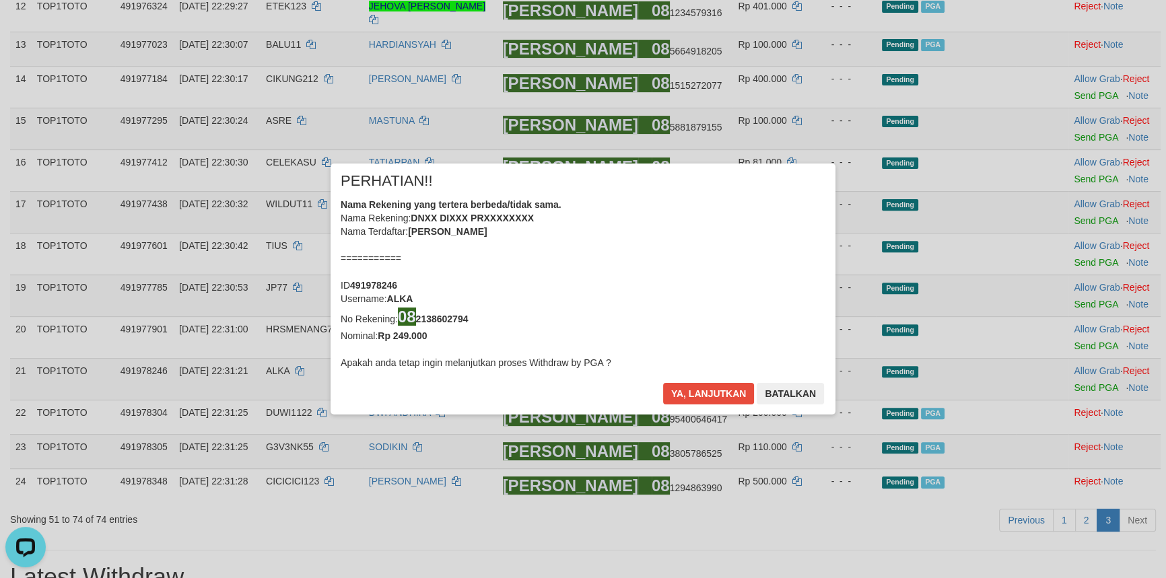
scroll to position [593, 0]
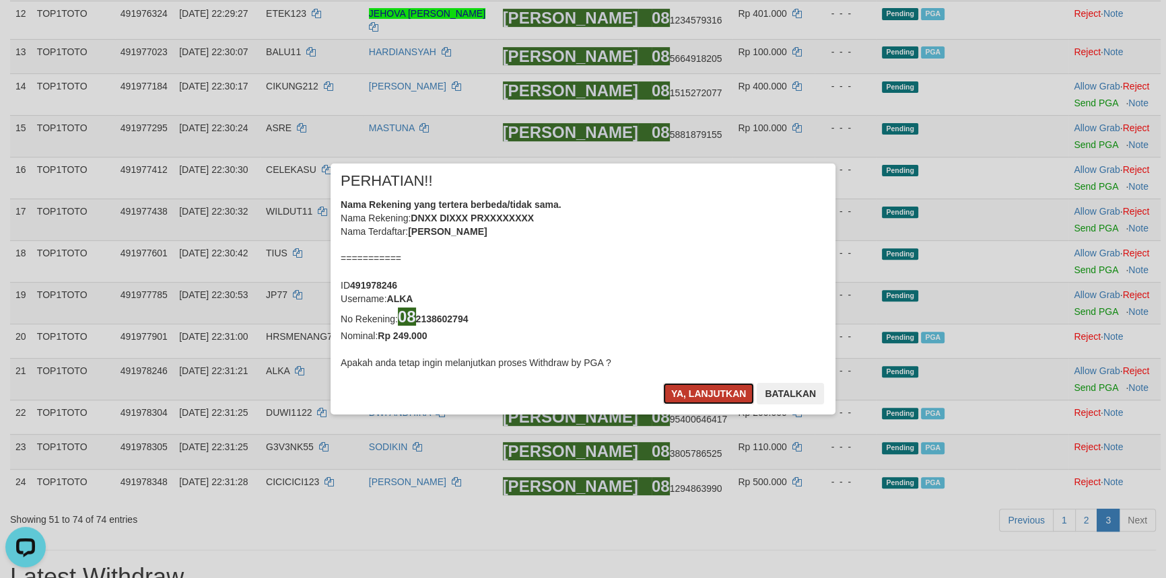
click at [694, 390] on button "Ya, lanjutkan" at bounding box center [709, 394] width 92 height 22
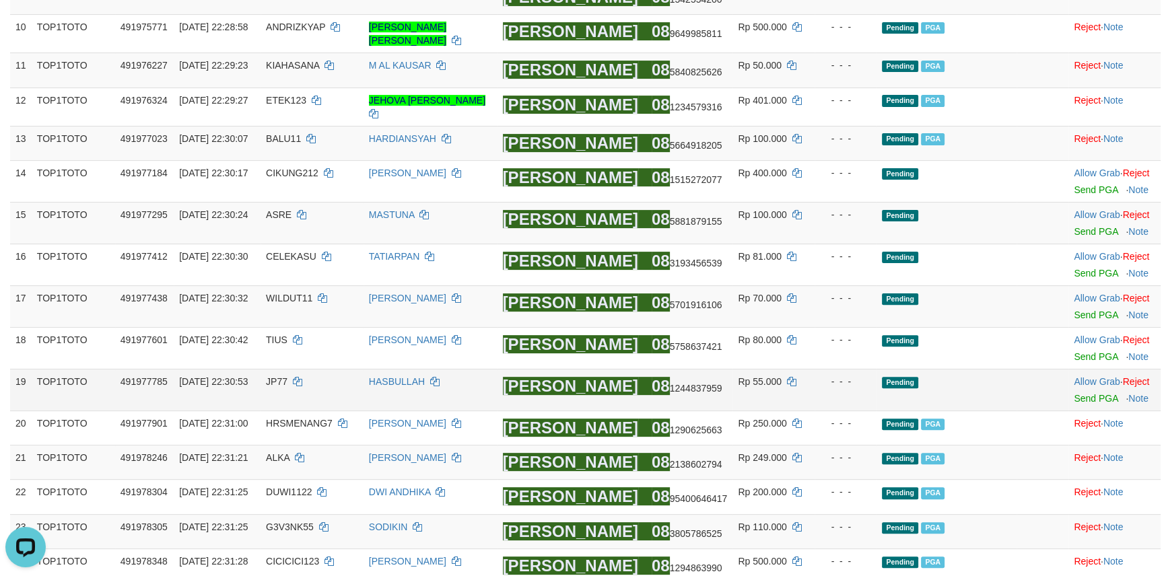
scroll to position [465, 0]
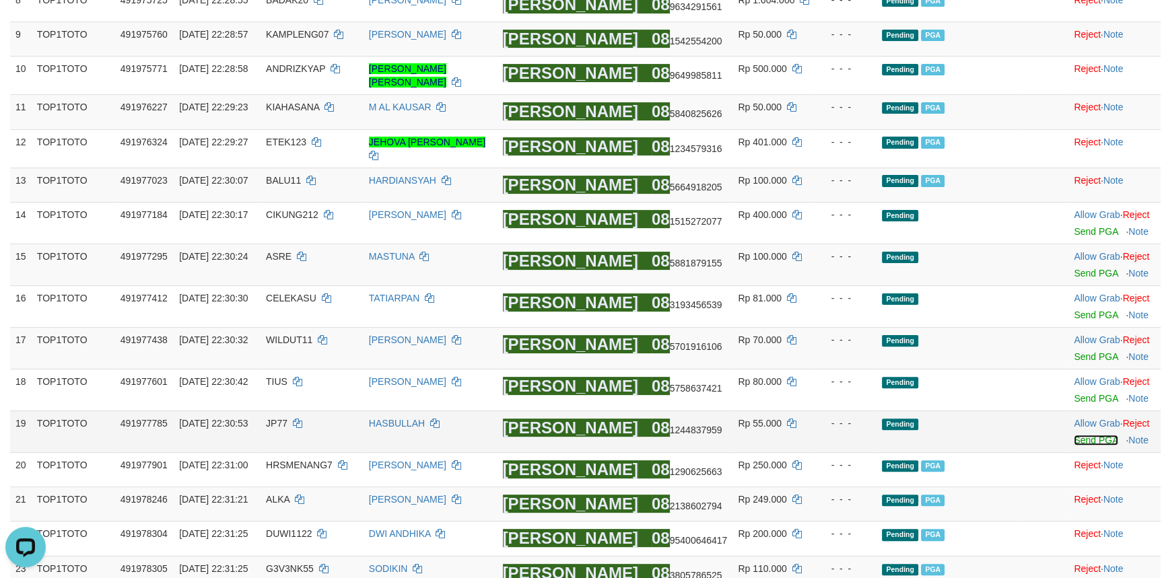
click at [1084, 437] on link "Send PGA" at bounding box center [1096, 440] width 44 height 11
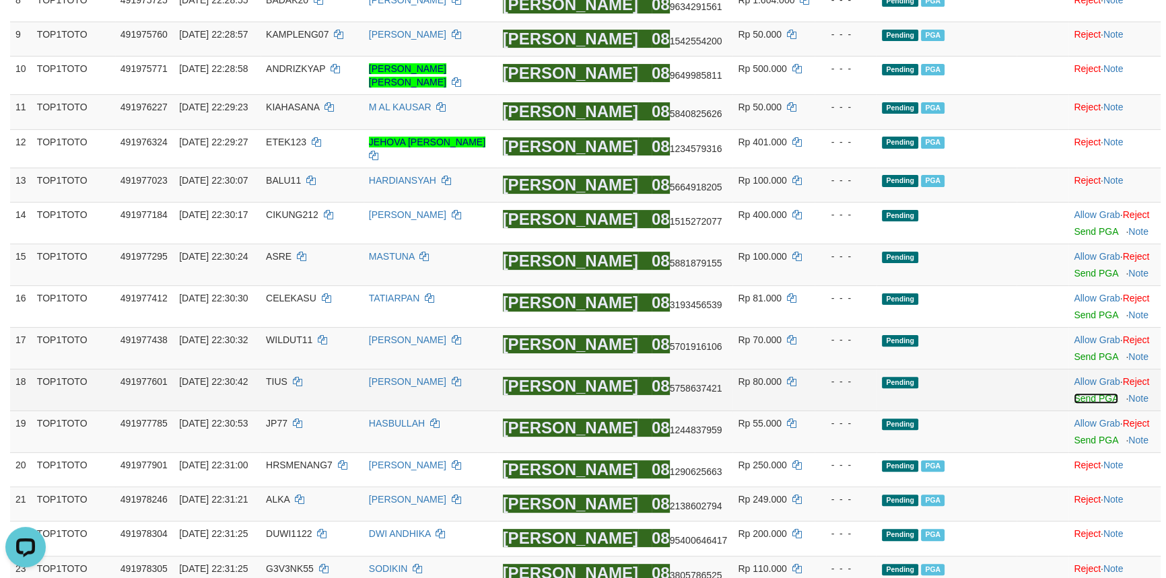
click at [1075, 400] on link "Send PGA" at bounding box center [1096, 398] width 44 height 11
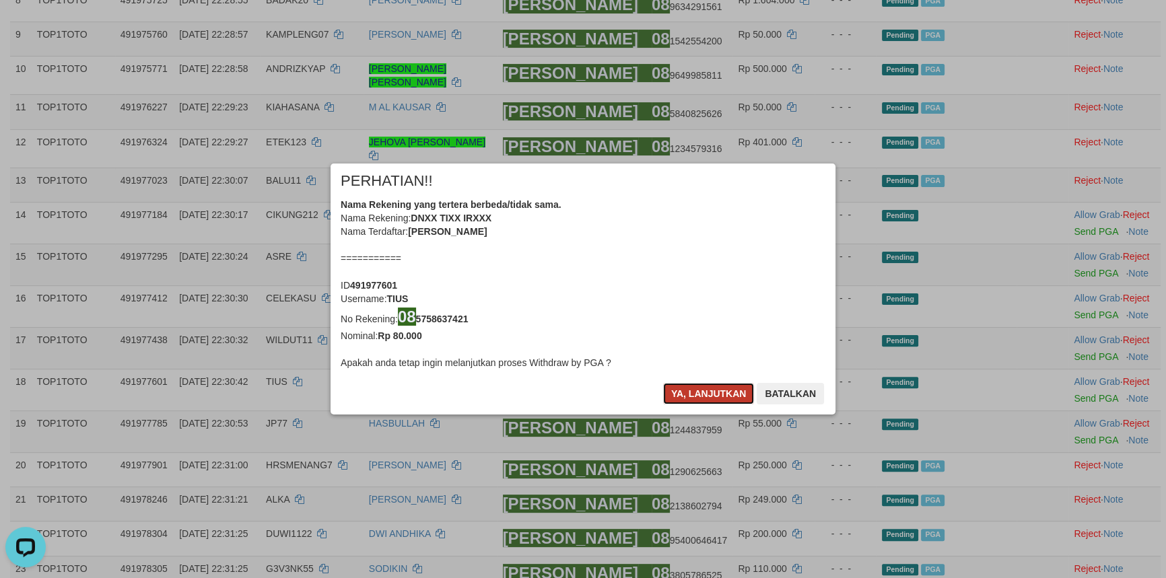
click at [704, 392] on button "Ya, lanjutkan" at bounding box center [709, 394] width 92 height 22
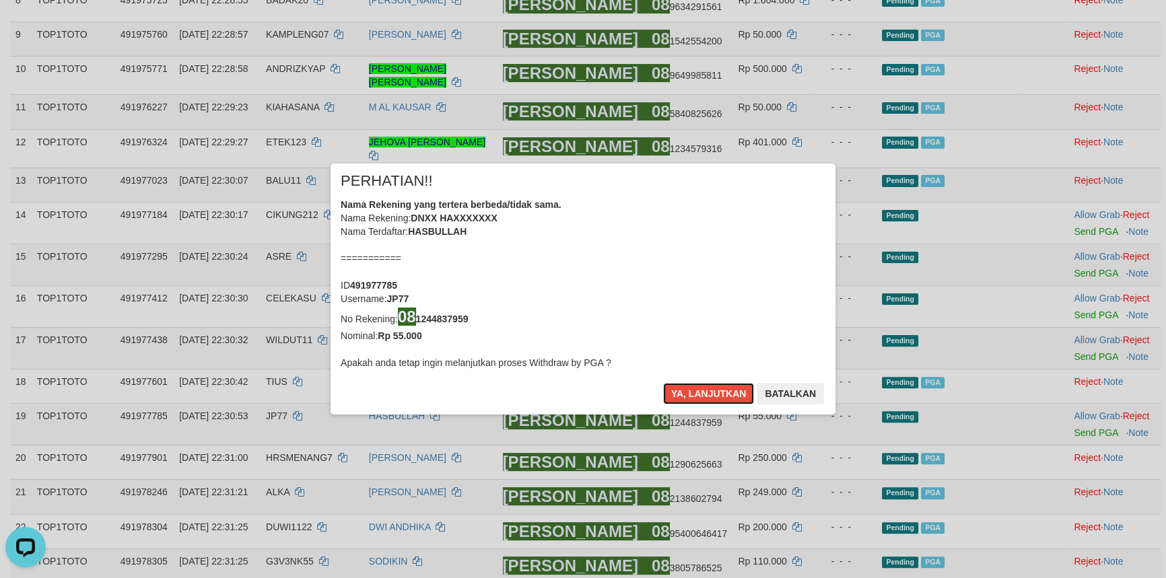
click at [704, 392] on button "Ya, lanjutkan" at bounding box center [709, 394] width 92 height 22
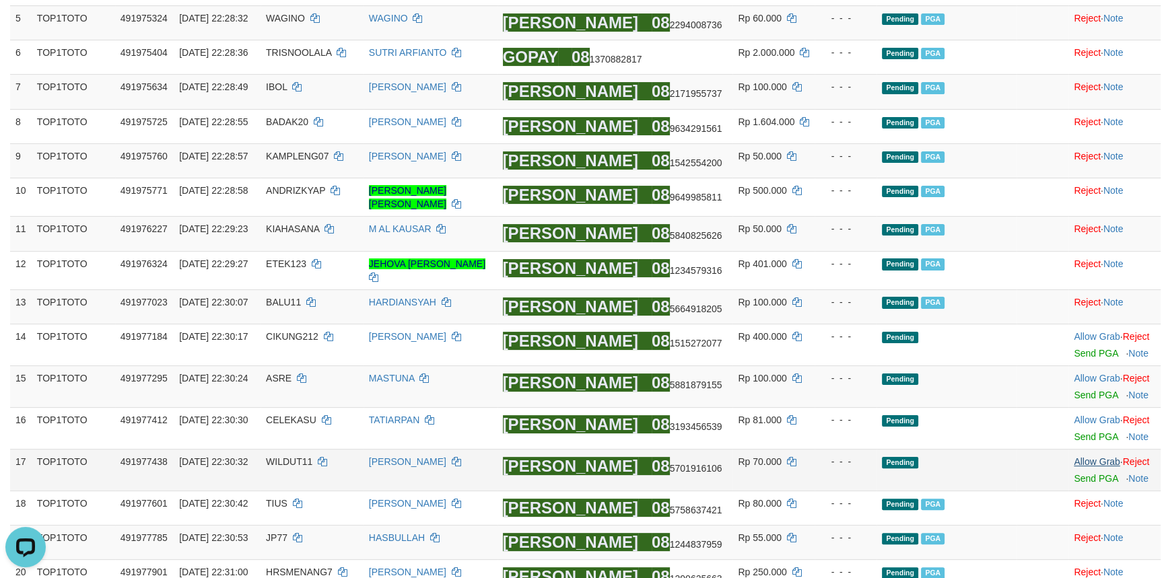
scroll to position [342, 0]
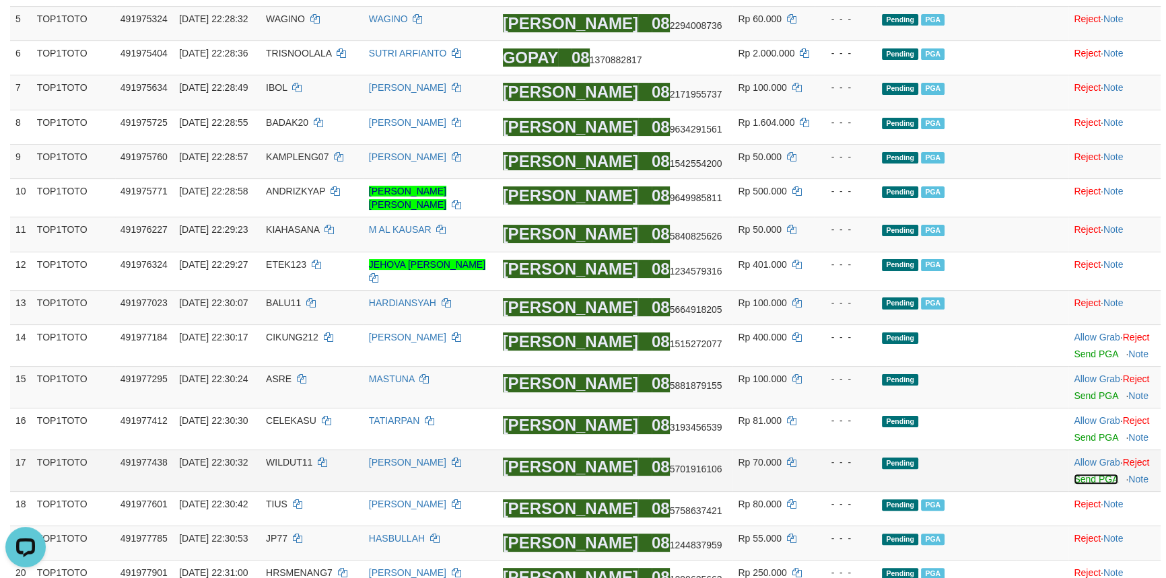
click at [1088, 477] on link "Send PGA" at bounding box center [1096, 479] width 44 height 11
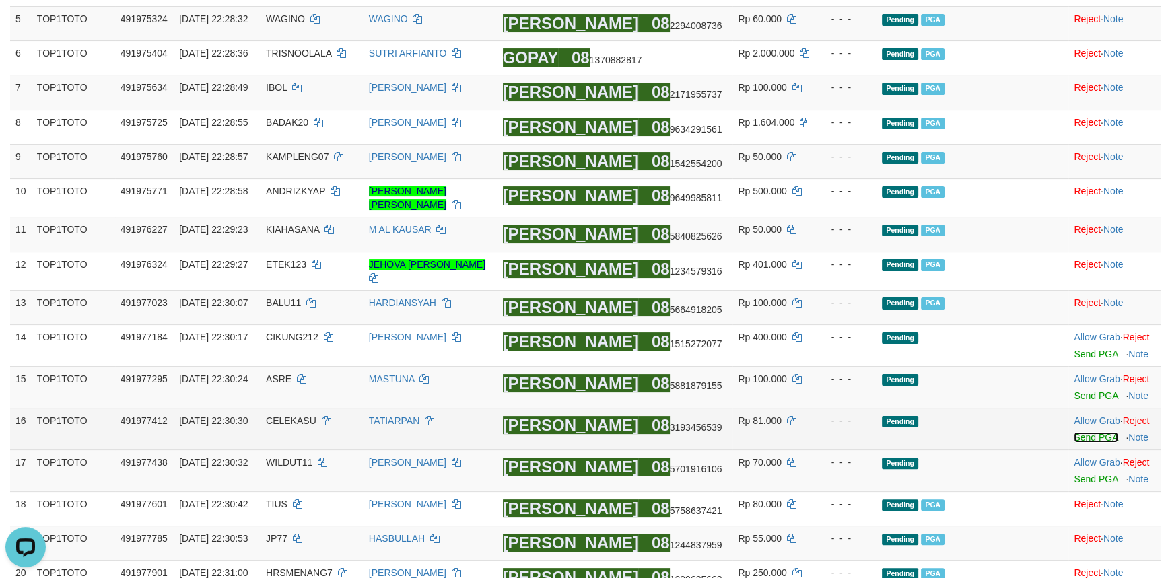
click at [1085, 437] on link "Send PGA" at bounding box center [1096, 437] width 44 height 11
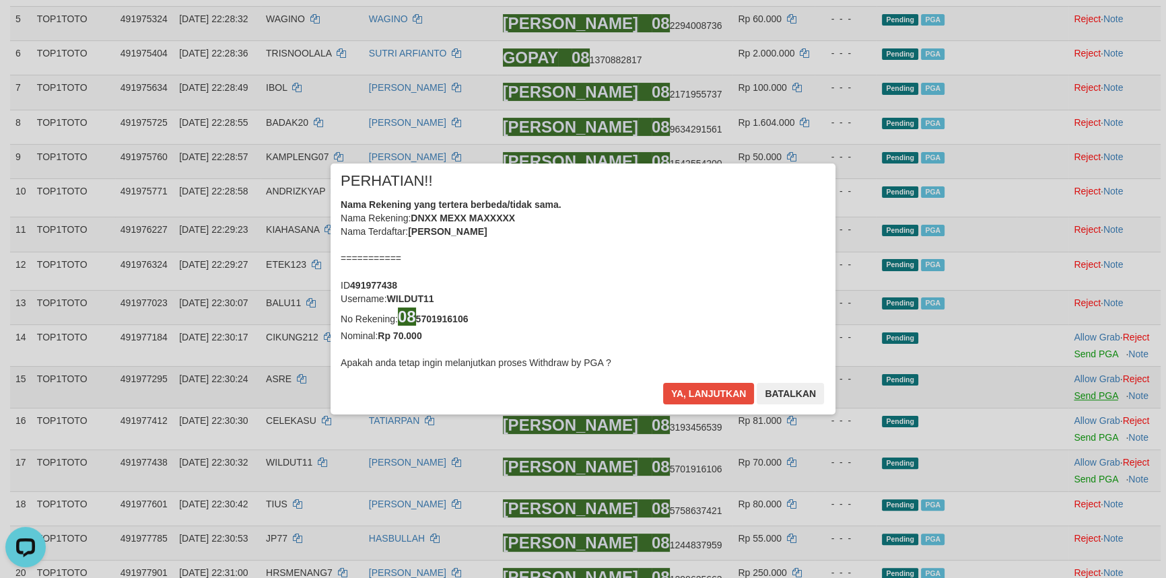
click at [1084, 389] on div "× PERHATIAN!! Nama Rekening yang tertera berbeda/tidak sama. Nama Rekening: DNX…" at bounding box center [583, 289] width 1166 height 304
click at [719, 393] on button "Ya, lanjutkan" at bounding box center [709, 394] width 92 height 22
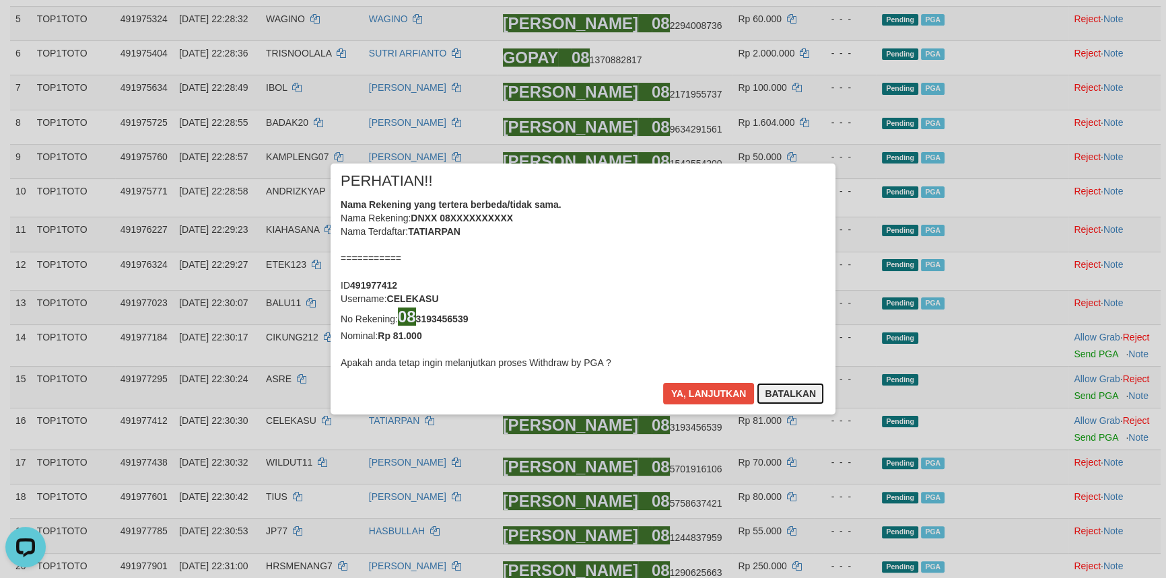
click at [803, 393] on button "Batalkan" at bounding box center [790, 394] width 67 height 22
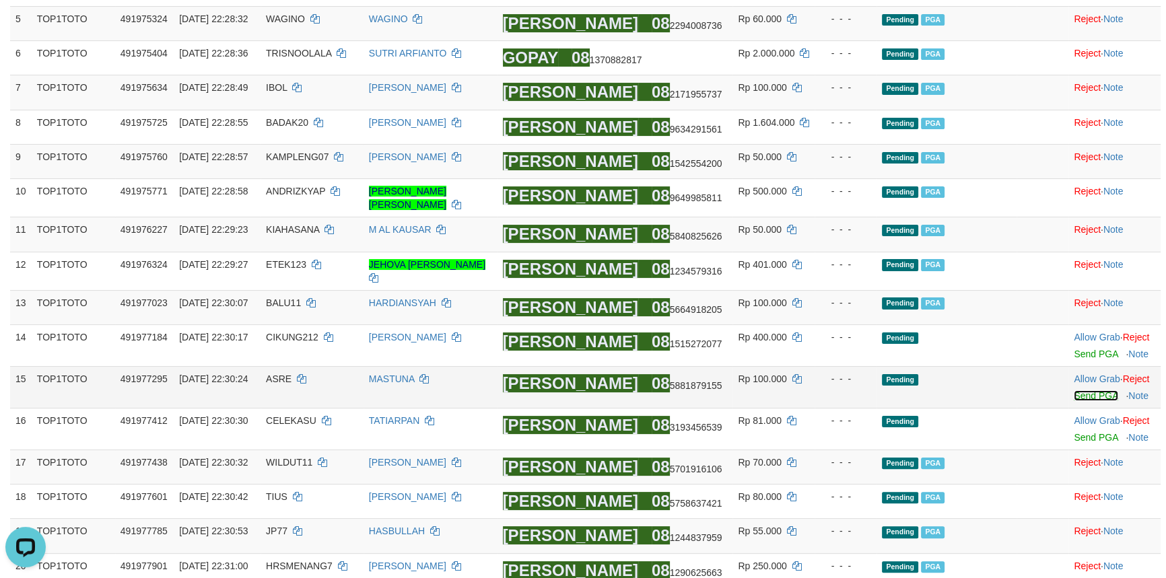
click at [1078, 395] on link "Send PGA" at bounding box center [1096, 396] width 44 height 11
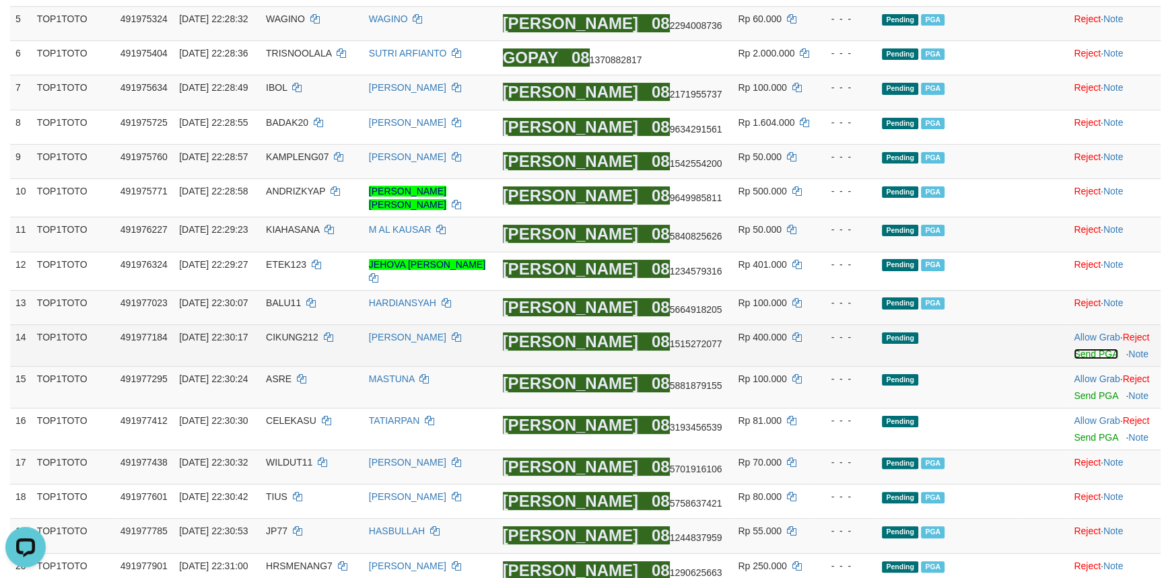
click at [1080, 354] on link "Send PGA" at bounding box center [1096, 354] width 44 height 11
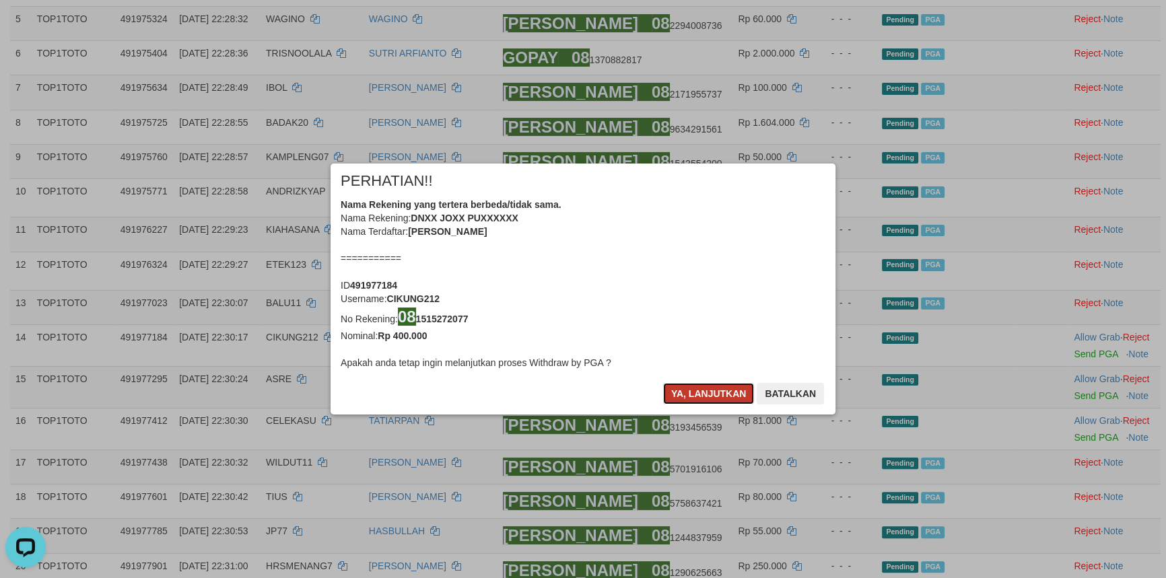
click at [702, 395] on button "Ya, lanjutkan" at bounding box center [709, 394] width 92 height 22
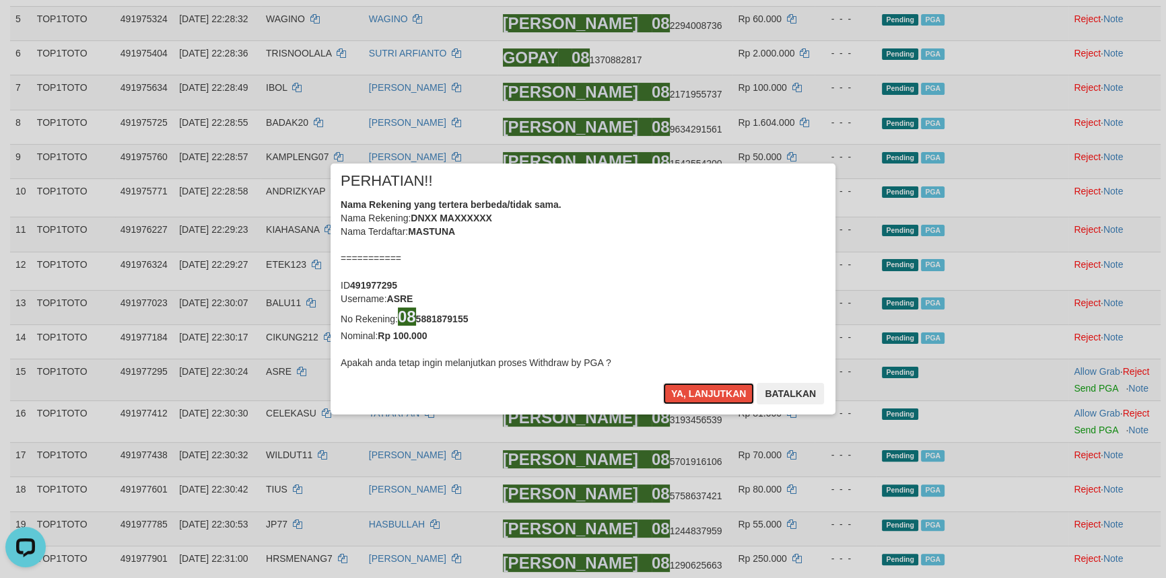
click at [702, 395] on button "Ya, lanjutkan" at bounding box center [709, 394] width 92 height 22
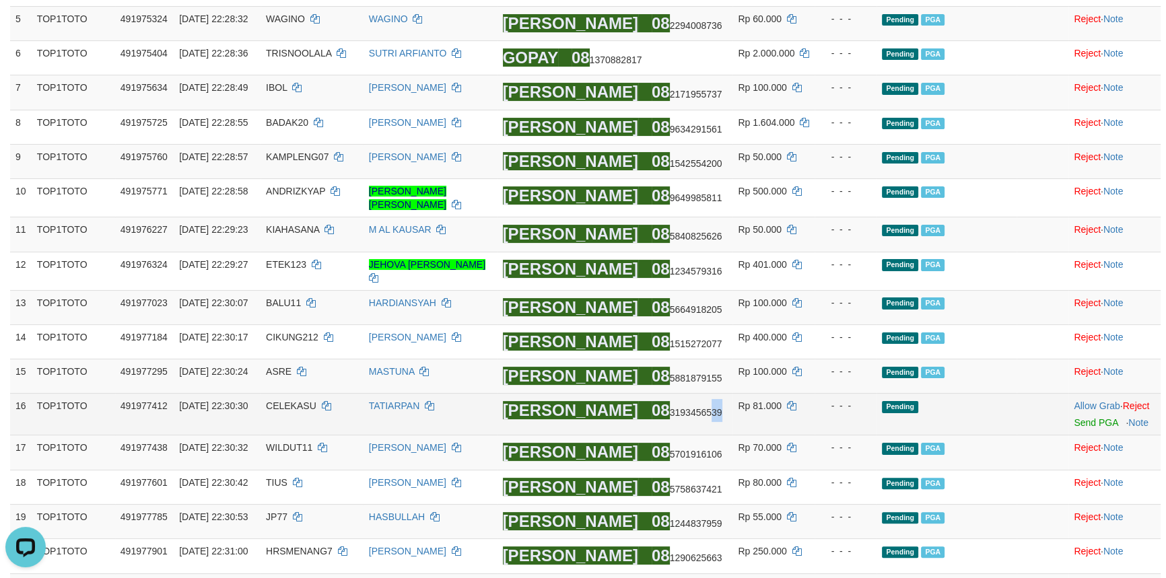
drag, startPoint x: 661, startPoint y: 413, endPoint x: 649, endPoint y: 413, distance: 12.1
click at [652, 413] on span "08 3193456539" at bounding box center [687, 412] width 71 height 11
copy span "39"
drag, startPoint x: 620, startPoint y: 412, endPoint x: 609, endPoint y: 411, distance: 11.5
click at [652, 411] on span "08 3193456539" at bounding box center [687, 412] width 71 height 11
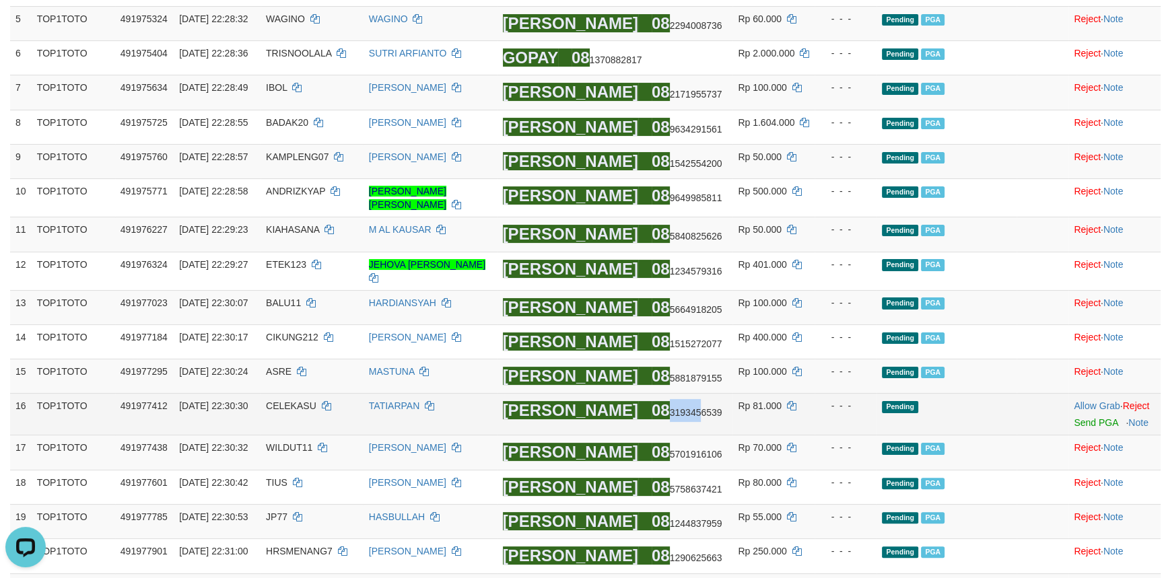
copy span "319345"
copy span "08 3193456539"
drag, startPoint x: 664, startPoint y: 413, endPoint x: 592, endPoint y: 407, distance: 72.3
click at [592, 407] on td "DANA 08 3193456539" at bounding box center [616, 415] width 236 height 42
click at [1145, 407] on link "Reject" at bounding box center [1136, 406] width 27 height 11
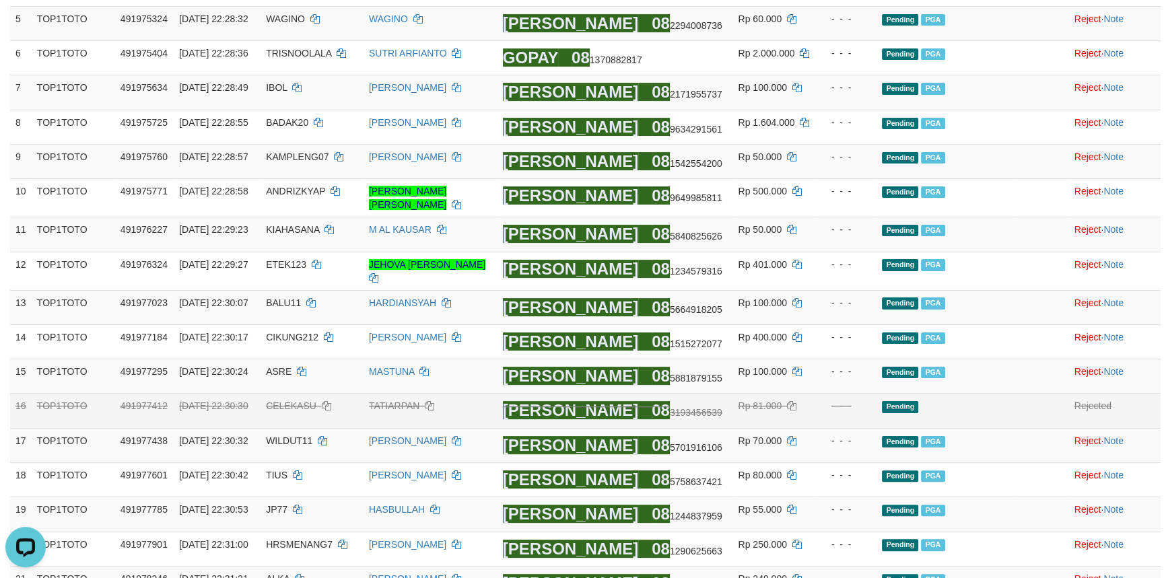
click at [308, 410] on td "CELEKASU" at bounding box center [312, 411] width 103 height 34
click at [308, 407] on span "CELEKASU" at bounding box center [291, 406] width 51 height 11
copy td "CELEKASU"
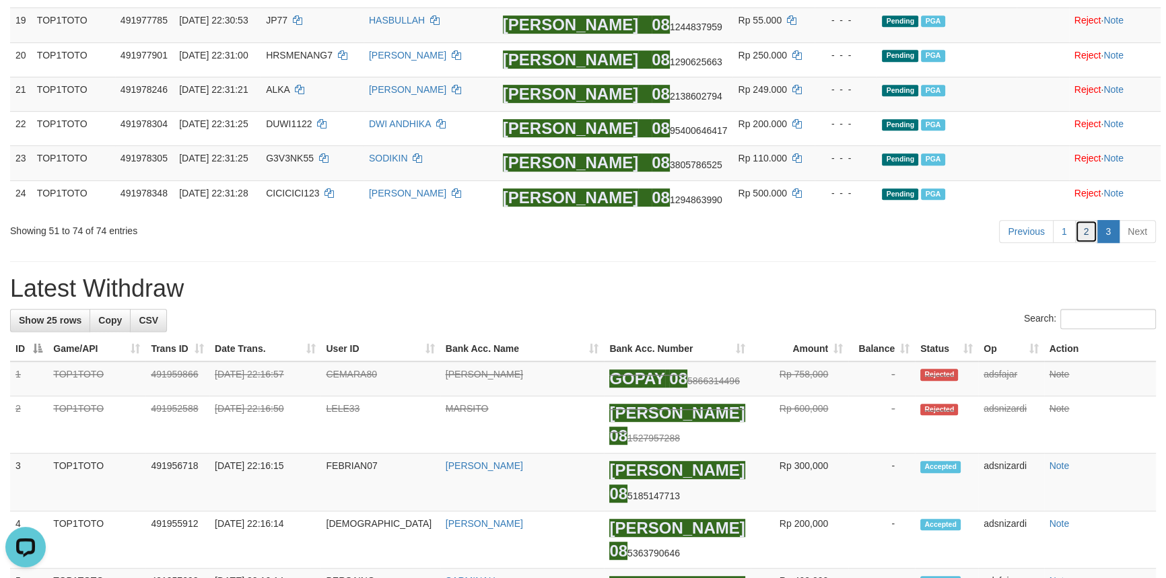
click at [1086, 236] on link "2" at bounding box center [1086, 231] width 23 height 23
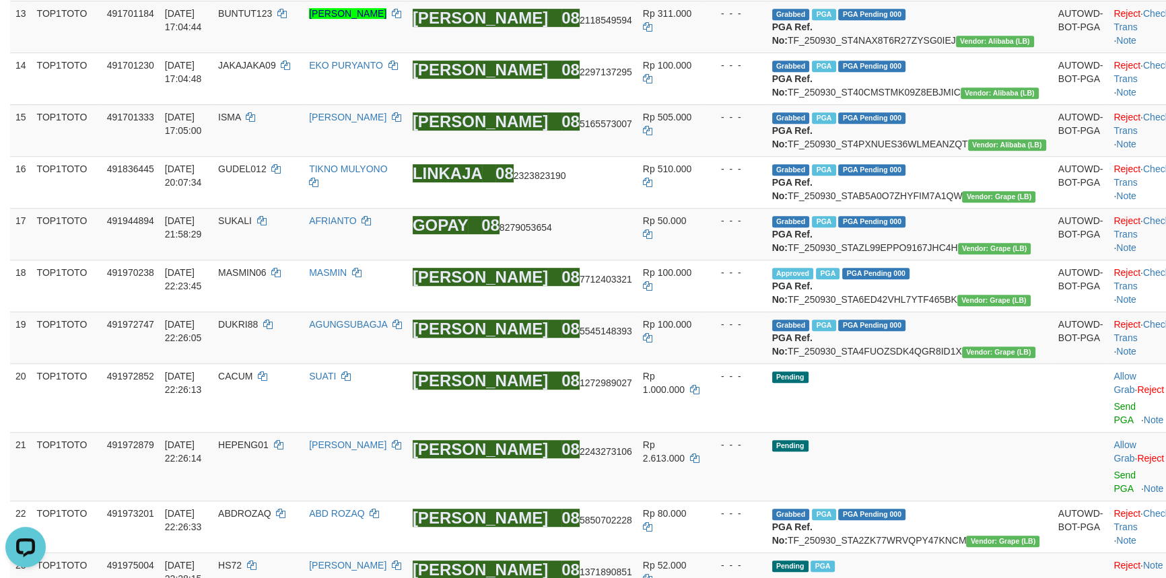
scroll to position [1481, 0]
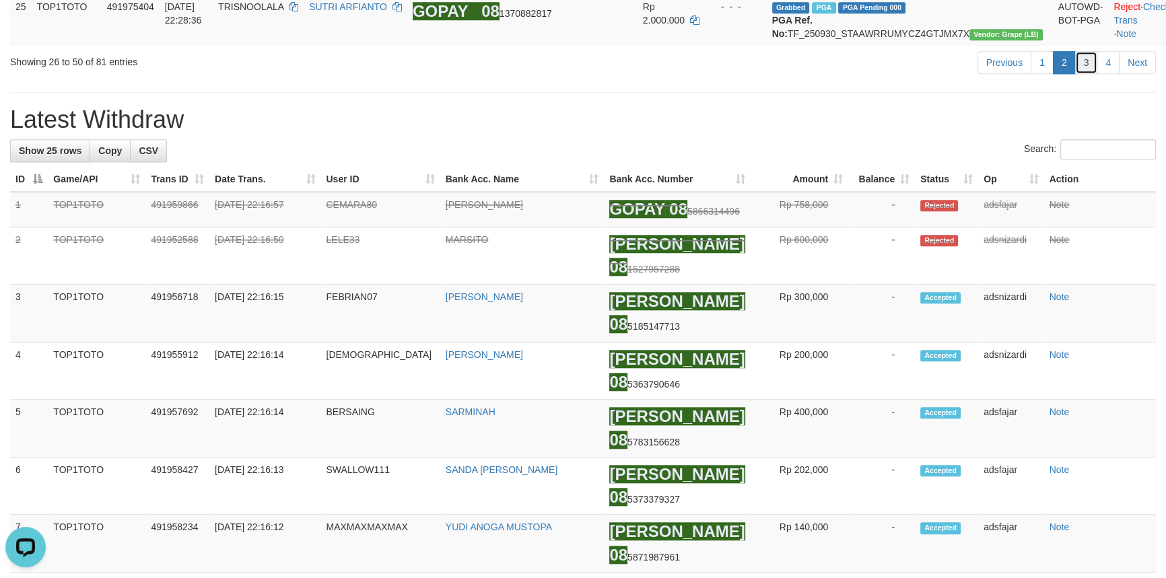
click at [1094, 74] on link "3" at bounding box center [1086, 62] width 23 height 23
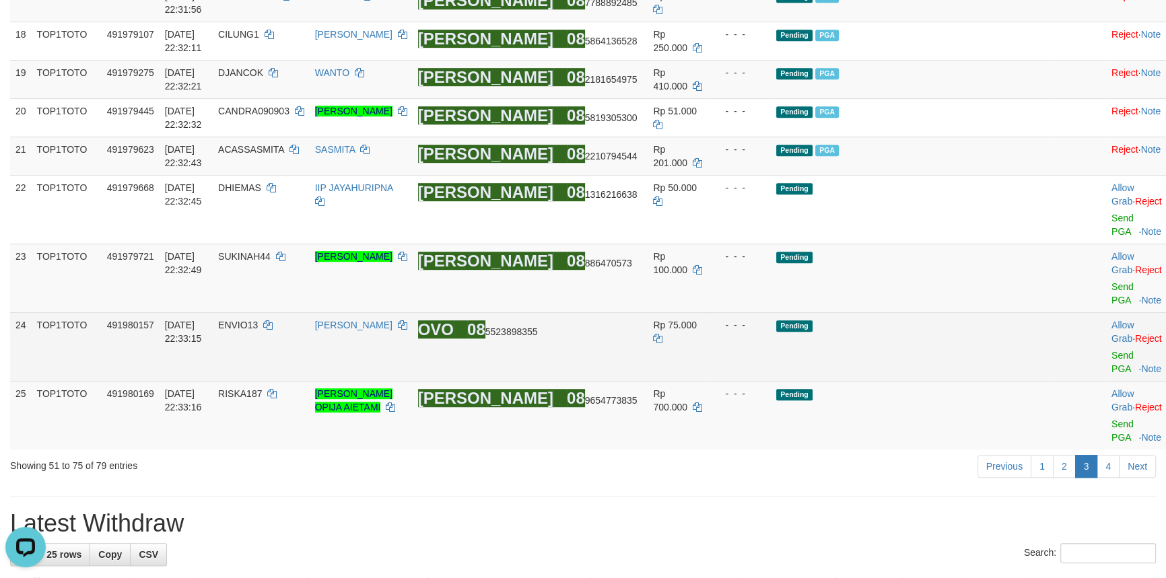
scroll to position [934, 0]
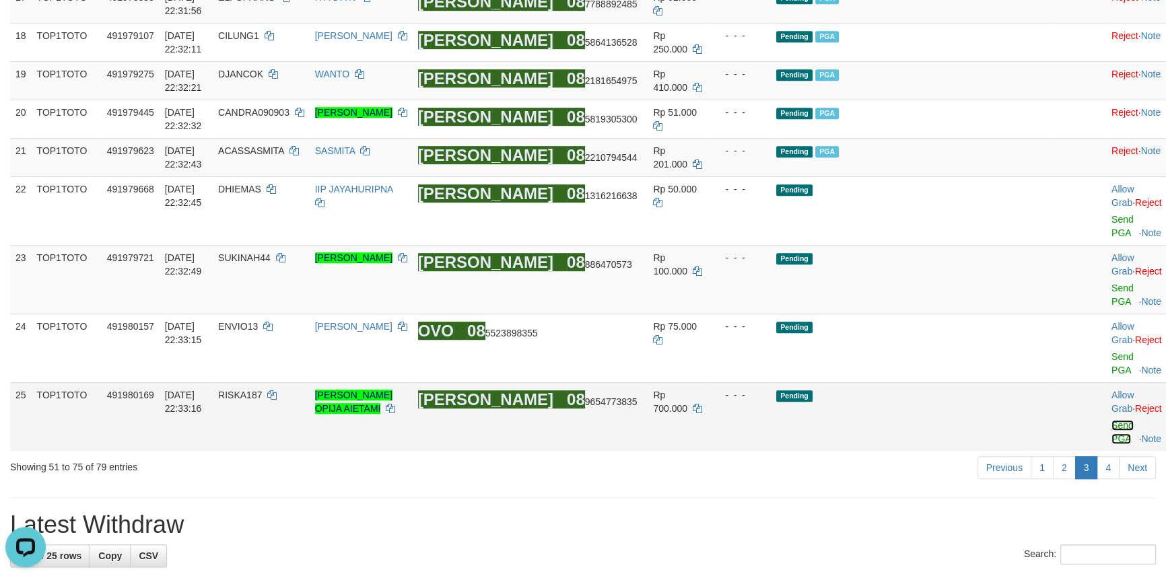
click at [1112, 428] on link "Send PGA" at bounding box center [1123, 432] width 22 height 24
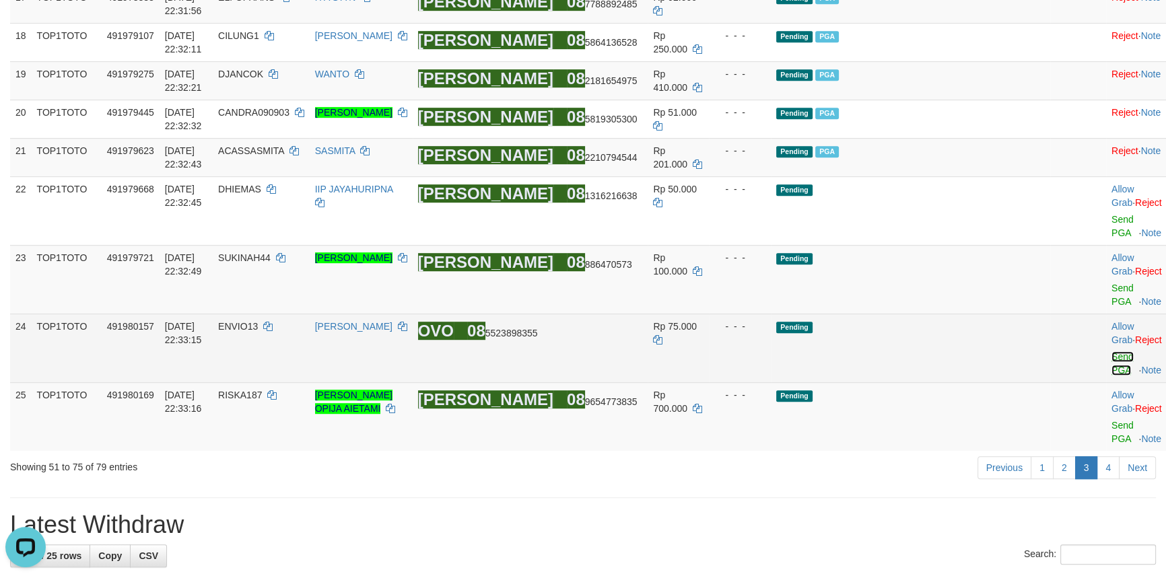
click at [1112, 376] on link "Send PGA" at bounding box center [1123, 364] width 22 height 24
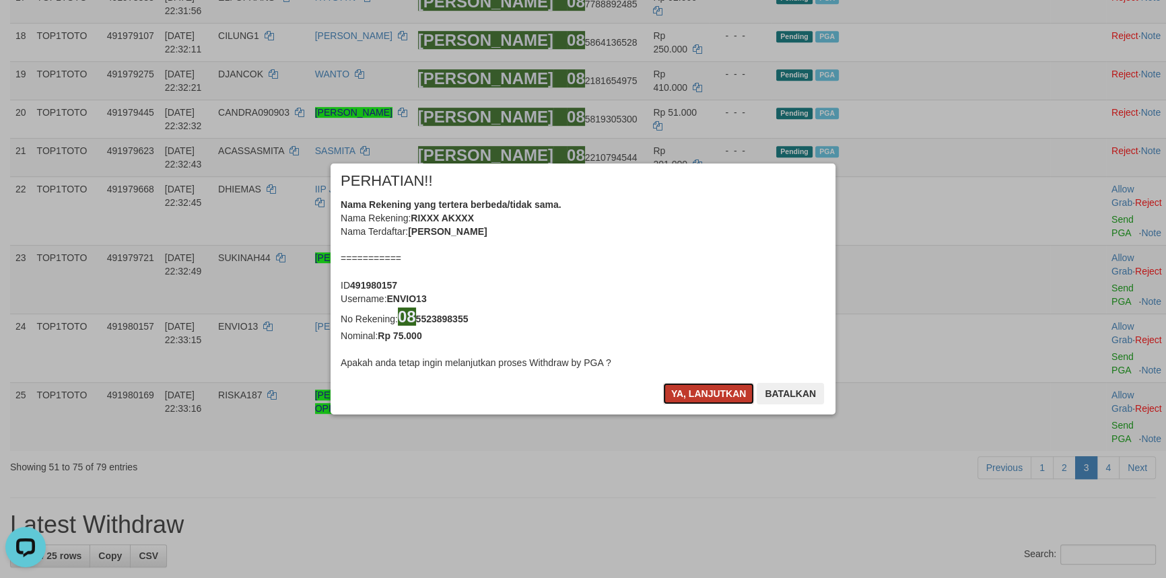
click at [721, 393] on button "Ya, lanjutkan" at bounding box center [709, 394] width 92 height 22
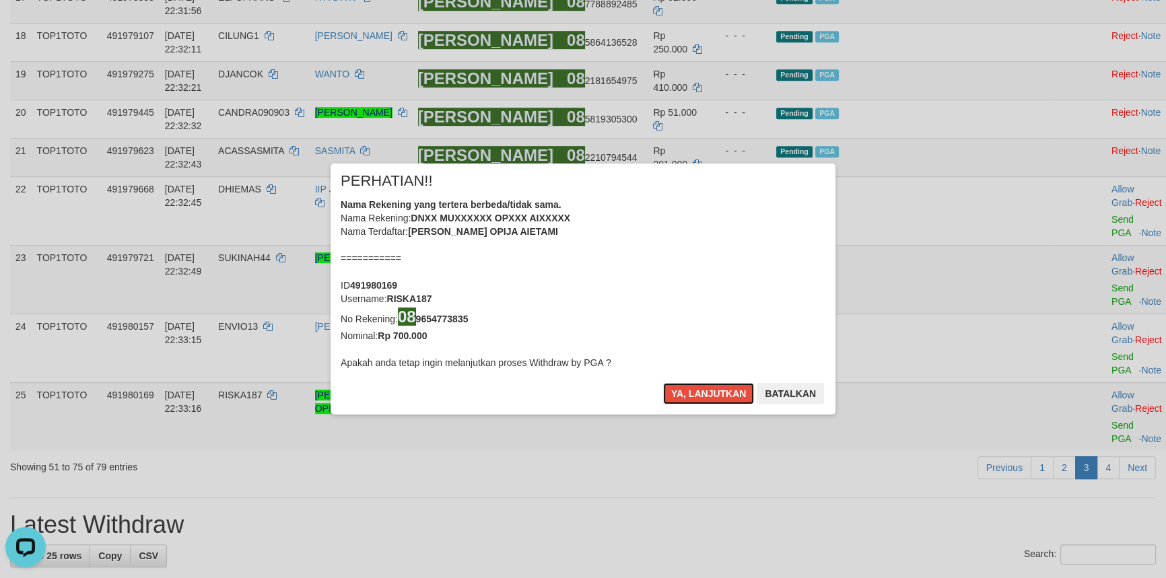
click at [721, 393] on button "Ya, lanjutkan" at bounding box center [709, 394] width 92 height 22
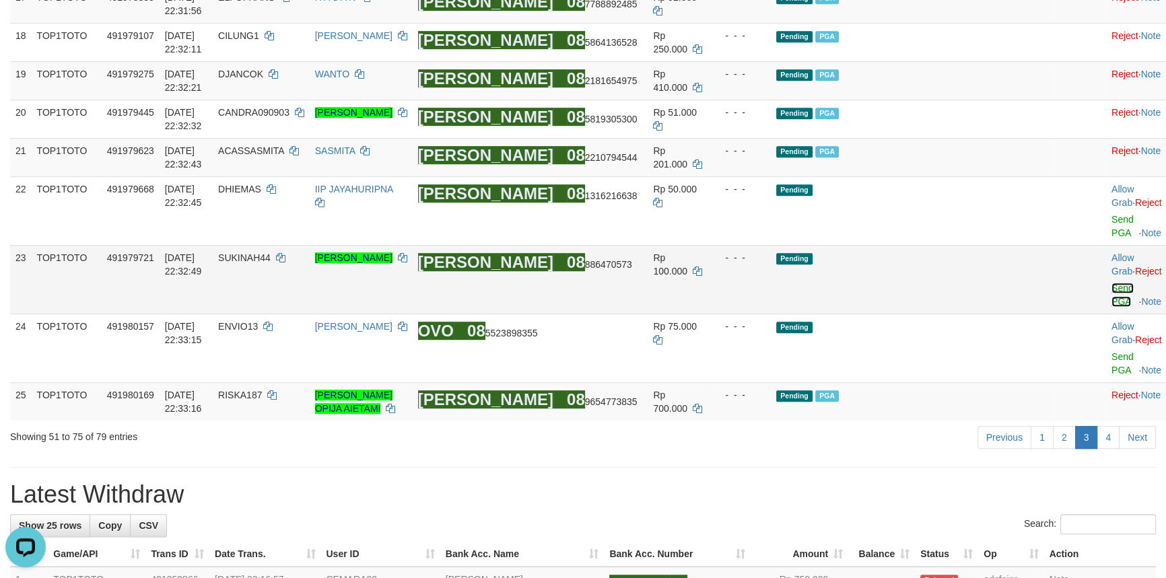
click at [1112, 307] on link "Send PGA" at bounding box center [1123, 295] width 22 height 24
click at [1112, 238] on link "Send PGA" at bounding box center [1123, 226] width 22 height 24
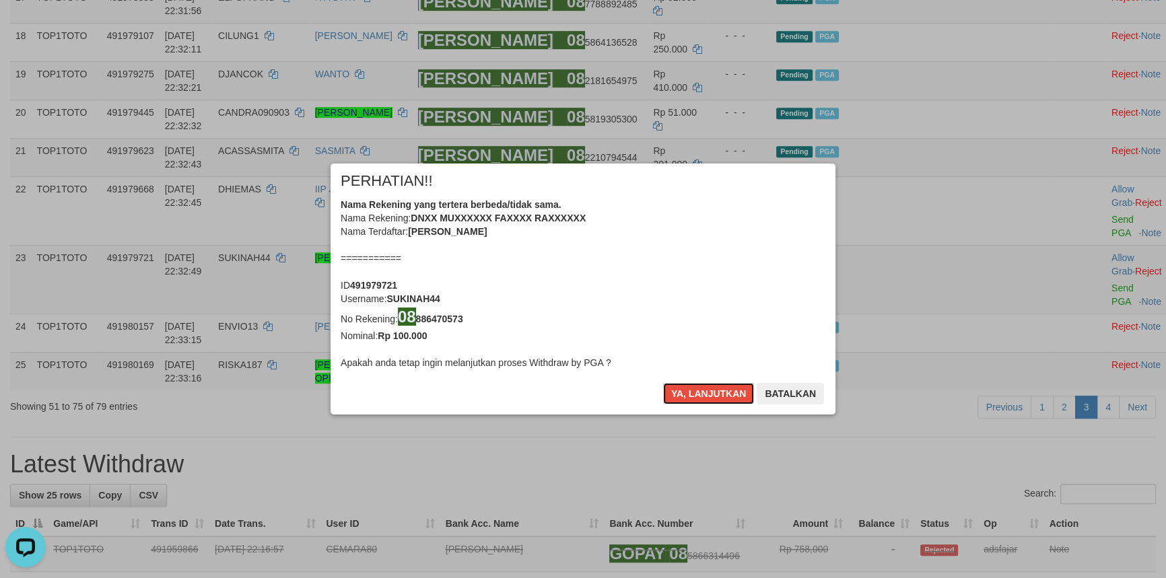
click at [723, 389] on button "Ya, lanjutkan" at bounding box center [709, 394] width 92 height 22
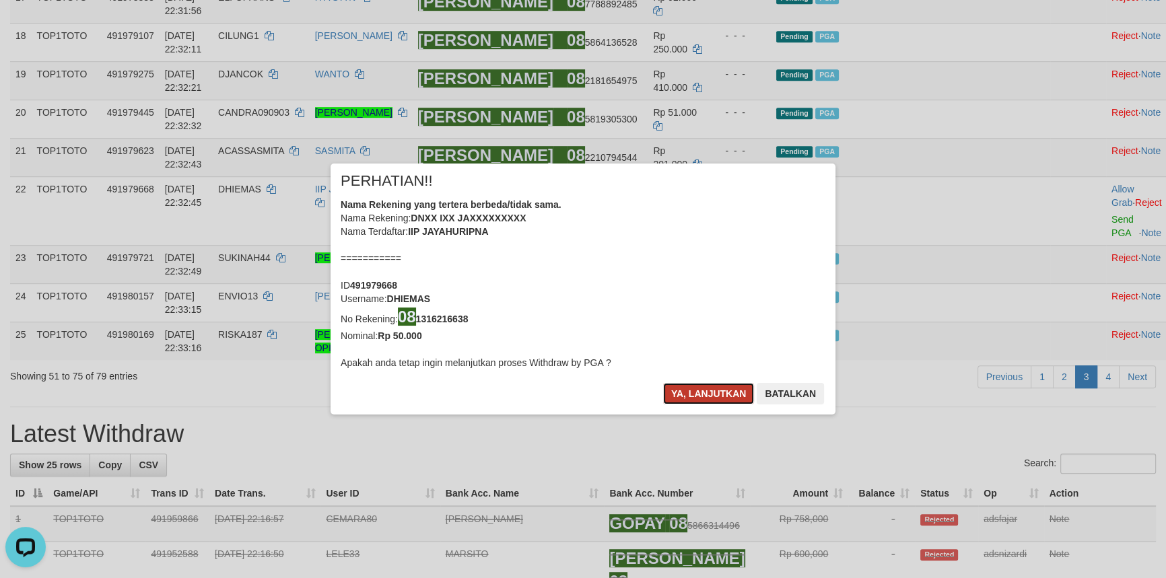
click at [723, 389] on button "Ya, lanjutkan" at bounding box center [709, 394] width 92 height 22
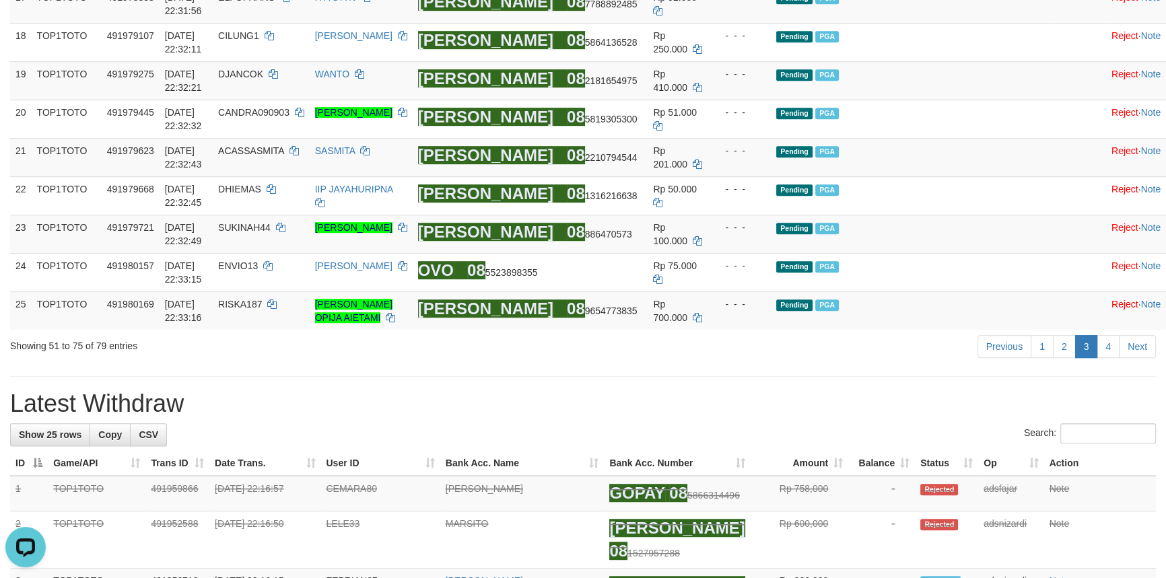
drag, startPoint x: 633, startPoint y: 471, endPoint x: 560, endPoint y: 465, distance: 73.0
click at [629, 470] on div "**********" at bounding box center [583, 535] width 1166 height 2869
click at [1106, 358] on link "4" at bounding box center [1108, 346] width 23 height 23
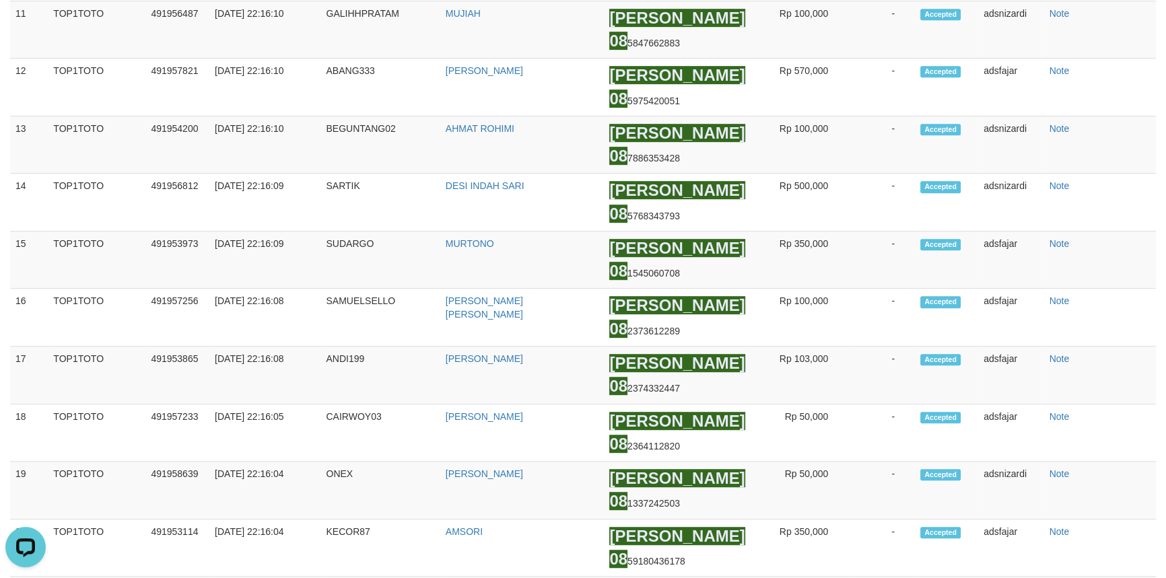
scroll to position [0, 0]
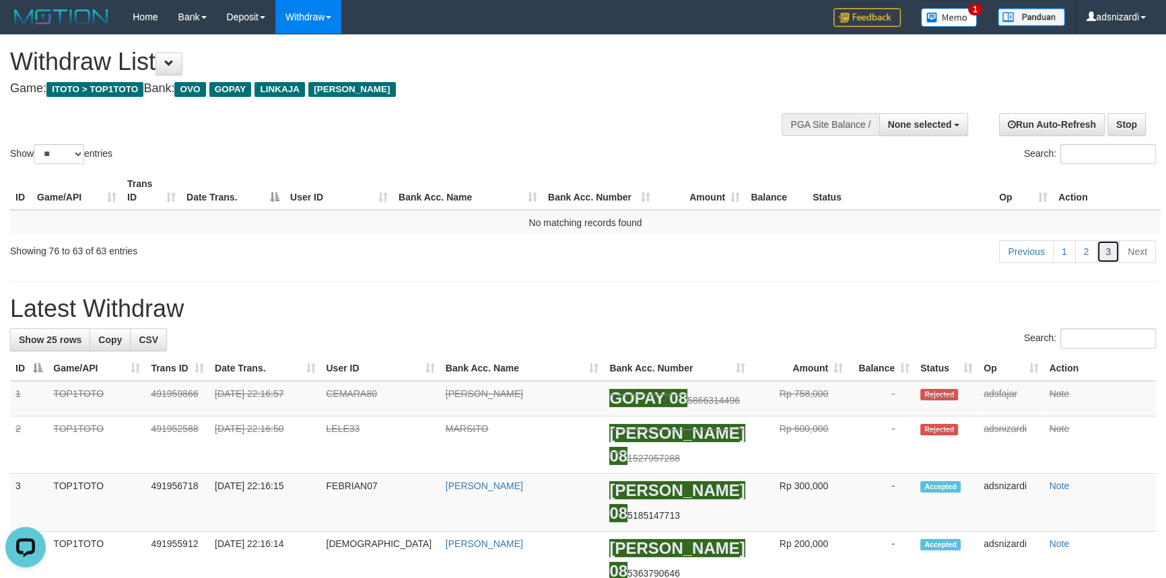
click at [1105, 253] on link "3" at bounding box center [1108, 251] width 23 height 23
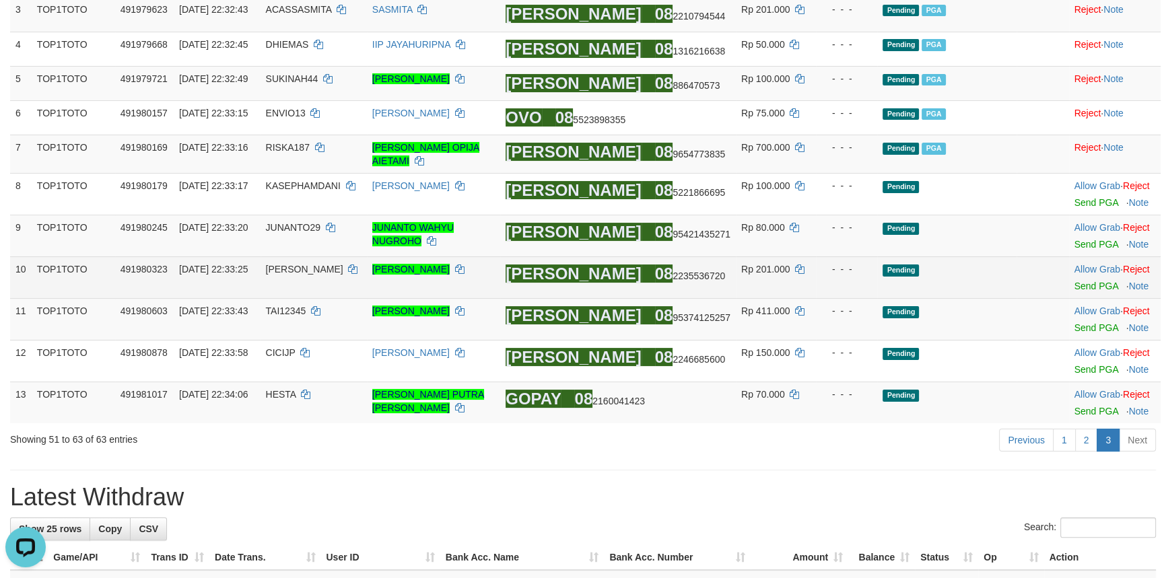
scroll to position [256, 0]
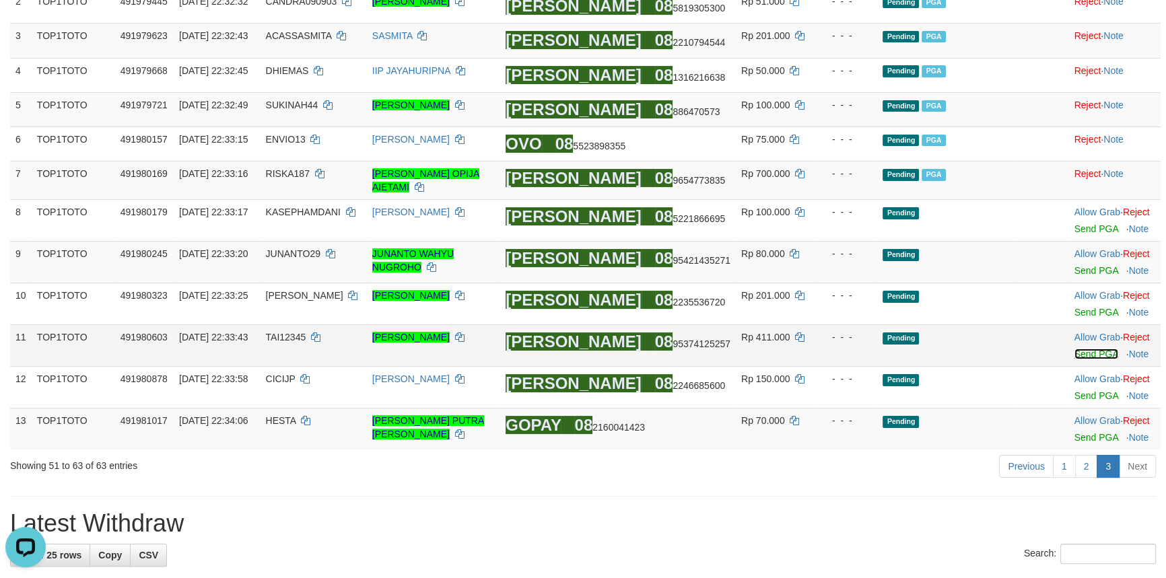
click at [1075, 358] on link "Send PGA" at bounding box center [1097, 354] width 44 height 11
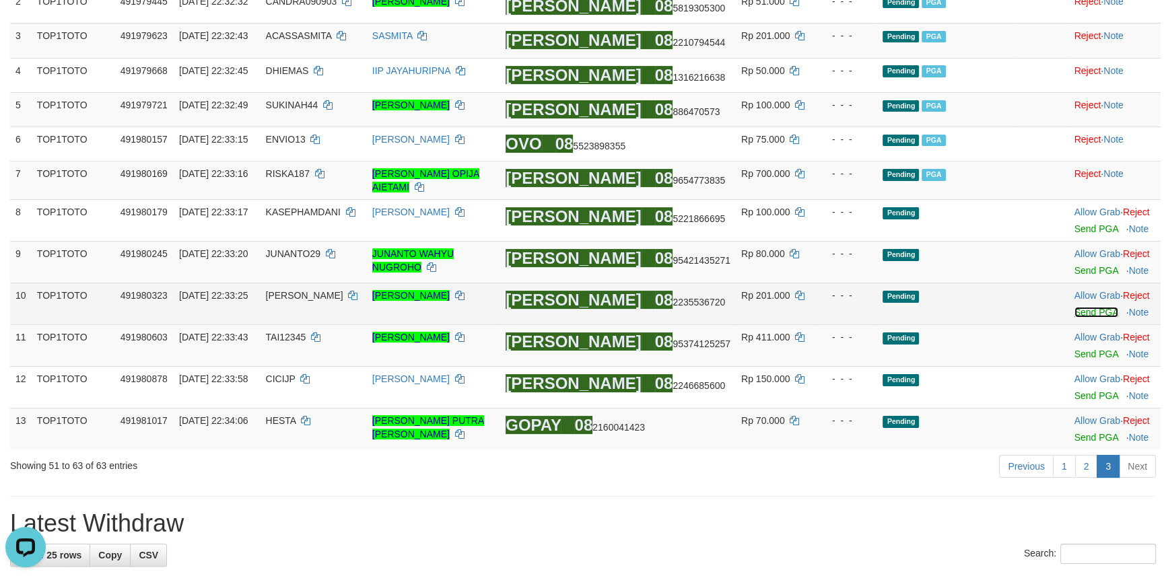
click at [1083, 317] on link "Send PGA" at bounding box center [1097, 312] width 44 height 11
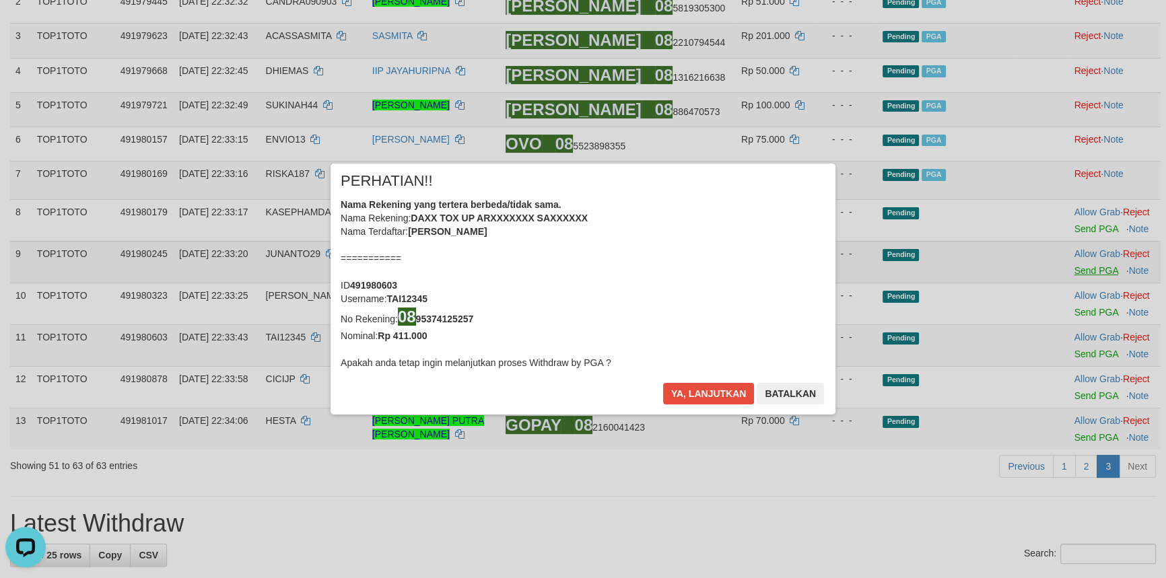
click at [1080, 277] on div "× PERHATIAN!! Nama Rekening yang tertera berbeda/tidak sama. Nama Rekening: DAX…" at bounding box center [583, 289] width 1166 height 304
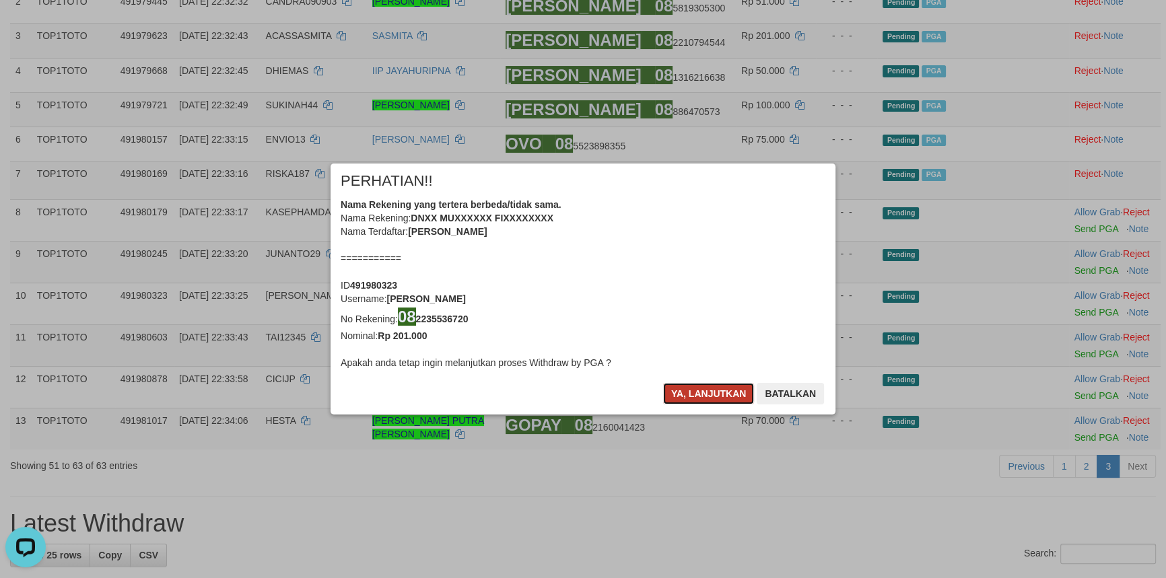
click at [727, 390] on button "Ya, lanjutkan" at bounding box center [709, 394] width 92 height 22
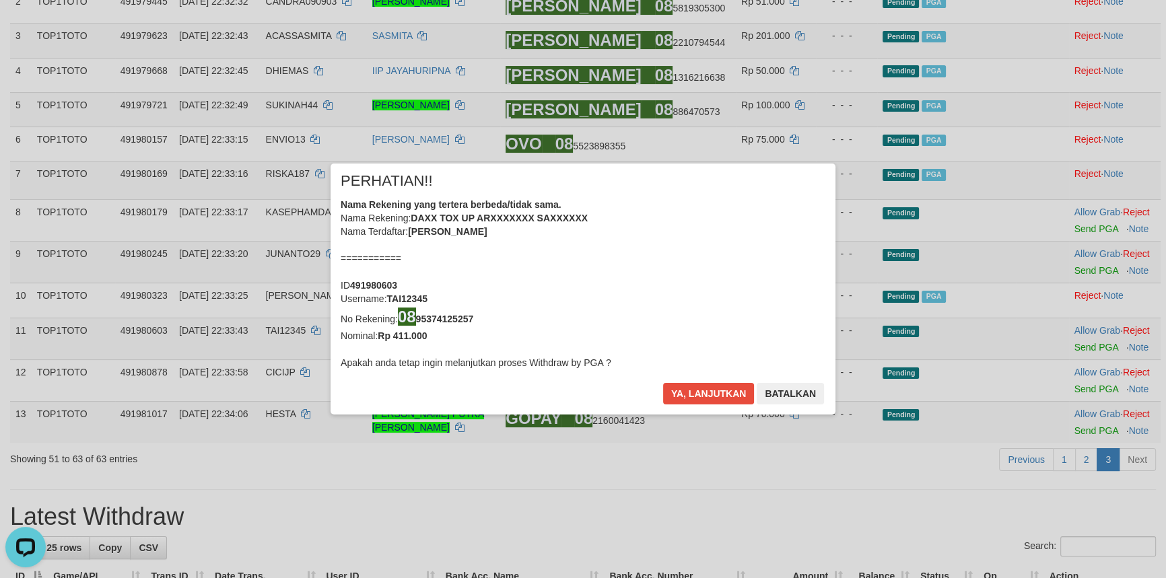
scroll to position [249, 0]
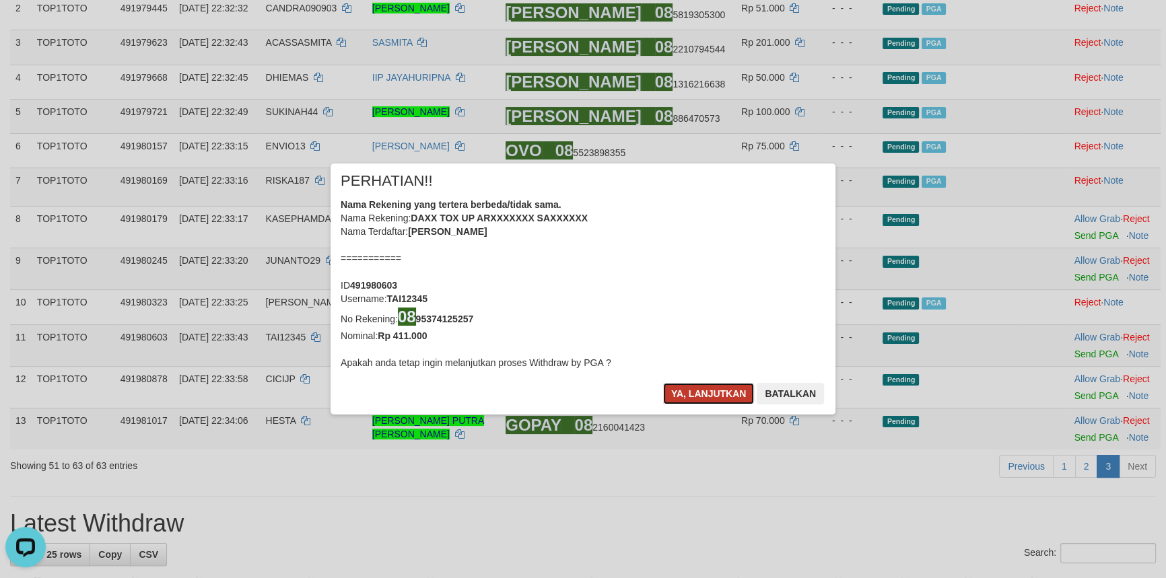
click at [725, 390] on button "Ya, lanjutkan" at bounding box center [709, 394] width 92 height 22
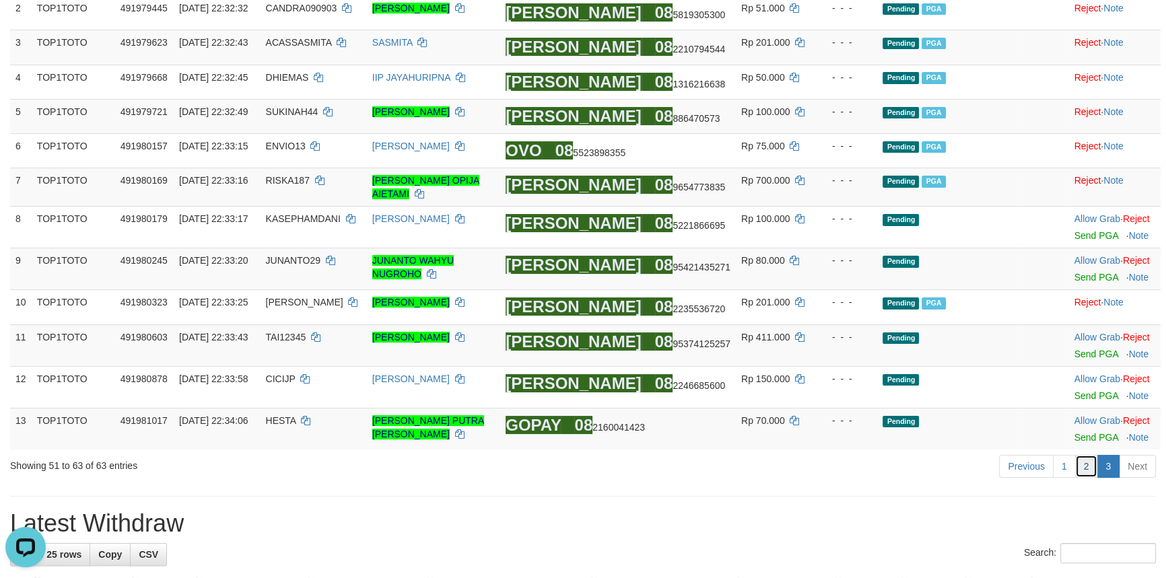
click at [1077, 475] on link "2" at bounding box center [1086, 466] width 23 height 23
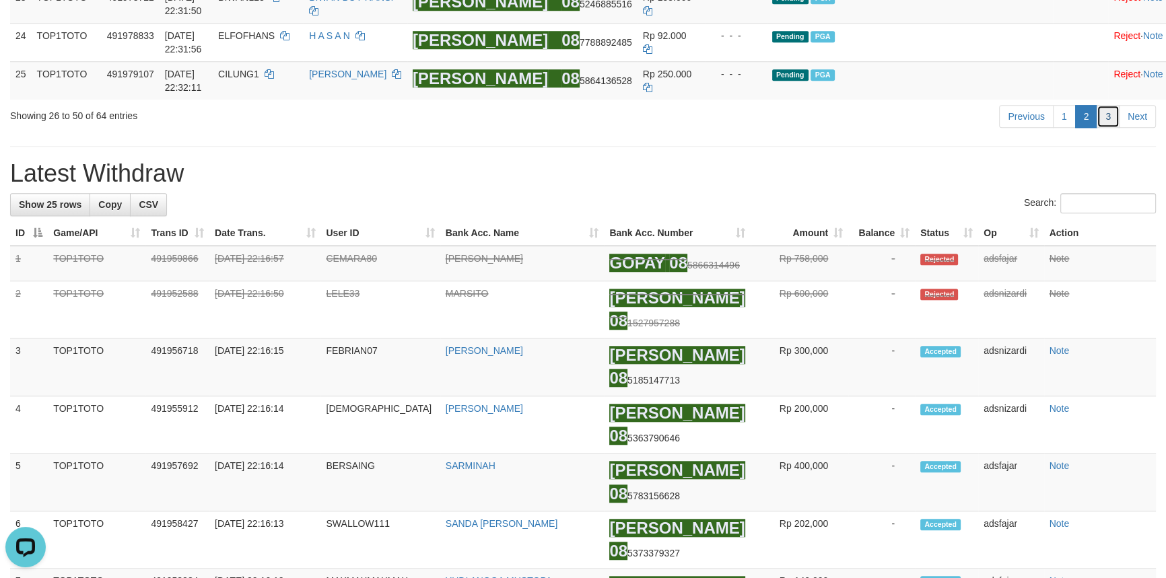
click at [1114, 128] on link "3" at bounding box center [1108, 116] width 23 height 23
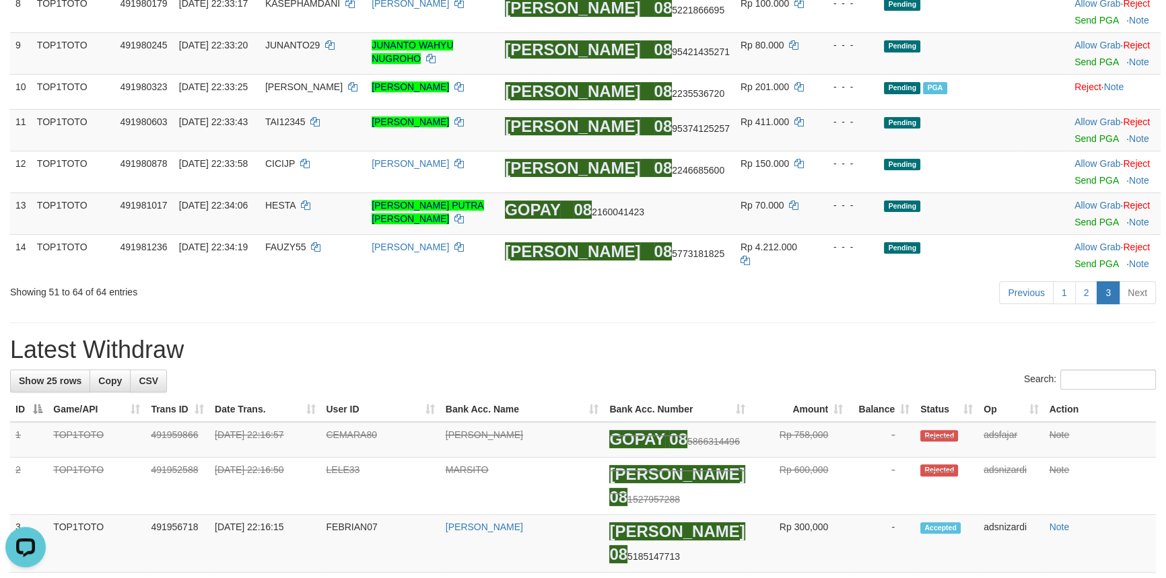
drag, startPoint x: 741, startPoint y: 377, endPoint x: 739, endPoint y: 370, distance: 7.0
click at [741, 377] on div "Search:" at bounding box center [583, 382] width 1146 height 24
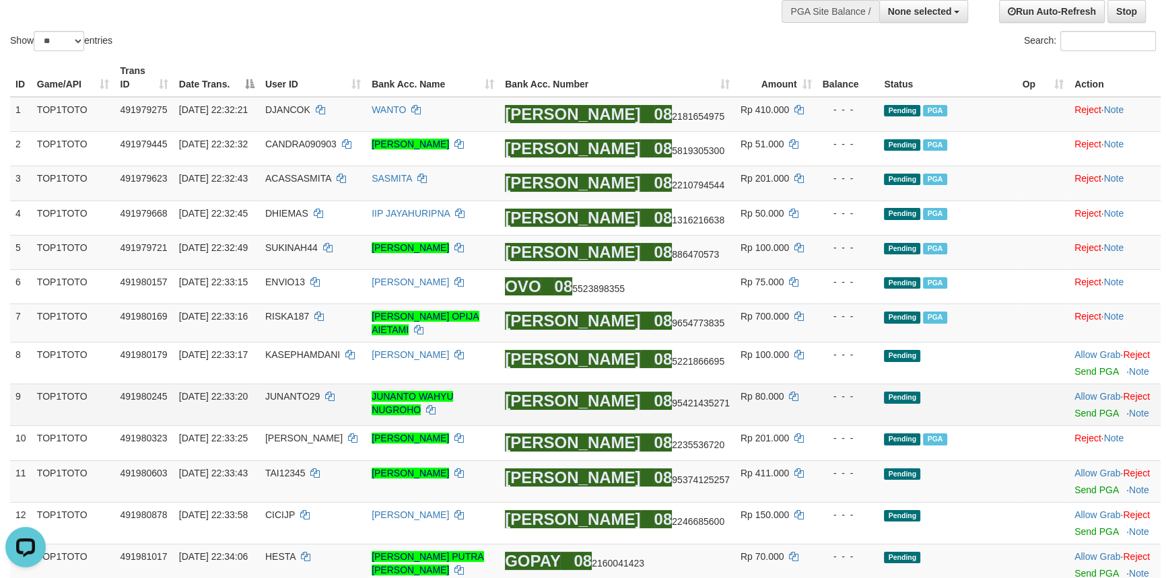
click at [1079, 414] on td "Allow Grab · Reject Send PGA · Note" at bounding box center [1115, 406] width 92 height 42
click at [1079, 419] on link "Send PGA" at bounding box center [1097, 413] width 44 height 11
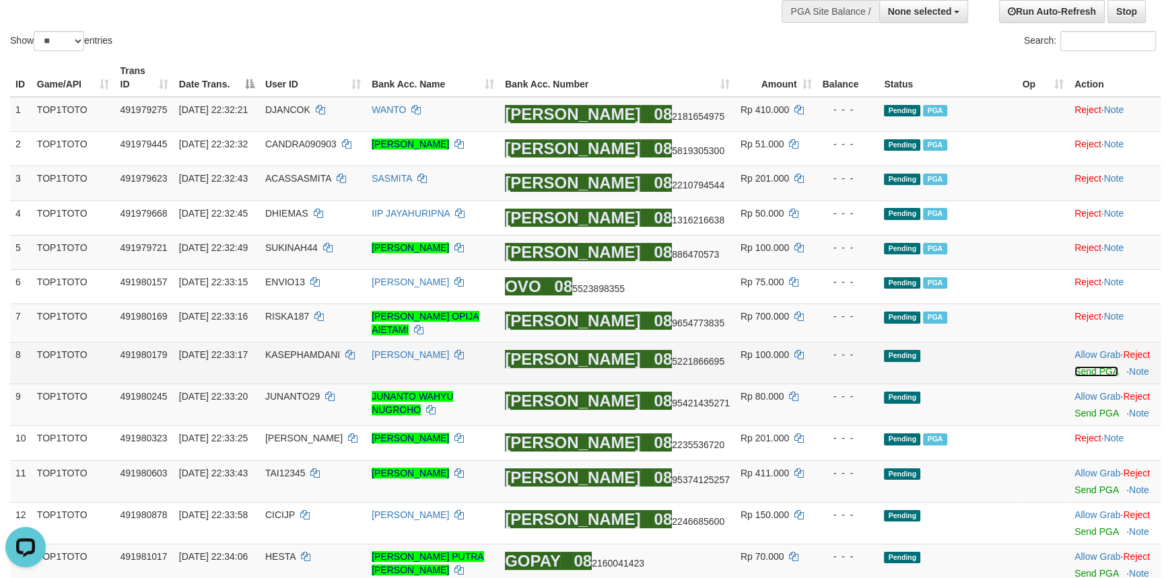
click at [1075, 374] on link "Send PGA" at bounding box center [1097, 371] width 44 height 11
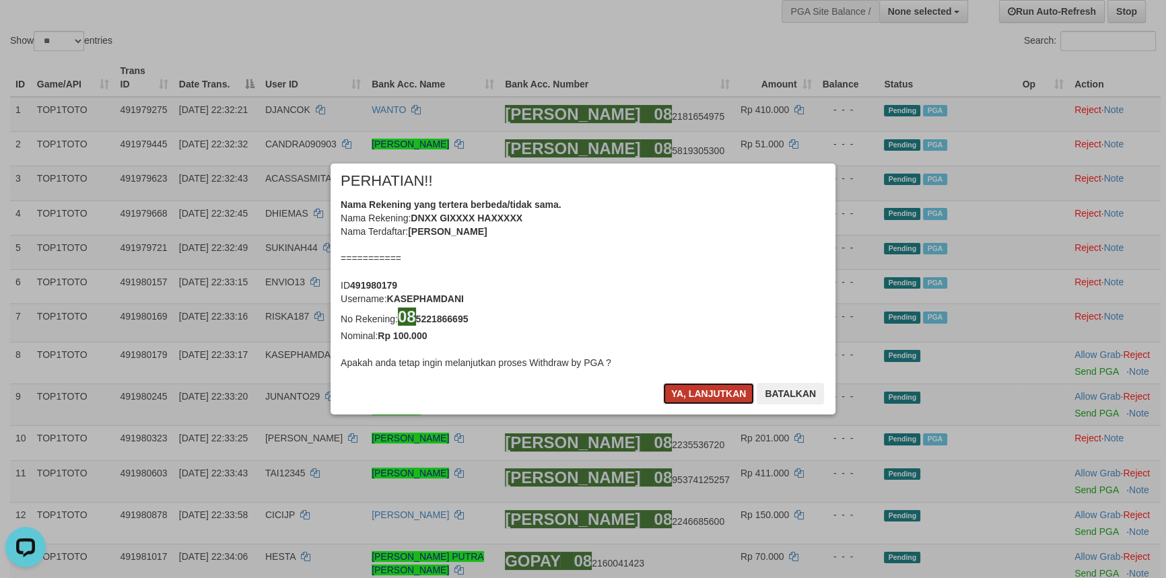
click at [702, 391] on button "Ya, lanjutkan" at bounding box center [709, 394] width 92 height 22
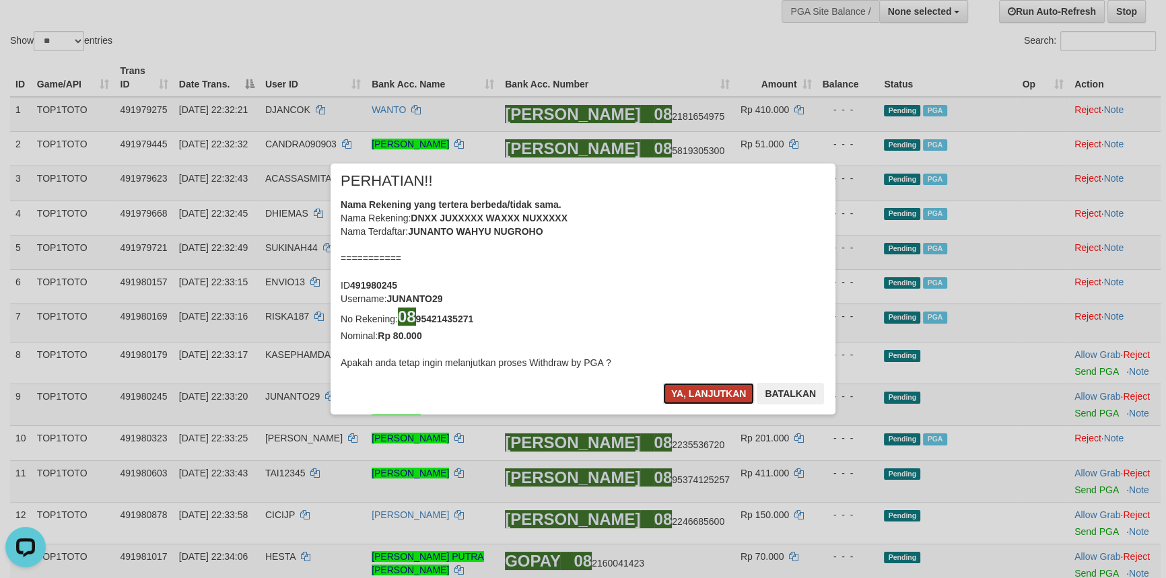
click at [702, 391] on button "Ya, lanjutkan" at bounding box center [709, 394] width 92 height 22
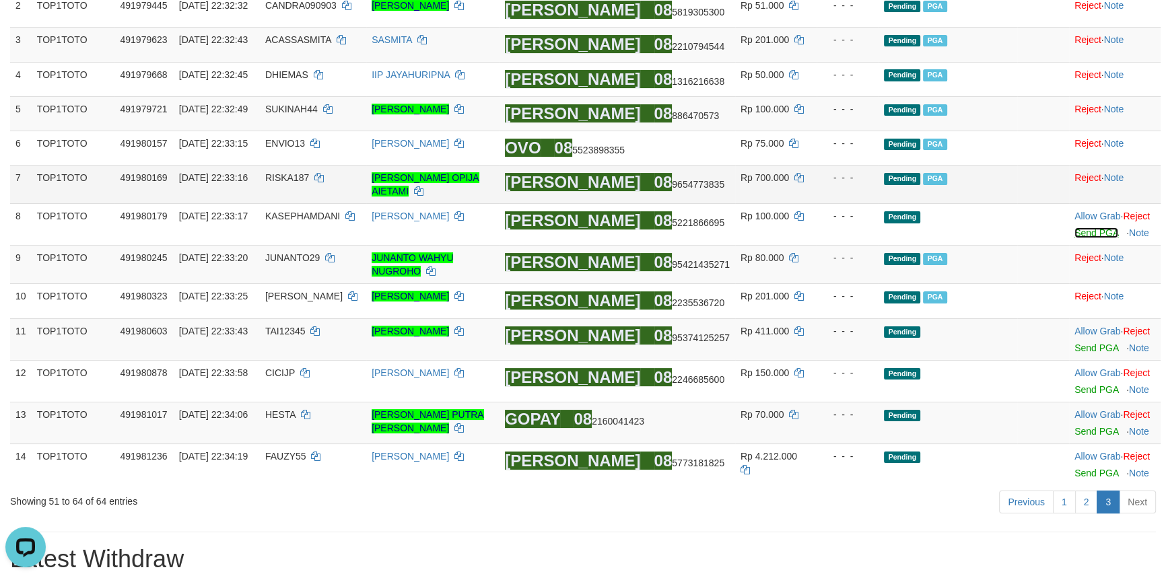
scroll to position [236, 0]
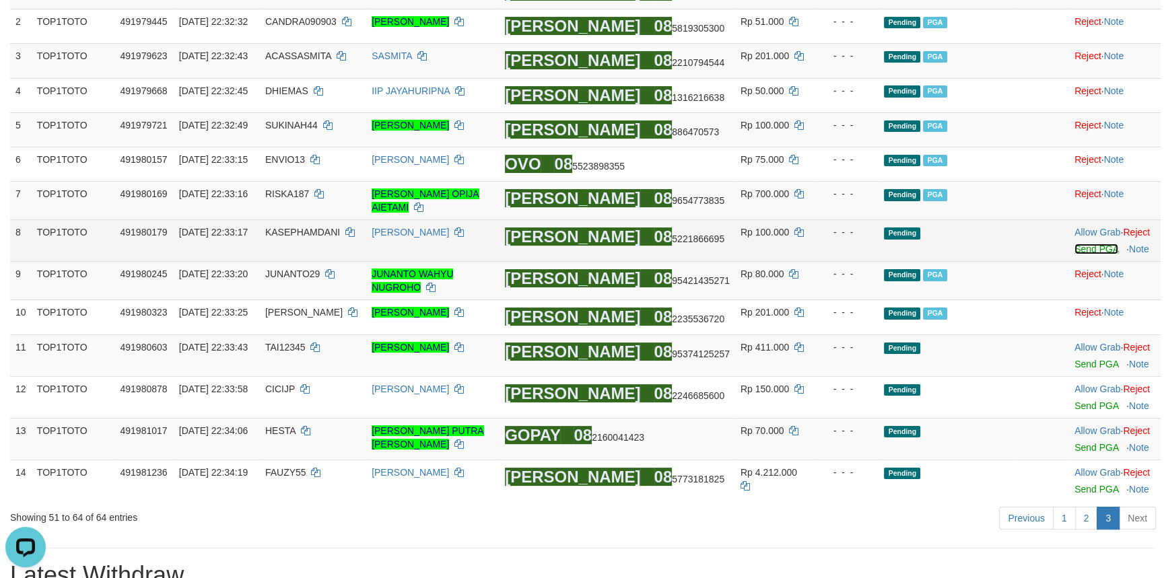
click at [1077, 255] on link "Send PGA" at bounding box center [1097, 249] width 44 height 11
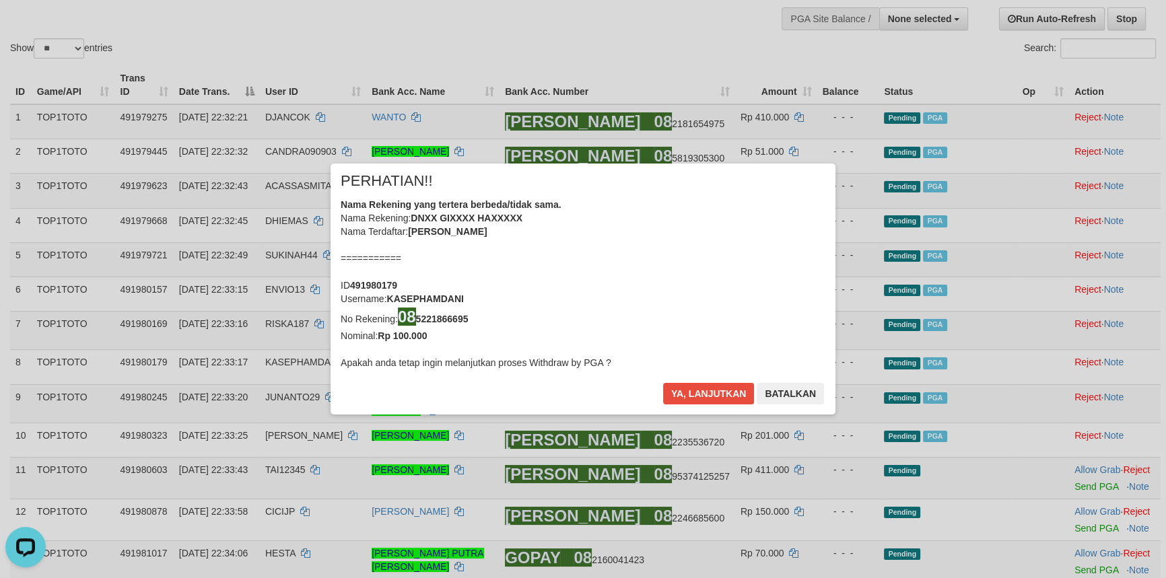
scroll to position [244, 0]
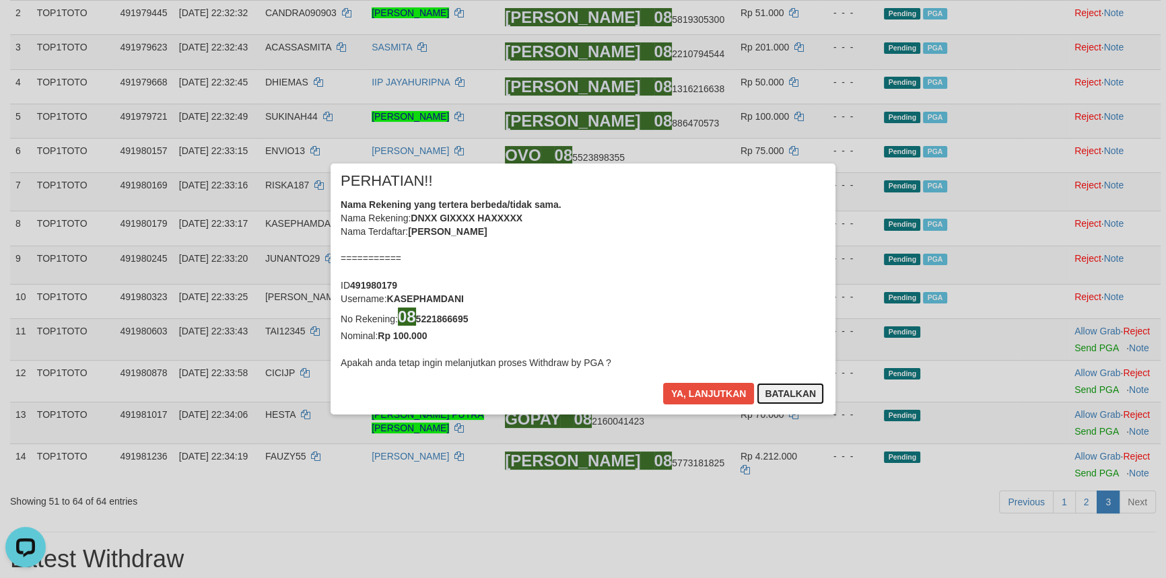
click at [774, 391] on button "Batalkan" at bounding box center [790, 394] width 67 height 22
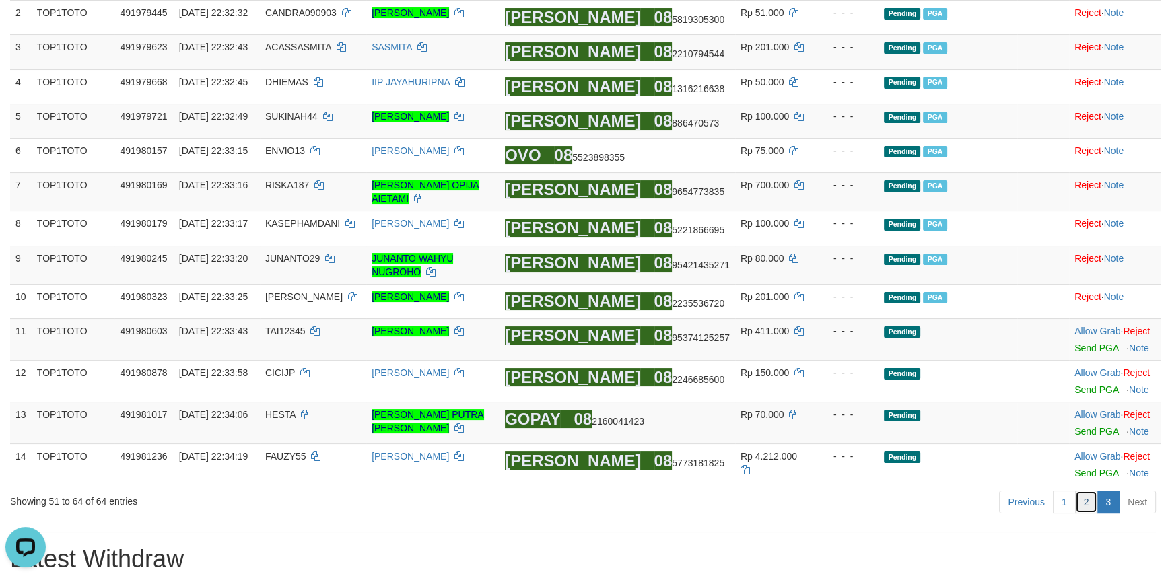
click at [1088, 511] on link "2" at bounding box center [1086, 502] width 23 height 23
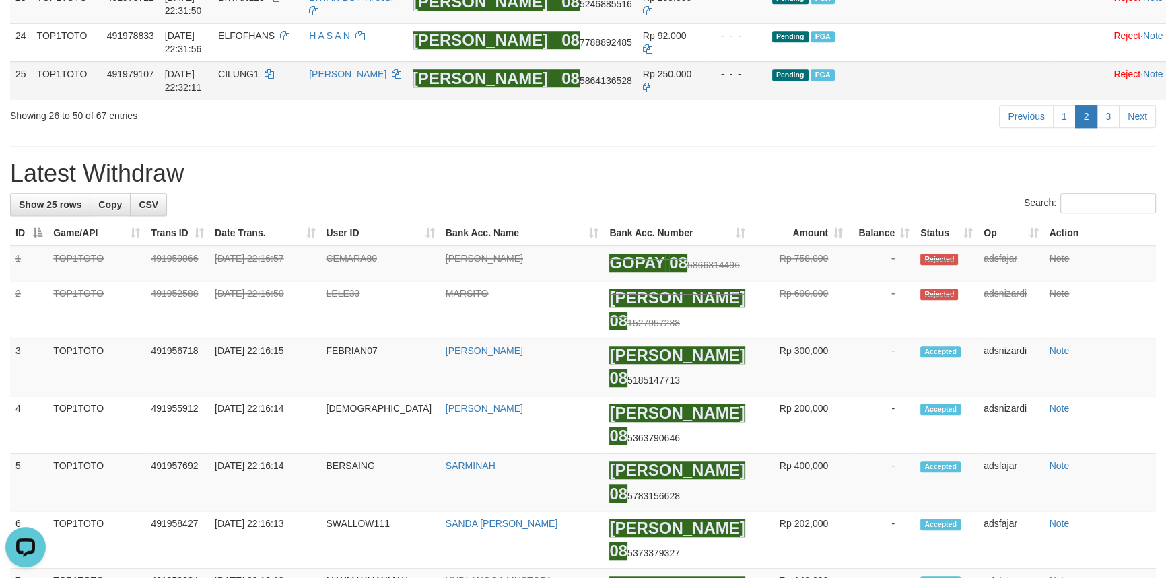
scroll to position [1277, 0]
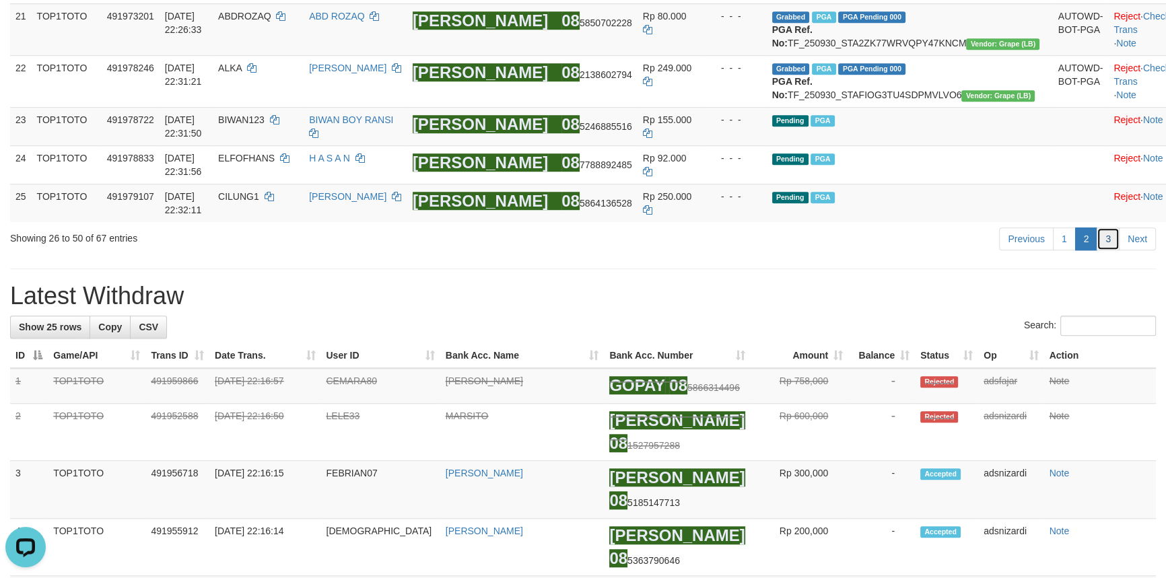
click at [1108, 251] on link "3" at bounding box center [1108, 239] width 23 height 23
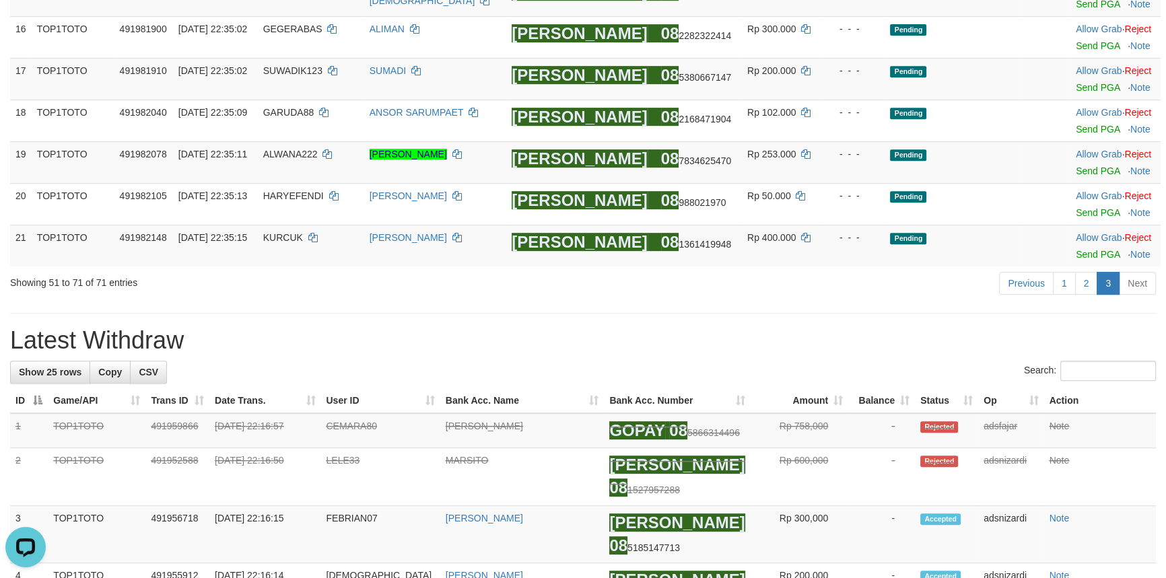
click at [849, 314] on hr at bounding box center [583, 313] width 1146 height 1
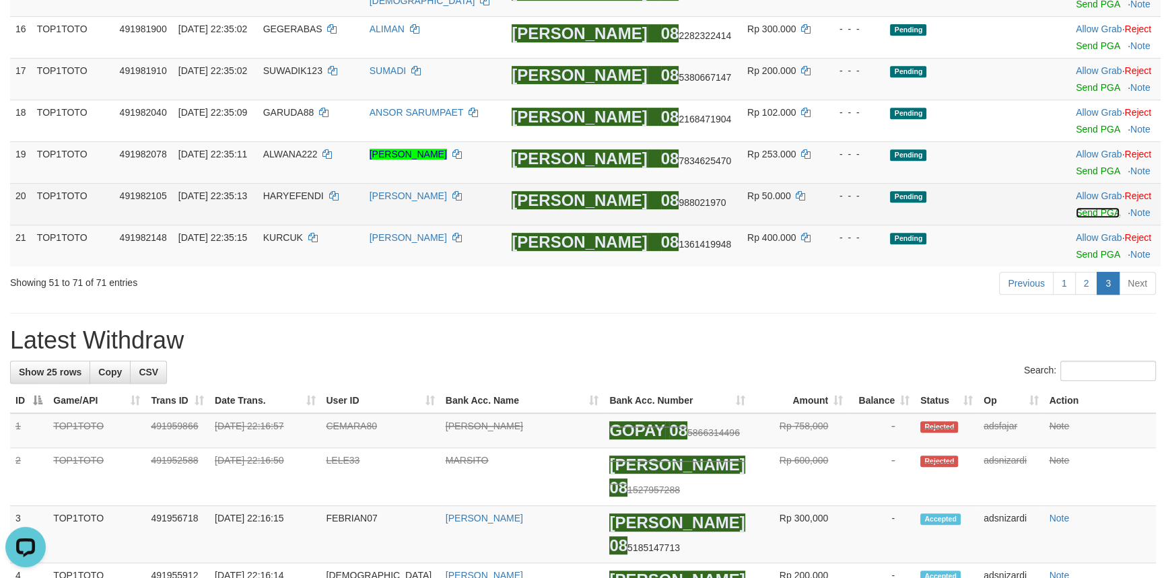
click at [1076, 215] on link "Send PGA" at bounding box center [1098, 212] width 44 height 11
click at [1078, 170] on td "Allow Grab · Reject Send PGA · Note" at bounding box center [1116, 163] width 90 height 42
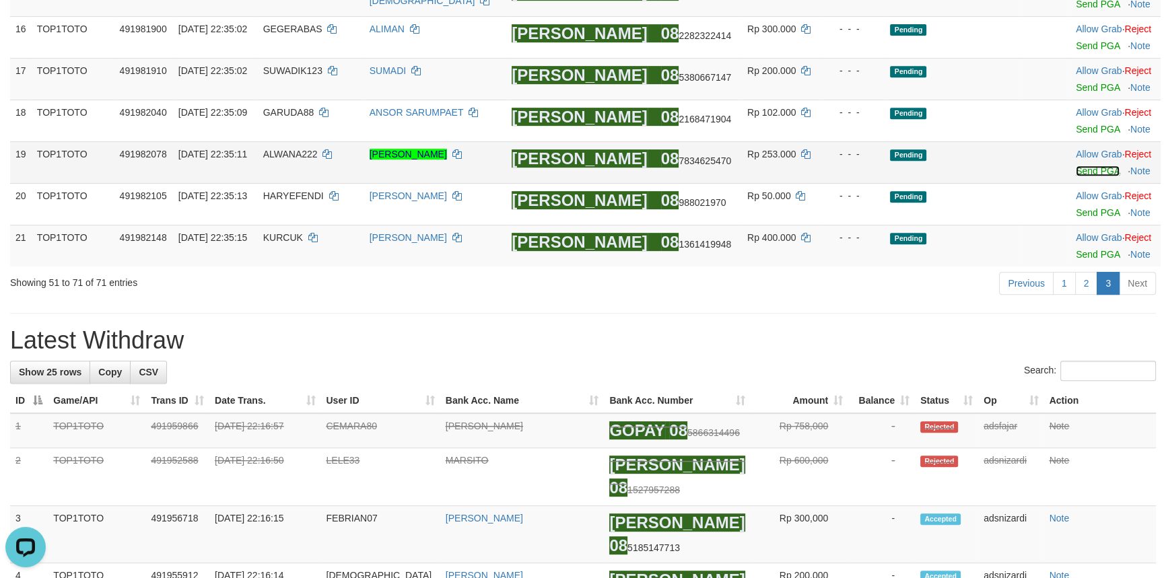
click at [1076, 175] on link "Send PGA" at bounding box center [1098, 171] width 44 height 11
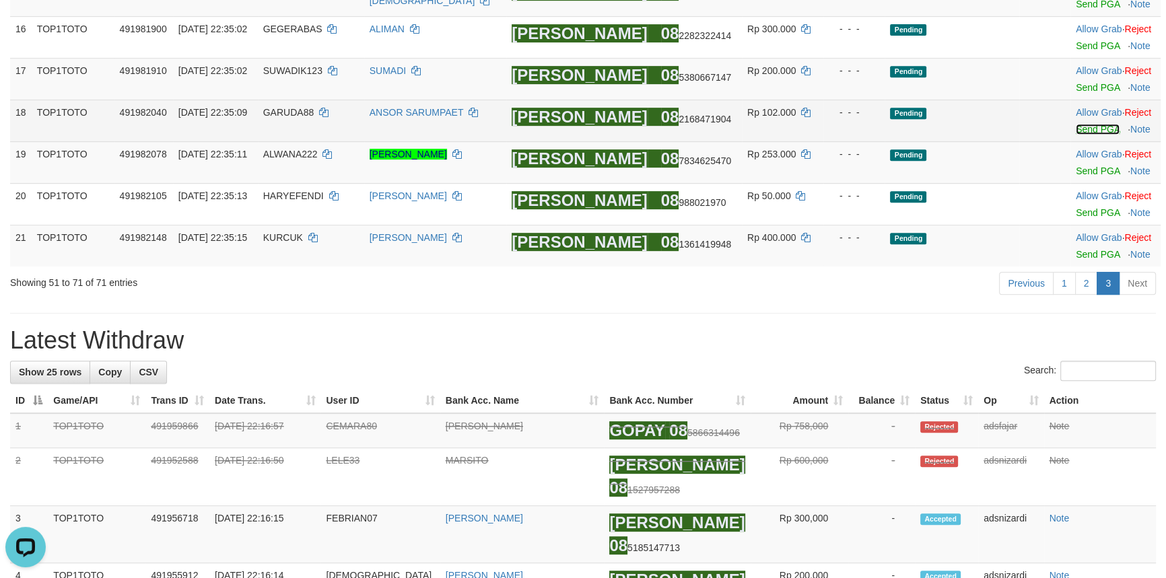
click at [1076, 135] on link "Send PGA" at bounding box center [1098, 129] width 44 height 11
click at [1075, 99] on td "Allow Grab · Reject Send PGA · Note" at bounding box center [1116, 80] width 90 height 42
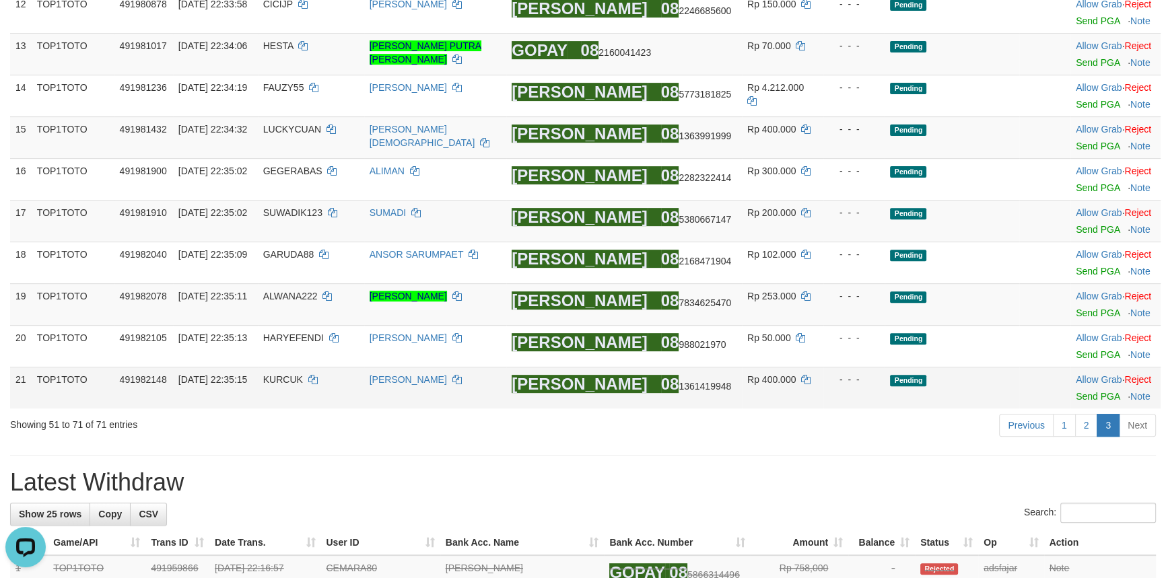
scroll to position [565, 0]
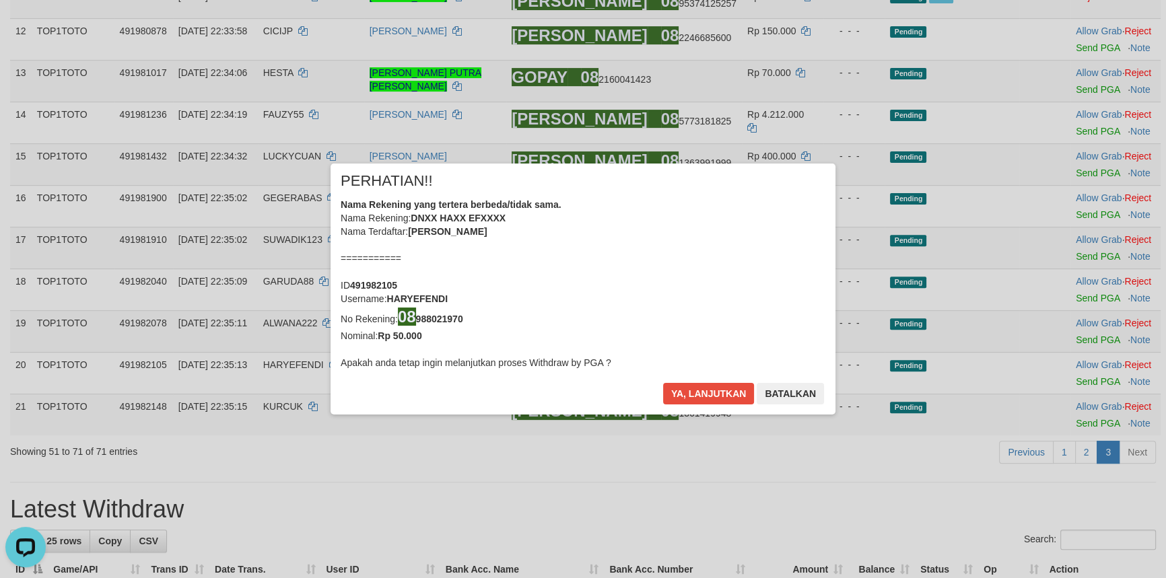
scroll to position [1071, 0]
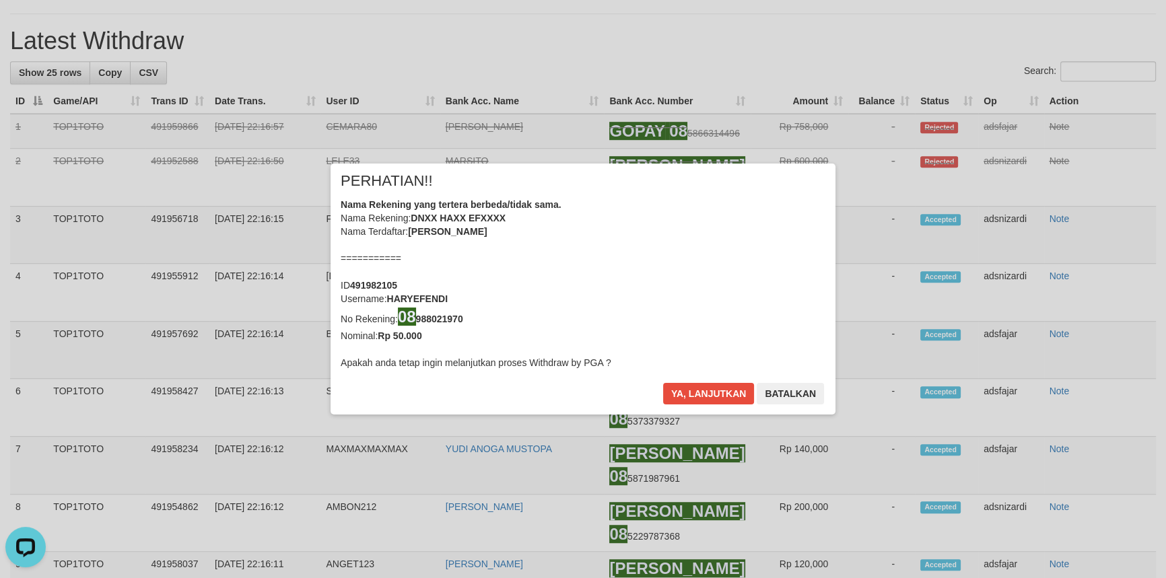
click at [1080, 228] on div "× PERHATIAN!! Nama Rekening yang tertera berbeda/tidak sama. Nama Rekening: DNX…" at bounding box center [583, 289] width 1166 height 304
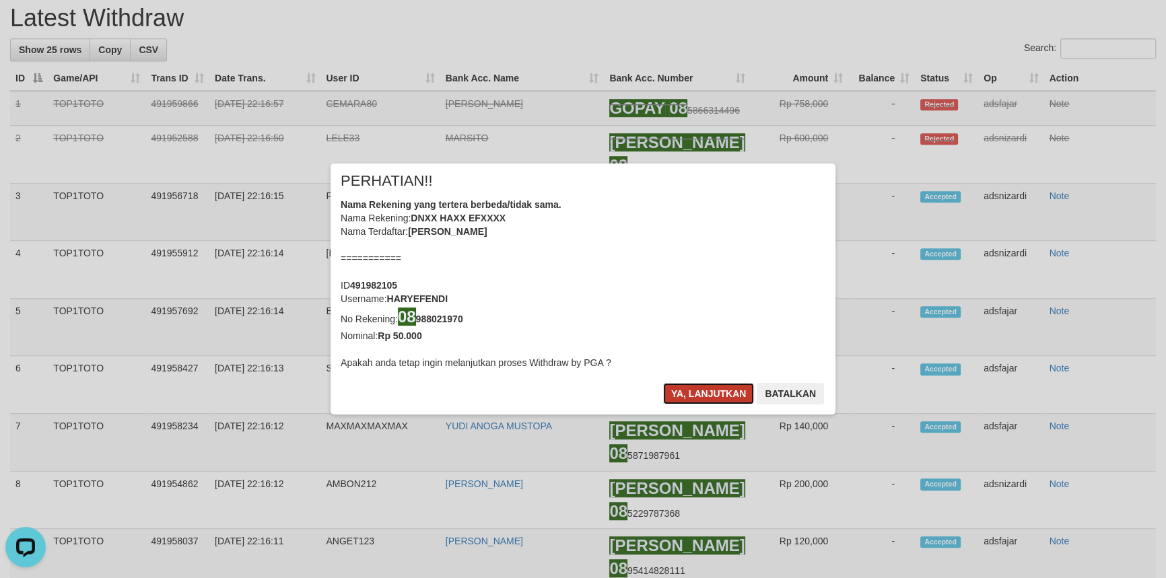
click at [702, 397] on button "Ya, lanjutkan" at bounding box center [709, 394] width 92 height 22
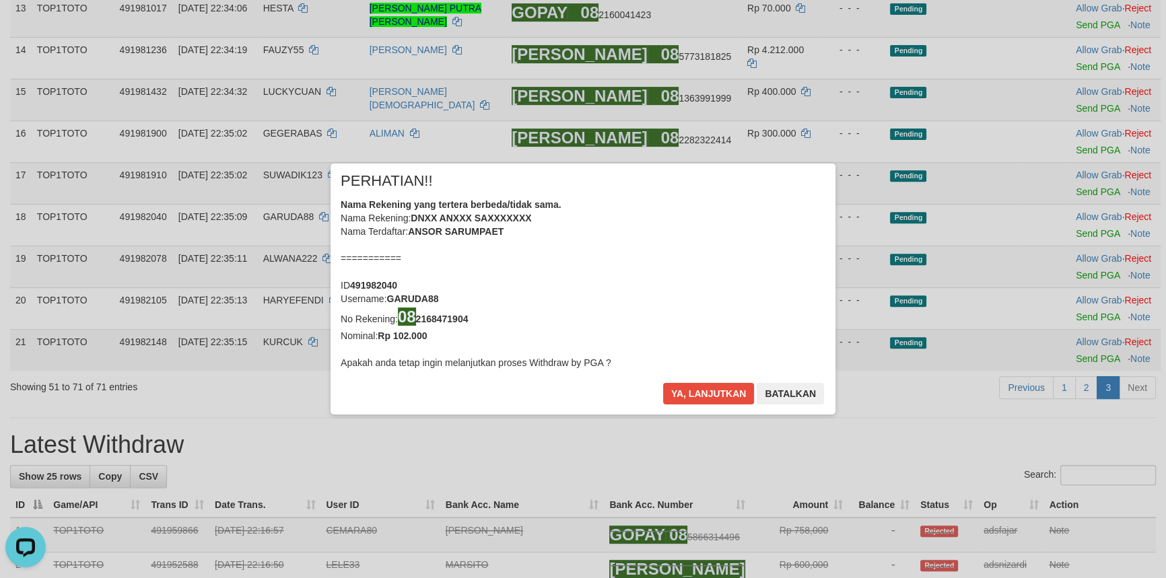
scroll to position [521, 0]
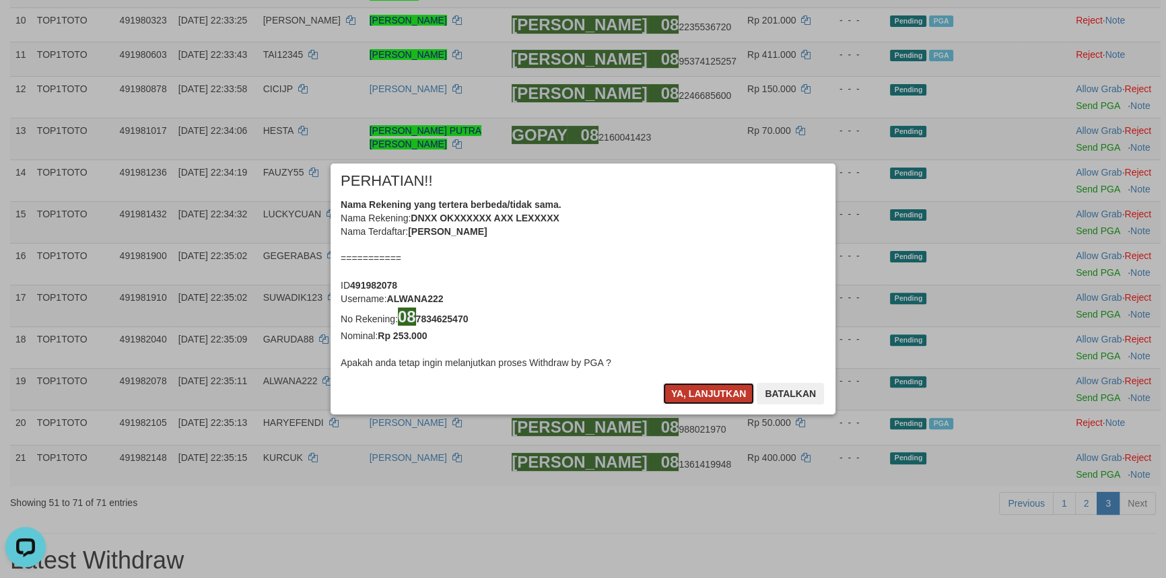
click at [706, 393] on button "Ya, lanjutkan" at bounding box center [709, 394] width 92 height 22
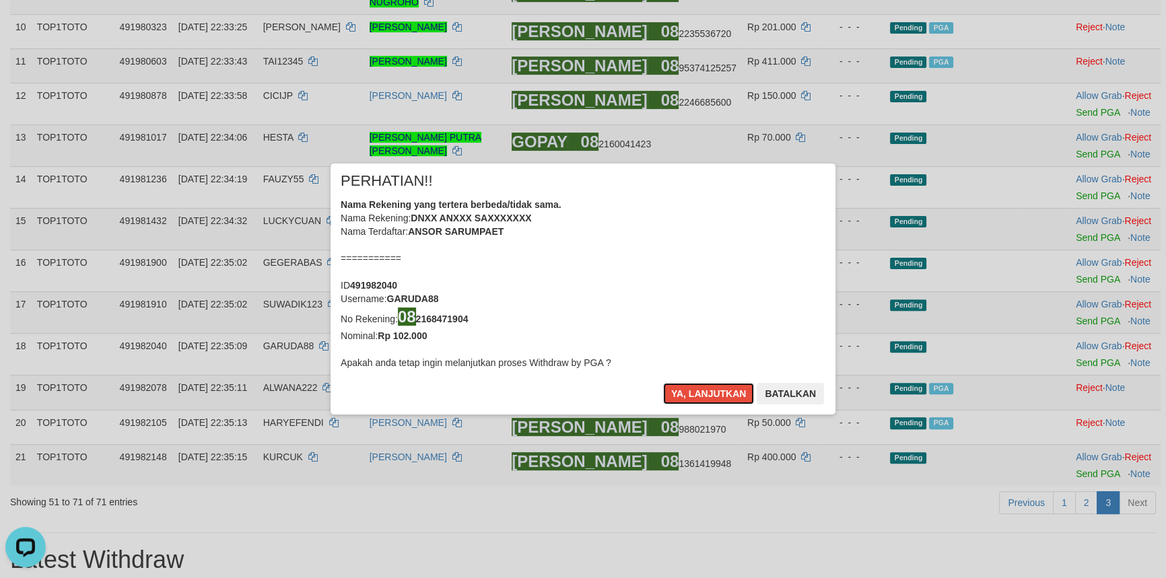
click at [706, 393] on button "Ya, lanjutkan" at bounding box center [709, 394] width 92 height 22
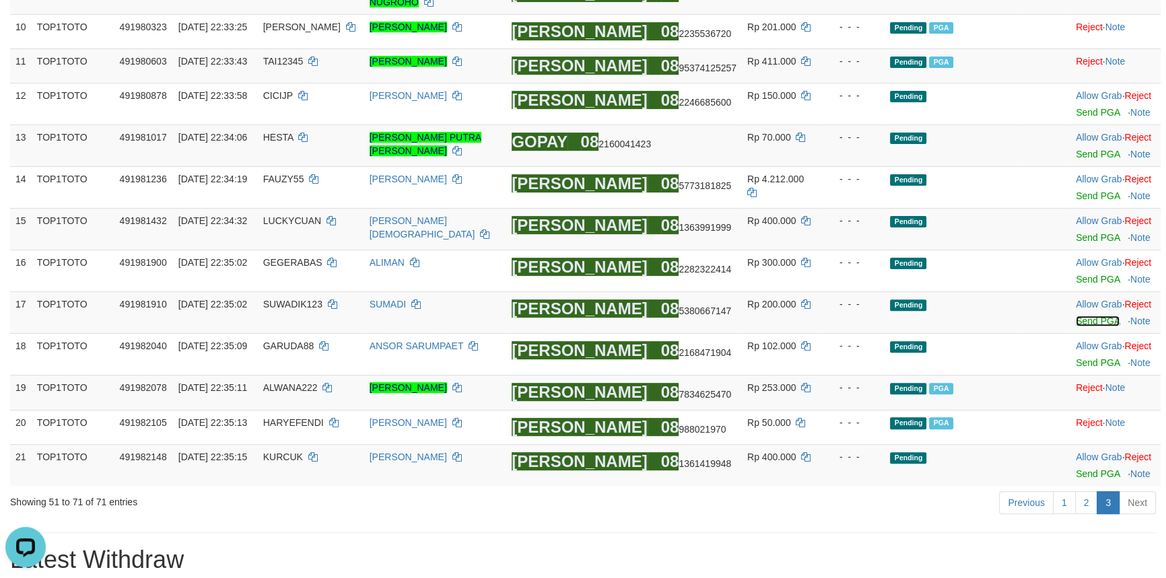
scroll to position [507, 0]
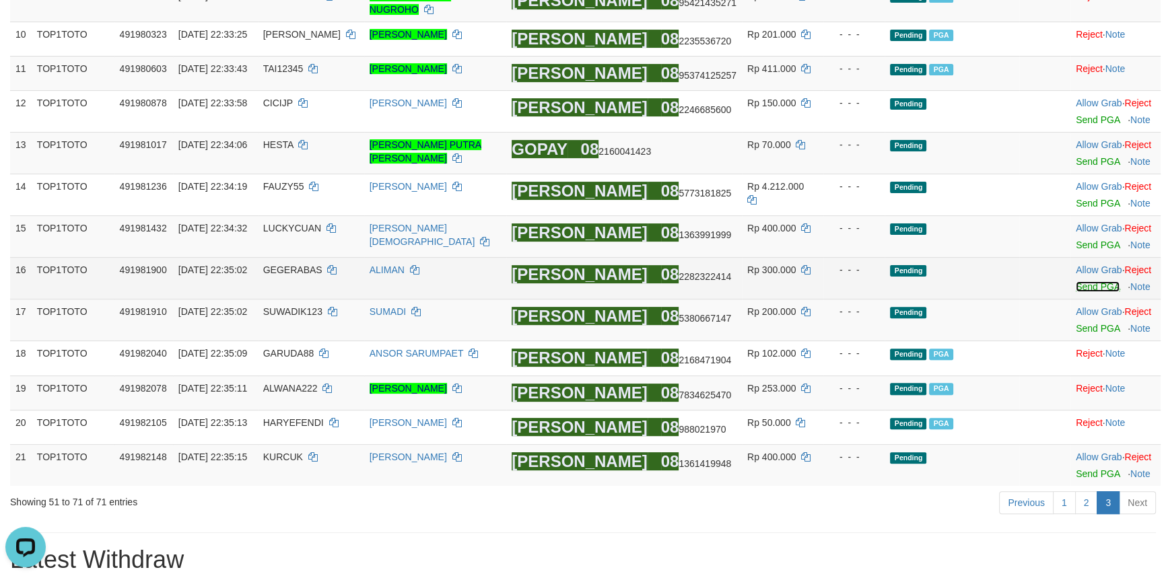
click at [1103, 292] on link "Send PGA" at bounding box center [1098, 286] width 44 height 11
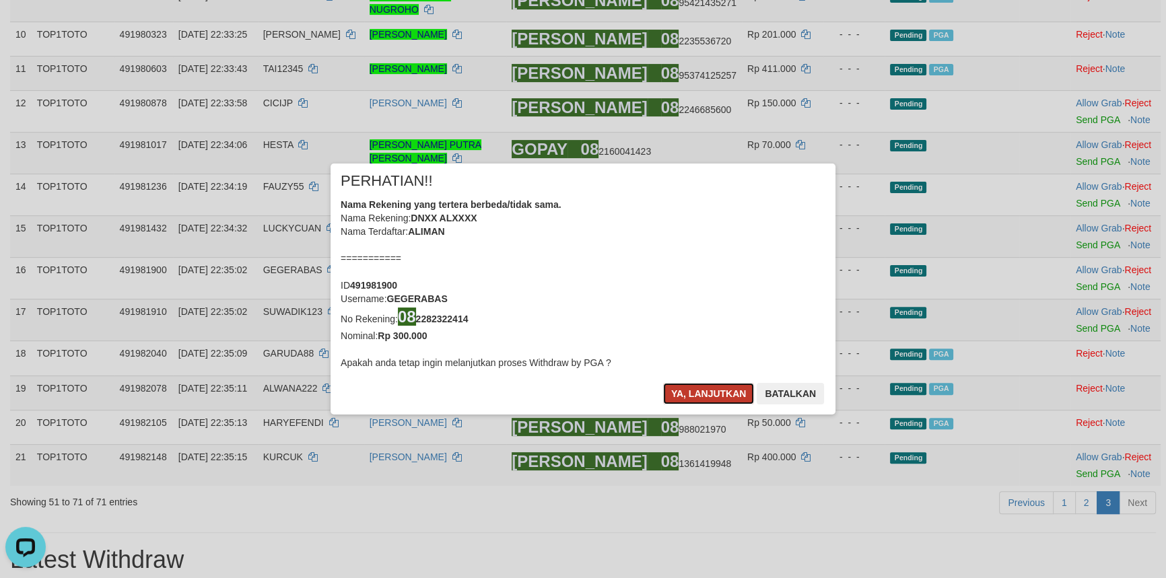
click at [686, 399] on button "Ya, lanjutkan" at bounding box center [709, 394] width 92 height 22
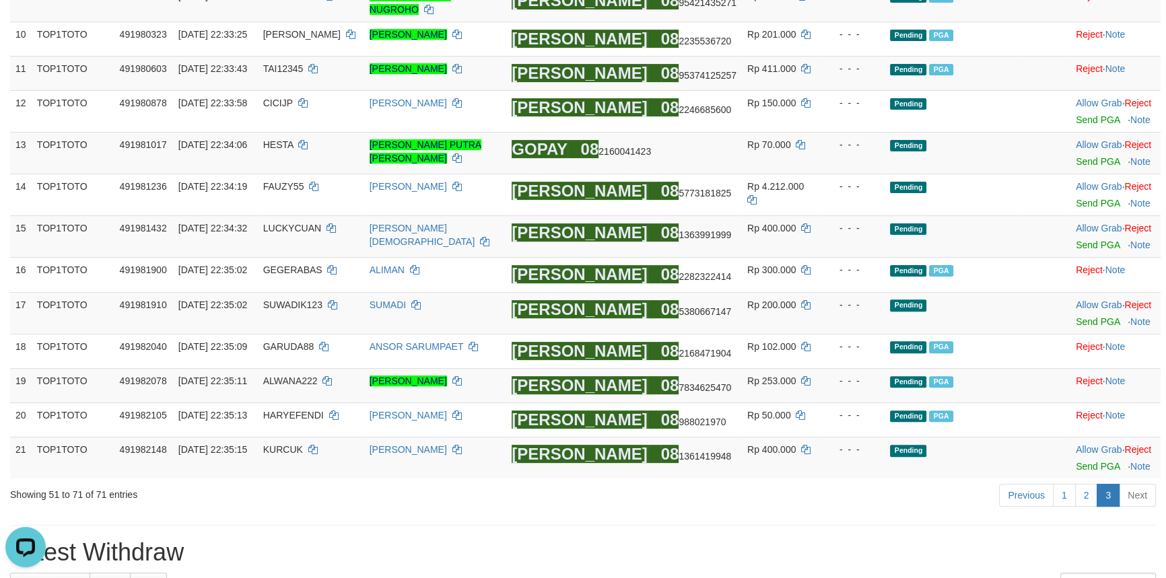
scroll to position [500, 0]
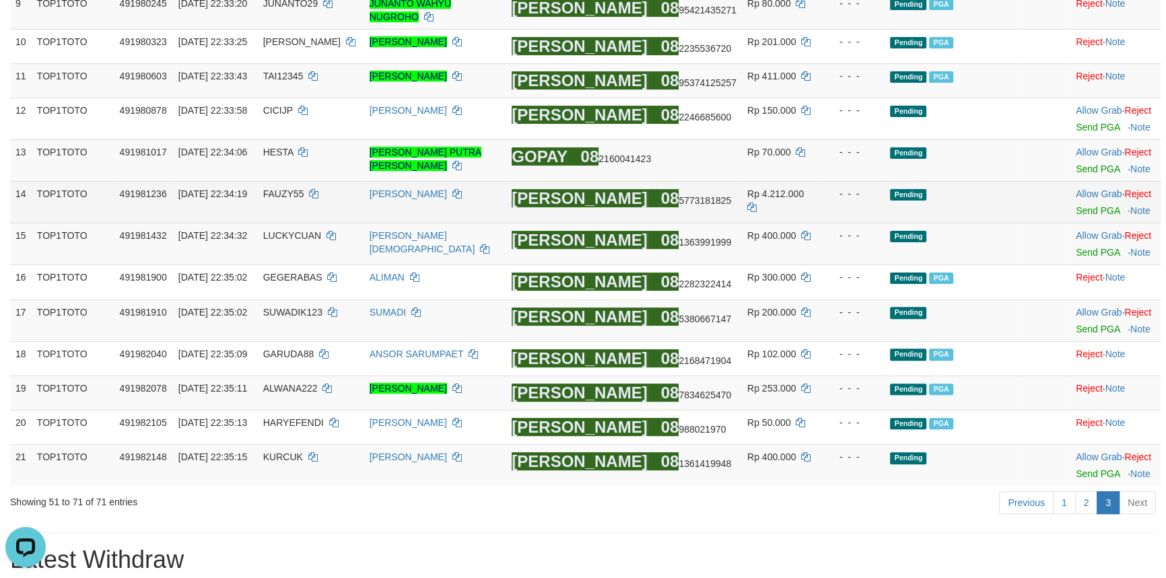
click at [1083, 222] on td "Allow Grab · Reject Send PGA · Note" at bounding box center [1116, 203] width 90 height 42
click at [1081, 216] on link "Send PGA" at bounding box center [1098, 210] width 44 height 11
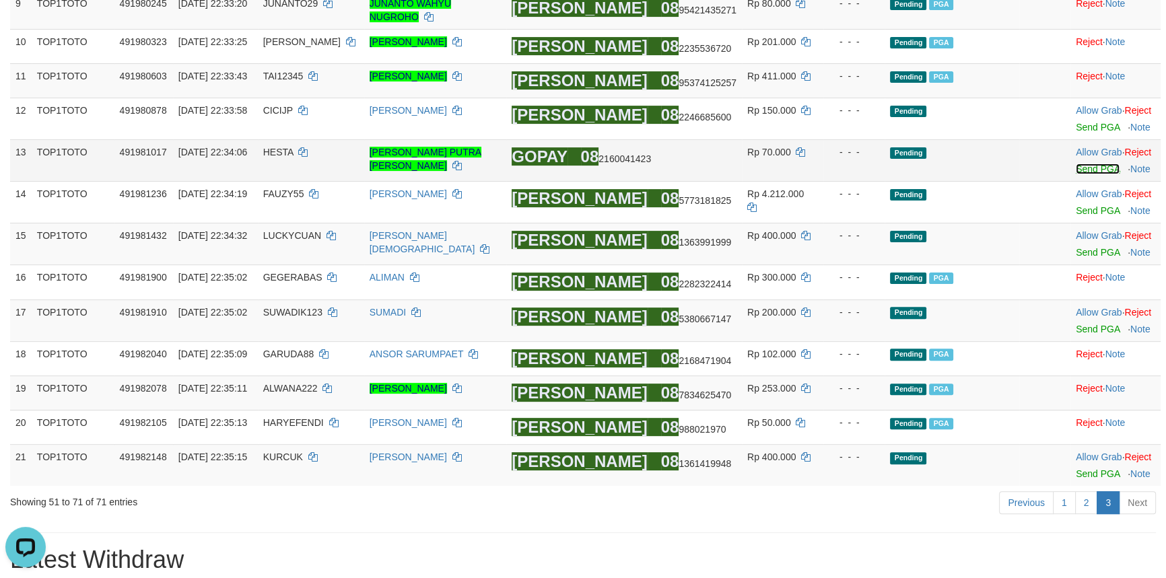
click at [1084, 174] on link "Send PGA" at bounding box center [1098, 169] width 44 height 11
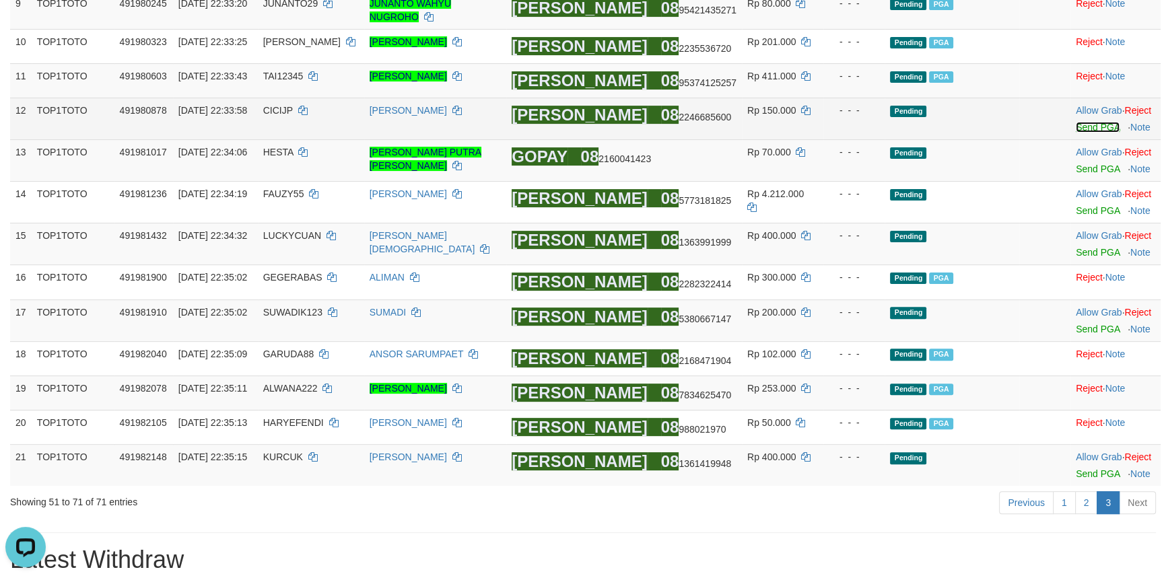
click at [1084, 133] on link "Send PGA" at bounding box center [1098, 127] width 44 height 11
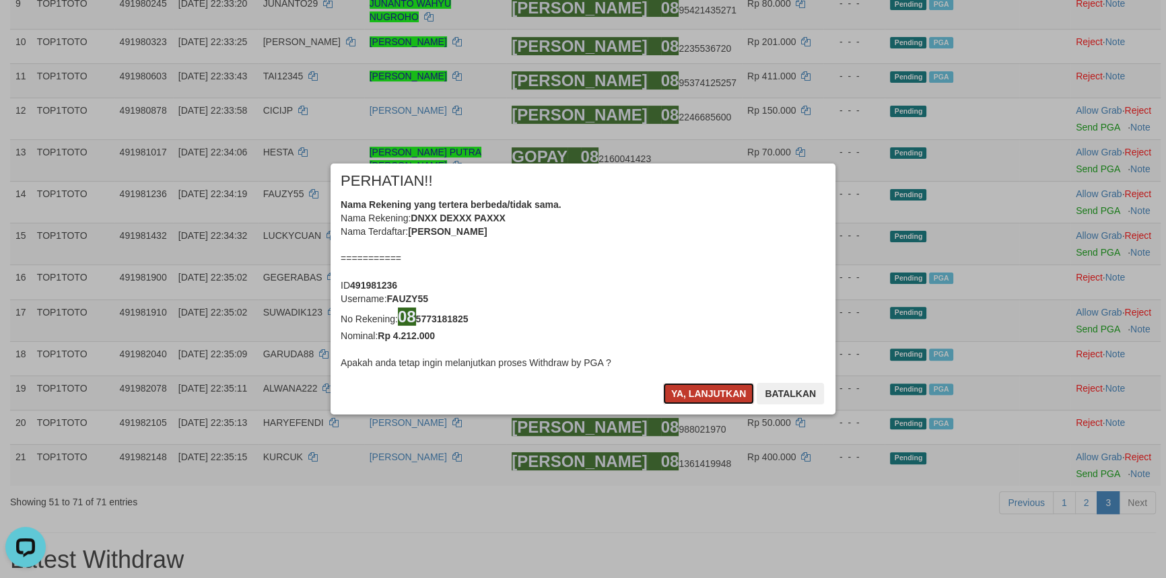
click at [699, 391] on button "Ya, lanjutkan" at bounding box center [709, 394] width 92 height 22
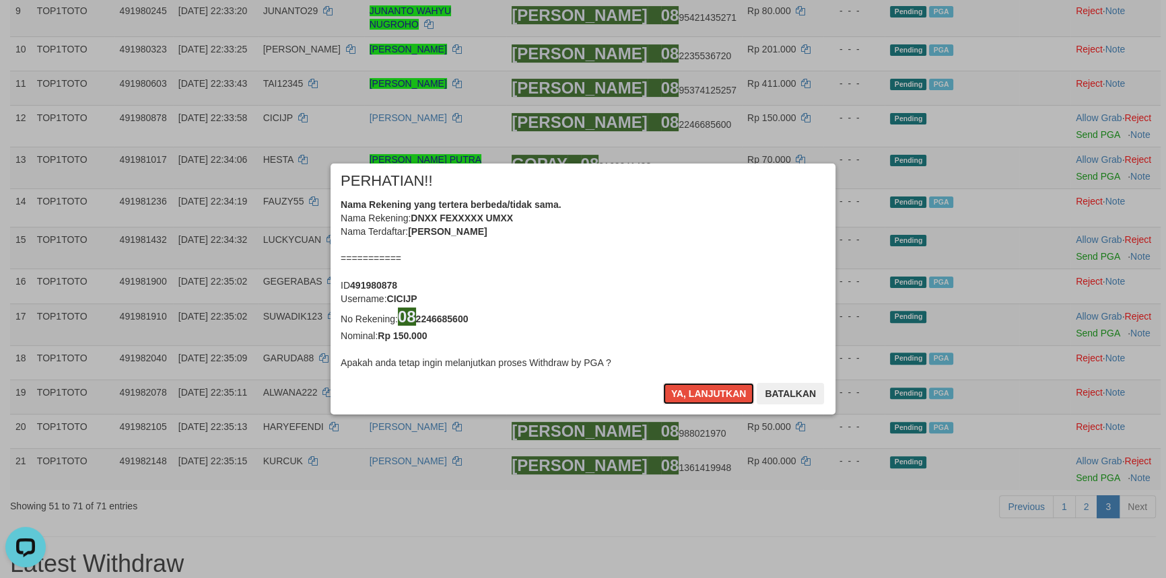
click at [699, 391] on button "Ya, lanjutkan" at bounding box center [709, 394] width 92 height 22
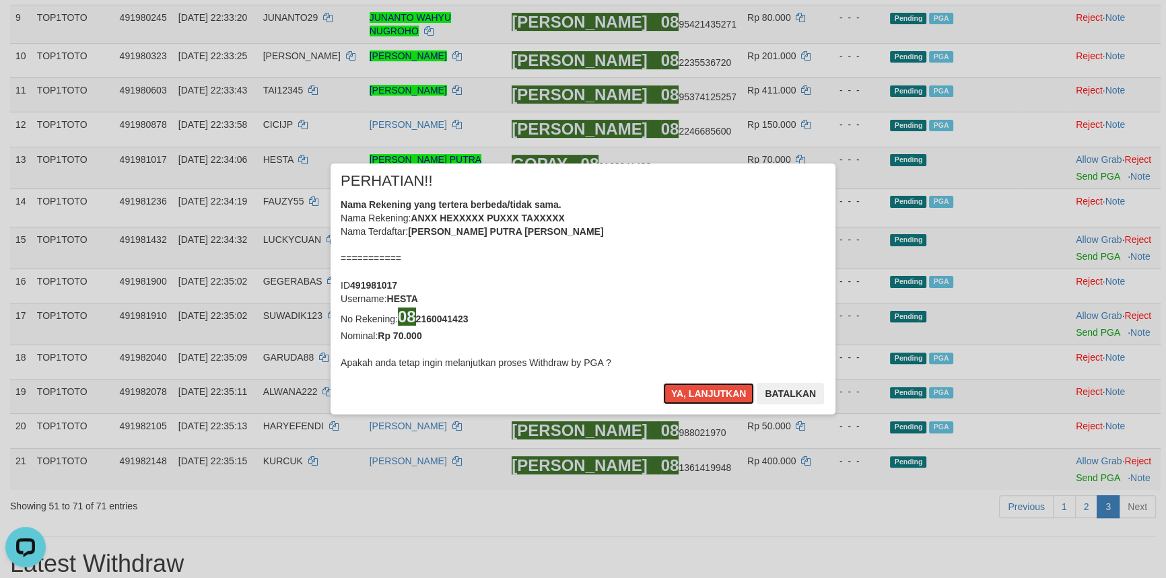
click at [699, 391] on button "Ya, lanjutkan" at bounding box center [709, 394] width 92 height 22
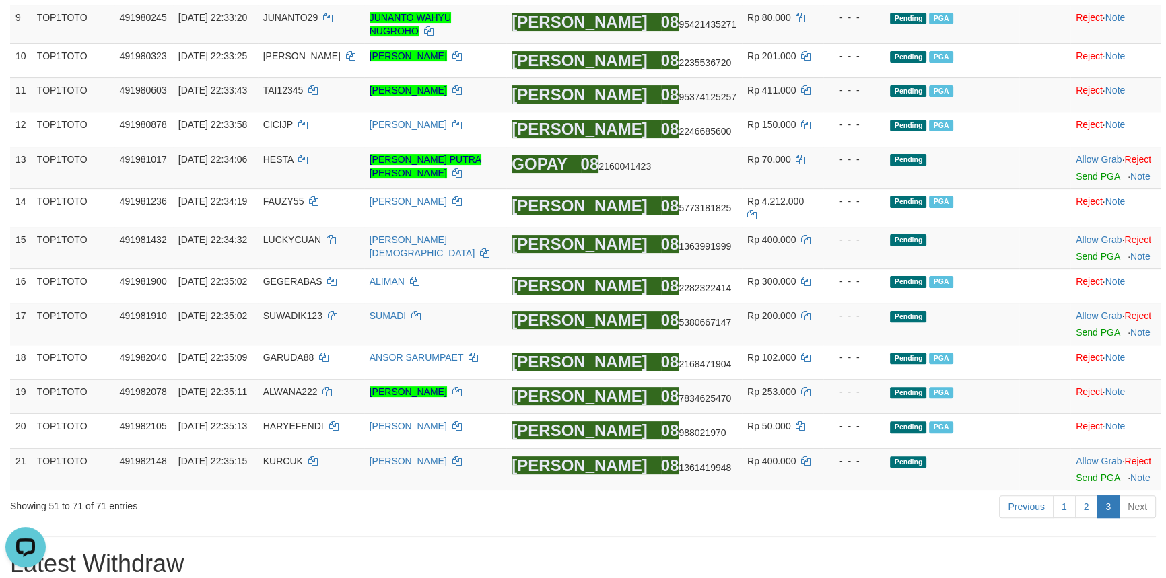
scroll to position [482, 0]
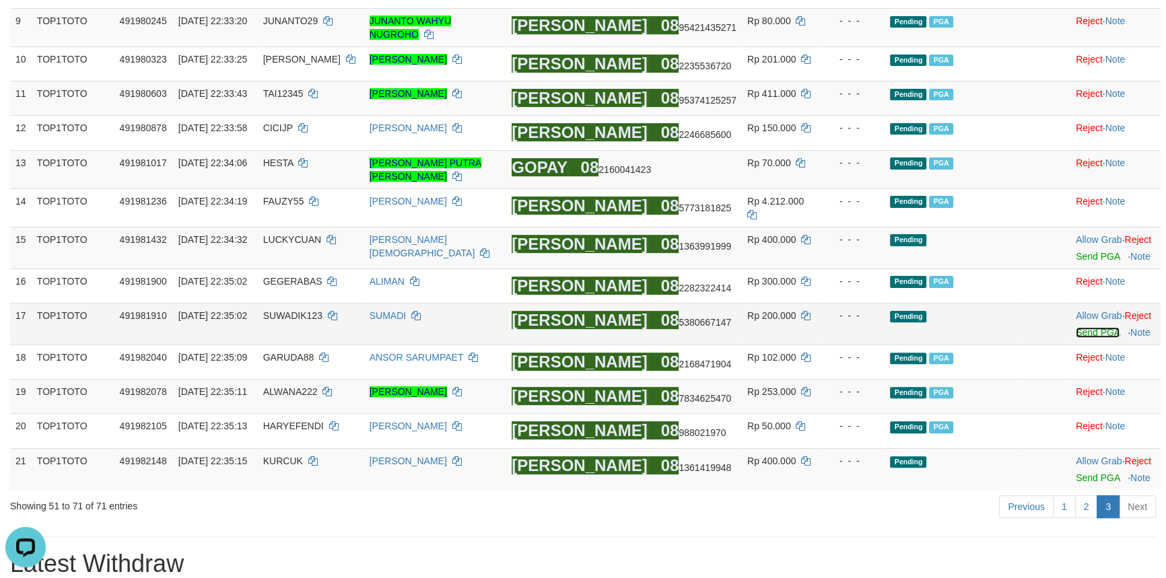
click at [1077, 337] on link "Send PGA" at bounding box center [1098, 332] width 44 height 11
click at [1089, 255] on link "Send PGA" at bounding box center [1098, 256] width 44 height 11
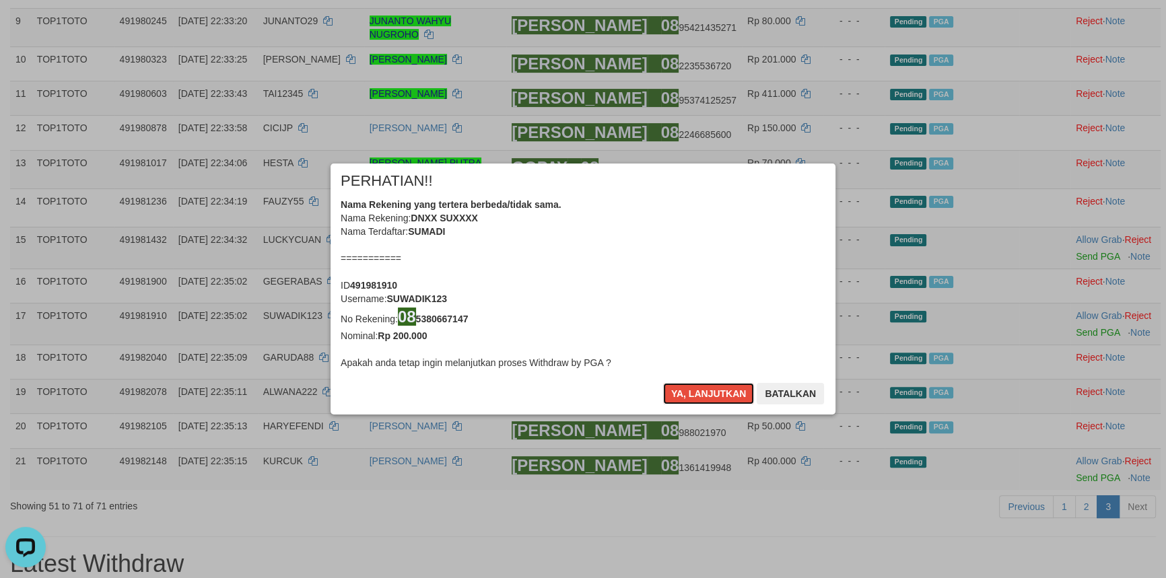
click at [693, 396] on button "Ya, lanjutkan" at bounding box center [709, 394] width 92 height 22
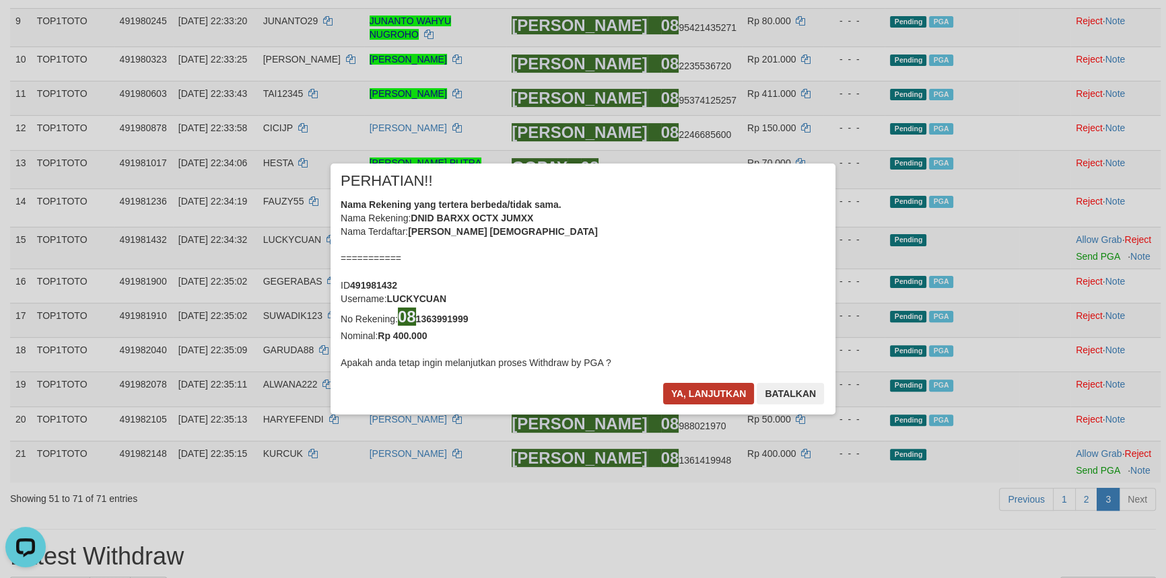
scroll to position [475, 0]
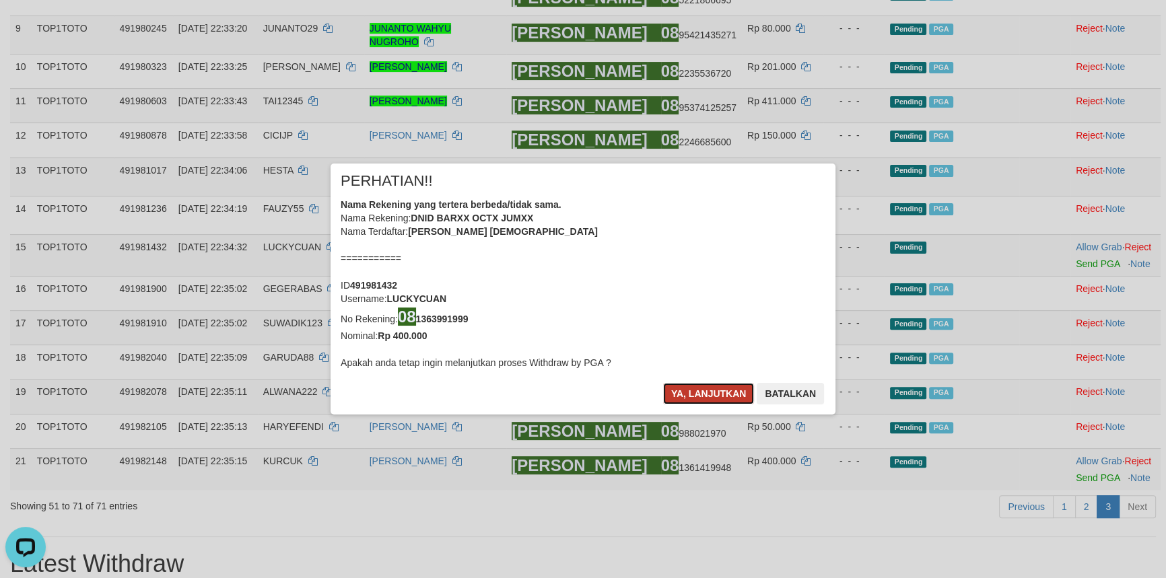
click at [693, 396] on button "Ya, lanjutkan" at bounding box center [709, 394] width 92 height 22
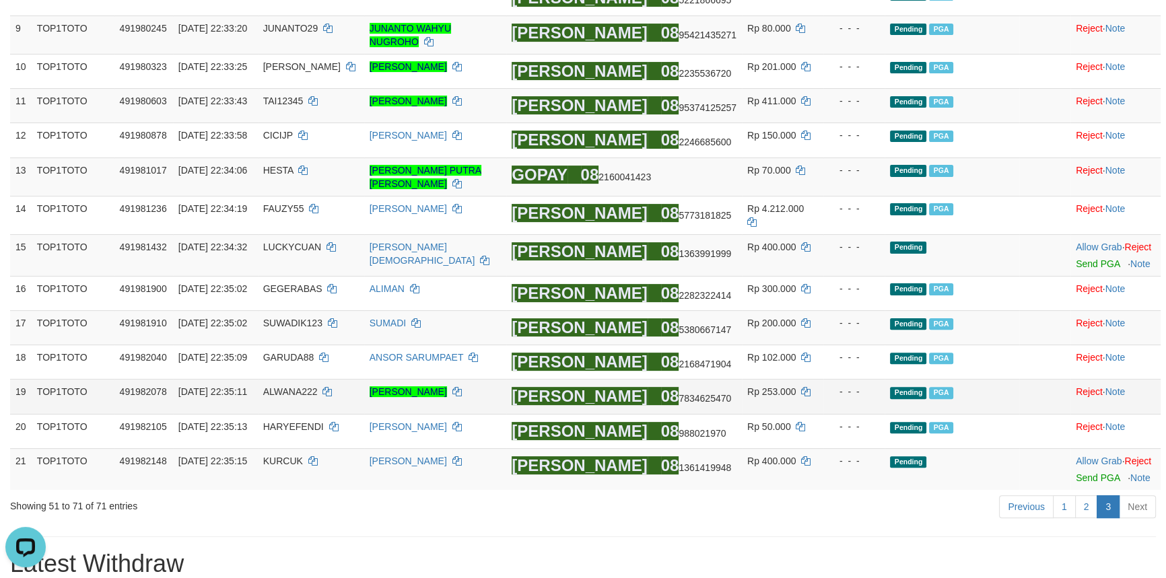
scroll to position [467, 0]
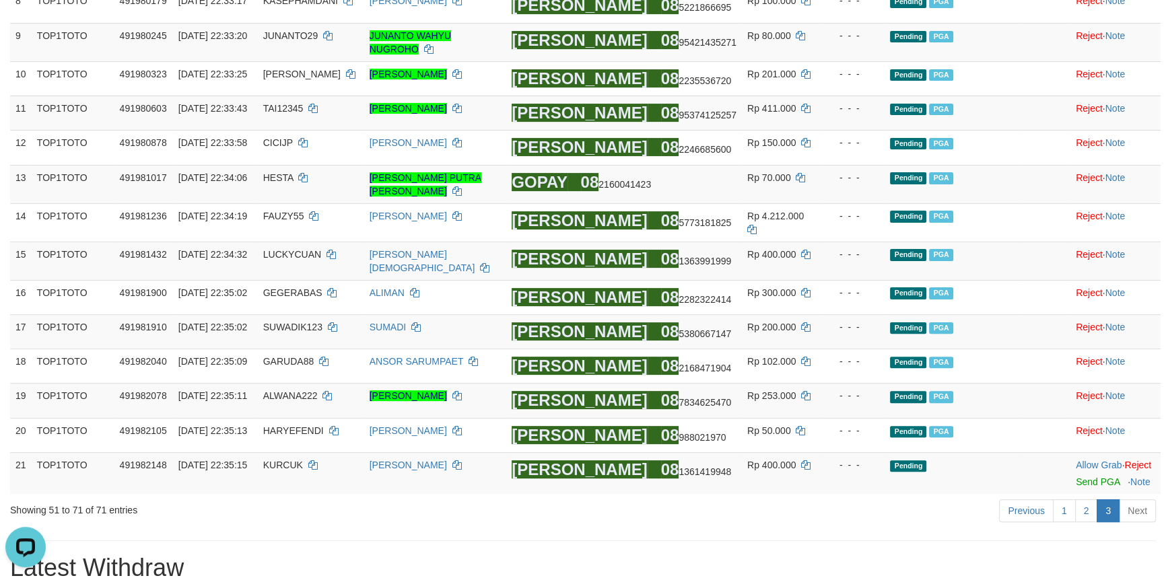
click at [882, 513] on div "Previous 1 2 3 Next" at bounding box center [826, 512] width 660 height 29
click at [1091, 510] on link "2" at bounding box center [1086, 511] width 23 height 23
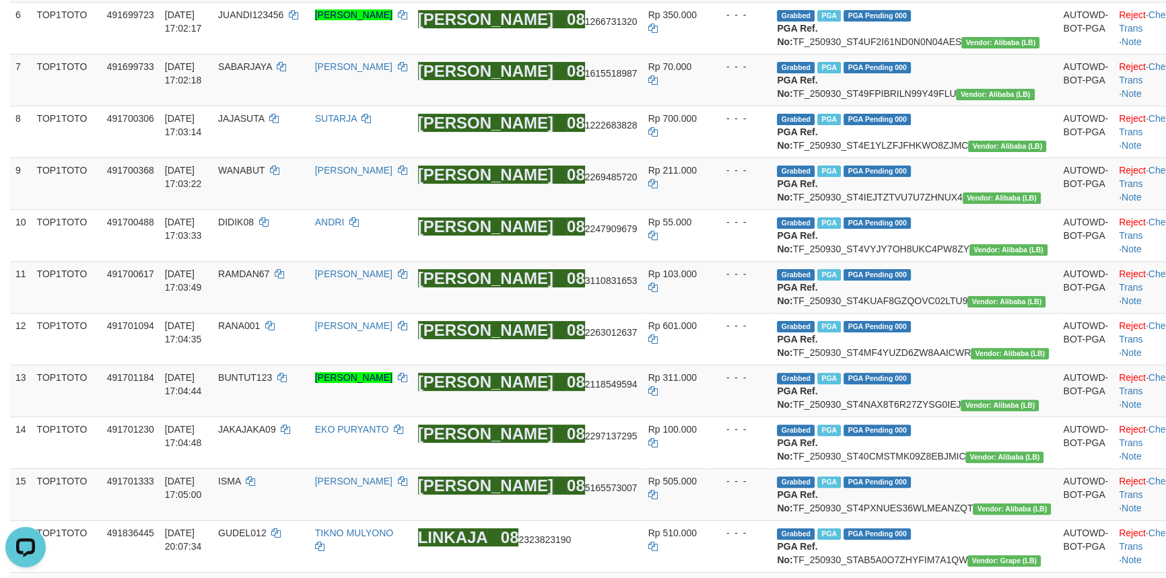
scroll to position [1333, 0]
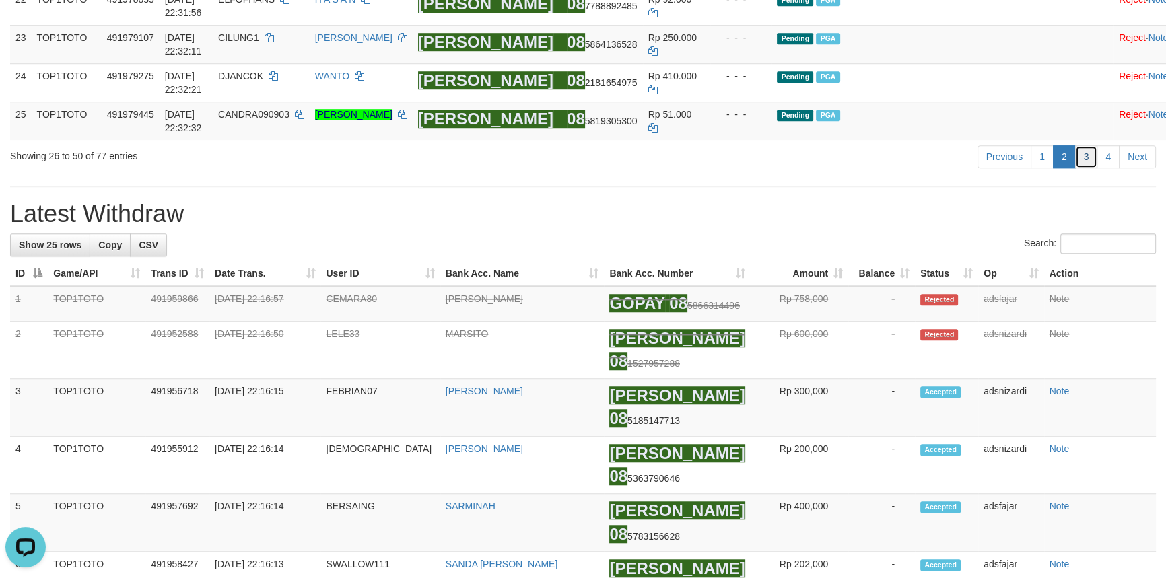
click at [1092, 168] on link "3" at bounding box center [1086, 156] width 23 height 23
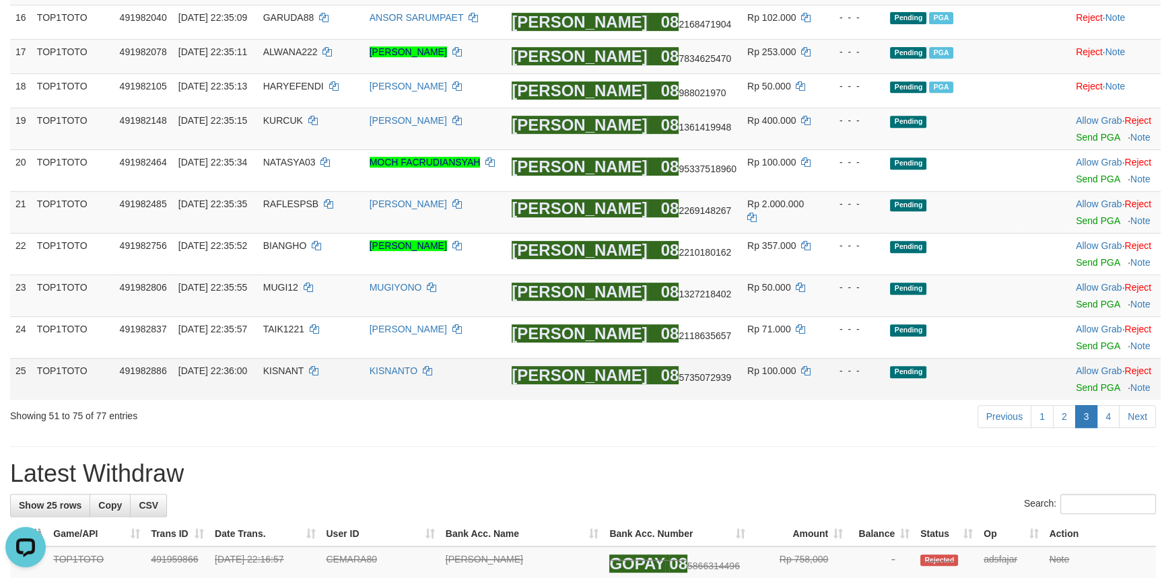
scroll to position [742, 0]
click at [1086, 383] on link "Send PGA" at bounding box center [1098, 388] width 44 height 11
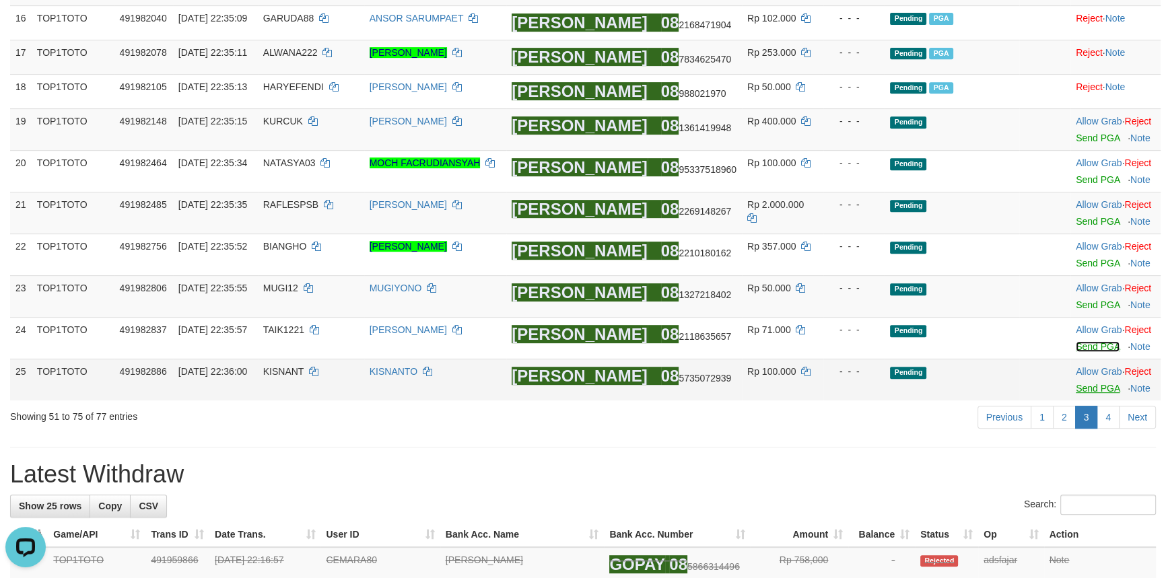
click at [1080, 341] on link "Send PGA" at bounding box center [1098, 346] width 44 height 11
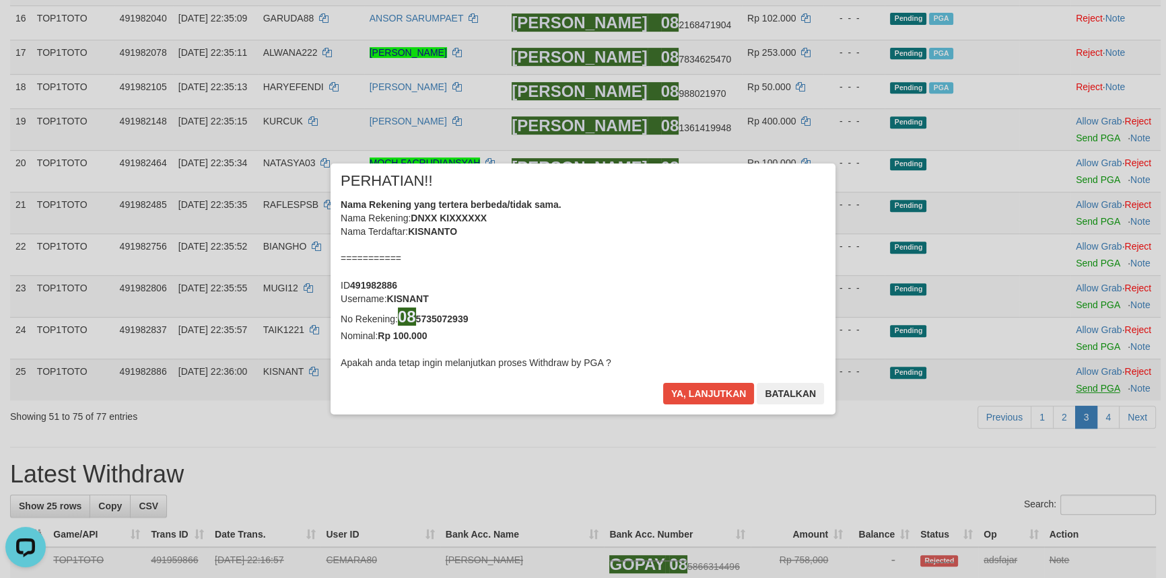
click at [1090, 294] on div "× PERHATIAN!! Nama Rekening yang tertera berbeda/tidak sama. Nama Rekening: DNX…" at bounding box center [583, 289] width 1166 height 304
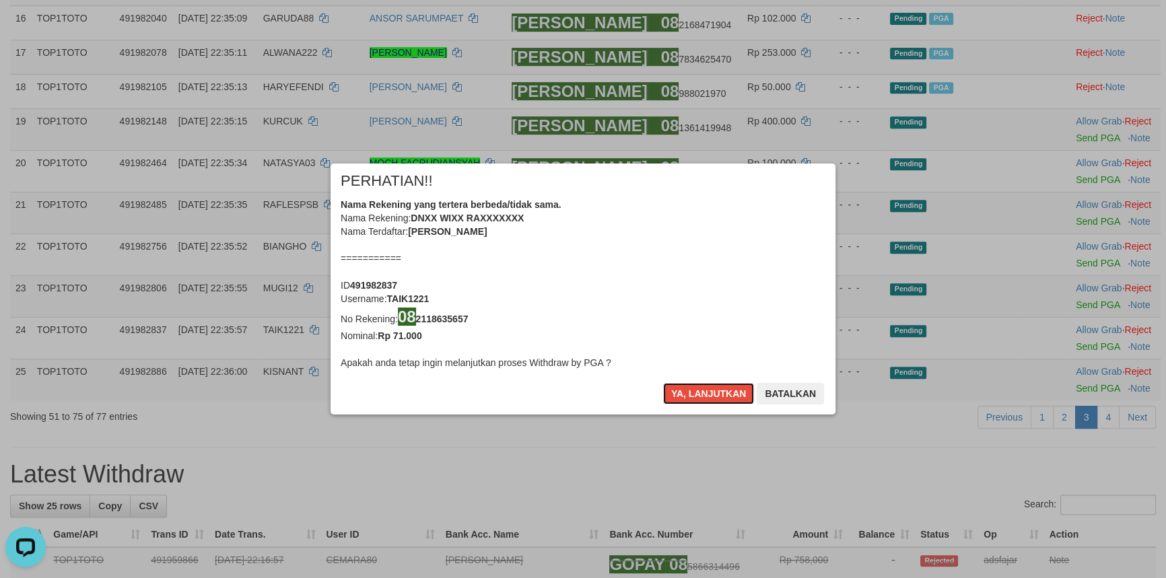
click at [708, 391] on button "Ya, lanjutkan" at bounding box center [709, 394] width 92 height 22
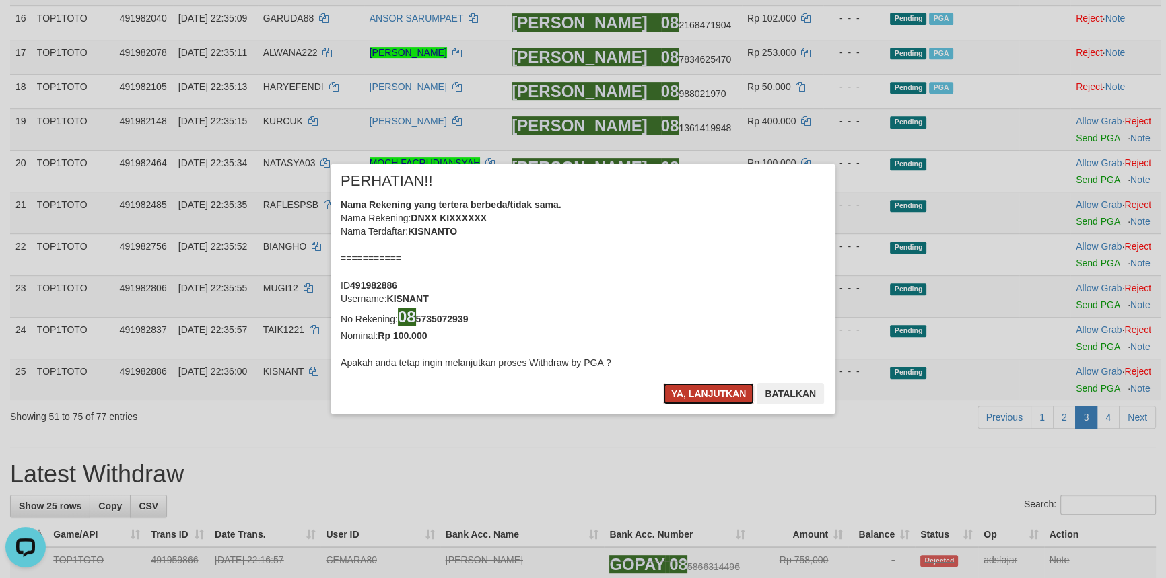
click at [708, 391] on button "Ya, lanjutkan" at bounding box center [709, 394] width 92 height 22
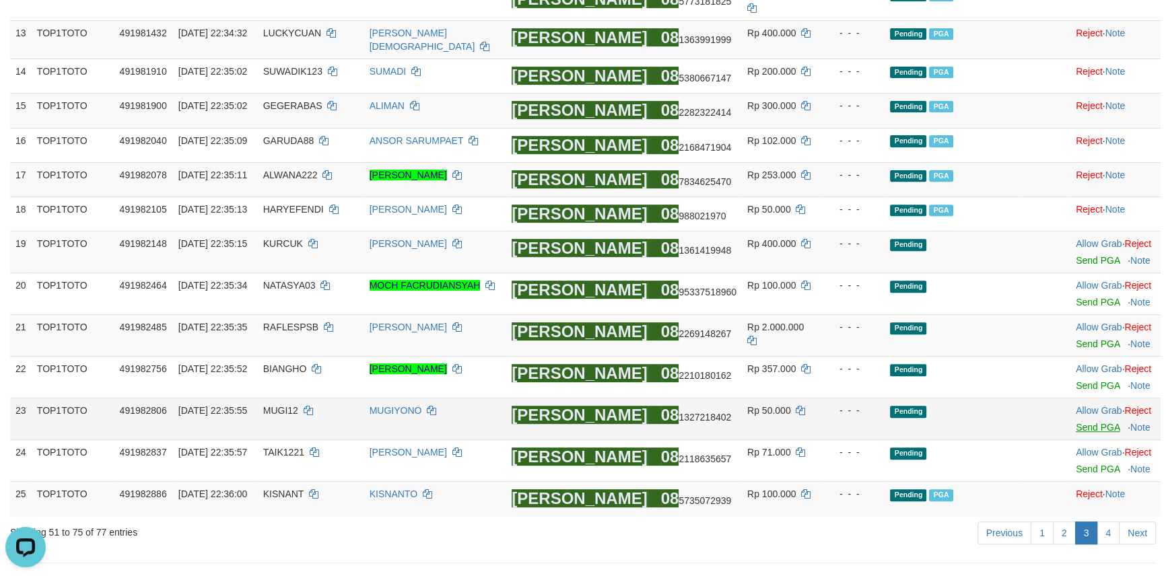
scroll to position [613, 0]
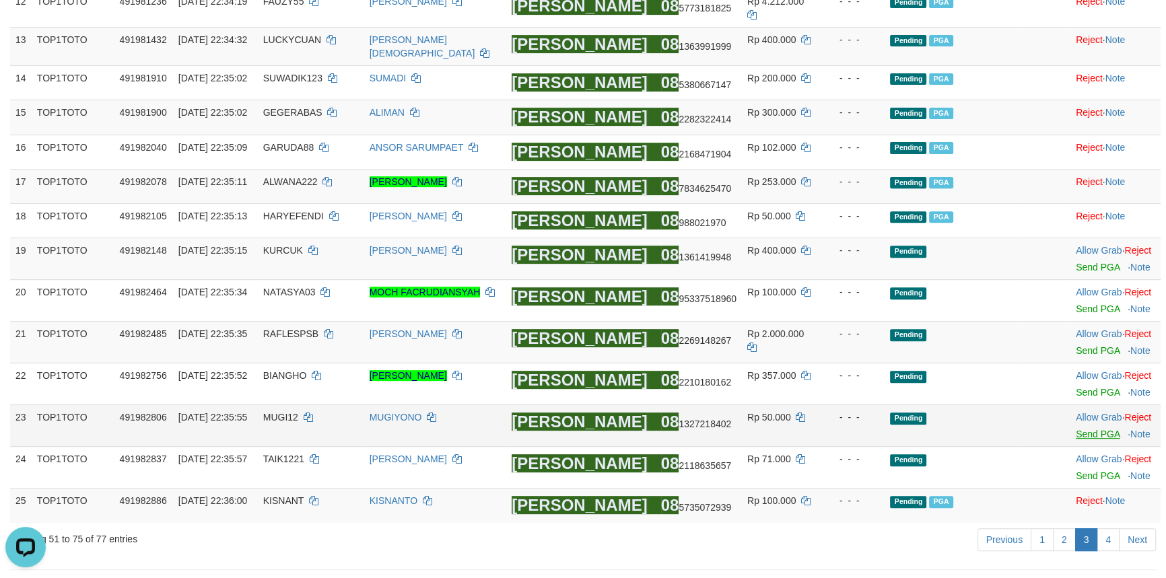
click at [1089, 422] on td "Allow Grab · Reject Send PGA · Note" at bounding box center [1116, 426] width 90 height 42
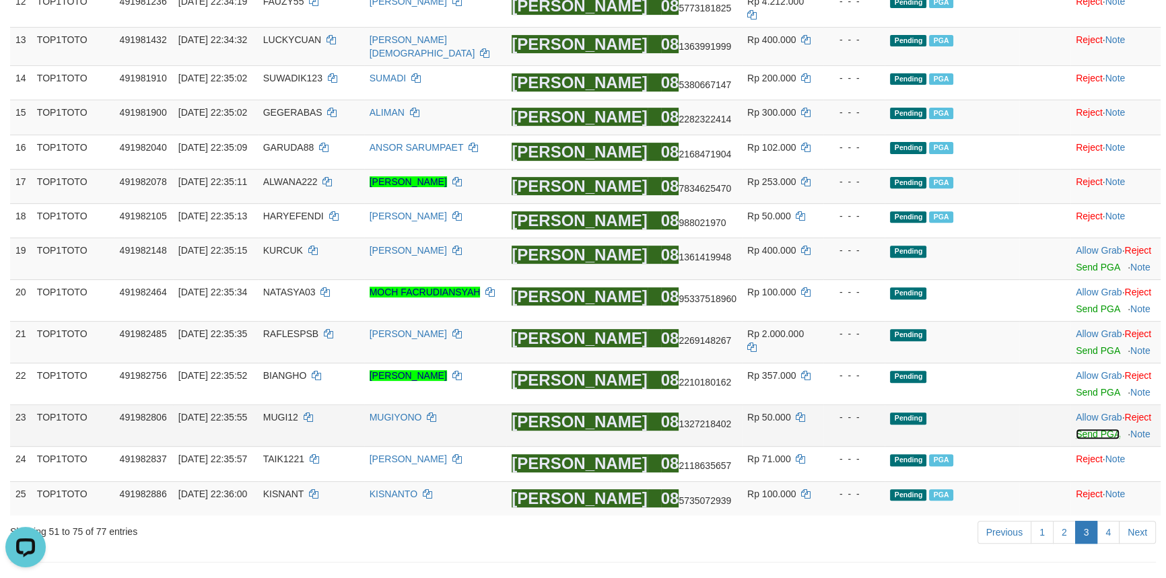
click at [1087, 429] on link "Send PGA" at bounding box center [1098, 434] width 44 height 11
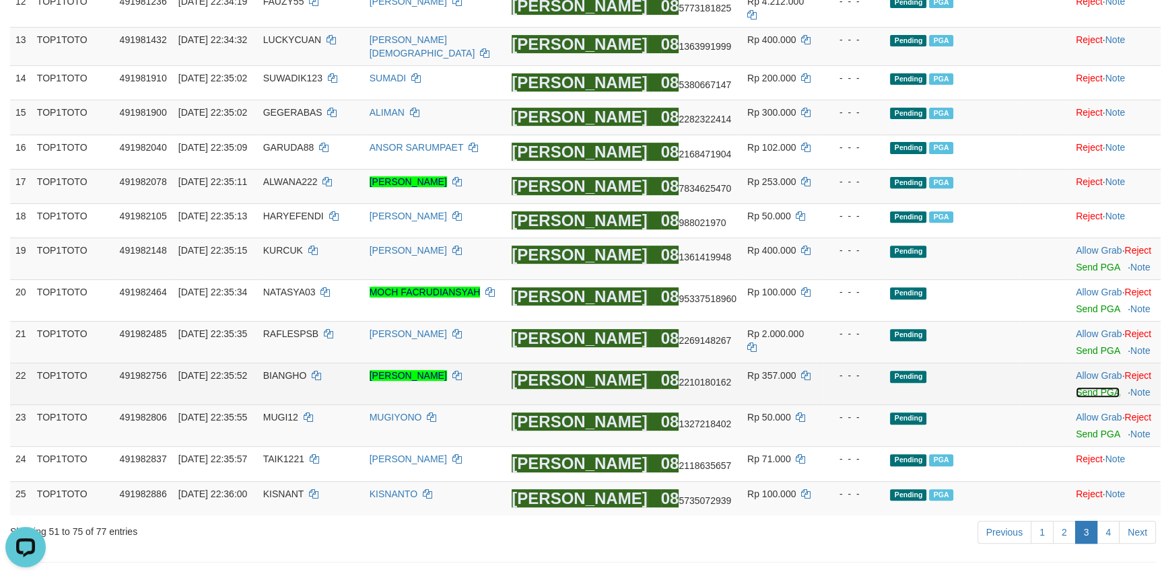
click at [1083, 389] on link "Send PGA" at bounding box center [1098, 392] width 44 height 11
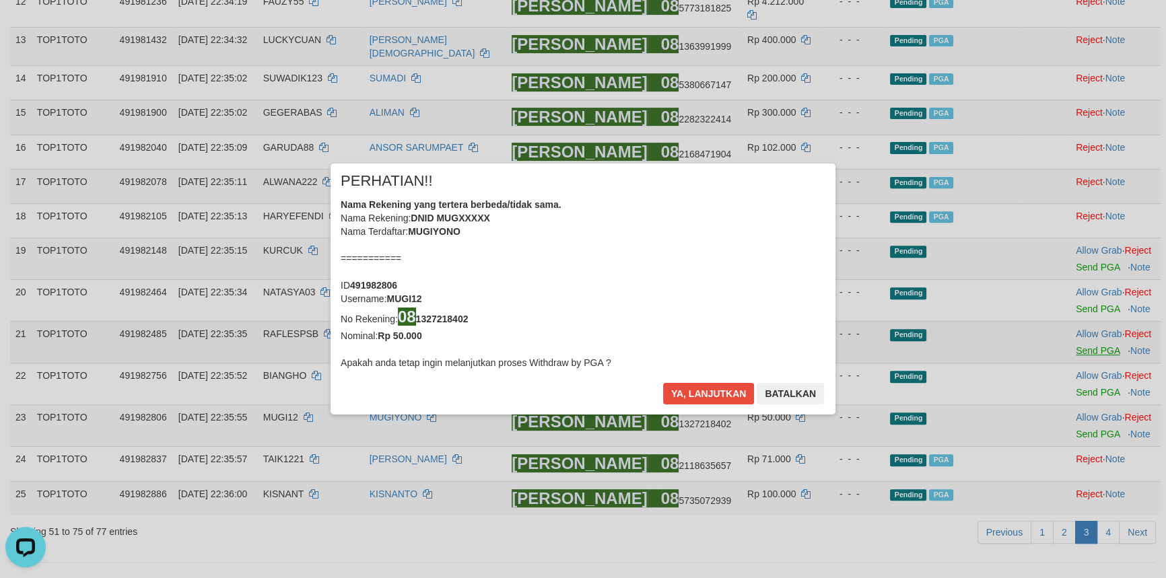
click at [1084, 347] on div "× PERHATIAN!! Nama Rekening yang tertera berbeda/tidak sama. Nama Rekening: DNI…" at bounding box center [583, 289] width 1166 height 304
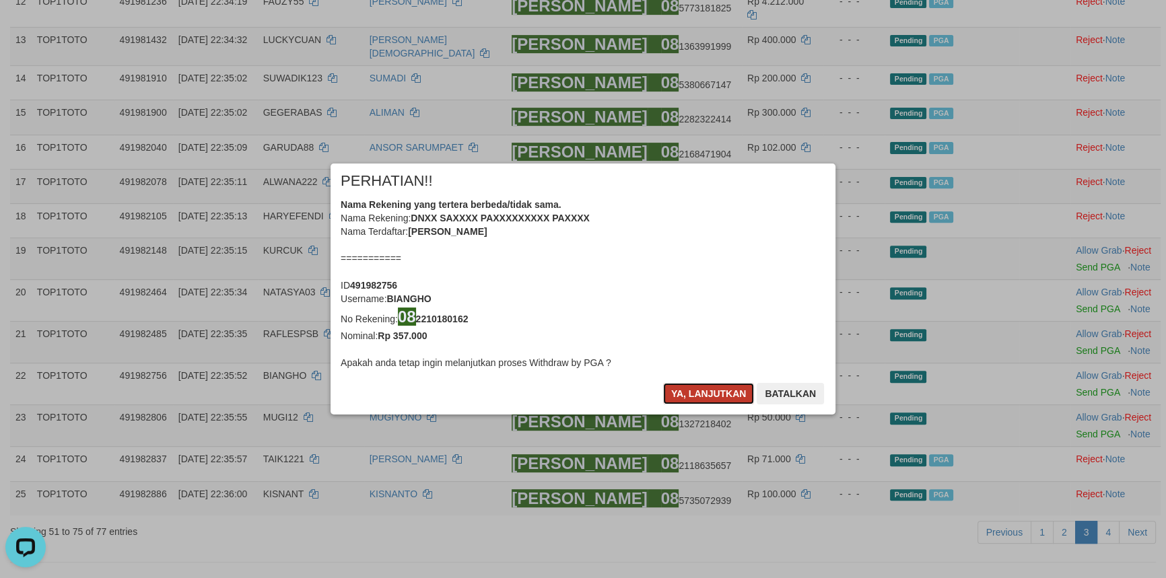
click at [706, 393] on button "Ya, lanjutkan" at bounding box center [709, 394] width 92 height 22
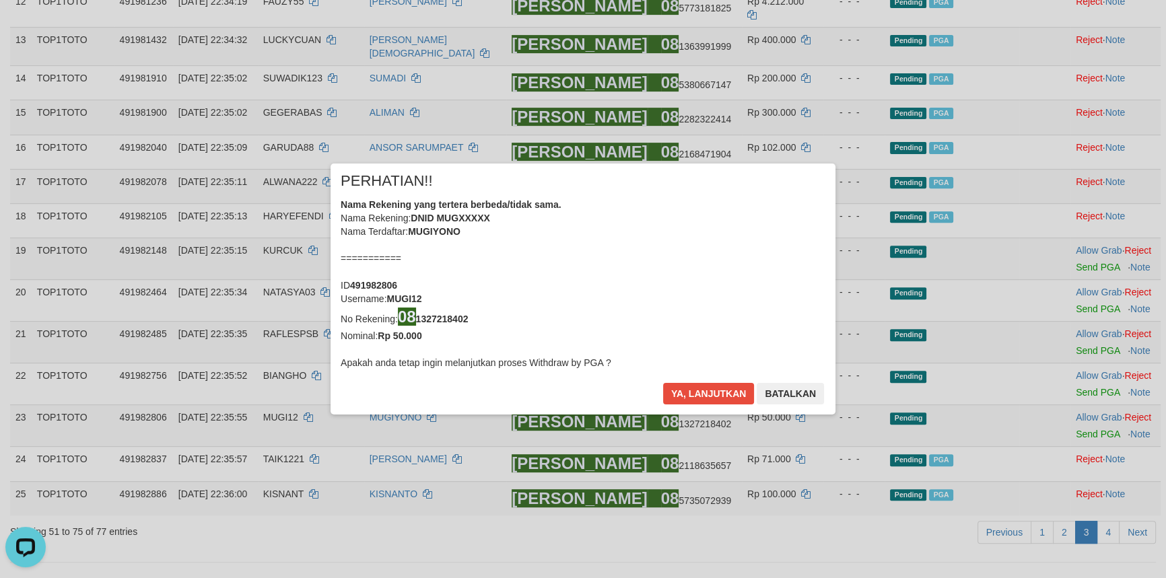
scroll to position [609, 0]
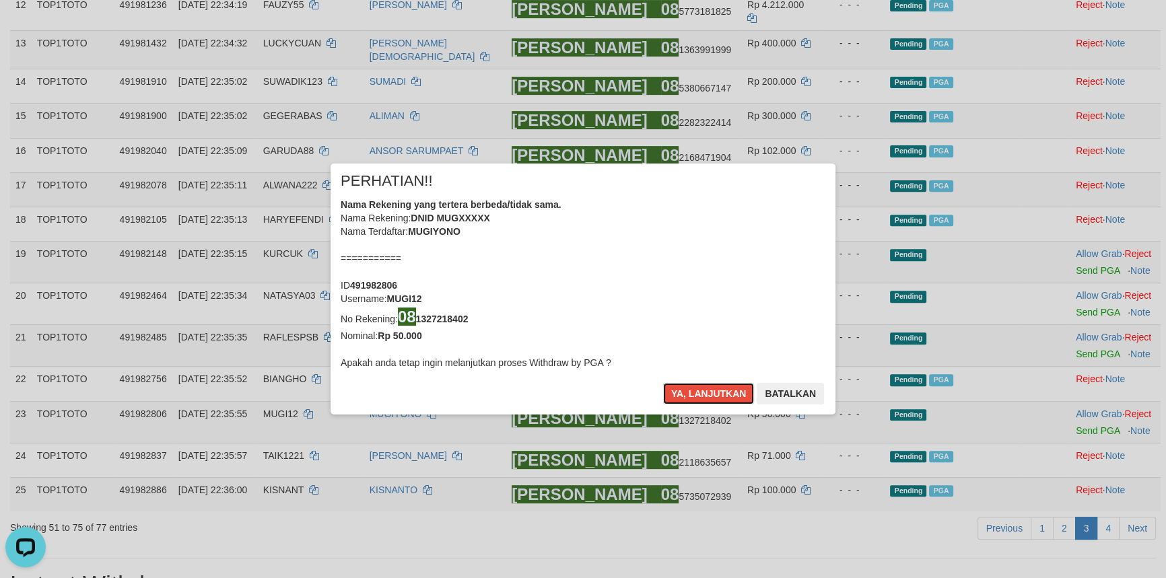
click at [706, 393] on button "Ya, lanjutkan" at bounding box center [709, 394] width 92 height 22
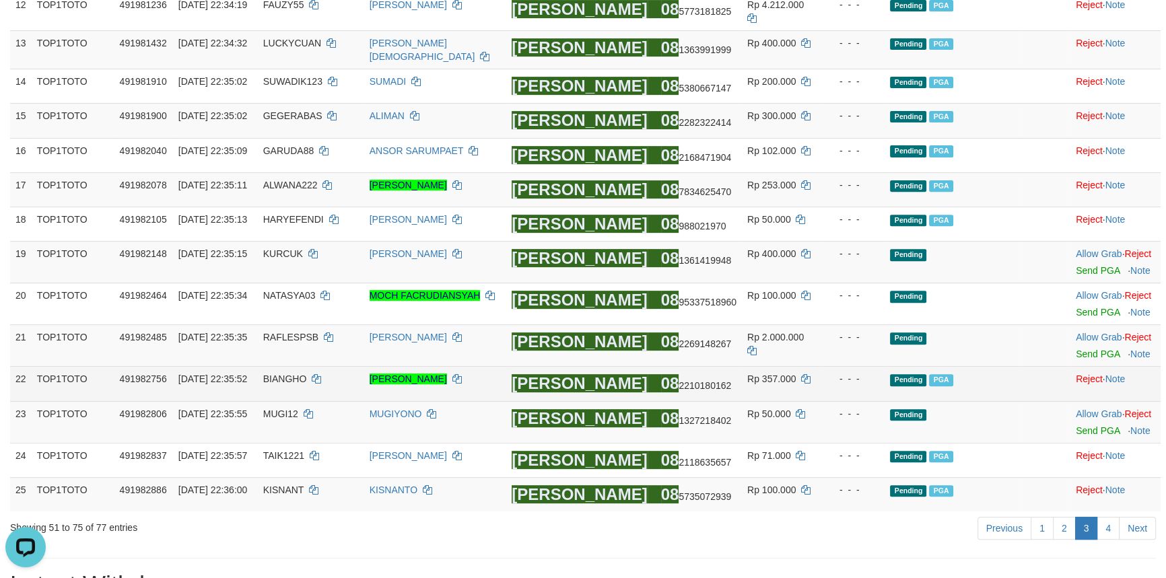
scroll to position [602, 0]
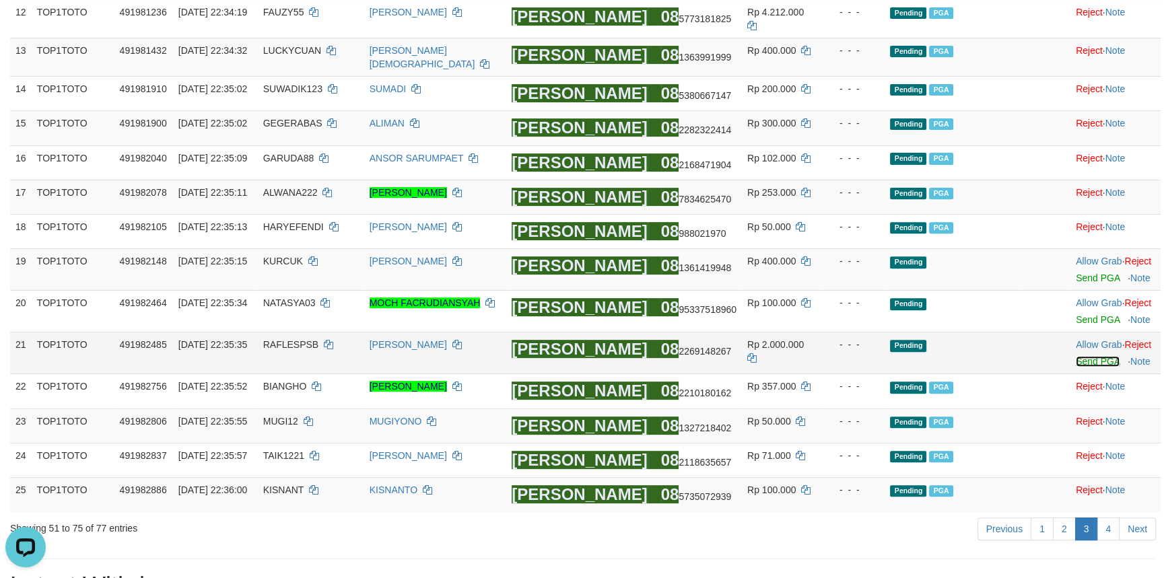
click at [1092, 357] on link "Send PGA" at bounding box center [1098, 361] width 44 height 11
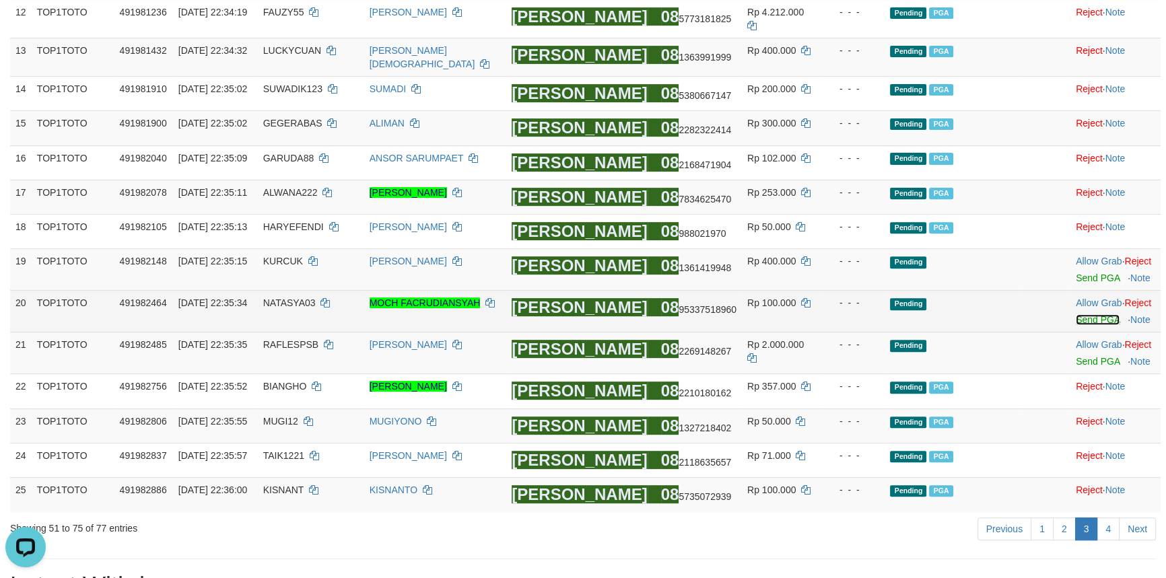
click at [1085, 316] on link "Send PGA" at bounding box center [1098, 319] width 44 height 11
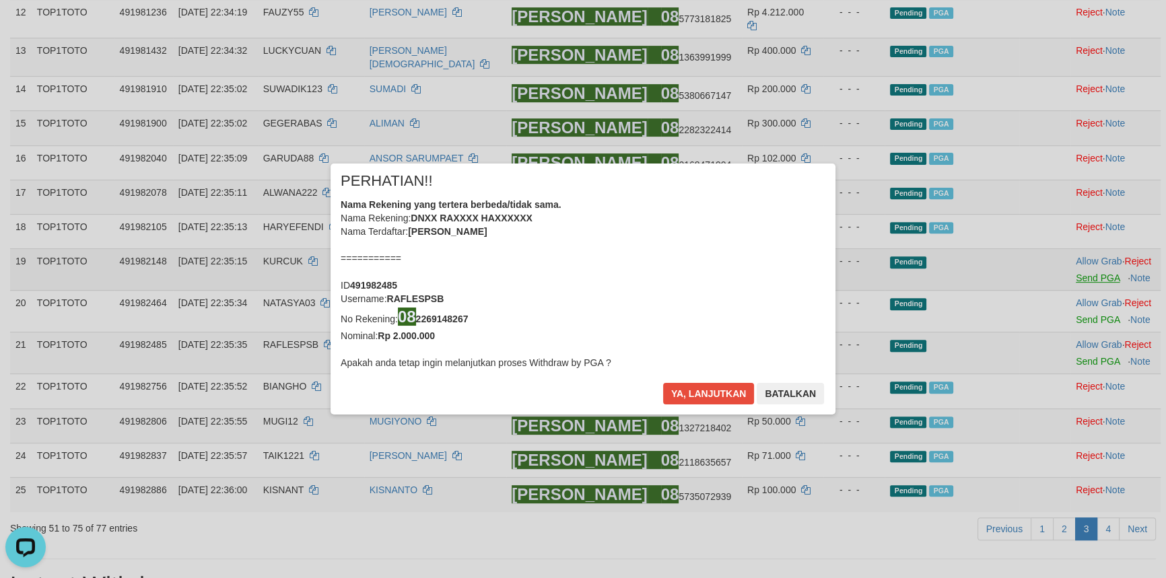
click at [1083, 269] on div "× PERHATIAN!! Nama Rekening yang tertera berbeda/tidak sama. Nama Rekening: DNX…" at bounding box center [583, 289] width 1166 height 304
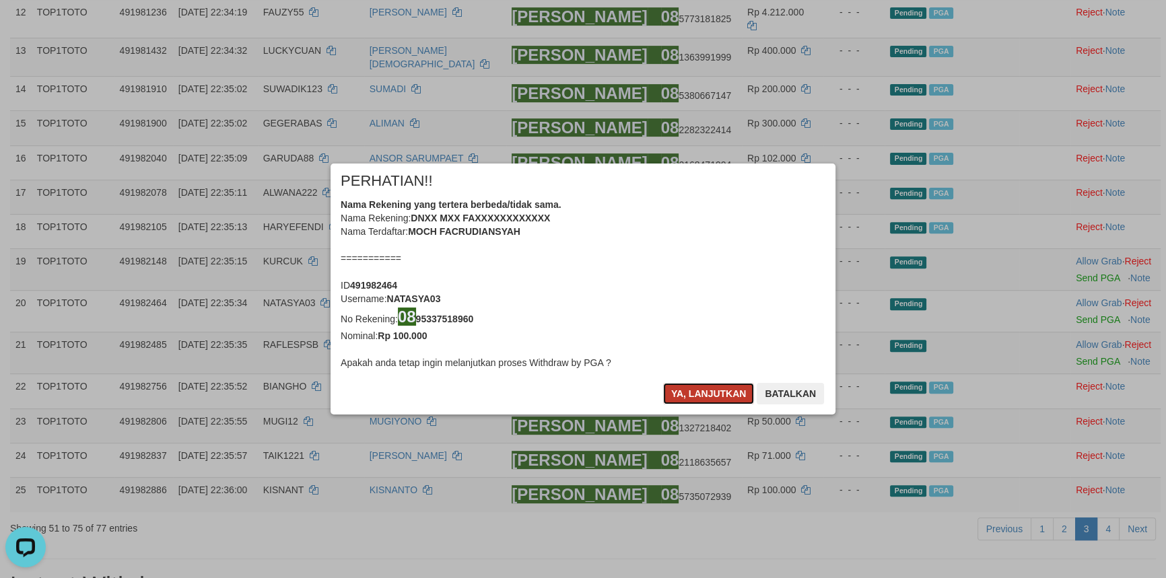
click at [696, 391] on button "Ya, lanjutkan" at bounding box center [709, 394] width 92 height 22
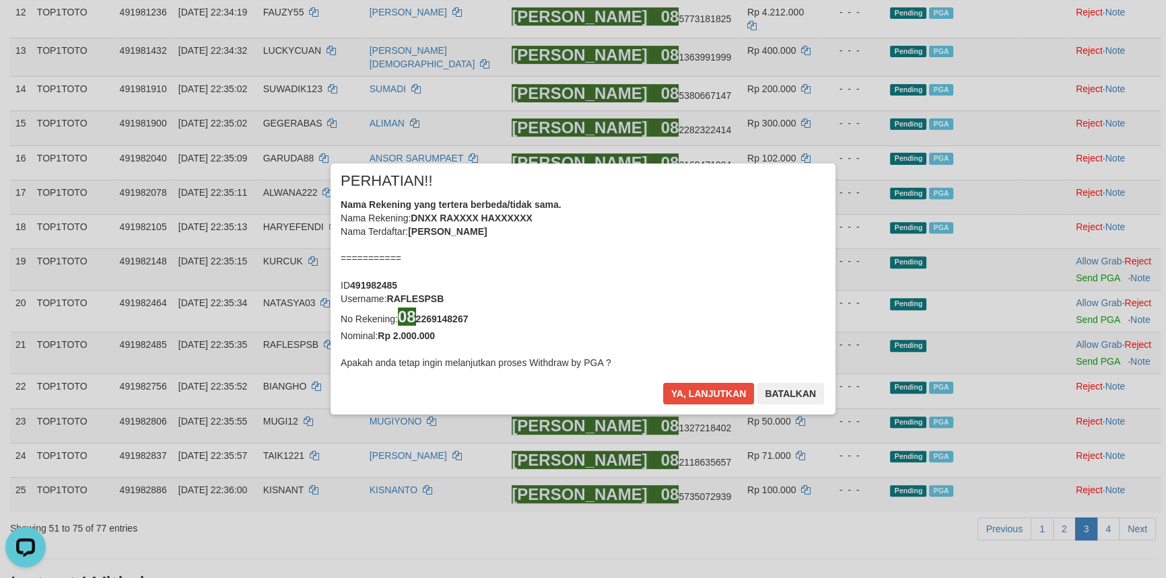
scroll to position [595, 0]
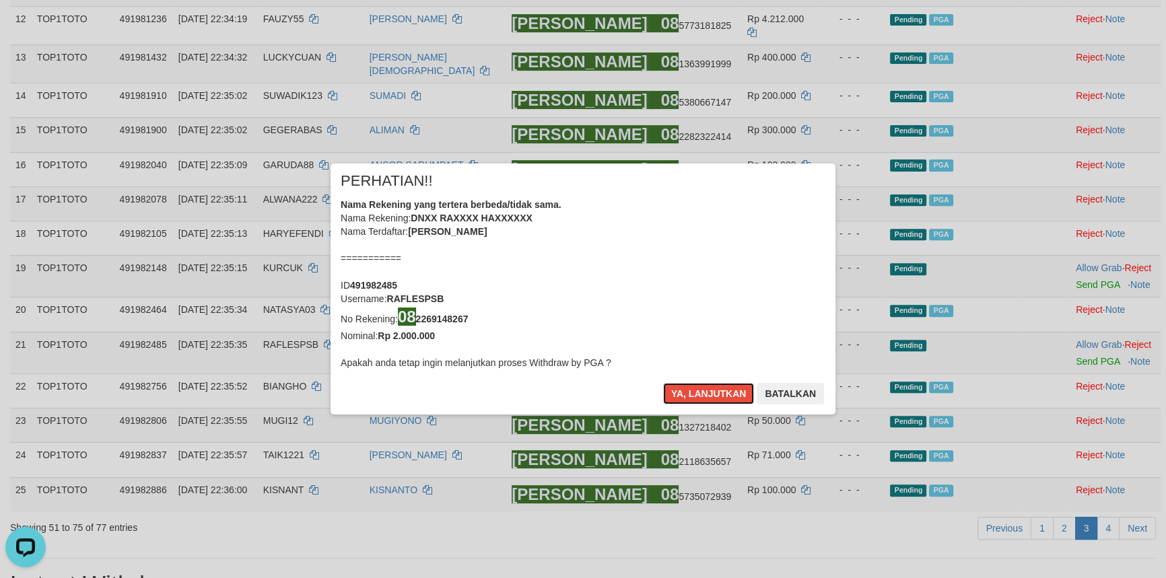
click at [696, 391] on button "Ya, lanjutkan" at bounding box center [709, 394] width 92 height 22
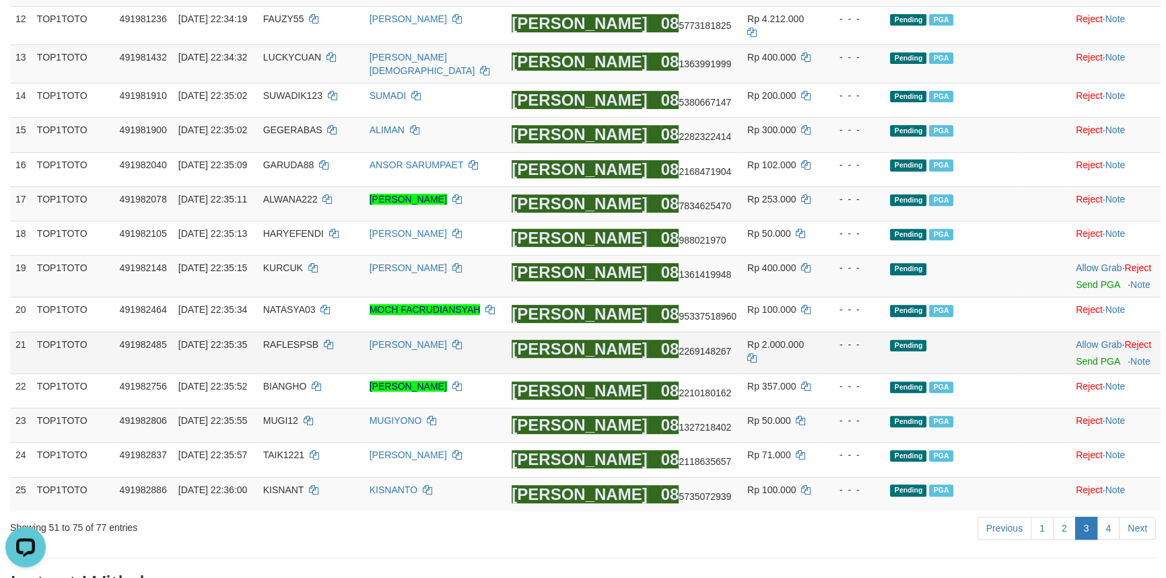
scroll to position [588, 0]
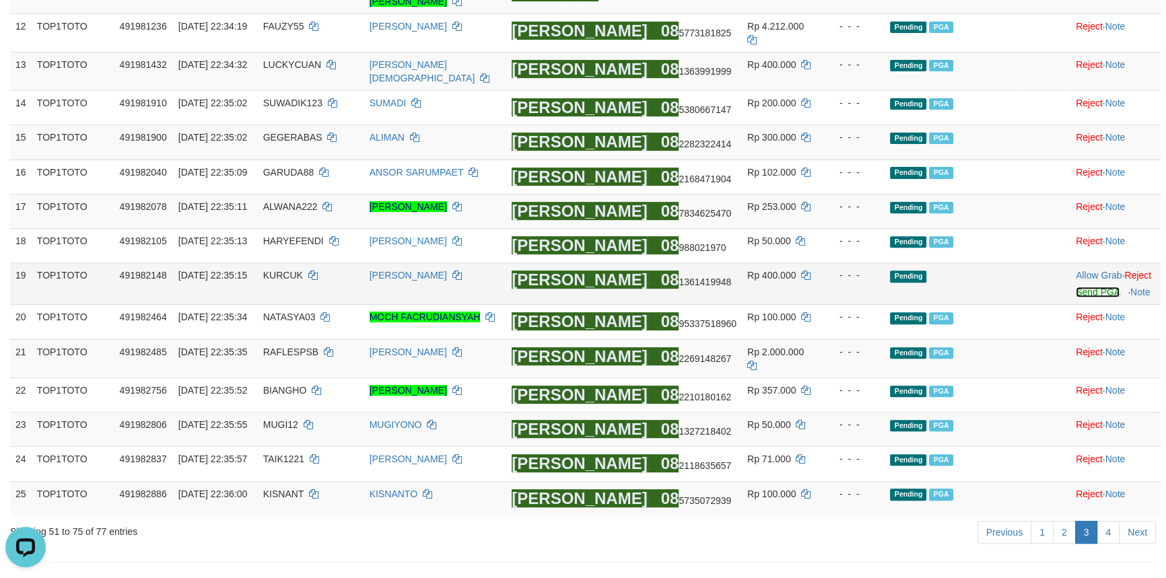
click at [1076, 290] on link "Send PGA" at bounding box center [1098, 292] width 44 height 11
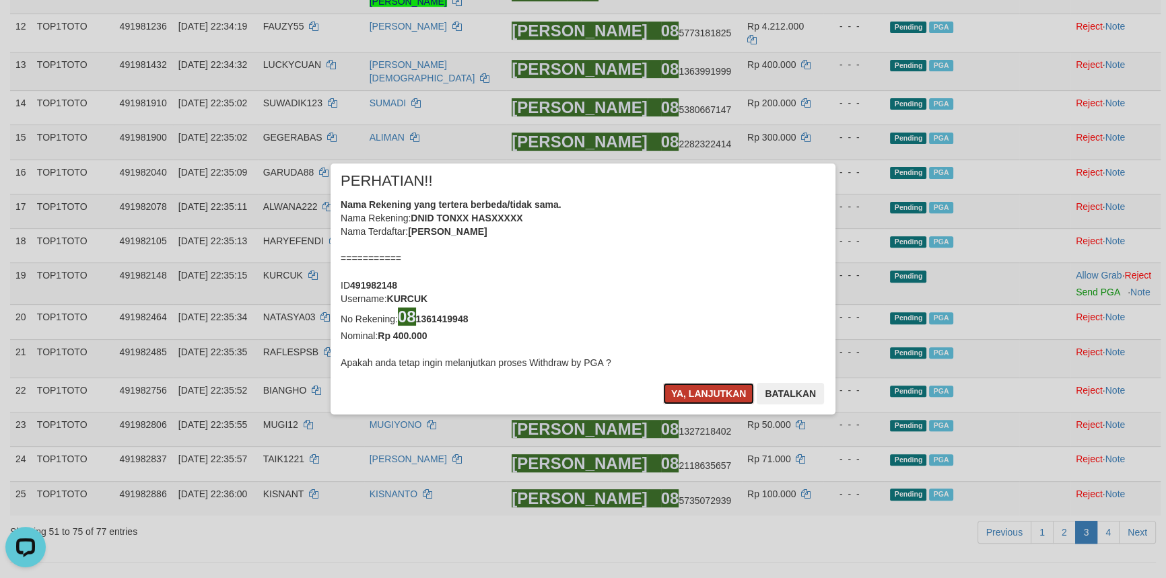
click at [702, 393] on button "Ya, lanjutkan" at bounding box center [709, 394] width 92 height 22
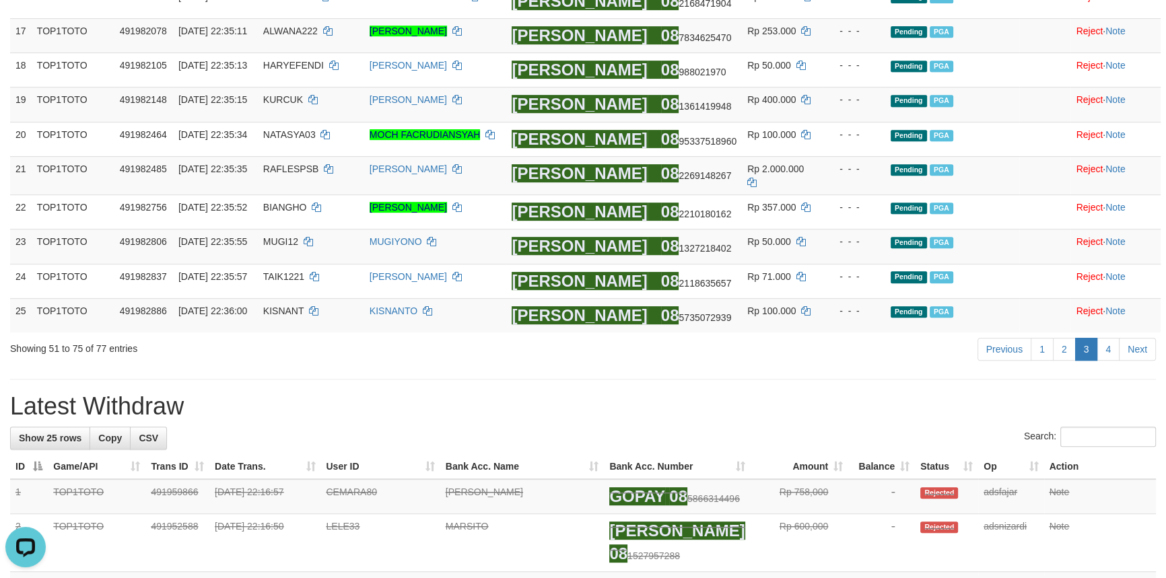
scroll to position [764, 0]
click at [1107, 338] on link "4" at bounding box center [1108, 348] width 23 height 23
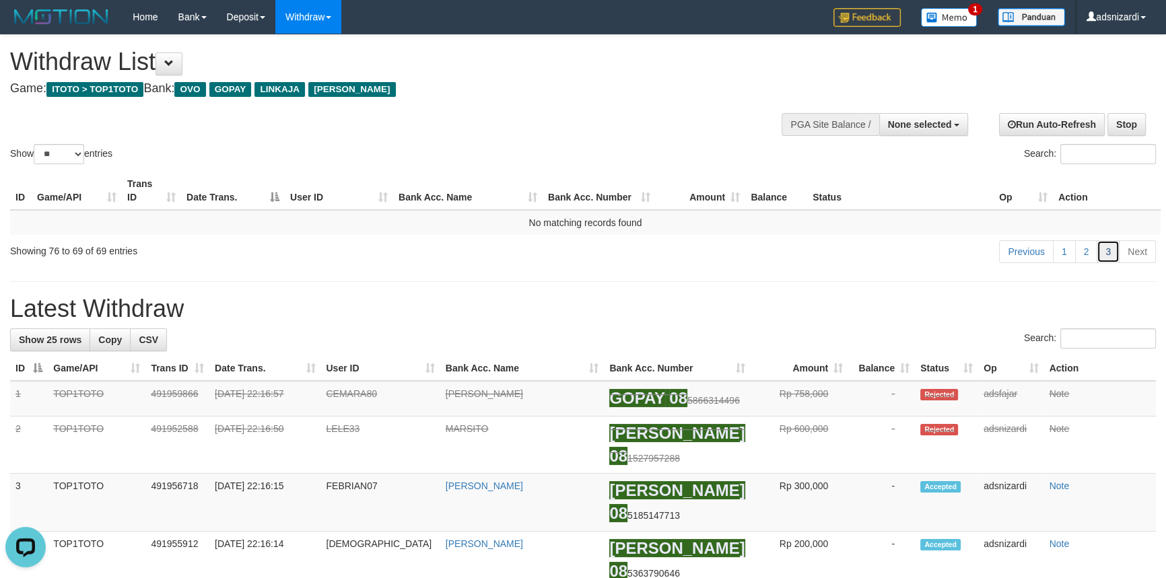
click at [1112, 249] on link "3" at bounding box center [1108, 251] width 23 height 23
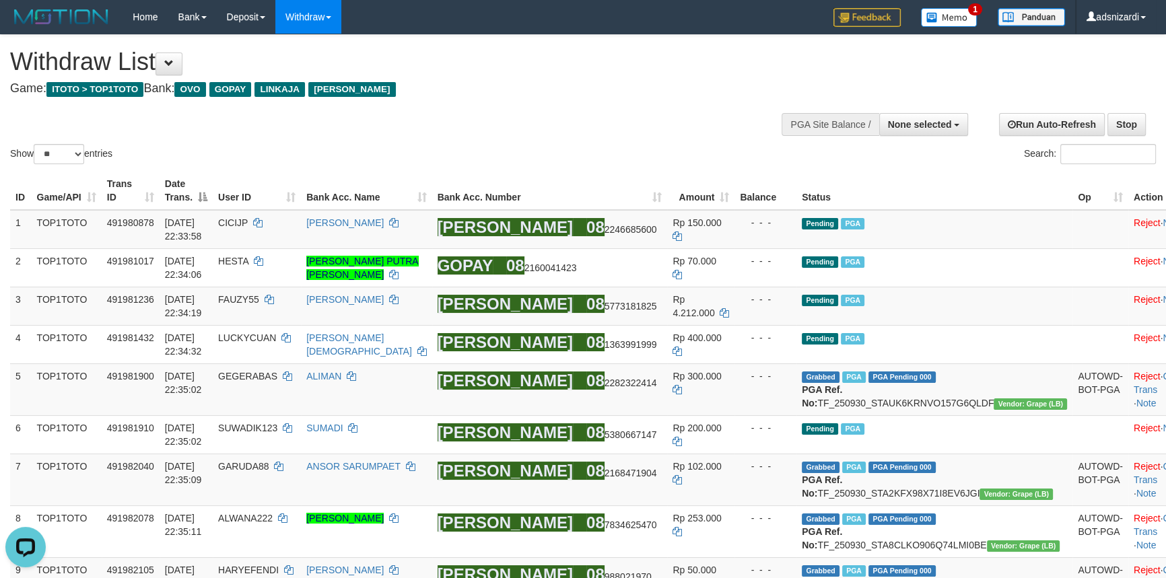
scroll to position [715, 0]
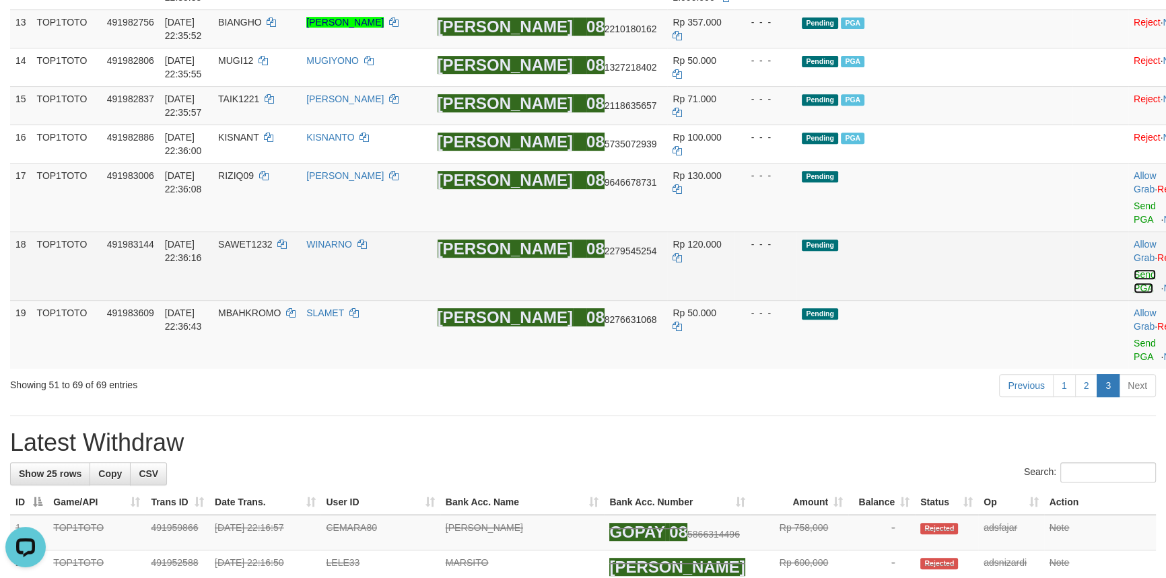
click at [1134, 283] on link "Send PGA" at bounding box center [1145, 281] width 22 height 24
click at [1134, 225] on link "Send PGA" at bounding box center [1145, 213] width 22 height 24
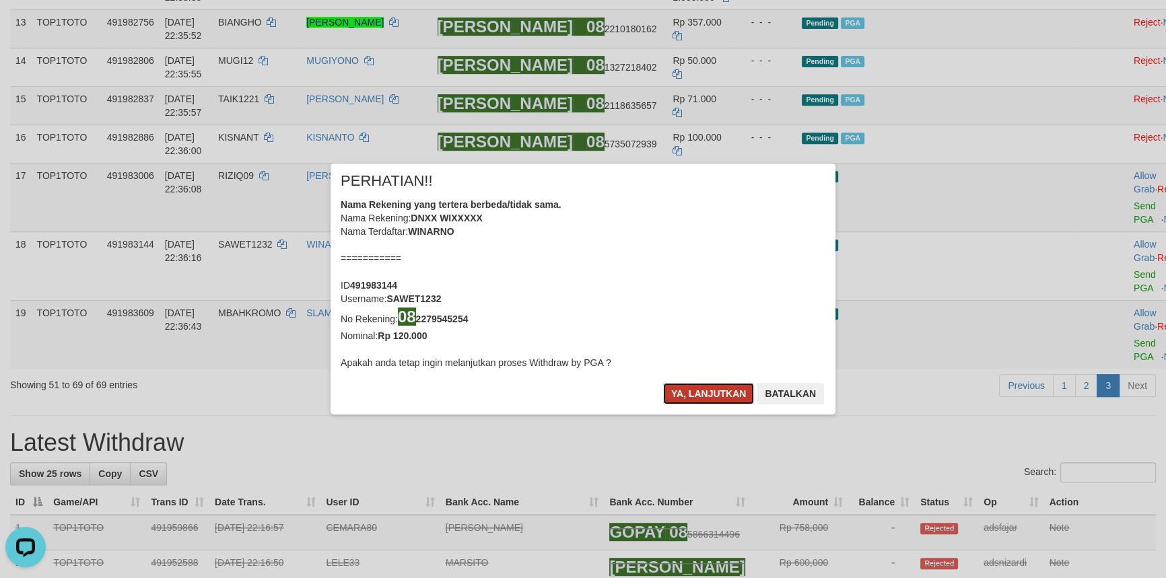
click at [719, 385] on button "Ya, lanjutkan" at bounding box center [709, 394] width 92 height 22
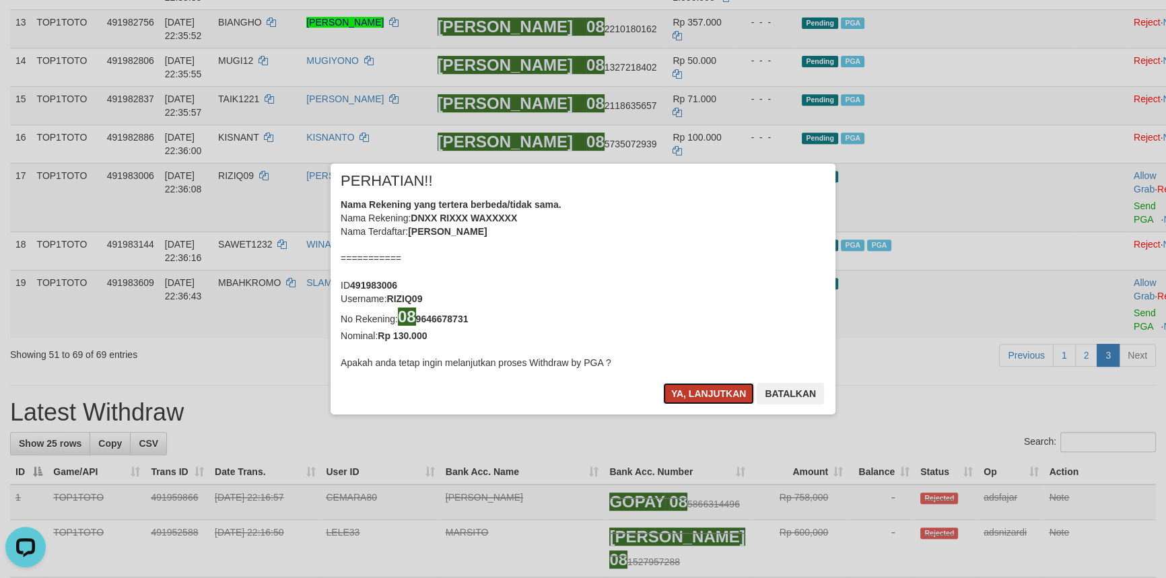
click at [706, 385] on button "Ya, lanjutkan" at bounding box center [709, 394] width 92 height 22
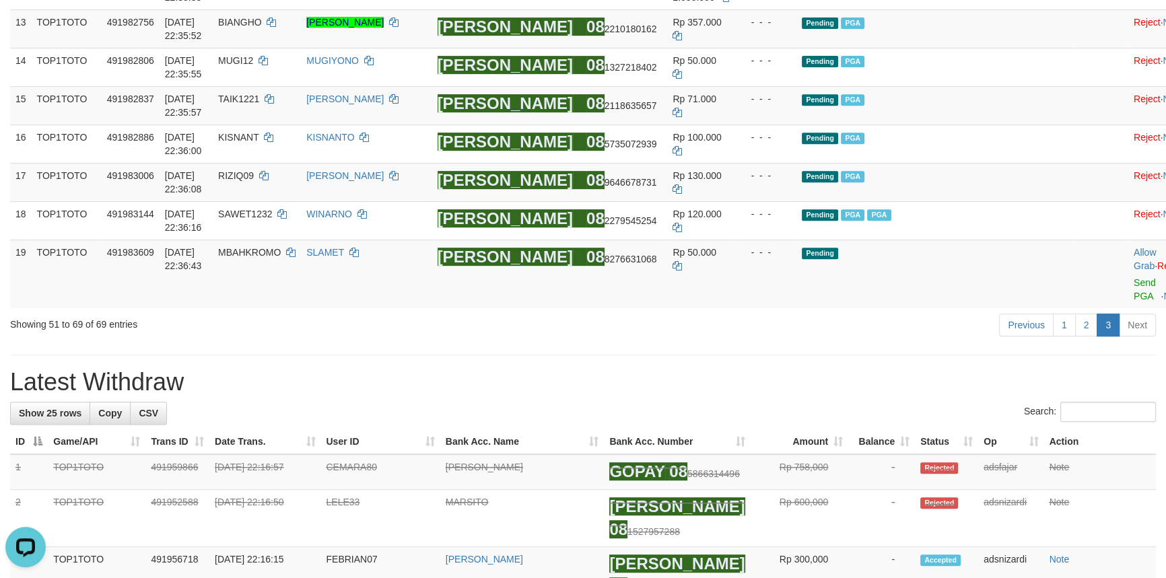
scroll to position [712, 0]
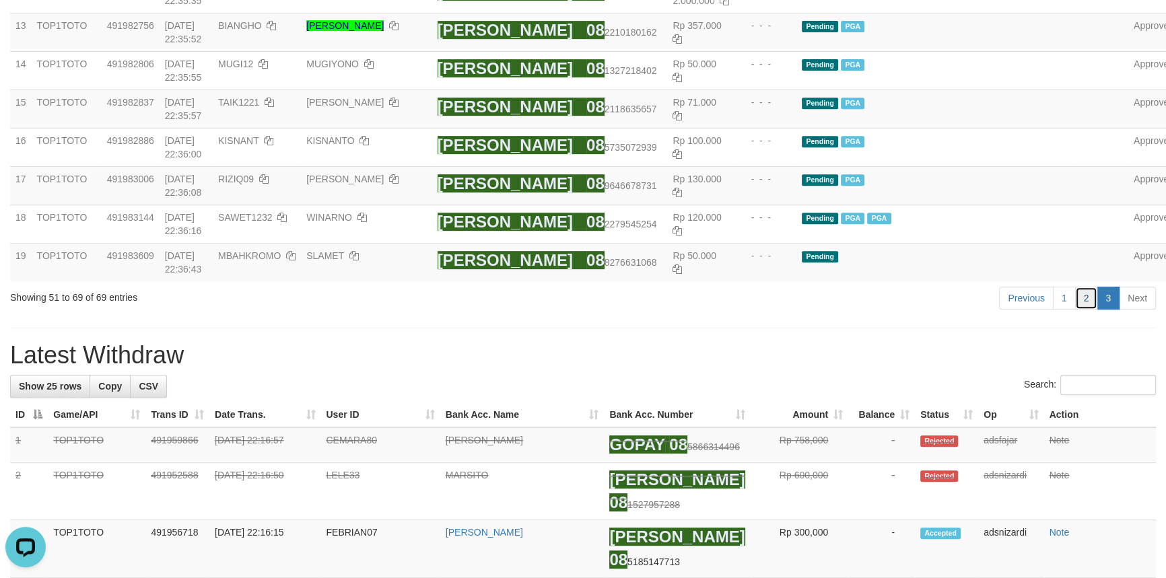
click at [1081, 310] on link "2" at bounding box center [1086, 298] width 23 height 23
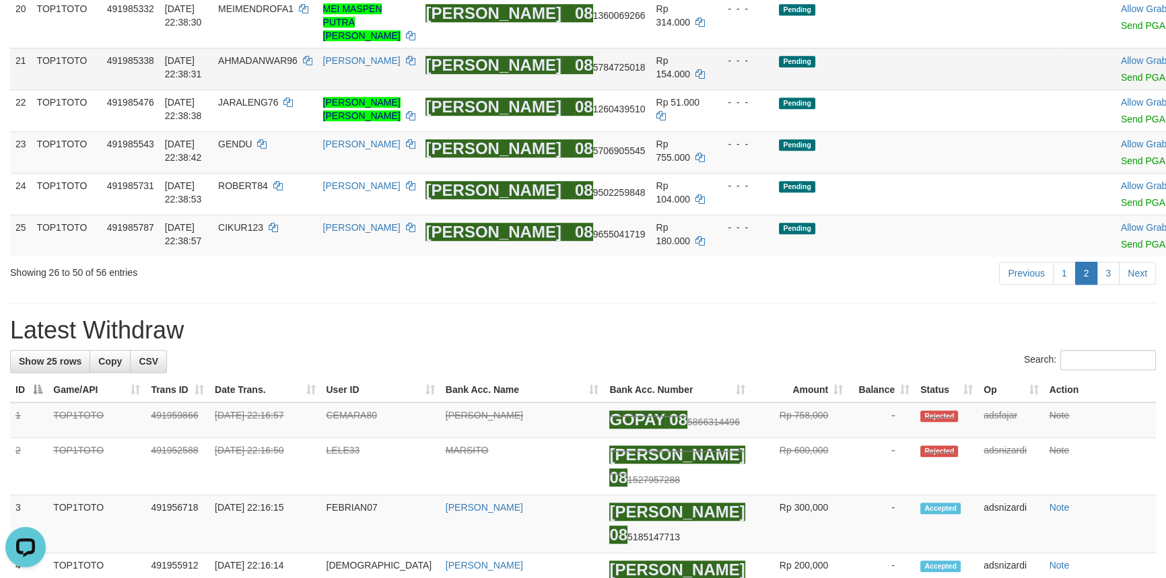
scroll to position [1182, 0]
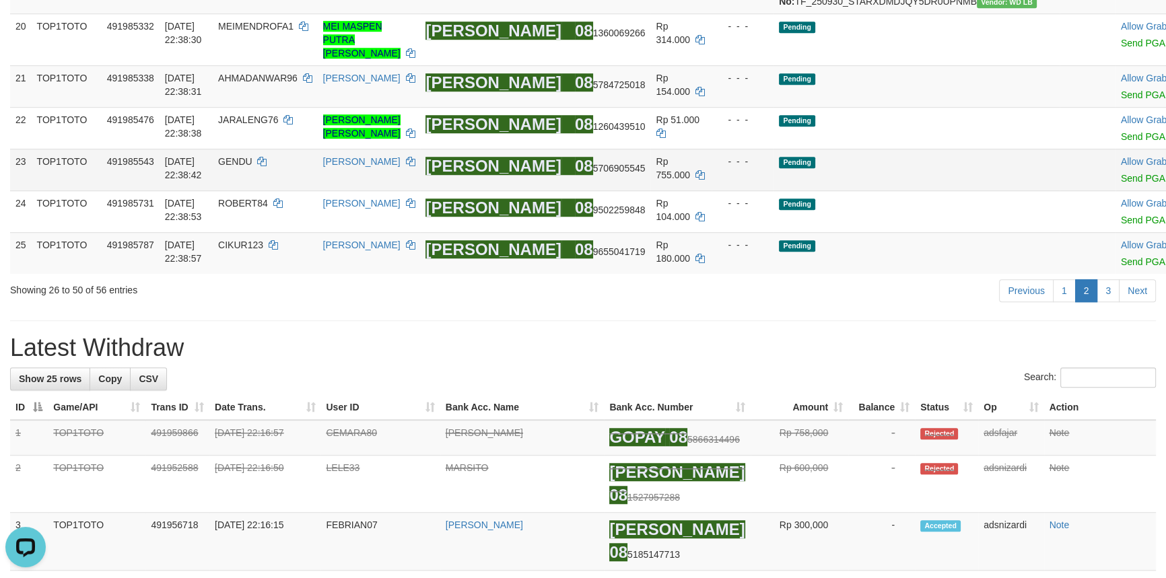
drag, startPoint x: 813, startPoint y: 420, endPoint x: 801, endPoint y: 422, distance: 12.3
click at [807, 191] on td "Pending" at bounding box center [917, 170] width 286 height 42
click at [1106, 302] on link "3" at bounding box center [1108, 290] width 23 height 23
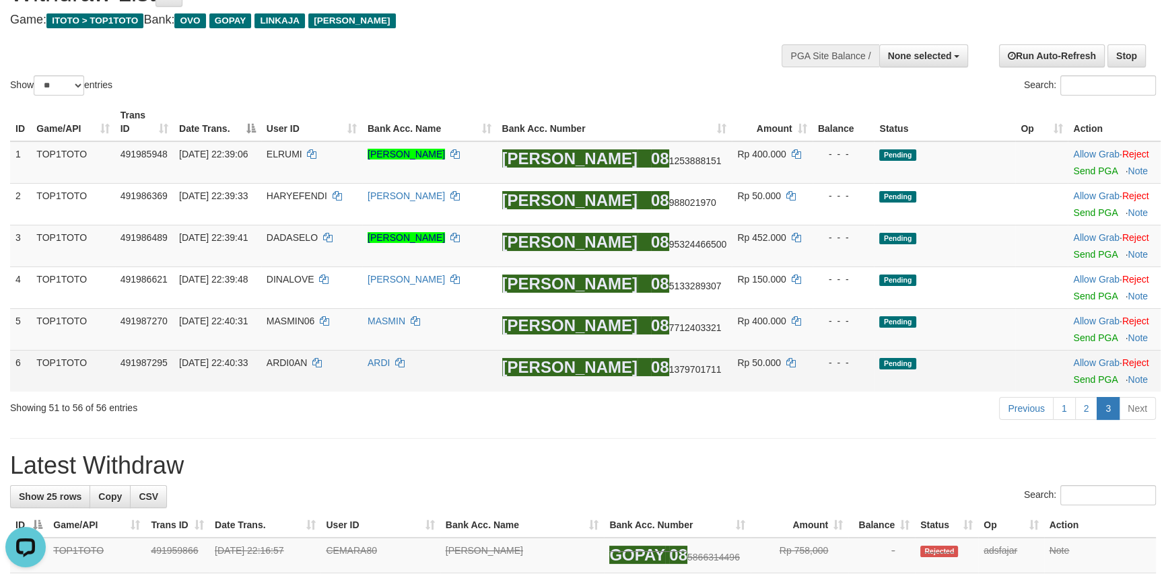
scroll to position [65, 0]
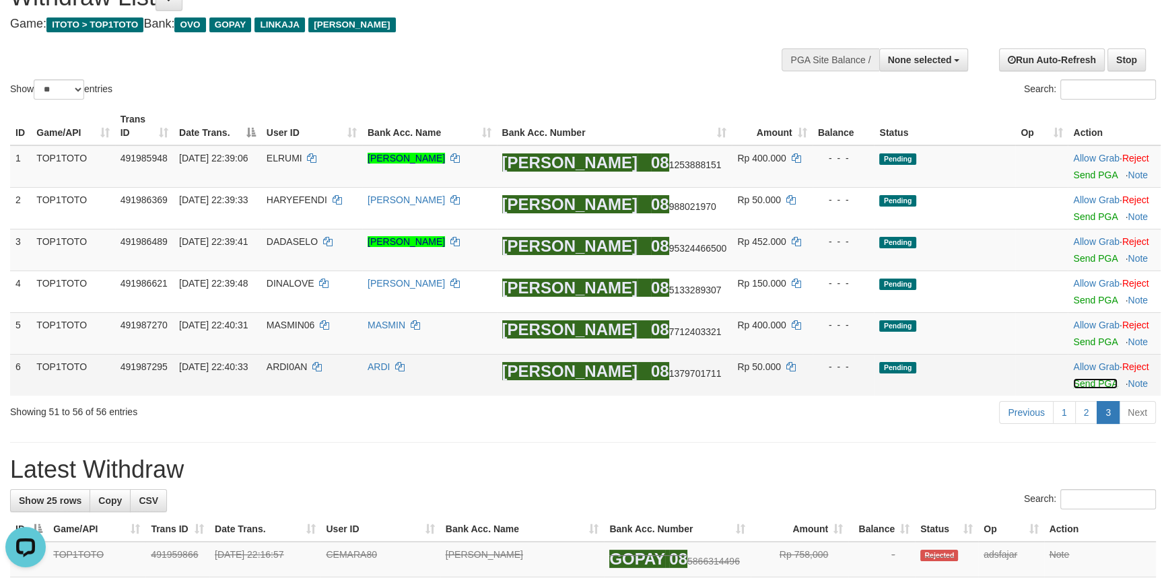
click at [1073, 383] on link "Send PGA" at bounding box center [1095, 383] width 44 height 11
click at [1076, 347] on td "Allow Grab · Reject Send PGA · Note" at bounding box center [1114, 333] width 93 height 42
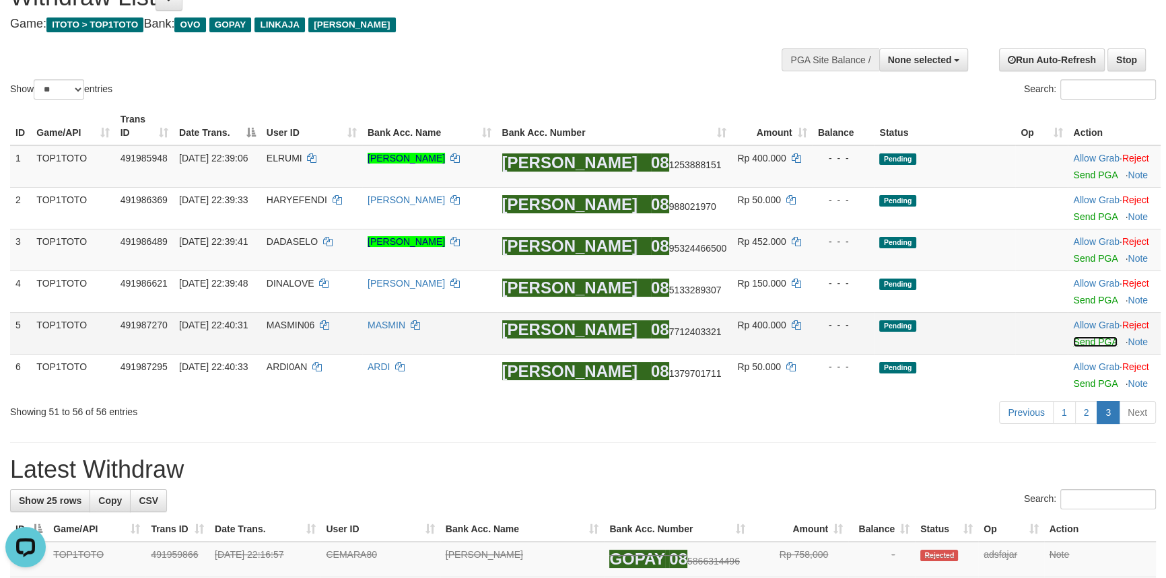
click at [1077, 343] on link "Send PGA" at bounding box center [1095, 342] width 44 height 11
click at [1077, 295] on link "Send PGA" at bounding box center [1095, 300] width 44 height 11
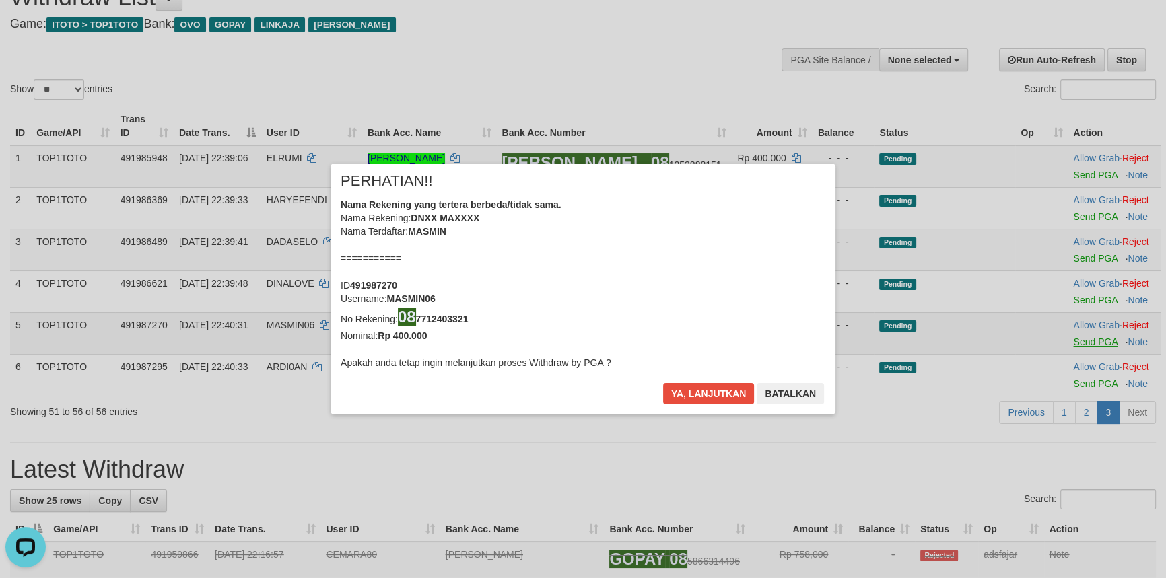
click at [1076, 258] on div "× PERHATIAN!! Nama Rekening yang tertera berbeda/tidak sama. Nama Rekening: DNX…" at bounding box center [583, 289] width 1166 height 304
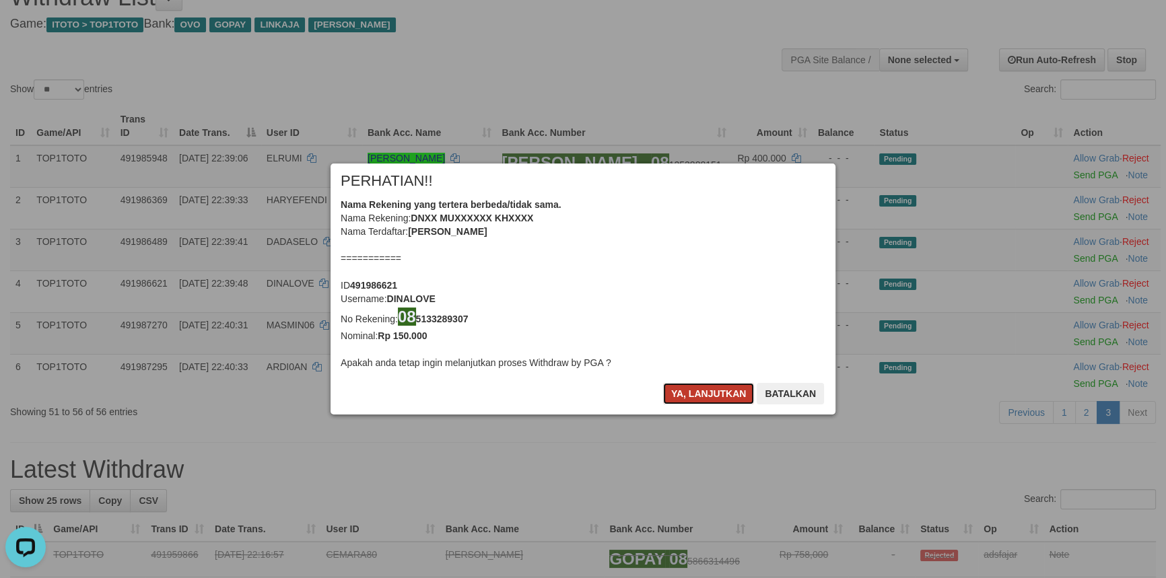
click at [702, 389] on button "Ya, lanjutkan" at bounding box center [709, 394] width 92 height 22
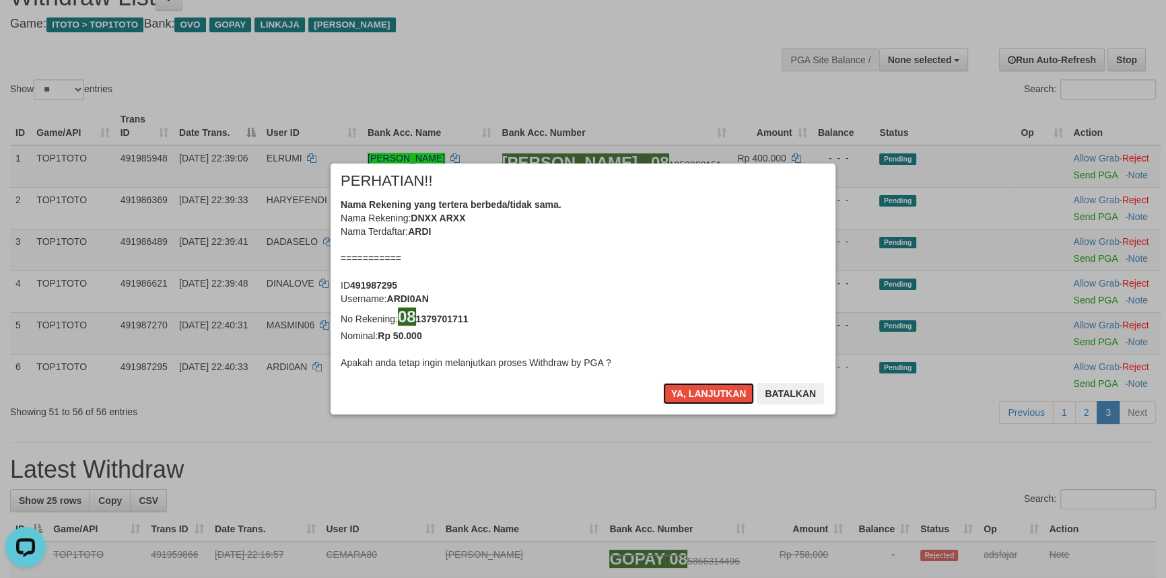
click at [702, 389] on button "Ya, lanjutkan" at bounding box center [709, 394] width 92 height 22
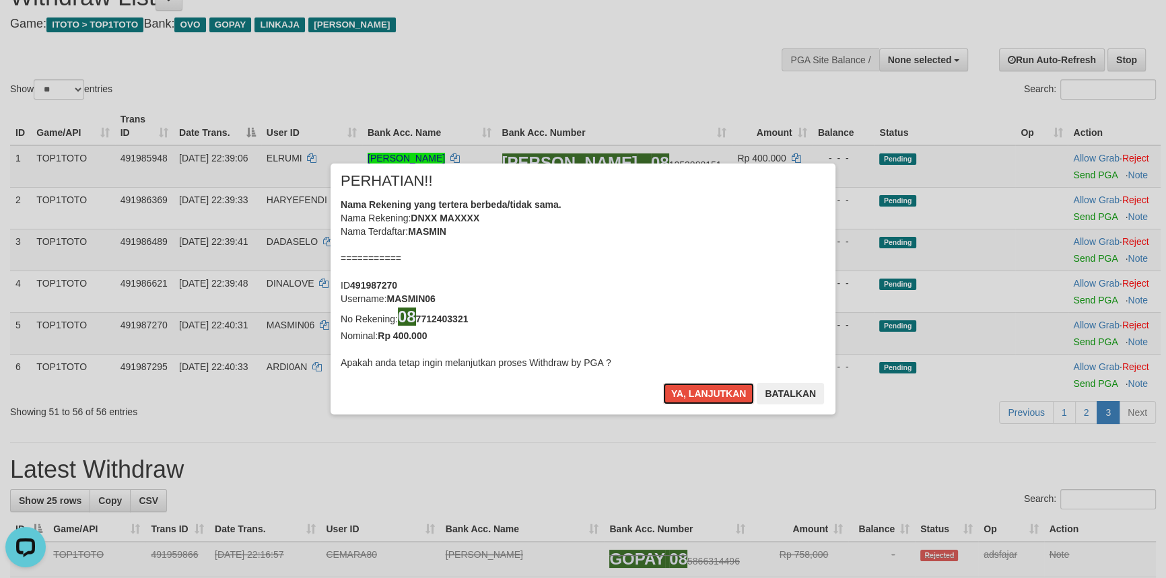
click at [702, 389] on button "Ya, lanjutkan" at bounding box center [709, 394] width 92 height 22
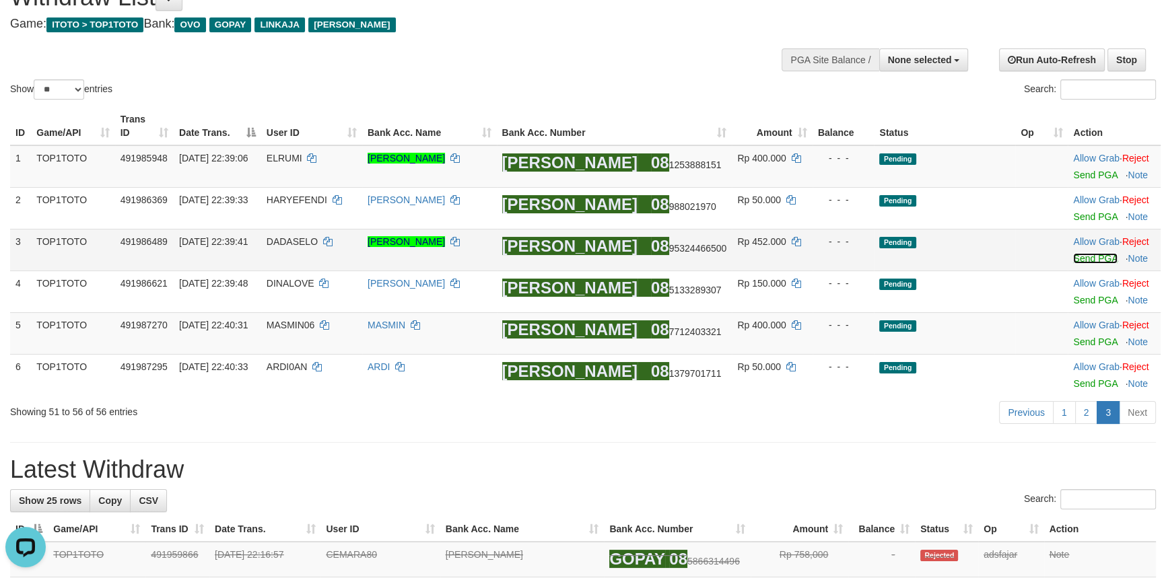
click at [1082, 260] on link "Send PGA" at bounding box center [1095, 258] width 44 height 11
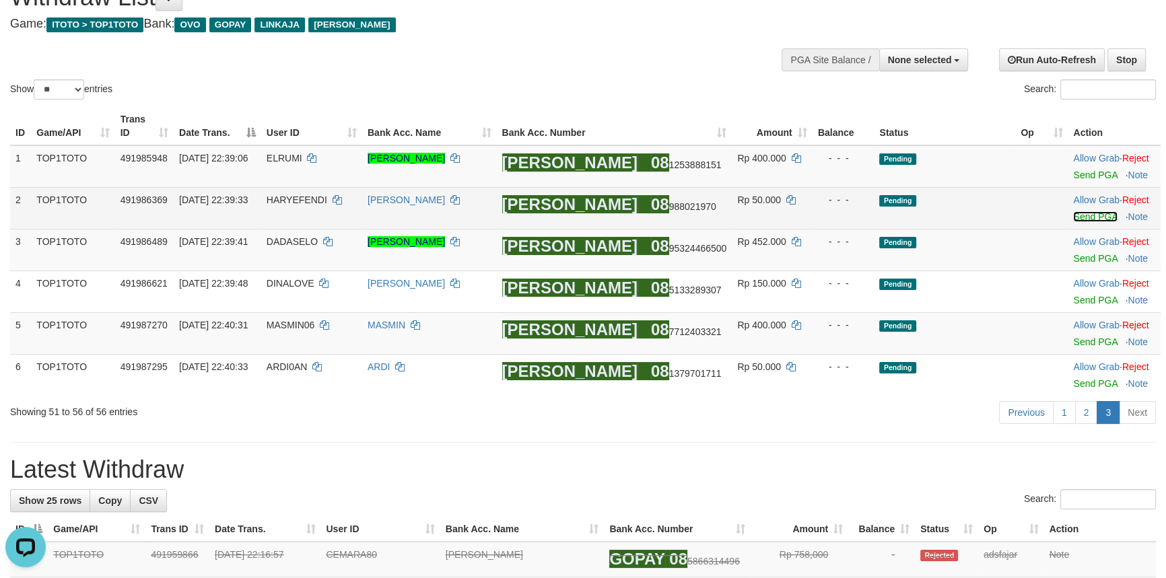
click at [1078, 218] on link "Send PGA" at bounding box center [1095, 216] width 44 height 11
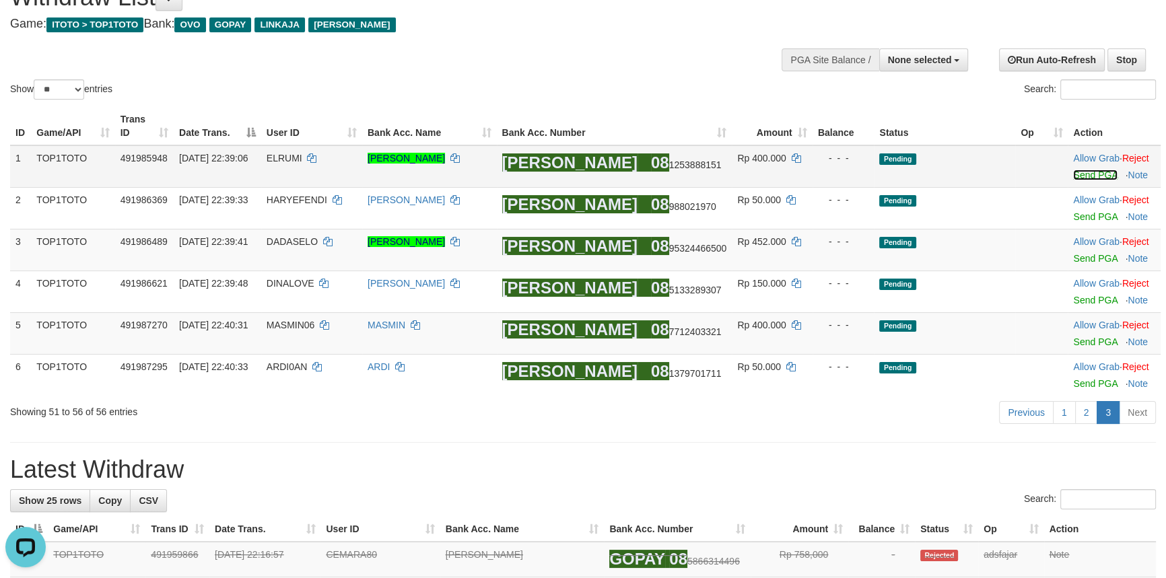
click at [1076, 178] on link "Send PGA" at bounding box center [1095, 175] width 44 height 11
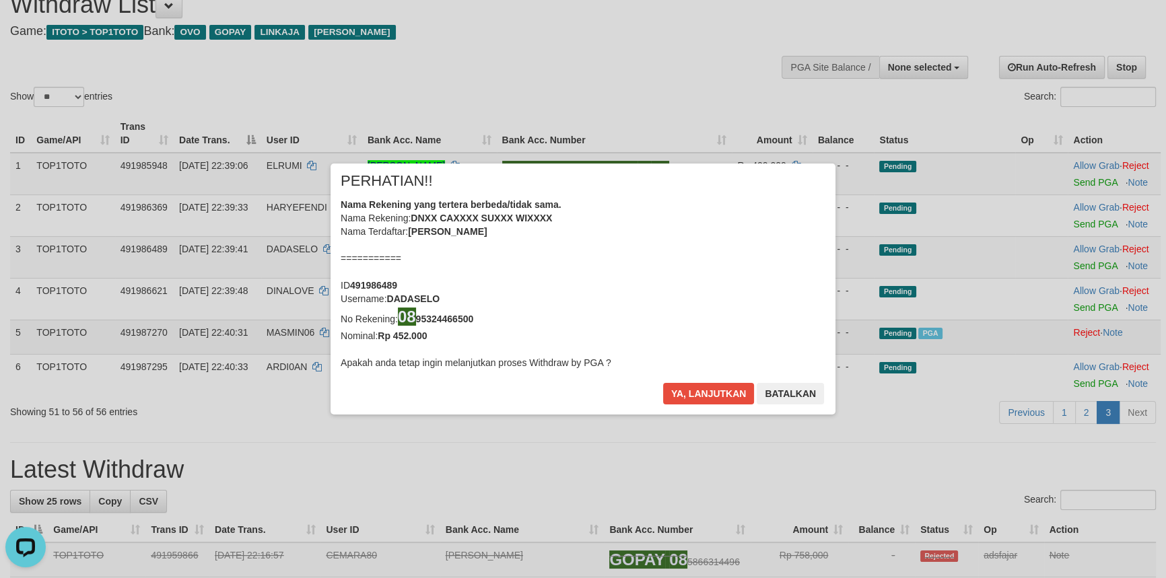
scroll to position [50, 0]
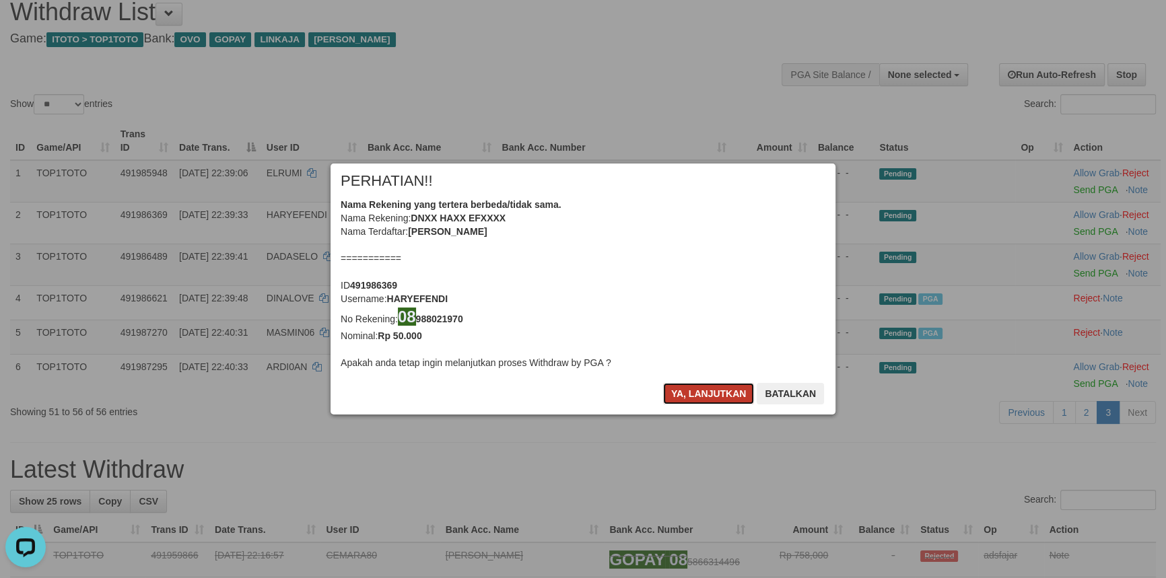
click at [701, 389] on button "Ya, lanjutkan" at bounding box center [709, 394] width 92 height 22
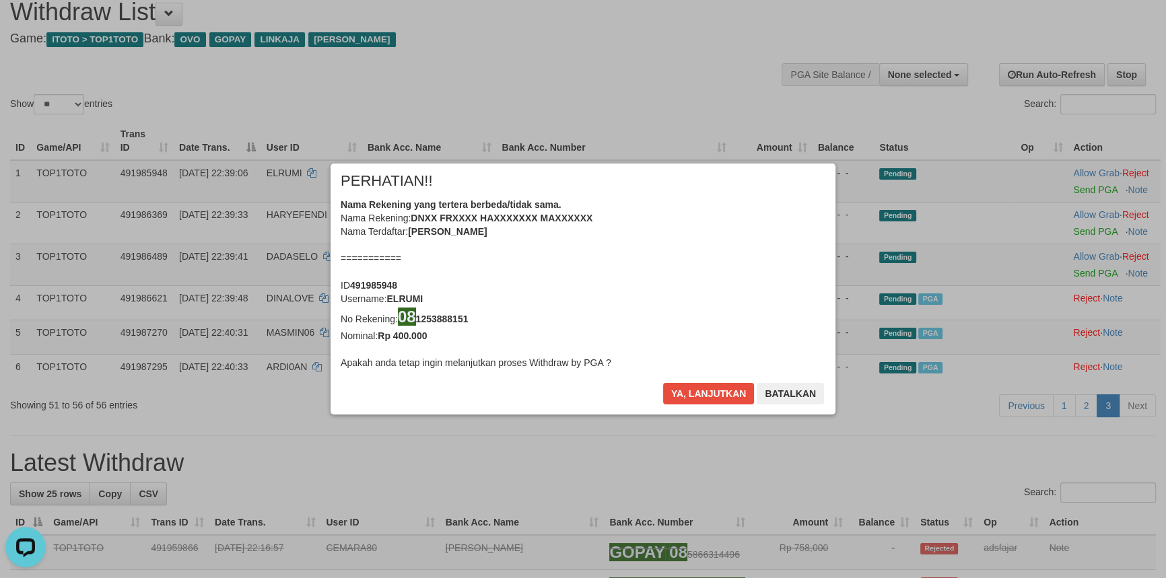
scroll to position [42, 0]
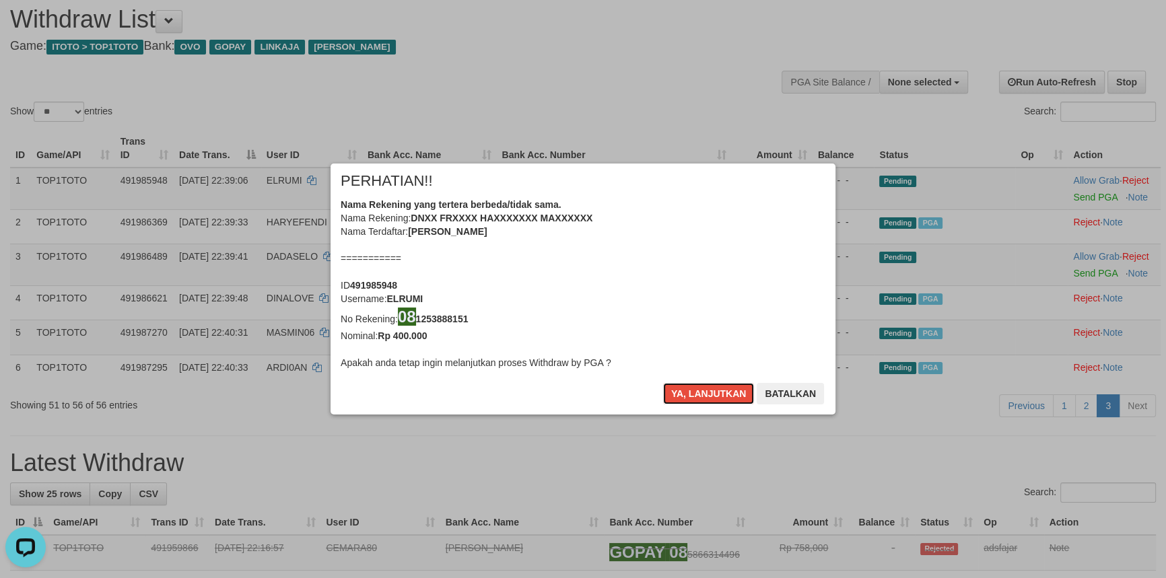
click at [701, 389] on button "Ya, lanjutkan" at bounding box center [709, 394] width 92 height 22
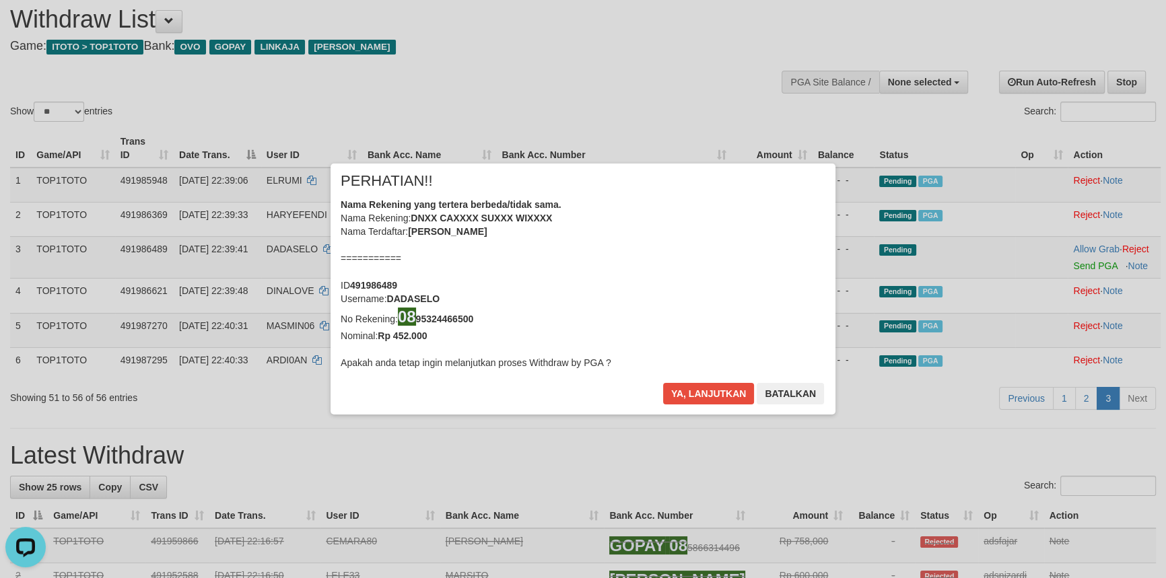
scroll to position [40, 0]
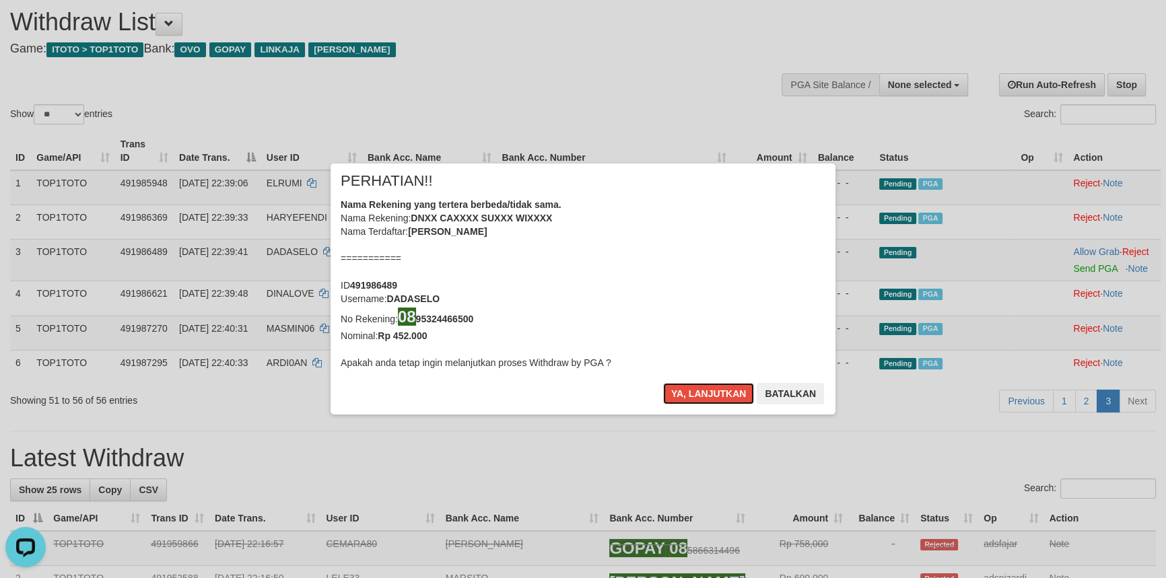
click at [701, 389] on button "Ya, lanjutkan" at bounding box center [709, 394] width 92 height 22
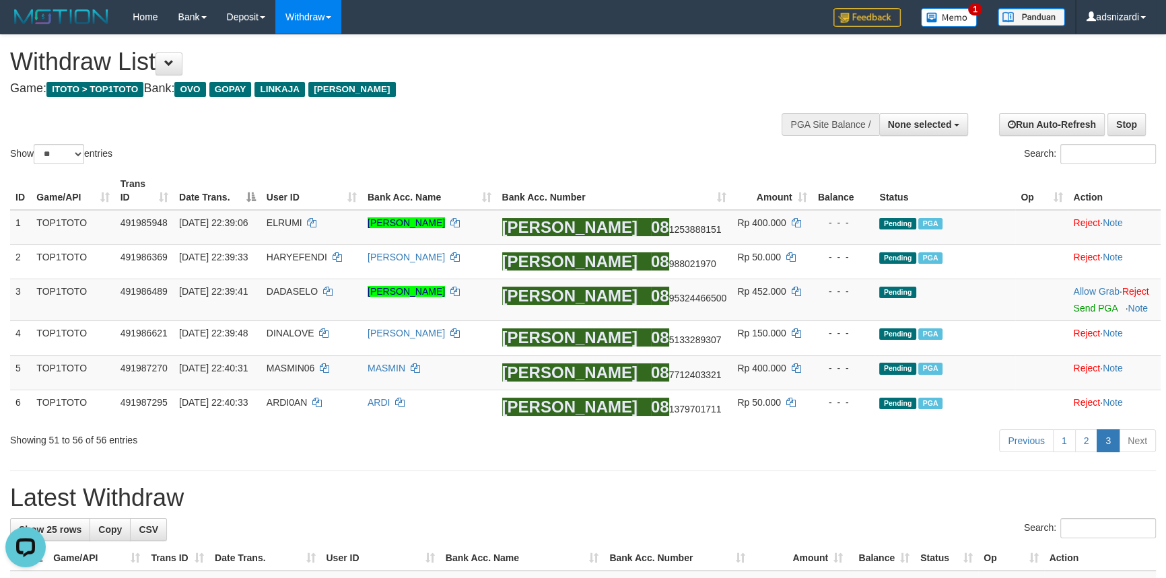
scroll to position [0, 0]
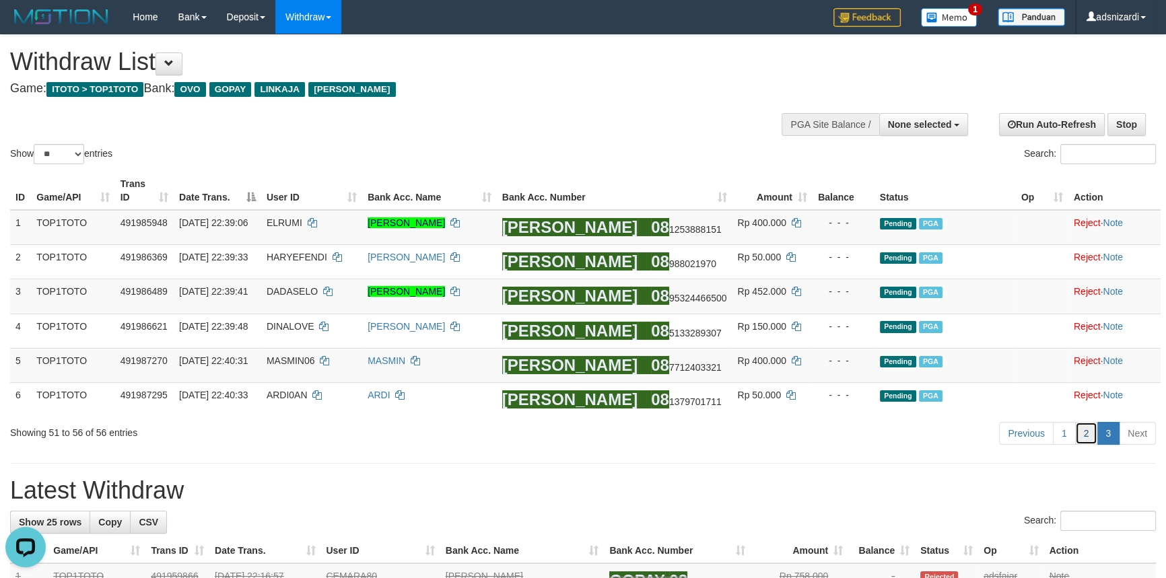
click at [1083, 441] on link "2" at bounding box center [1086, 433] width 23 height 23
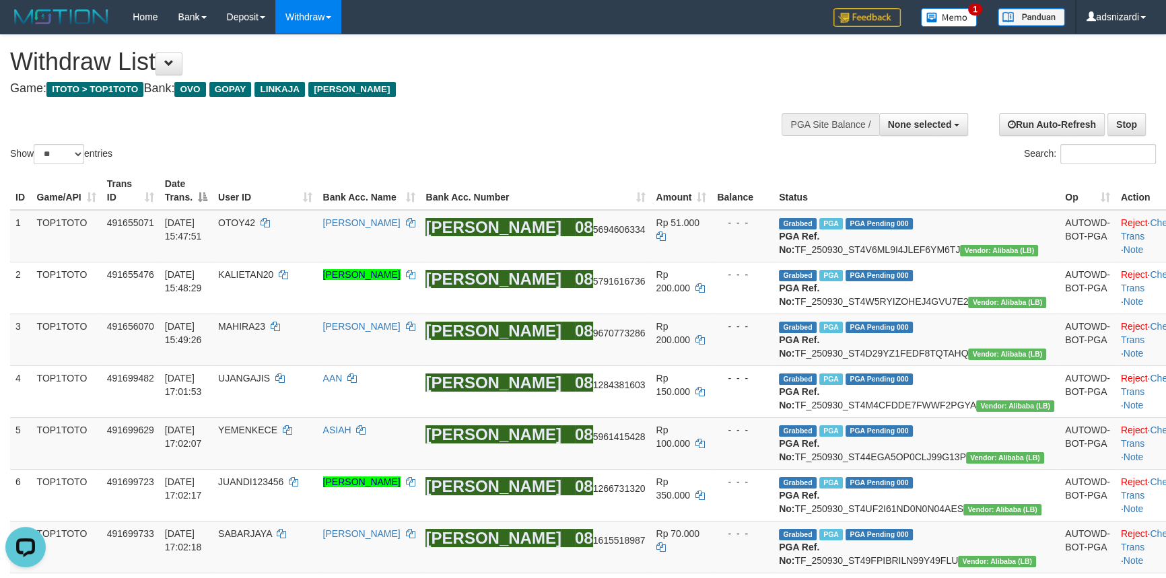
scroll to position [1400, 0]
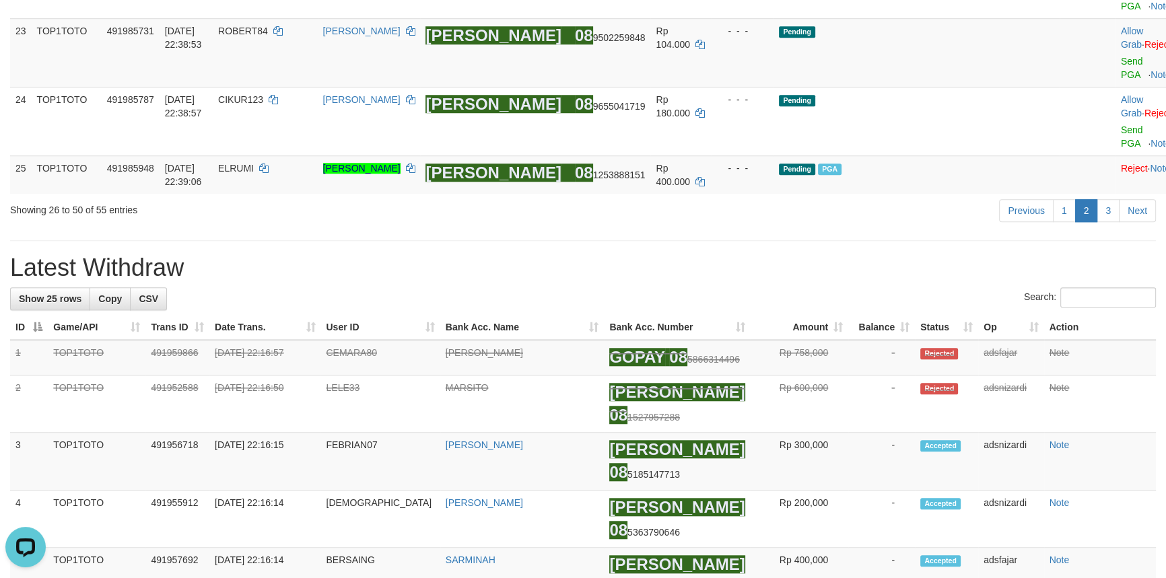
click at [713, 281] on h1 "Latest Withdraw" at bounding box center [583, 268] width 1146 height 27
click at [628, 407] on div "**********" at bounding box center [583, 234] width 1166 height 3199
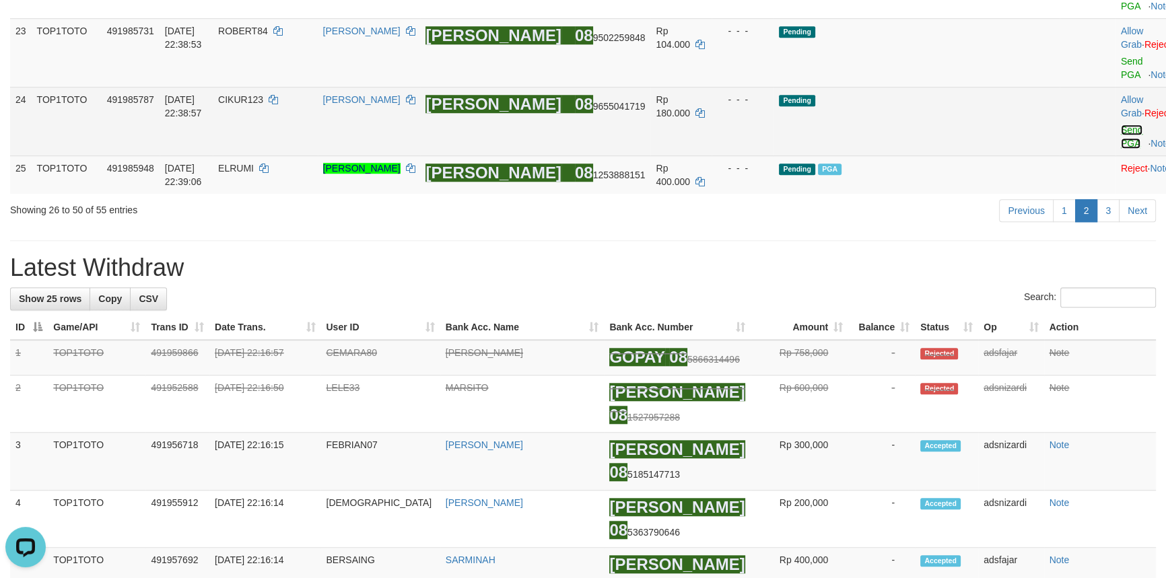
click at [1121, 149] on link "Send PGA" at bounding box center [1132, 137] width 22 height 24
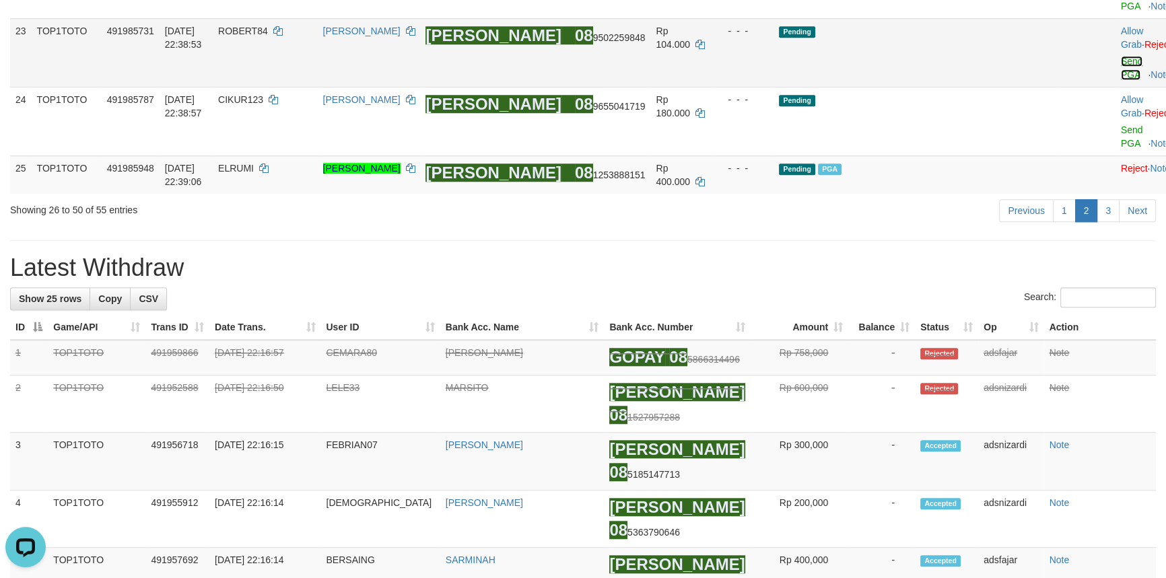
click at [1121, 80] on link "Send PGA" at bounding box center [1132, 68] width 22 height 24
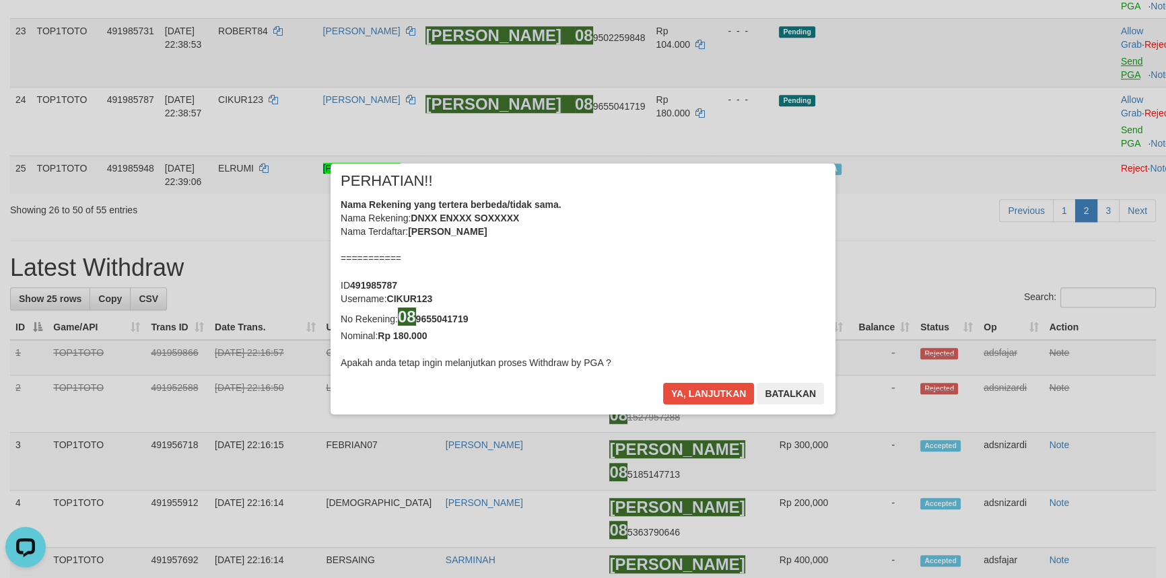
click at [1084, 195] on div "× PERHATIAN!! Nama Rekening yang tertera berbeda/tidak sama. Nama Rekening: DNX…" at bounding box center [583, 289] width 1166 height 304
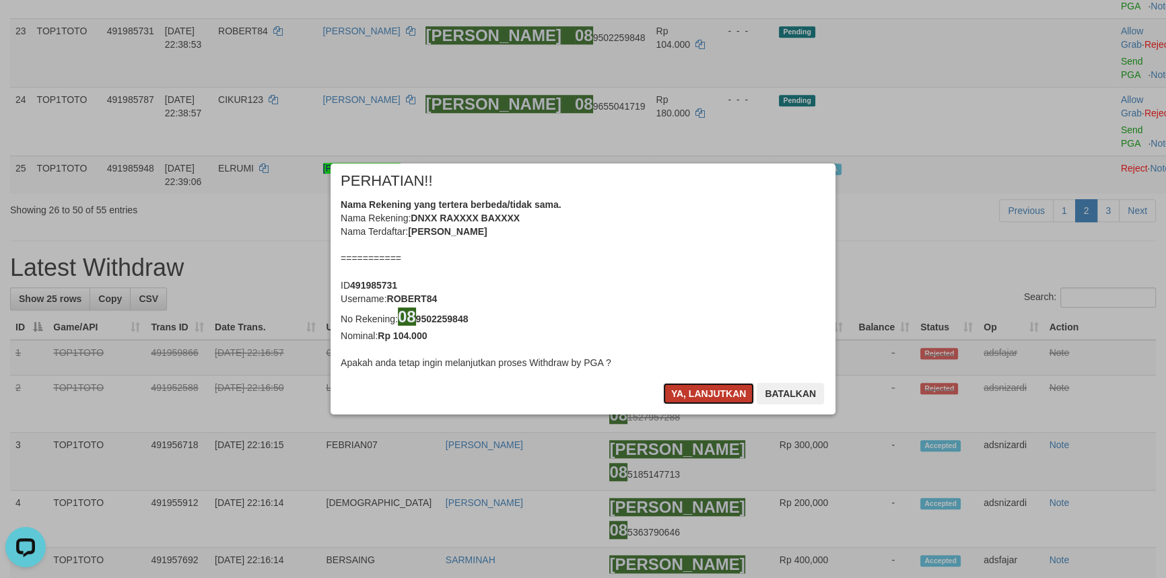
click at [684, 393] on button "Ya, lanjutkan" at bounding box center [709, 394] width 92 height 22
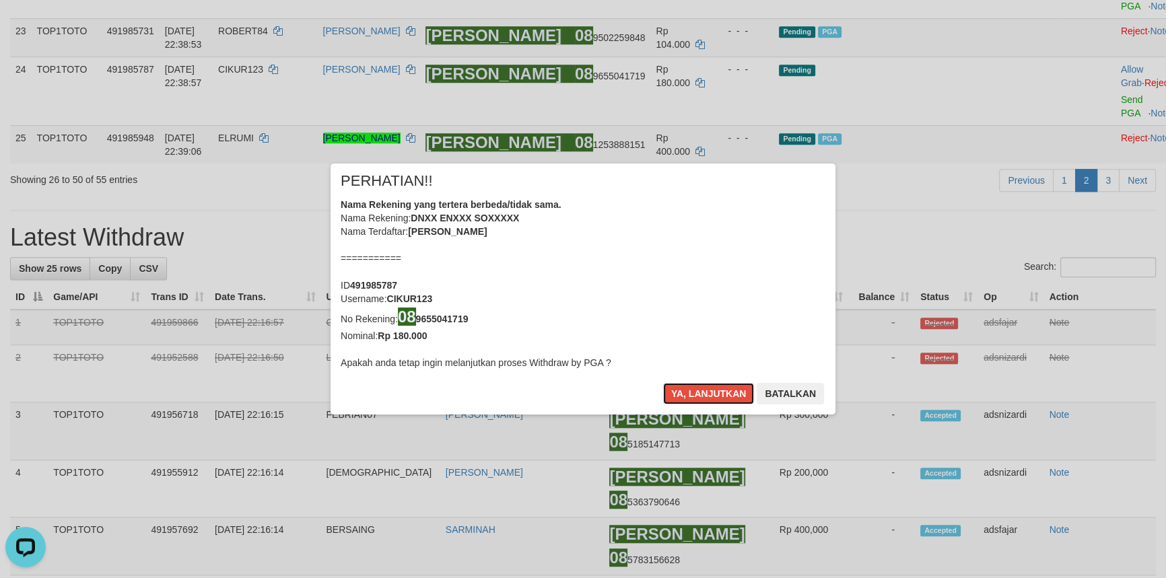
click at [684, 393] on button "Ya, lanjutkan" at bounding box center [709, 394] width 92 height 22
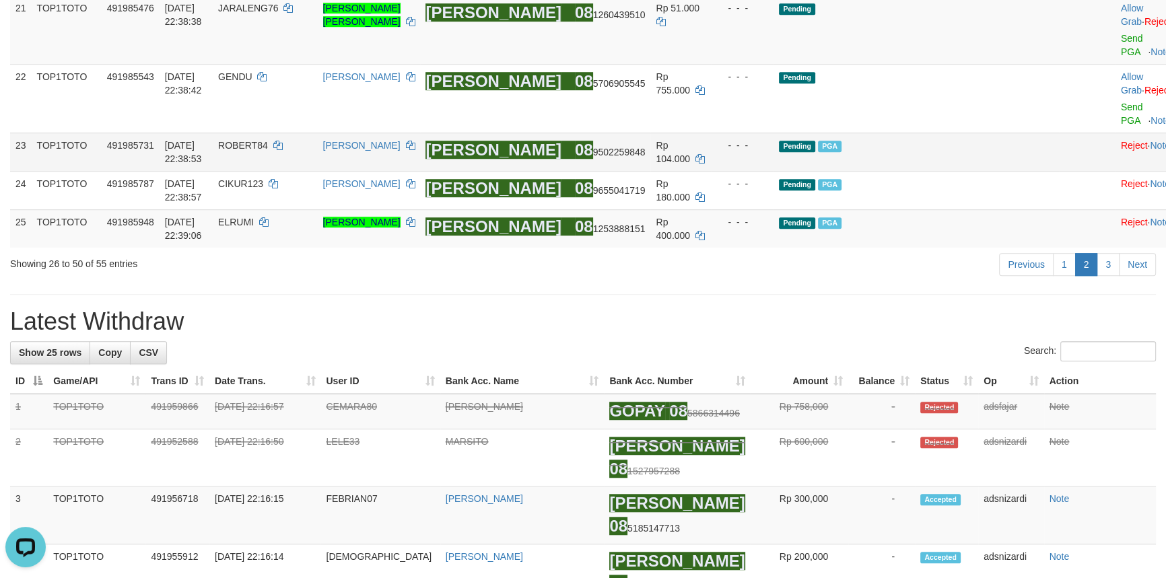
scroll to position [1216, 0]
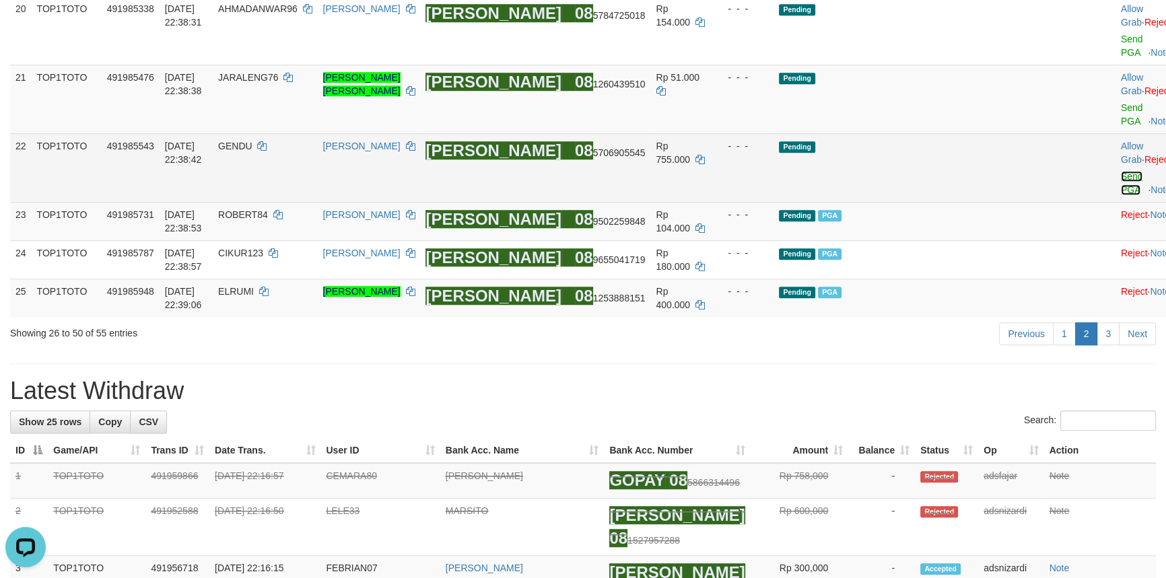
click at [1121, 195] on link "Send PGA" at bounding box center [1132, 183] width 22 height 24
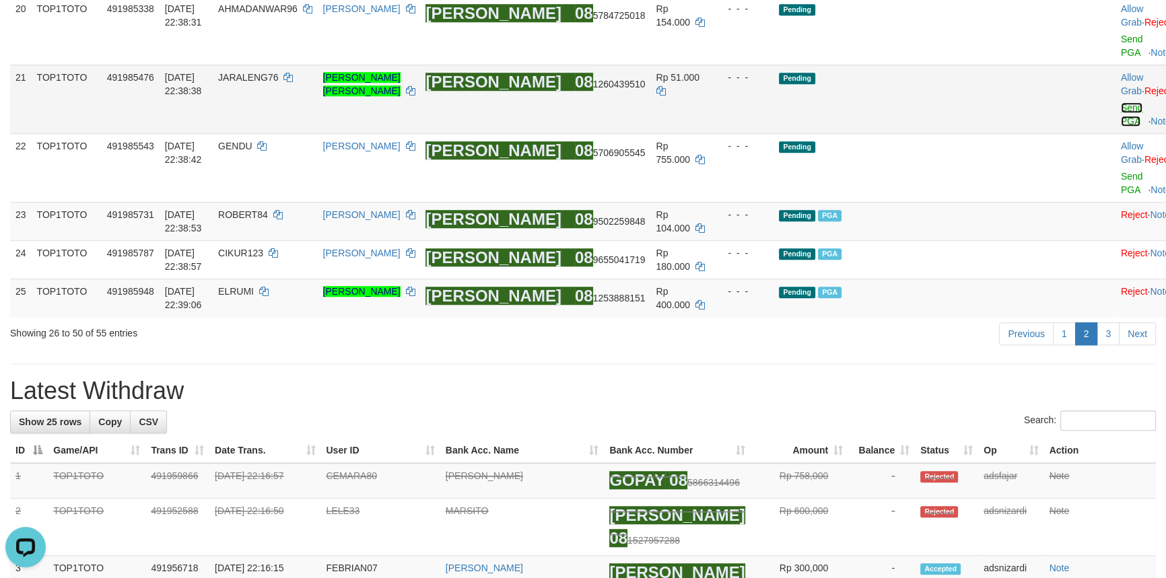
click at [1121, 127] on link "Send PGA" at bounding box center [1132, 114] width 22 height 24
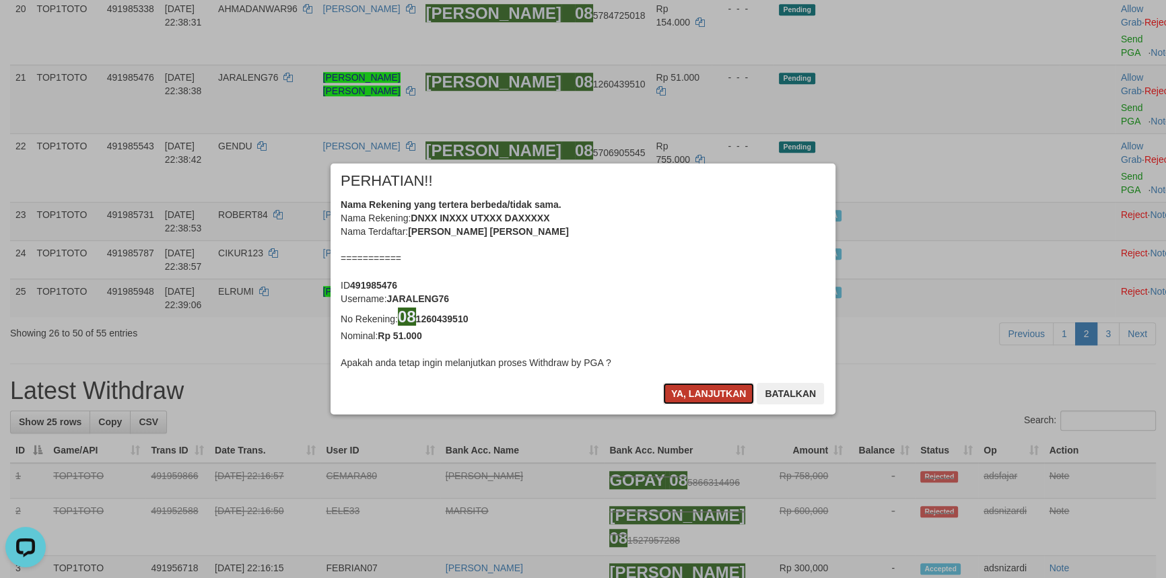
click at [697, 397] on button "Ya, lanjutkan" at bounding box center [709, 394] width 92 height 22
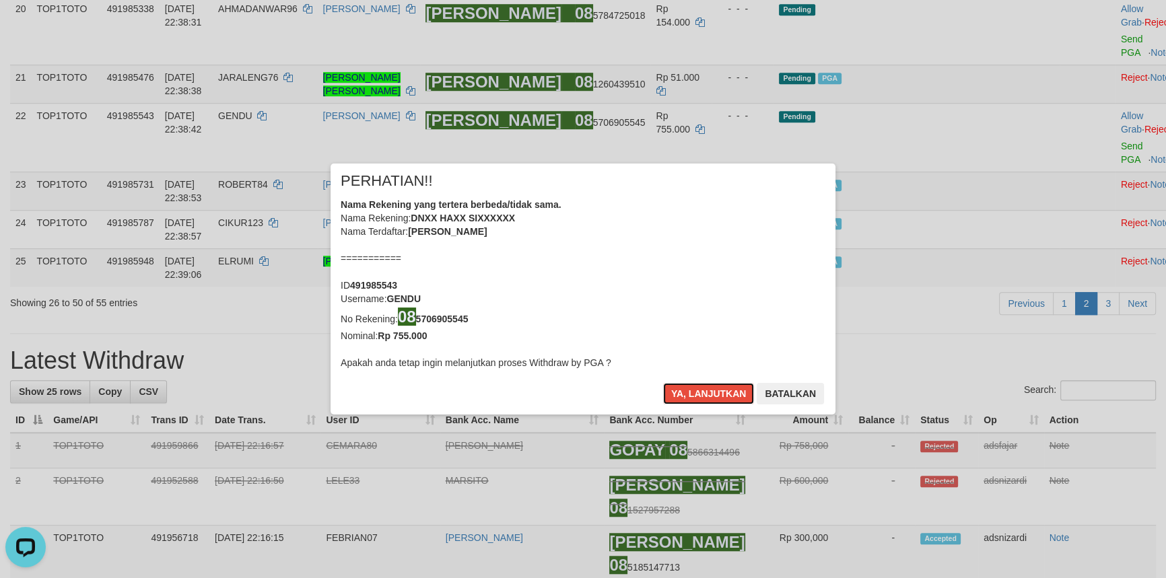
click at [697, 397] on button "Ya, lanjutkan" at bounding box center [709, 394] width 92 height 22
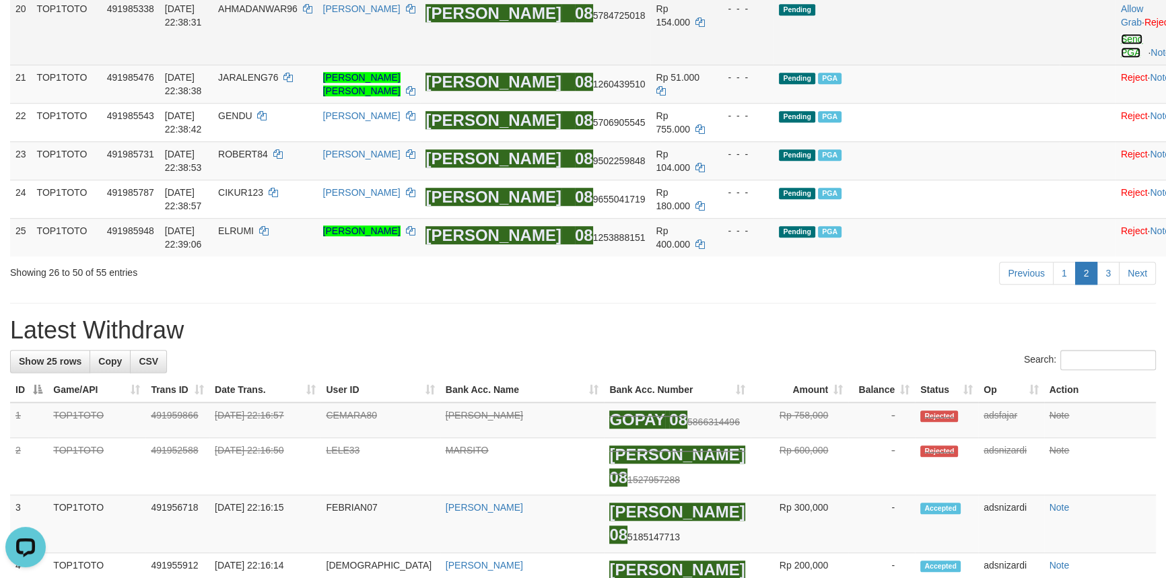
click at [1121, 58] on link "Send PGA" at bounding box center [1132, 46] width 22 height 24
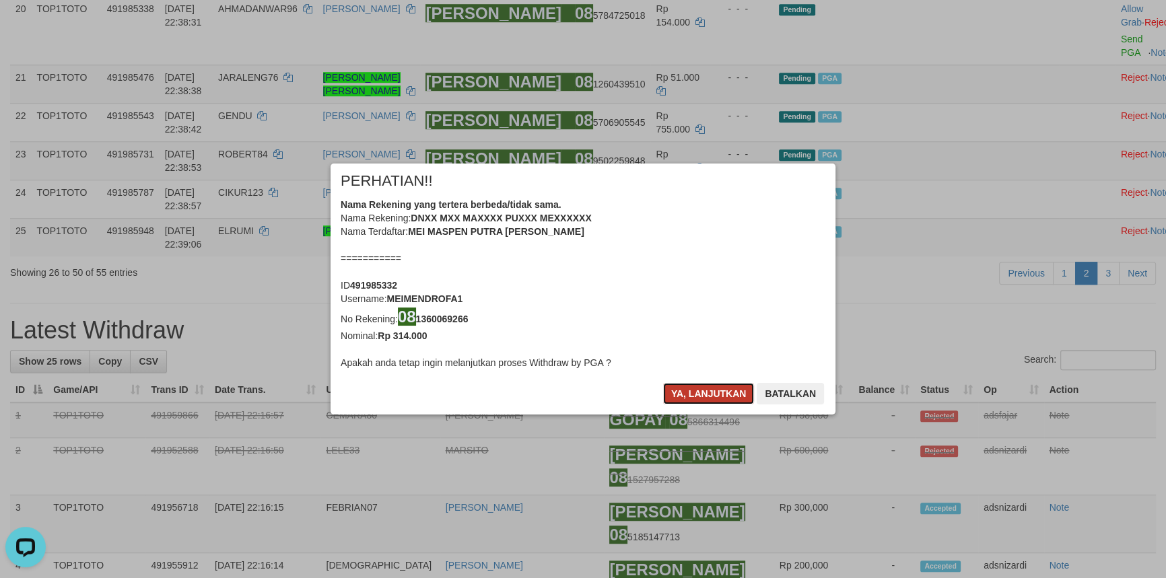
click at [691, 393] on button "Ya, lanjutkan" at bounding box center [709, 394] width 92 height 22
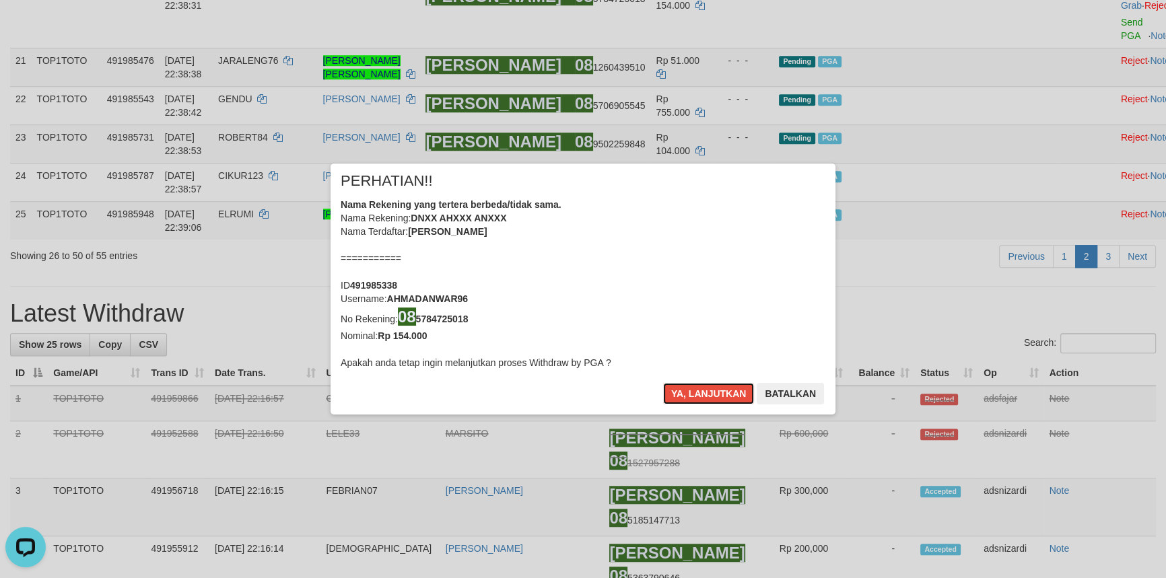
click at [691, 393] on button "Ya, lanjutkan" at bounding box center [709, 394] width 92 height 22
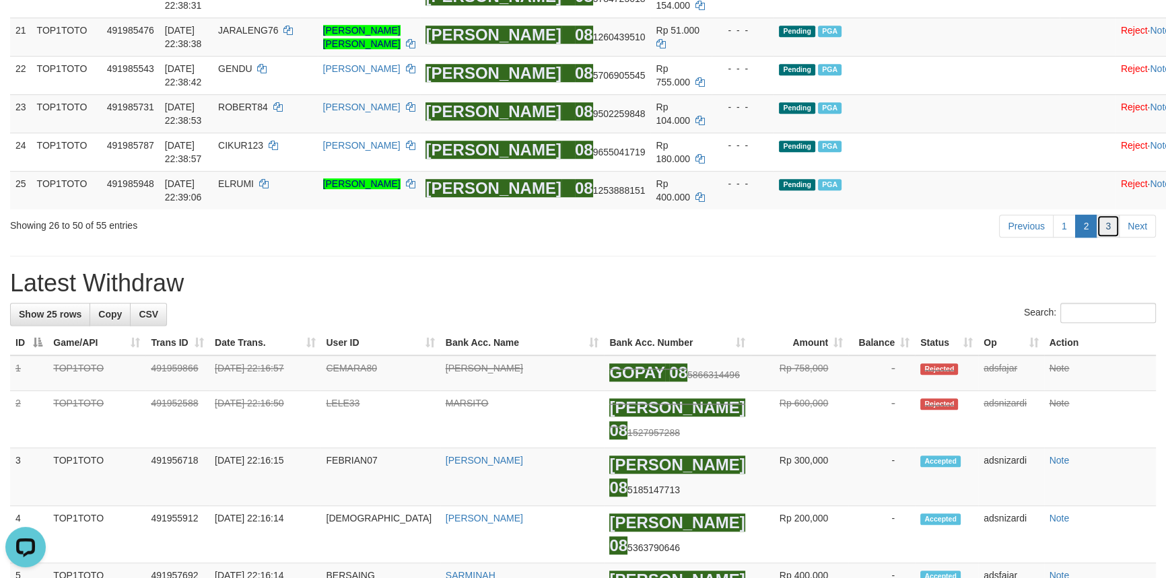
drag, startPoint x: 1105, startPoint y: 456, endPoint x: 1102, endPoint y: 444, distance: 11.9
click at [1105, 238] on link "3" at bounding box center [1108, 226] width 23 height 23
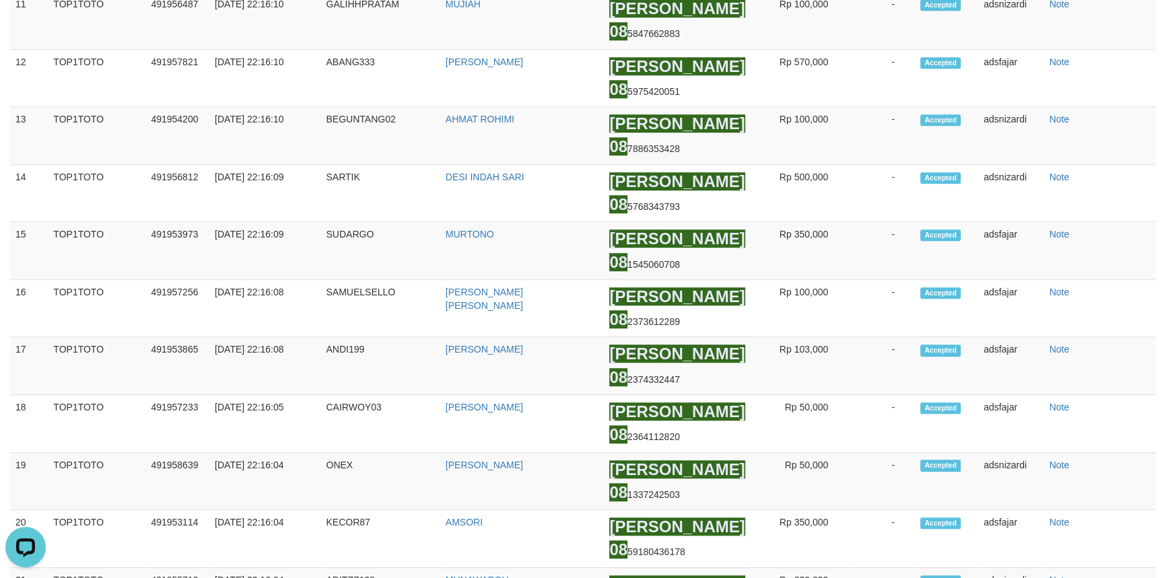
scroll to position [187, 0]
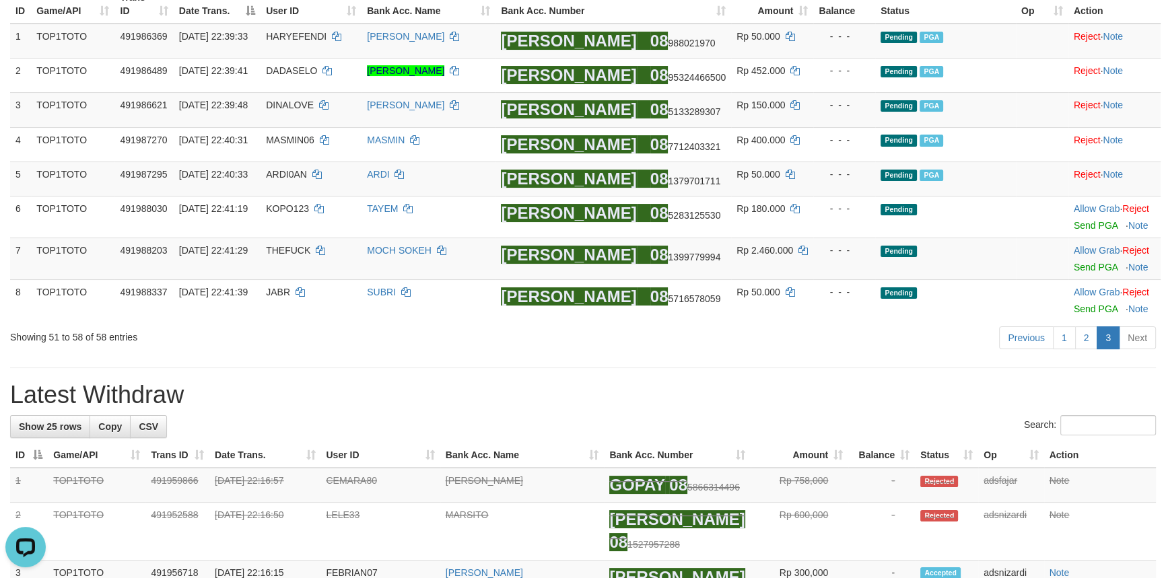
click at [696, 382] on h1 "Latest Withdraw" at bounding box center [583, 395] width 1146 height 27
click at [835, 390] on h1 "Latest Withdraw" at bounding box center [583, 395] width 1146 height 27
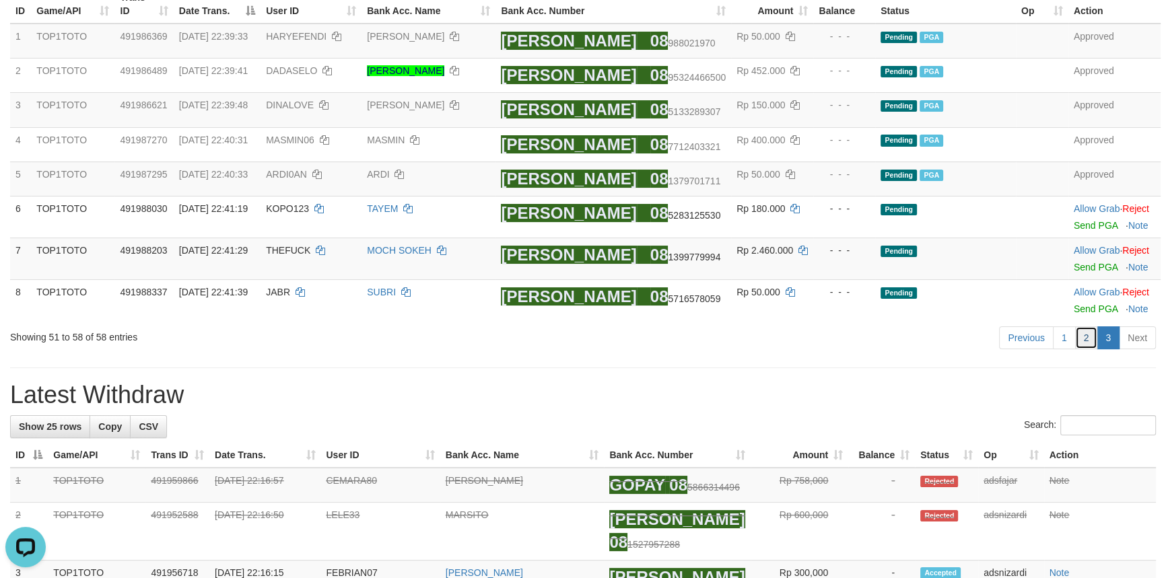
click at [1090, 335] on link "2" at bounding box center [1086, 338] width 23 height 23
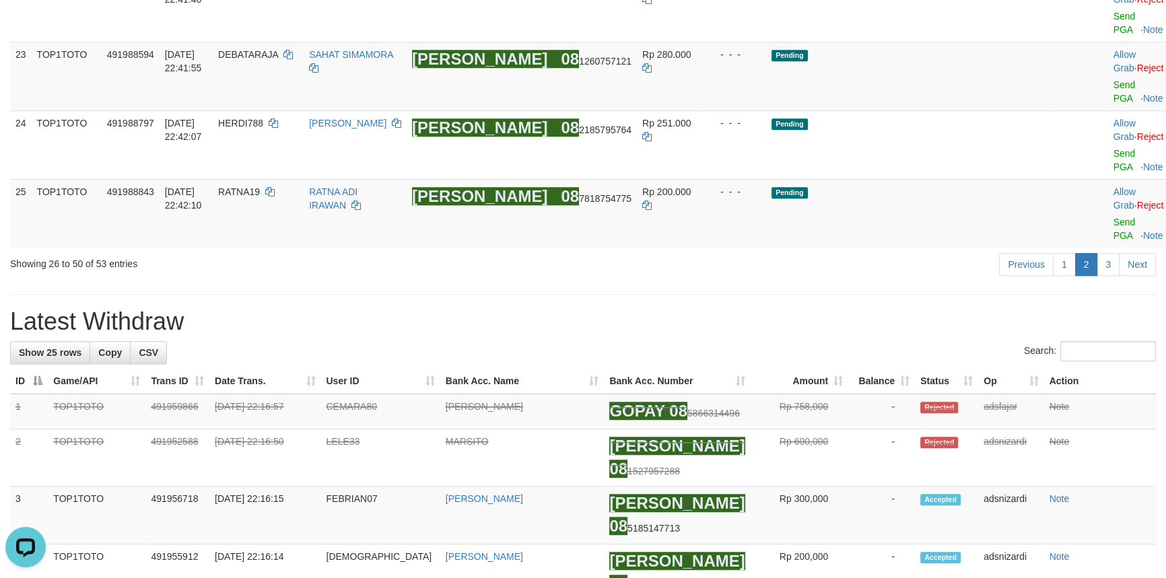
click at [856, 281] on div "Previous 1 2 3 Next" at bounding box center [826, 266] width 660 height 29
click at [1112, 276] on link "3" at bounding box center [1108, 264] width 23 height 23
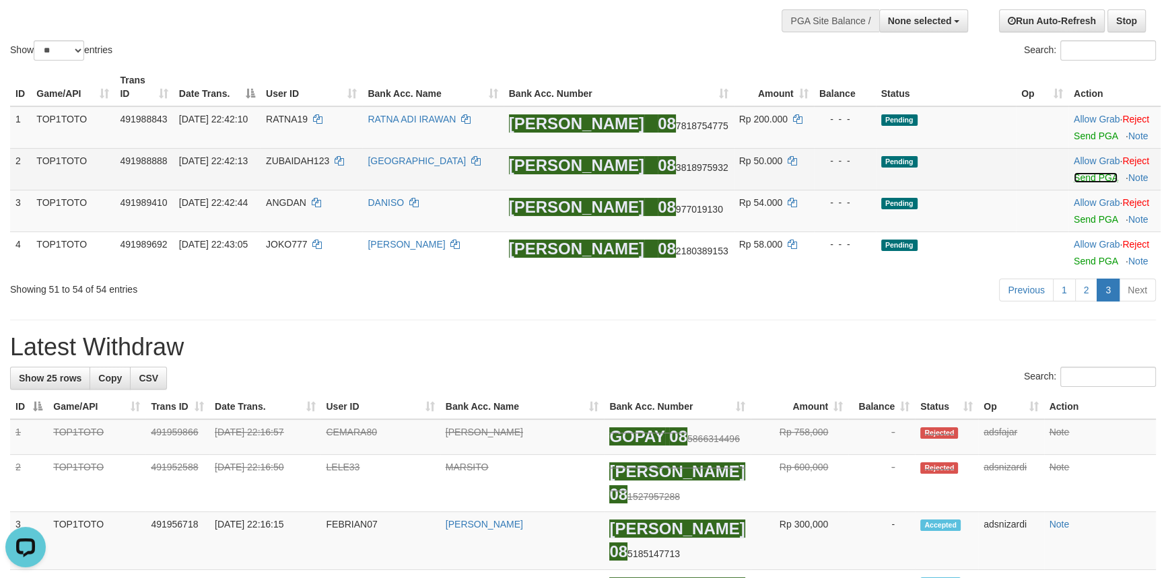
click at [1077, 175] on link "Send PGA" at bounding box center [1096, 177] width 44 height 11
click at [1097, 131] on link "Send PGA" at bounding box center [1096, 136] width 44 height 11
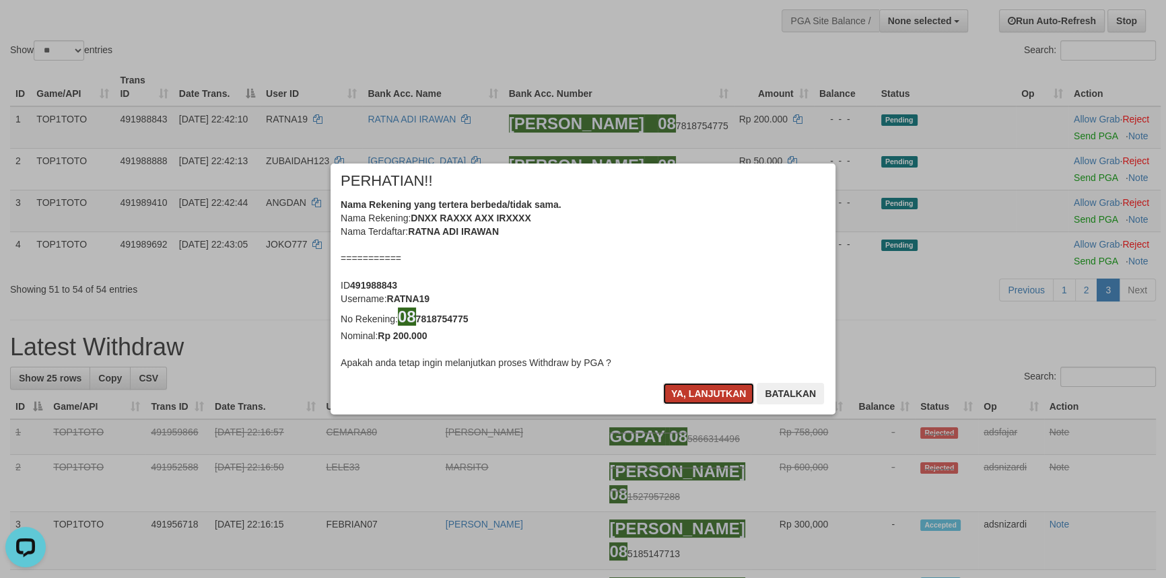
click at [691, 387] on button "Ya, lanjutkan" at bounding box center [709, 394] width 92 height 22
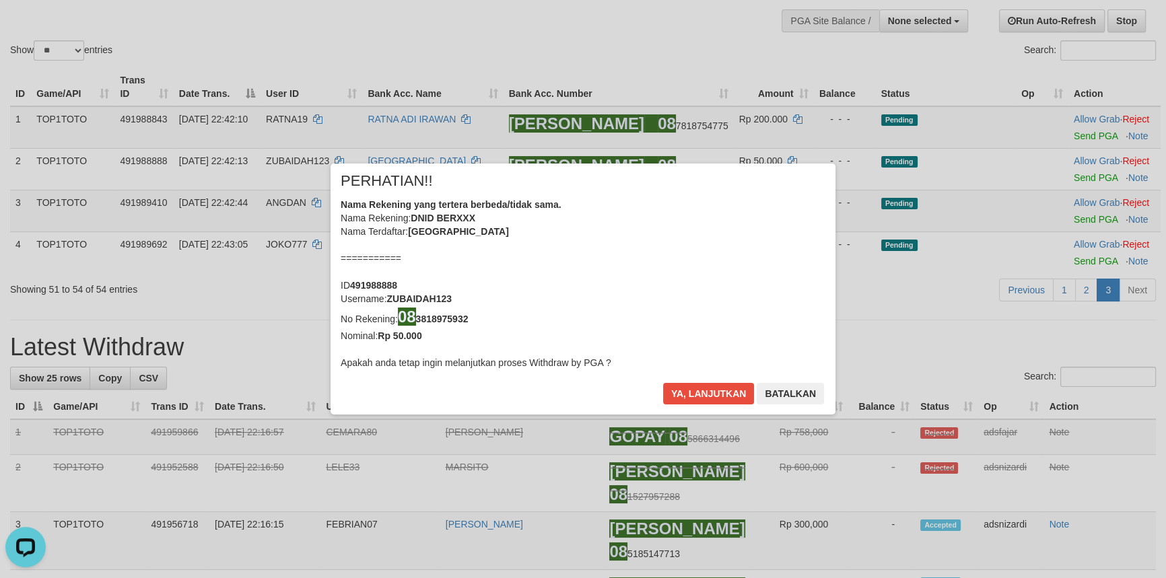
scroll to position [96, 0]
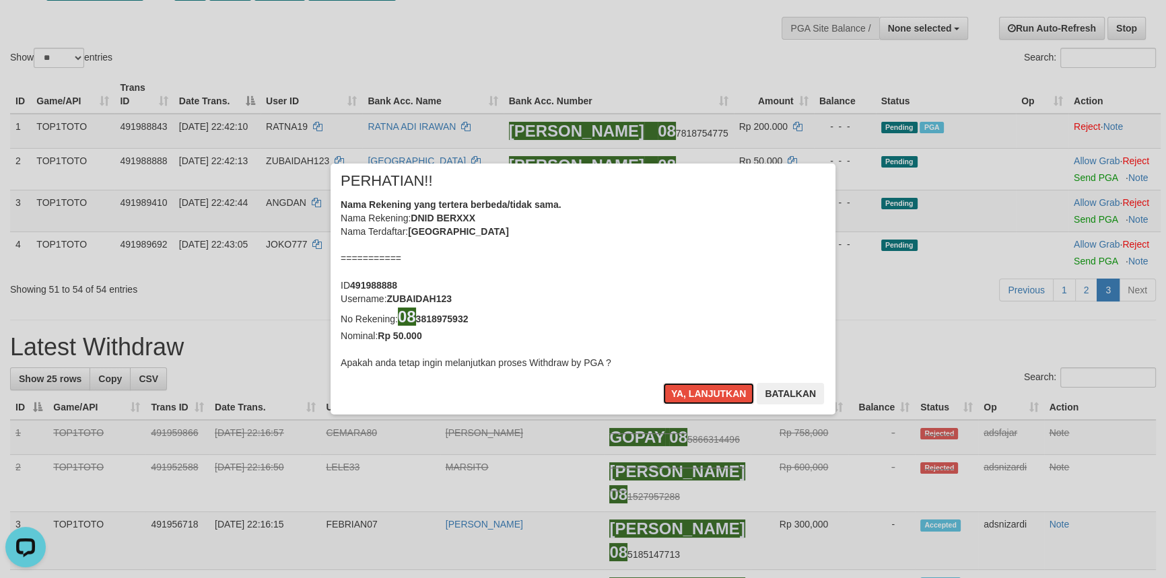
click at [691, 387] on button "Ya, lanjutkan" at bounding box center [709, 394] width 92 height 22
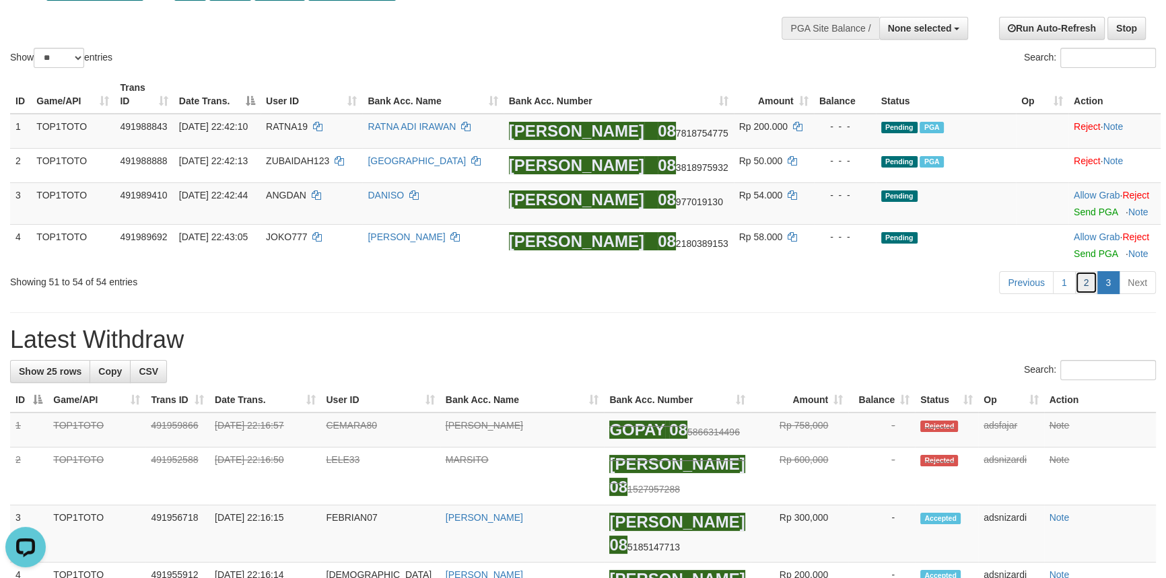
click at [1084, 287] on link "2" at bounding box center [1086, 282] width 23 height 23
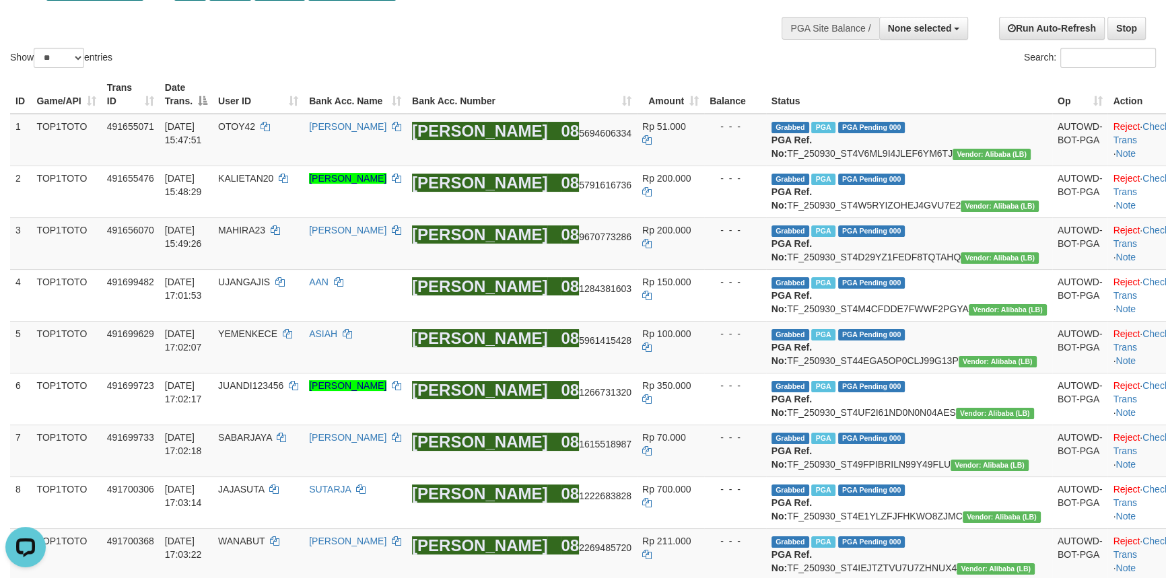
scroll to position [1376, 0]
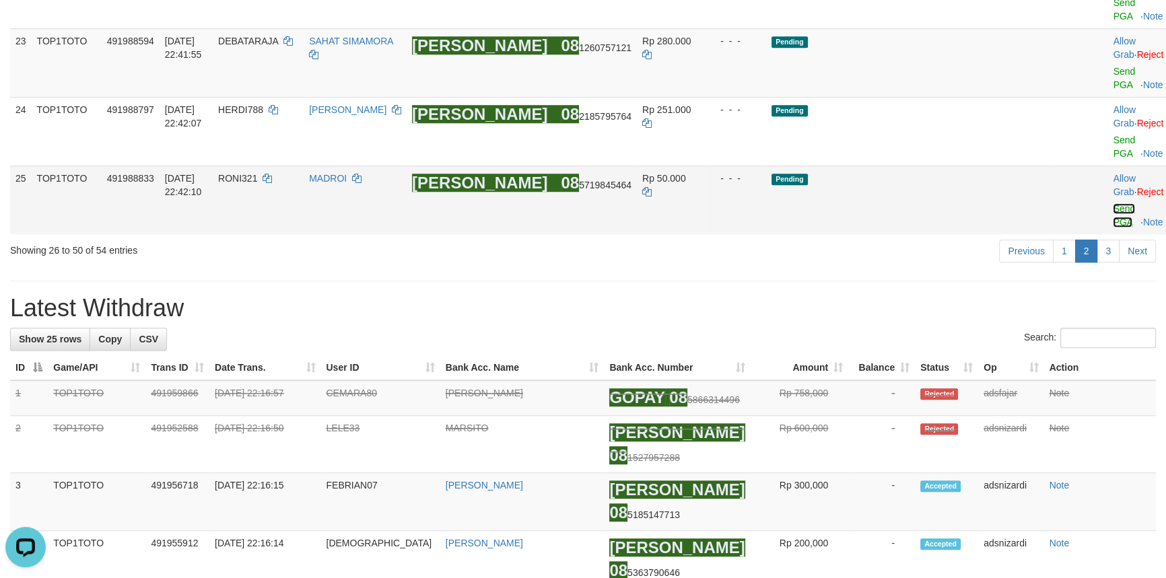
drag, startPoint x: 1082, startPoint y: 353, endPoint x: 1079, endPoint y: 294, distance: 59.4
click at [1113, 228] on link "Send PGA" at bounding box center [1124, 215] width 22 height 24
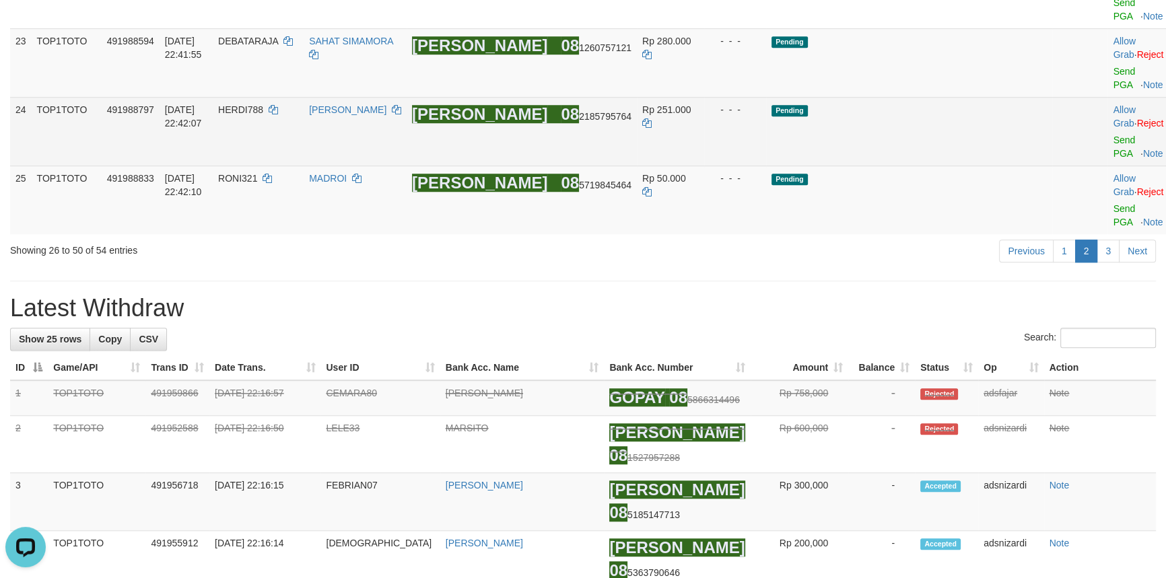
click at [1108, 166] on td "Allow Grab · Reject Send PGA · Note" at bounding box center [1141, 131] width 67 height 69
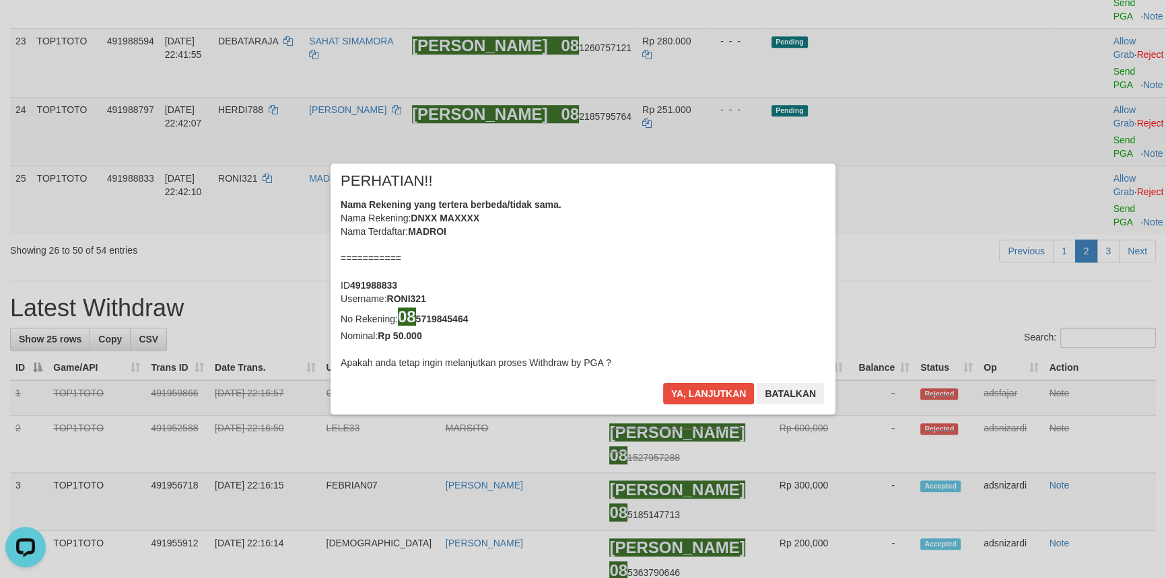
click at [1078, 298] on div "× PERHATIAN!! Nama Rekening yang tertera berbeda/tidak sama. Nama Rekening: DNX…" at bounding box center [583, 289] width 1166 height 304
click at [710, 392] on button "Ya, lanjutkan" at bounding box center [709, 394] width 92 height 22
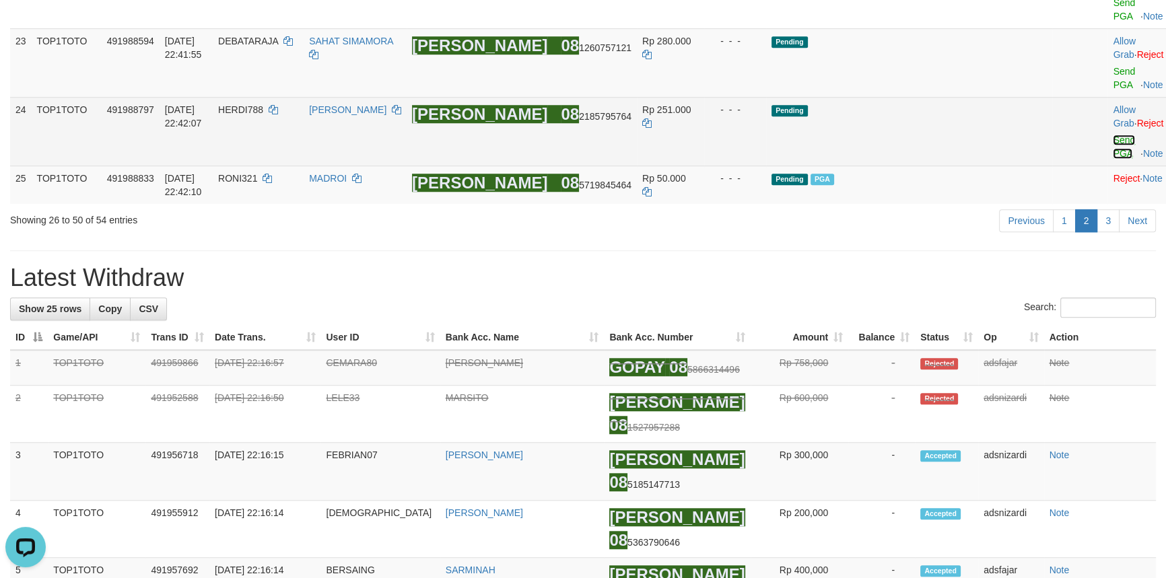
click at [1113, 159] on link "Send PGA" at bounding box center [1124, 147] width 22 height 24
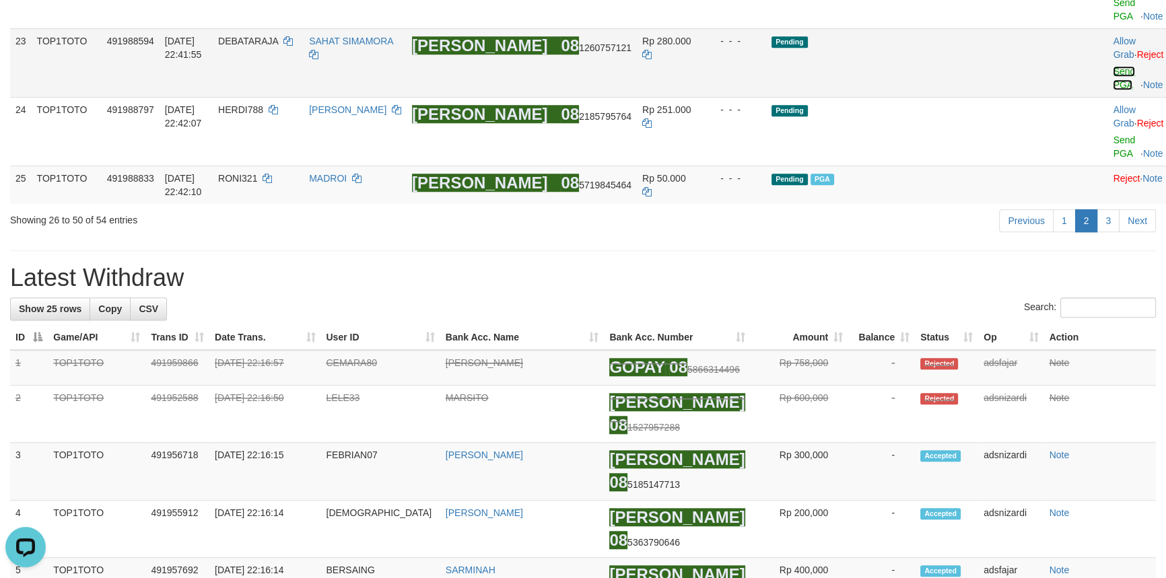
click at [1113, 90] on link "Send PGA" at bounding box center [1124, 78] width 22 height 24
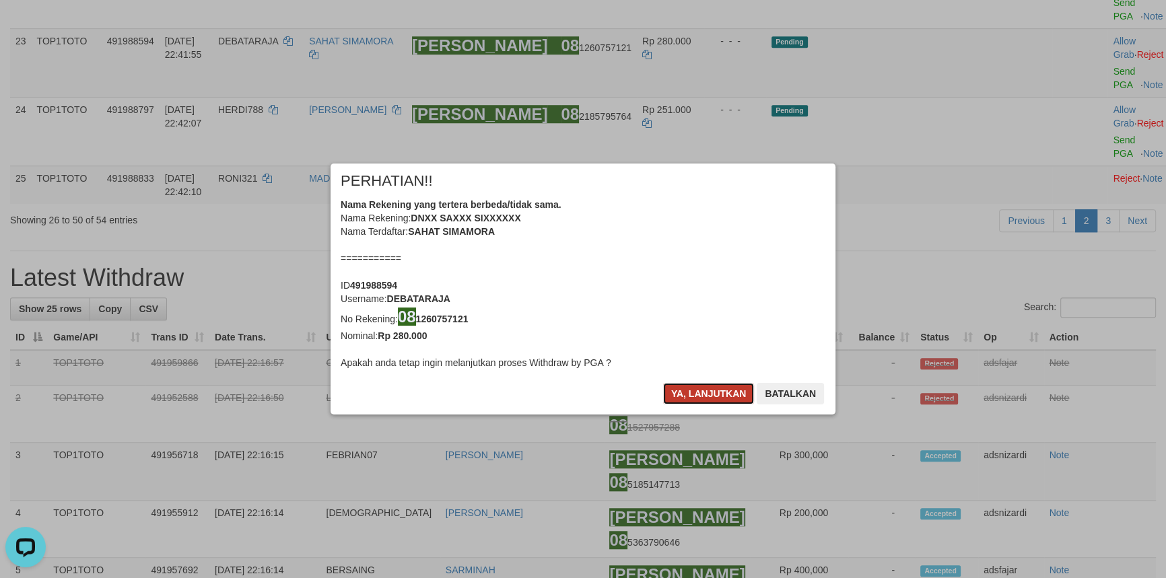
click at [682, 393] on button "Ya, lanjutkan" at bounding box center [709, 394] width 92 height 22
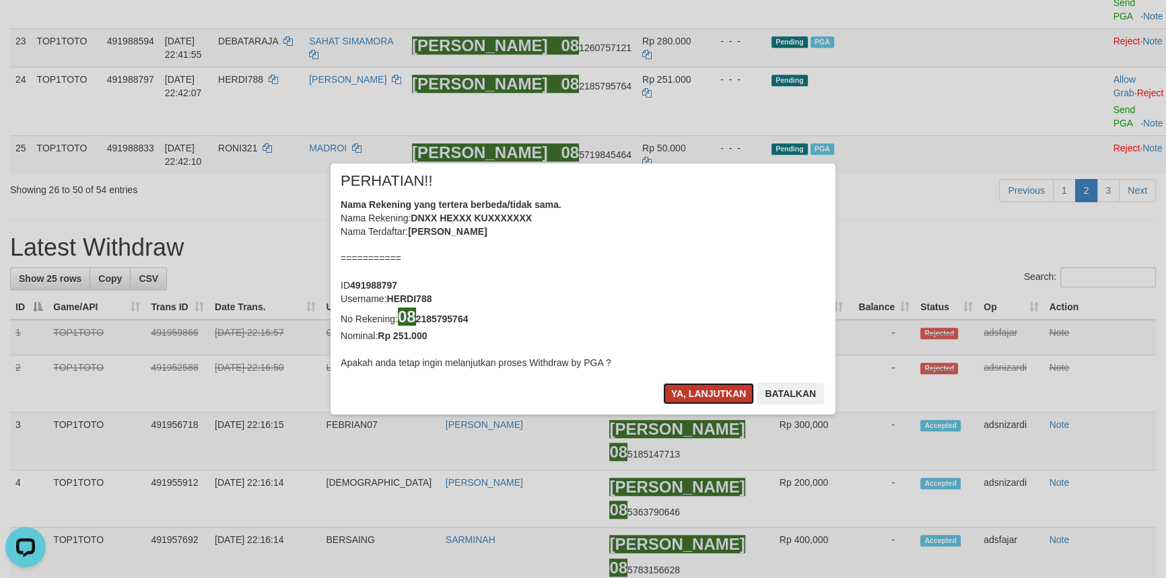
click at [682, 391] on button "Ya, lanjutkan" at bounding box center [709, 394] width 92 height 22
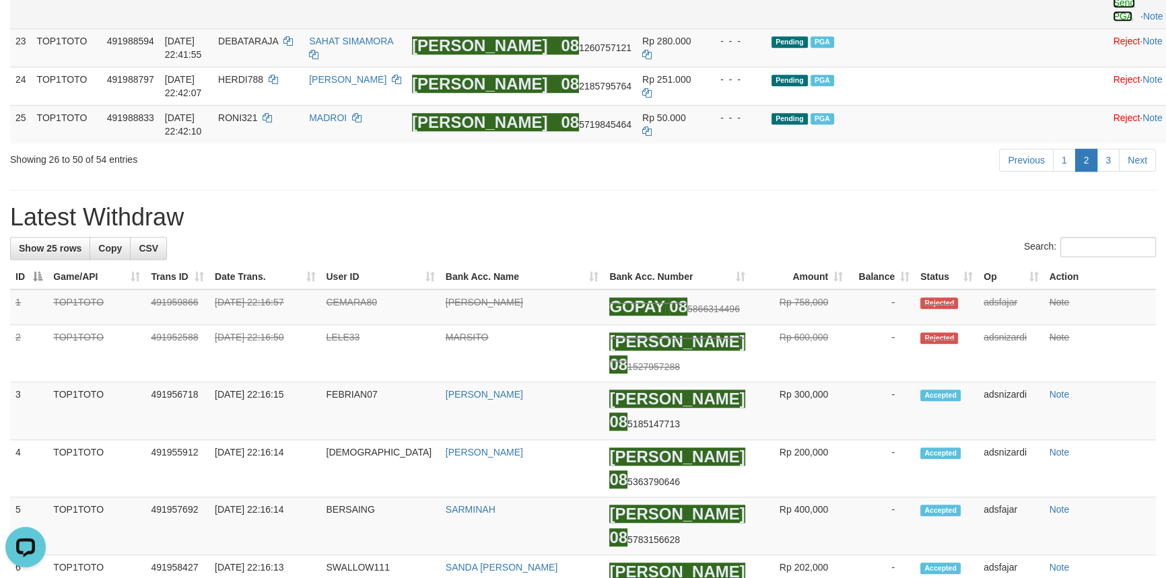
click at [1113, 22] on link "Send PGA" at bounding box center [1124, 9] width 22 height 24
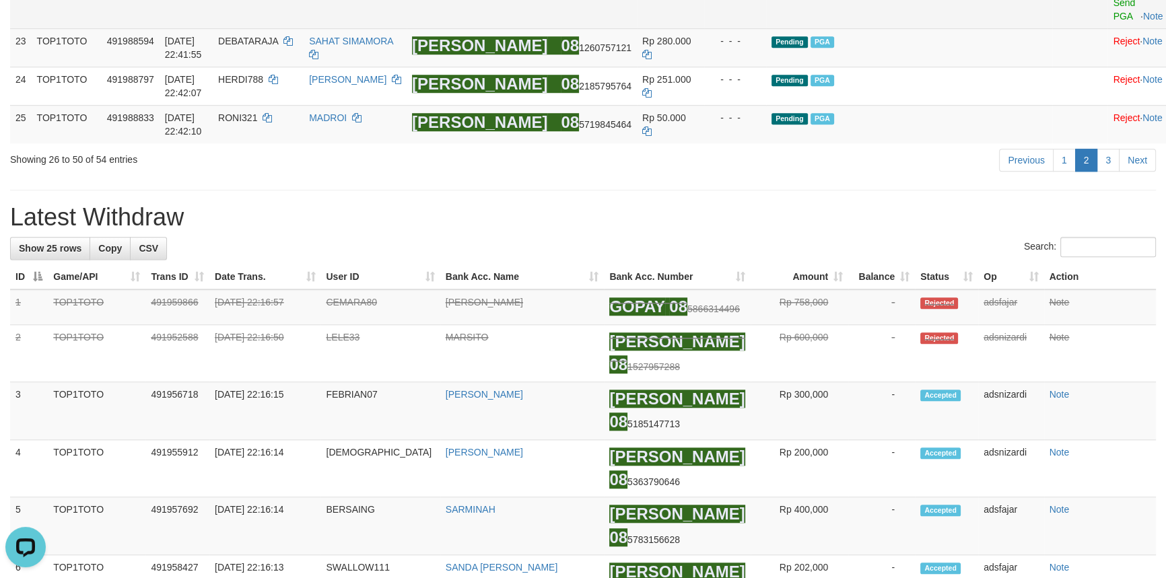
scroll to position [1254, 0]
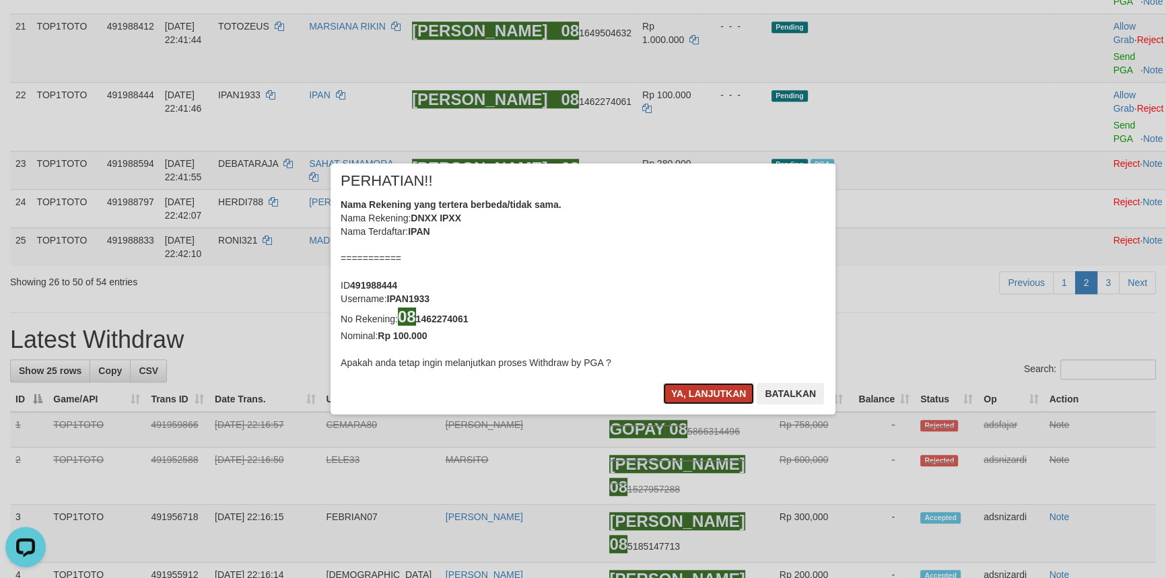
click at [710, 386] on button "Ya, lanjutkan" at bounding box center [709, 394] width 92 height 22
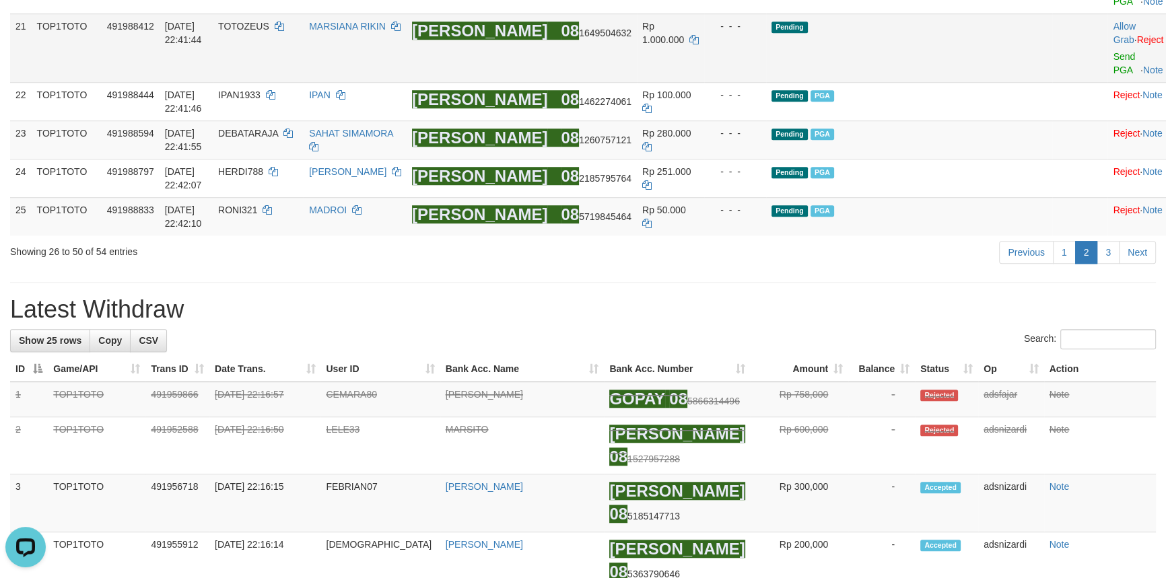
click at [1113, 50] on div at bounding box center [1141, 47] width 56 height 3
click at [1113, 75] on link "Send PGA" at bounding box center [1124, 63] width 22 height 24
click at [1108, 264] on link "3" at bounding box center [1108, 252] width 23 height 23
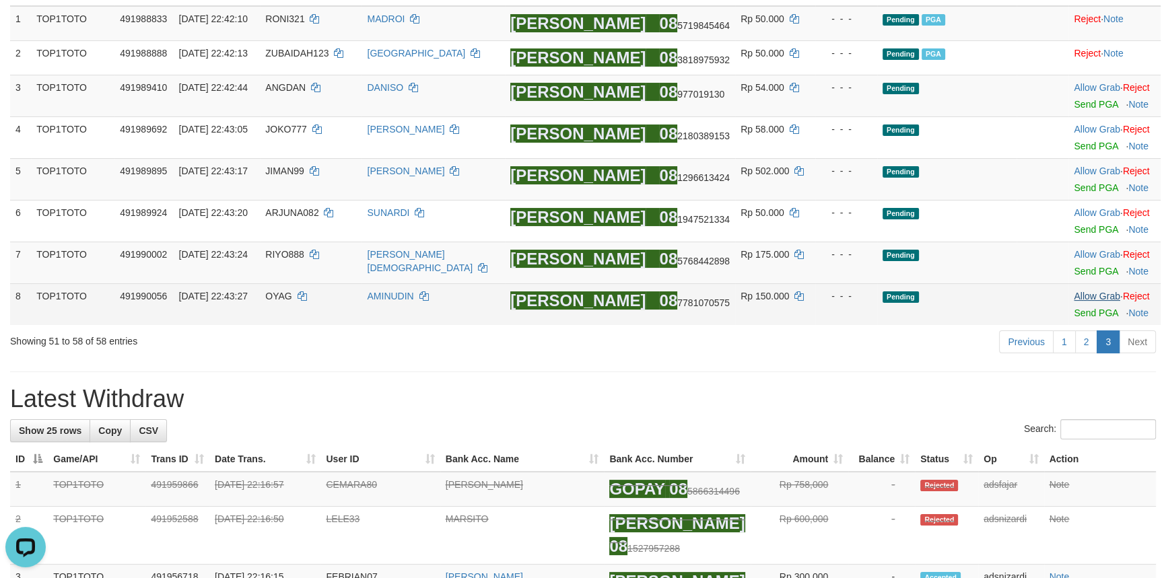
scroll to position [124, 0]
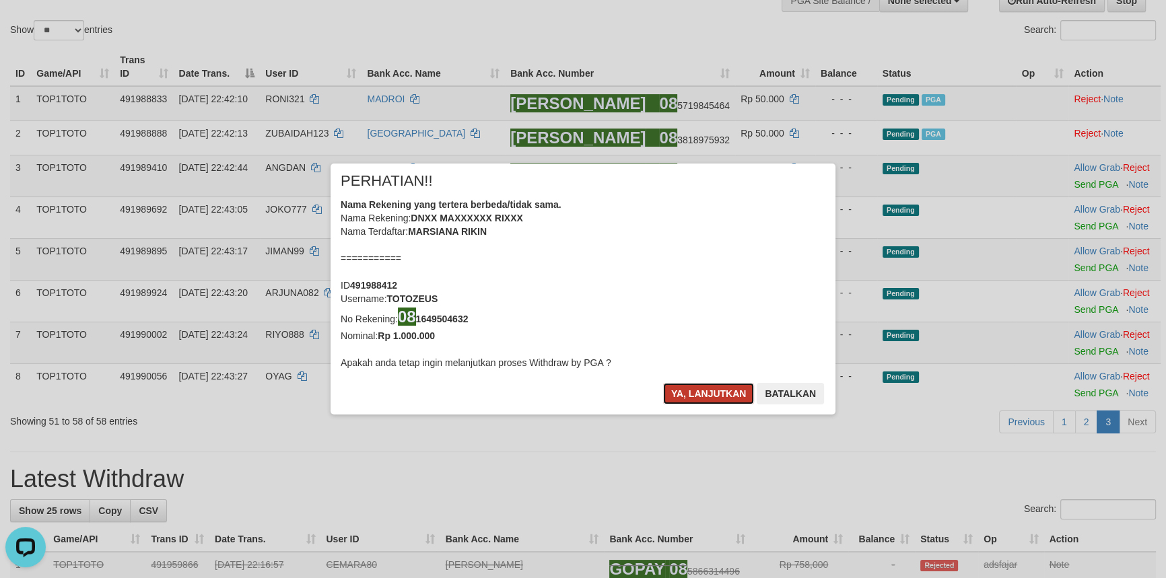
click at [684, 389] on button "Ya, lanjutkan" at bounding box center [709, 394] width 92 height 22
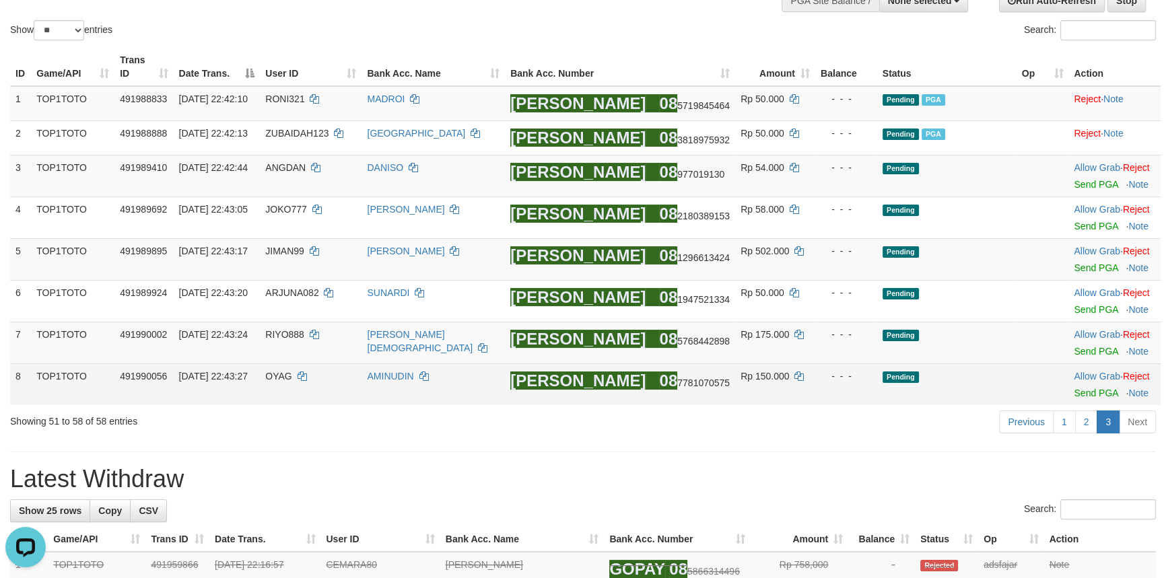
click at [735, 394] on td "Rp 150.000" at bounding box center [775, 385] width 80 height 42
click at [1077, 388] on link "Send PGA" at bounding box center [1096, 393] width 44 height 11
click at [1077, 350] on link "Send PGA" at bounding box center [1096, 351] width 44 height 11
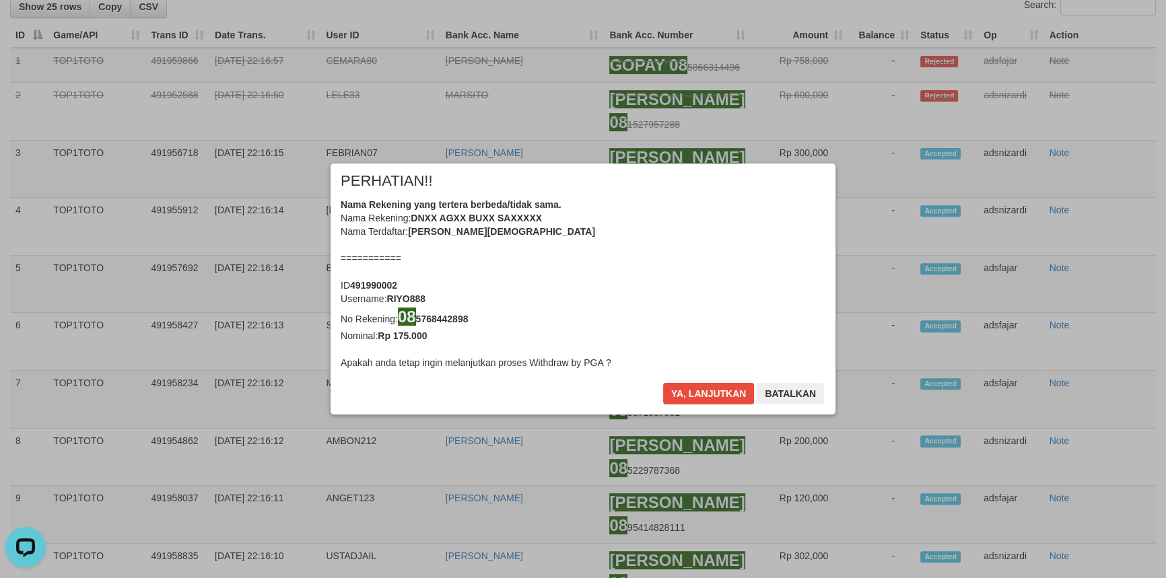
scroll to position [630, 0]
click at [704, 391] on button "Ya, lanjutkan" at bounding box center [709, 394] width 92 height 22
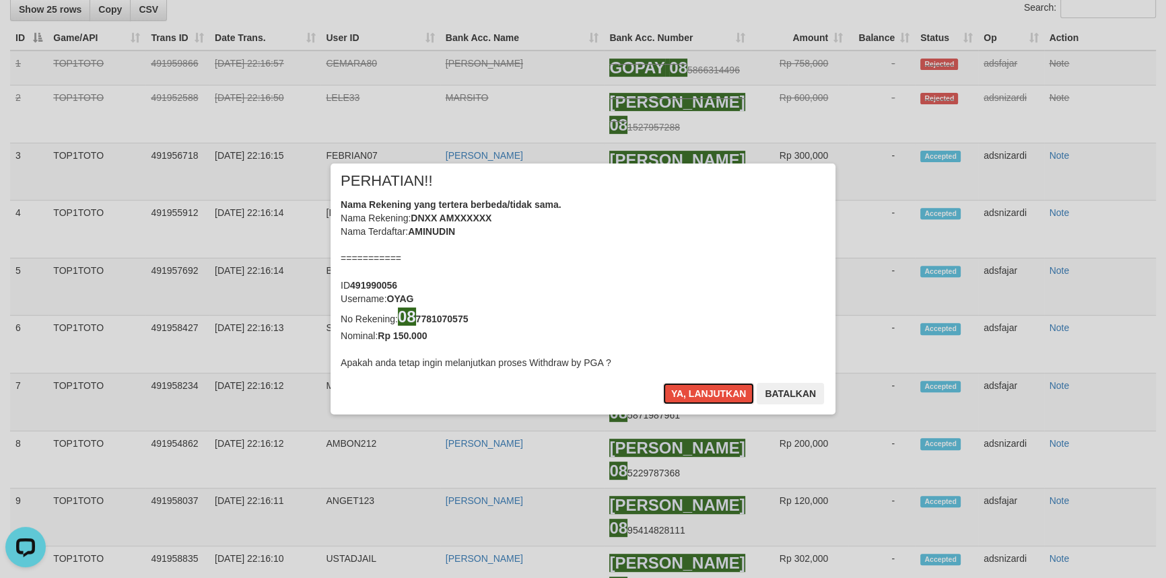
click at [700, 391] on button "Ya, lanjutkan" at bounding box center [709, 394] width 92 height 22
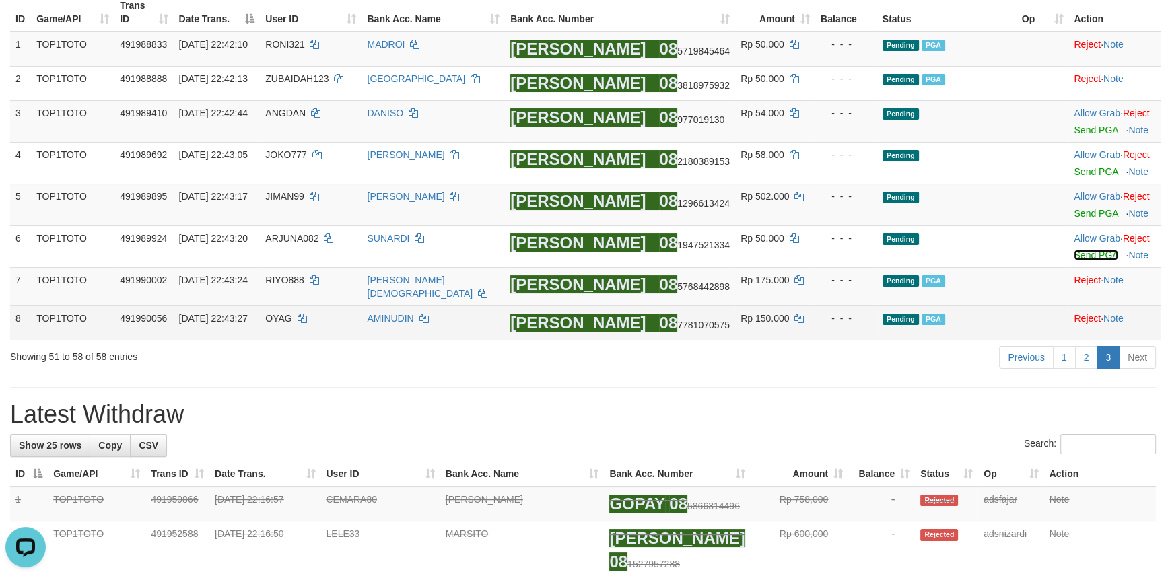
scroll to position [96, 0]
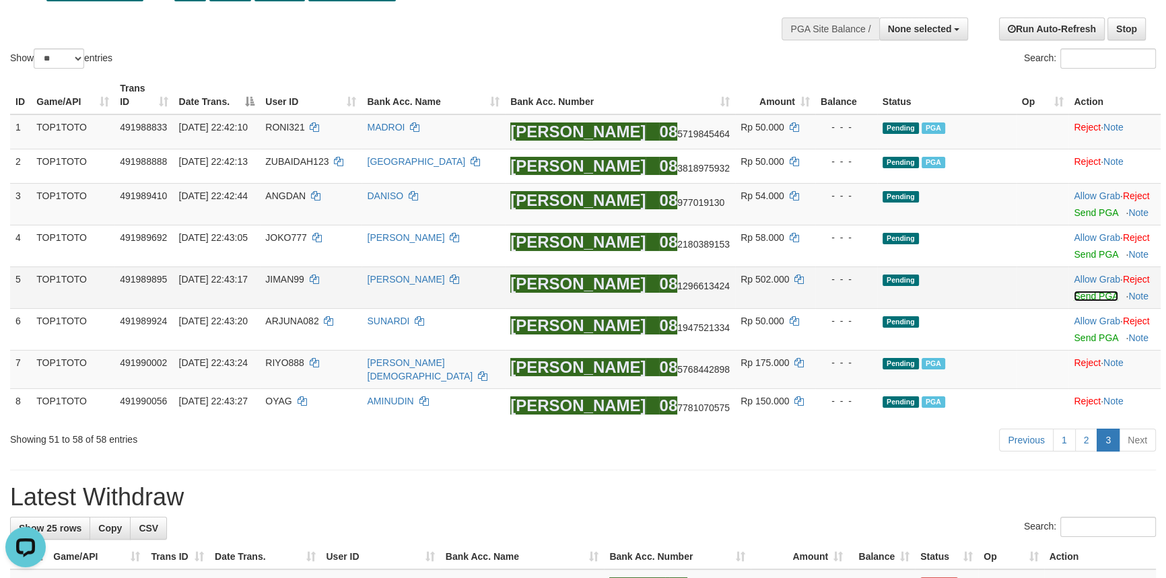
click at [1080, 297] on link "Send PGA" at bounding box center [1096, 296] width 44 height 11
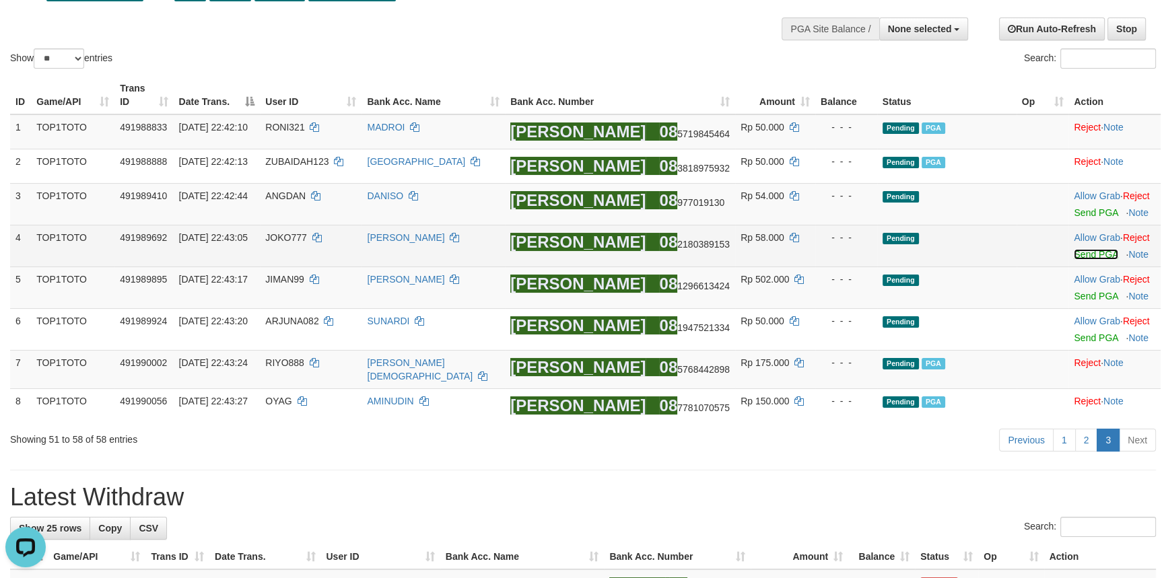
click at [1080, 256] on link "Send PGA" at bounding box center [1096, 254] width 44 height 11
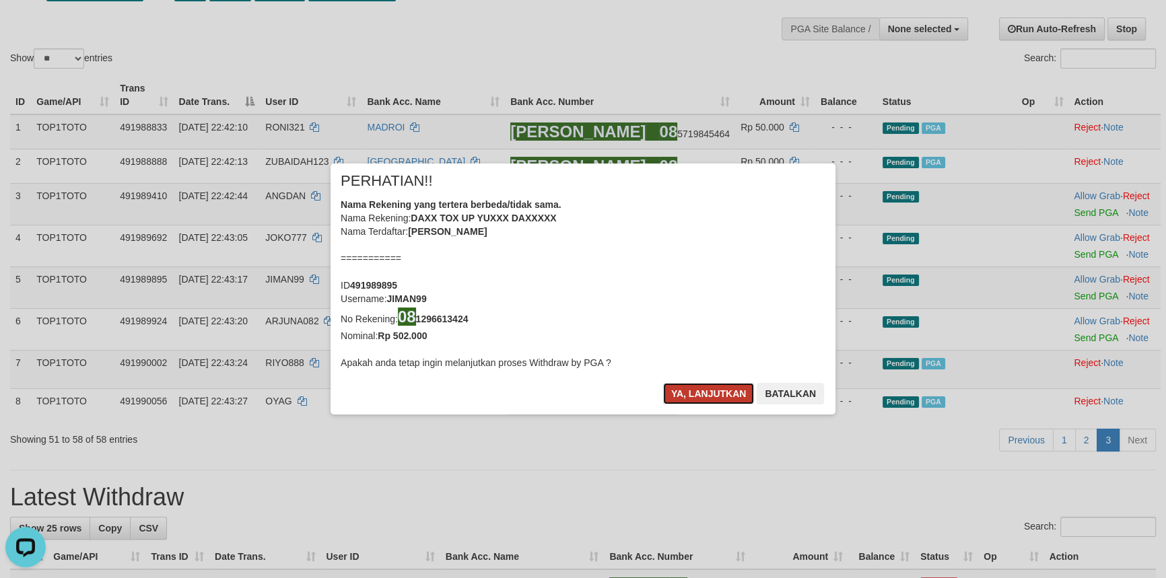
click at [706, 393] on button "Ya, lanjutkan" at bounding box center [709, 394] width 92 height 22
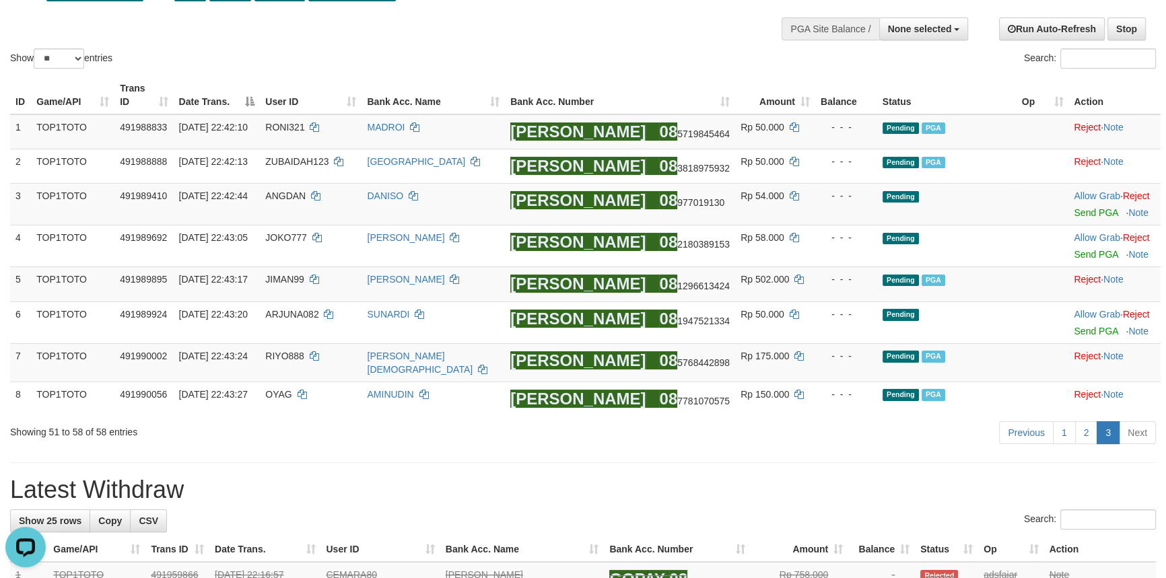
scroll to position [89, 0]
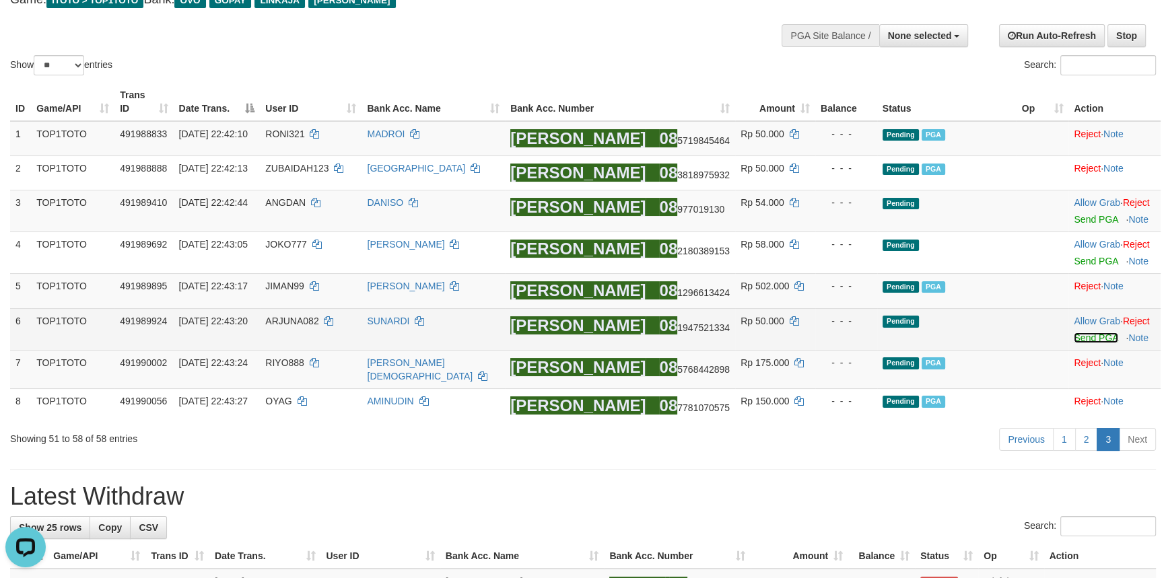
click at [1077, 335] on link "Send PGA" at bounding box center [1096, 338] width 44 height 11
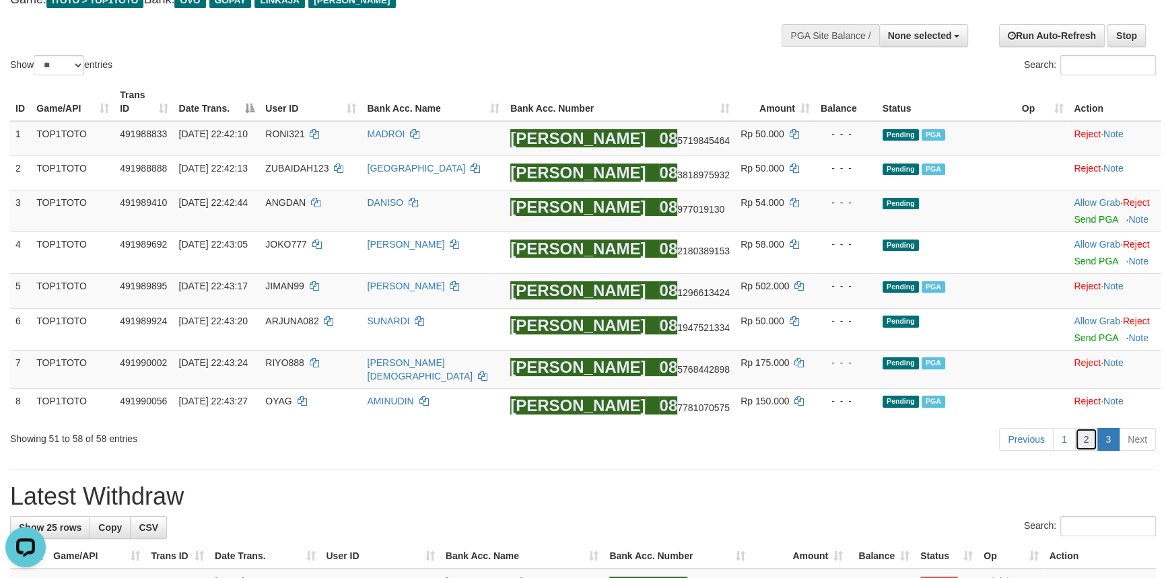
click at [1084, 443] on link "2" at bounding box center [1086, 439] width 23 height 23
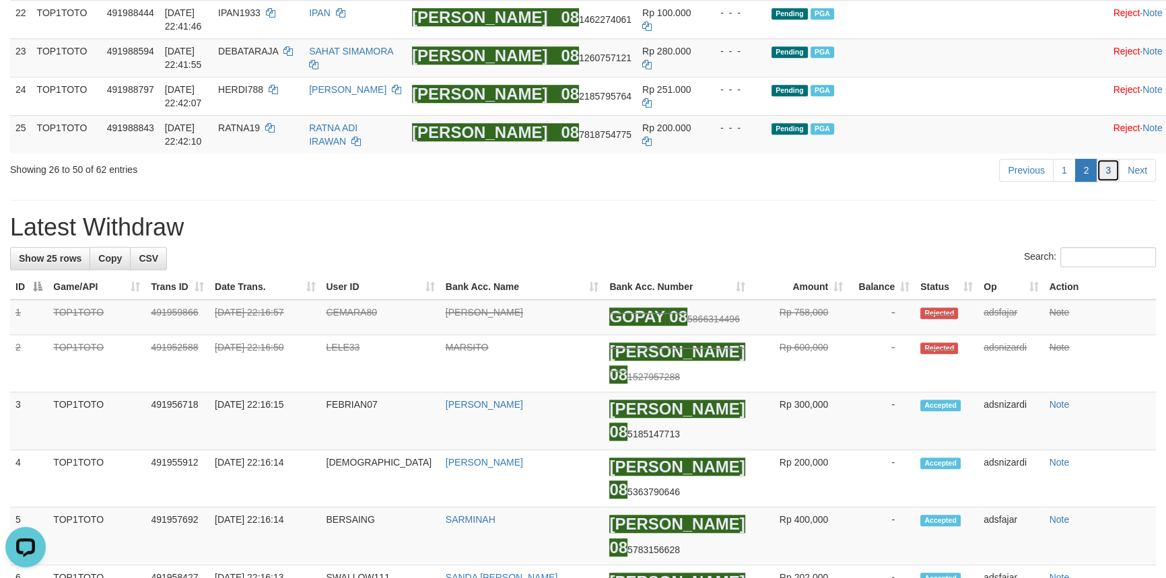
click at [1100, 182] on link "3" at bounding box center [1108, 170] width 23 height 23
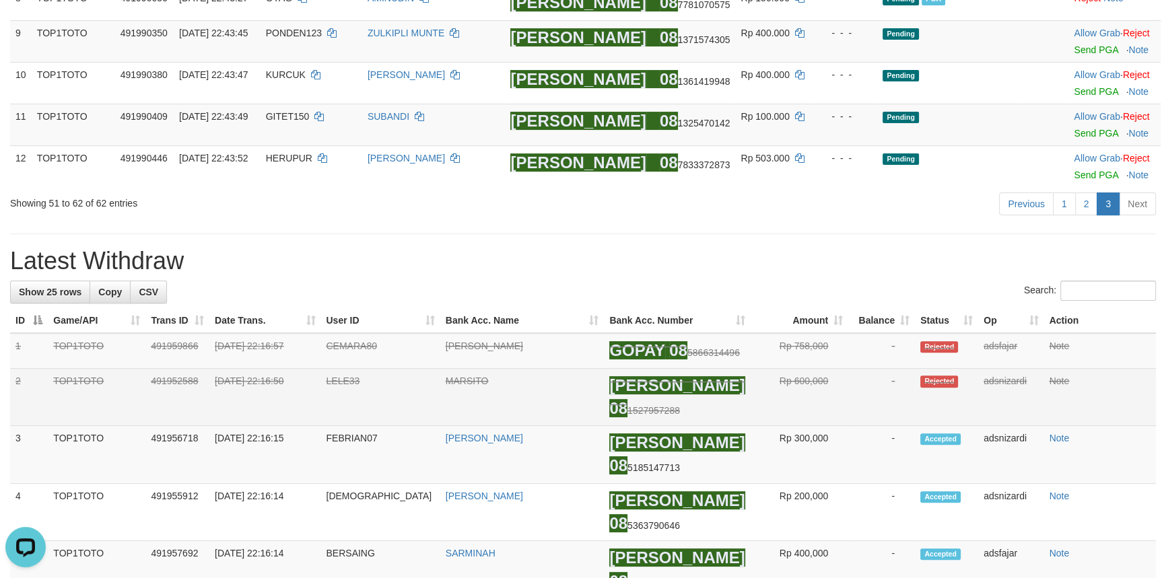
scroll to position [515, 0]
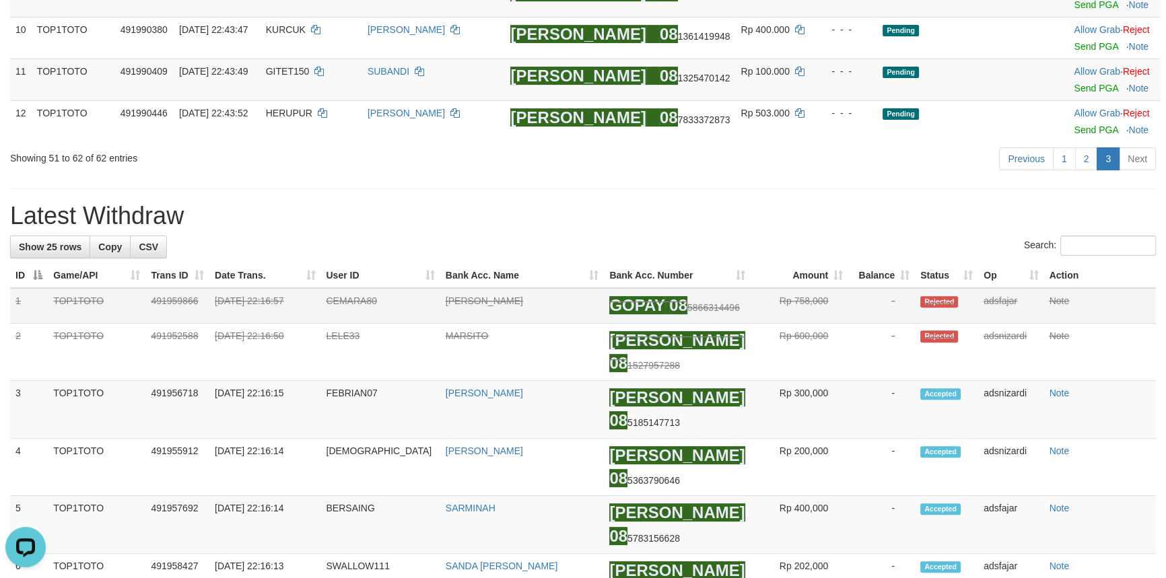
click at [359, 312] on td "CEMARA80" at bounding box center [380, 305] width 119 height 35
copy td "CEMARA80"
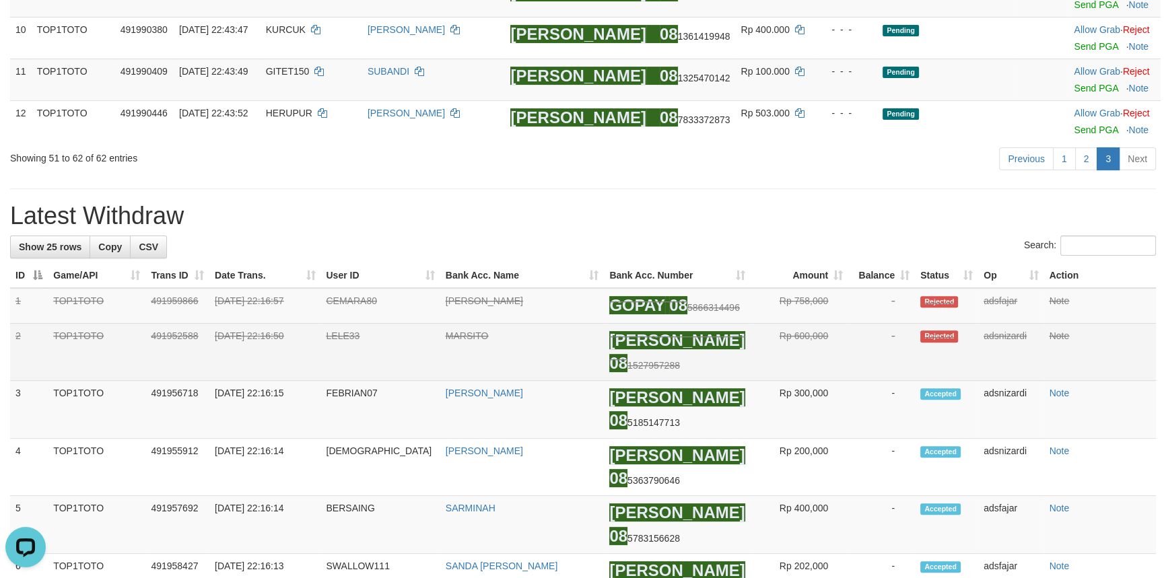
click at [354, 368] on td "LELE33" at bounding box center [380, 352] width 119 height 58
copy td "LELE33"
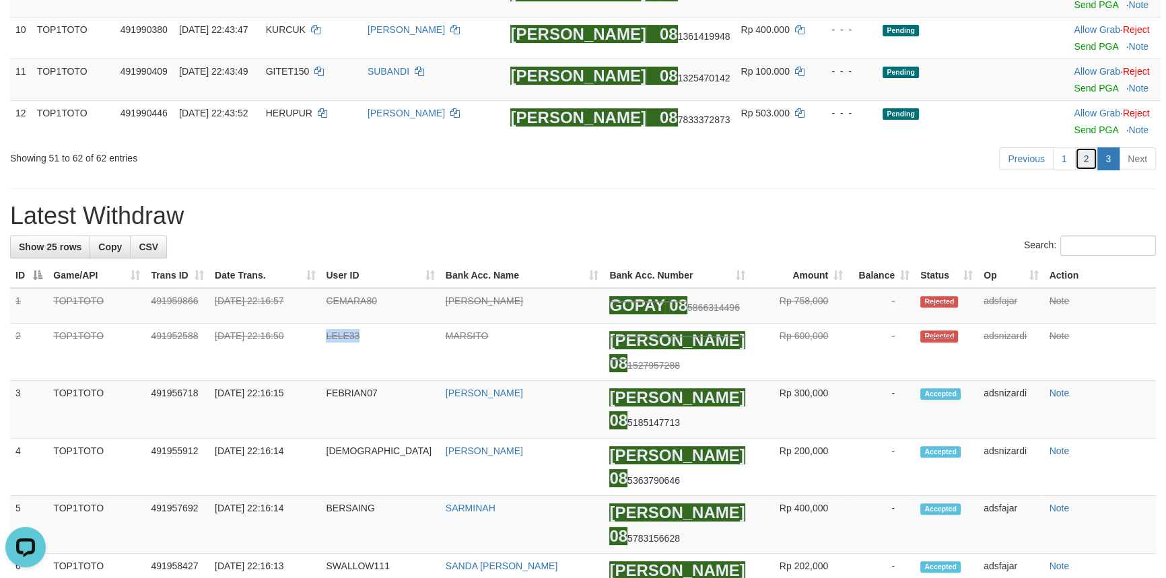
click at [1082, 154] on link "2" at bounding box center [1086, 158] width 23 height 23
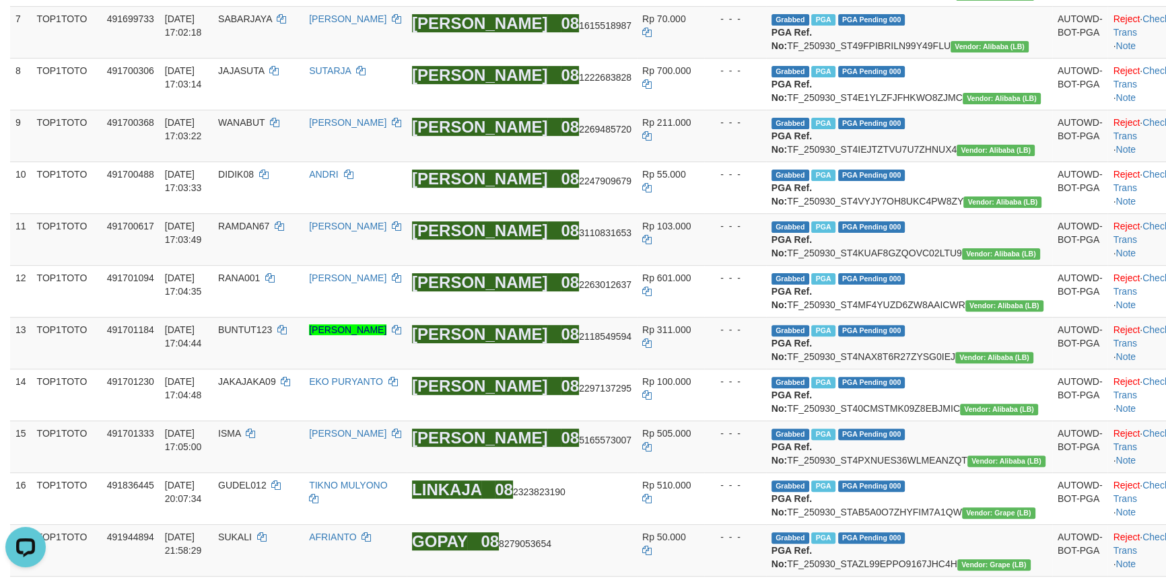
scroll to position [1245, 0]
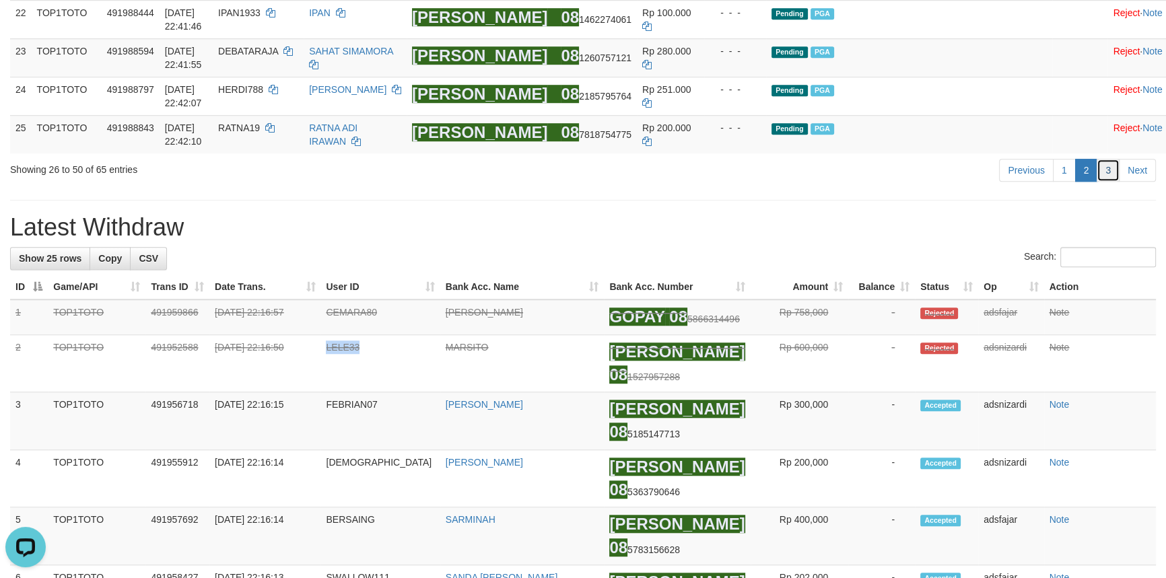
click at [1107, 182] on link "3" at bounding box center [1108, 170] width 23 height 23
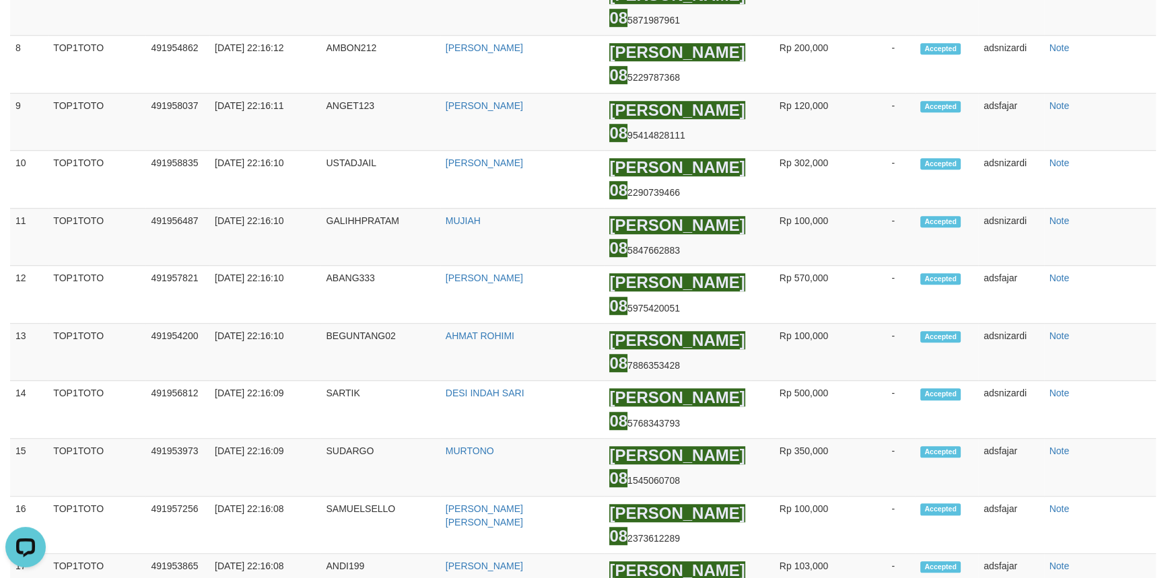
scroll to position [418, 0]
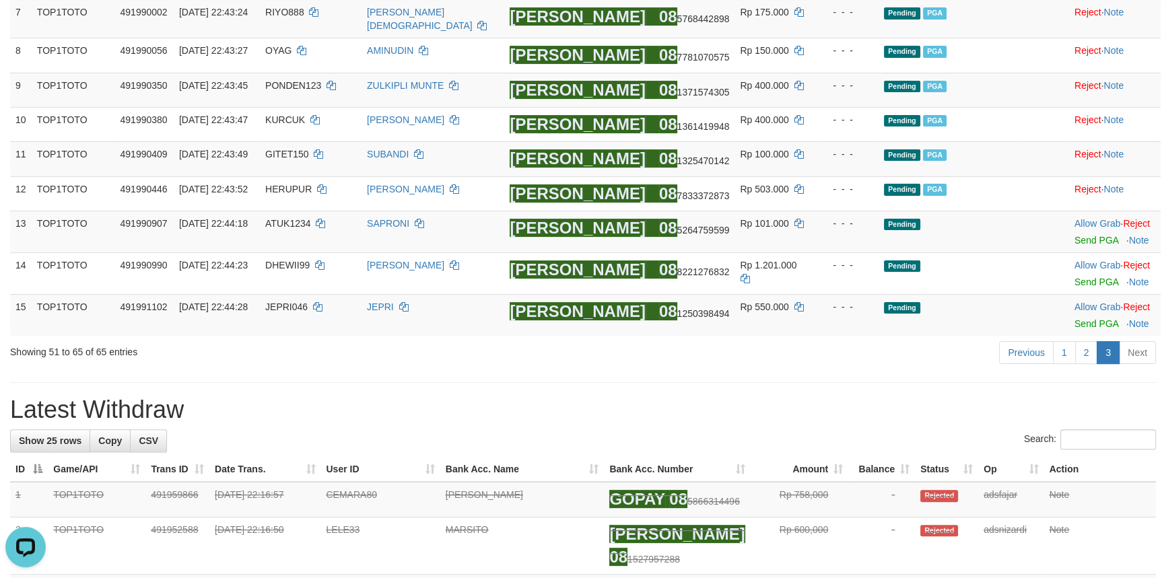
click at [717, 430] on div "Search:" at bounding box center [583, 442] width 1146 height 24
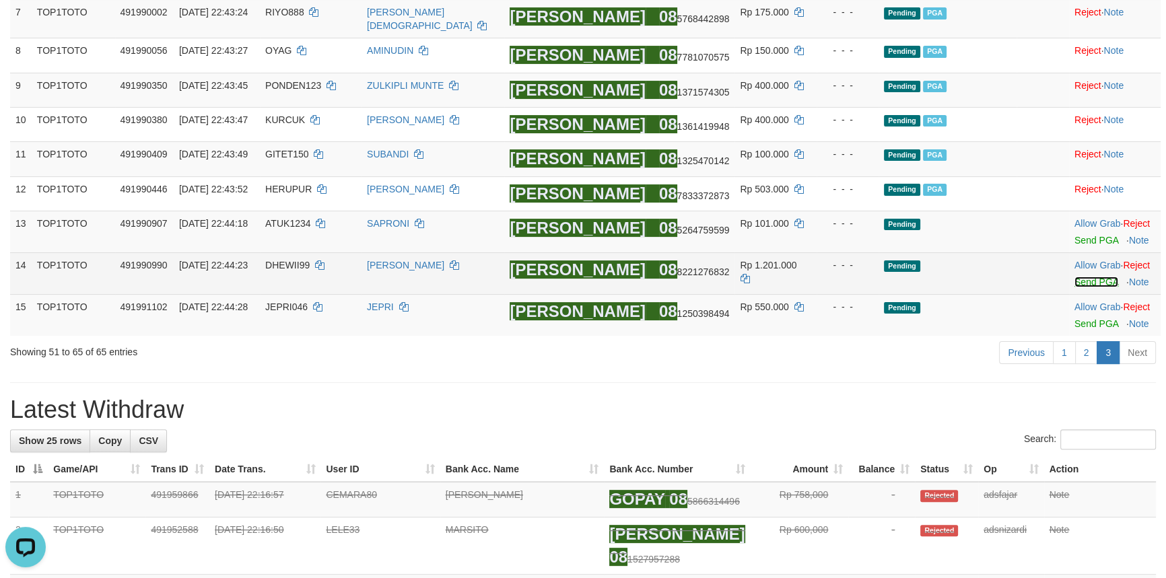
click at [1079, 278] on link "Send PGA" at bounding box center [1097, 282] width 44 height 11
click at [1075, 236] on link "Send PGA" at bounding box center [1097, 240] width 44 height 11
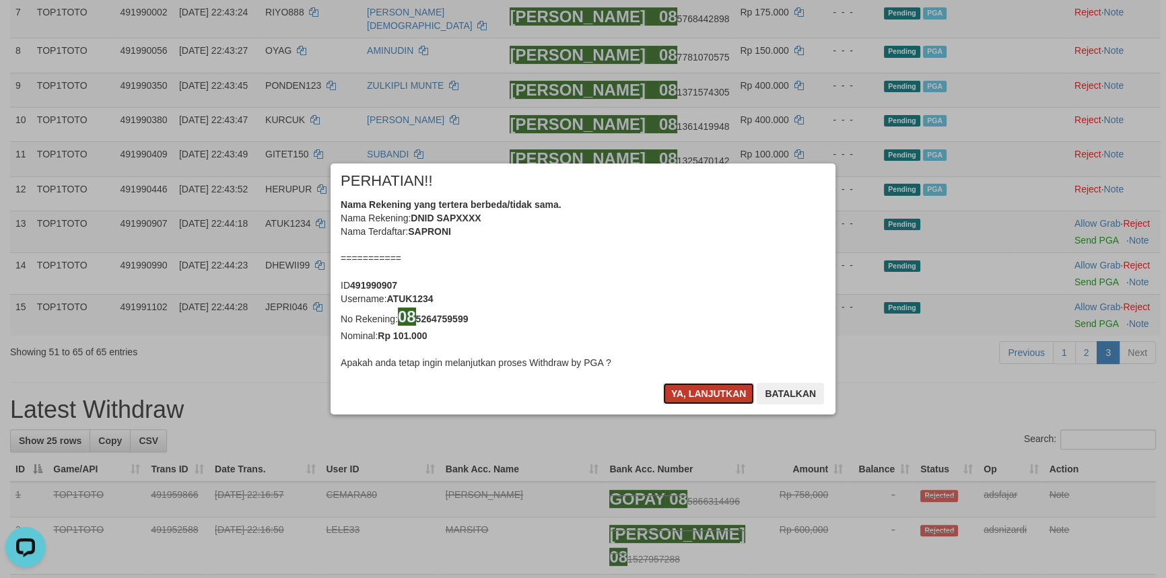
click at [694, 395] on button "Ya, lanjutkan" at bounding box center [709, 394] width 92 height 22
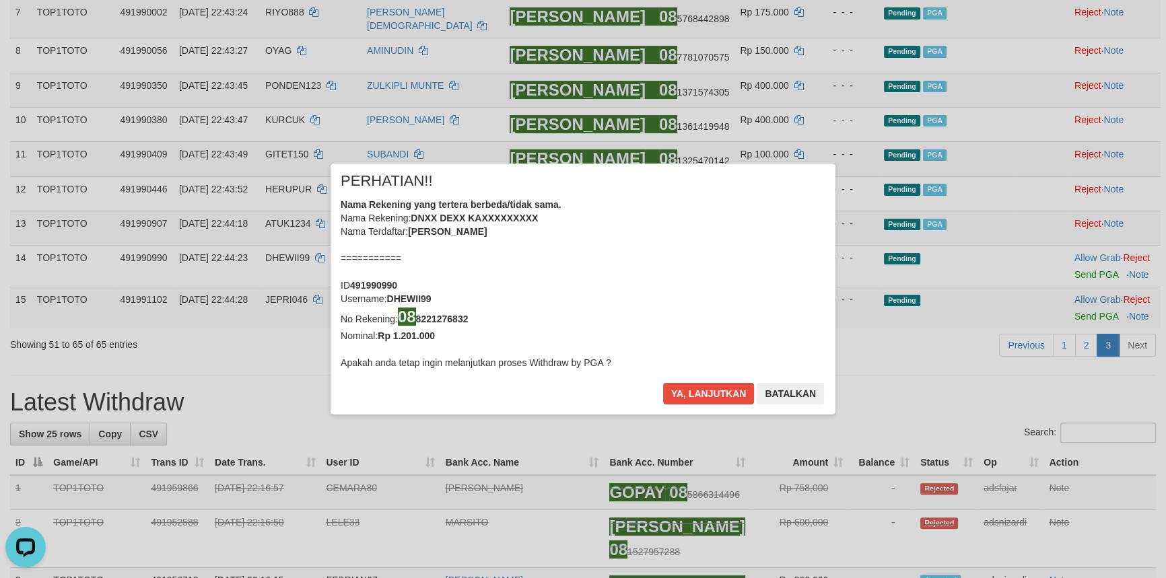
scroll to position [411, 0]
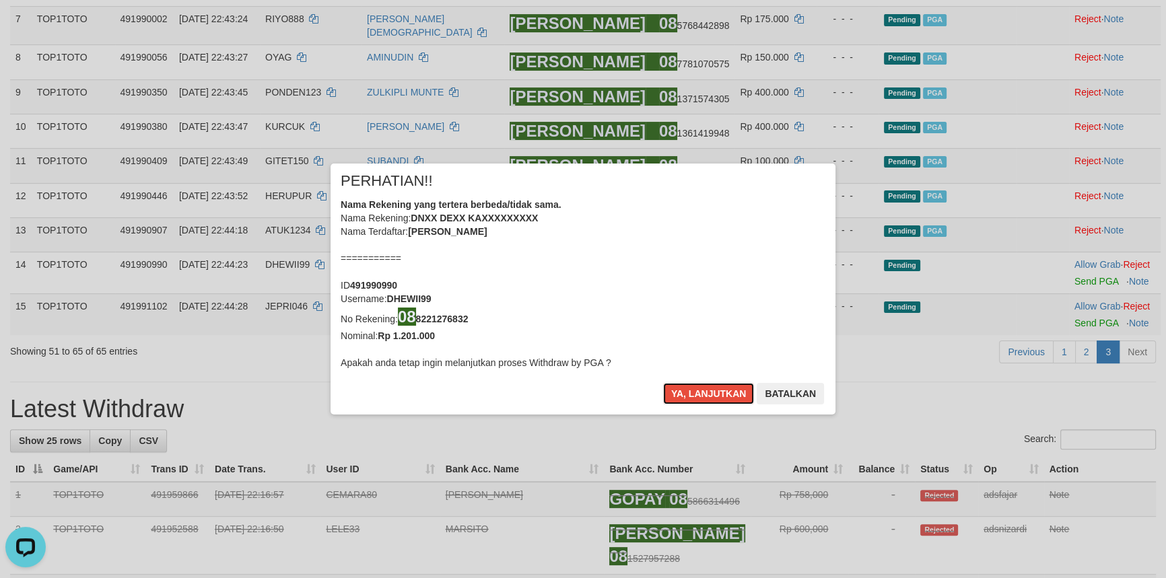
click at [694, 395] on button "Ya, lanjutkan" at bounding box center [709, 394] width 92 height 22
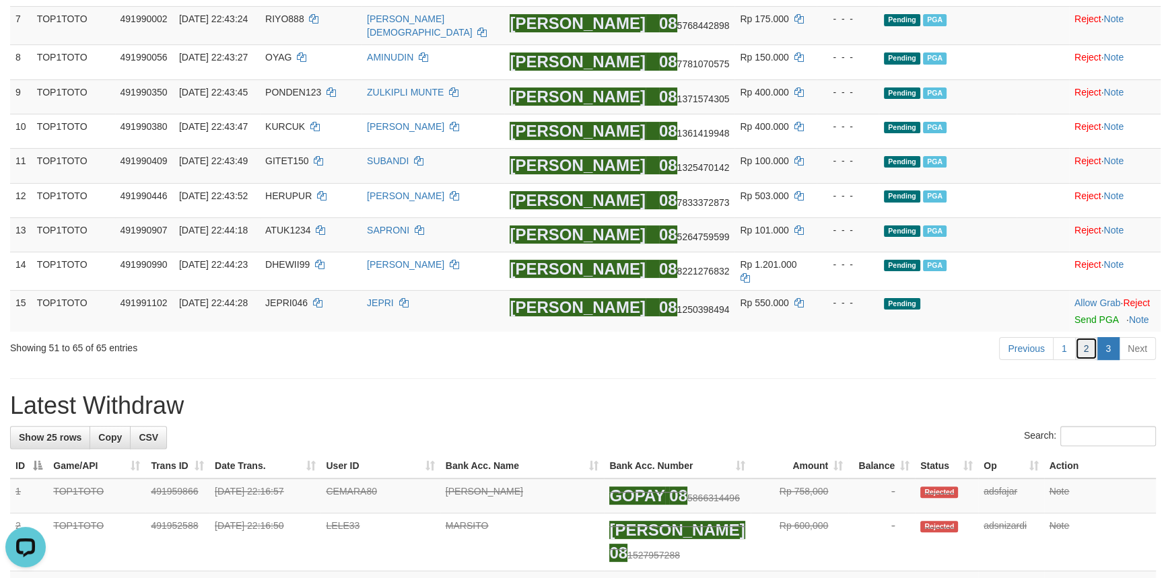
click at [1089, 344] on link "2" at bounding box center [1086, 348] width 23 height 23
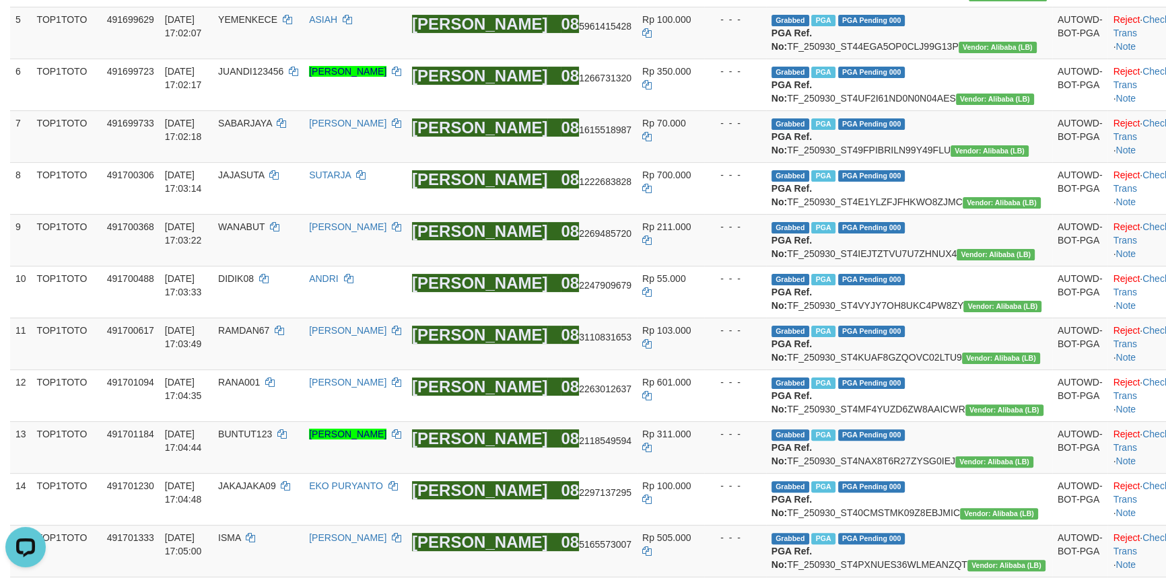
scroll to position [1245, 0]
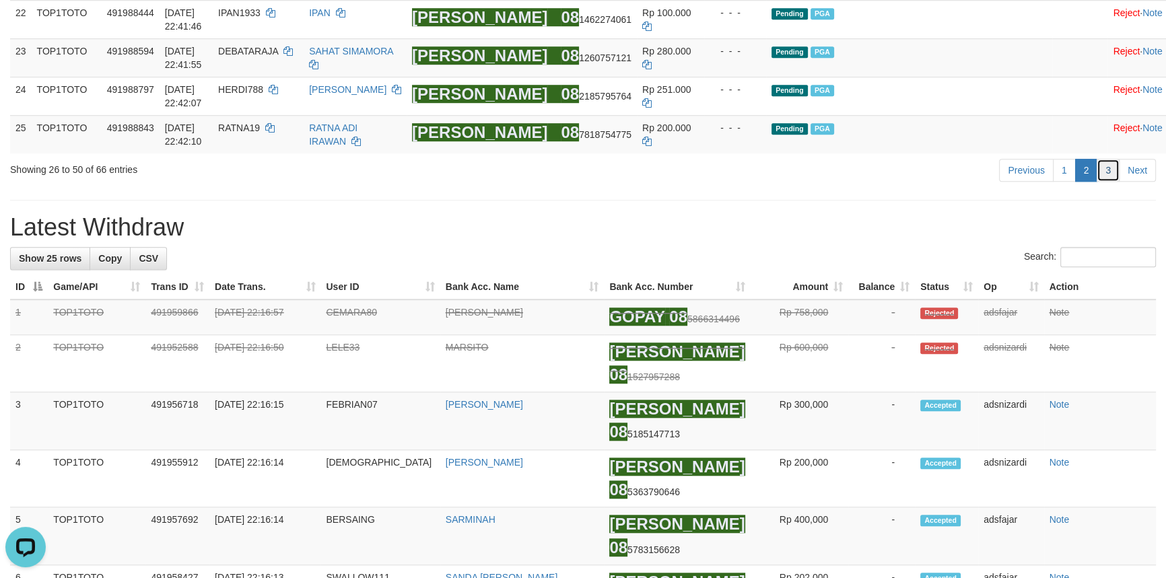
click at [1100, 182] on link "3" at bounding box center [1108, 170] width 23 height 23
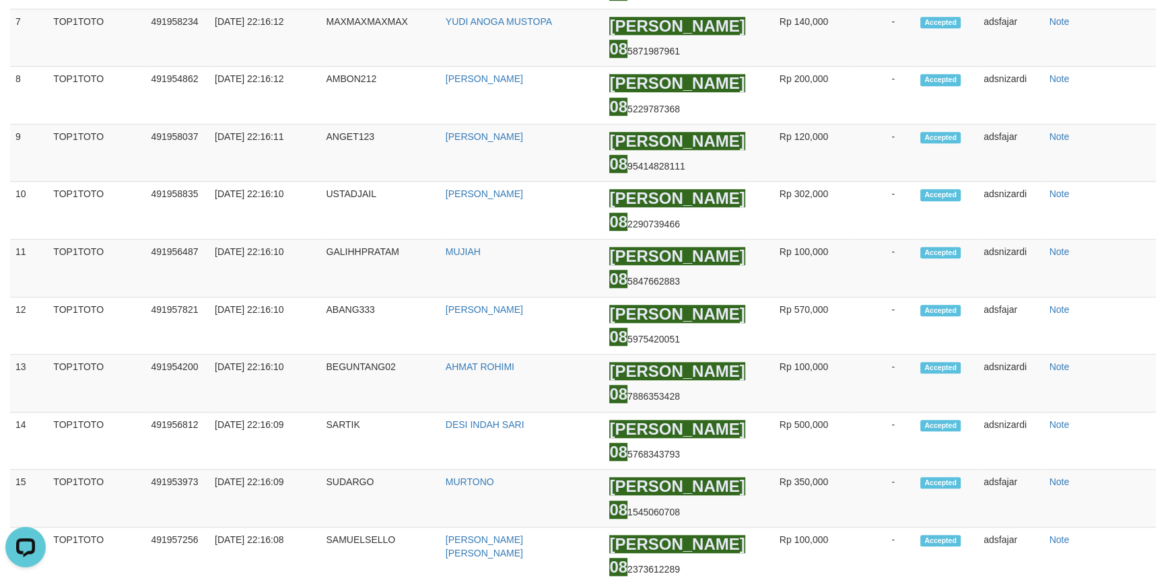
scroll to position [426, 0]
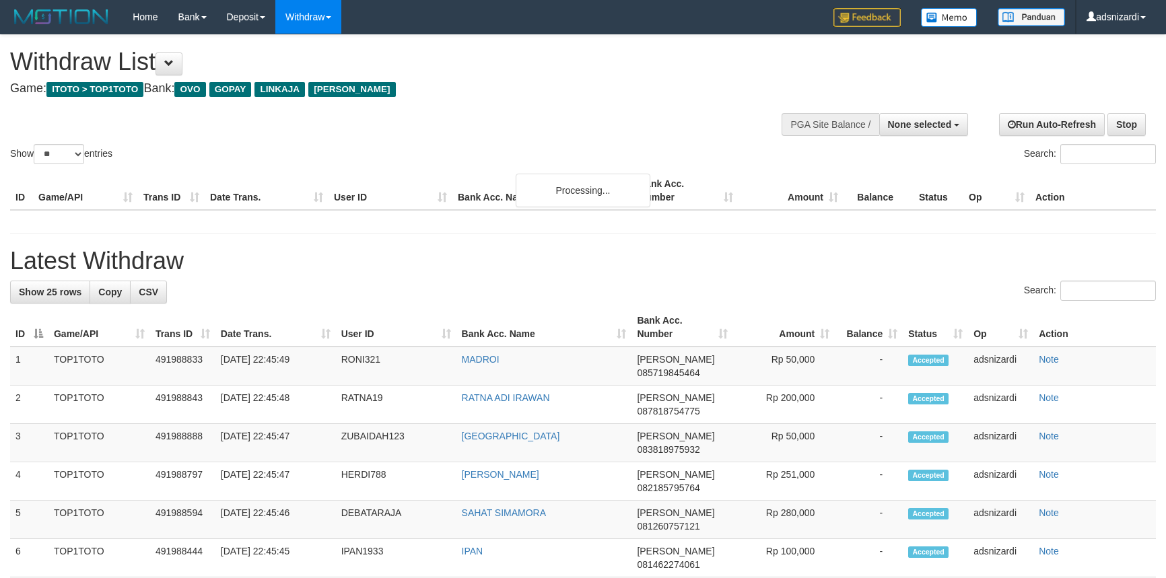
select select
select select "**"
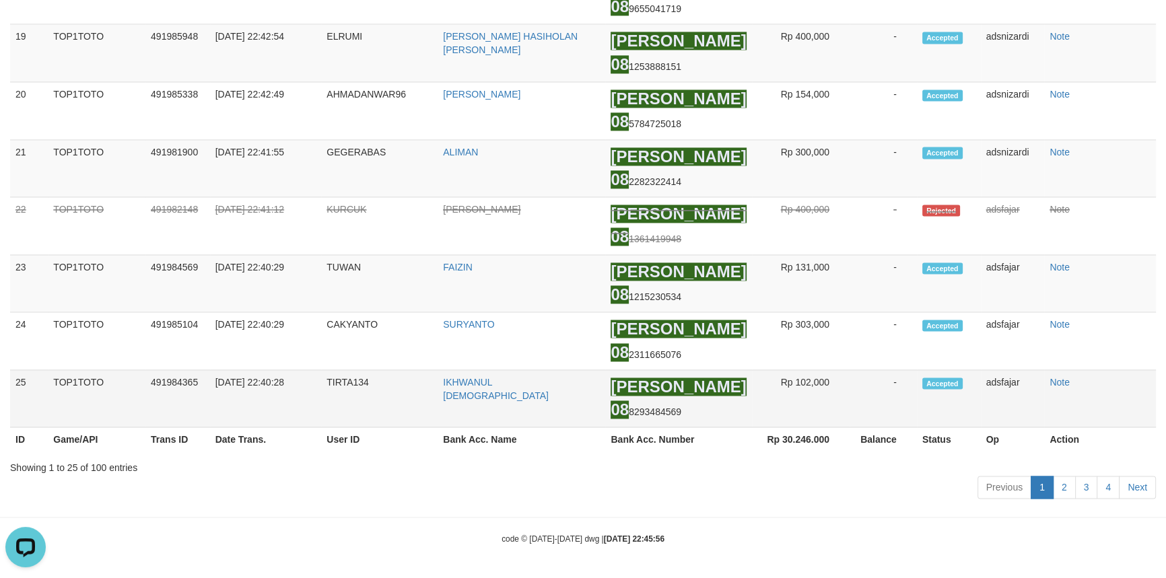
scroll to position [2952, 0]
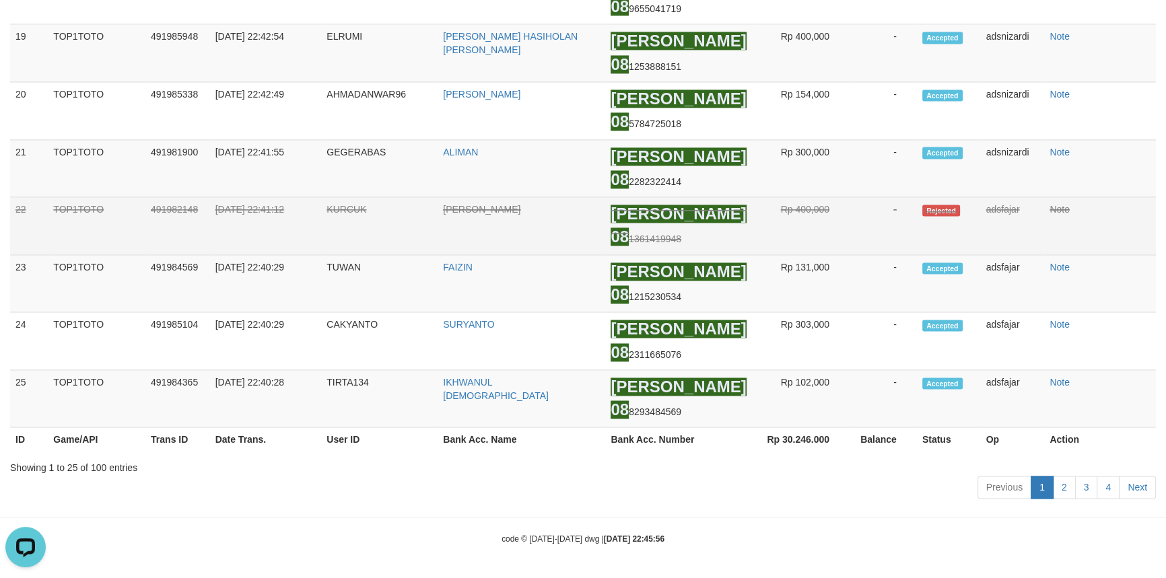
click at [358, 255] on td "KURCUK" at bounding box center [379, 226] width 117 height 58
copy td "KURCUK"
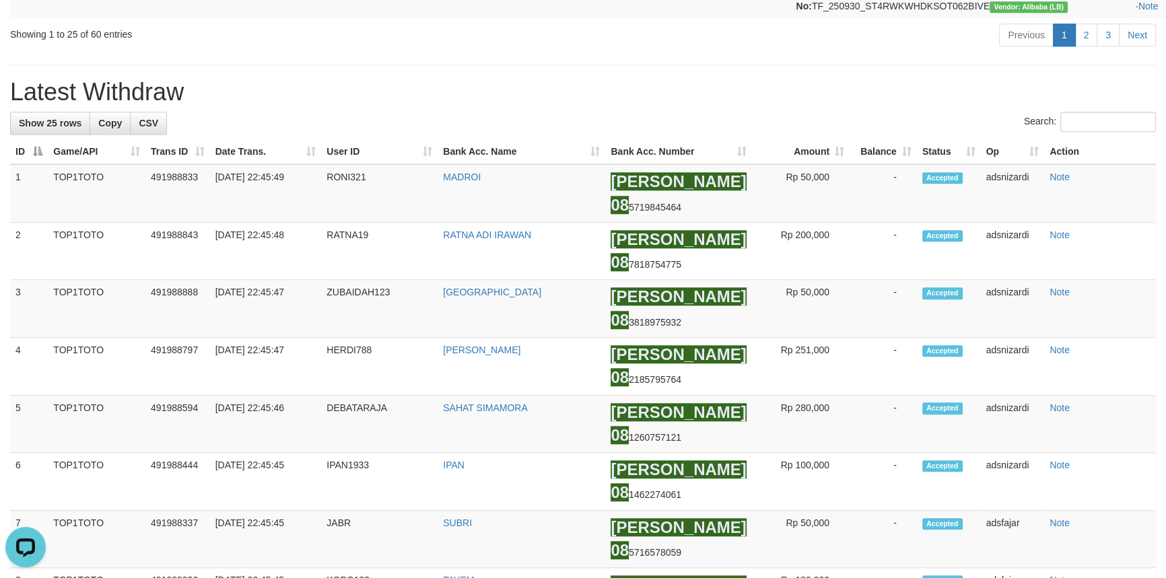
scroll to position [1482, 0]
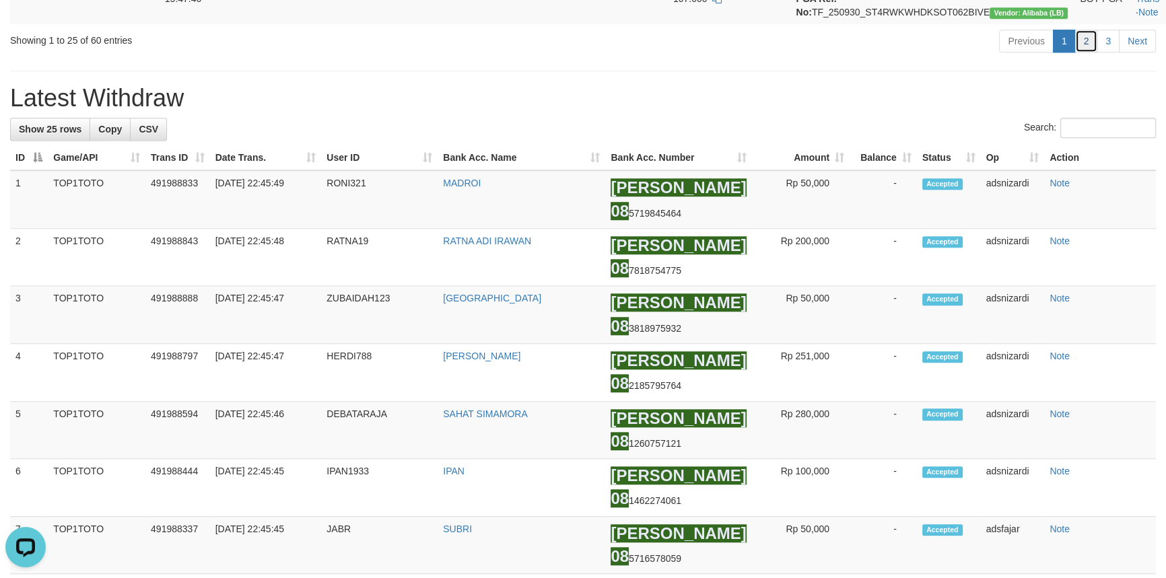
click at [1089, 53] on link "2" at bounding box center [1086, 41] width 23 height 23
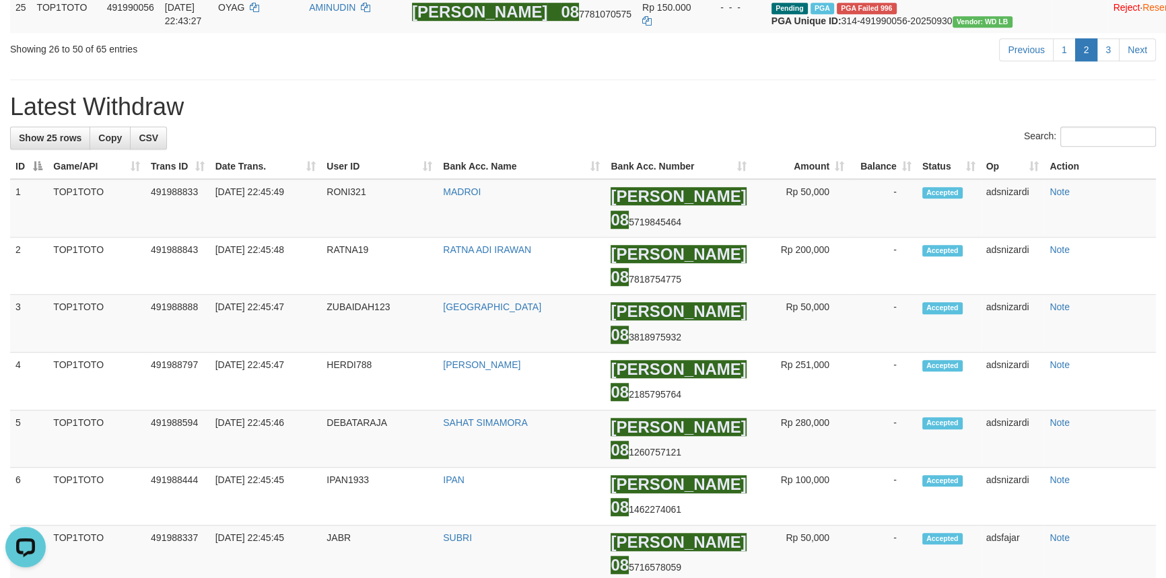
scroll to position [1360, 0]
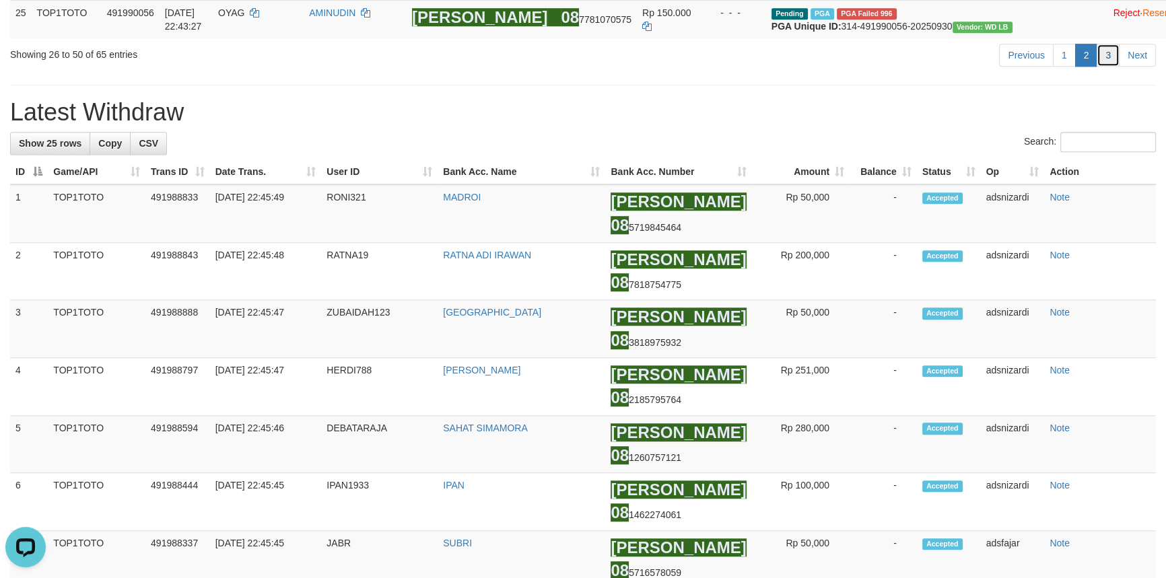
click at [1102, 67] on link "3" at bounding box center [1108, 55] width 23 height 23
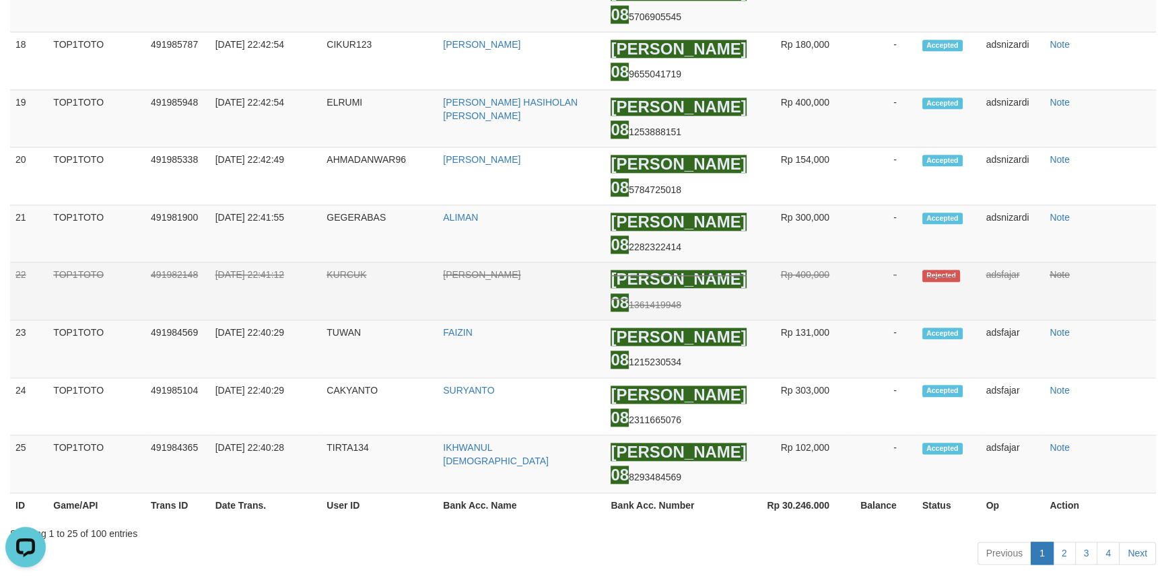
scroll to position [0, 0]
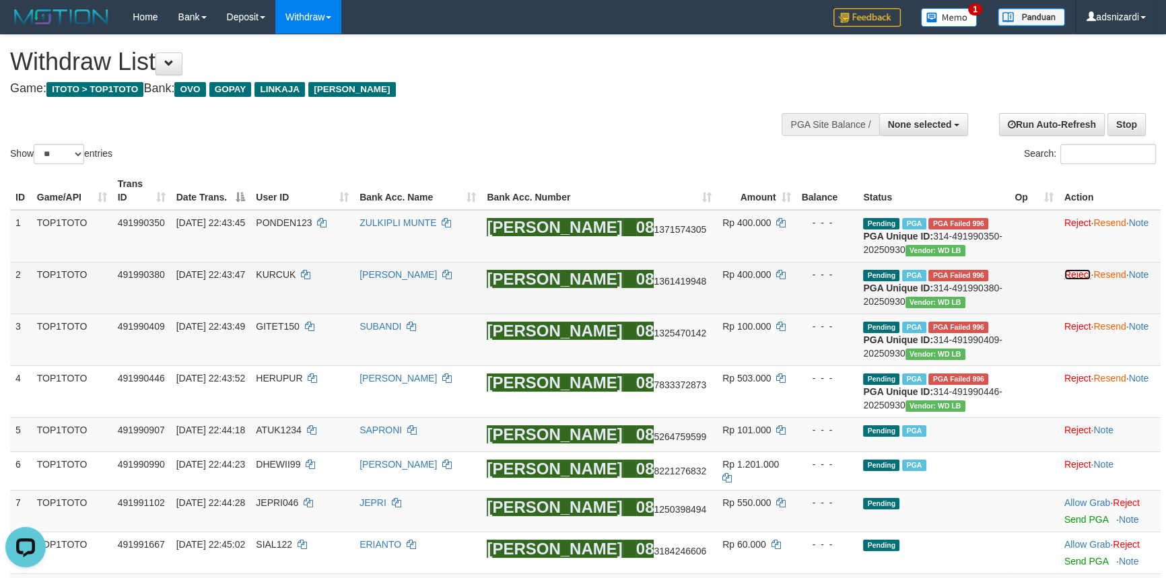
click at [1065, 278] on link "Reject" at bounding box center [1078, 274] width 27 height 11
click at [288, 270] on span "KURCUK" at bounding box center [276, 274] width 40 height 11
copy td "KURCUK"
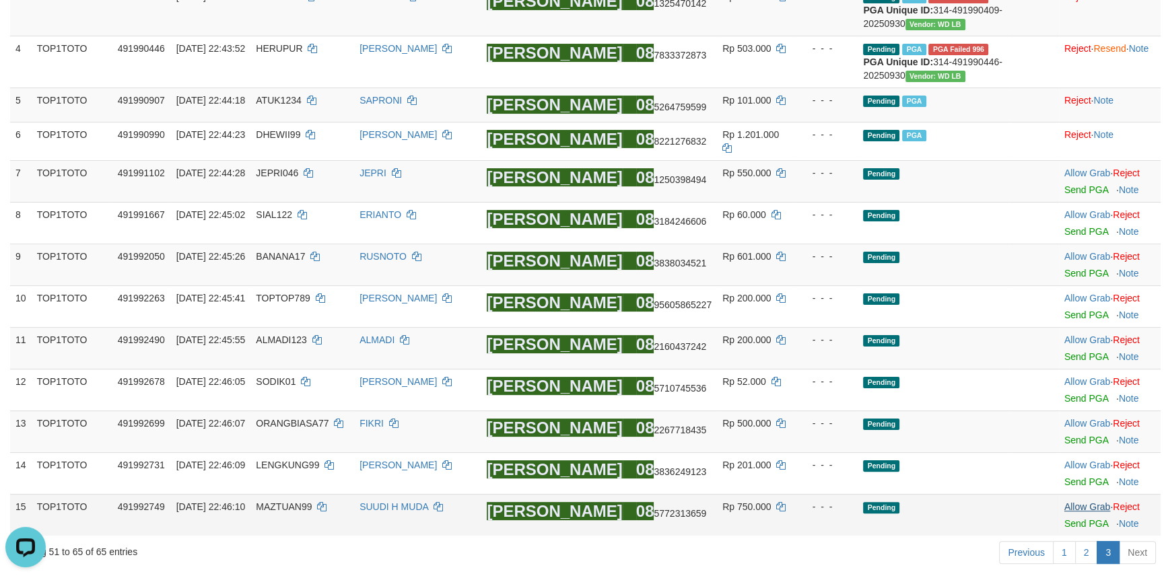
scroll to position [428, 0]
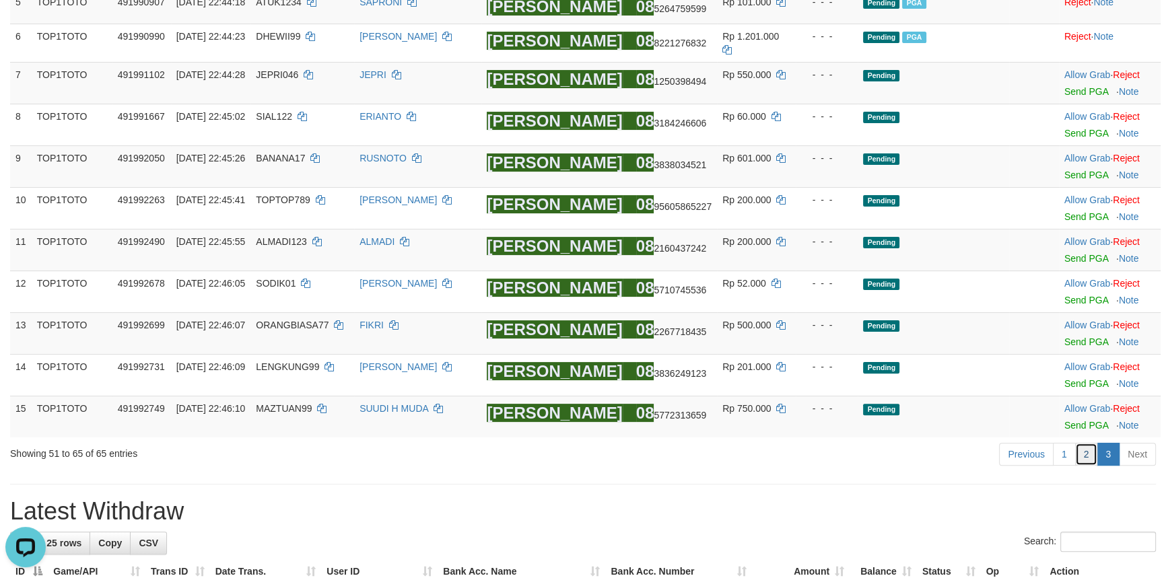
click at [1091, 459] on link "2" at bounding box center [1086, 454] width 23 height 23
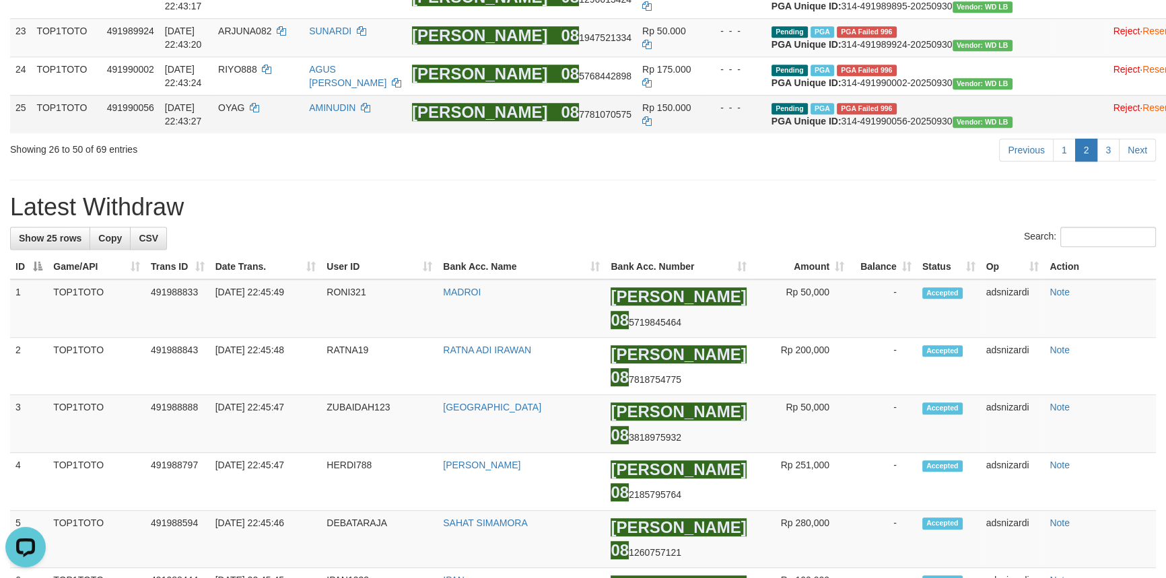
scroll to position [1399, 0]
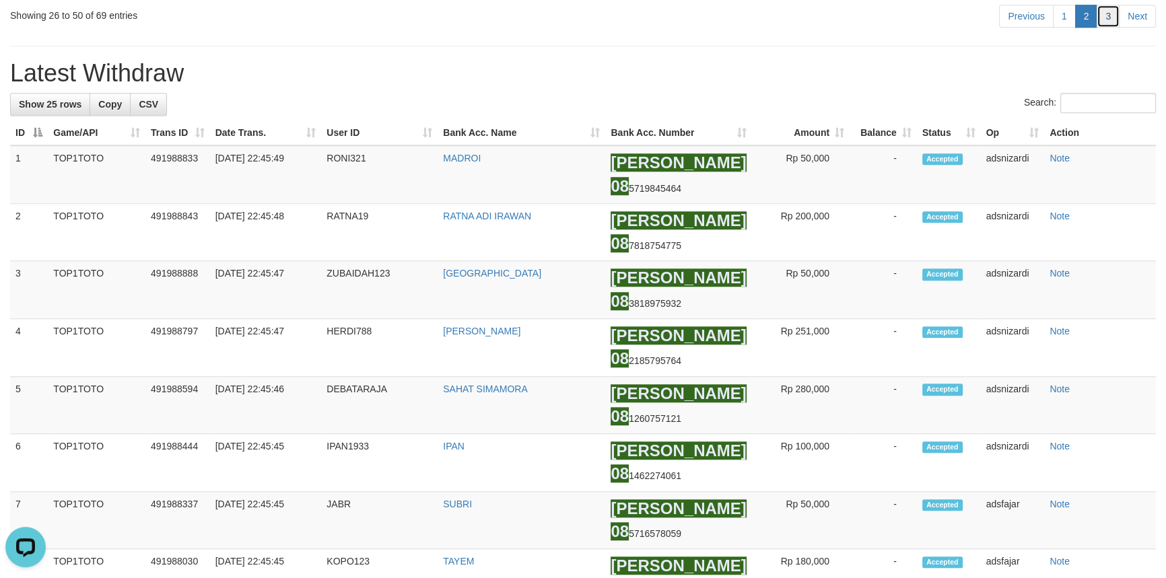
click at [1108, 28] on link "3" at bounding box center [1108, 16] width 23 height 23
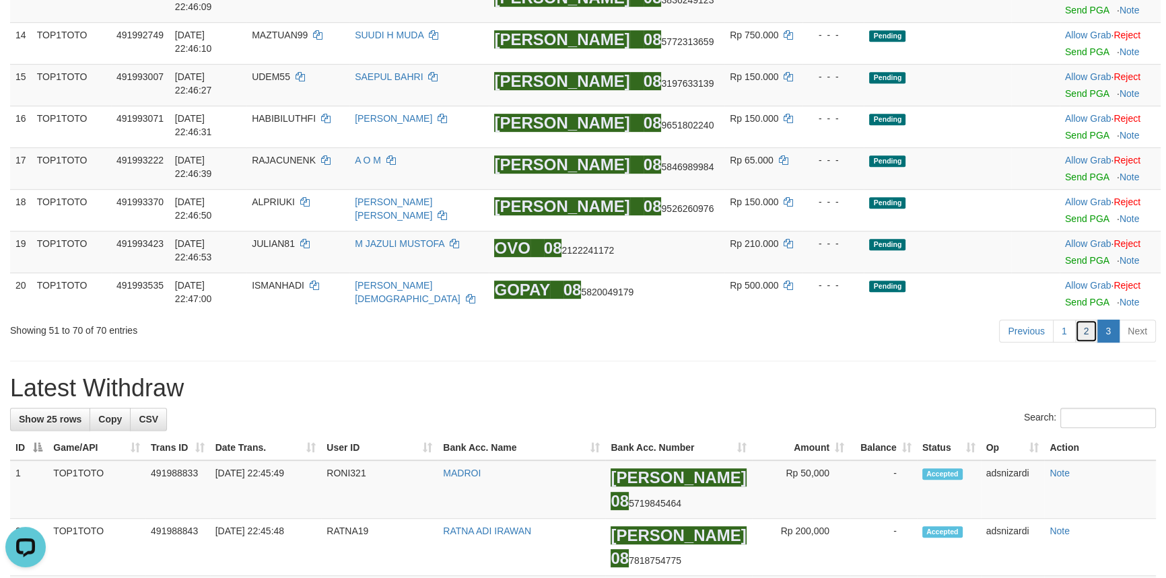
click at [1092, 320] on link "2" at bounding box center [1086, 331] width 23 height 23
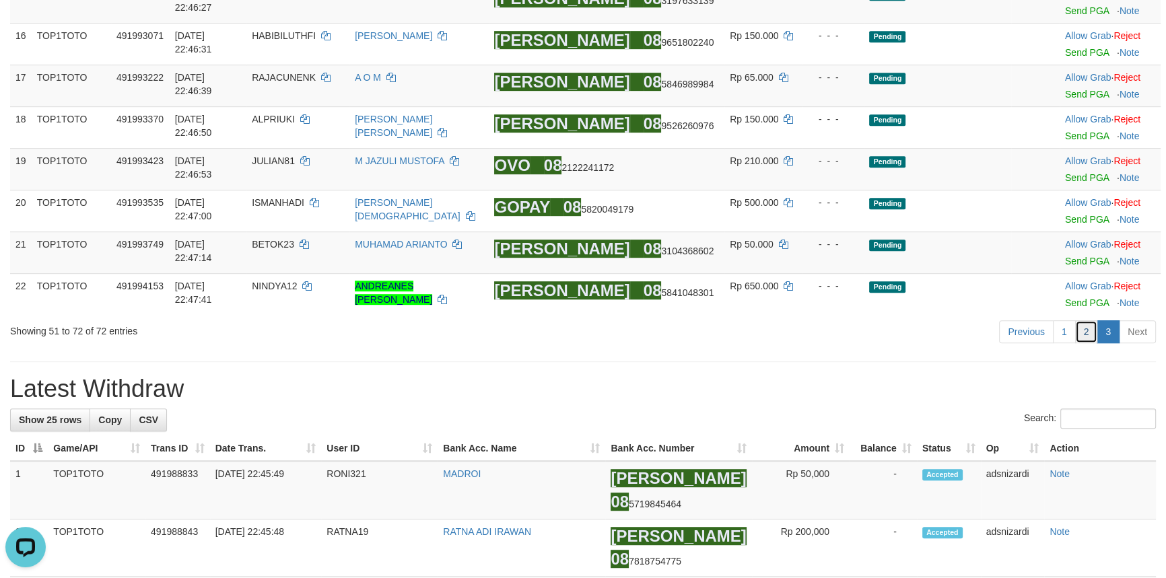
click at [1092, 321] on link "2" at bounding box center [1086, 332] width 23 height 23
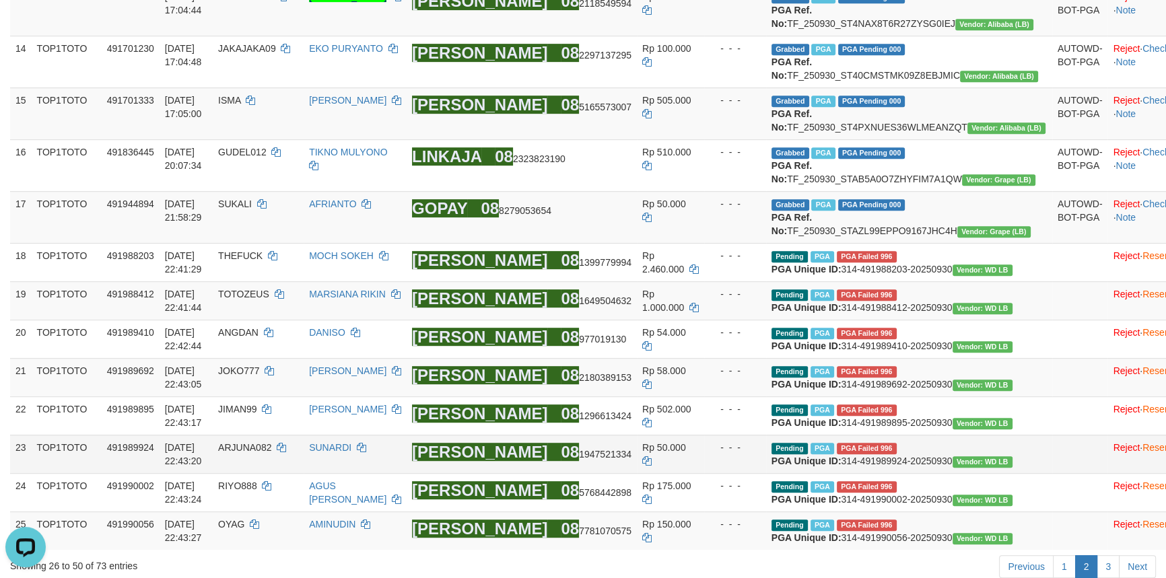
scroll to position [849, 0]
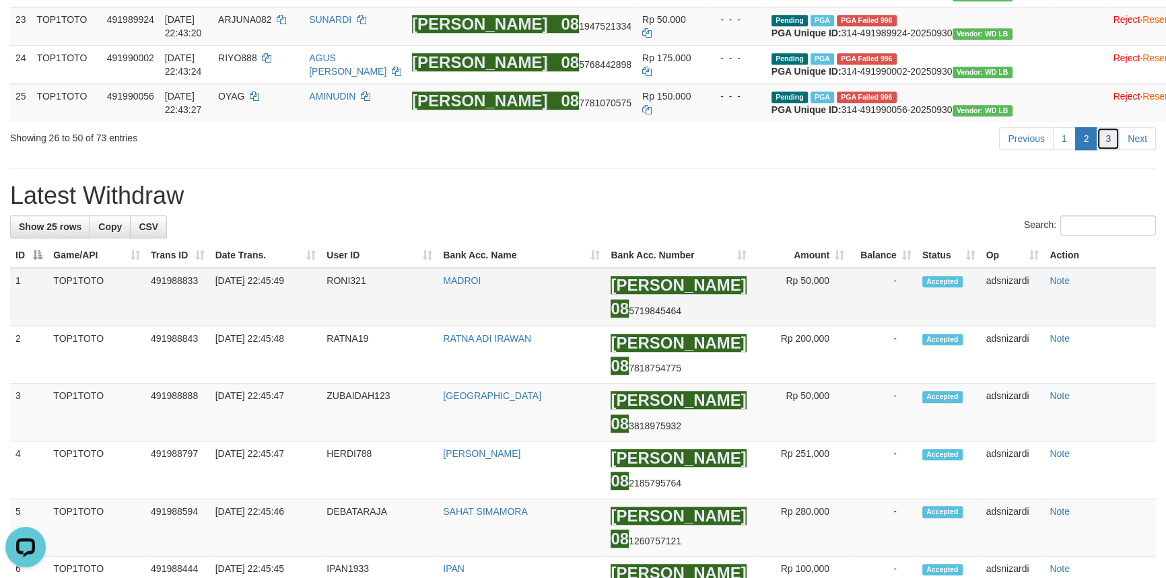
drag, startPoint x: 1100, startPoint y: 475, endPoint x: 1046, endPoint y: 438, distance: 65.9
click at [1100, 150] on link "3" at bounding box center [1108, 138] width 23 height 23
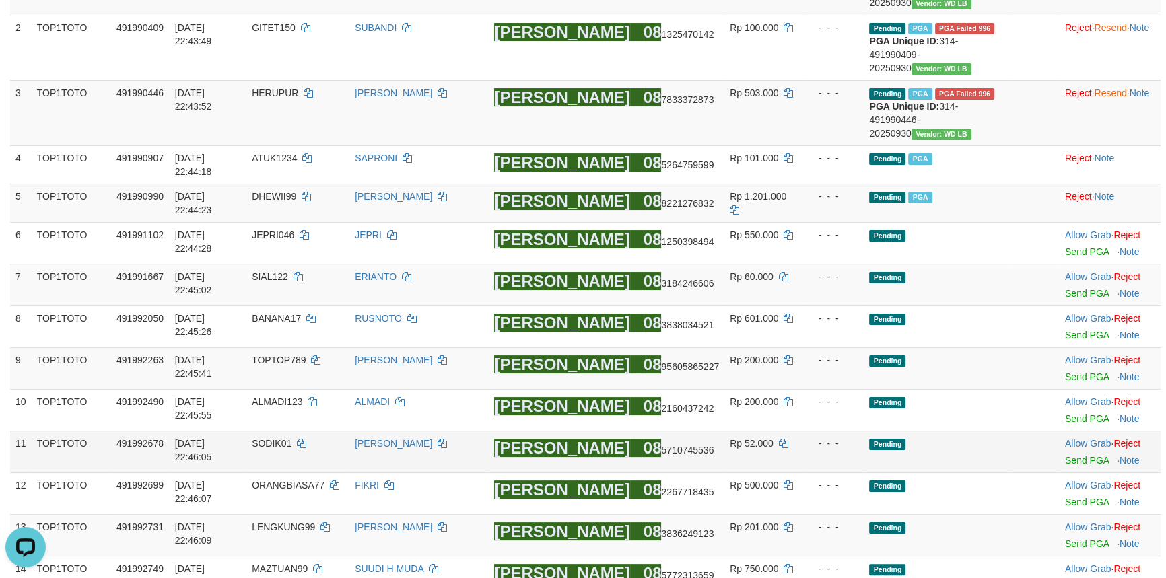
scroll to position [148, 0]
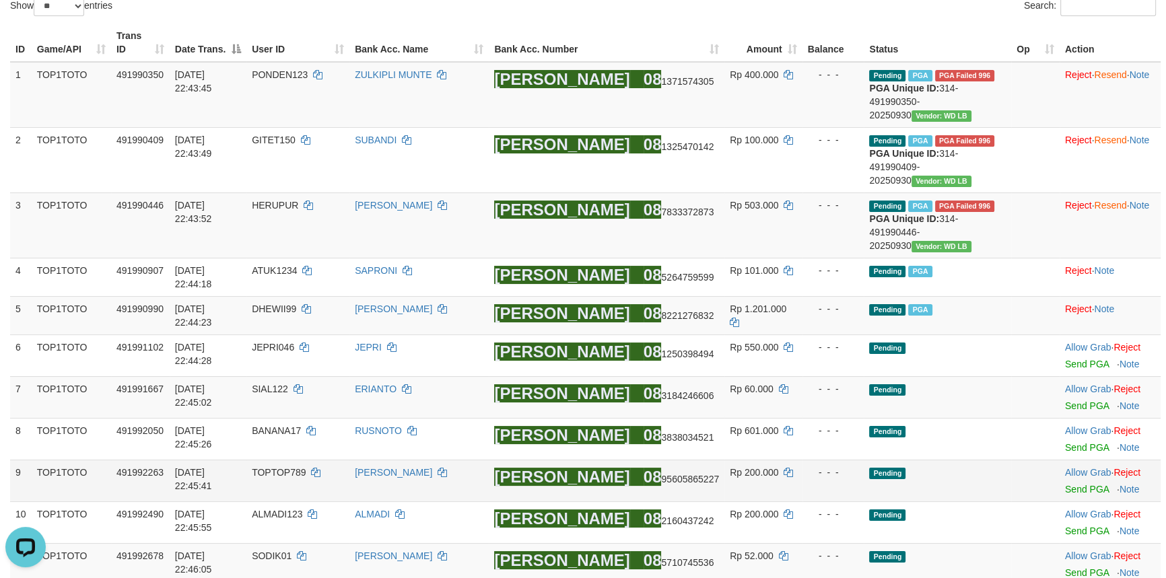
click at [864, 460] on td "Pending" at bounding box center [937, 481] width 147 height 42
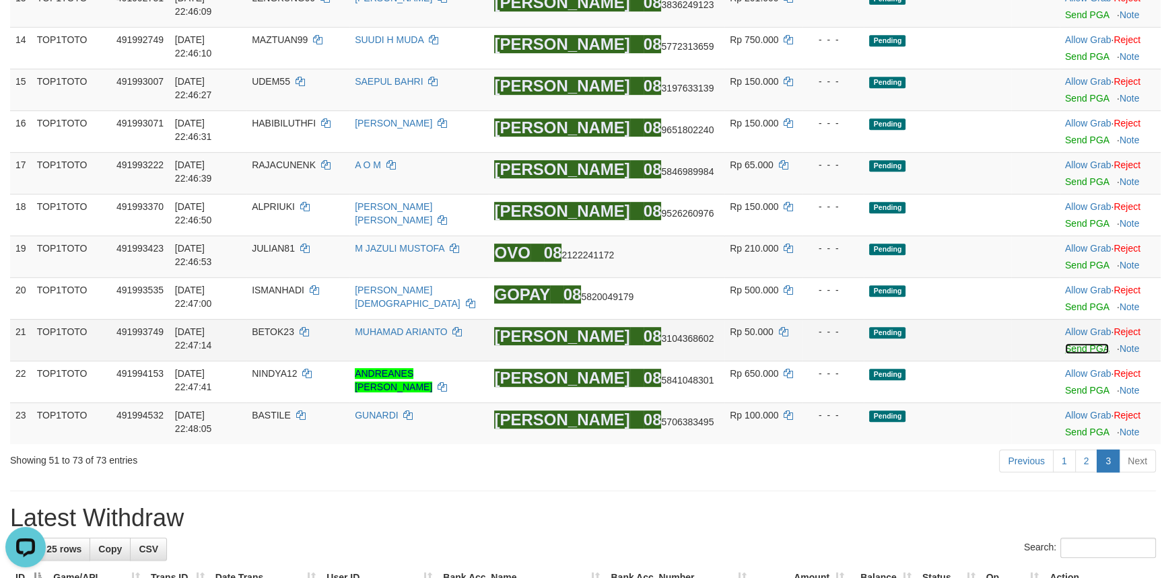
click at [1065, 343] on link "Send PGA" at bounding box center [1087, 348] width 44 height 11
click at [1065, 302] on link "Send PGA" at bounding box center [1087, 307] width 44 height 11
click at [1065, 260] on link "Send PGA" at bounding box center [1087, 265] width 44 height 11
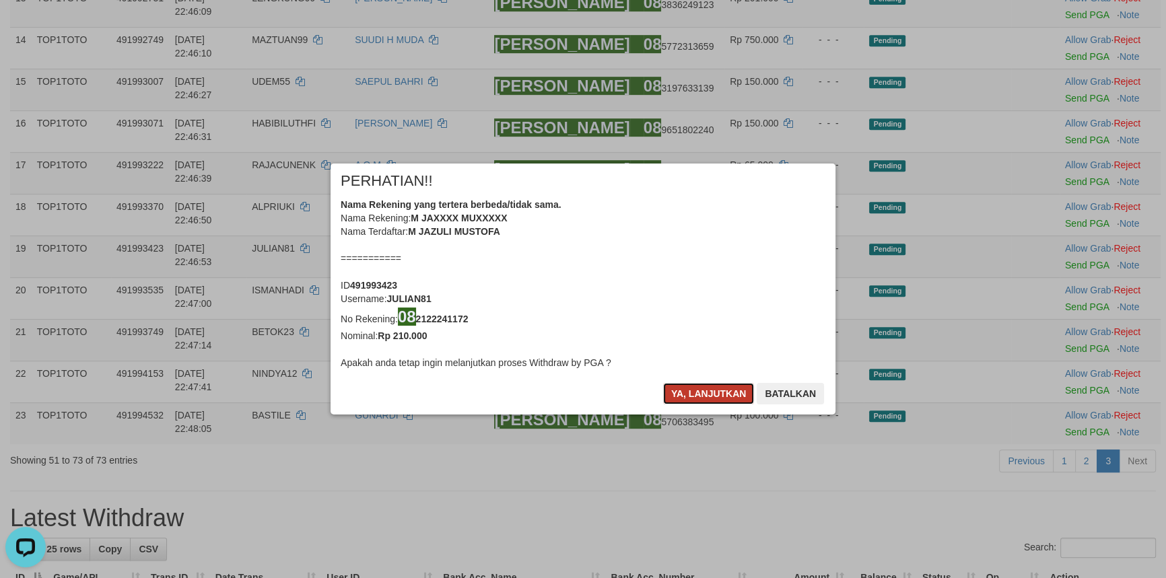
click at [694, 399] on button "Ya, lanjutkan" at bounding box center [709, 394] width 92 height 22
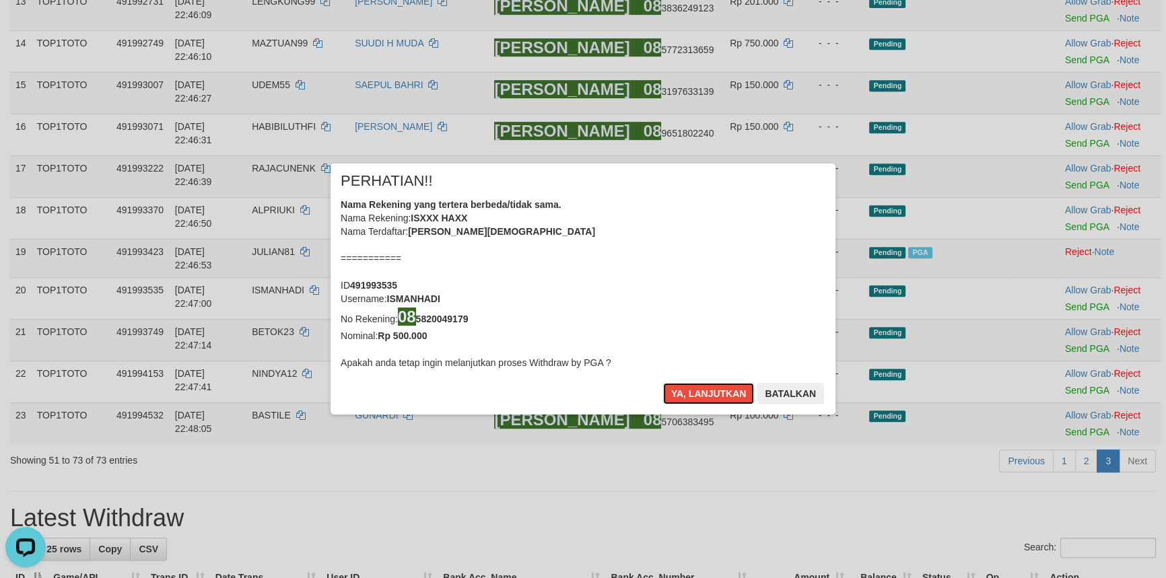
click at [694, 399] on button "Ya, lanjutkan" at bounding box center [709, 394] width 92 height 22
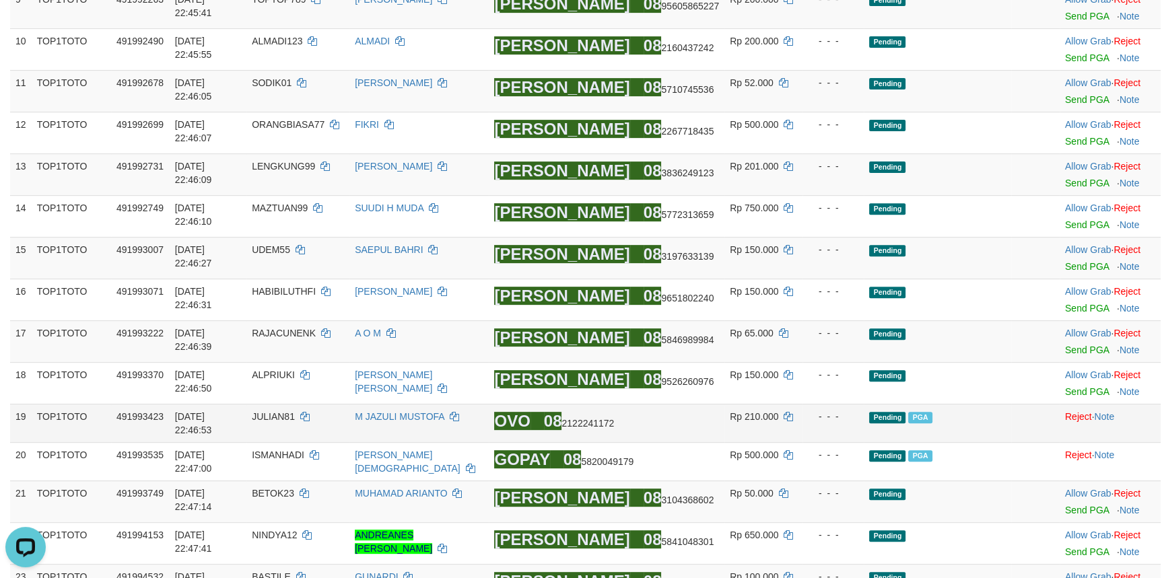
scroll to position [599, 0]
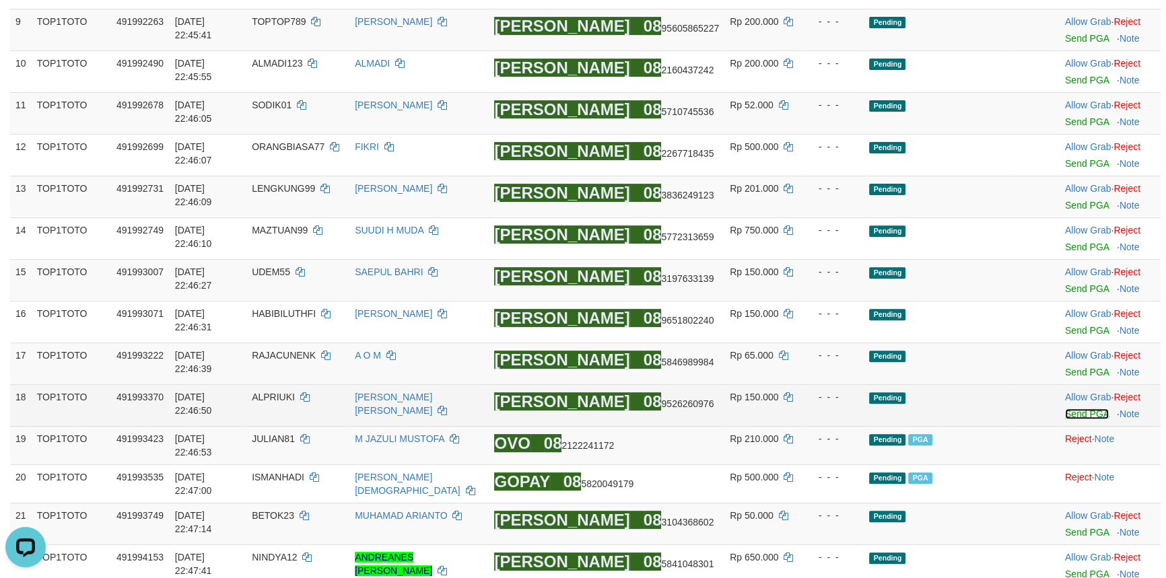
click at [1065, 409] on link "Send PGA" at bounding box center [1087, 414] width 44 height 11
click at [1065, 367] on link "Send PGA" at bounding box center [1087, 372] width 44 height 11
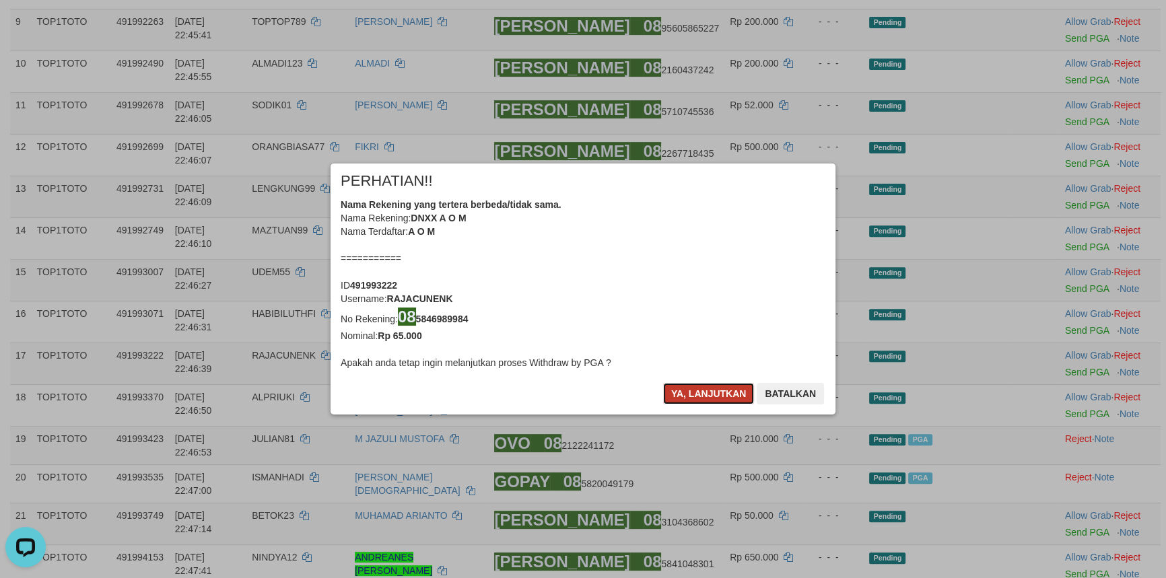
click at [709, 393] on button "Ya, lanjutkan" at bounding box center [709, 394] width 92 height 22
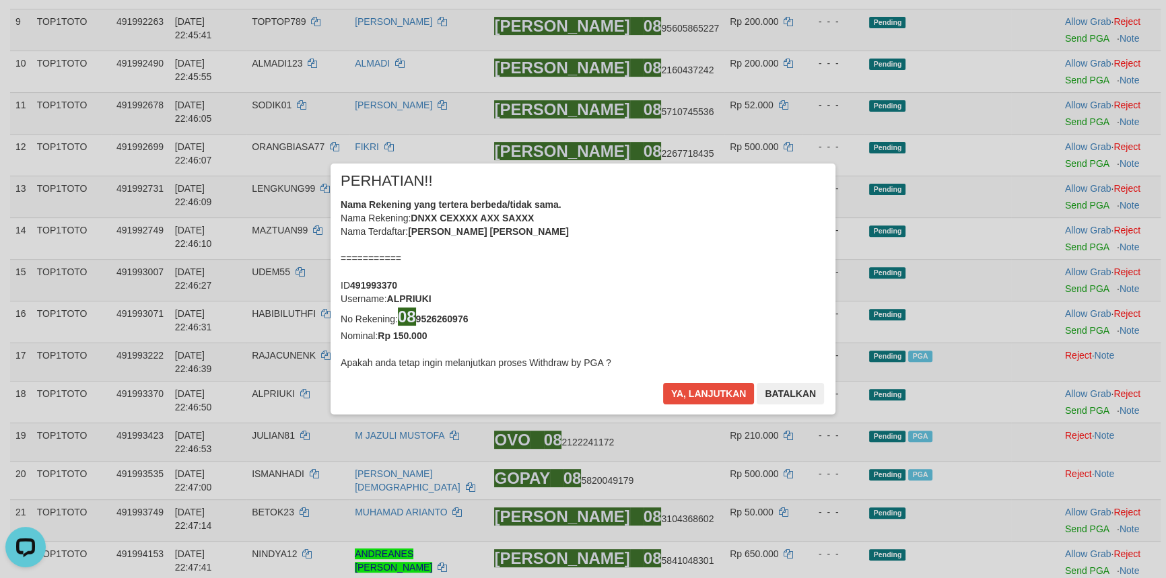
scroll to position [596, 0]
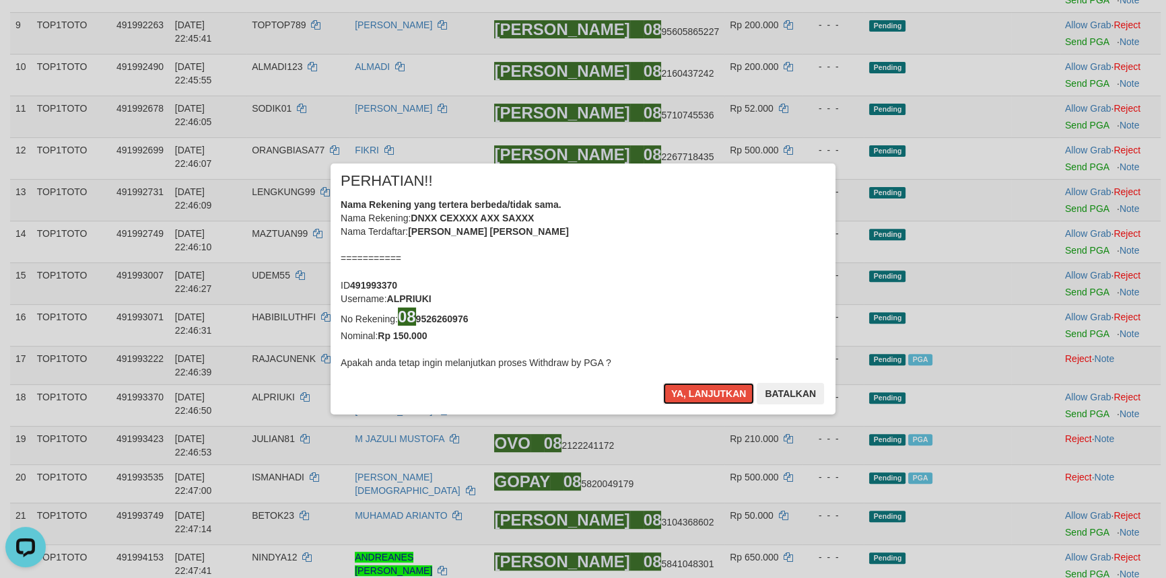
click at [709, 393] on button "Ya, lanjutkan" at bounding box center [709, 394] width 92 height 22
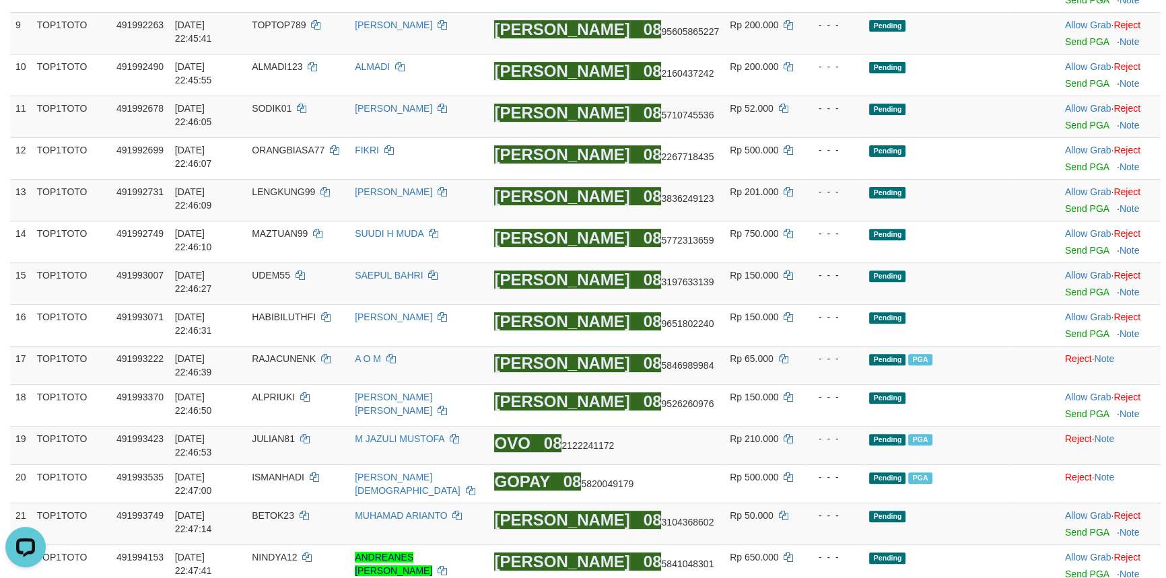
scroll to position [593, 0]
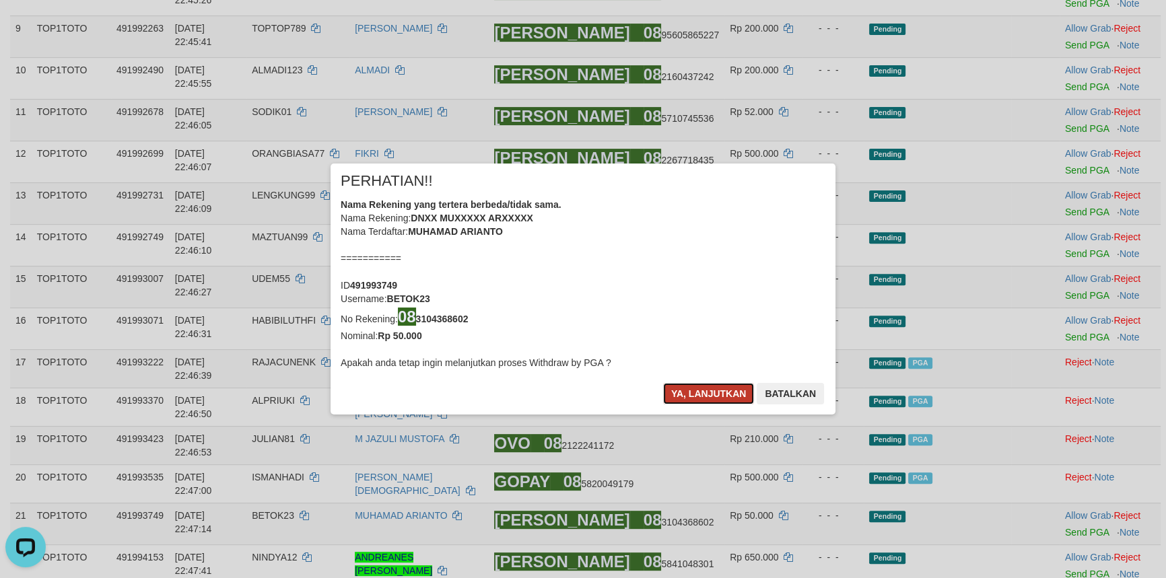
click at [695, 385] on button "Ya, lanjutkan" at bounding box center [709, 394] width 92 height 22
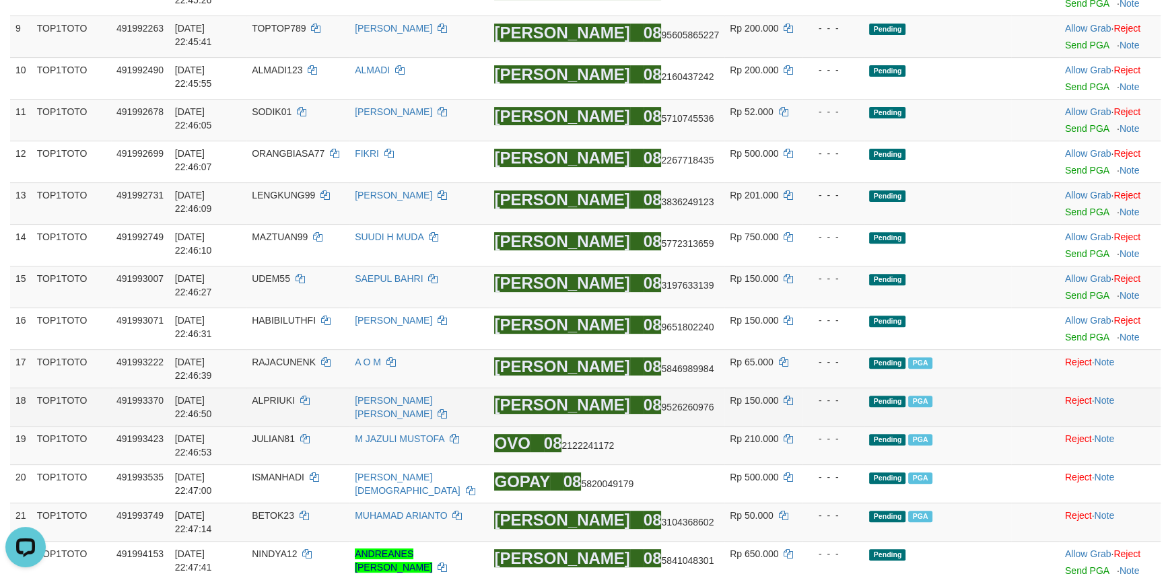
scroll to position [532, 0]
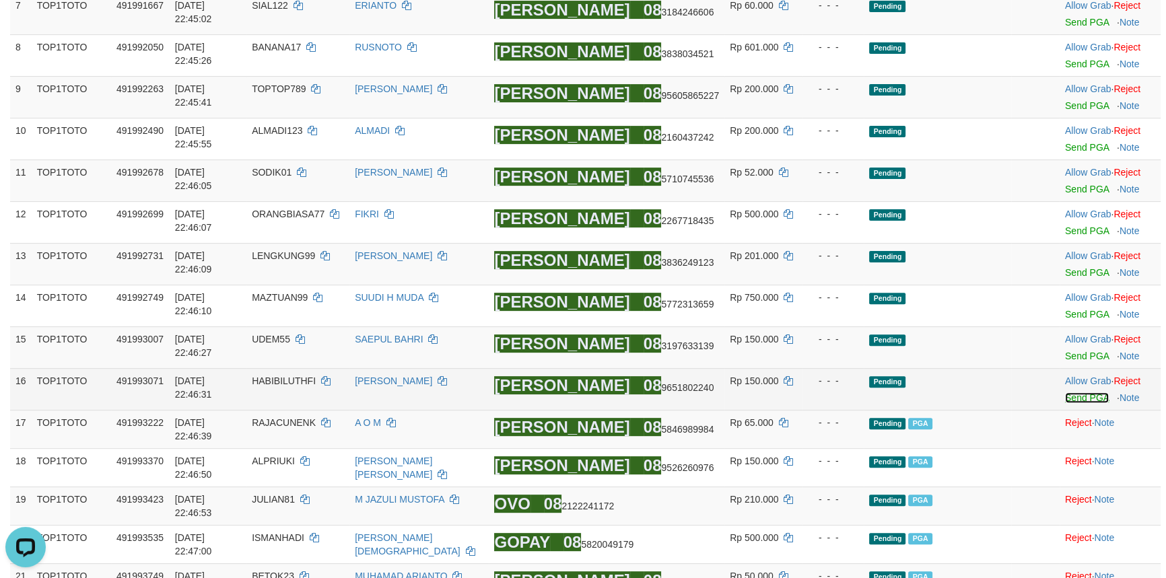
click at [1065, 393] on link "Send PGA" at bounding box center [1087, 398] width 44 height 11
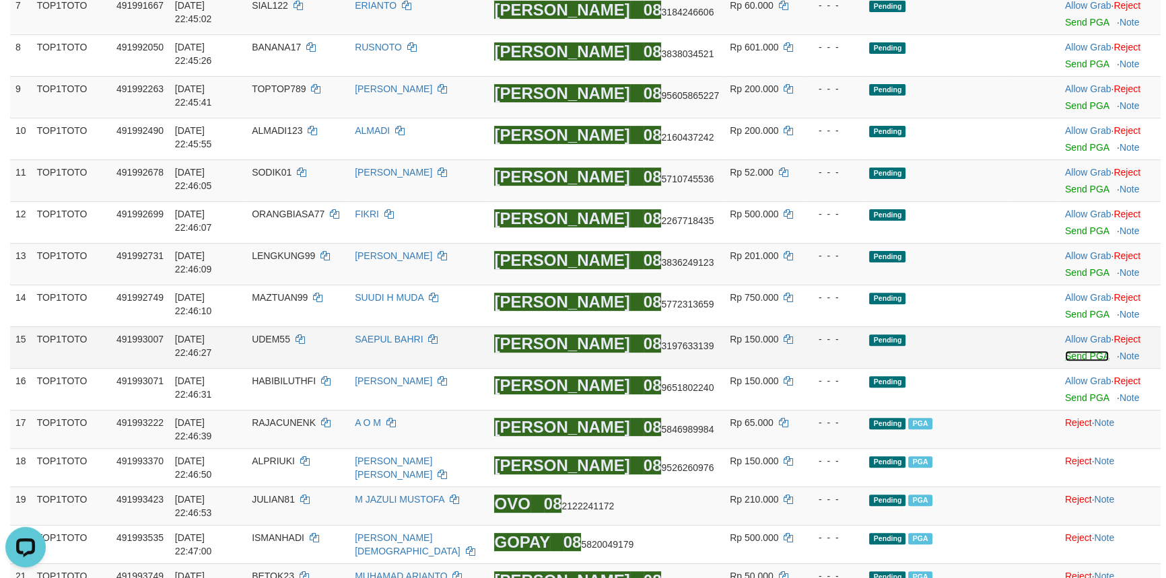
click at [1065, 351] on link "Send PGA" at bounding box center [1087, 356] width 44 height 11
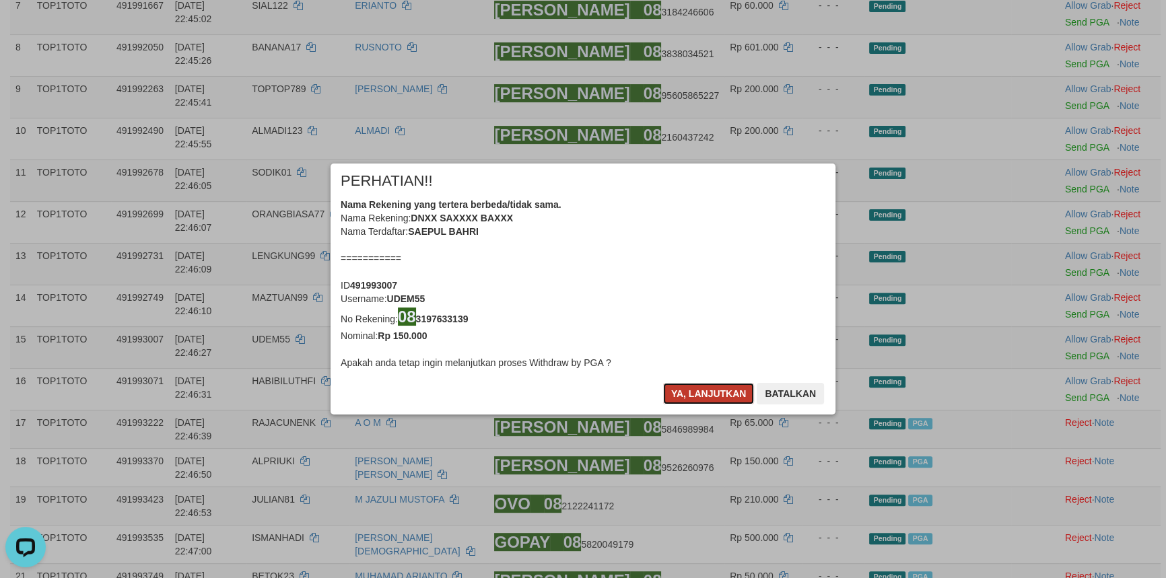
click at [704, 387] on button "Ya, lanjutkan" at bounding box center [709, 394] width 92 height 22
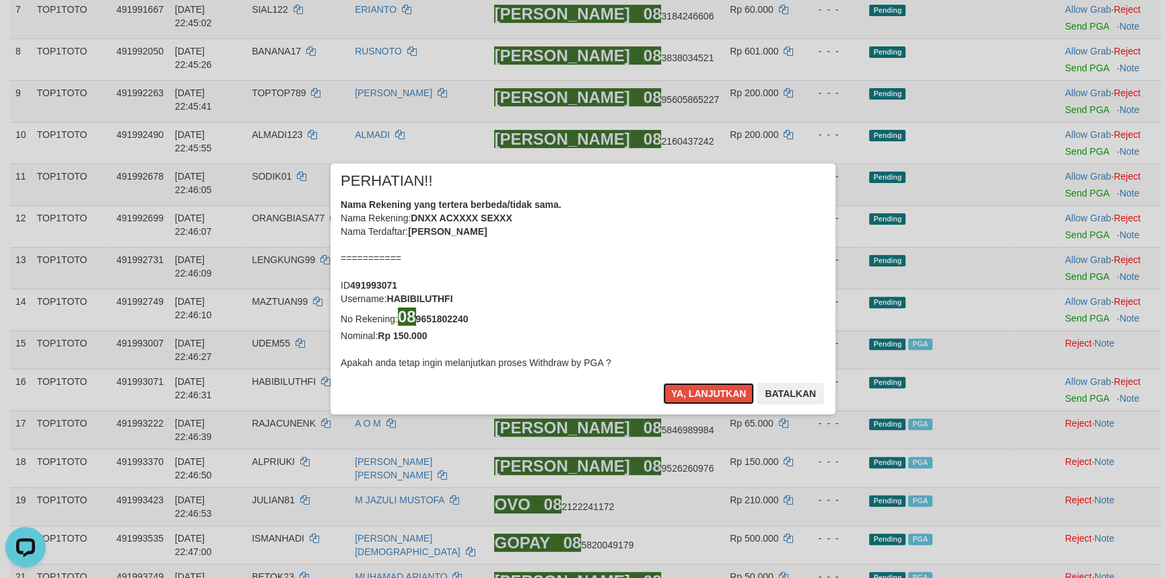
click at [704, 387] on button "Ya, lanjutkan" at bounding box center [709, 394] width 92 height 22
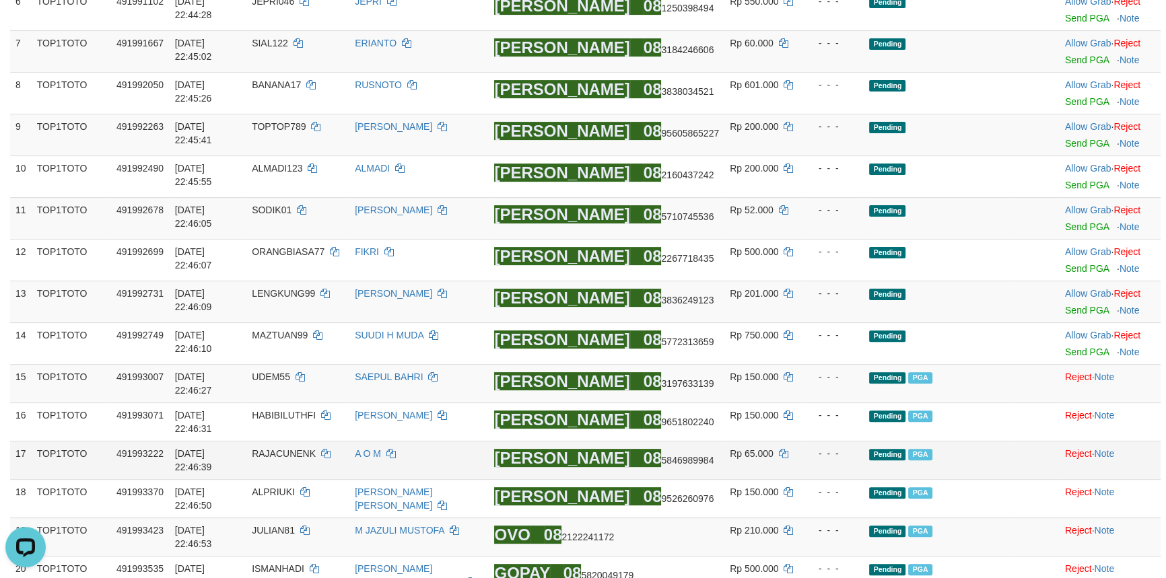
scroll to position [403, 0]
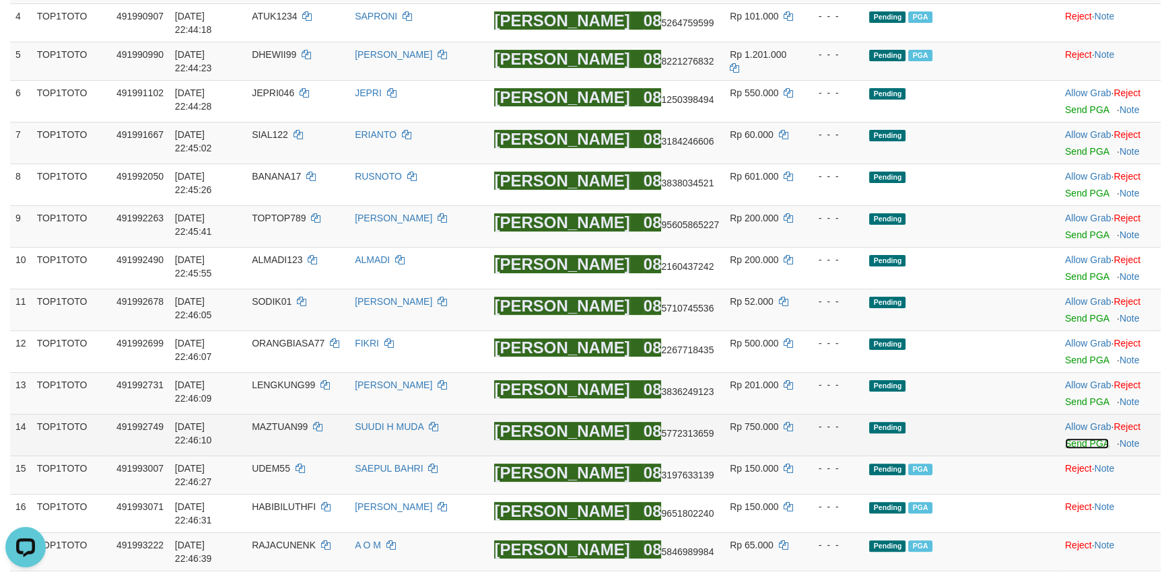
click at [1065, 438] on link "Send PGA" at bounding box center [1087, 443] width 44 height 11
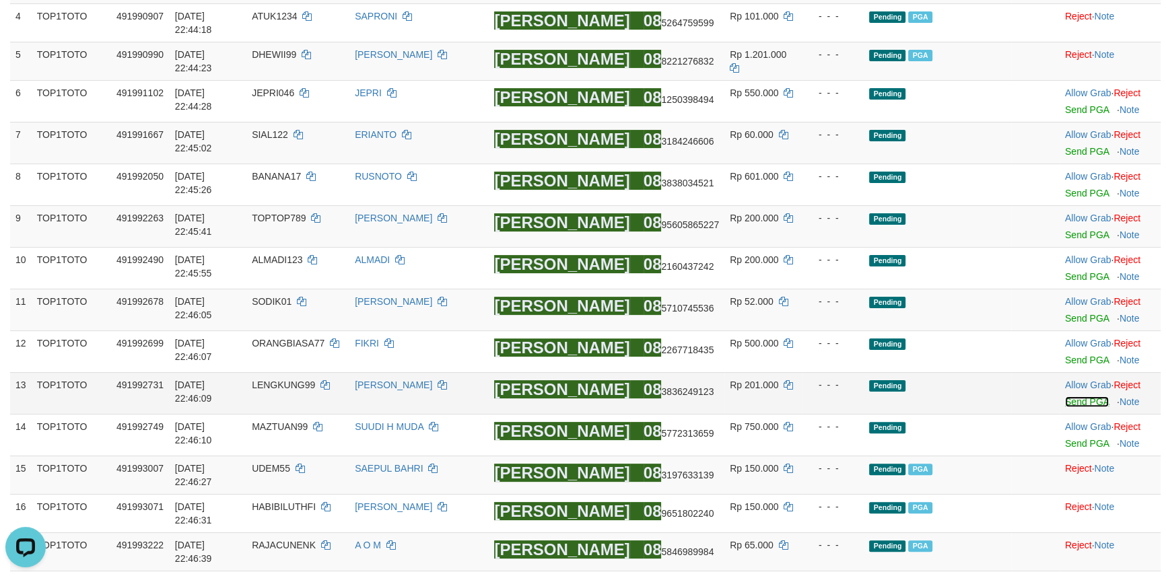
click at [1065, 397] on link "Send PGA" at bounding box center [1087, 402] width 44 height 11
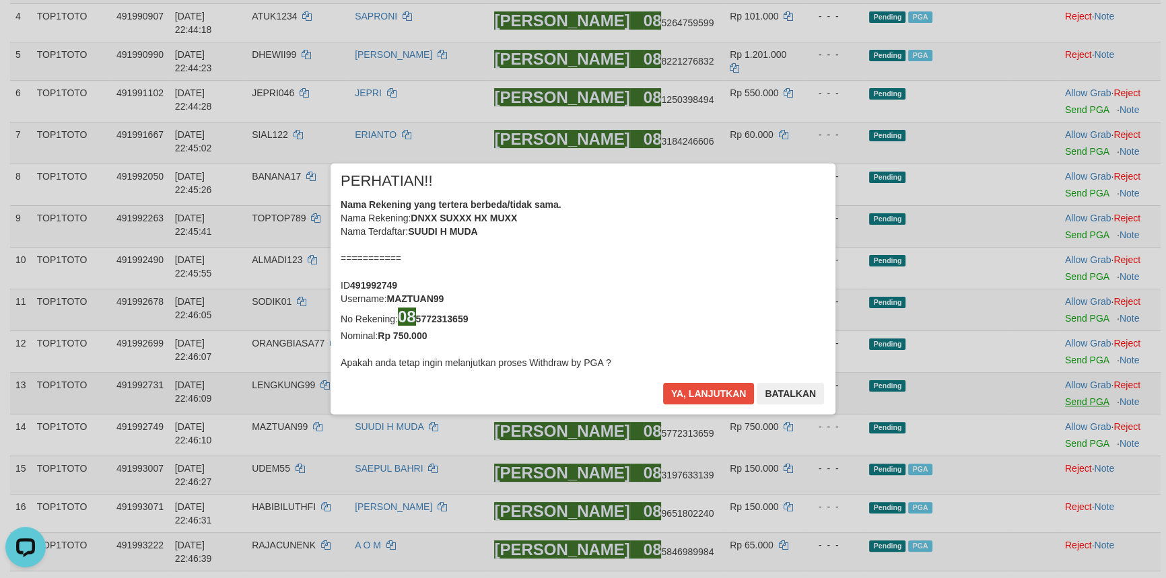
click at [1063, 316] on div "× PERHATIAN!! Nama Rekening yang tertera berbeda/tidak sama. Nama Rekening: DNX…" at bounding box center [583, 289] width 1166 height 304
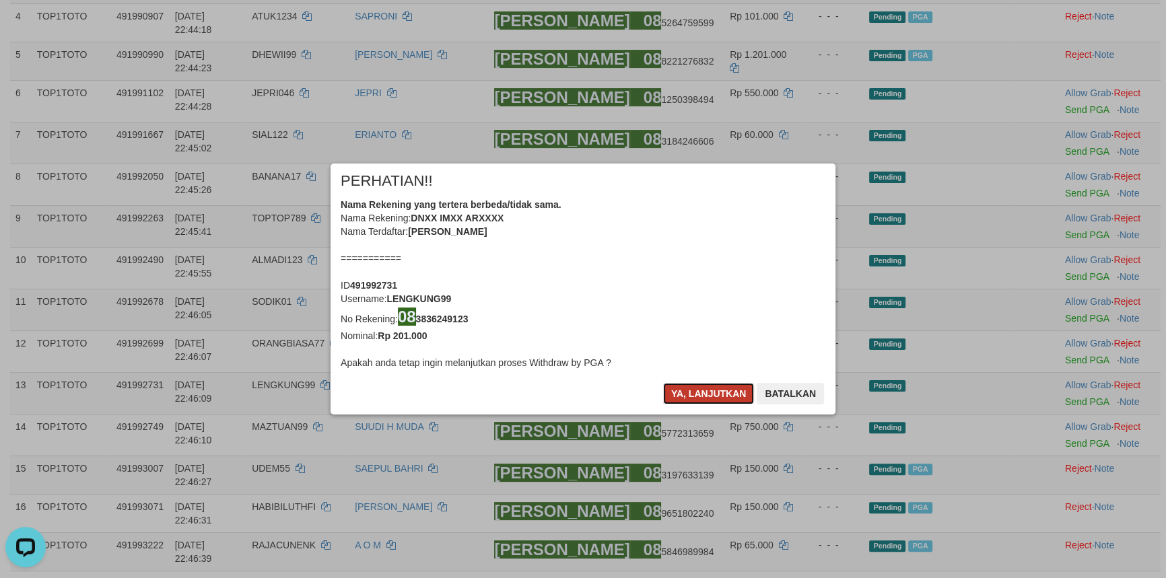
click at [700, 397] on button "Ya, lanjutkan" at bounding box center [709, 394] width 92 height 22
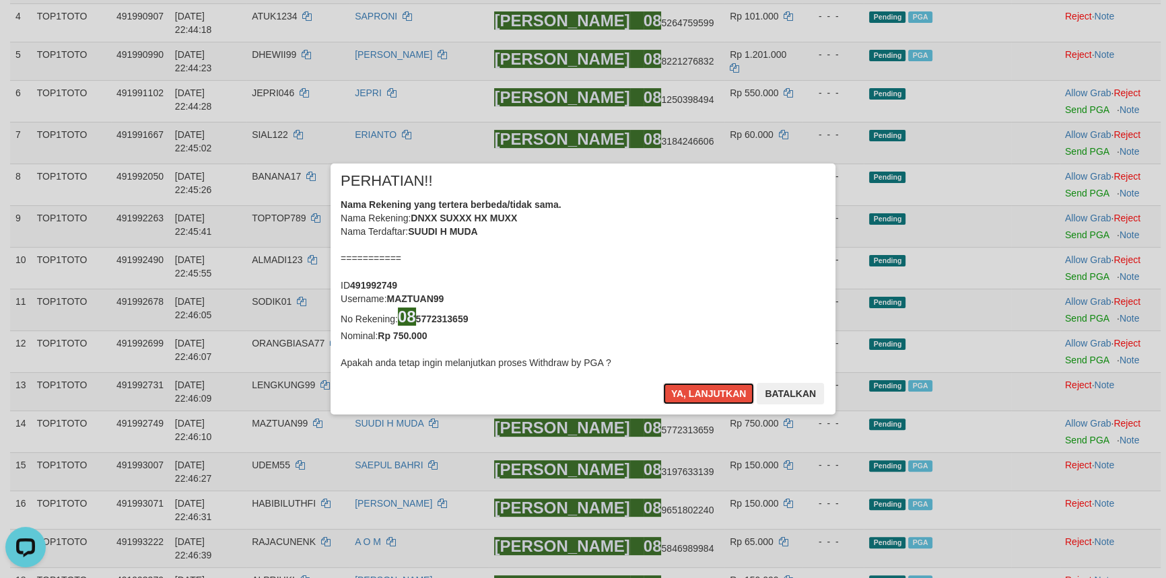
click at [700, 397] on button "Ya, lanjutkan" at bounding box center [709, 394] width 92 height 22
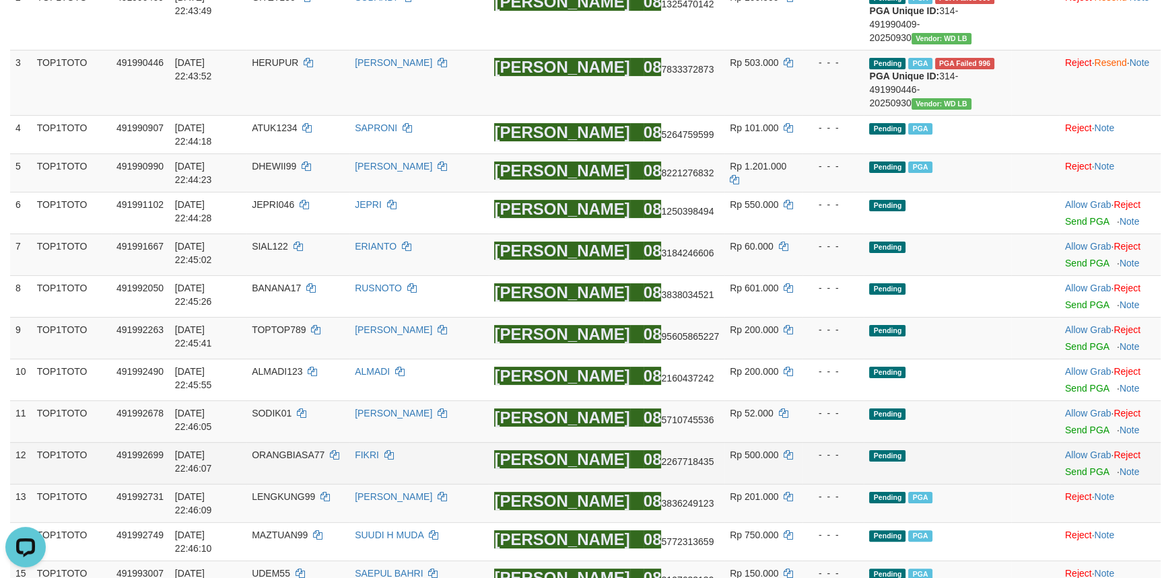
scroll to position [280, 0]
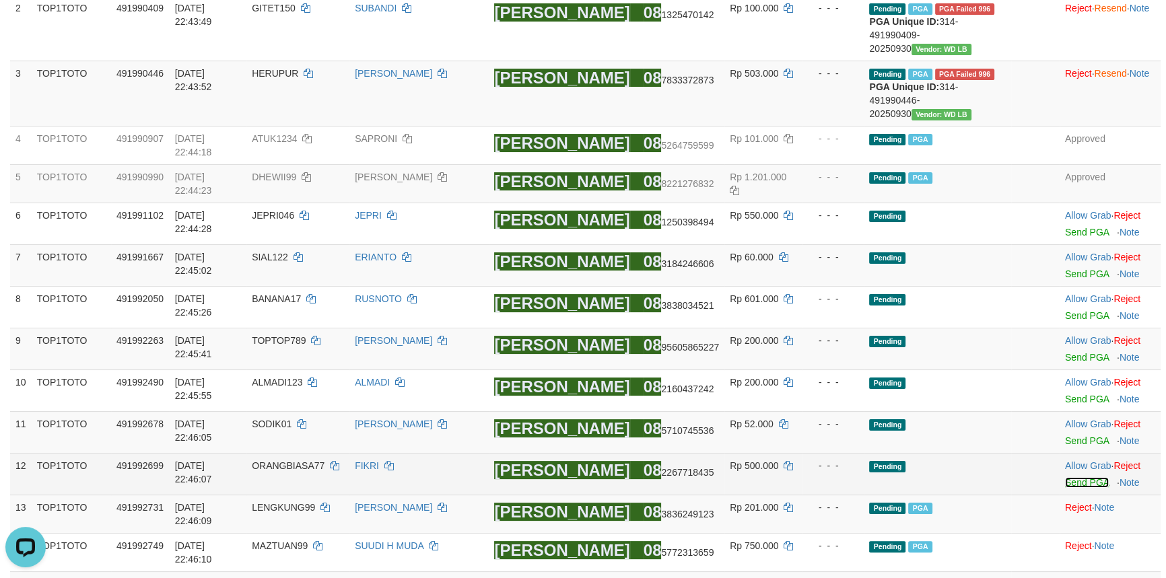
click at [1068, 477] on link "Send PGA" at bounding box center [1087, 482] width 44 height 11
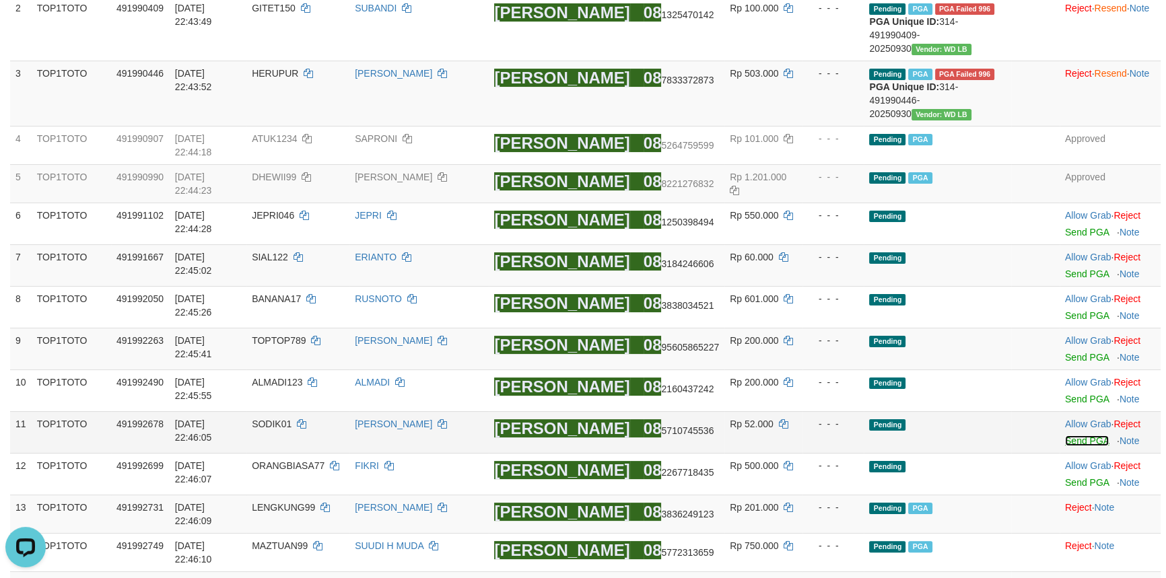
click at [1065, 436] on link "Send PGA" at bounding box center [1087, 441] width 44 height 11
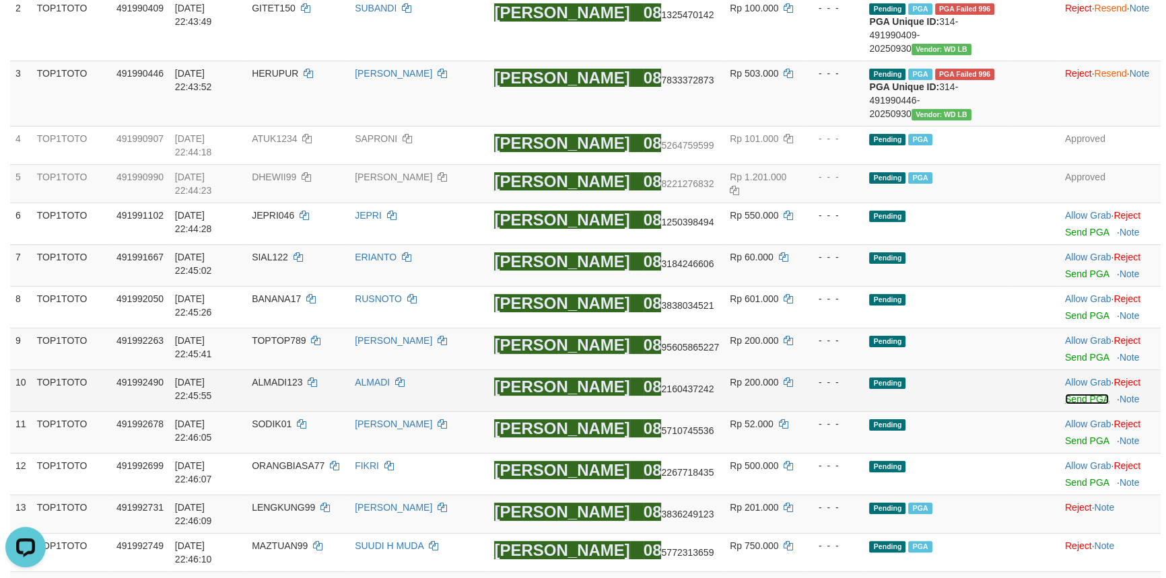
click at [1065, 394] on link "Send PGA" at bounding box center [1087, 399] width 44 height 11
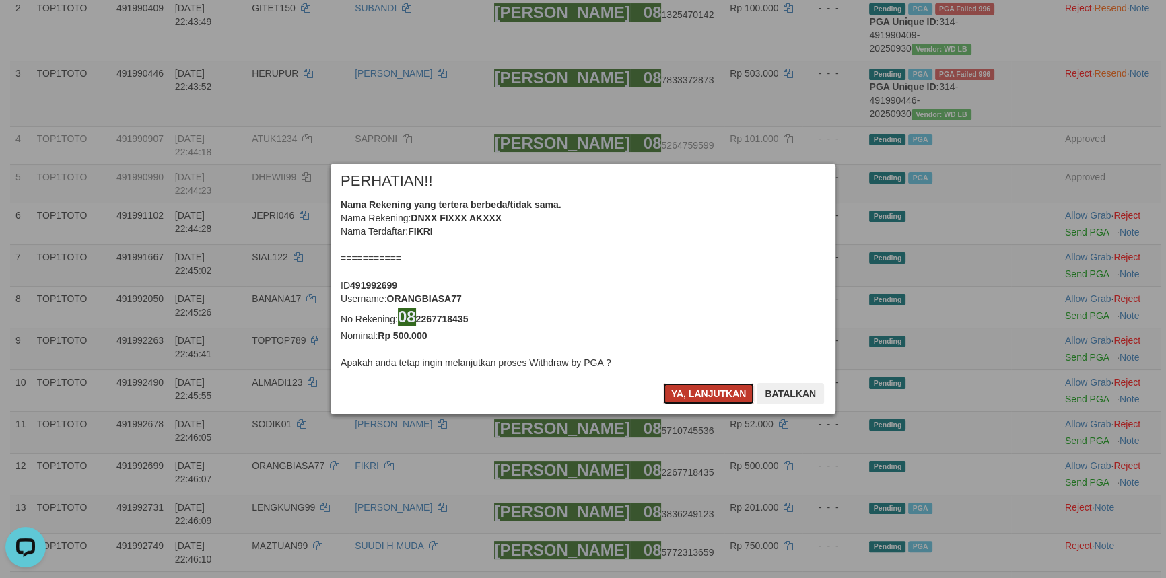
click at [708, 397] on button "Ya, lanjutkan" at bounding box center [709, 394] width 92 height 22
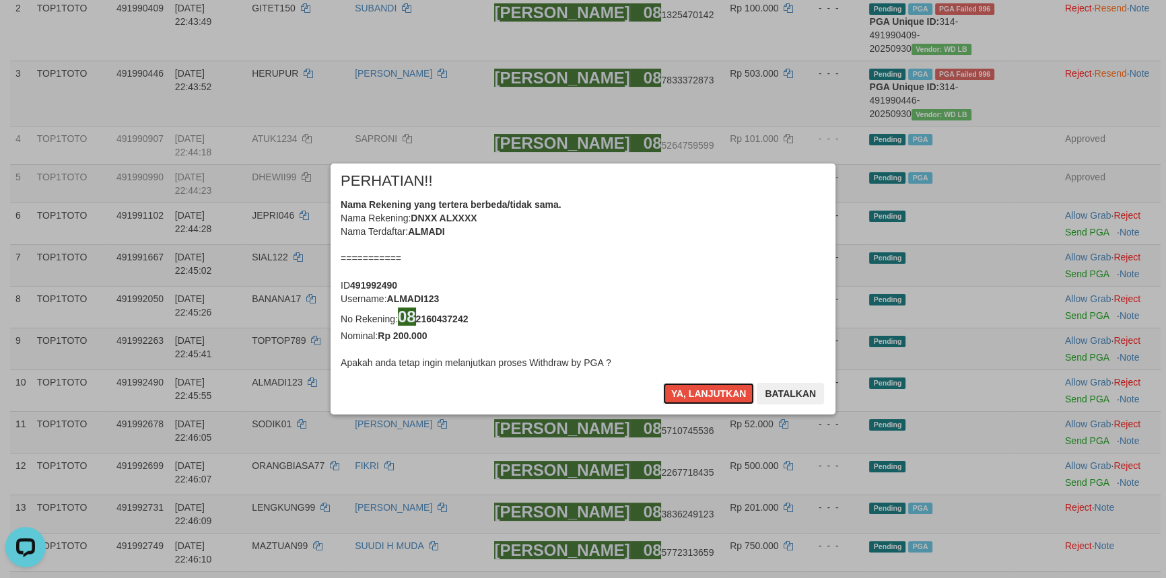
click at [708, 397] on button "Ya, lanjutkan" at bounding box center [709, 394] width 92 height 22
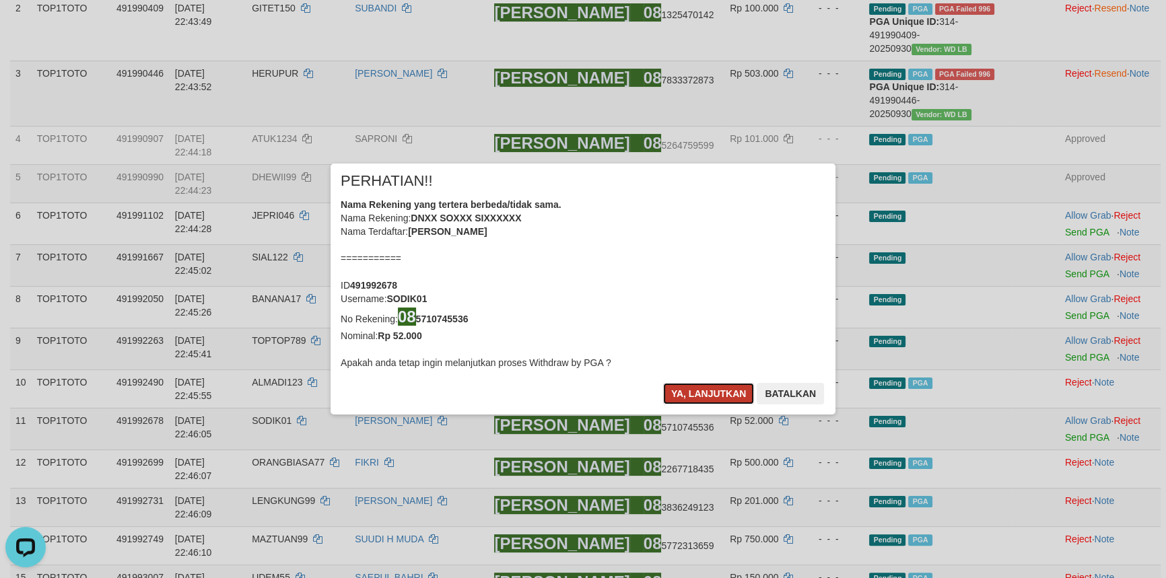
click at [708, 391] on button "Ya, lanjutkan" at bounding box center [709, 394] width 92 height 22
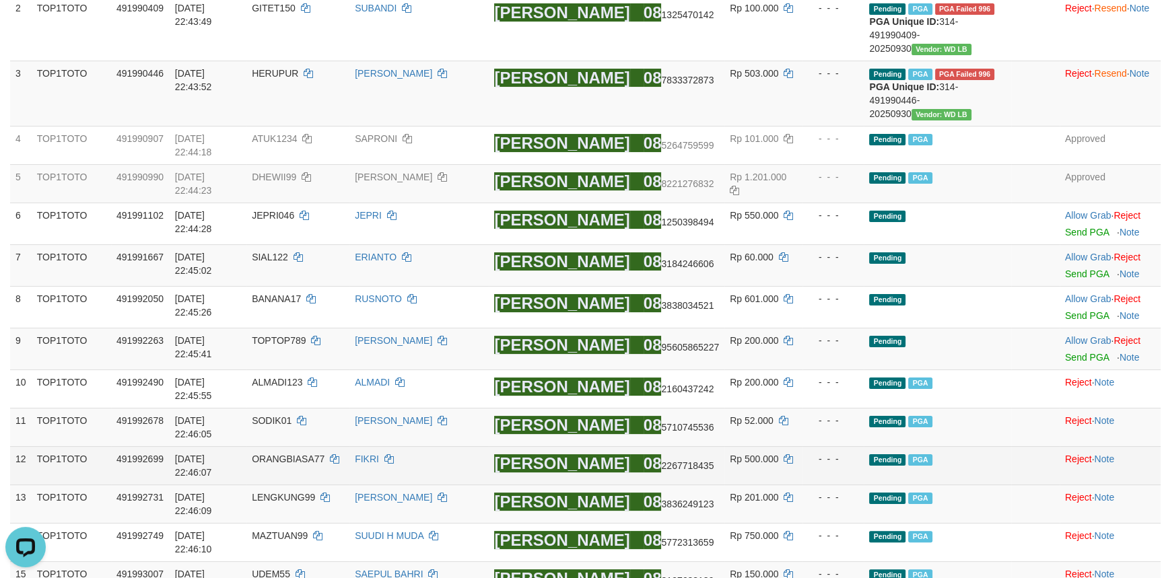
click at [316, 454] on span "ORANGBIASA77" at bounding box center [288, 459] width 73 height 11
copy td "ORANGBIASA77"
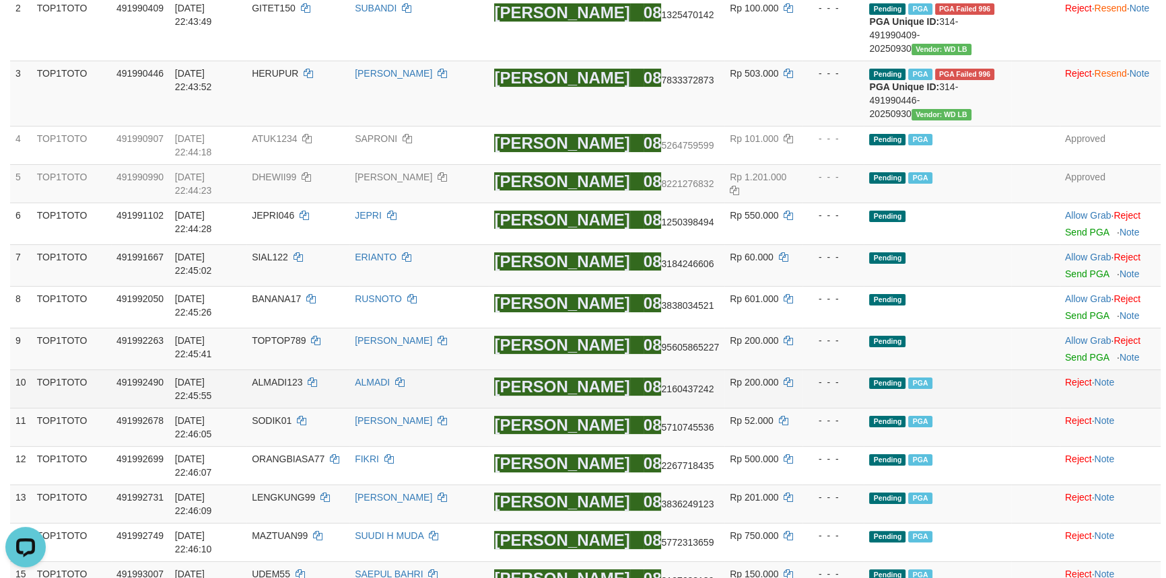
click at [1011, 370] on td at bounding box center [1035, 389] width 48 height 38
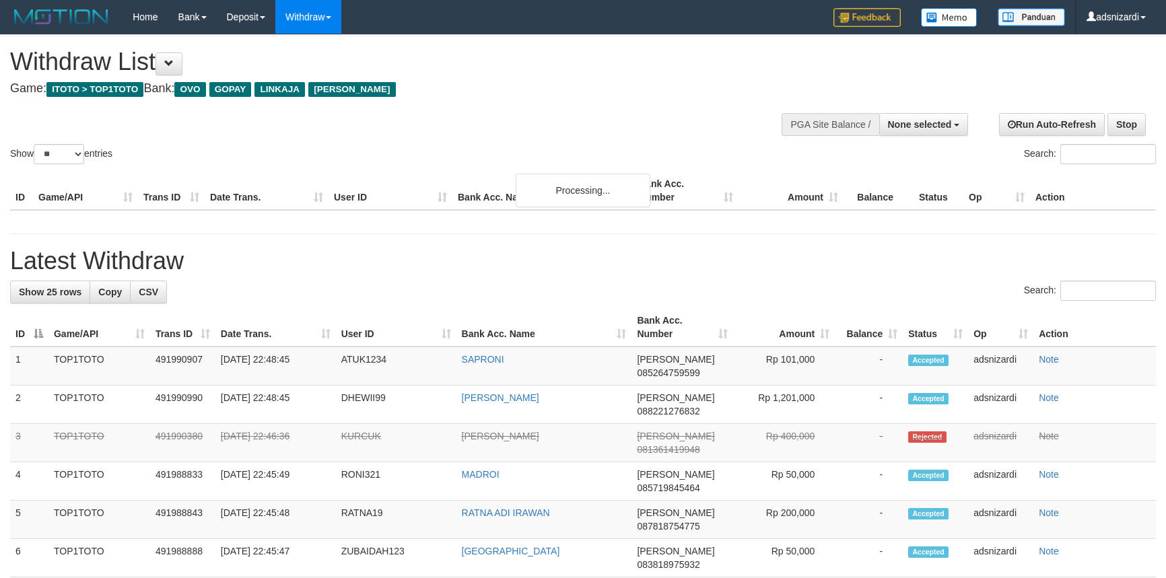
select select
select select "**"
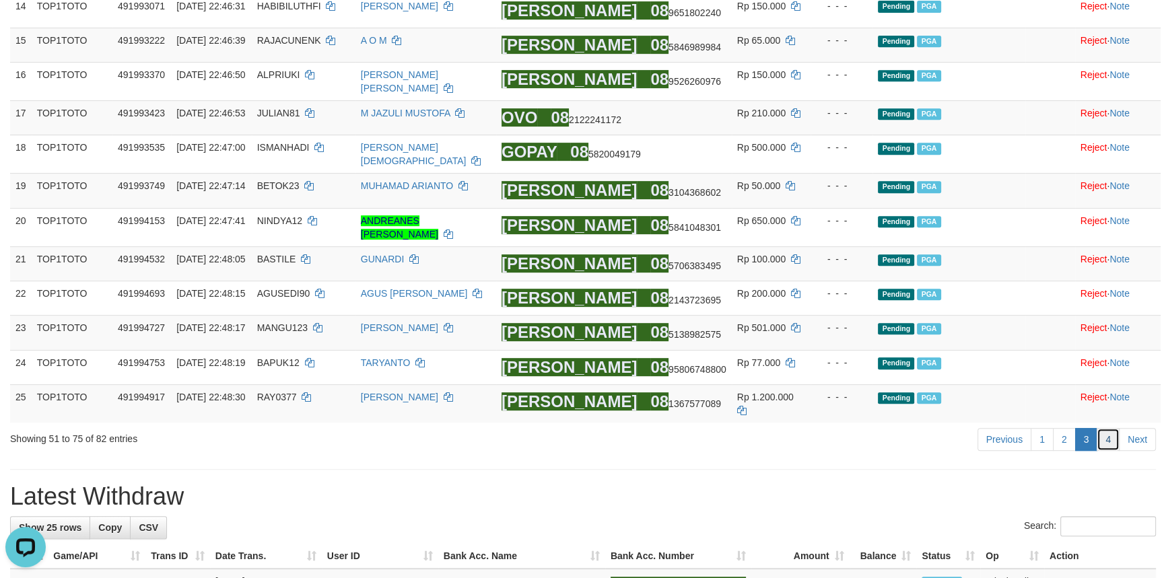
click at [1111, 428] on link "4" at bounding box center [1108, 439] width 23 height 23
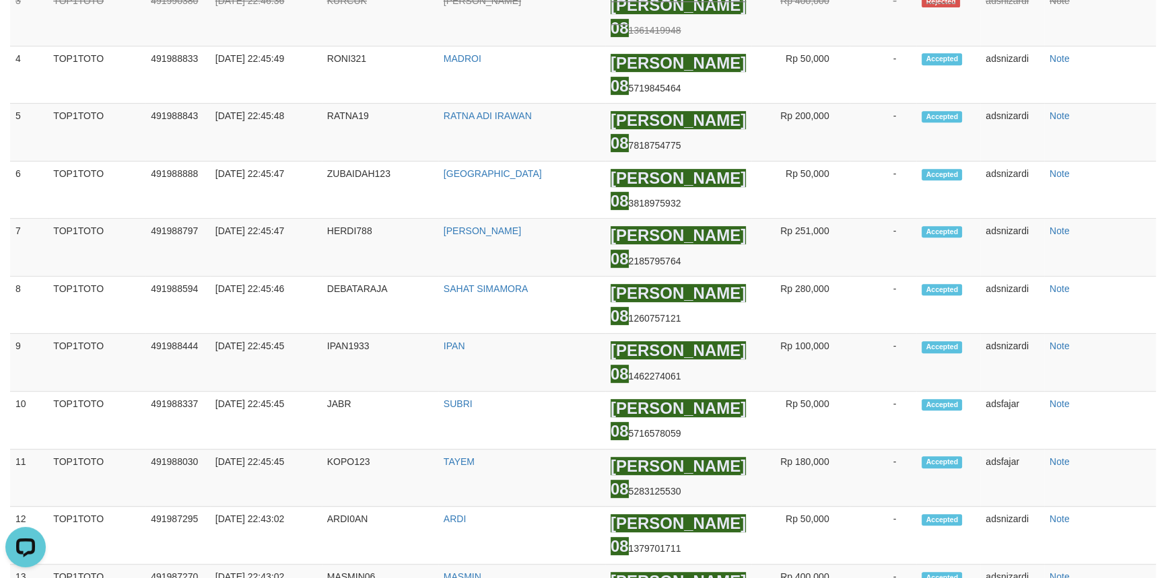
scroll to position [178, 0]
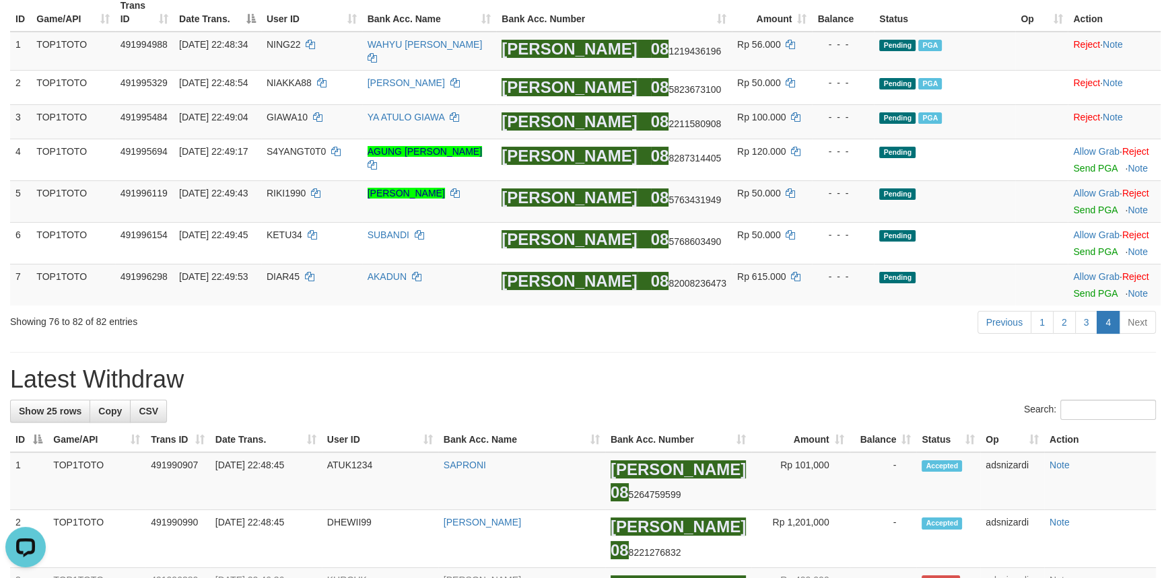
click at [1066, 316] on link "2" at bounding box center [1064, 322] width 23 height 23
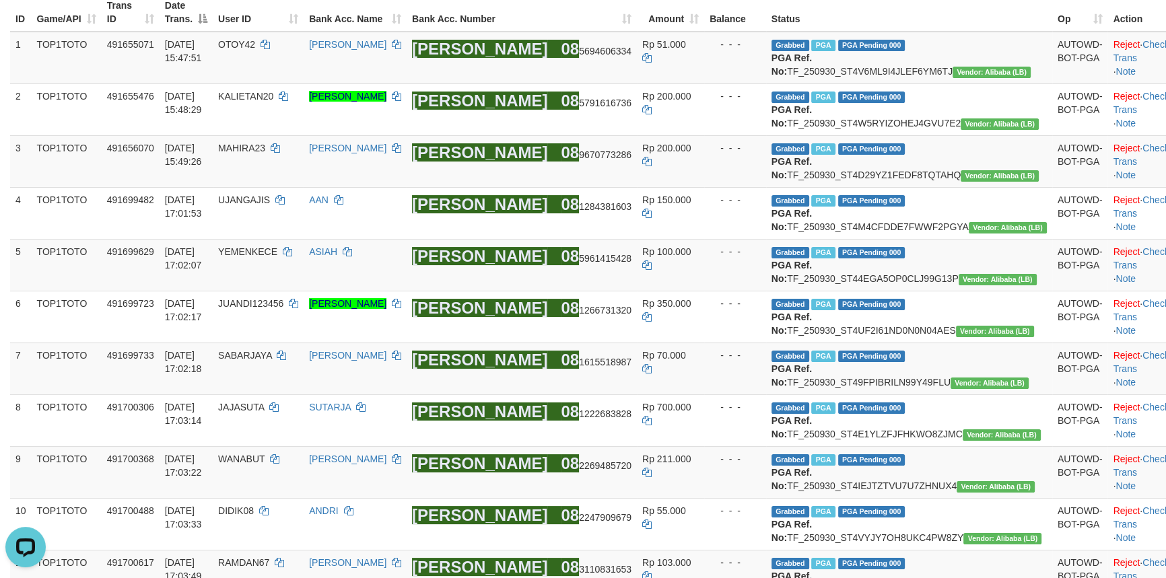
scroll to position [1461, 0]
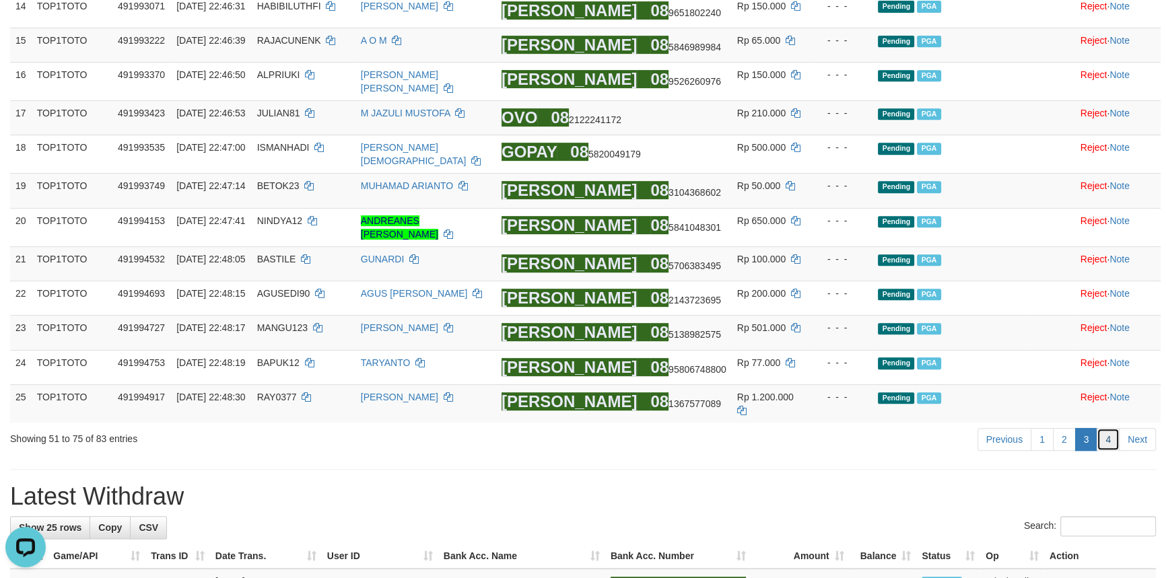
click at [1107, 428] on link "4" at bounding box center [1108, 439] width 23 height 23
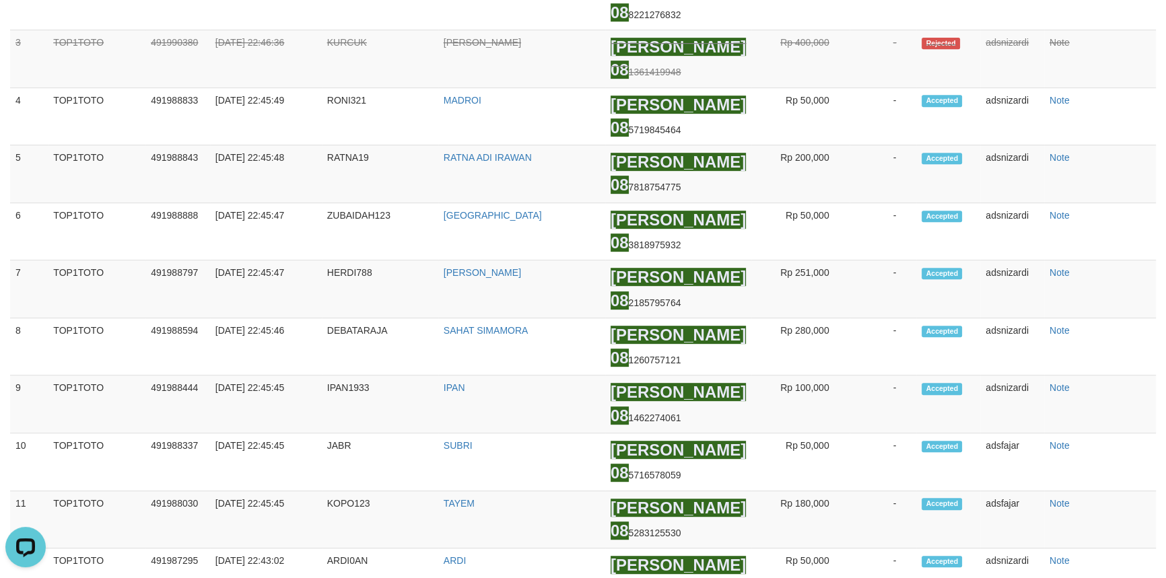
scroll to position [220, 0]
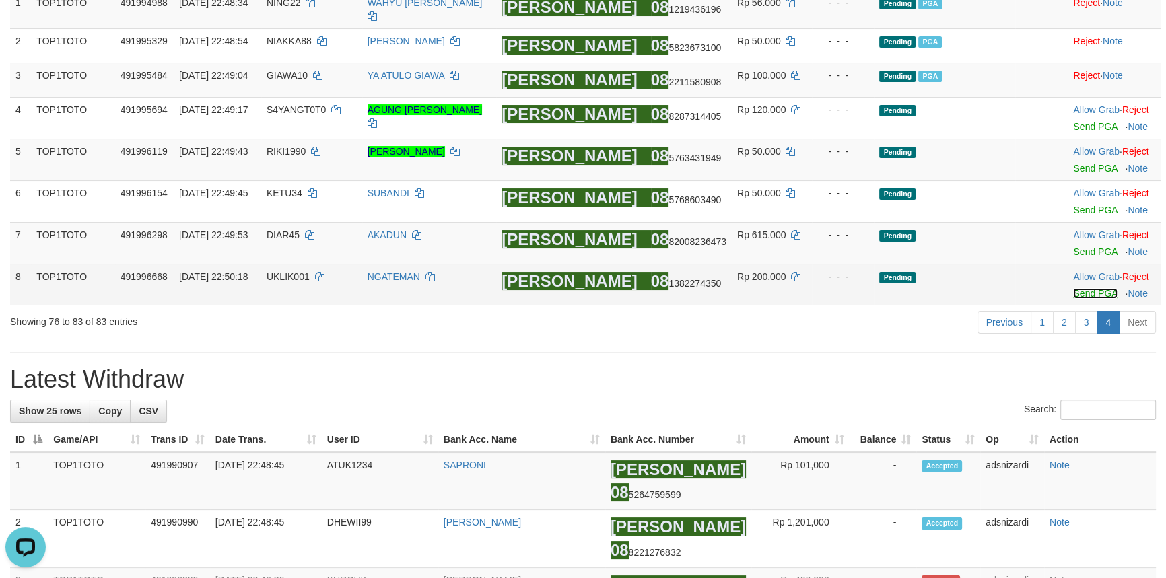
click at [1075, 288] on link "Send PGA" at bounding box center [1095, 293] width 44 height 11
click at [1082, 246] on link "Send PGA" at bounding box center [1095, 251] width 44 height 11
click at [1086, 206] on link "Send PGA" at bounding box center [1095, 210] width 44 height 11
click at [1084, 163] on link "Send PGA" at bounding box center [1095, 168] width 44 height 11
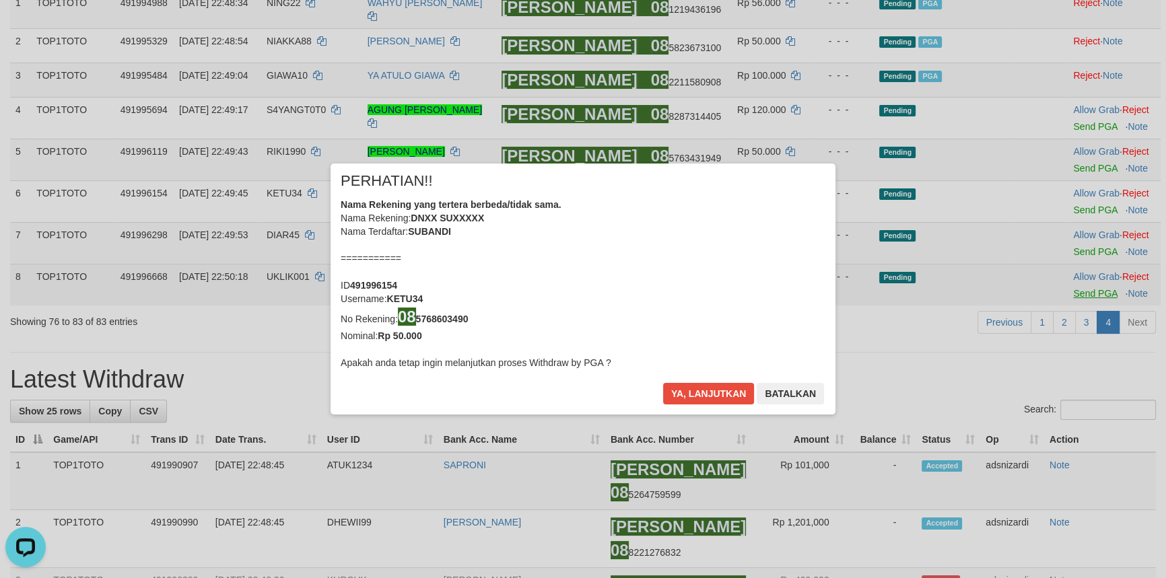
click at [1082, 117] on div "× PERHATIAN!! Nama Rekening yang tertera berbeda/tidak sama. Nama Rekening: DNX…" at bounding box center [583, 289] width 1166 height 578
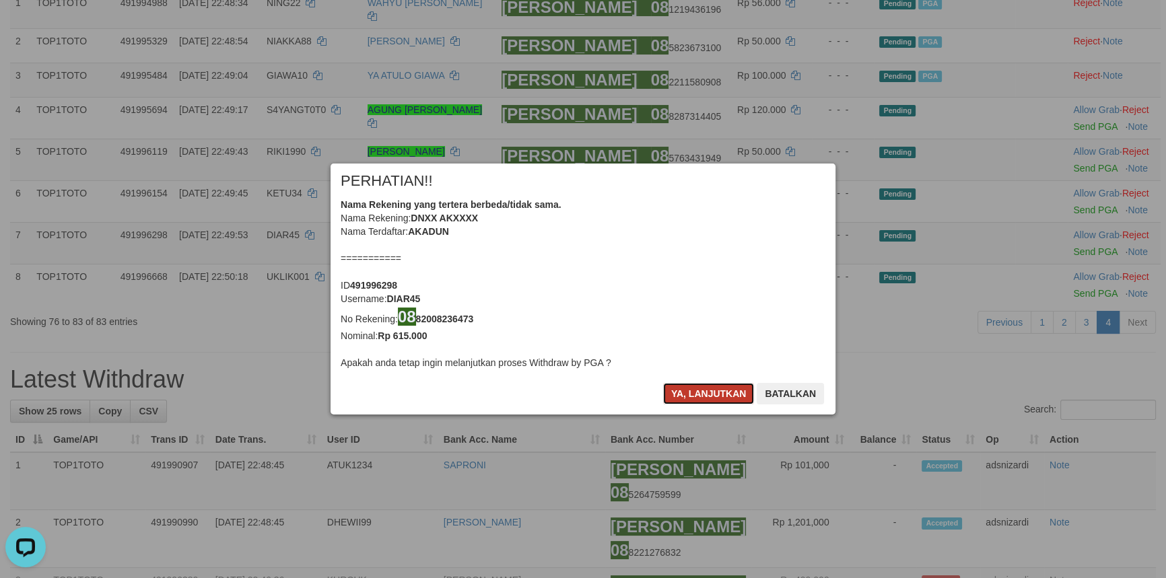
click at [680, 386] on button "Ya, lanjutkan" at bounding box center [709, 394] width 92 height 22
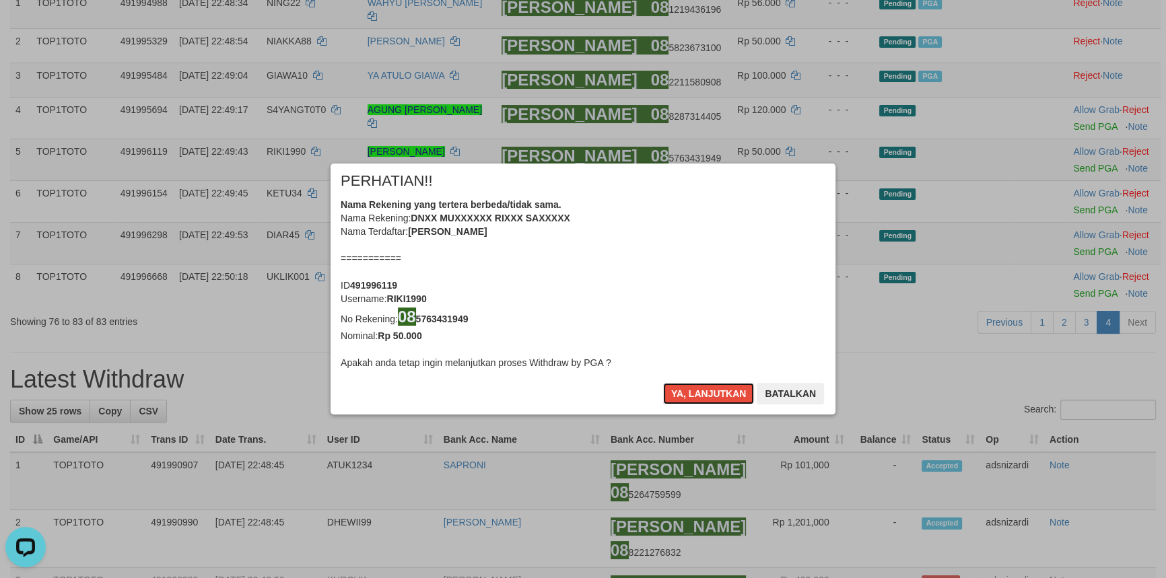
click at [680, 386] on button "Ya, lanjutkan" at bounding box center [709, 394] width 92 height 22
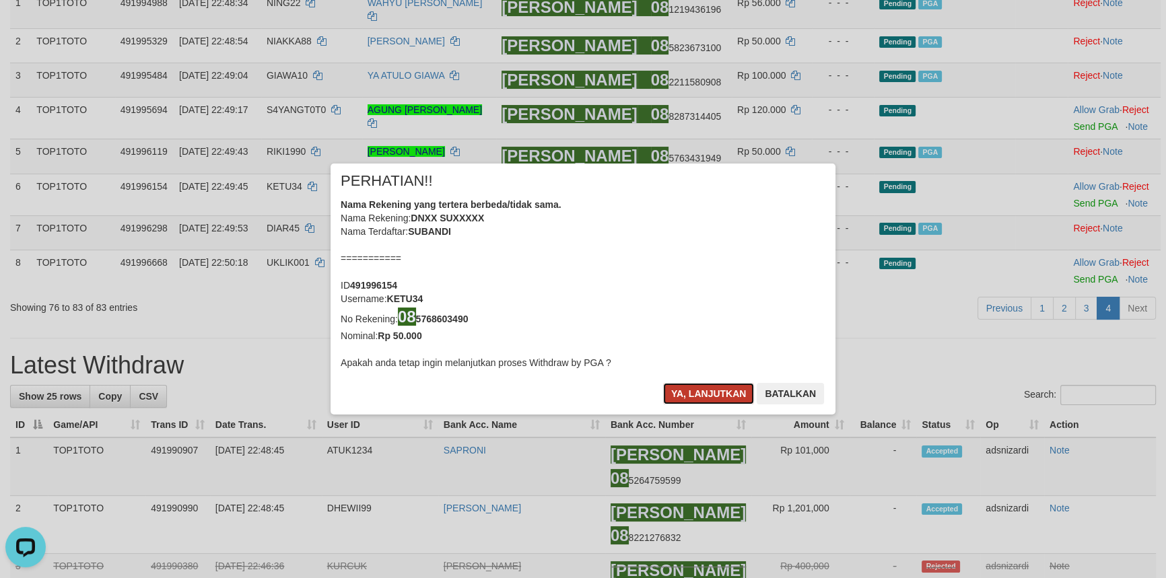
click at [686, 385] on button "Ya, lanjutkan" at bounding box center [709, 394] width 92 height 22
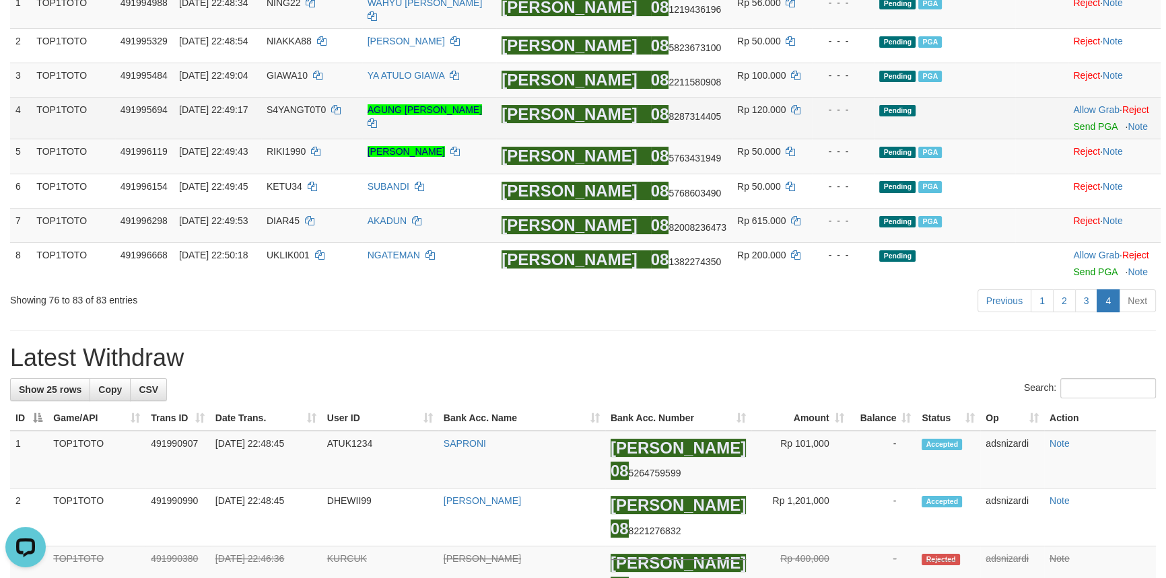
click at [1069, 129] on td "Allow Grab · Reject Send PGA · Note" at bounding box center [1114, 119] width 93 height 42
click at [1073, 126] on link "Send PGA" at bounding box center [1095, 126] width 44 height 11
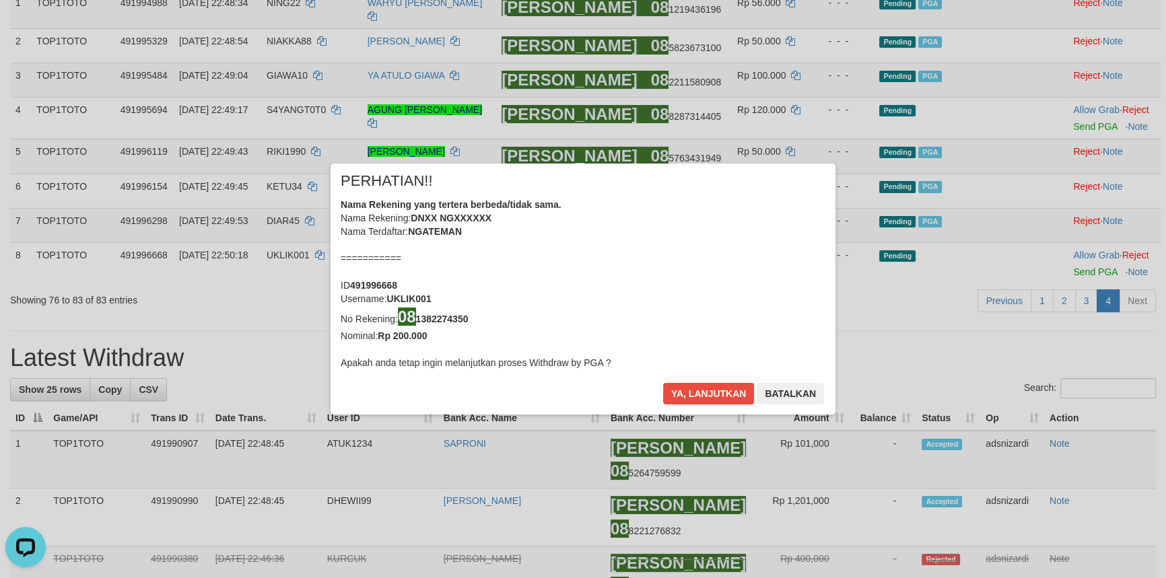
click at [661, 391] on div "× PERHATIAN!! Nama Rekening yang tertera berbeda/tidak sama. Nama Rekening: DNX…" at bounding box center [583, 289] width 505 height 251
click at [724, 397] on button "Ya, lanjutkan" at bounding box center [709, 394] width 92 height 22
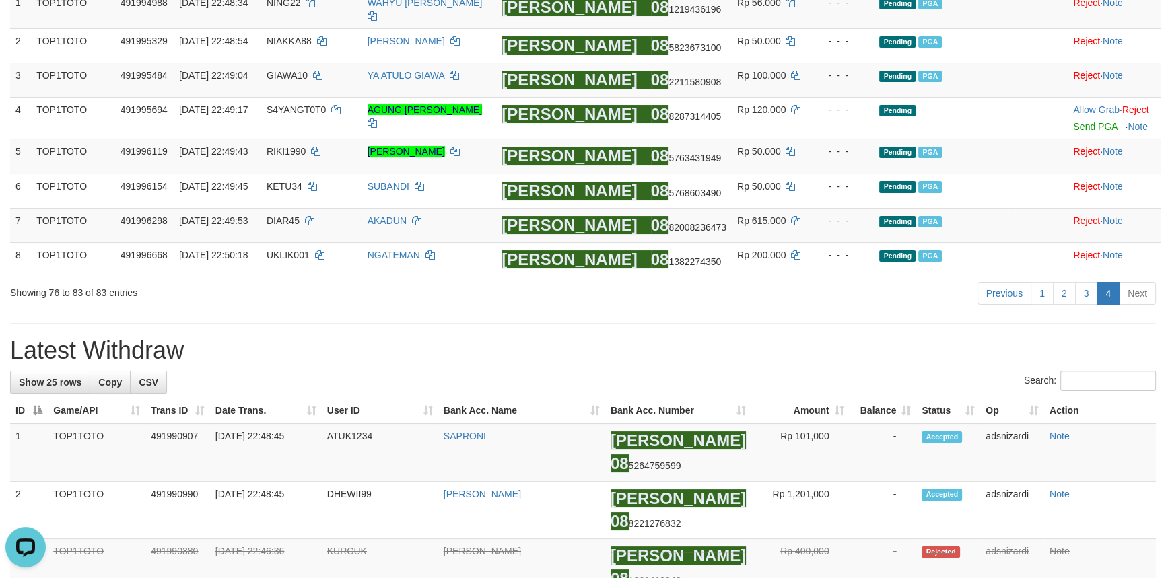
drag, startPoint x: 727, startPoint y: 331, endPoint x: 669, endPoint y: 327, distance: 58.7
click at [1078, 295] on link "3" at bounding box center [1086, 293] width 23 height 23
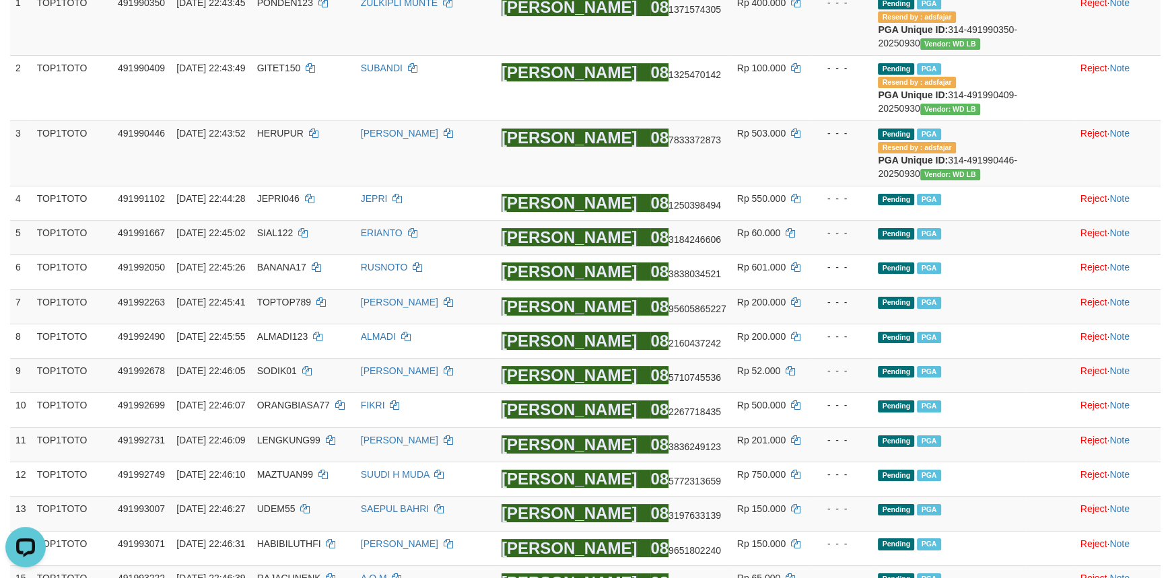
scroll to position [758, 0]
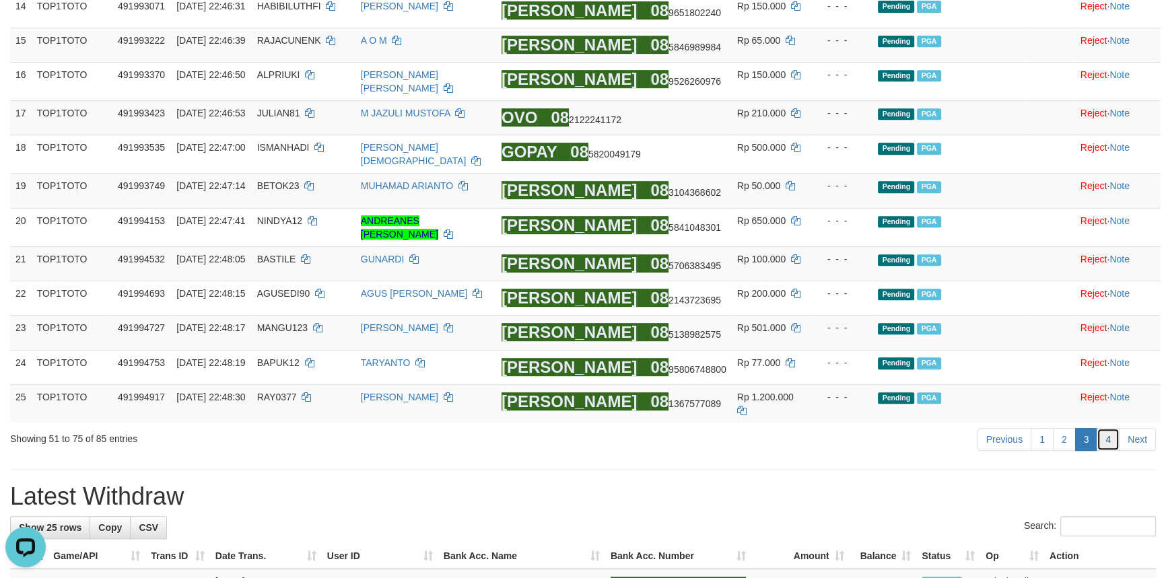
click at [1104, 428] on link "4" at bounding box center [1108, 439] width 23 height 23
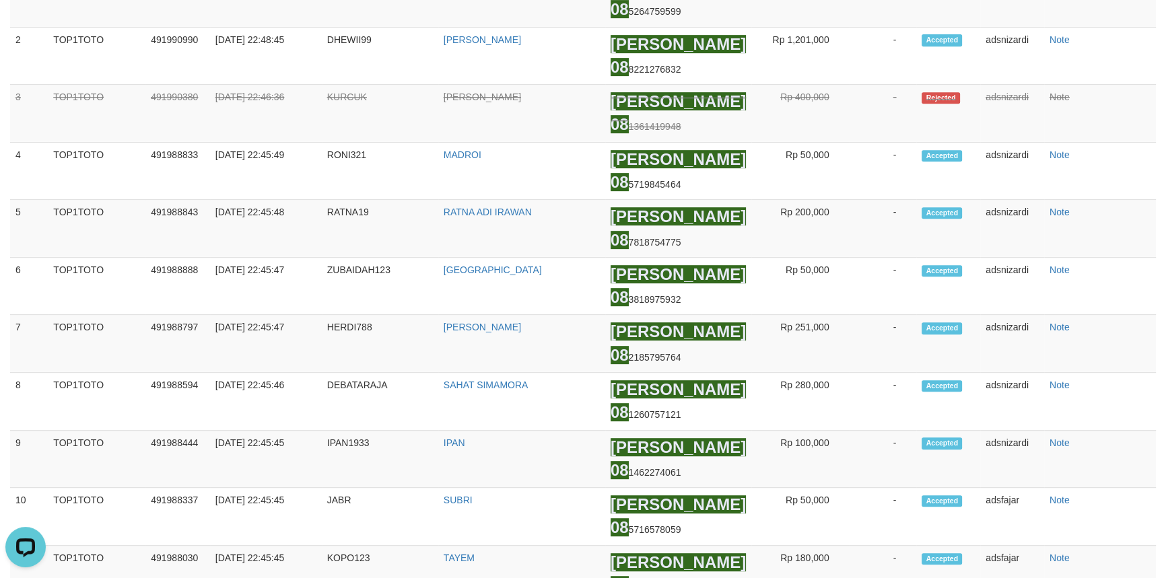
scroll to position [259, 0]
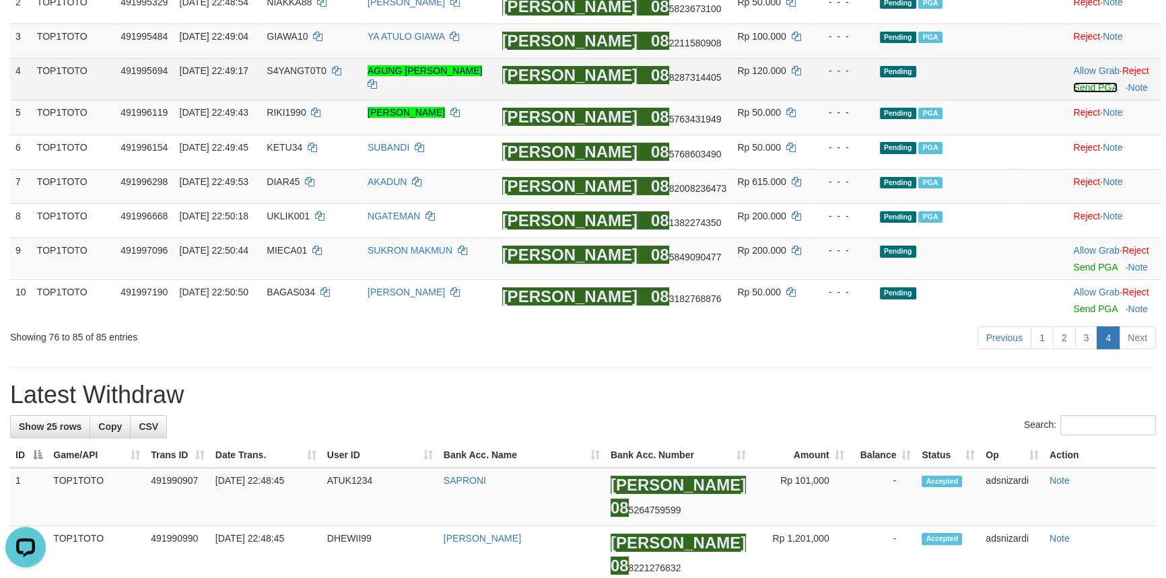
click at [1090, 82] on link "Send PGA" at bounding box center [1095, 87] width 44 height 11
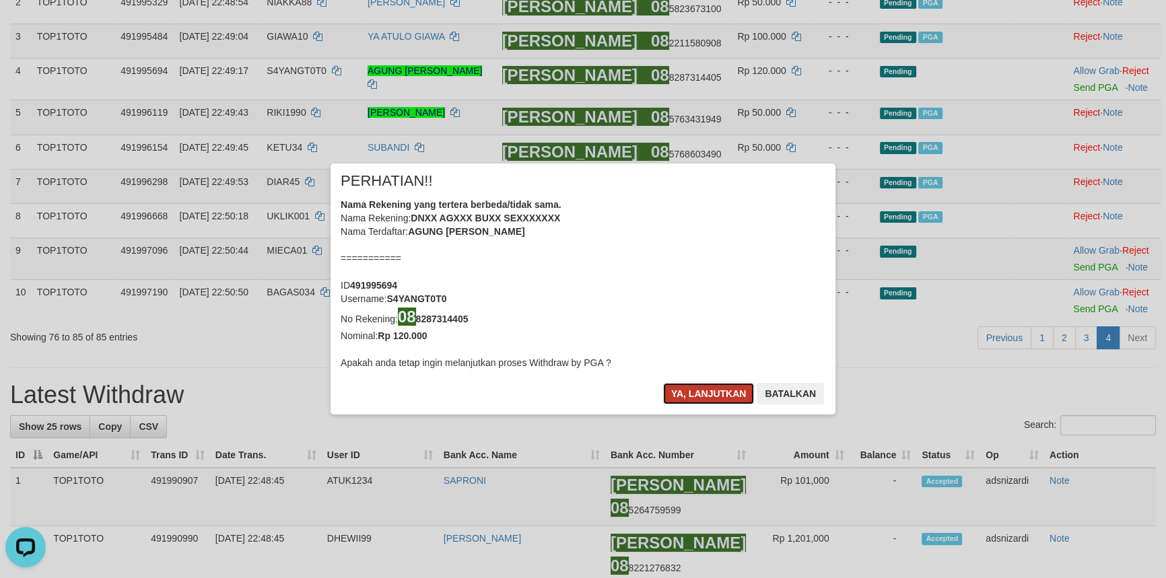
click at [684, 387] on button "Ya, lanjutkan" at bounding box center [709, 394] width 92 height 22
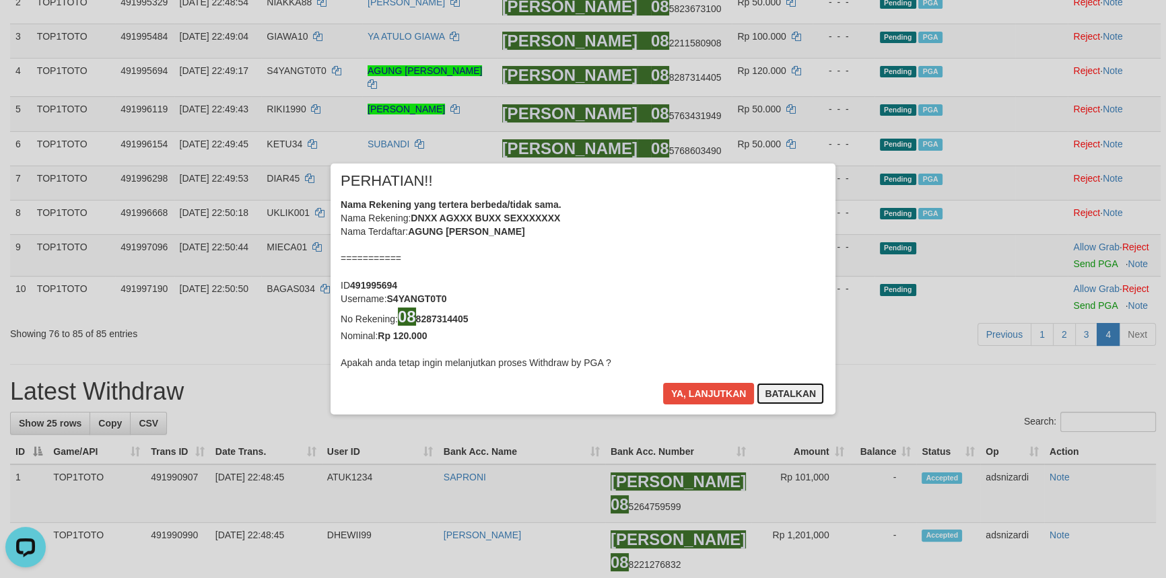
click at [795, 392] on button "Batalkan" at bounding box center [790, 394] width 67 height 22
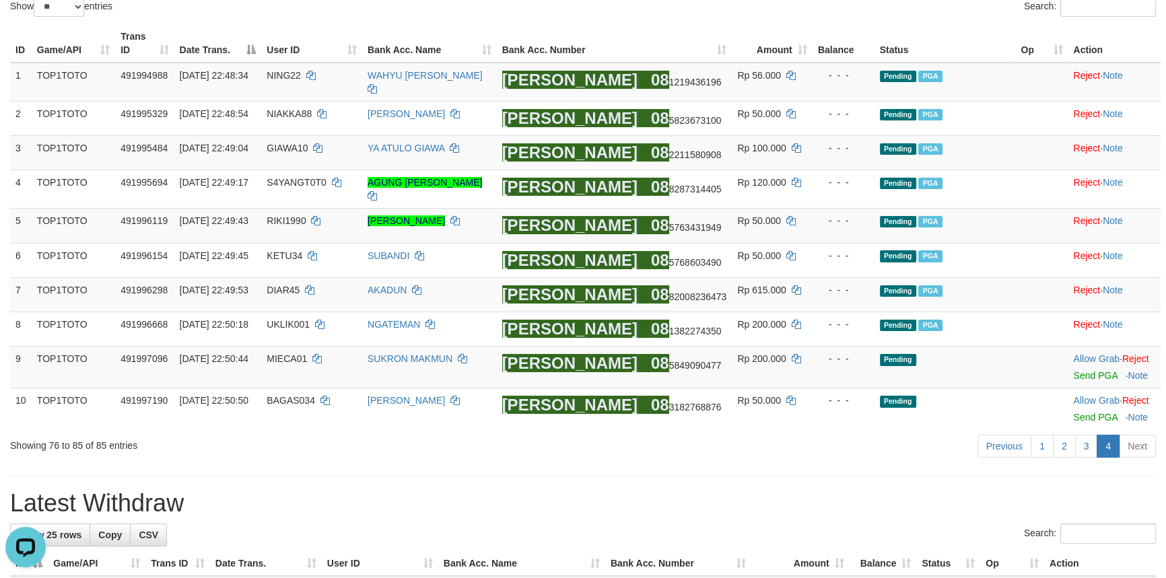
scroll to position [0, 0]
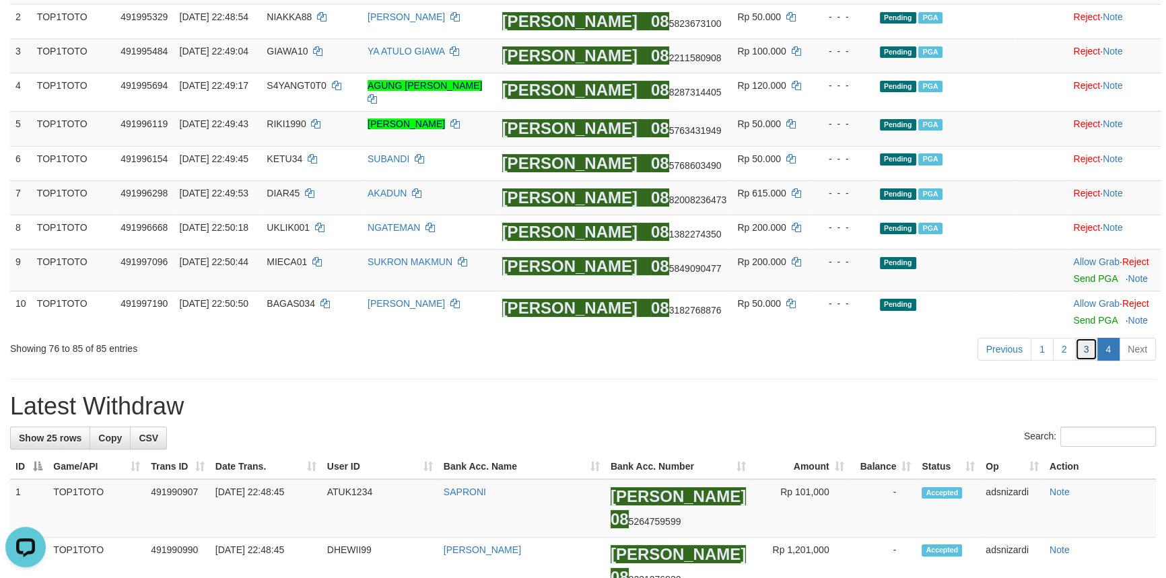
click at [1088, 338] on link "3" at bounding box center [1086, 349] width 23 height 23
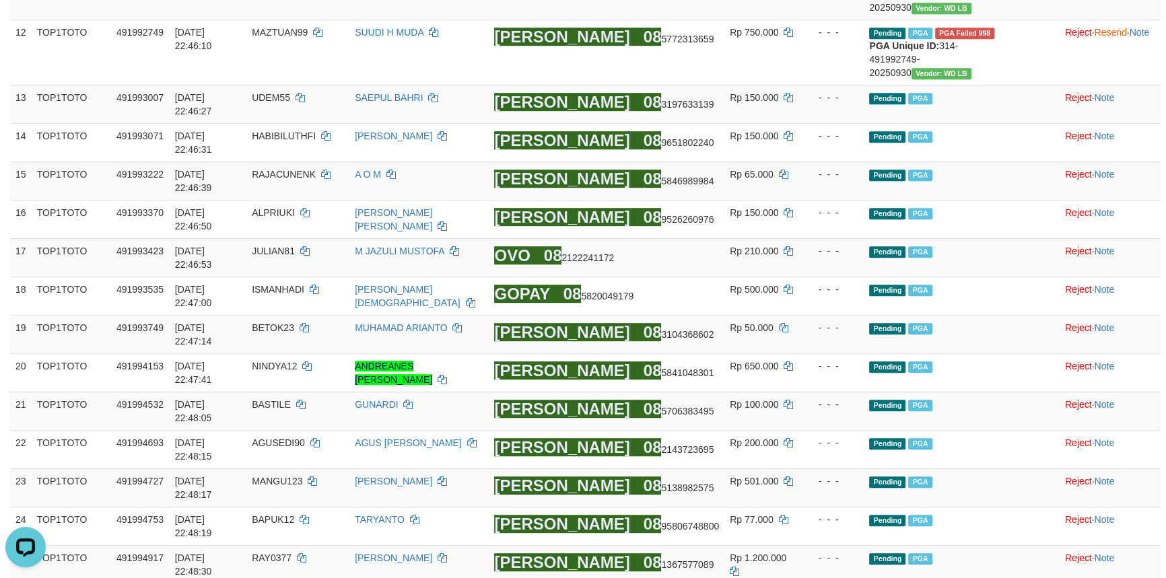
scroll to position [1105, 0]
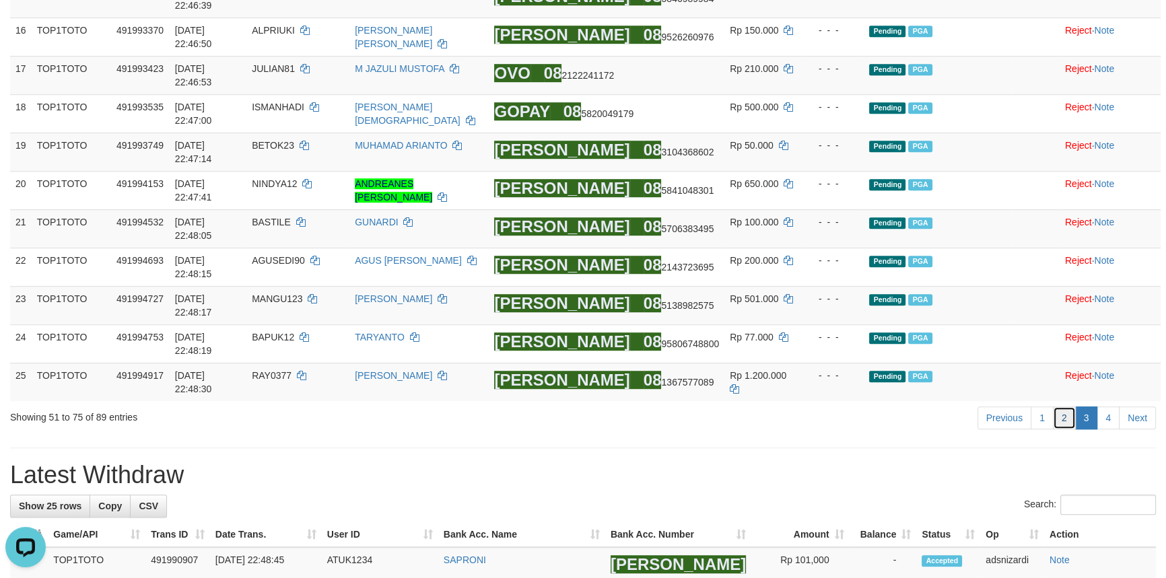
click at [1068, 407] on link "2" at bounding box center [1064, 418] width 23 height 23
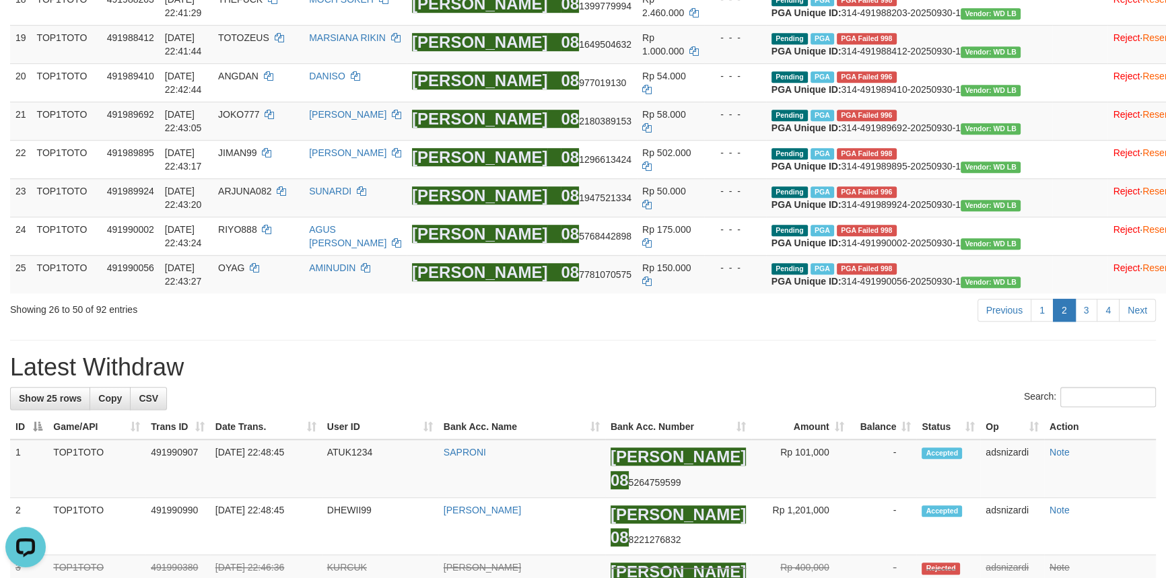
scroll to position [1461, 0]
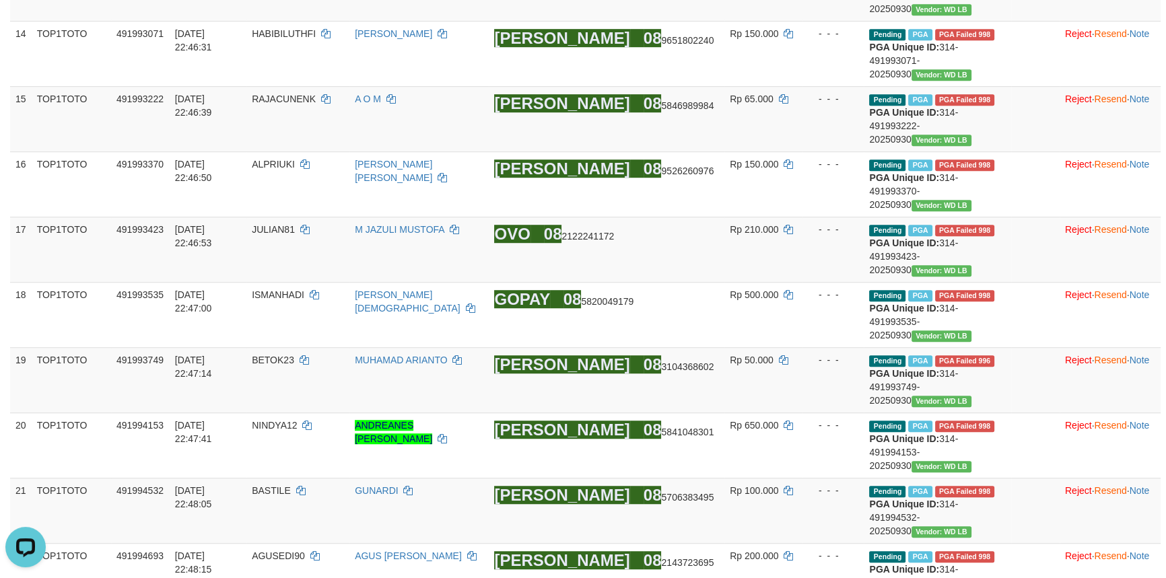
scroll to position [1032, 0]
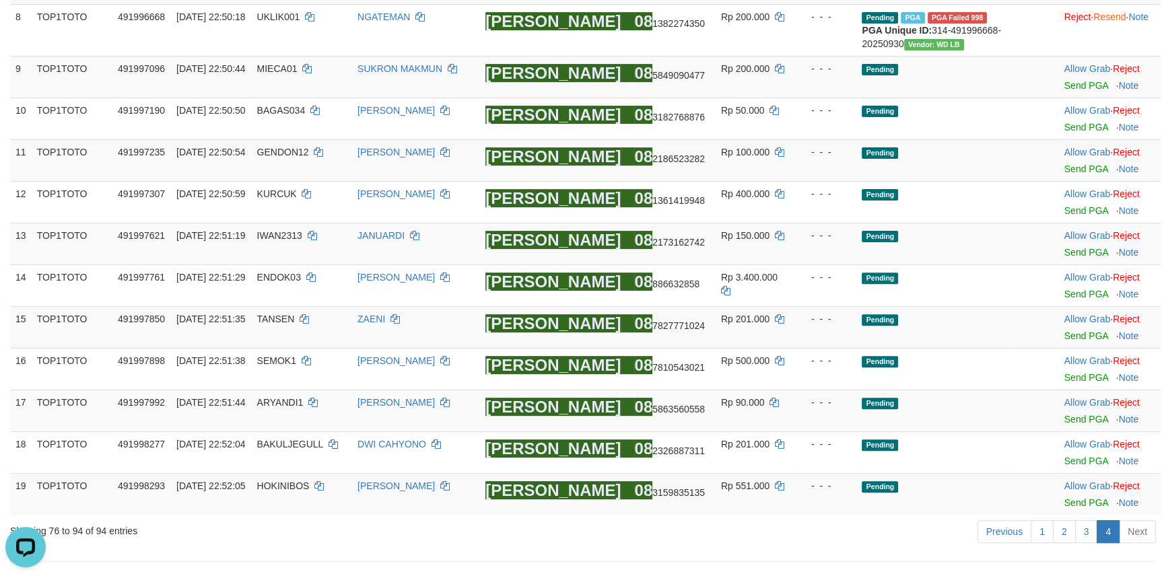
scroll to position [372, 0]
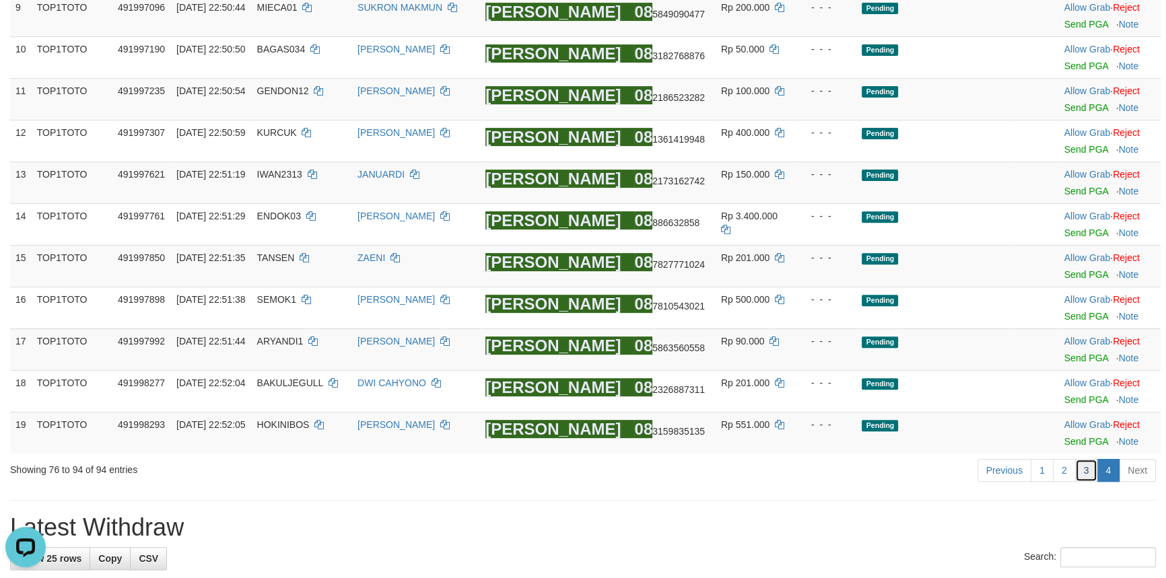
click at [1086, 473] on link "3" at bounding box center [1086, 470] width 23 height 23
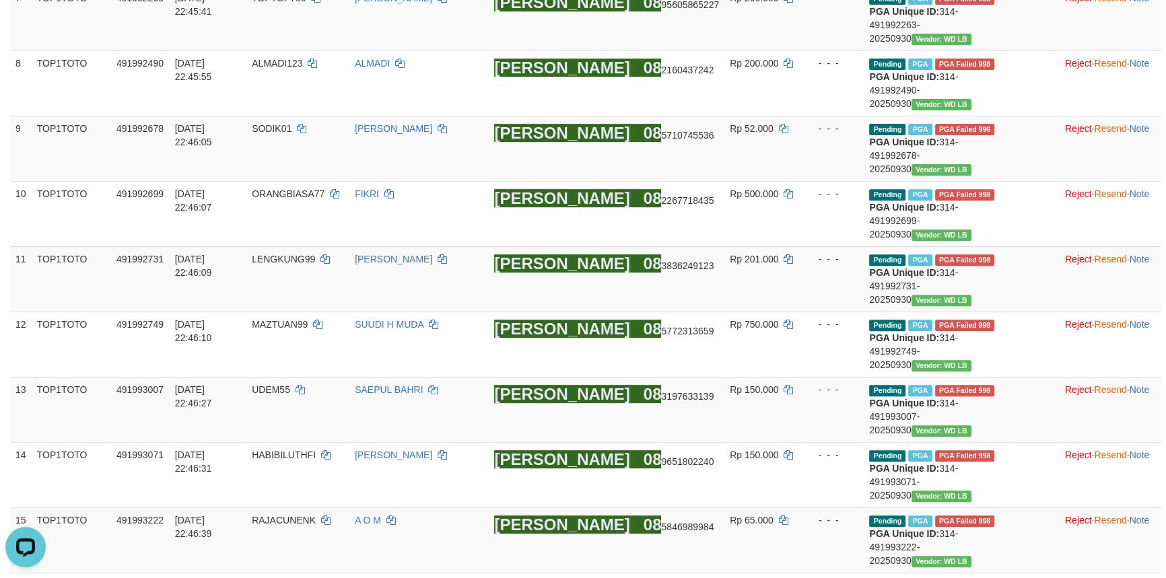
scroll to position [1232, 0]
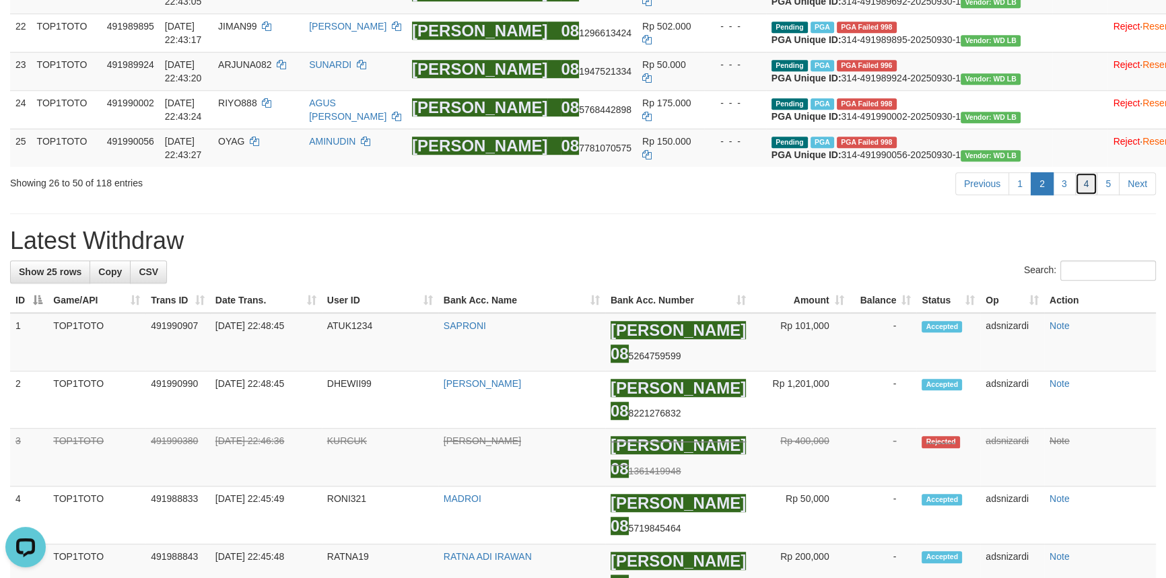
click at [1088, 195] on link "4" at bounding box center [1086, 183] width 23 height 23
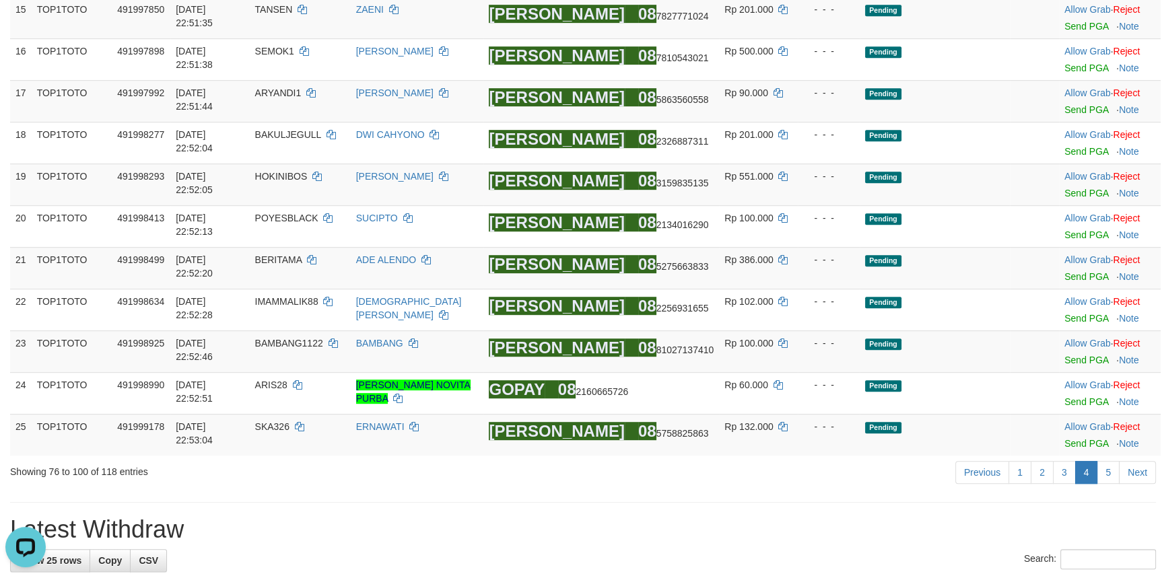
scroll to position [984, 0]
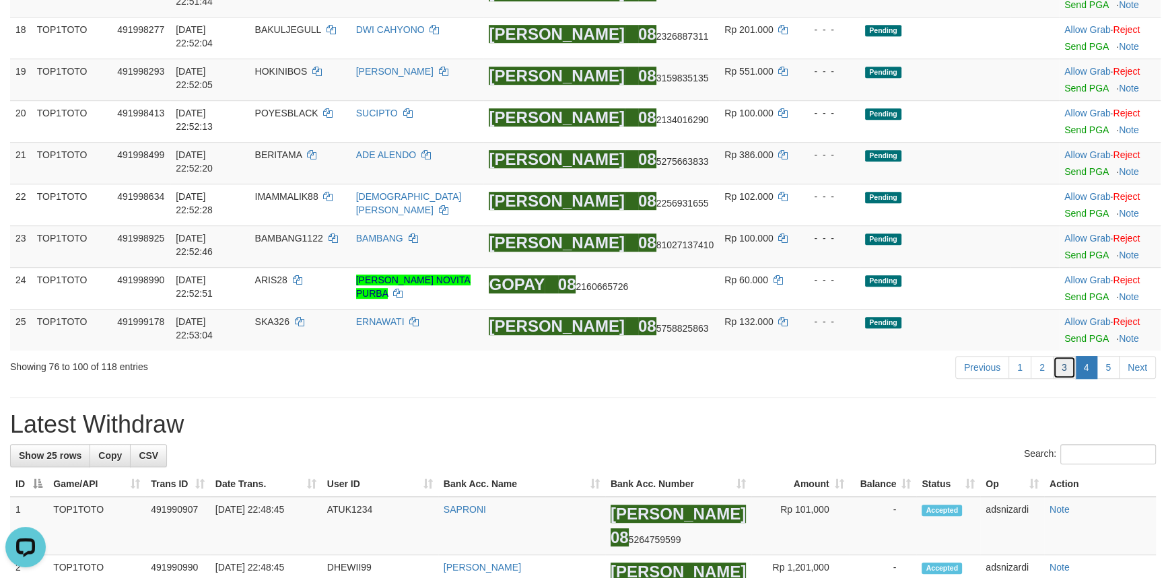
click at [1064, 370] on link "3" at bounding box center [1064, 367] width 23 height 23
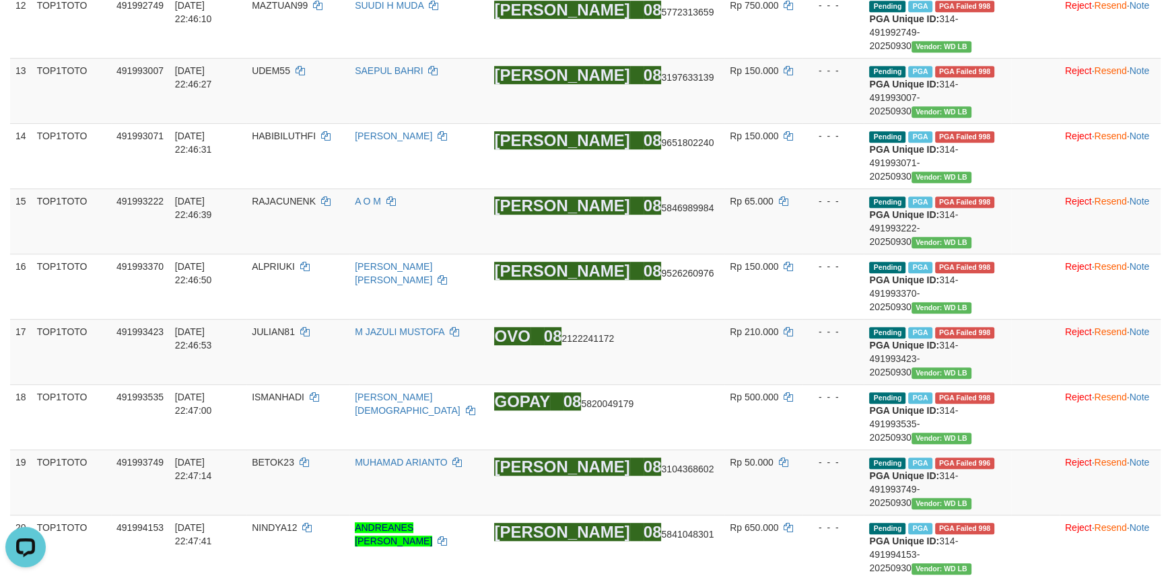
scroll to position [1181, 0]
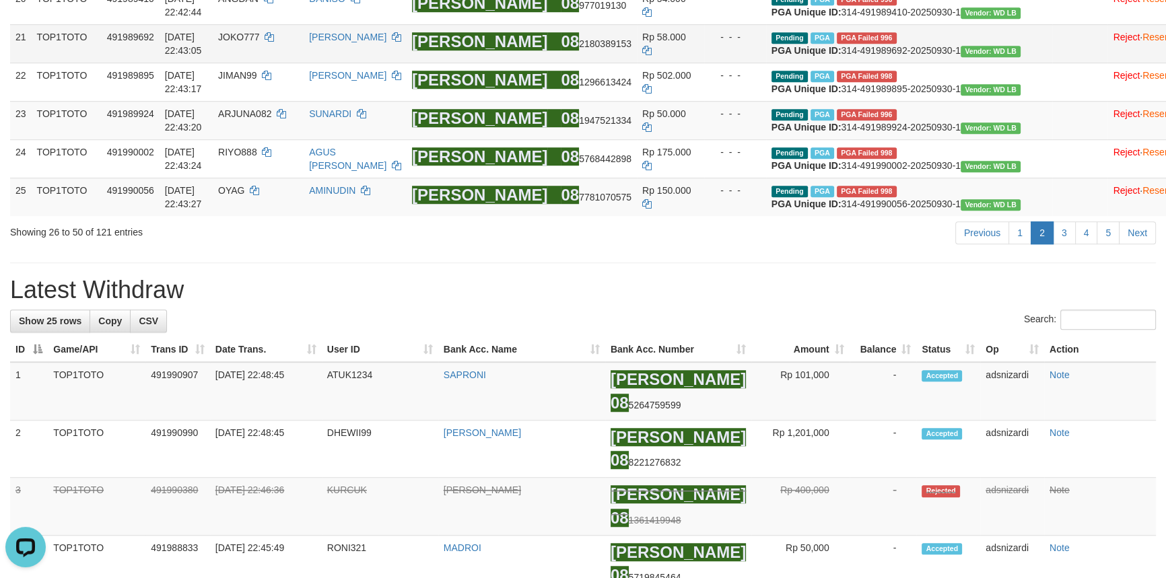
click at [704, 63] on td "Rp 58.000" at bounding box center [670, 43] width 67 height 38
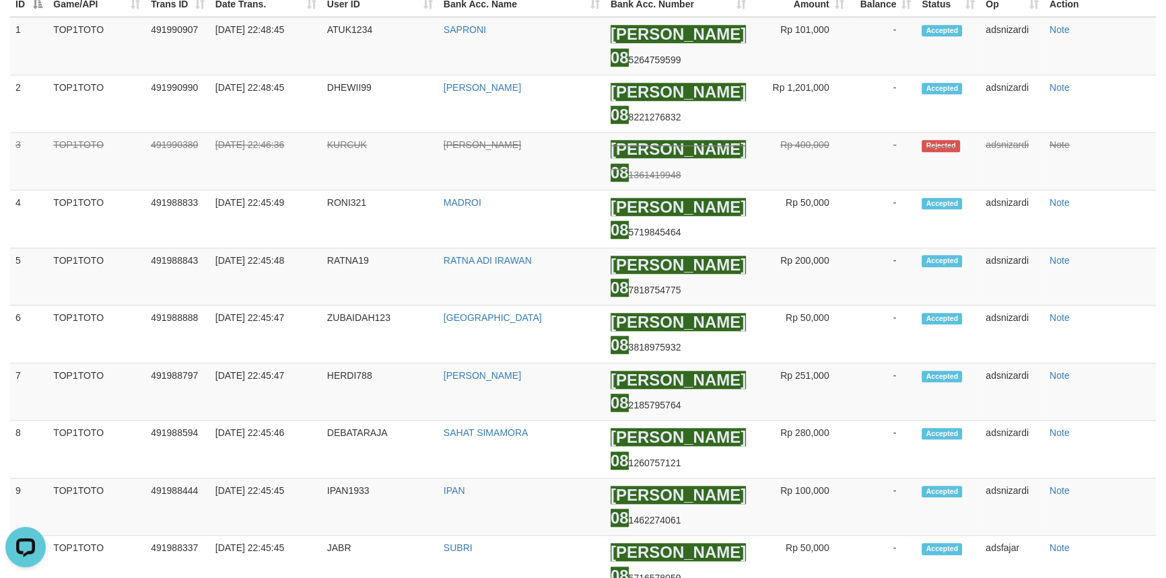
scroll to position [1428, 0]
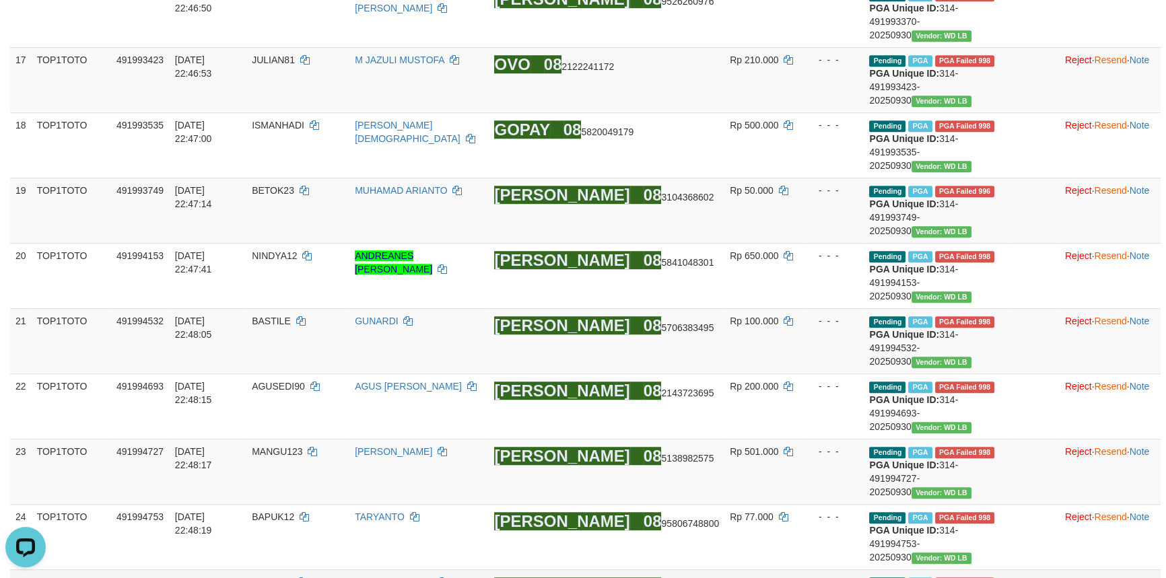
scroll to position [1183, 0]
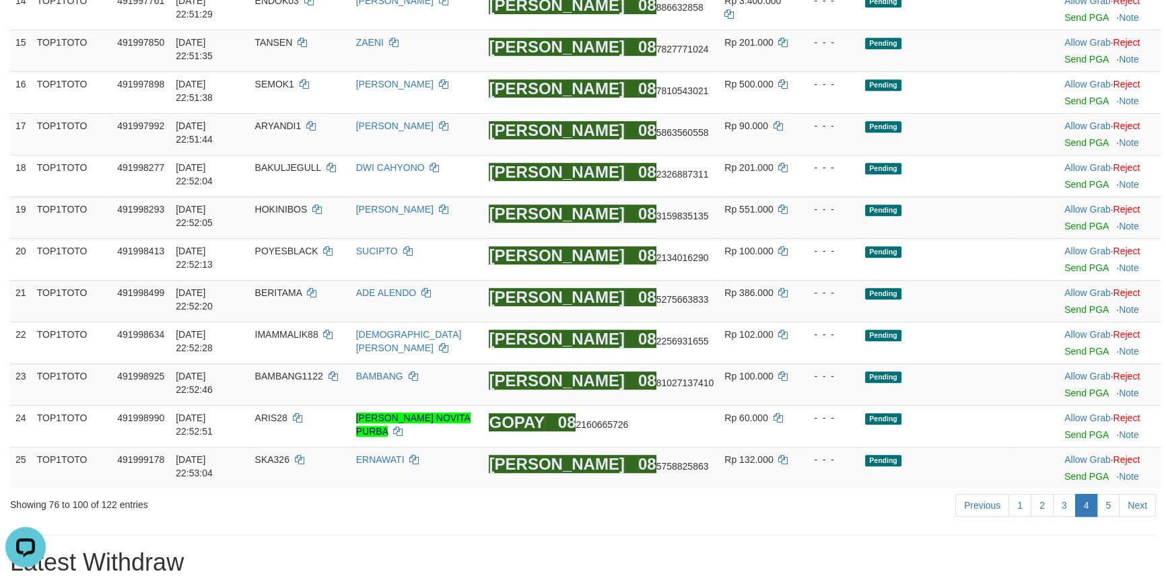
scroll to position [923, 0]
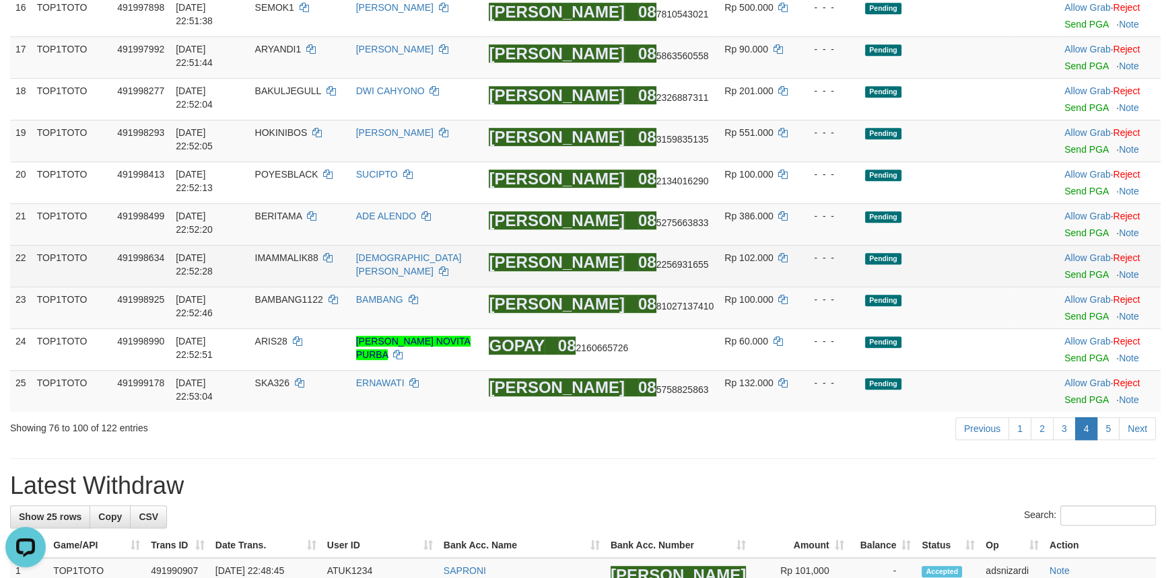
click at [861, 279] on td "Pending" at bounding box center [935, 266] width 150 height 42
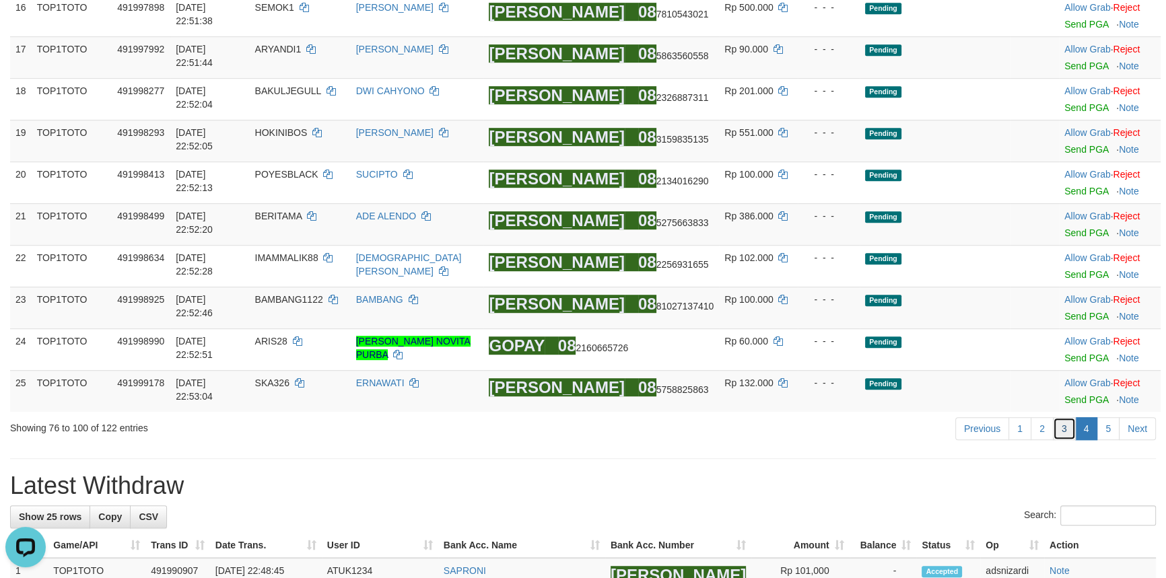
click at [1067, 422] on link "3" at bounding box center [1064, 429] width 23 height 23
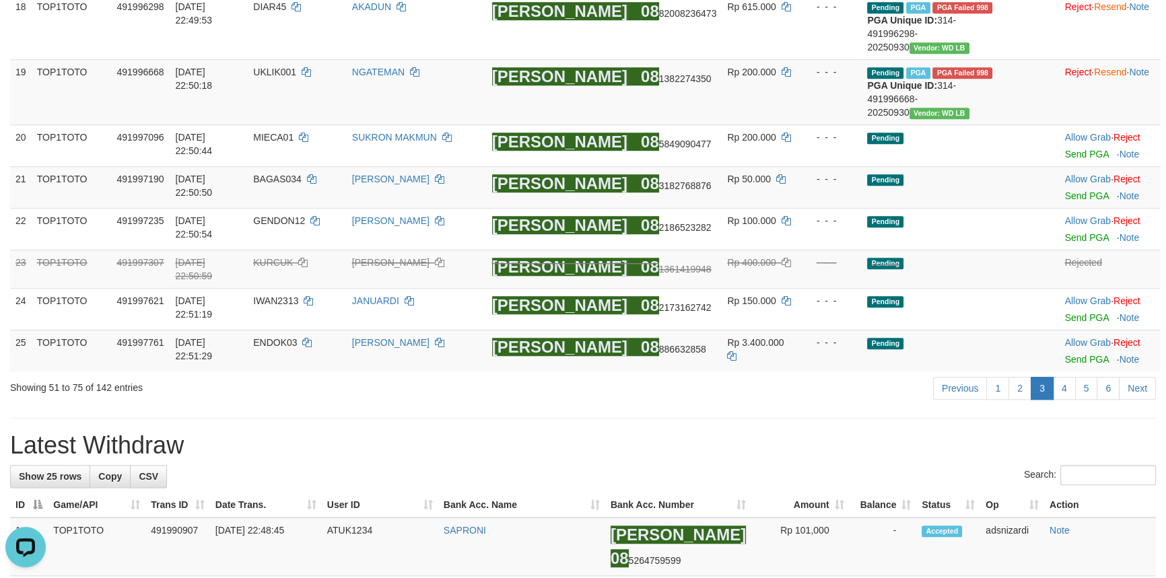
scroll to position [1323, 0]
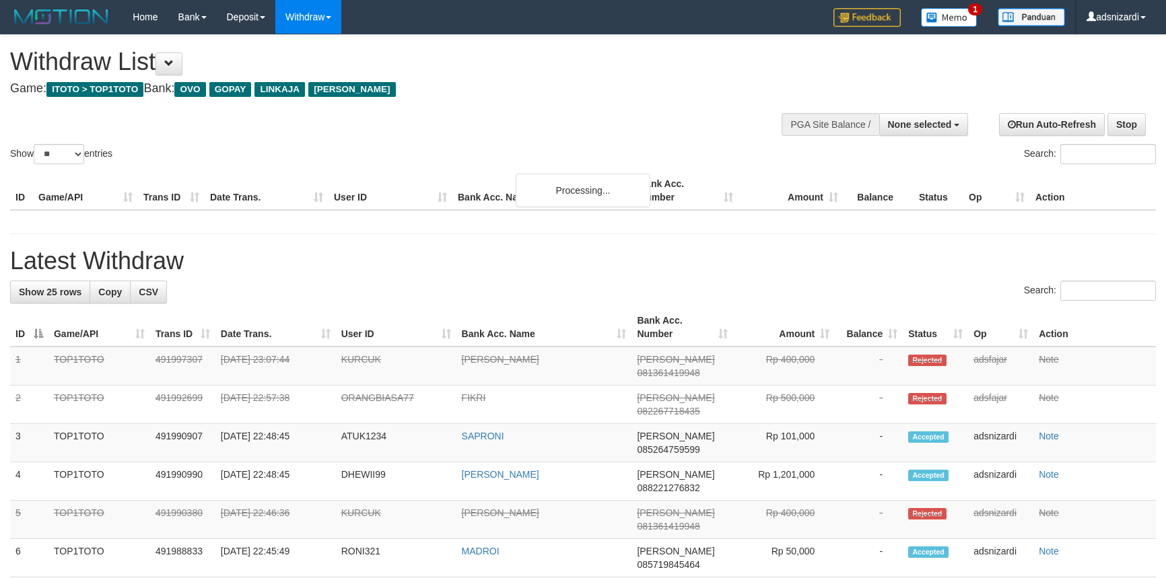
select select
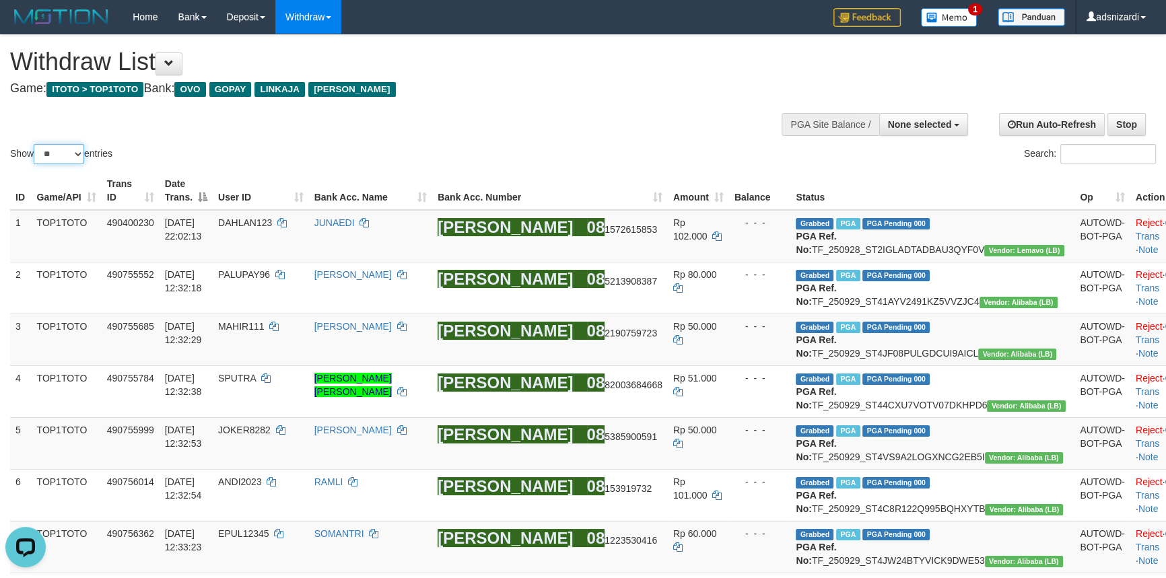
drag, startPoint x: 59, startPoint y: 153, endPoint x: 61, endPoint y: 163, distance: 10.3
click at [59, 153] on select "** ** ** ***" at bounding box center [59, 154] width 51 height 20
select select "***"
click at [36, 144] on select "** ** ** ***" at bounding box center [59, 154] width 51 height 20
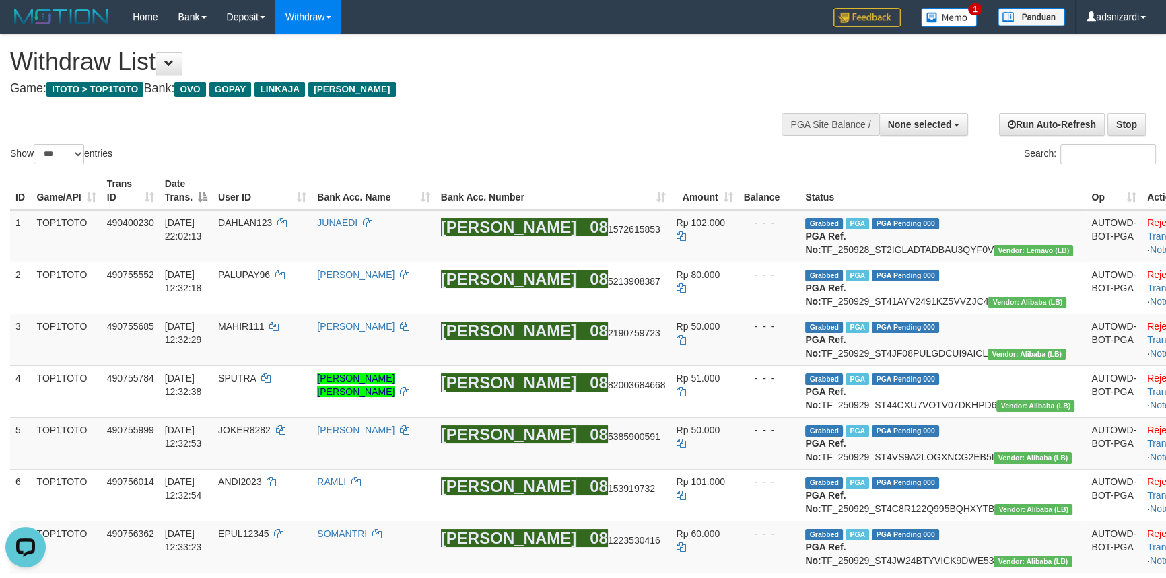
scroll to position [2673, 0]
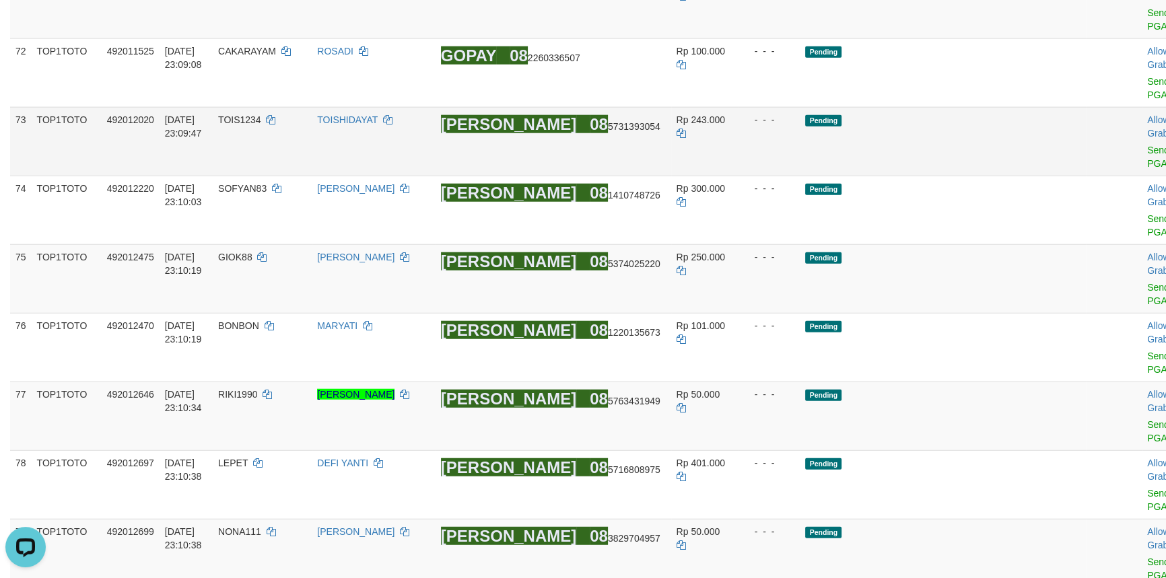
click at [1166, 139] on link "Reject" at bounding box center [1184, 133] width 27 height 11
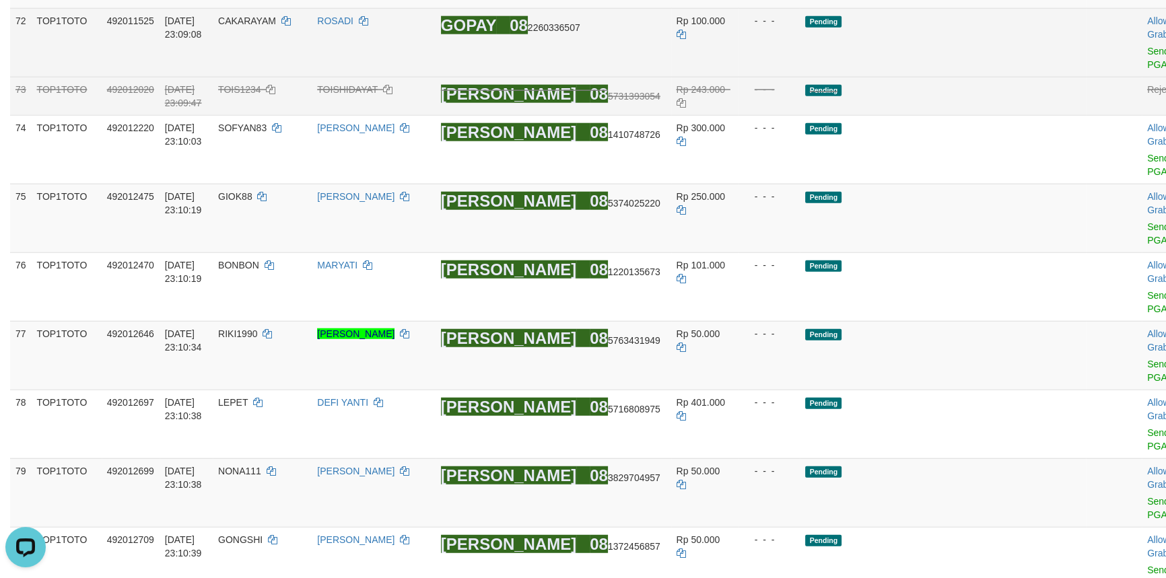
scroll to position [4295, 0]
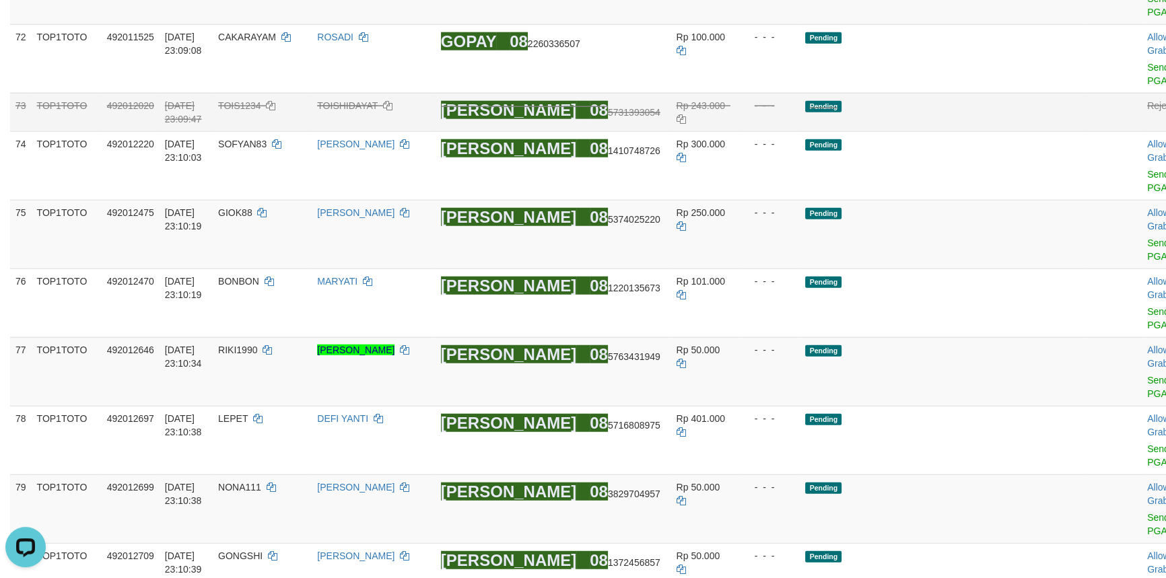
click at [724, 131] on td "Rp 243.000" at bounding box center [704, 112] width 67 height 38
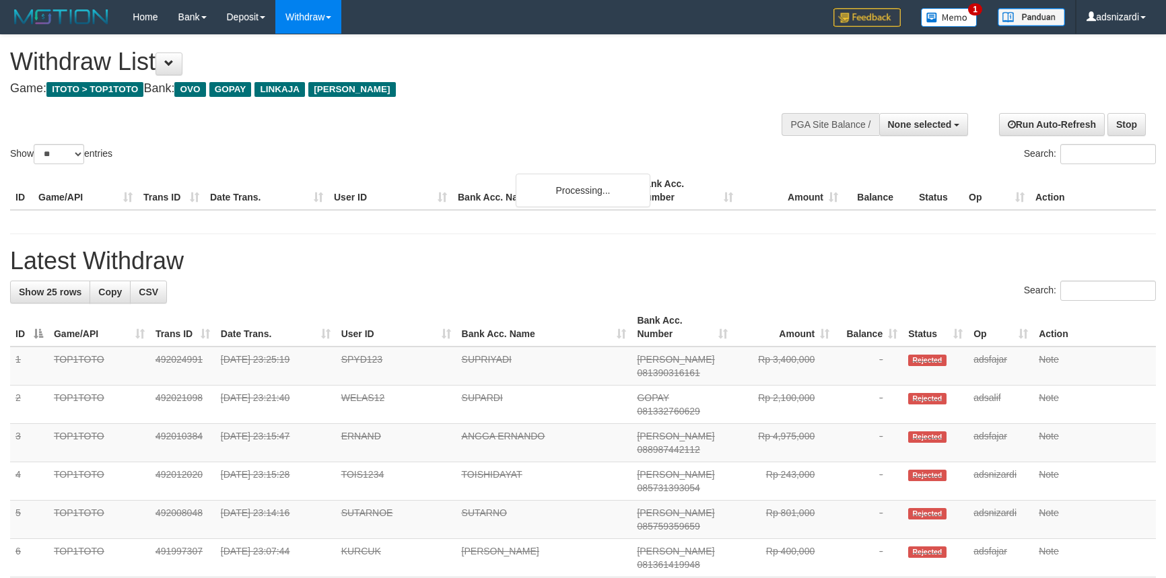
select select
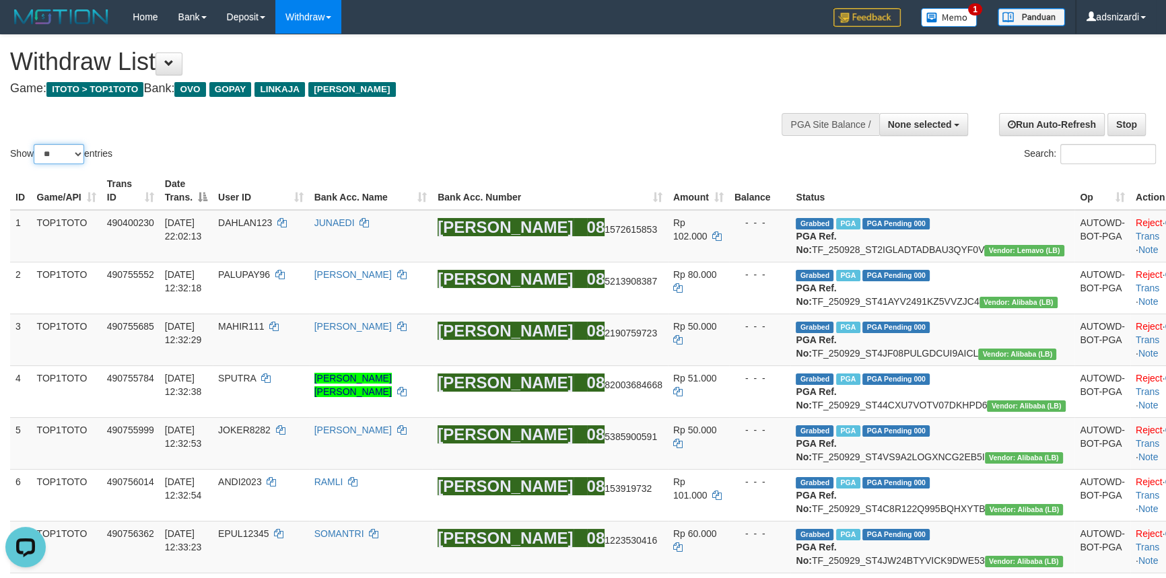
drag, startPoint x: 55, startPoint y: 148, endPoint x: 57, endPoint y: 163, distance: 14.9
click at [55, 148] on select "** ** ** ***" at bounding box center [59, 154] width 51 height 20
select select "***"
click at [36, 144] on select "** ** ** ***" at bounding box center [59, 154] width 51 height 20
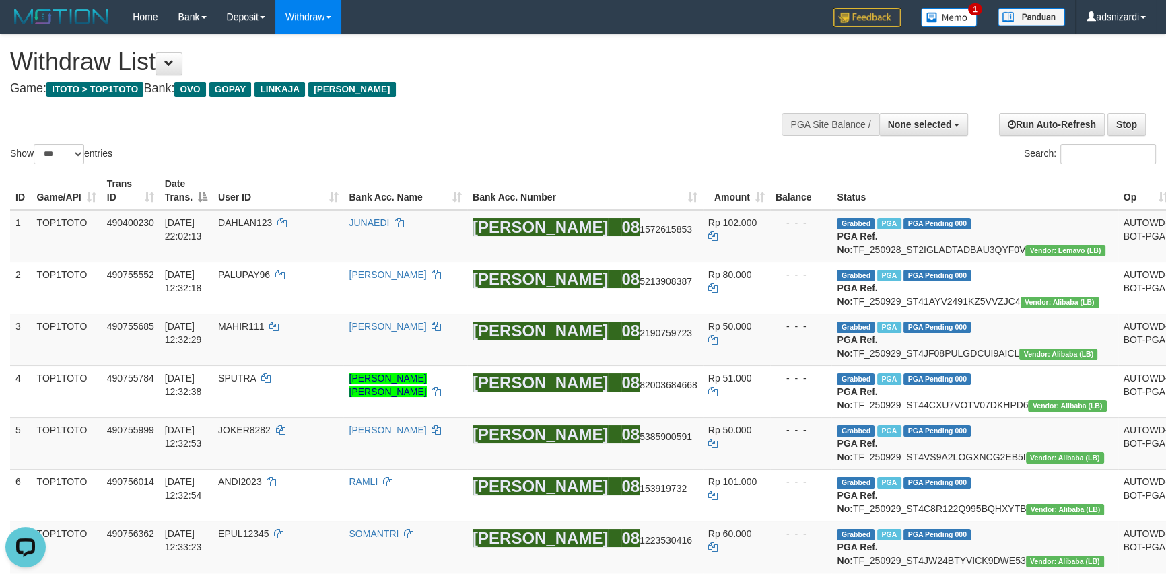
scroll to position [4053, 0]
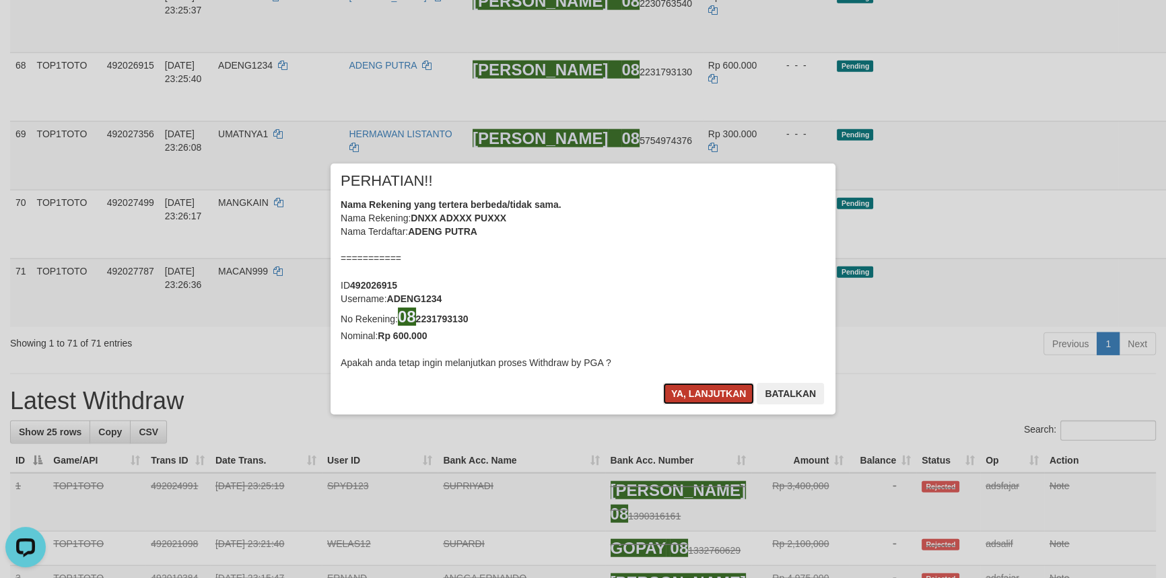
click at [706, 391] on button "Ya, lanjutkan" at bounding box center [709, 394] width 92 height 22
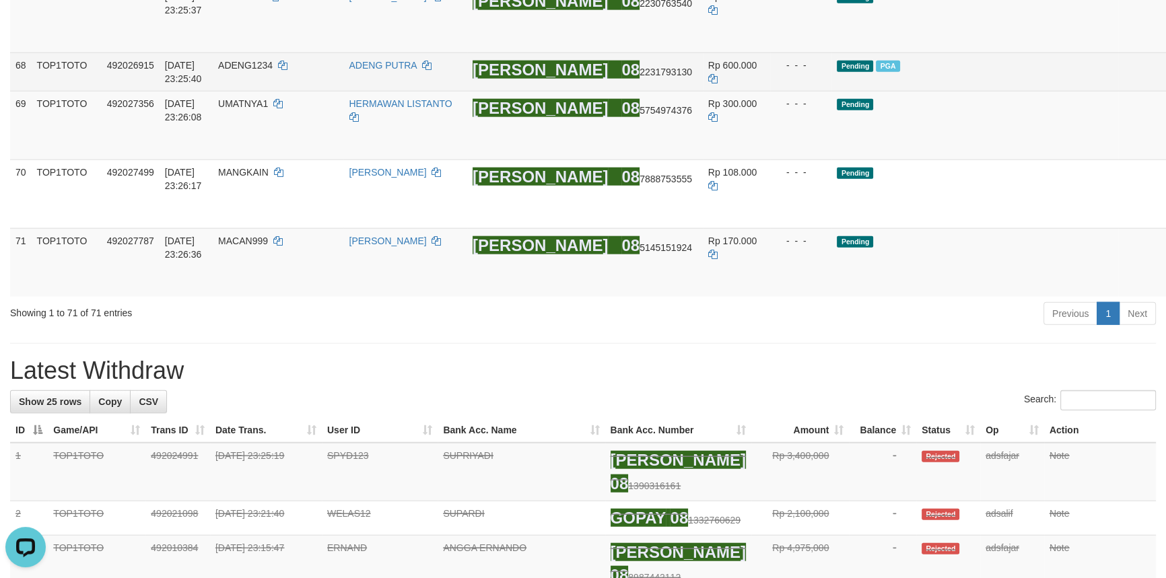
click at [273, 71] on span "ADENG1234" at bounding box center [245, 65] width 55 height 11
copy td "ADENG1234"
click at [273, 71] on span "ADENG1234" at bounding box center [245, 65] width 55 height 11
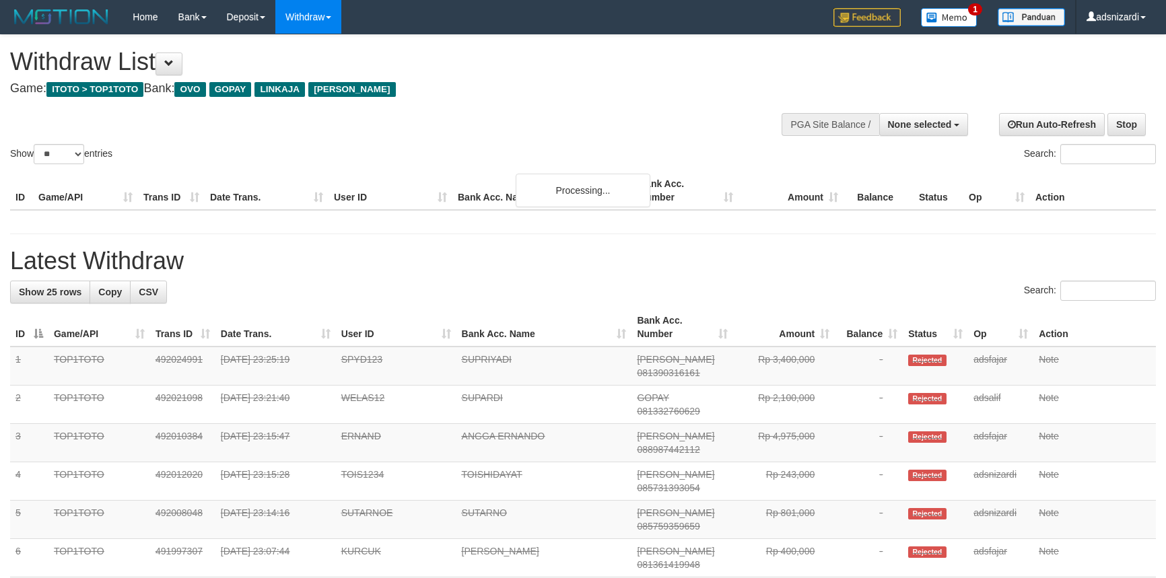
select select
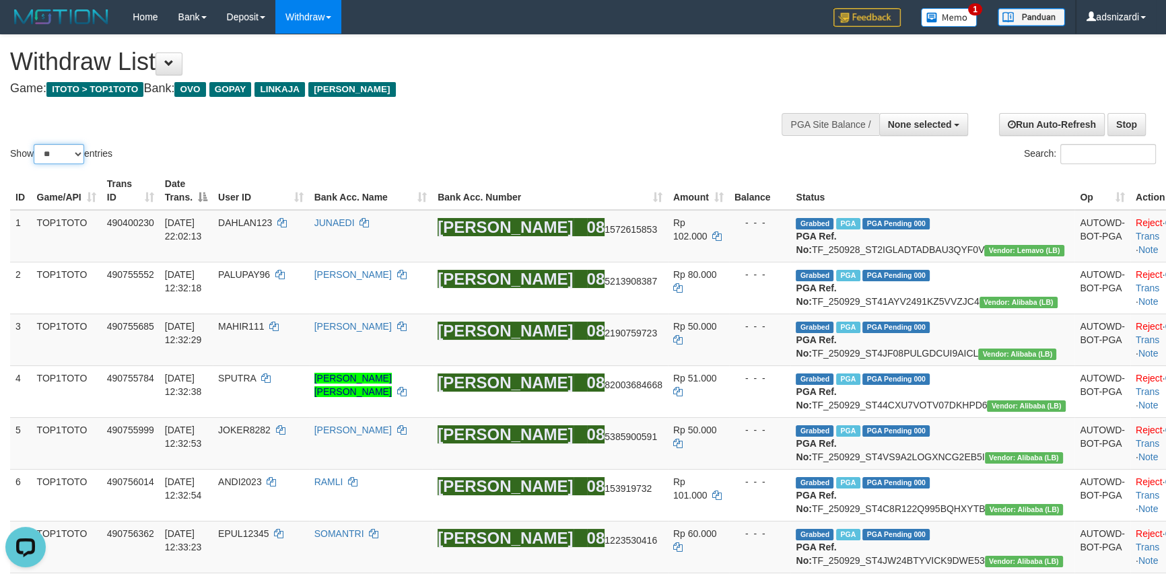
click at [63, 146] on select "** ** ** ***" at bounding box center [59, 154] width 51 height 20
select select "***"
click at [36, 144] on select "** ** ** ***" at bounding box center [59, 154] width 51 height 20
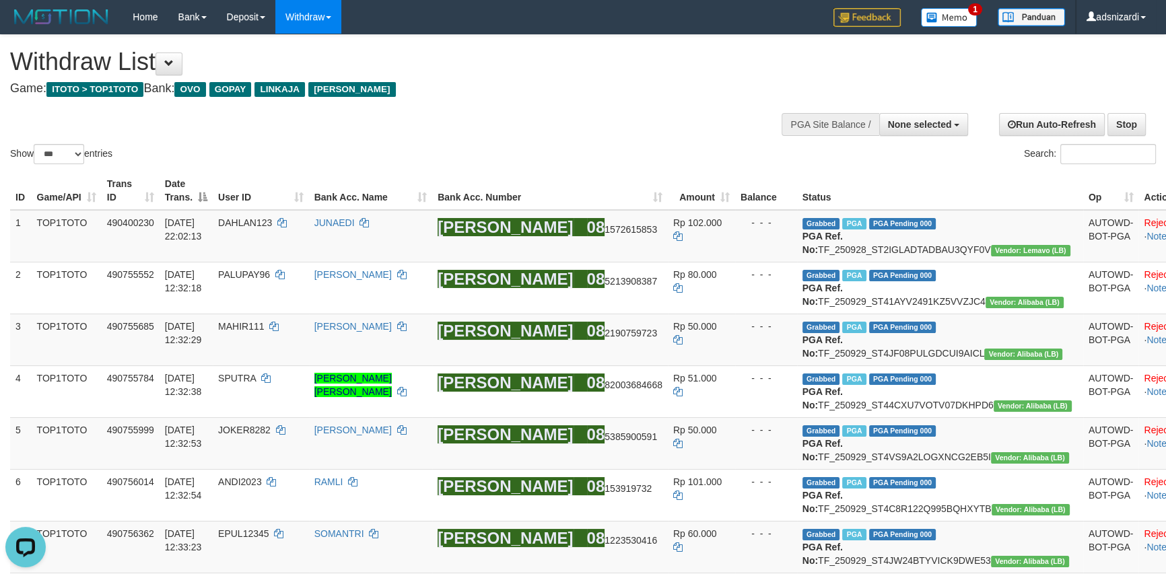
scroll to position [2673, 0]
